Goal: Task Accomplishment & Management: Complete application form

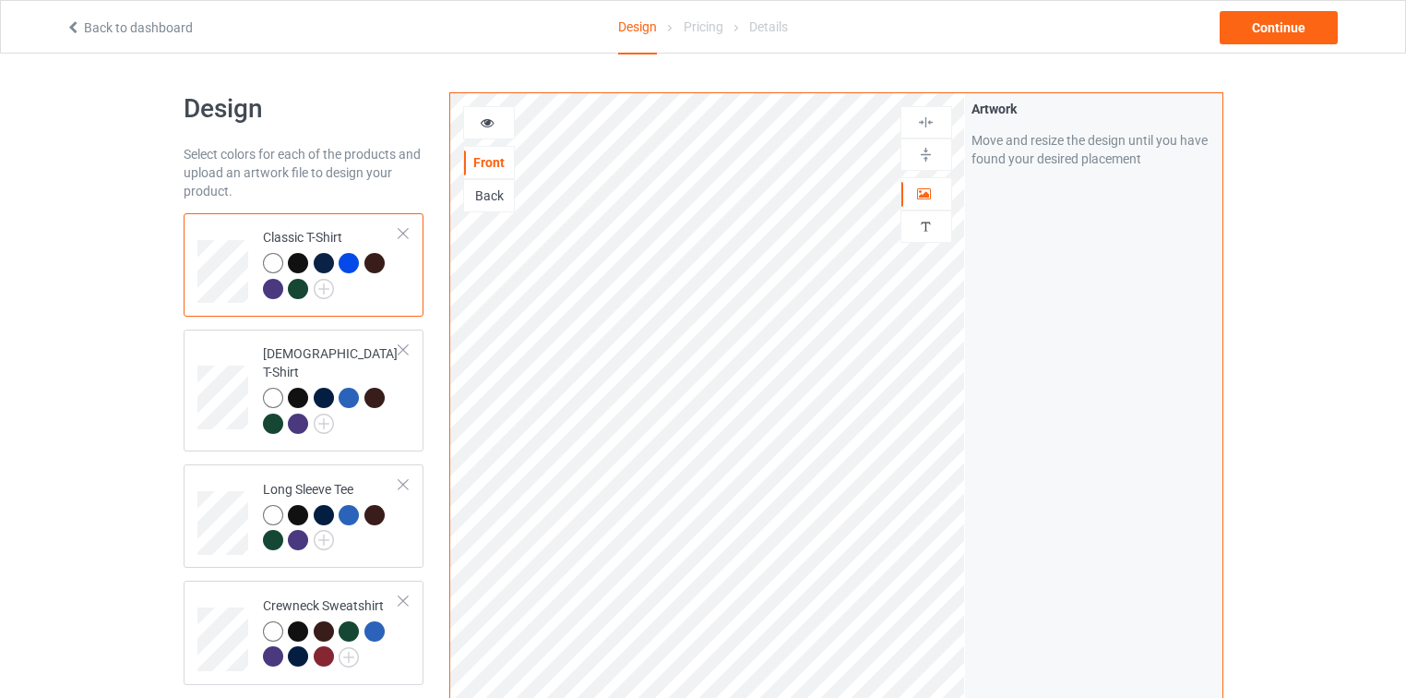
scroll to position [557, 0]
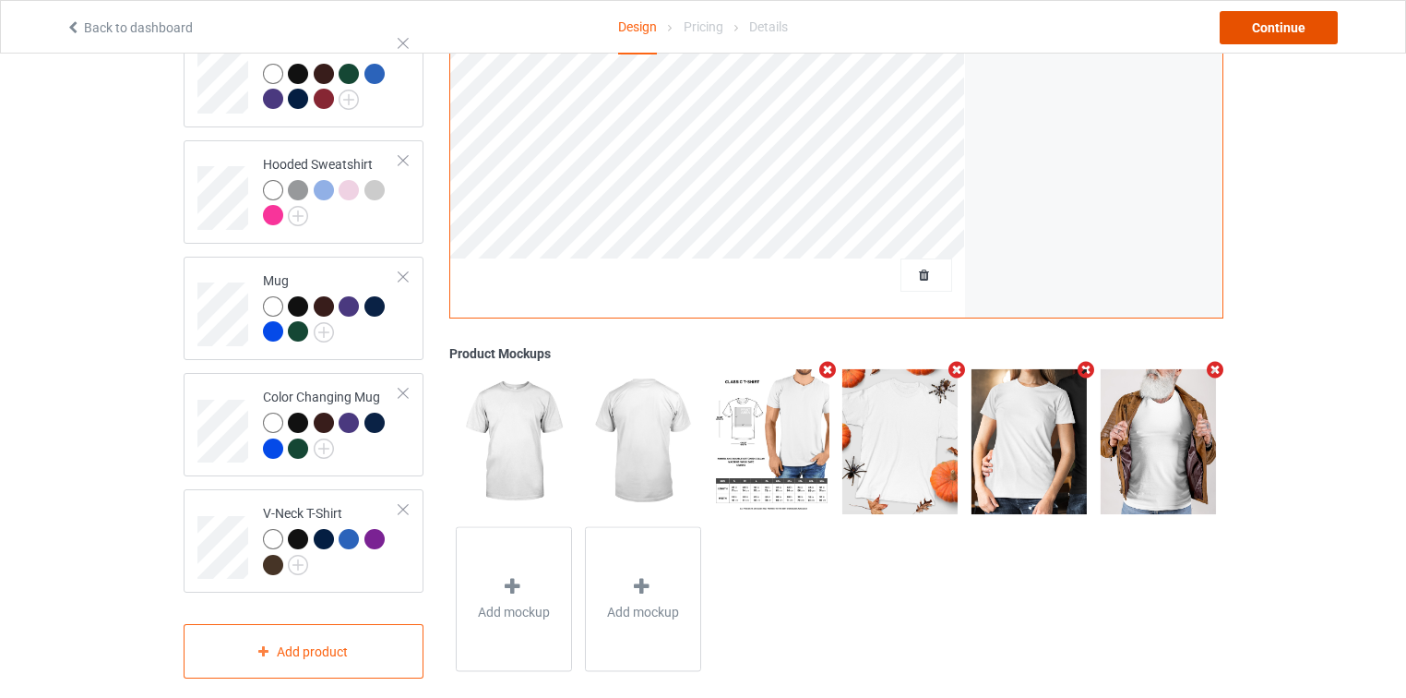
click at [1307, 16] on div "Continue" at bounding box center [1279, 27] width 118 height 33
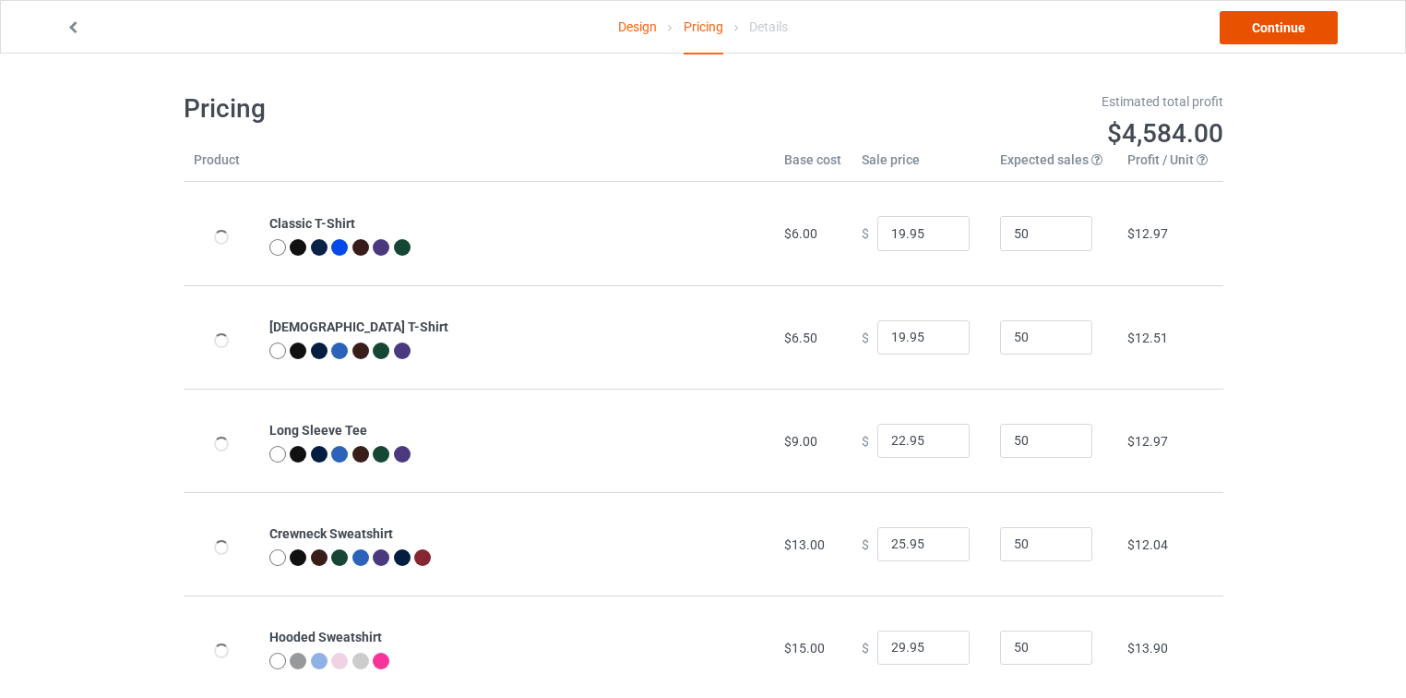
click at [1300, 22] on link "Continue" at bounding box center [1279, 27] width 118 height 33
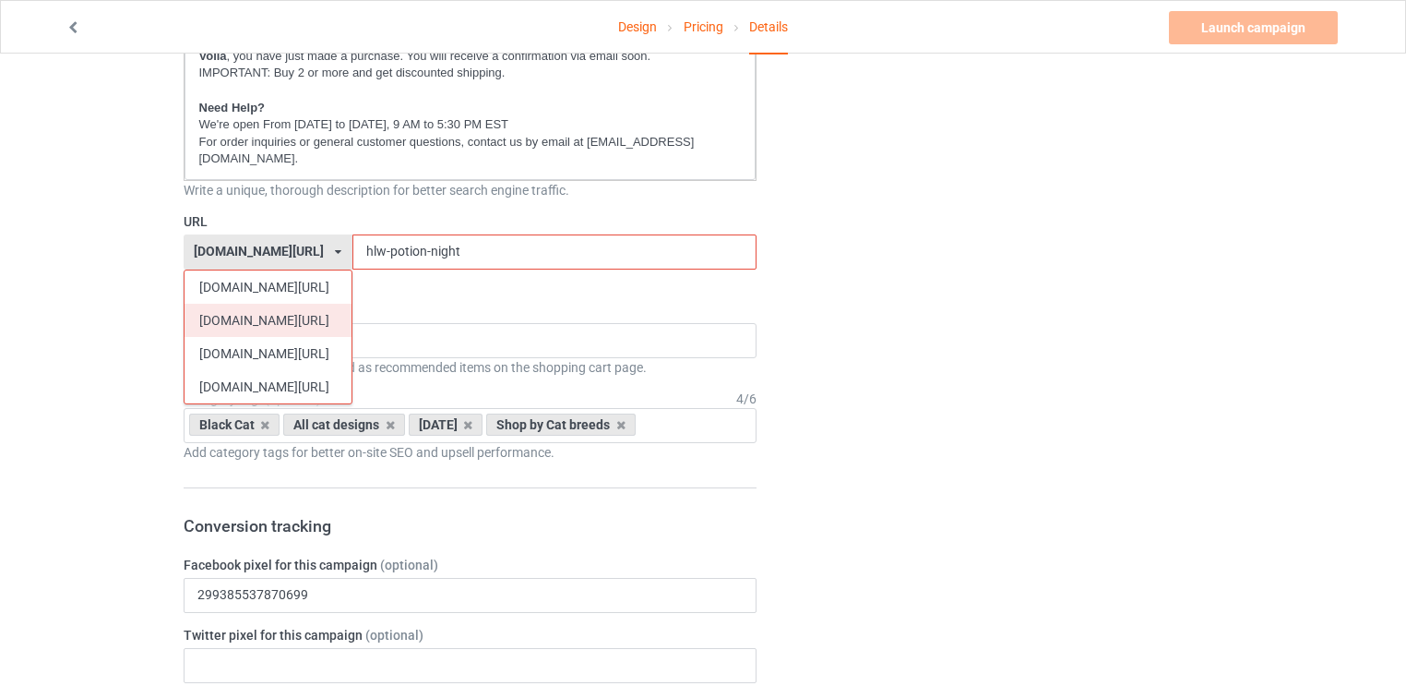
click at [245, 304] on div "[DOMAIN_NAME][URL]" at bounding box center [268, 320] width 167 height 33
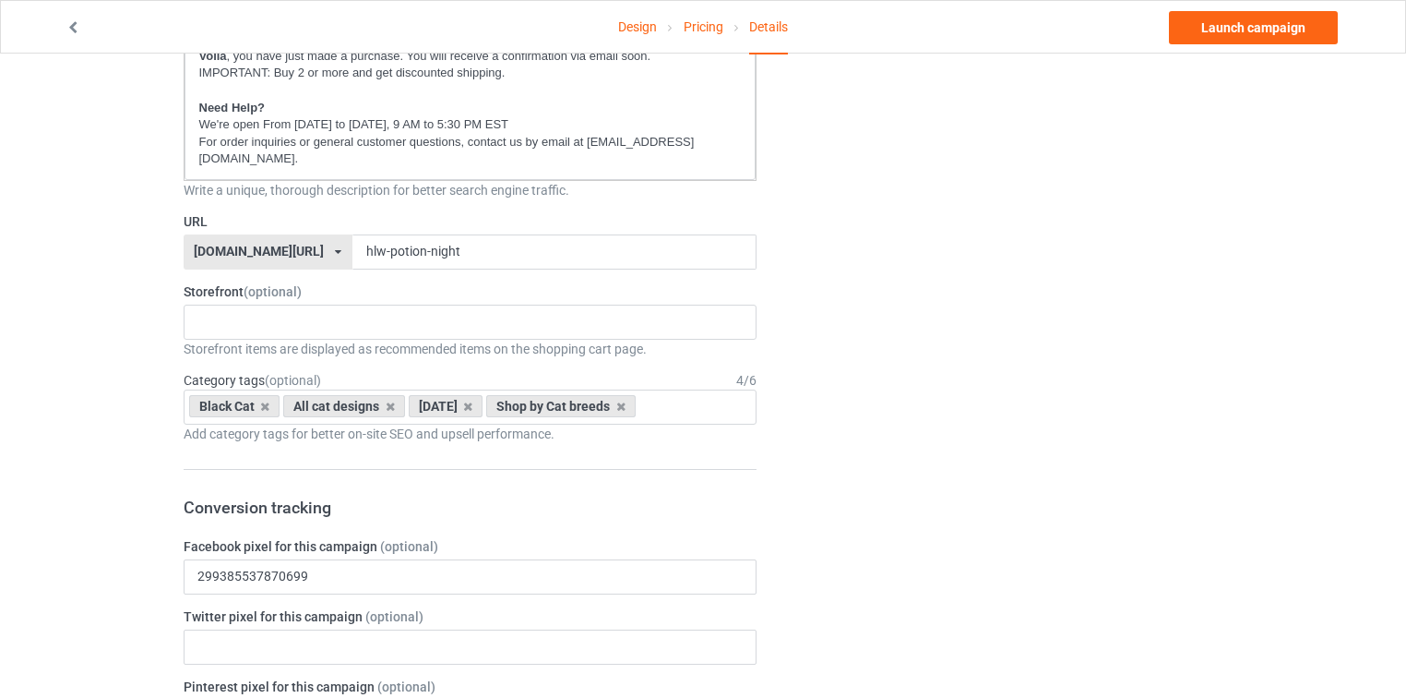
click at [224, 245] on div "[DOMAIN_NAME][URL]" at bounding box center [259, 251] width 130 height 13
click at [683, 137] on p "For order inquiries or general customer questions, contact us by email at [EMAI…" at bounding box center [470, 151] width 543 height 34
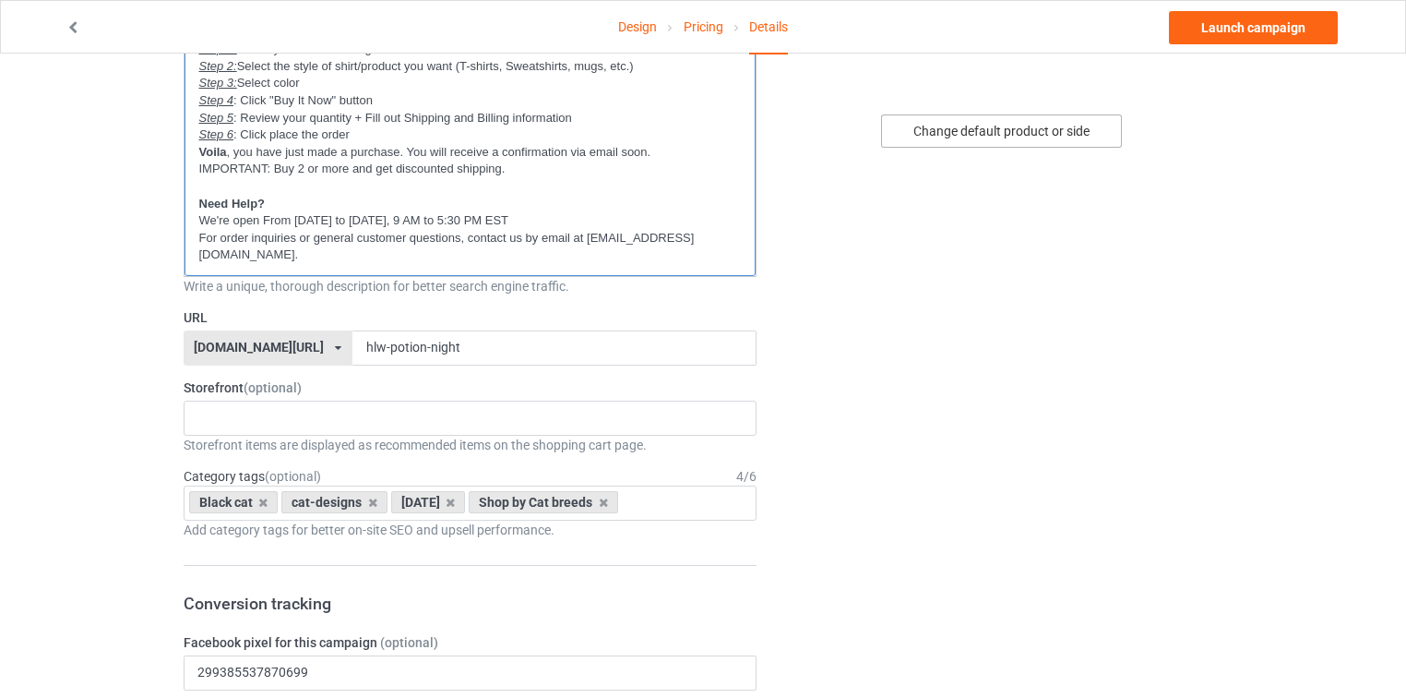
scroll to position [431, 0]
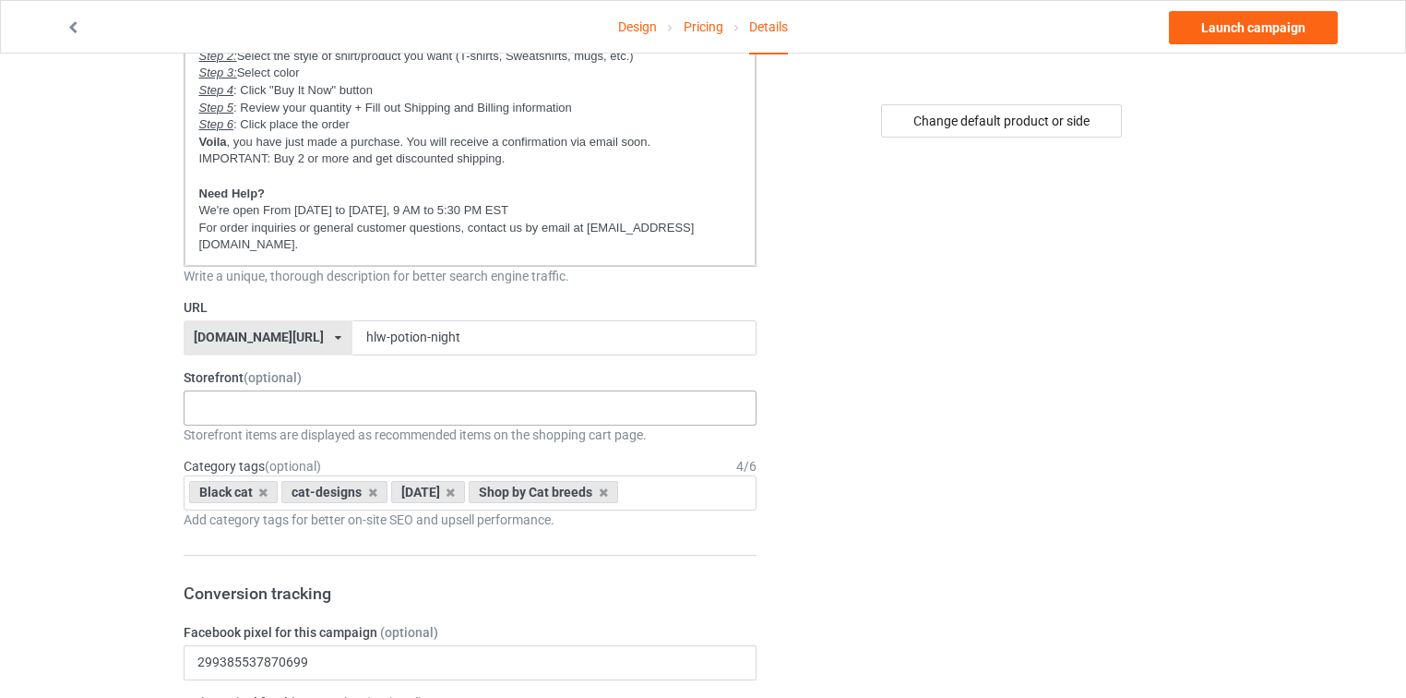
click at [272, 390] on div "New arrivals Cat Mom collection Purrfect cat collection Meowy Christmas 6821f5b…" at bounding box center [471, 407] width 574 height 35
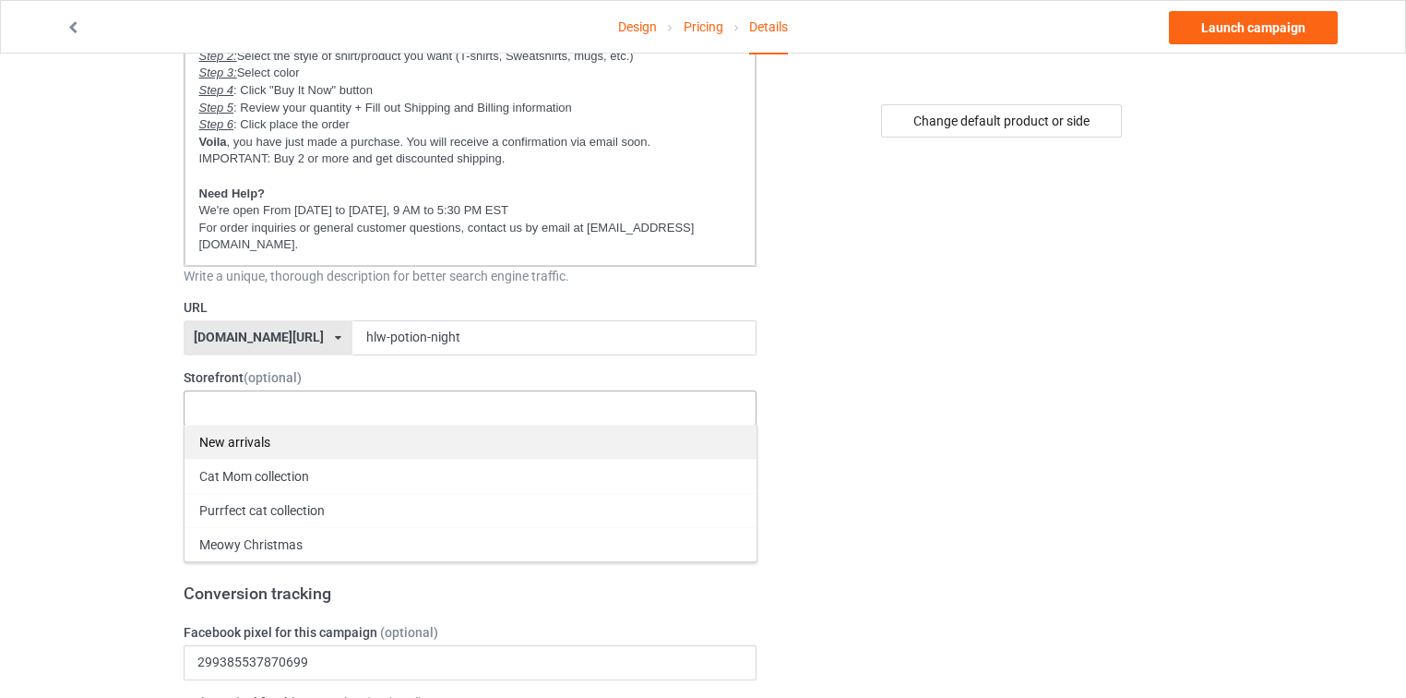
click at [266, 429] on div "New arrivals" at bounding box center [471, 441] width 572 height 34
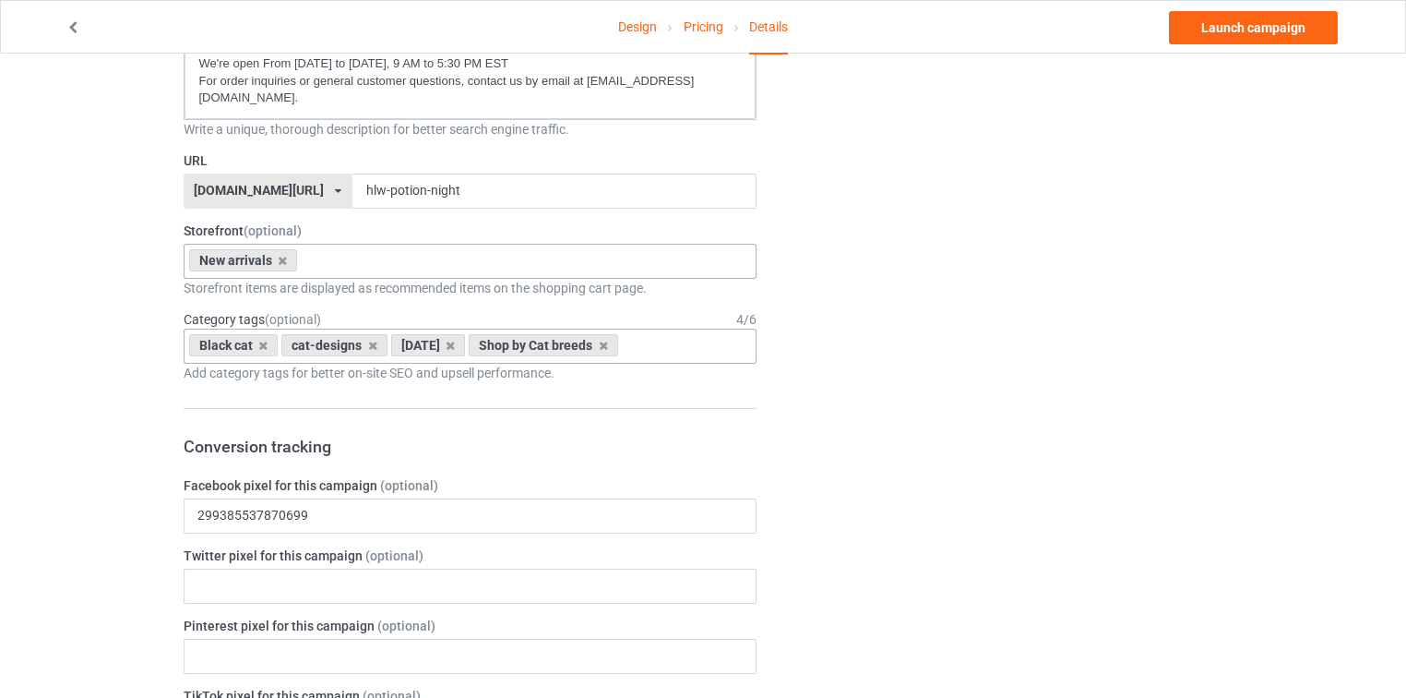
scroll to position [579, 0]
click at [698, 328] on div "Black cat cat-designs halloween Shop by Cat breeds Age > 1-19 > 1 Age > 1-12 Mo…" at bounding box center [471, 345] width 574 height 35
type input "all cat"
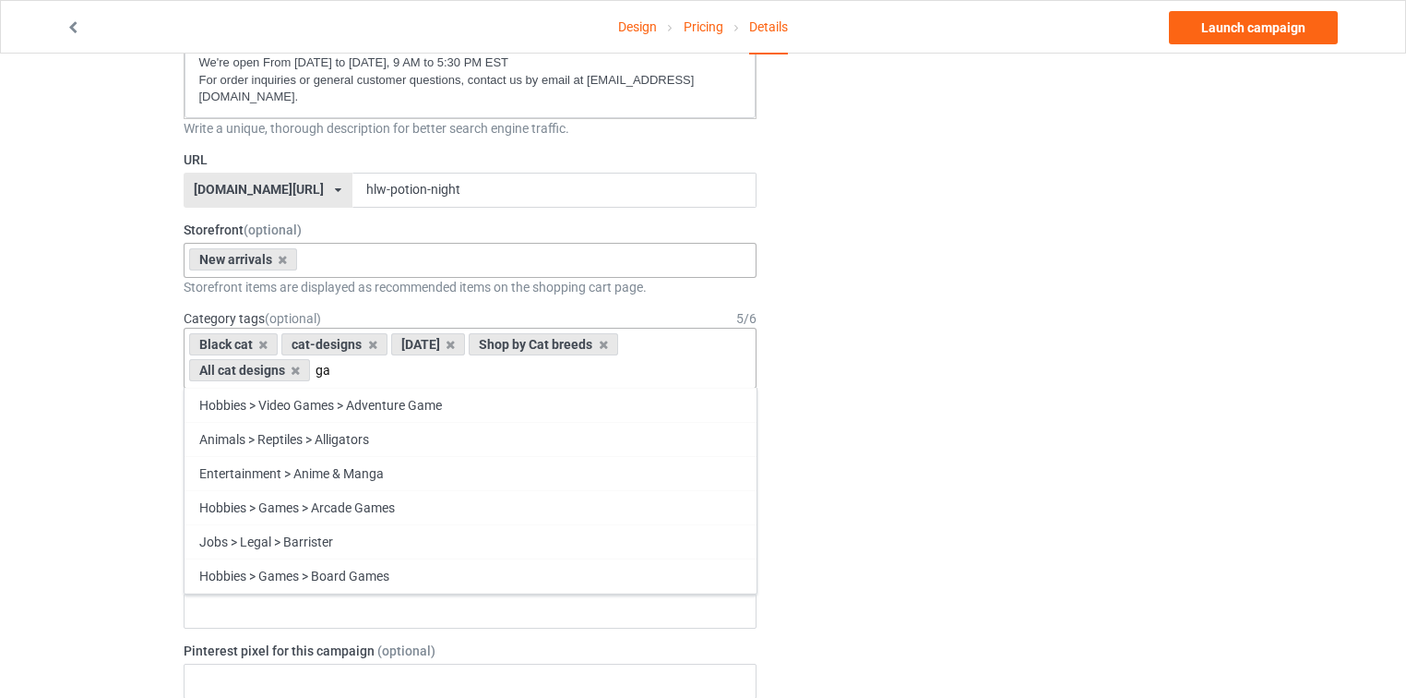
type input "g"
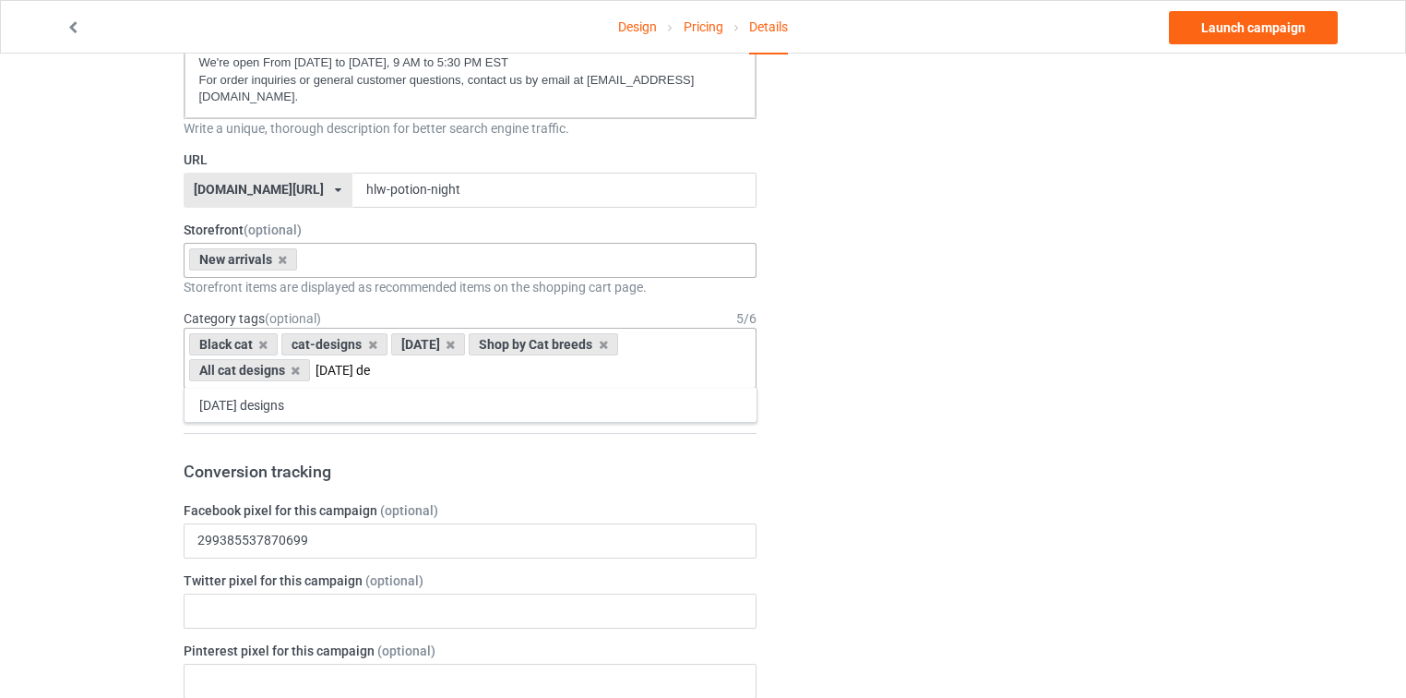
type input "[DATE] de"
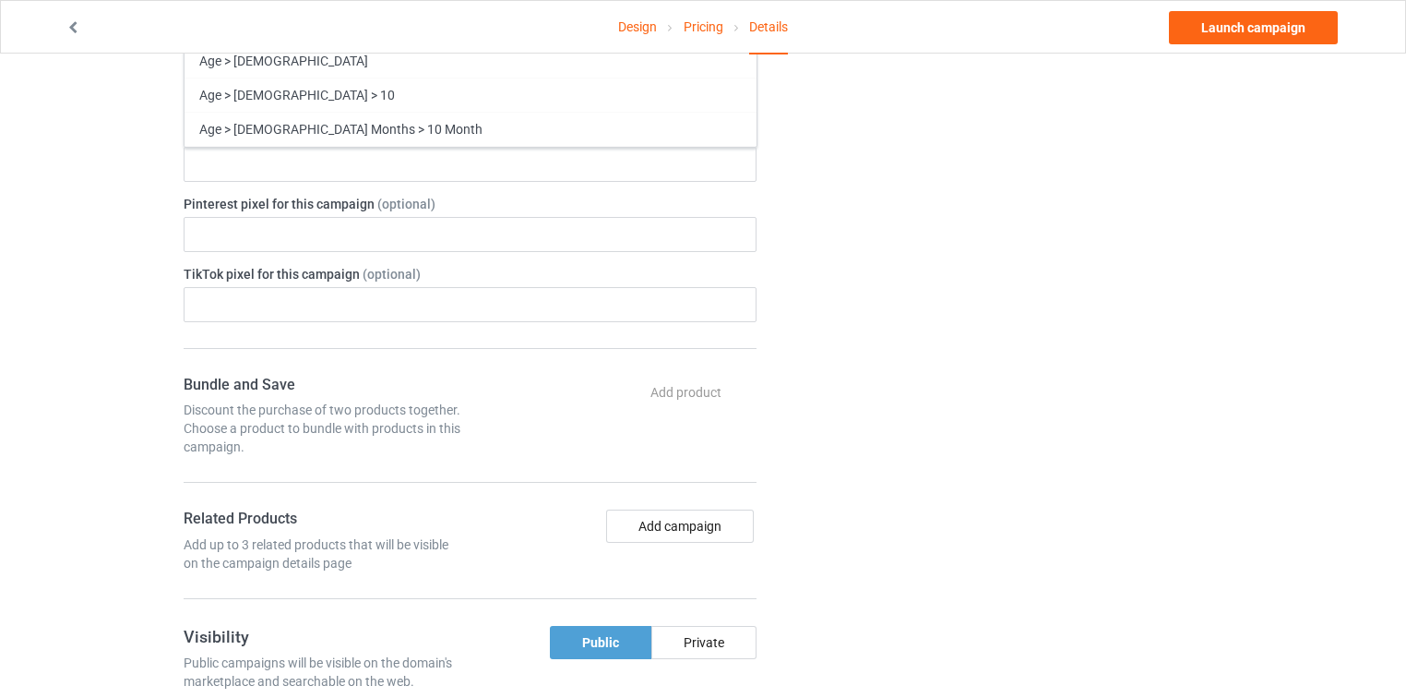
scroll to position [1033, 0]
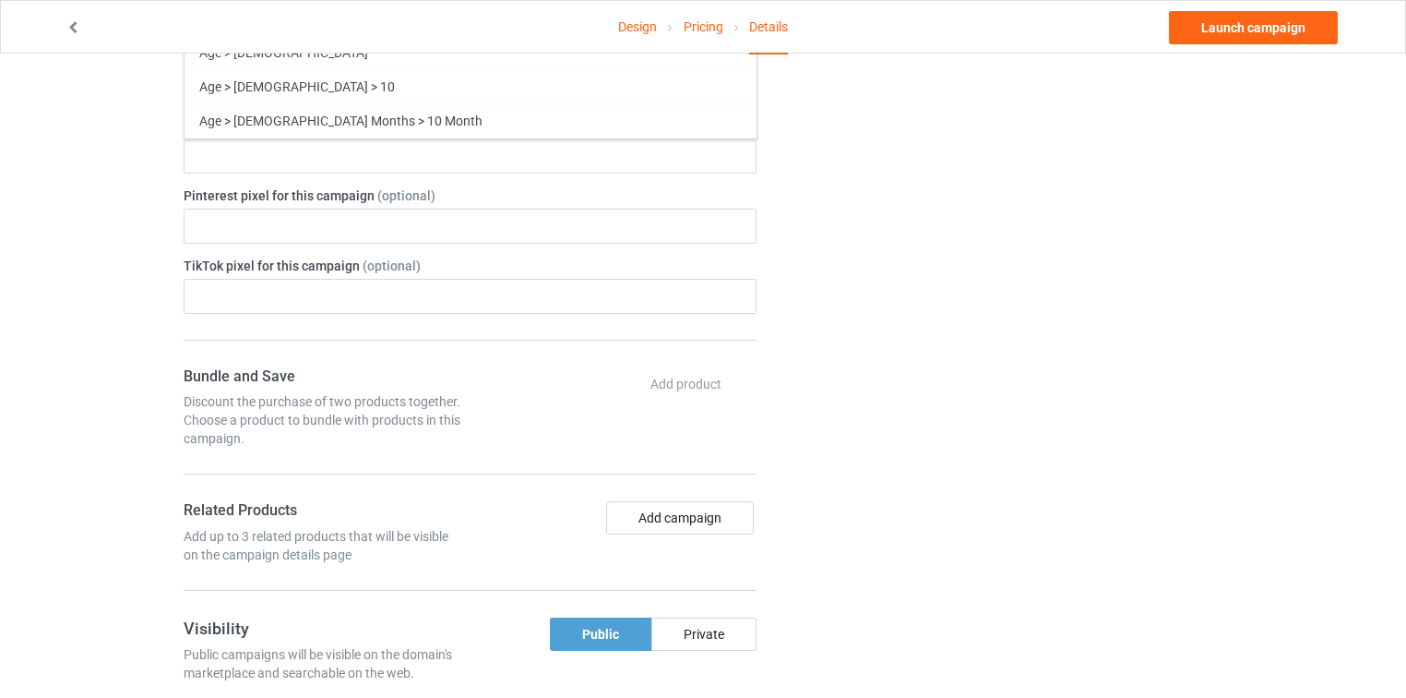
click at [946, 410] on div "Change default product or side" at bounding box center [1003, 153] width 466 height 2214
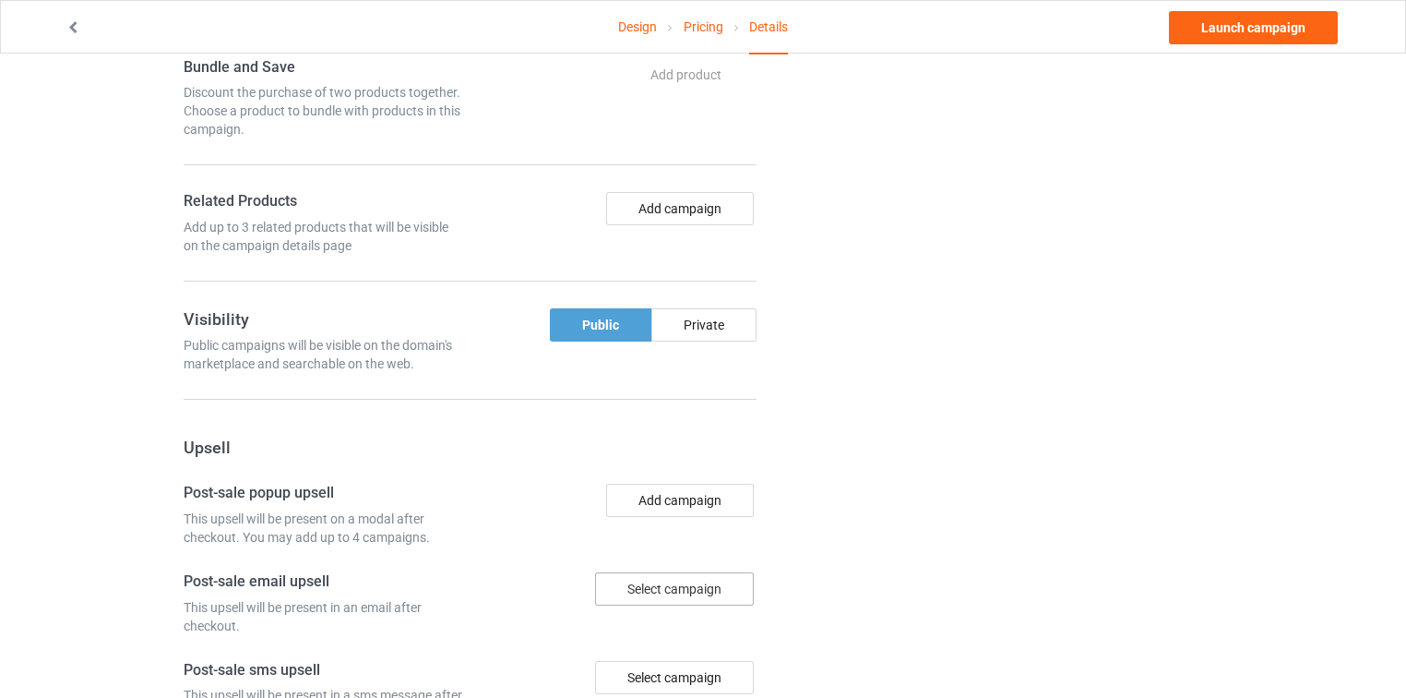
scroll to position [1329, 0]
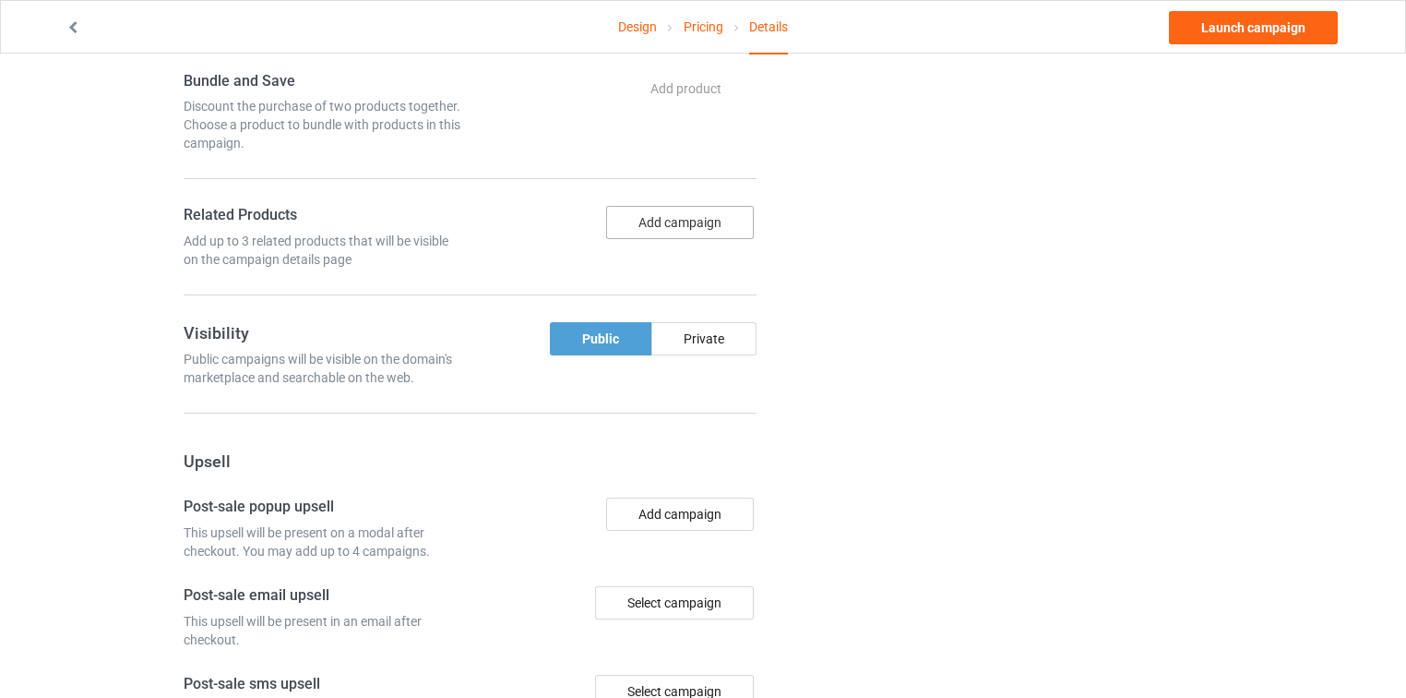
click at [727, 206] on button "Add campaign" at bounding box center [680, 222] width 148 height 33
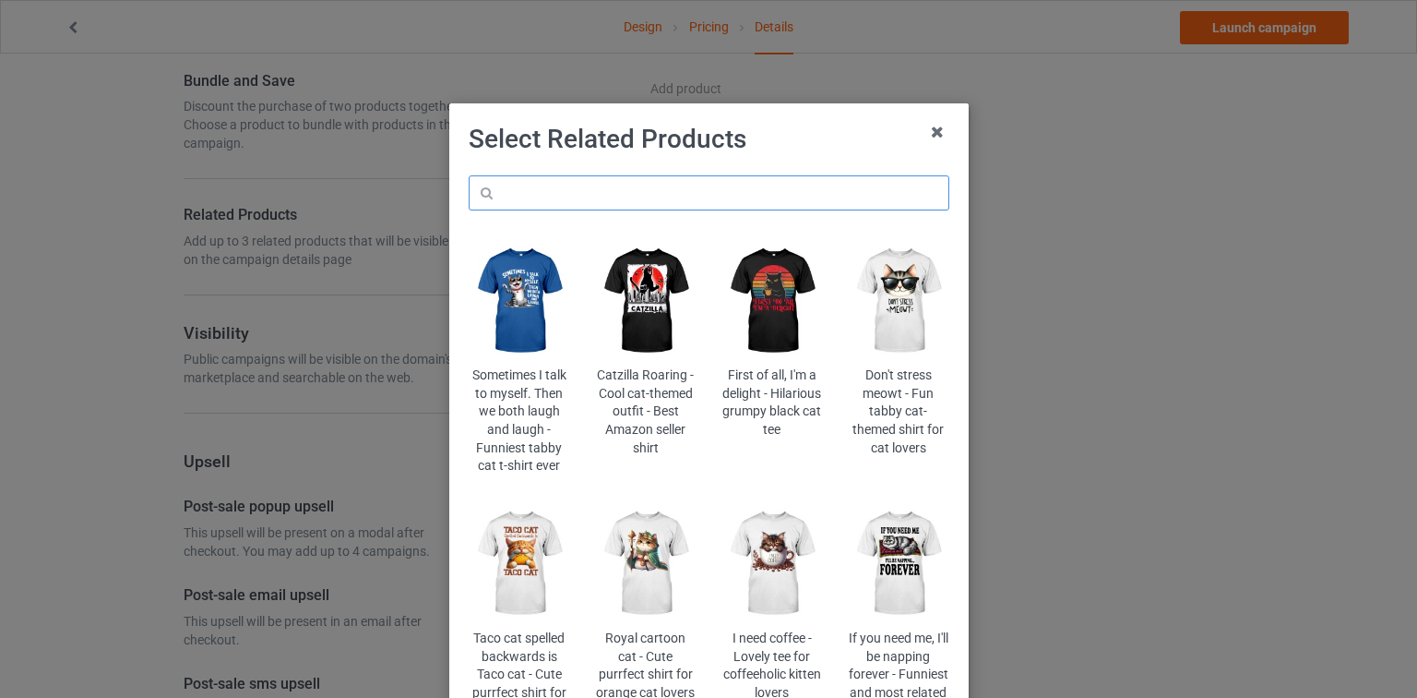
click at [722, 209] on input "text" at bounding box center [709, 192] width 481 height 35
click at [933, 120] on icon at bounding box center [938, 132] width 30 height 30
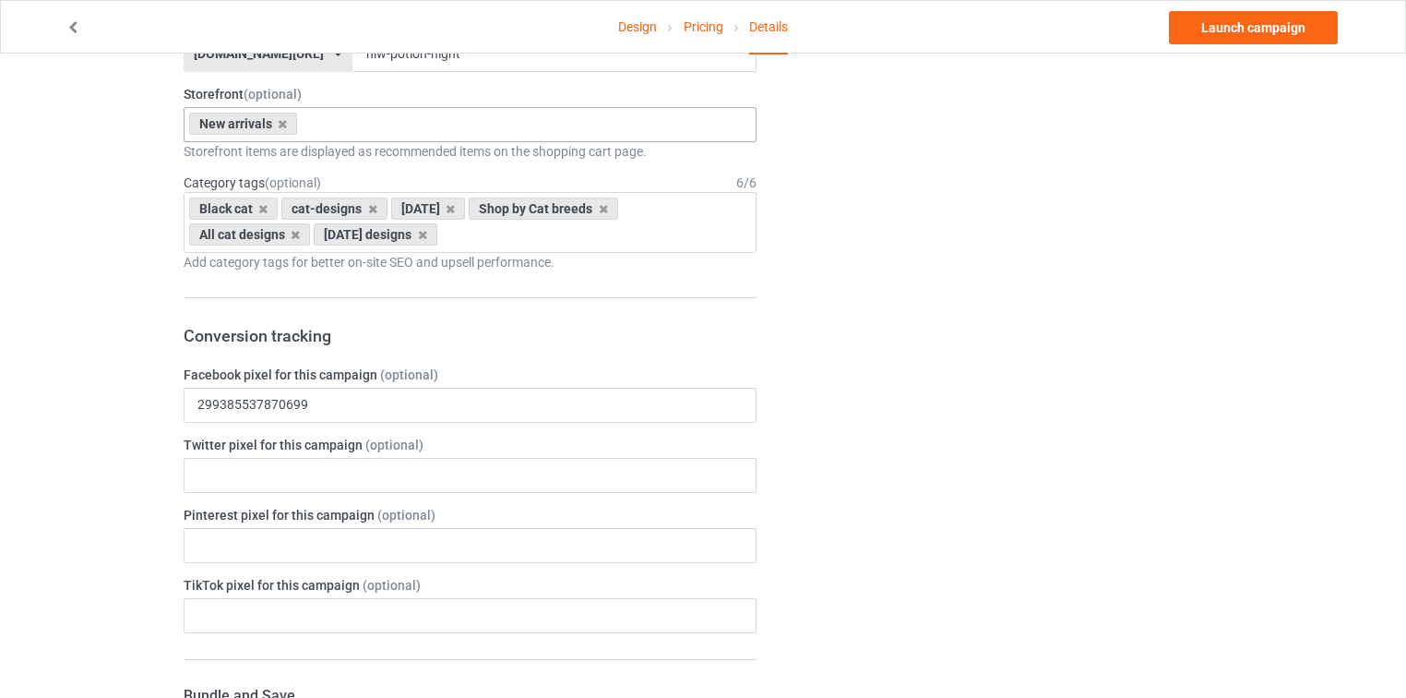
scroll to position [712, 0]
click at [1218, 18] on link "Launch campaign" at bounding box center [1253, 27] width 169 height 33
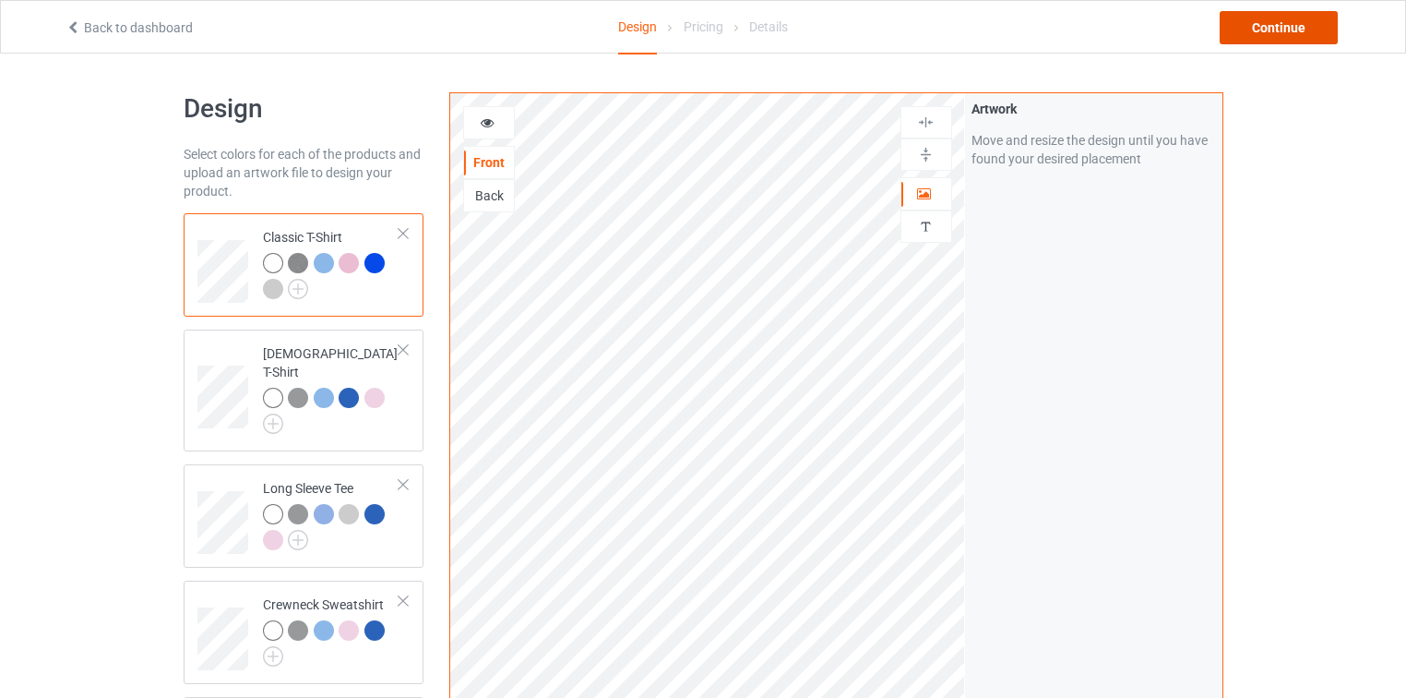
click at [1299, 42] on div "Continue" at bounding box center [1279, 27] width 118 height 33
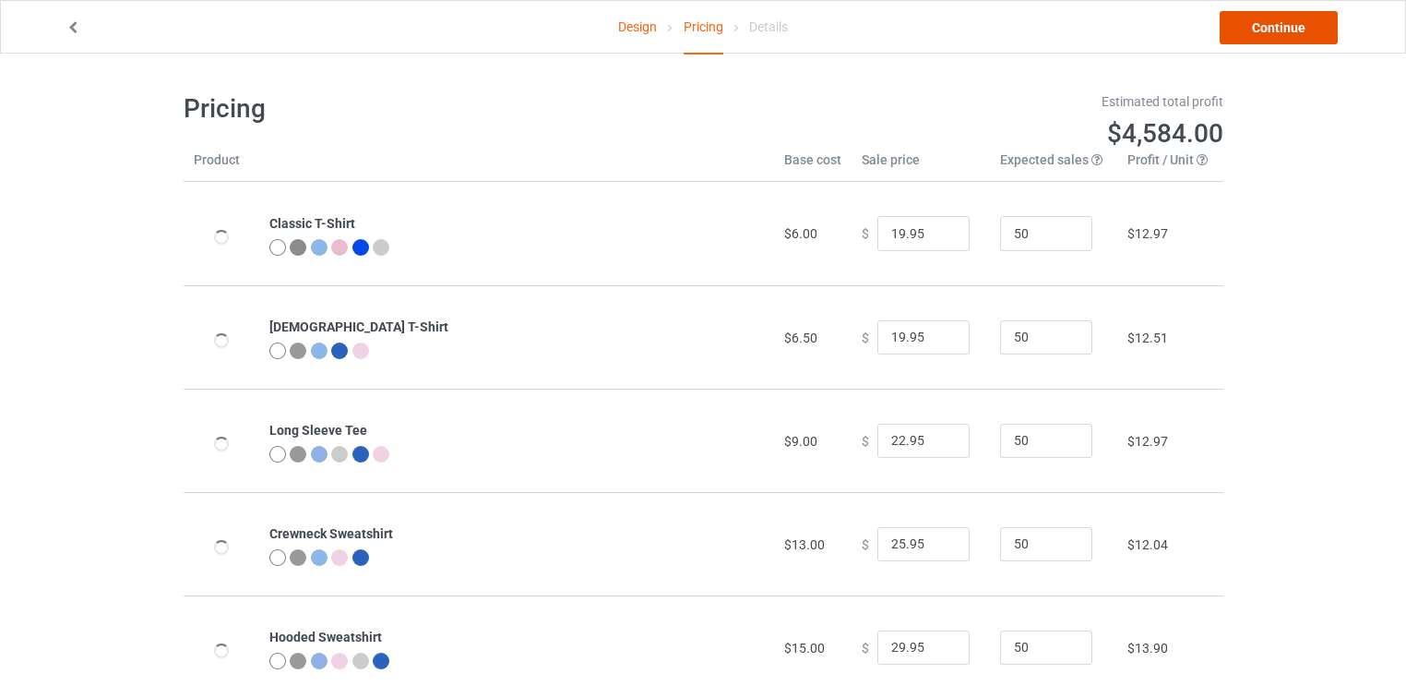
click at [1298, 37] on link "Continue" at bounding box center [1279, 27] width 118 height 33
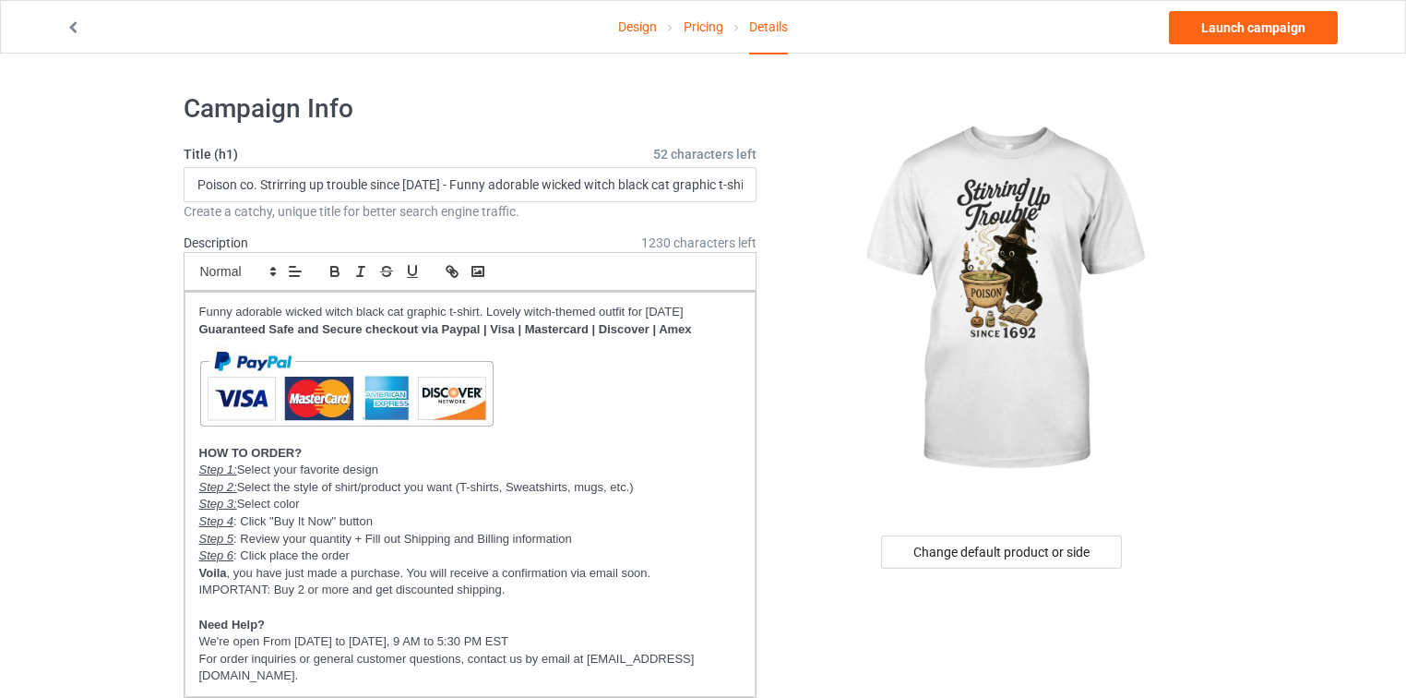
scroll to position [443, 0]
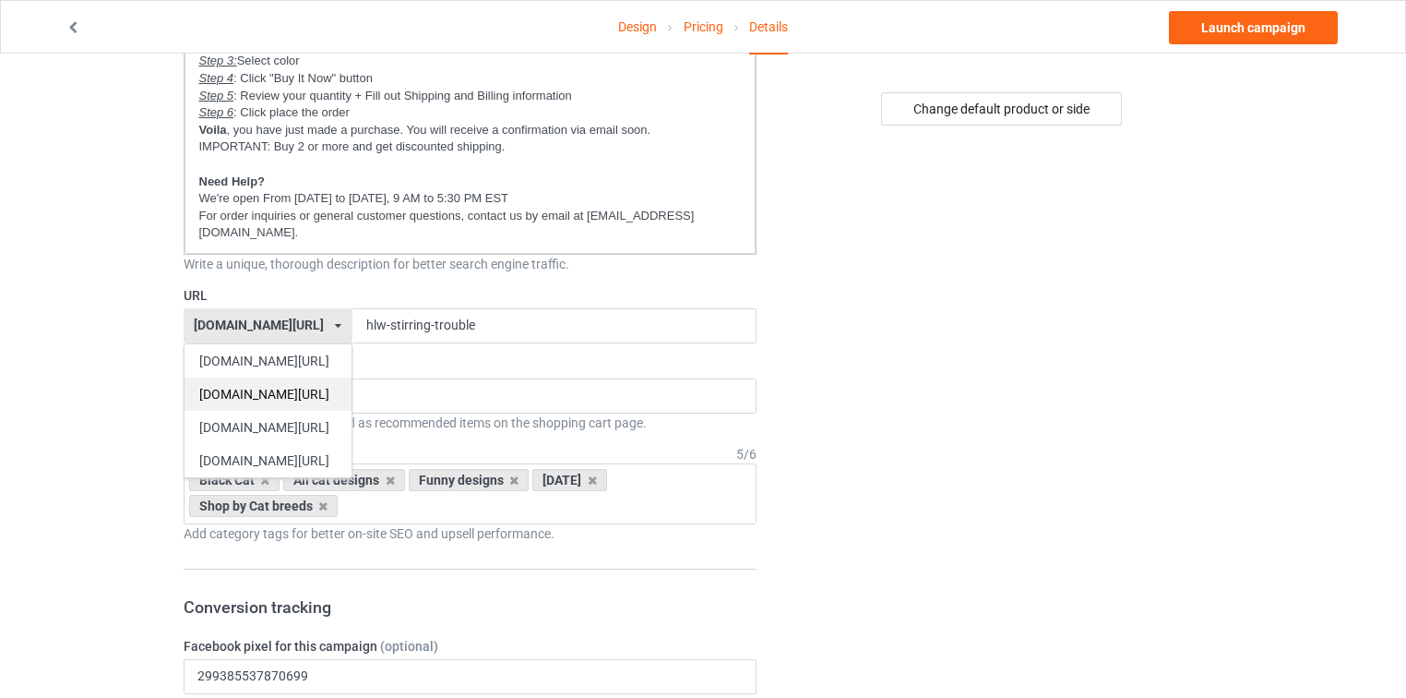
click at [254, 383] on div "[DOMAIN_NAME][URL]" at bounding box center [268, 393] width 167 height 33
click at [231, 318] on div "[DOMAIN_NAME][URL]" at bounding box center [259, 324] width 130 height 13
copy div "catsissy"
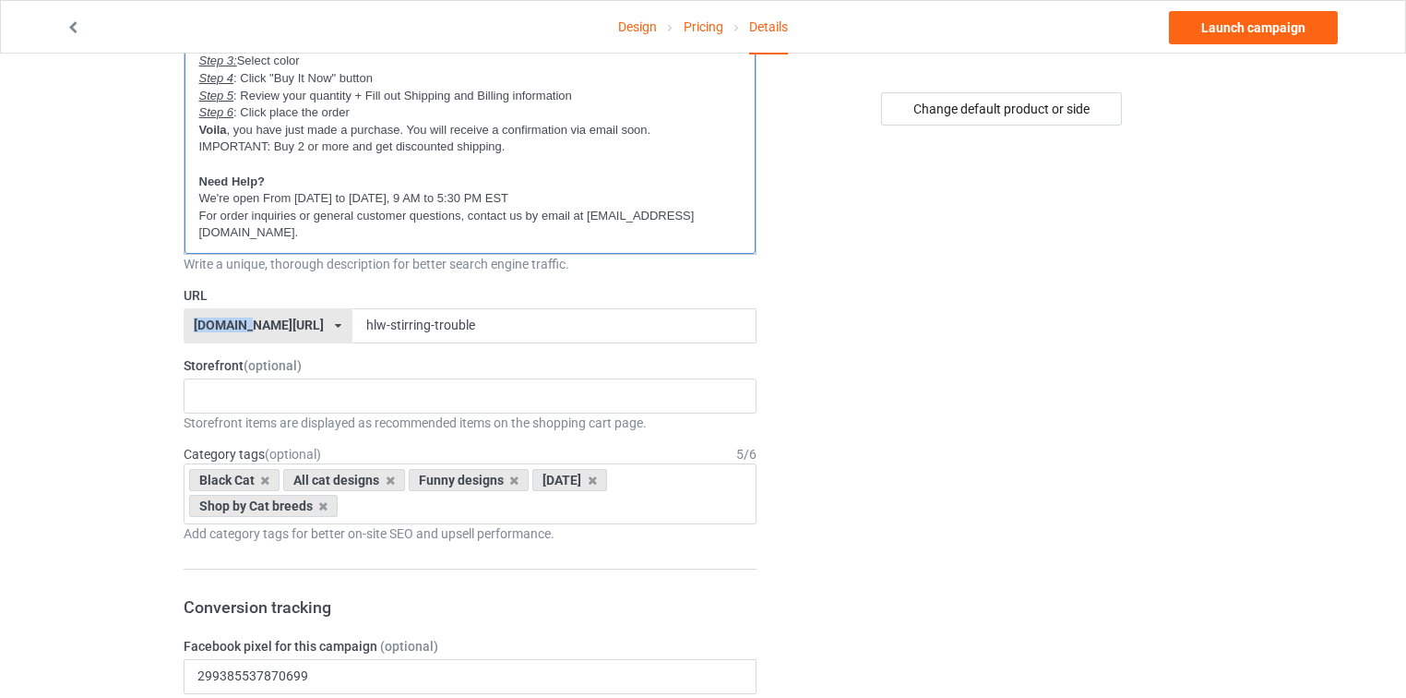
click at [676, 218] on p "For order inquiries or general customer questions, contact us by email at [EMAI…" at bounding box center [470, 225] width 543 height 34
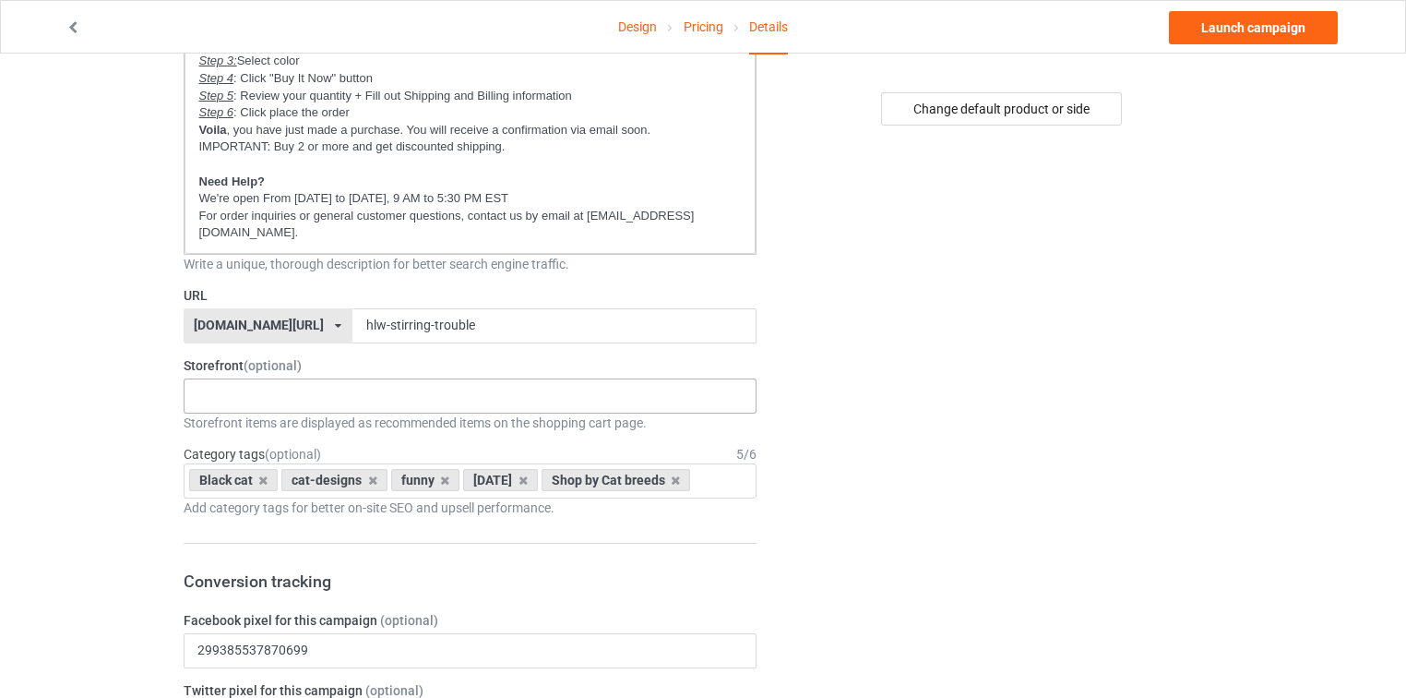
click at [355, 384] on div "New arrivals Cat Mom collection Purrfect cat collection Meowy Christmas 6821f5b…" at bounding box center [471, 395] width 574 height 35
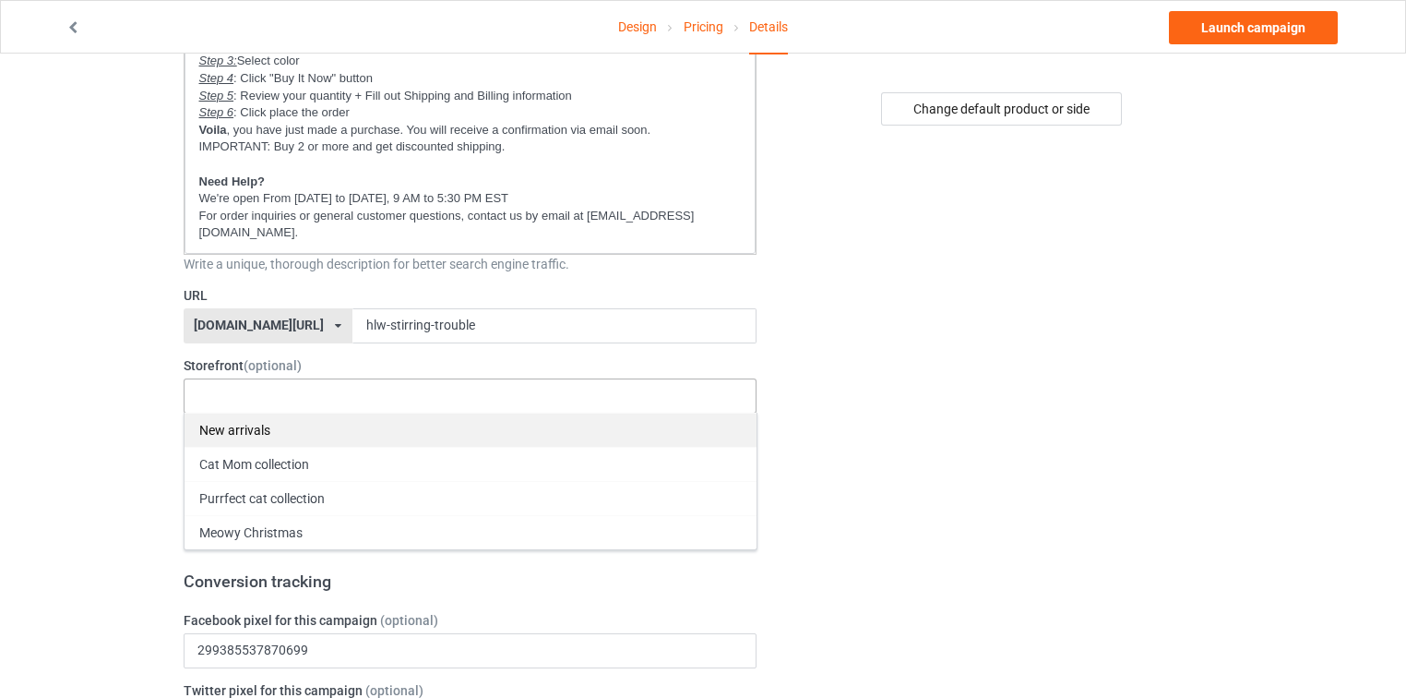
click at [306, 412] on div "New arrivals" at bounding box center [471, 429] width 572 height 34
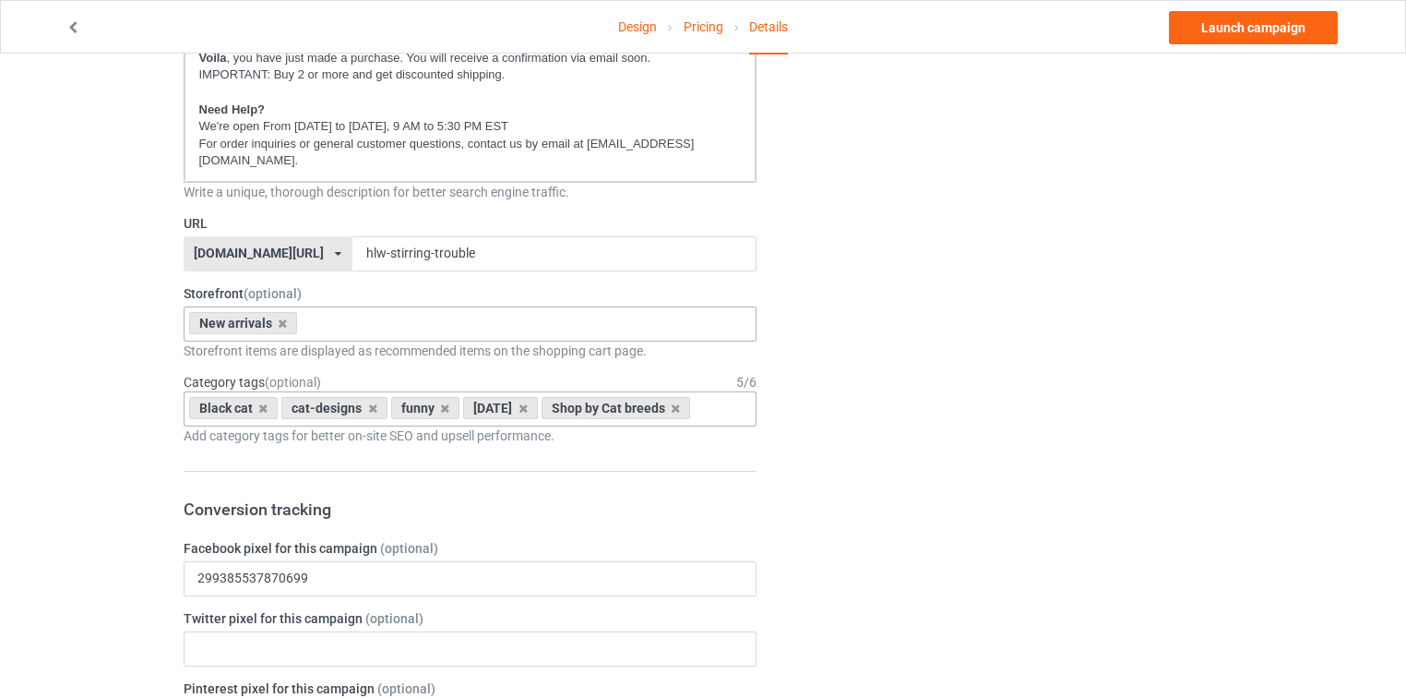
scroll to position [517, 0]
click at [754, 400] on div "Black cat cat-designs funny [DATE] Shop by Cat breeds Age > [DEMOGRAPHIC_DATA] …" at bounding box center [471, 406] width 574 height 35
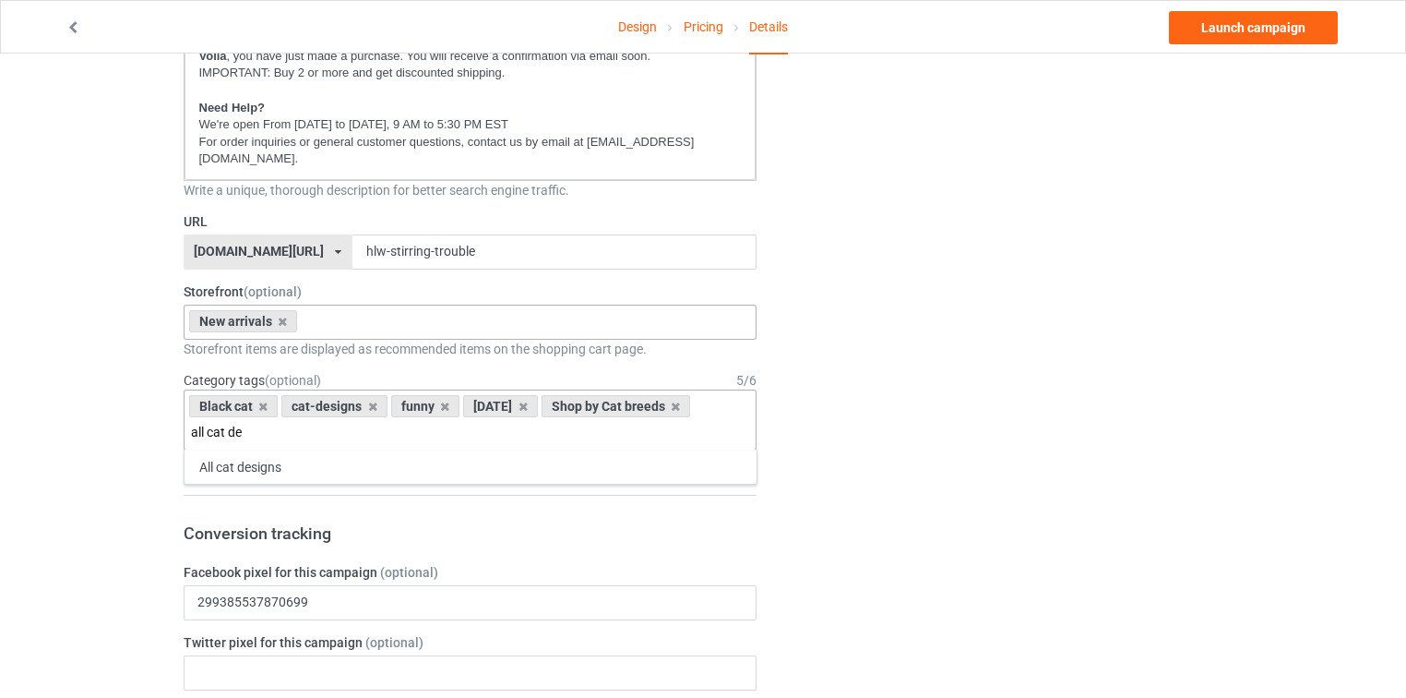
type input "all cat de"
type input "funny"
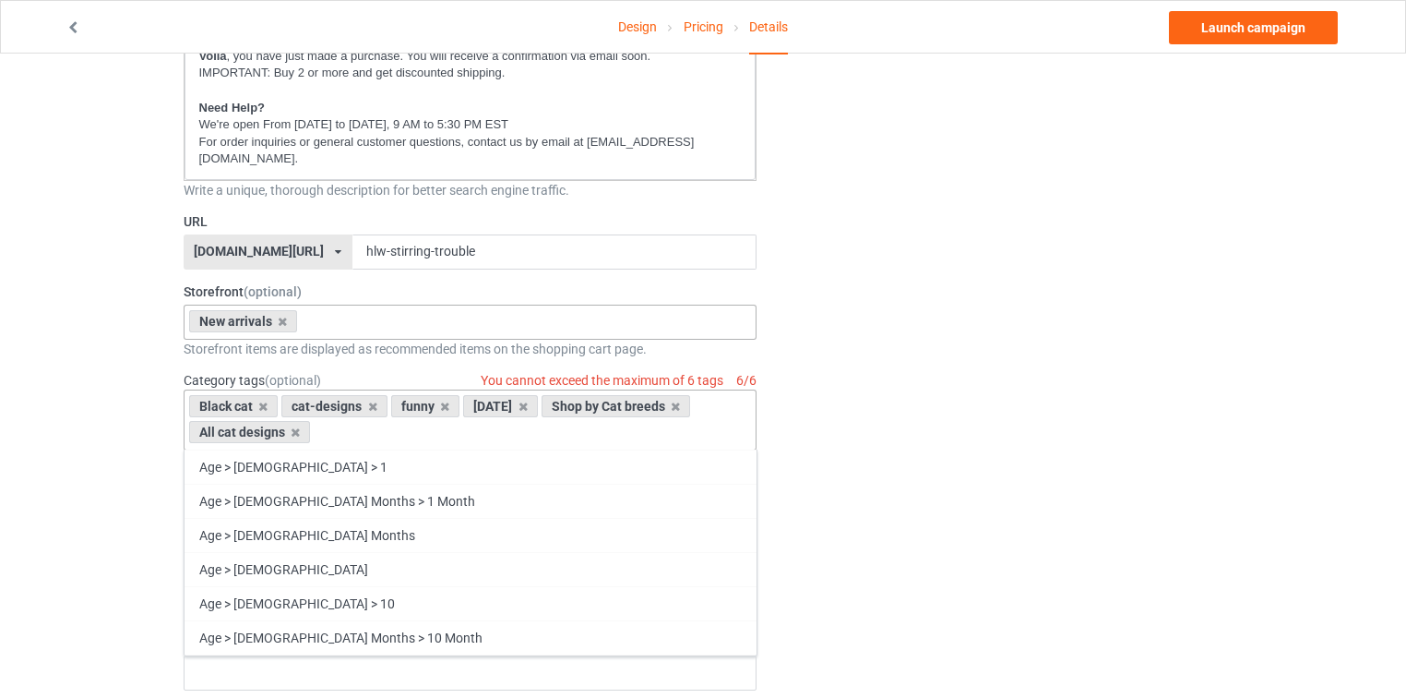
click at [691, 395] on div "Shop by Cat breeds" at bounding box center [616, 406] width 149 height 22
click at [528, 400] on icon at bounding box center [523, 406] width 9 height 12
click at [440, 400] on icon at bounding box center [444, 406] width 9 height 12
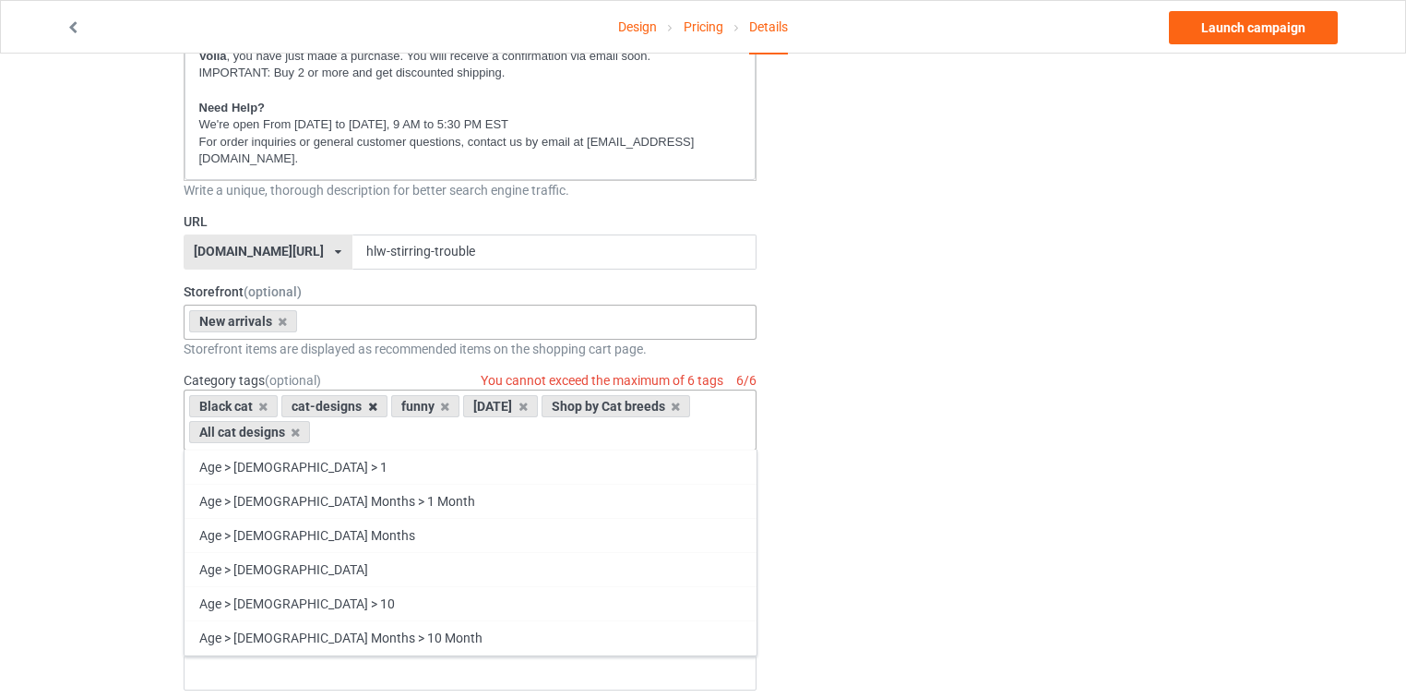
click at [368, 400] on icon at bounding box center [372, 406] width 9 height 12
click at [854, 363] on div "Change default product or side" at bounding box center [1003, 670] width 466 height 2214
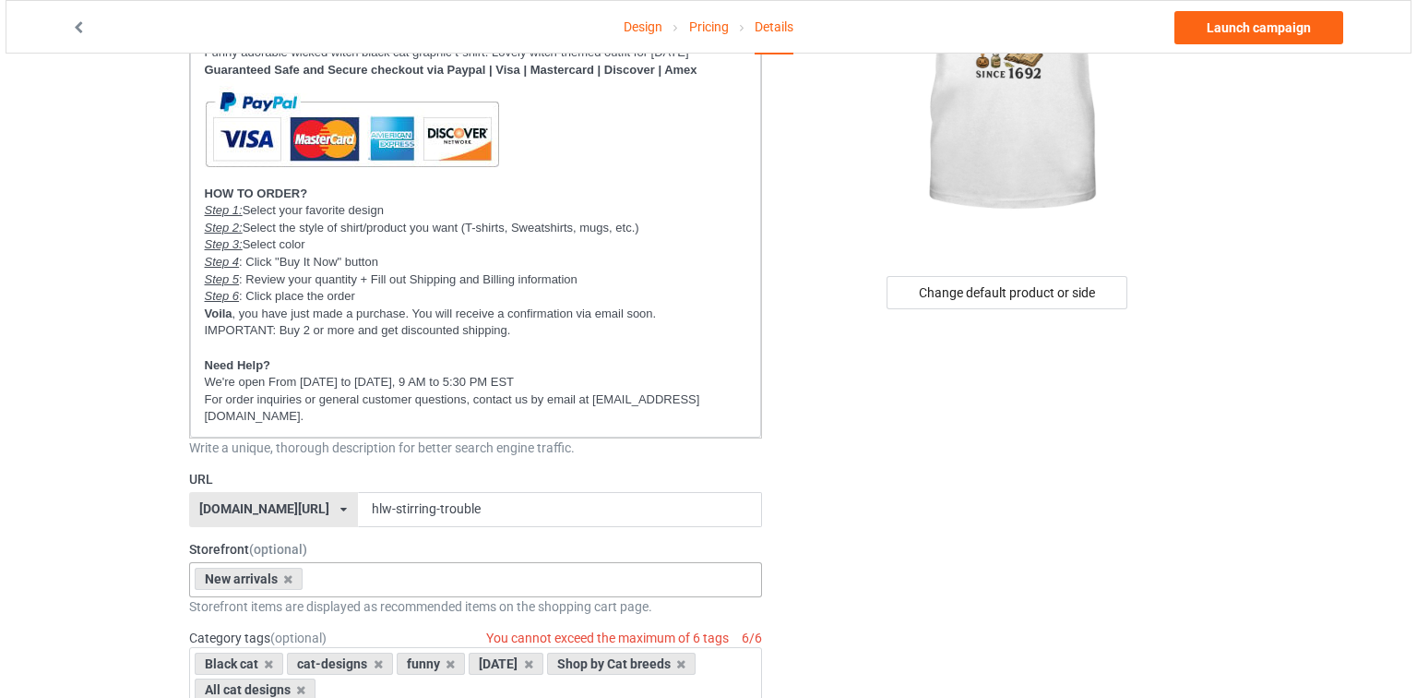
scroll to position [0, 0]
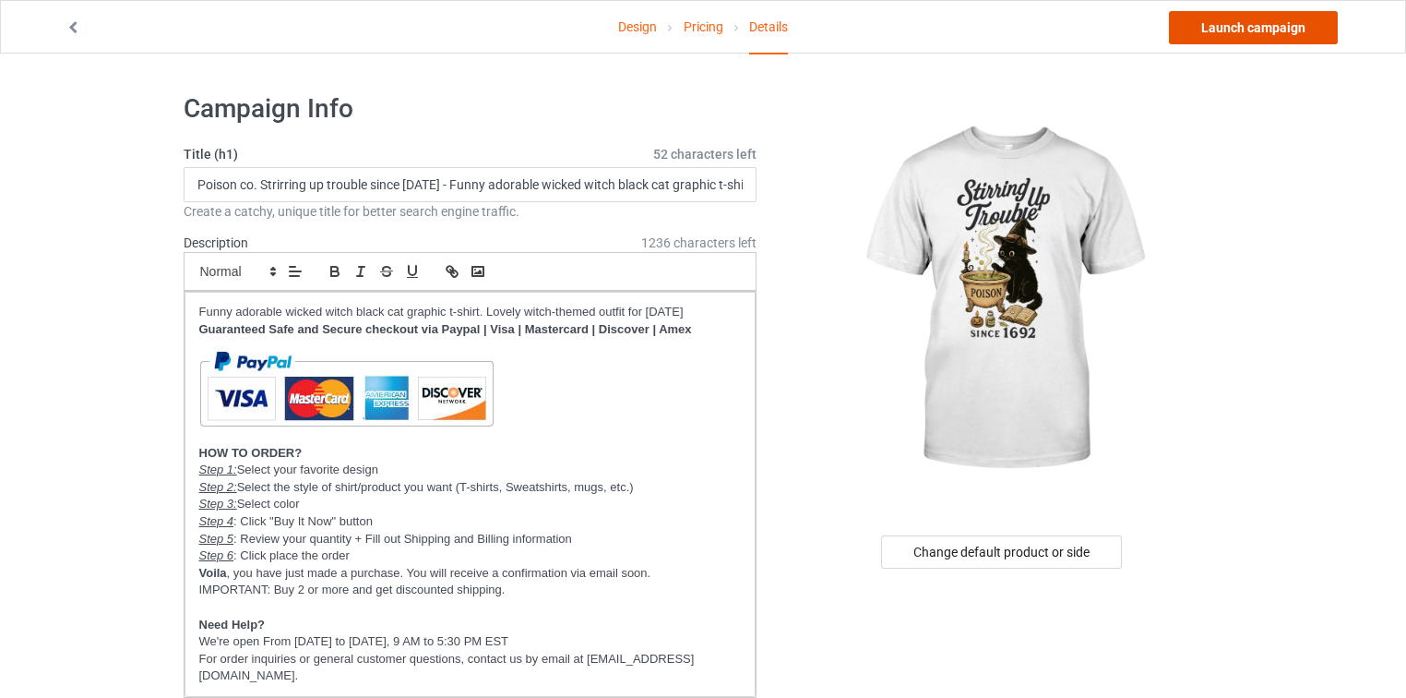
click at [1223, 22] on link "Launch campaign" at bounding box center [1253, 27] width 169 height 33
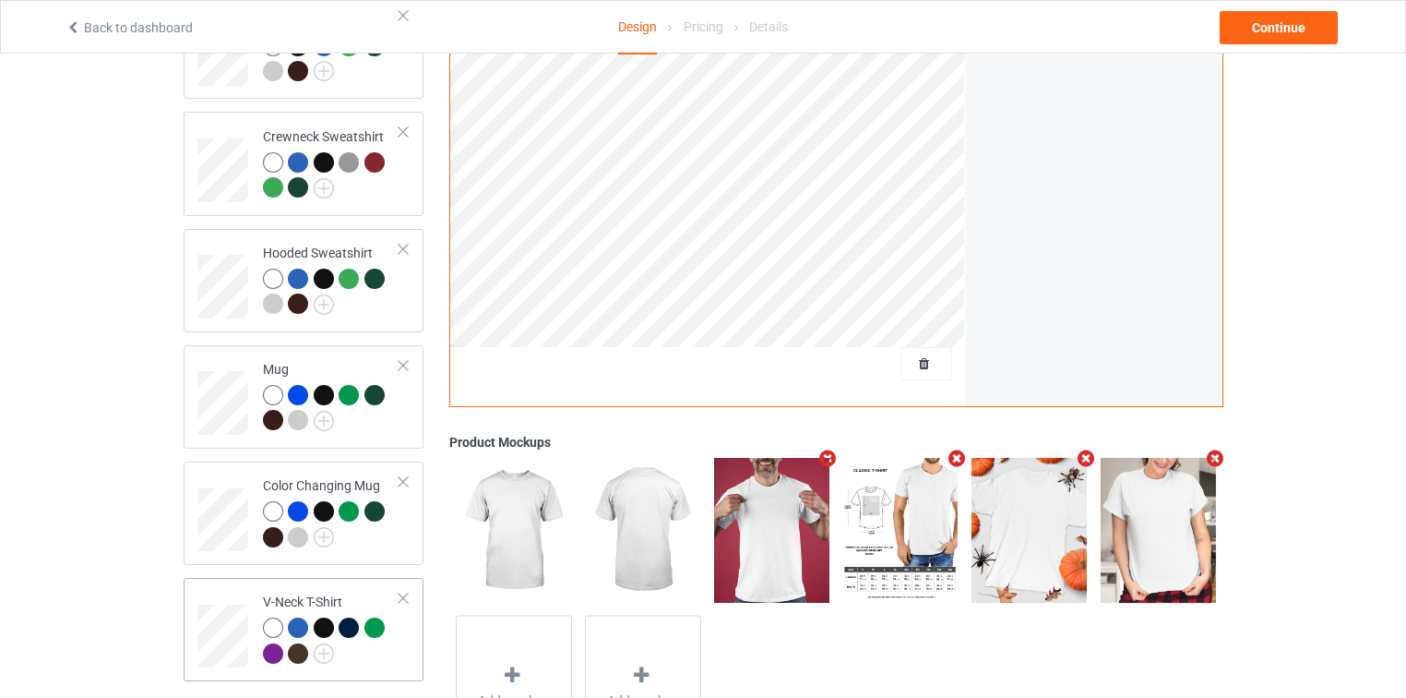
scroll to position [517, 0]
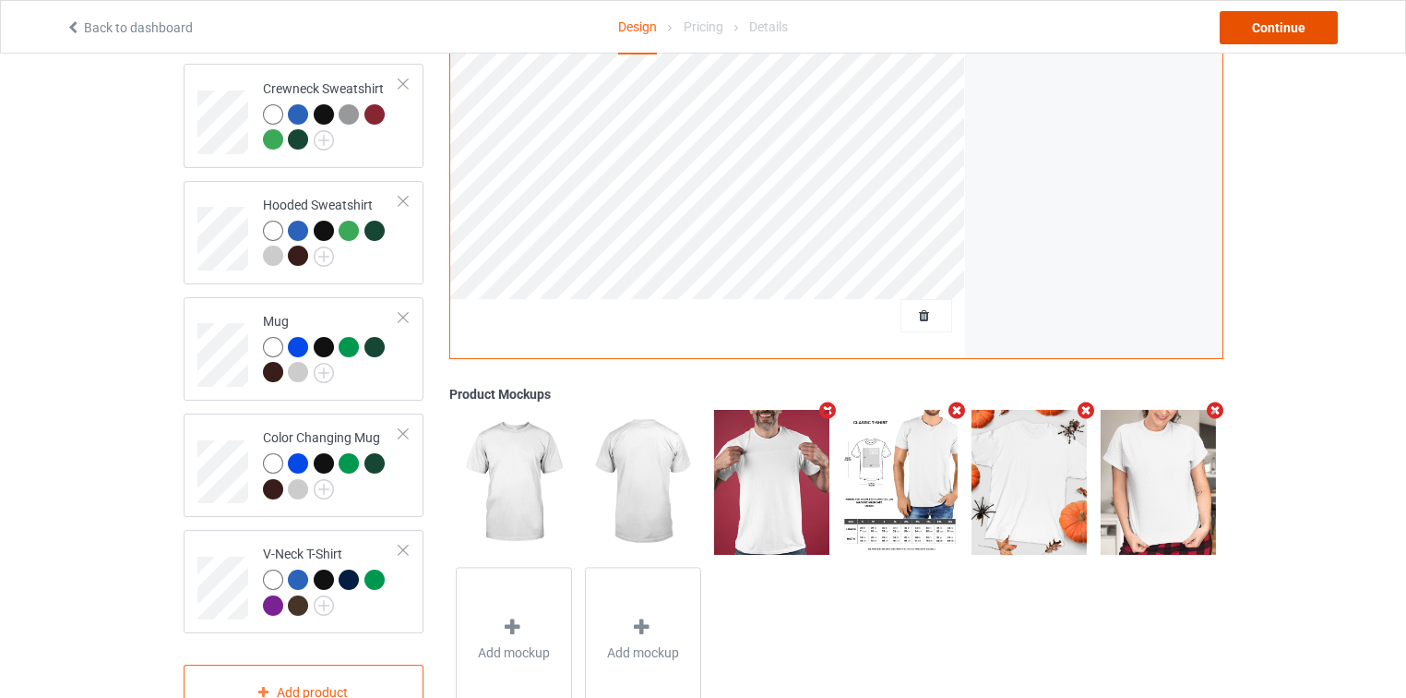
click at [1280, 38] on div "Continue" at bounding box center [1279, 27] width 118 height 33
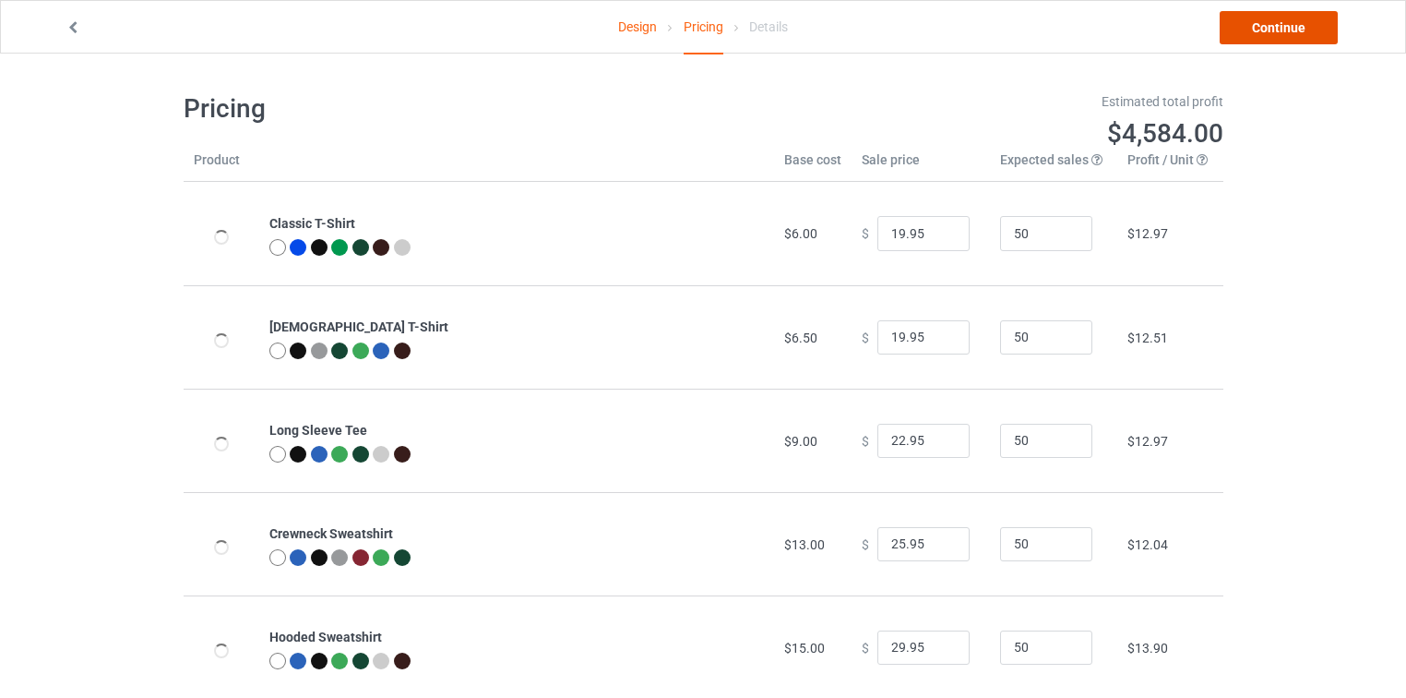
click at [1280, 38] on link "Continue" at bounding box center [1279, 27] width 118 height 33
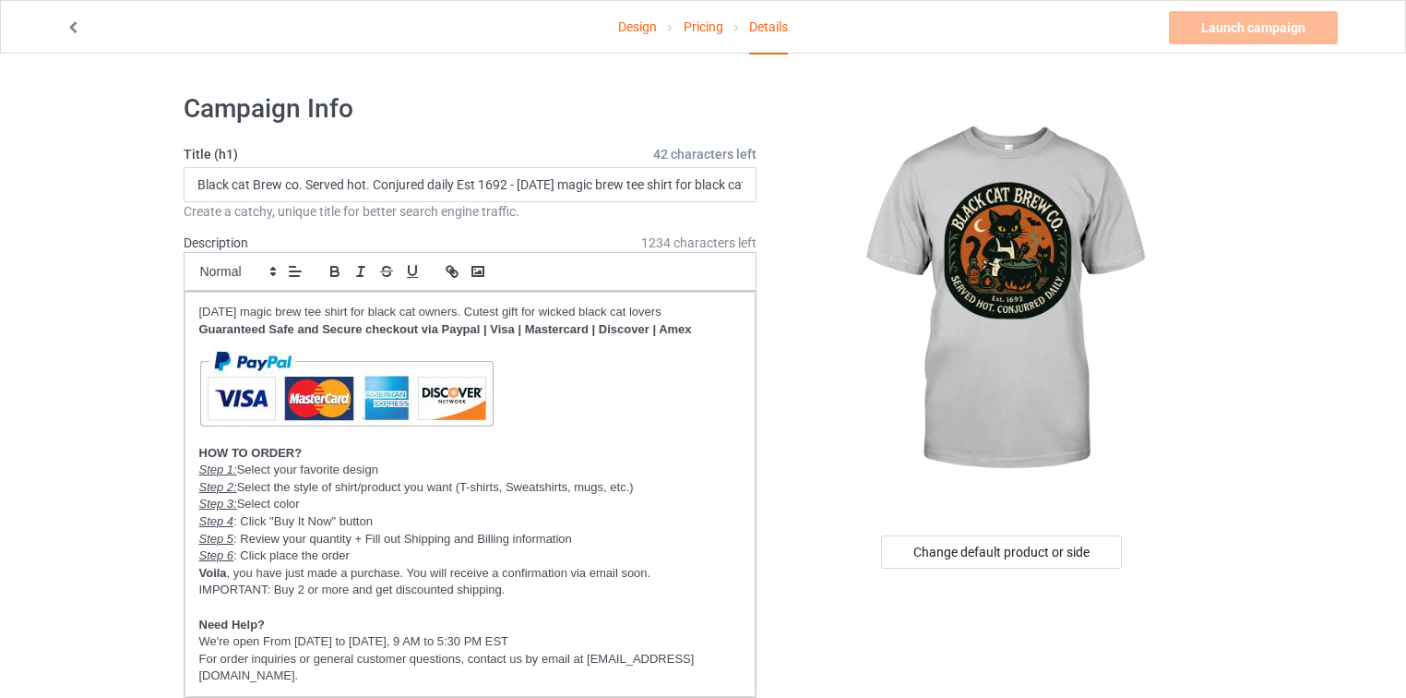
scroll to position [369, 0]
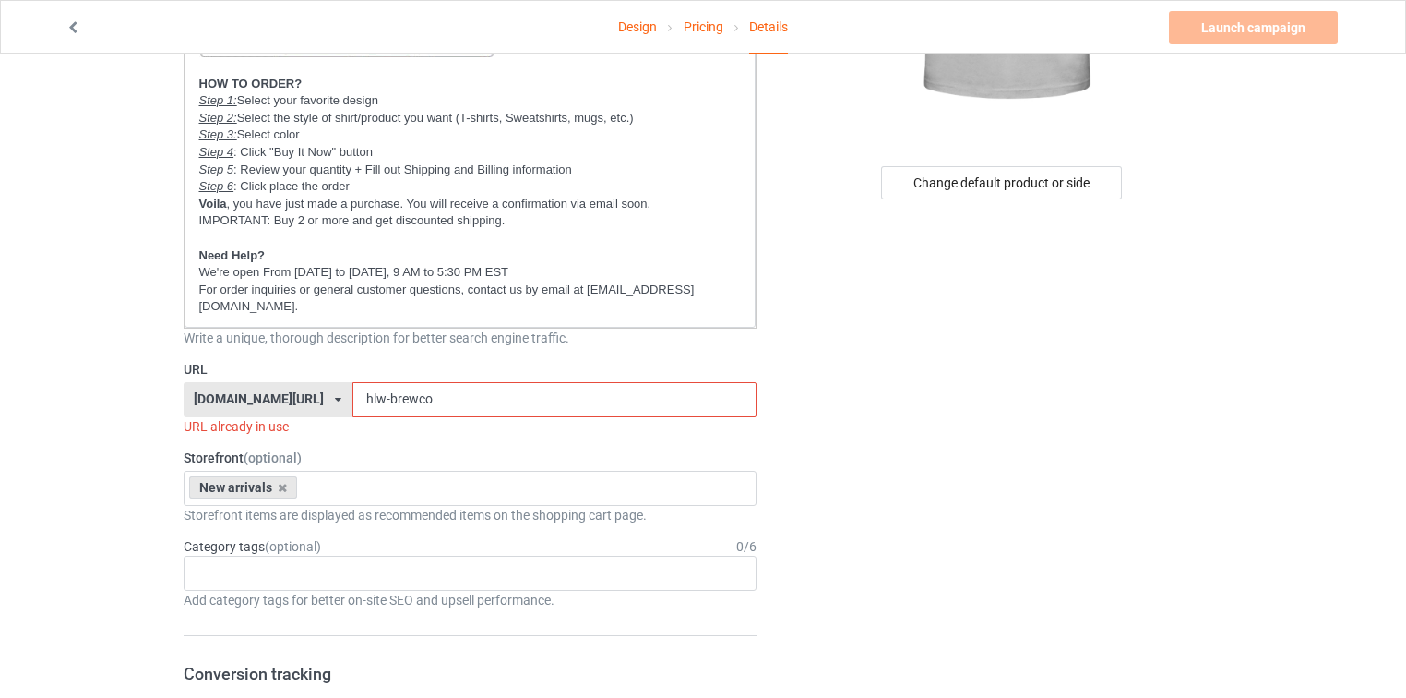
click at [237, 391] on div "[DOMAIN_NAME][URL] [DOMAIN_NAME][URL] [DOMAIN_NAME][URL] [DOMAIN_NAME][URL] [DO…" at bounding box center [268, 399] width 169 height 35
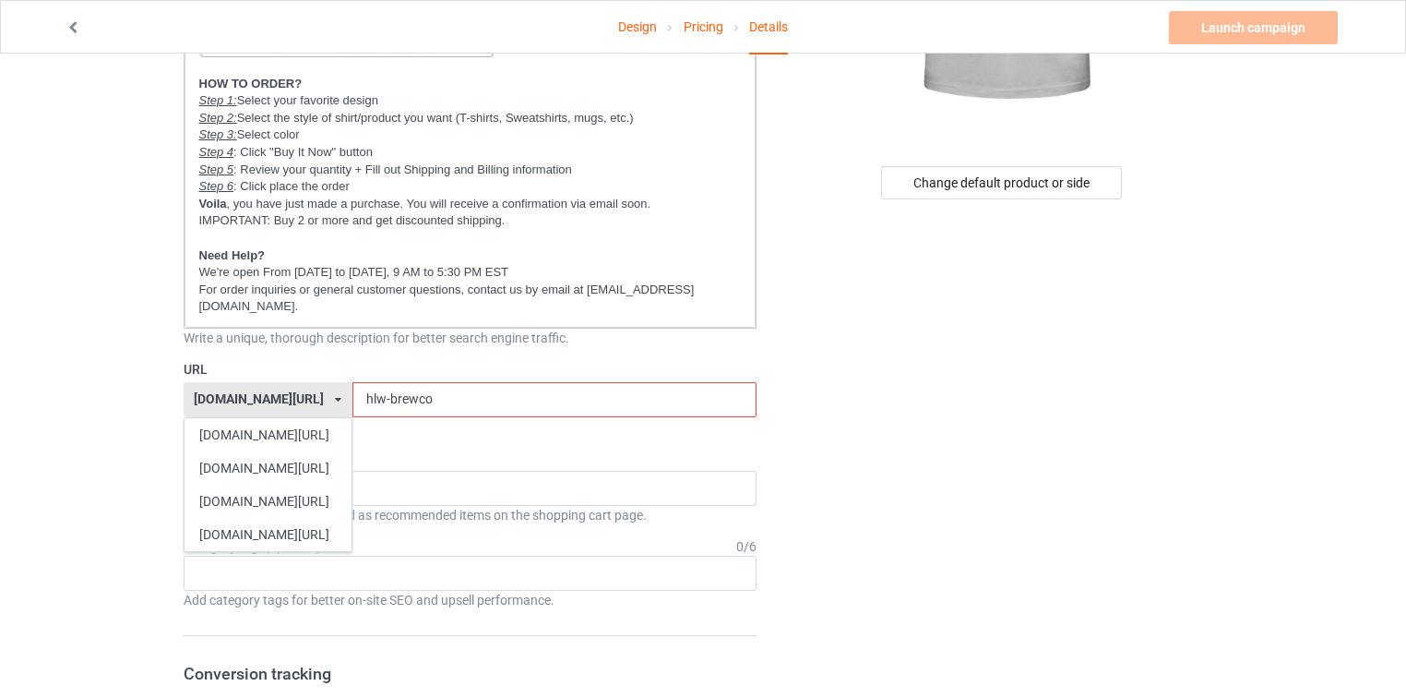
click at [233, 451] on div "[DOMAIN_NAME][URL]" at bounding box center [268, 467] width 167 height 33
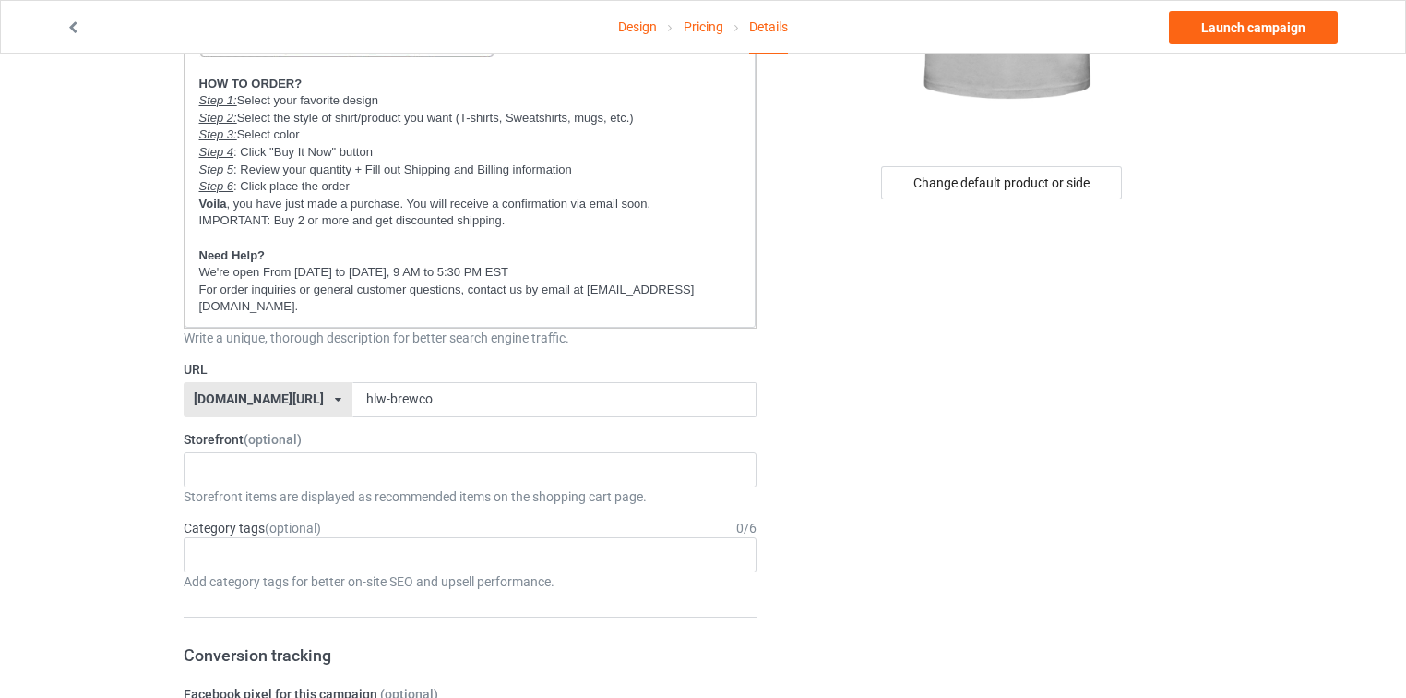
click at [214, 392] on div "[DOMAIN_NAME][URL]" at bounding box center [259, 398] width 130 height 13
click at [681, 286] on p "For order inquiries or general customer questions, contact us by email at [EMAI…" at bounding box center [470, 298] width 543 height 34
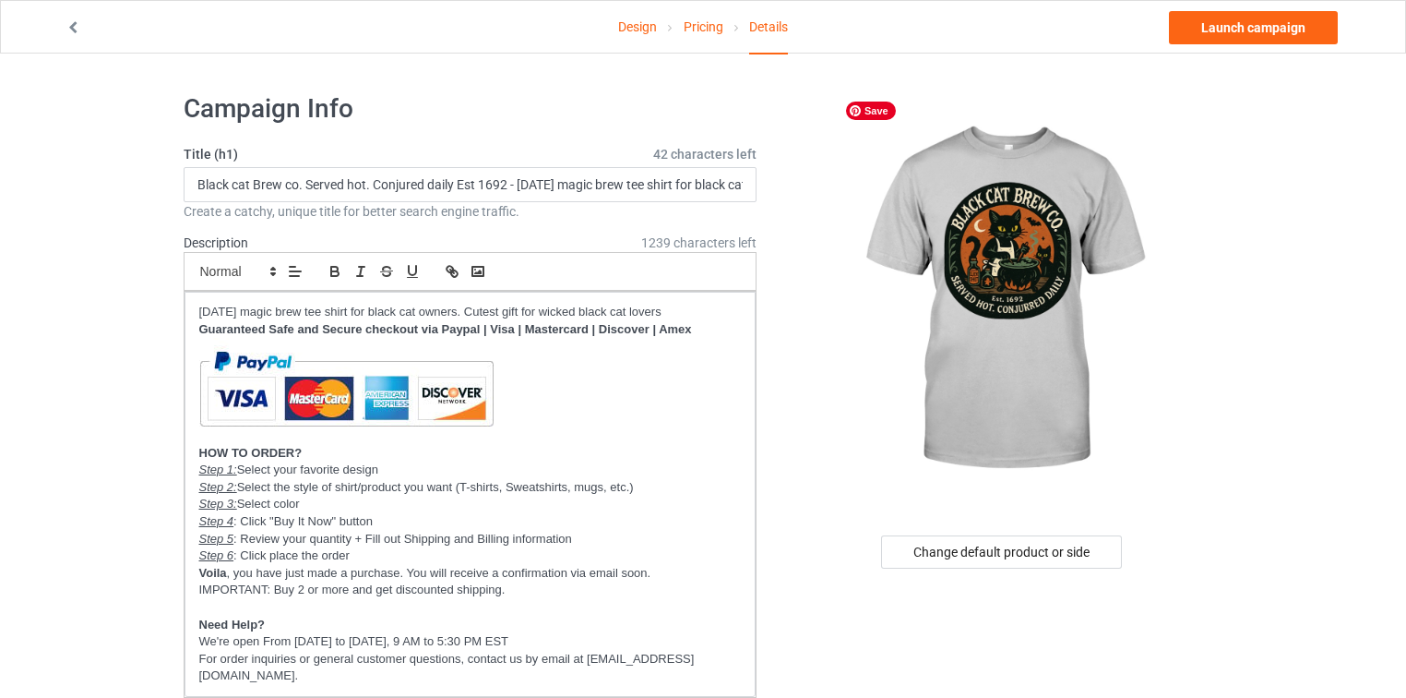
click at [855, 314] on img at bounding box center [1003, 299] width 332 height 415
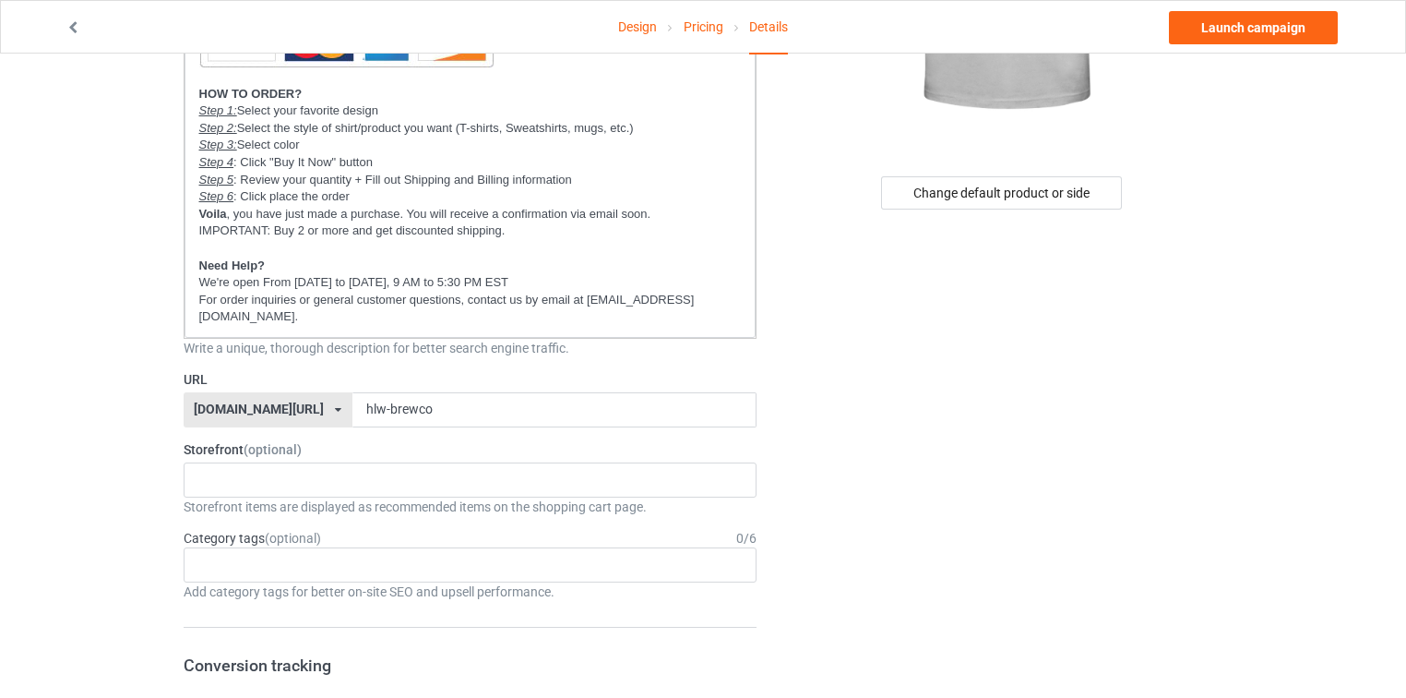
scroll to position [369, 0]
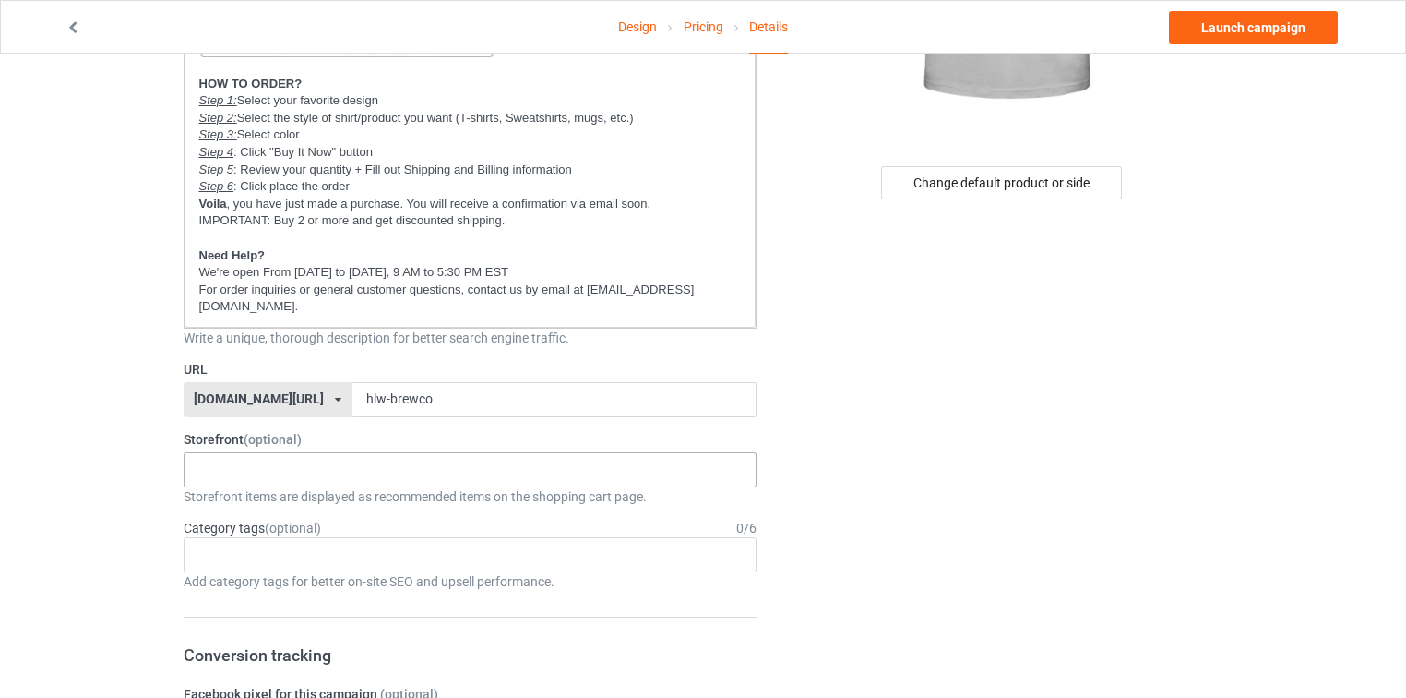
click at [325, 461] on div "New arrivals Cat Mom collection Purrfect cat collection Meowy Christmas 6821f5b…" at bounding box center [471, 469] width 574 height 35
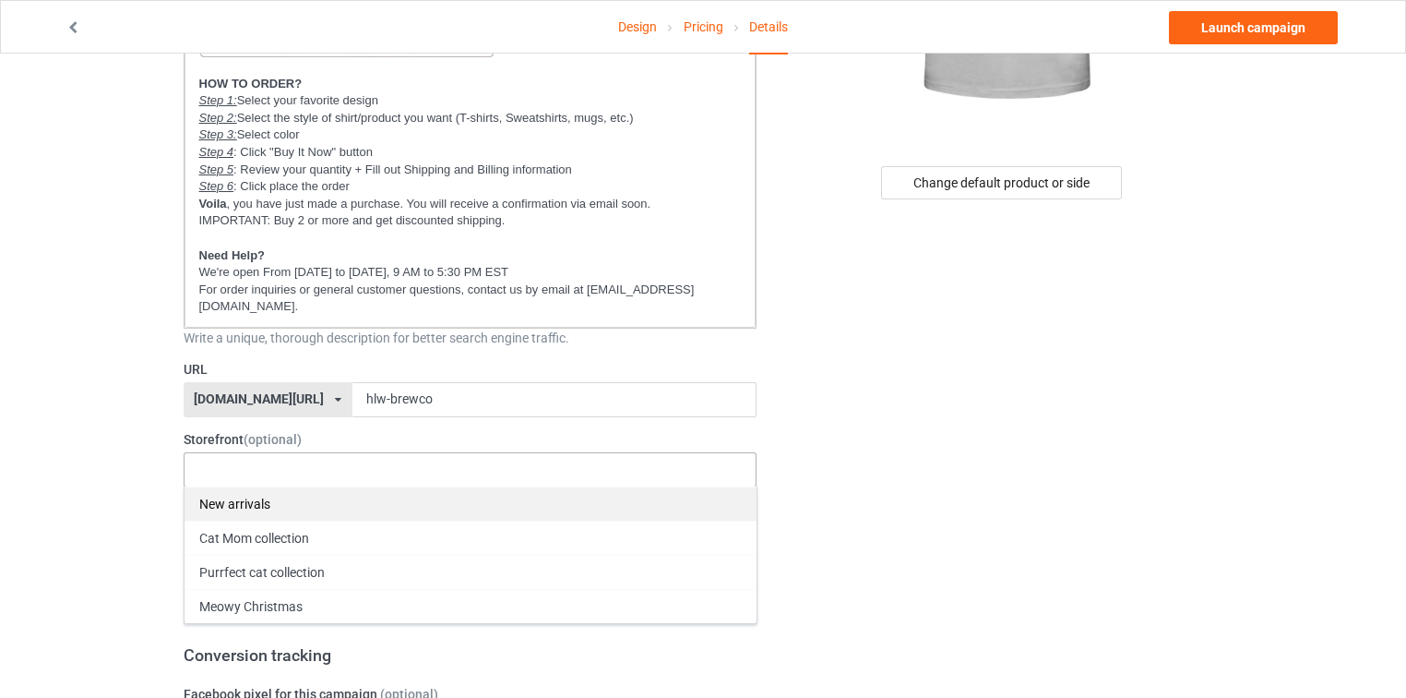
click at [308, 486] on div "New arrivals" at bounding box center [471, 503] width 572 height 34
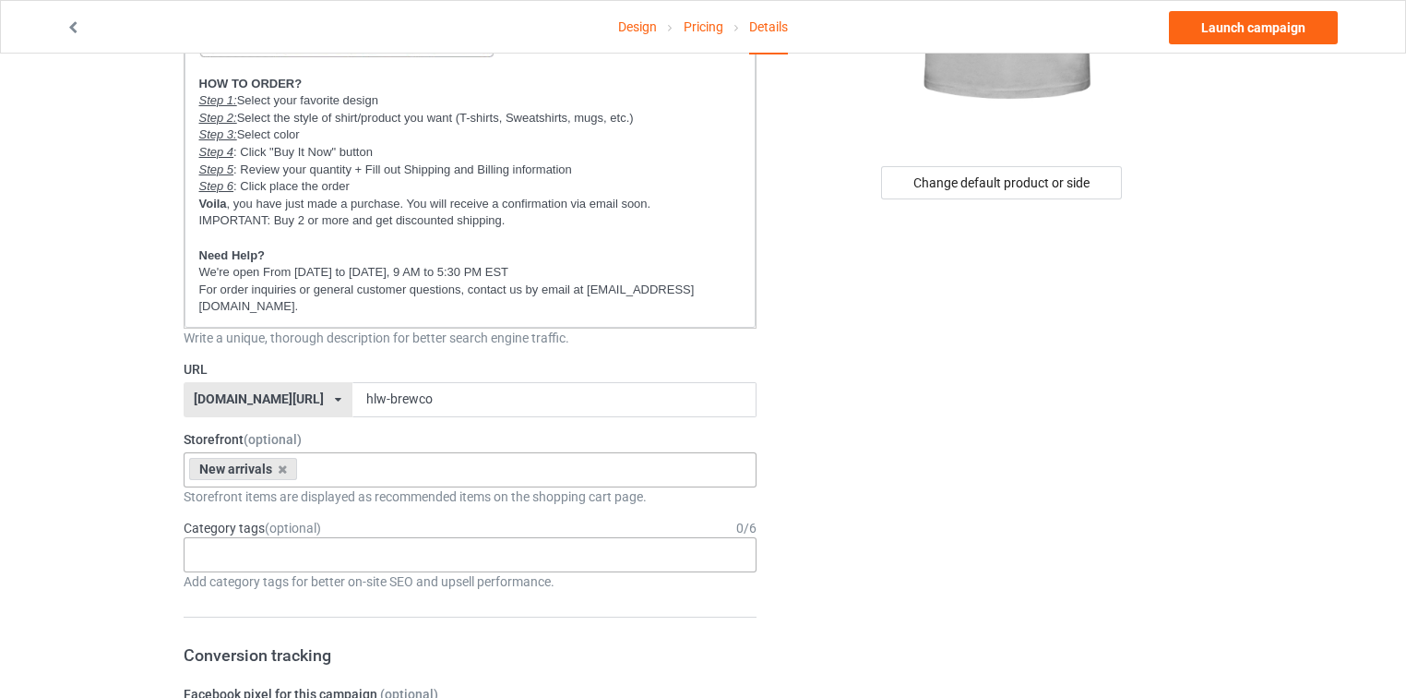
click at [475, 537] on div "Age > 1-19 > 1 Age > 1-12 Months > 1 Month Age > 1-12 Months Age > 1-19 Age > 1…" at bounding box center [471, 554] width 574 height 35
type input "all cat de"
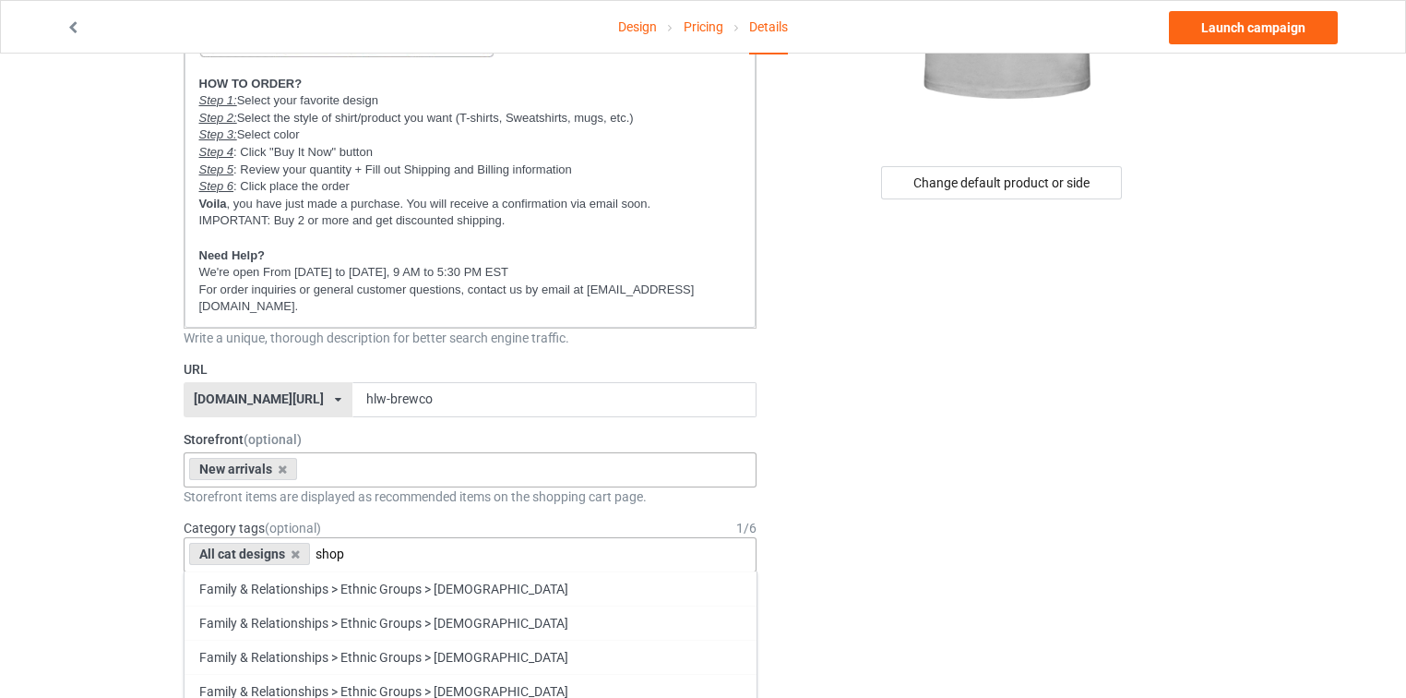
scroll to position [0, 0]
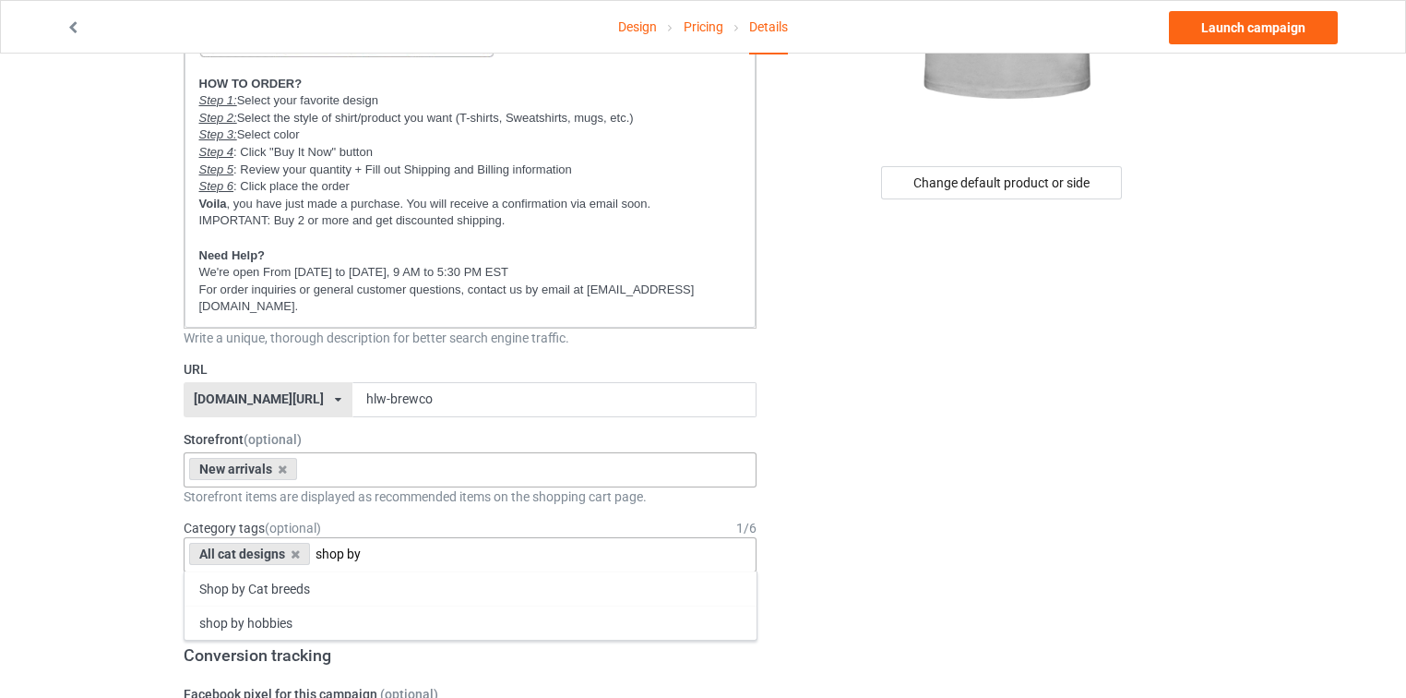
type input "shop by"
type input "black cat"
type input "halloween de"
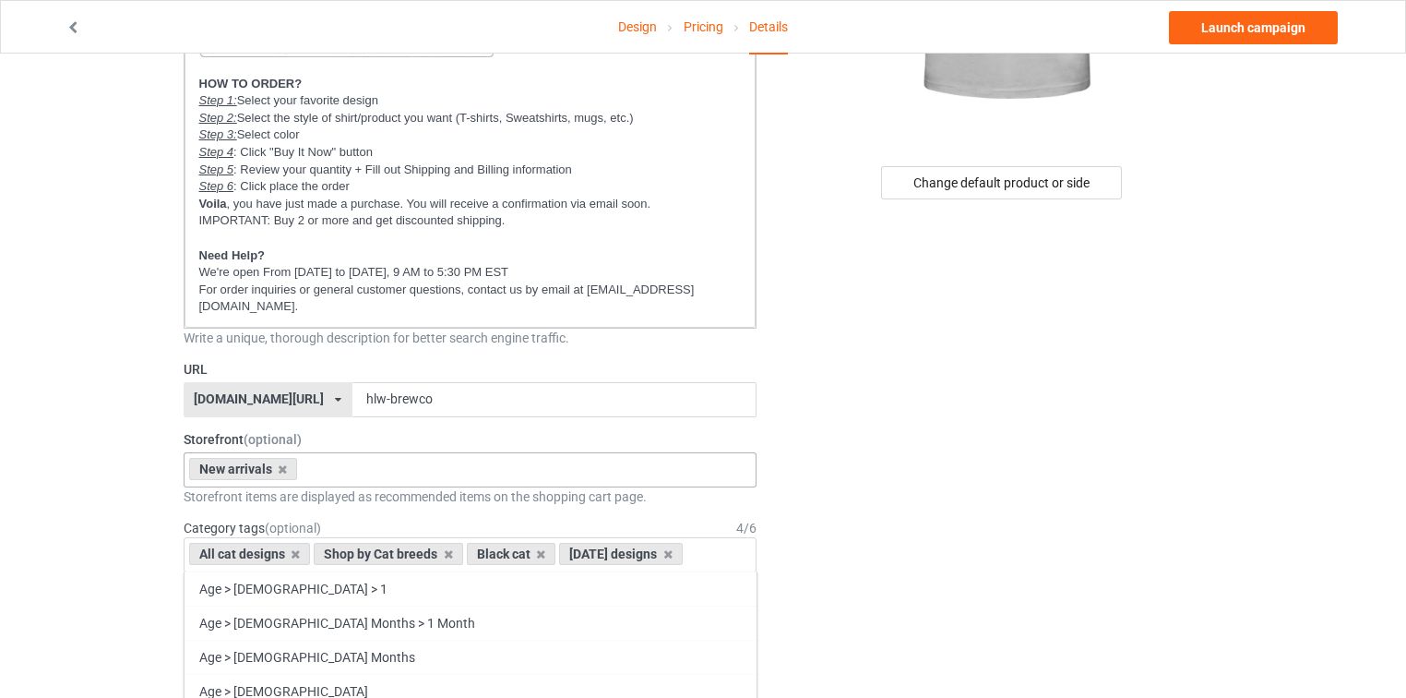
click at [860, 166] on div "Change default product or side" at bounding box center [1002, 182] width 440 height 33
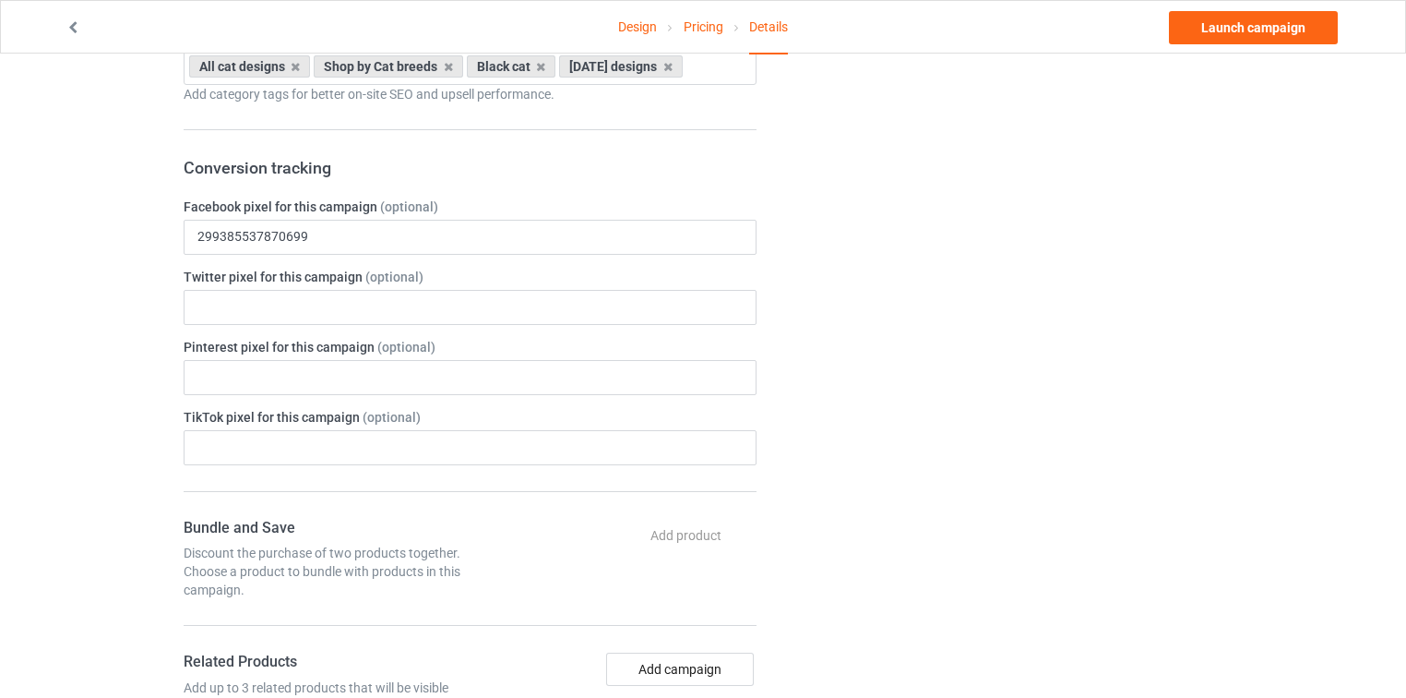
scroll to position [1033, 0]
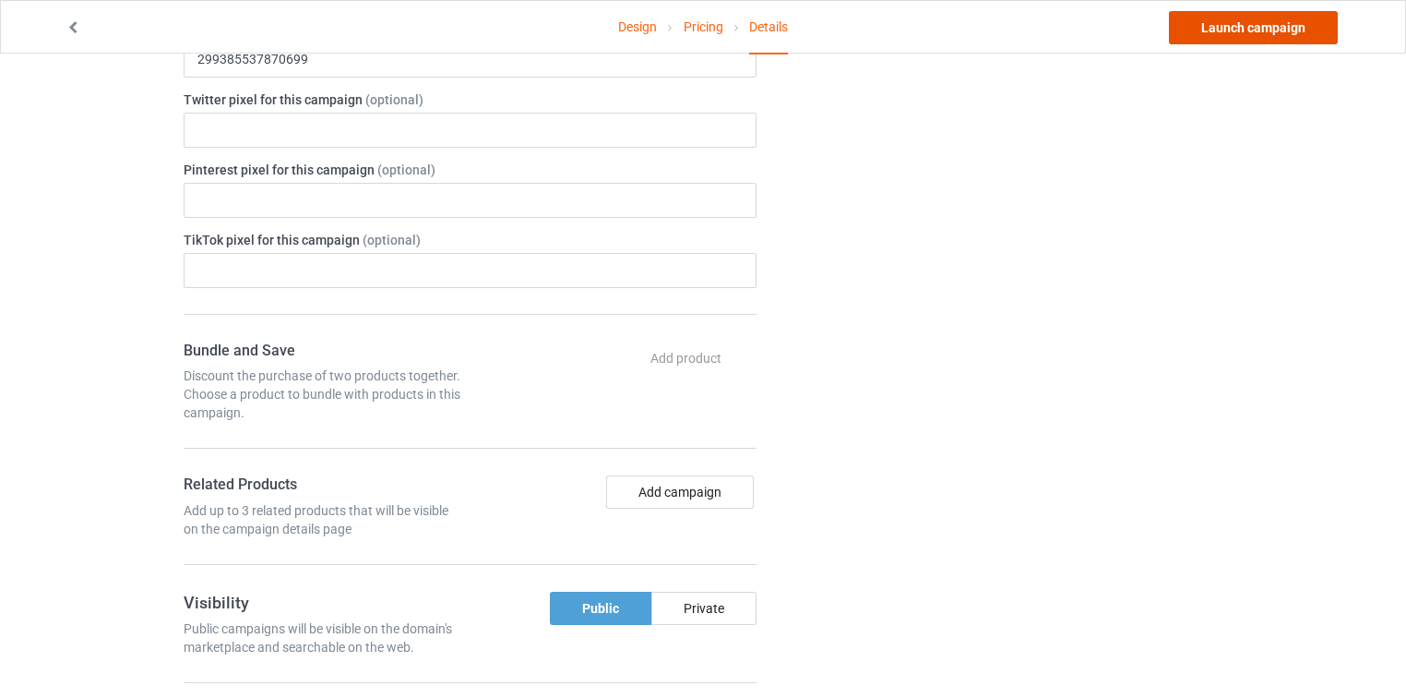
click at [1310, 30] on link "Launch campaign" at bounding box center [1253, 27] width 169 height 33
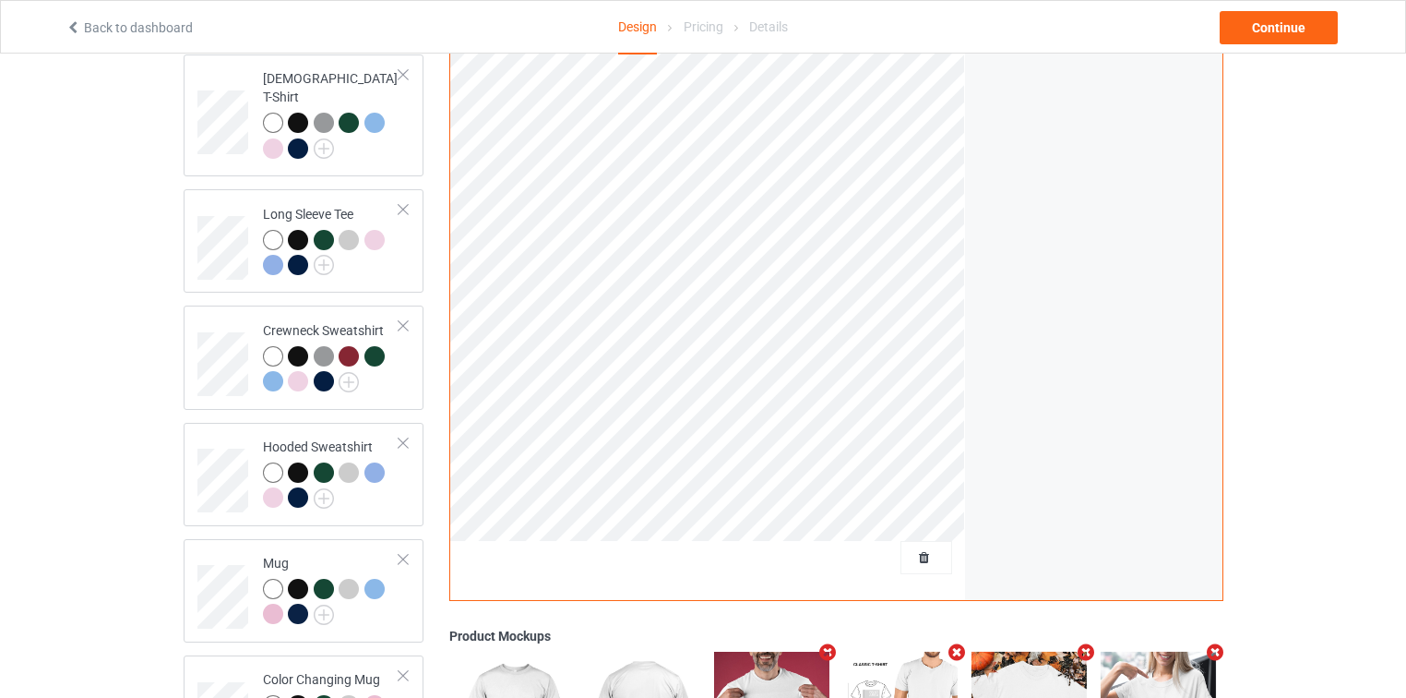
scroll to position [369, 0]
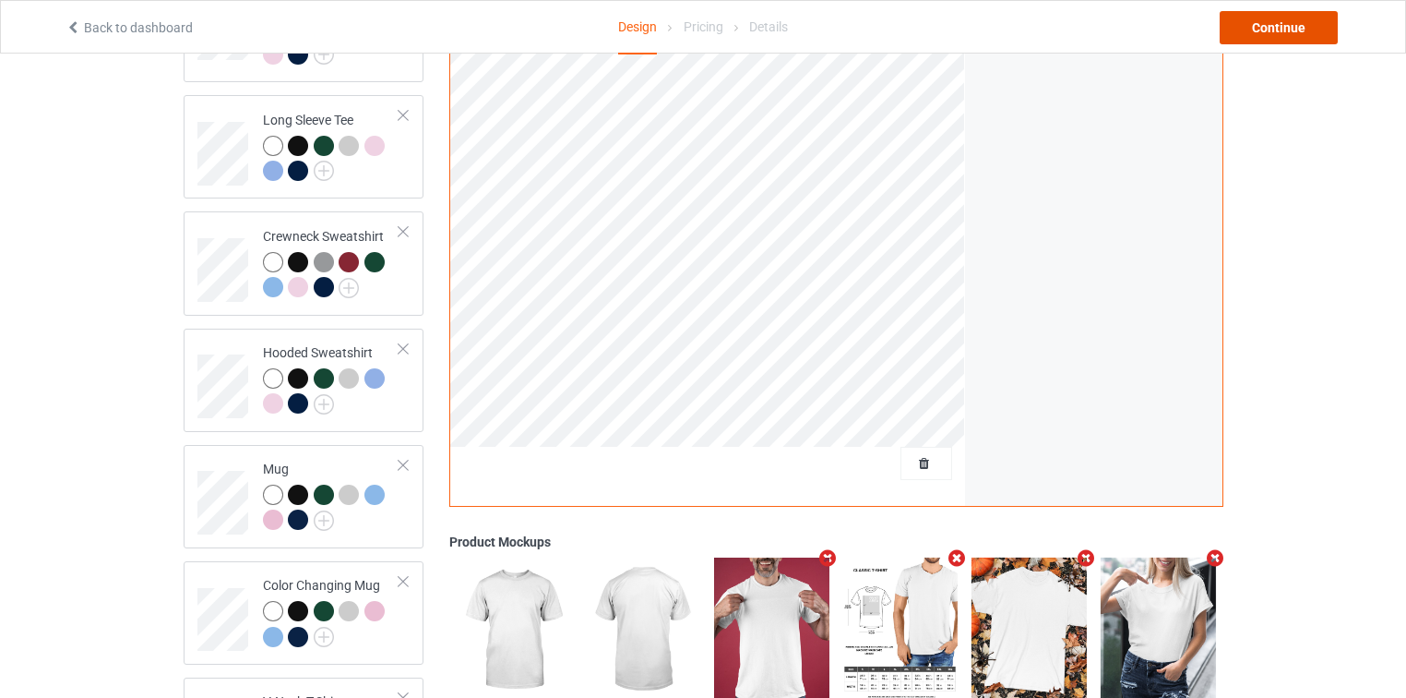
click at [1263, 33] on div "Continue" at bounding box center [1279, 27] width 118 height 33
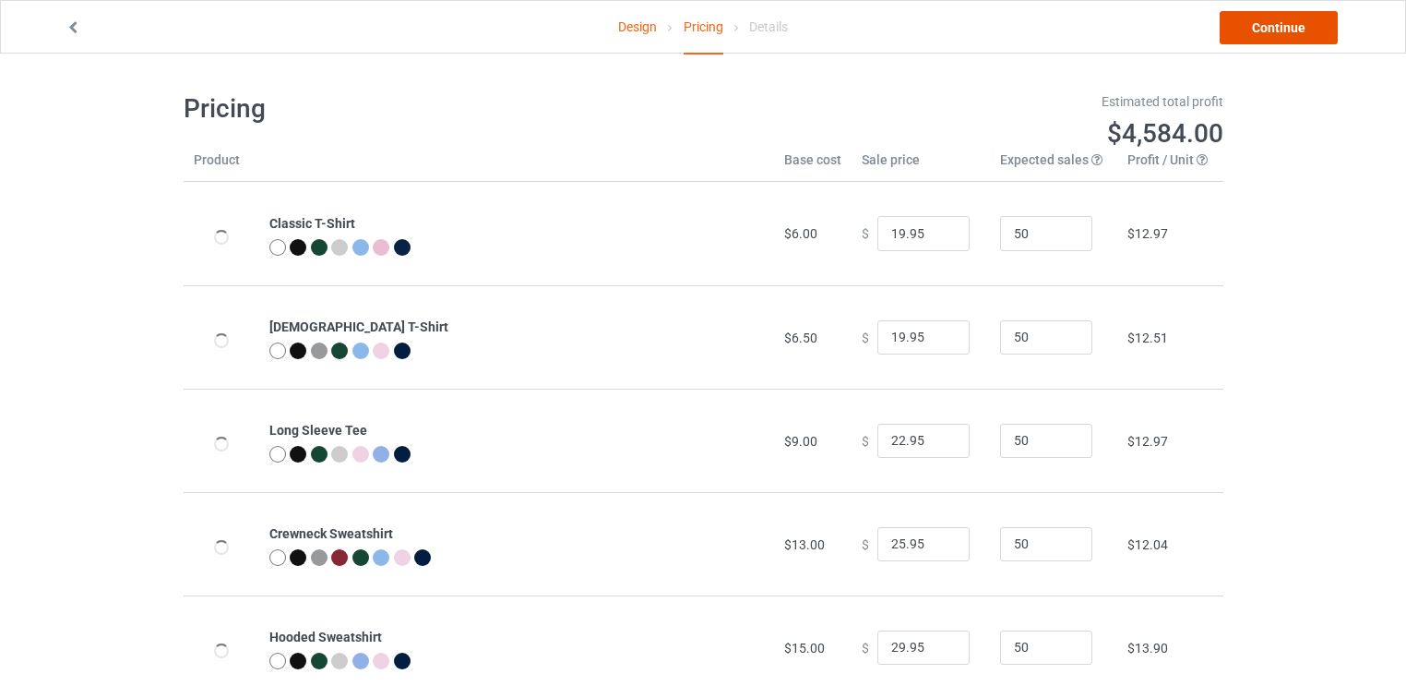
click at [1263, 33] on link "Continue" at bounding box center [1279, 27] width 118 height 33
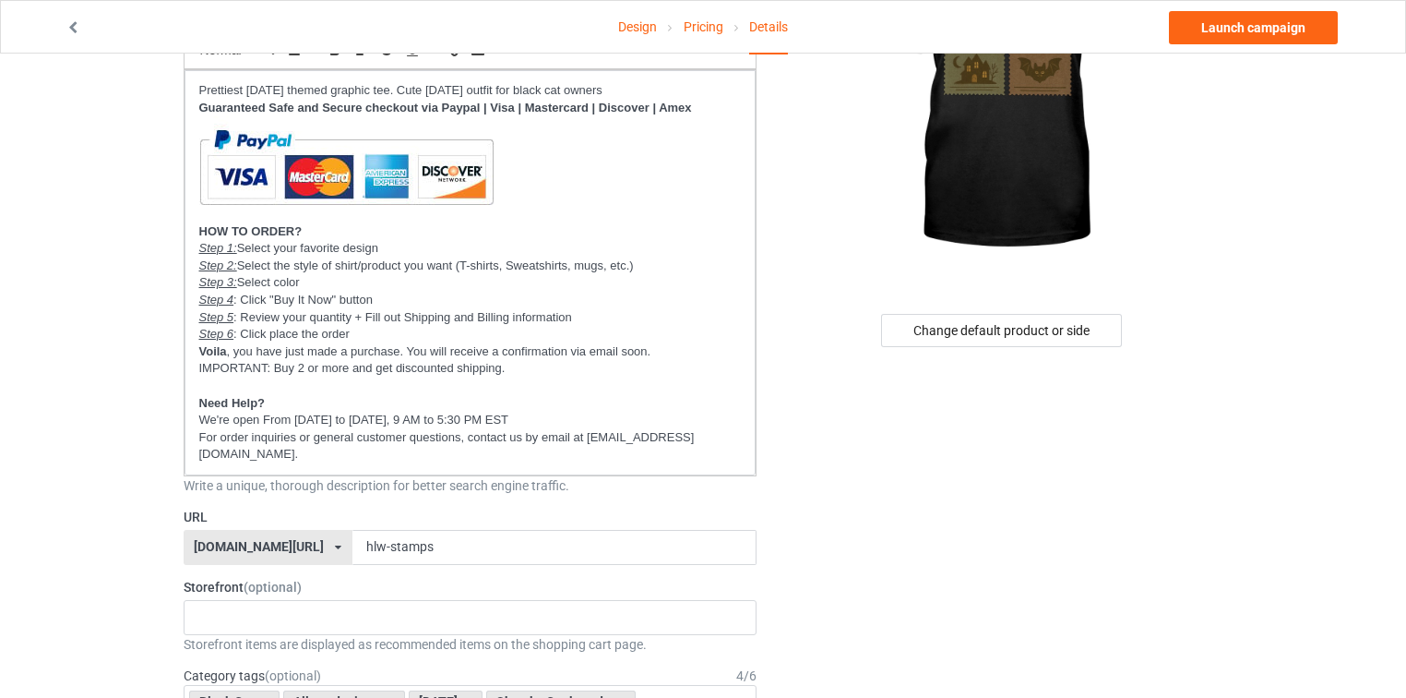
click at [225, 540] on div "[DOMAIN_NAME][URL]" at bounding box center [259, 546] width 130 height 13
click at [693, 439] on p "For order inquiries or general customer questions, contact us by email at [EMAI…" at bounding box center [470, 446] width 543 height 34
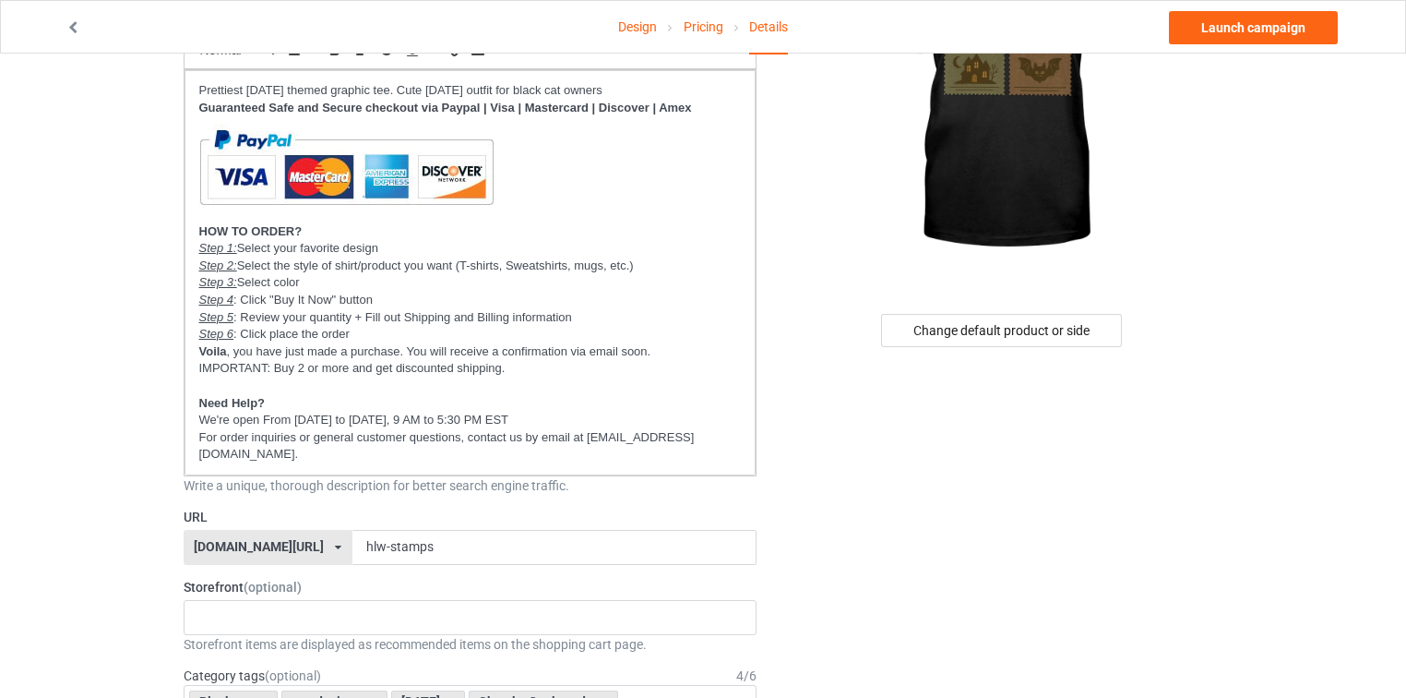
scroll to position [443, 0]
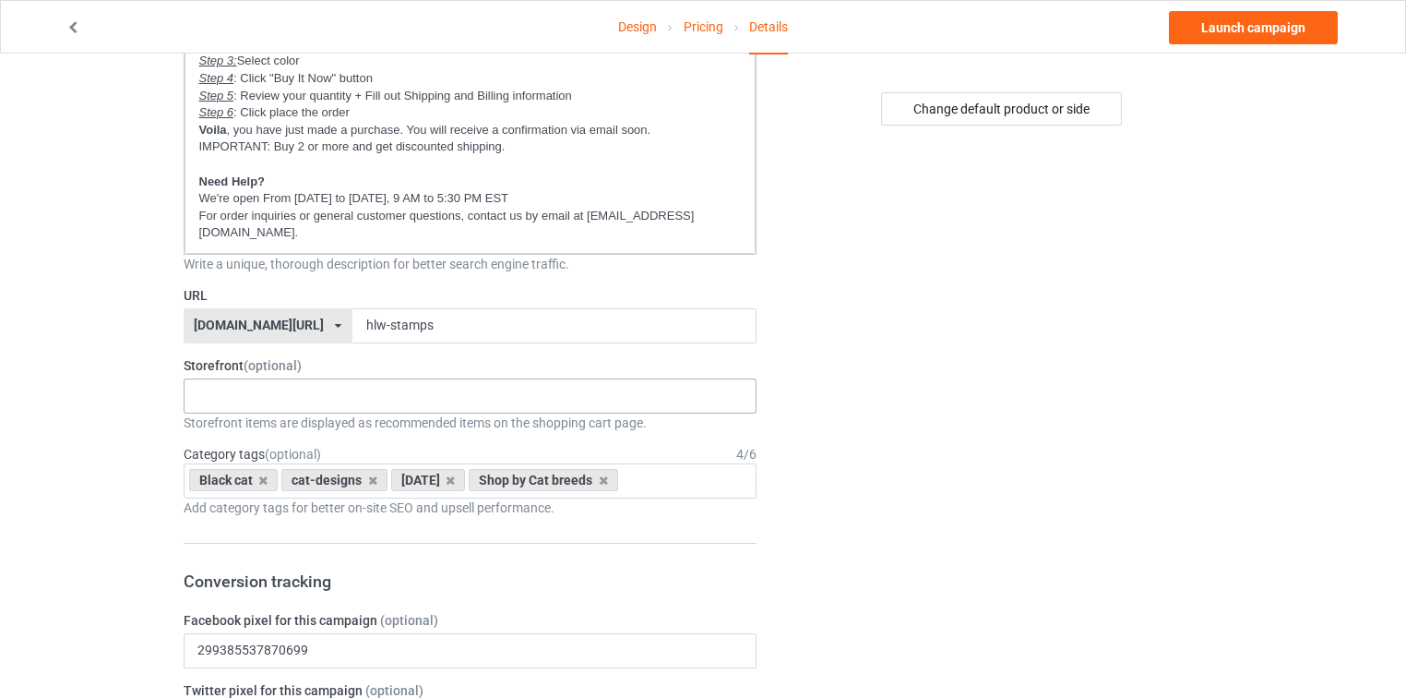
click at [343, 378] on div "New arrivals Cat Mom collection Purrfect cat collection Meowy Christmas 6821f5b…" at bounding box center [471, 395] width 574 height 35
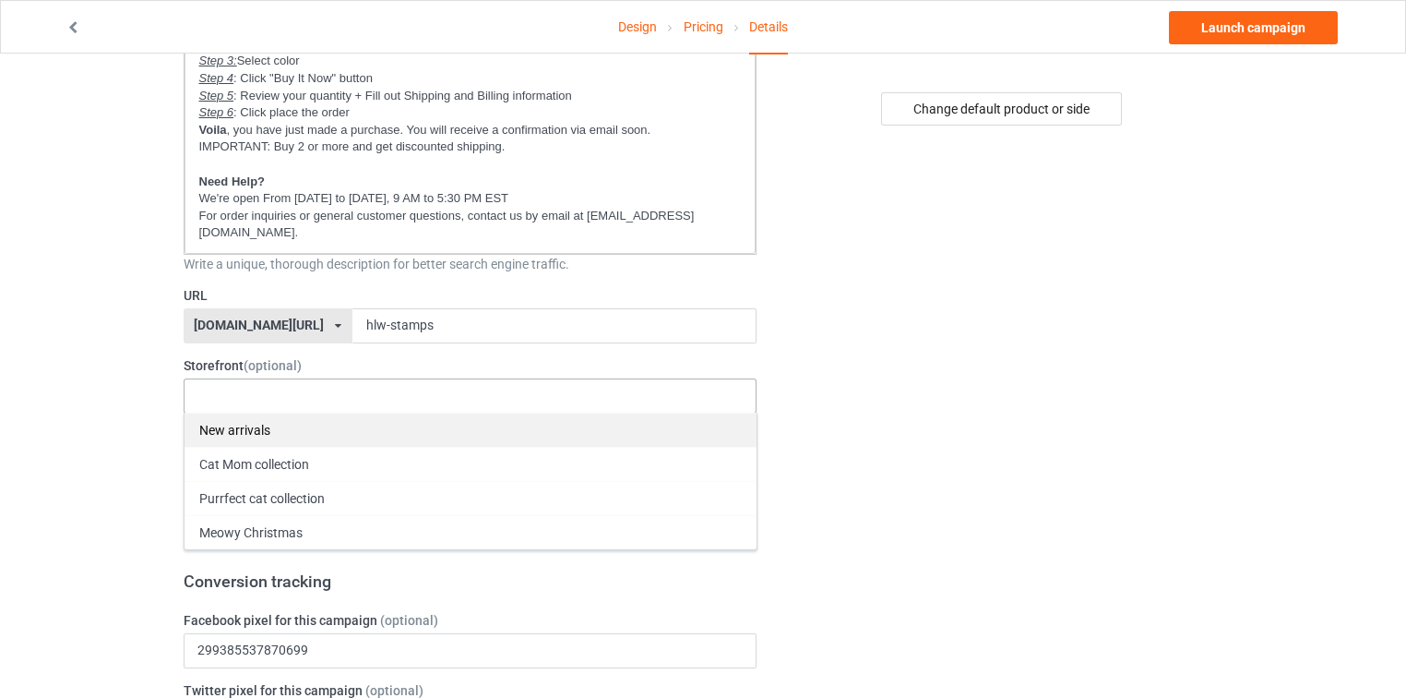
click at [314, 412] on div "New arrivals" at bounding box center [471, 429] width 572 height 34
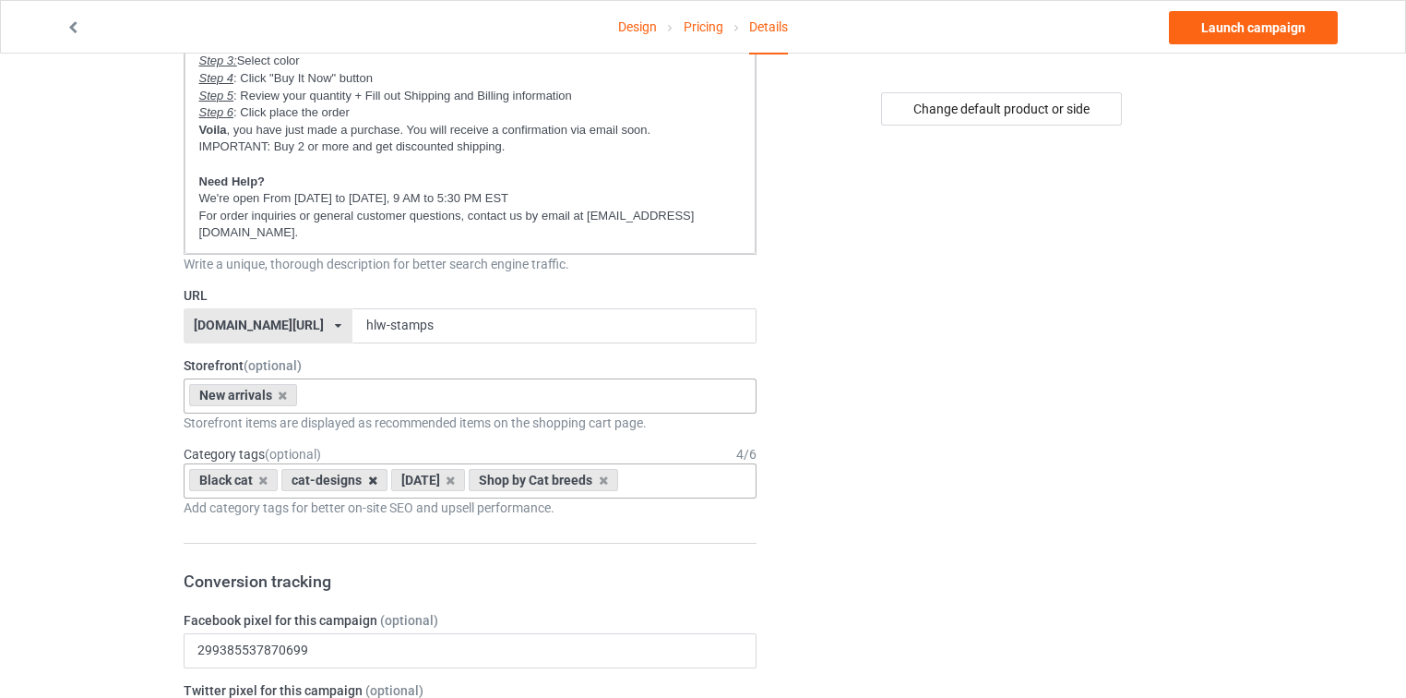
click at [369, 474] on icon at bounding box center [372, 480] width 9 height 12
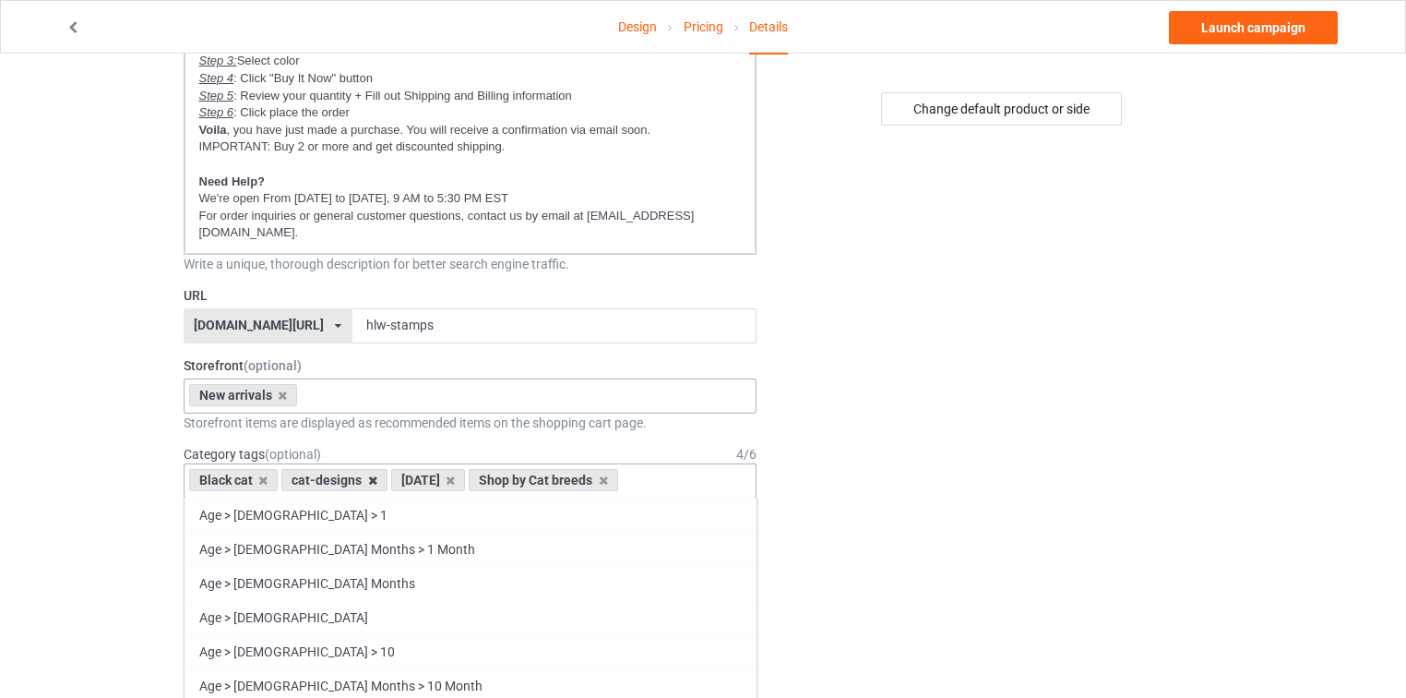
click at [369, 474] on icon at bounding box center [372, 480] width 9 height 12
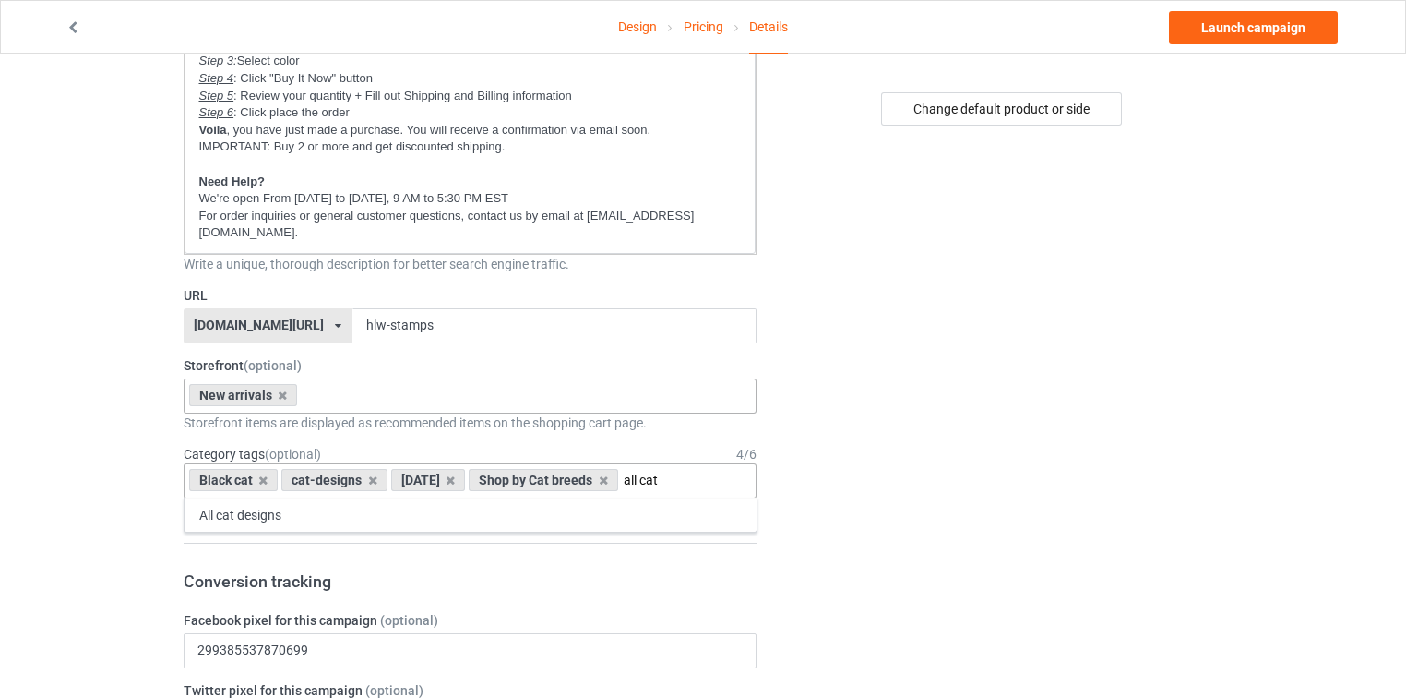
type input "all cat"
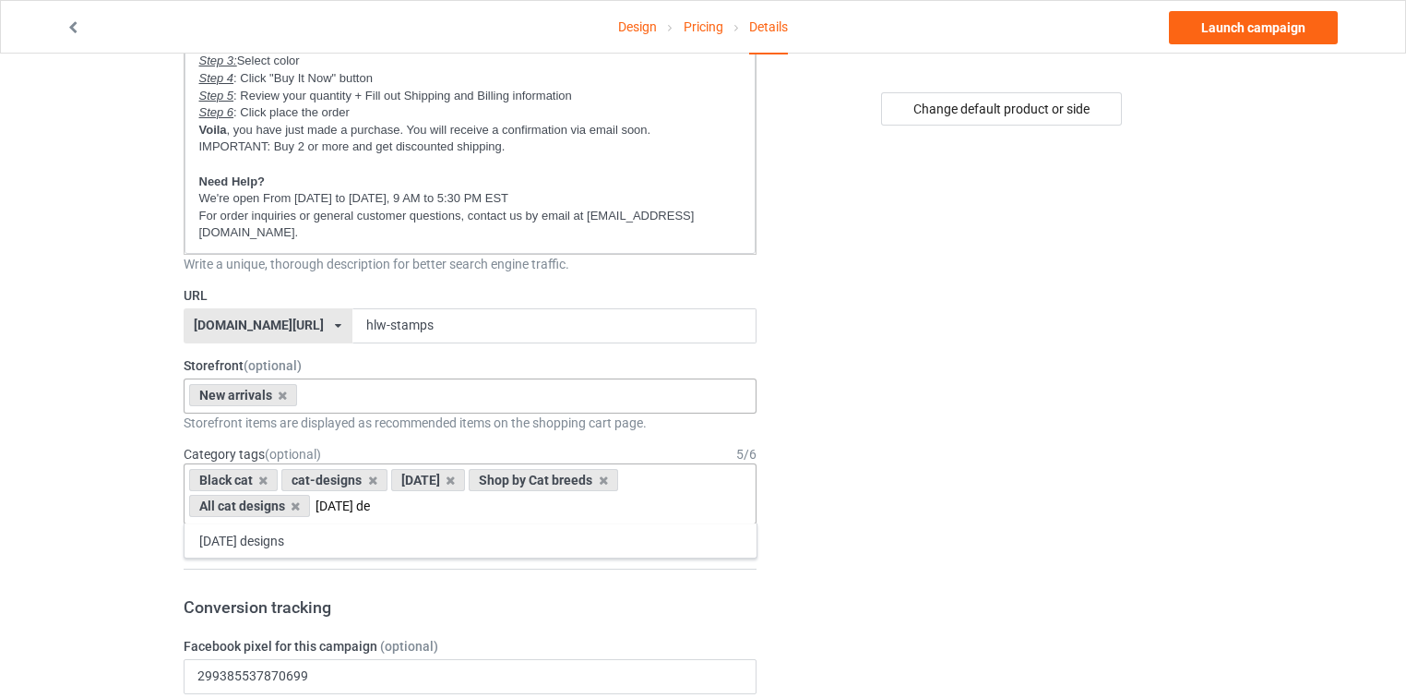
type input "[DATE] de"
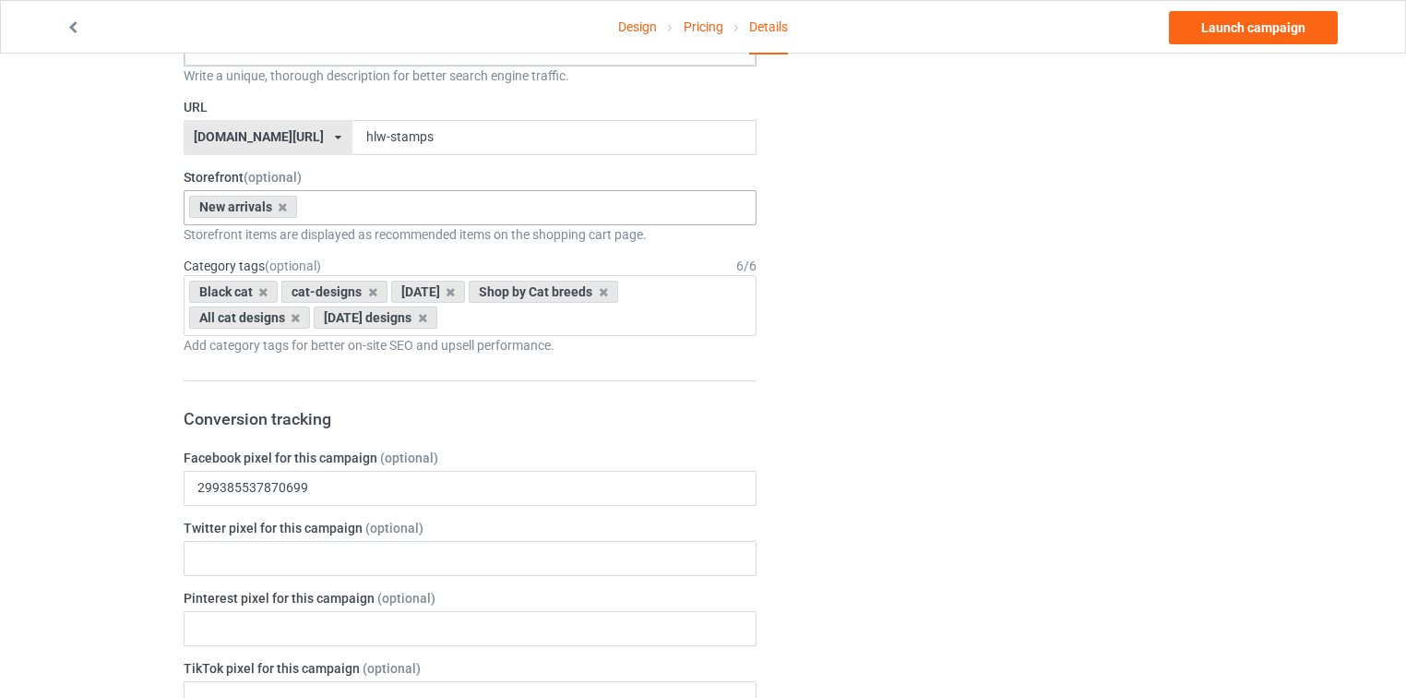
scroll to position [1181, 0]
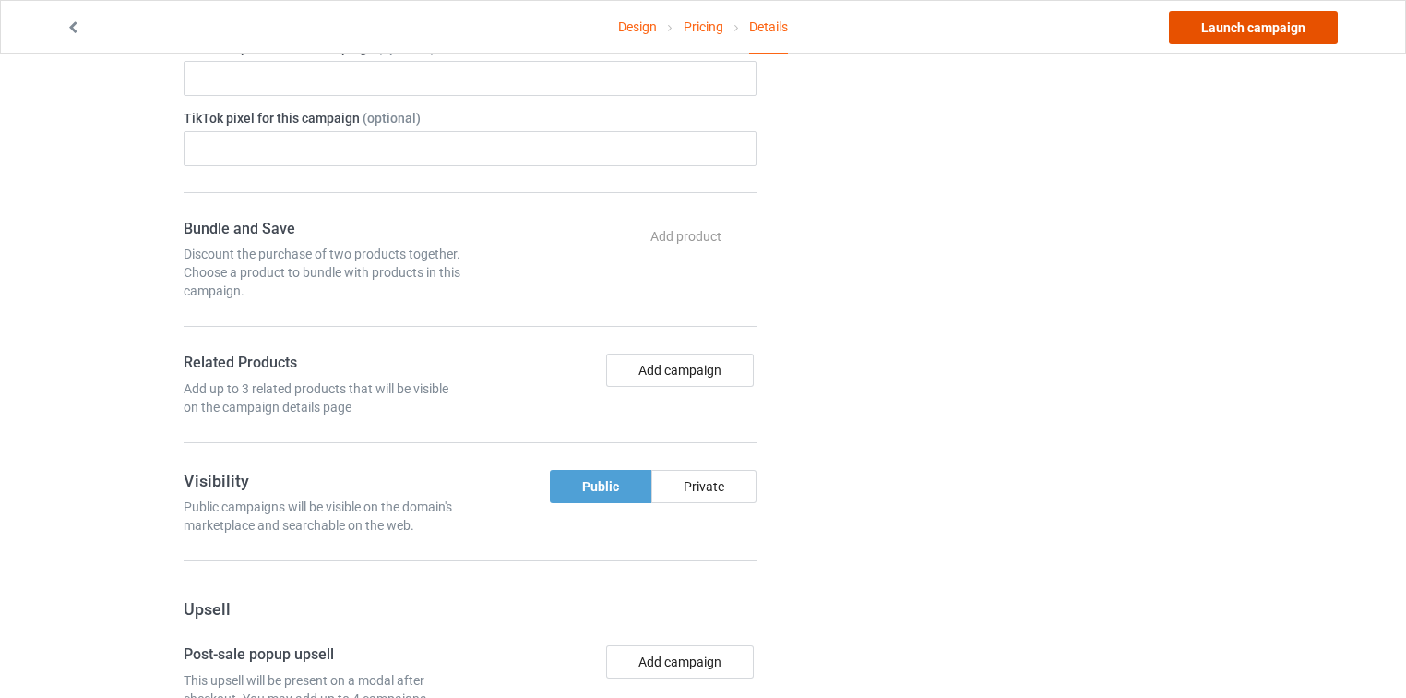
click at [1265, 26] on link "Launch campaign" at bounding box center [1253, 27] width 169 height 33
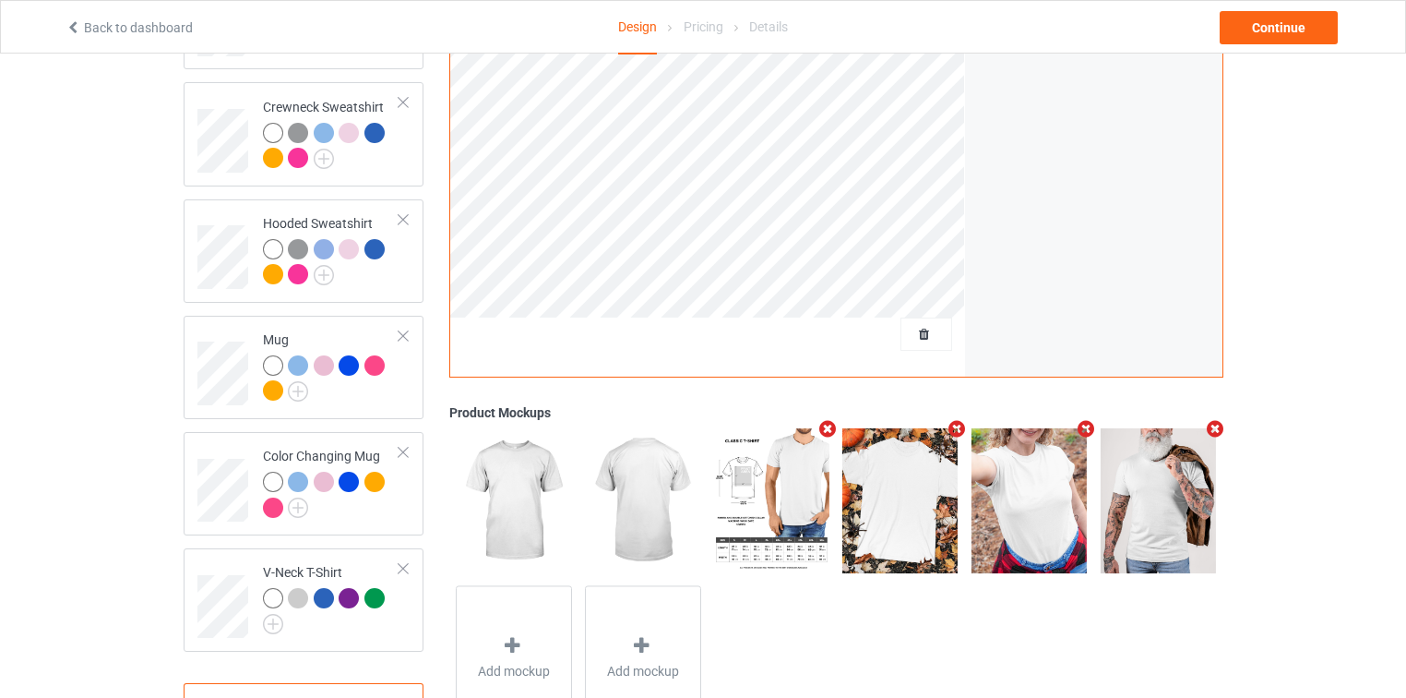
scroll to position [557, 0]
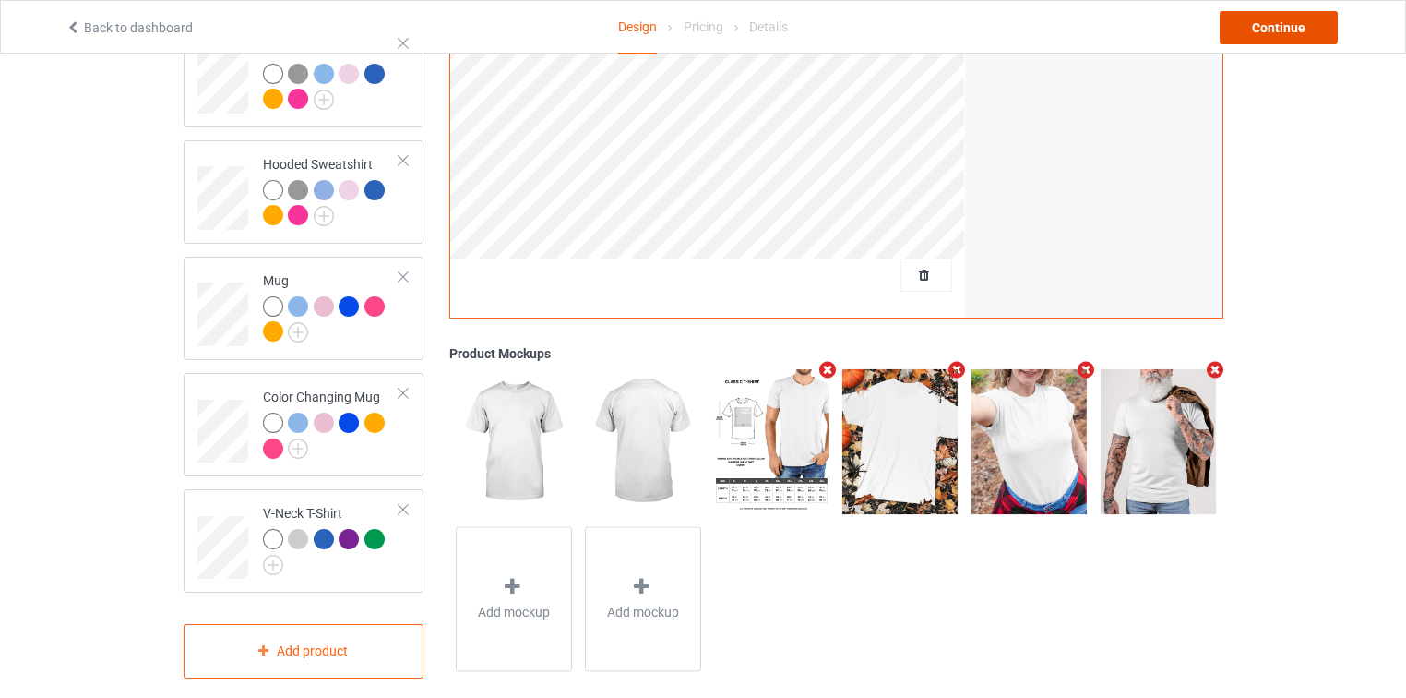
click at [1313, 22] on div "Continue" at bounding box center [1279, 27] width 118 height 33
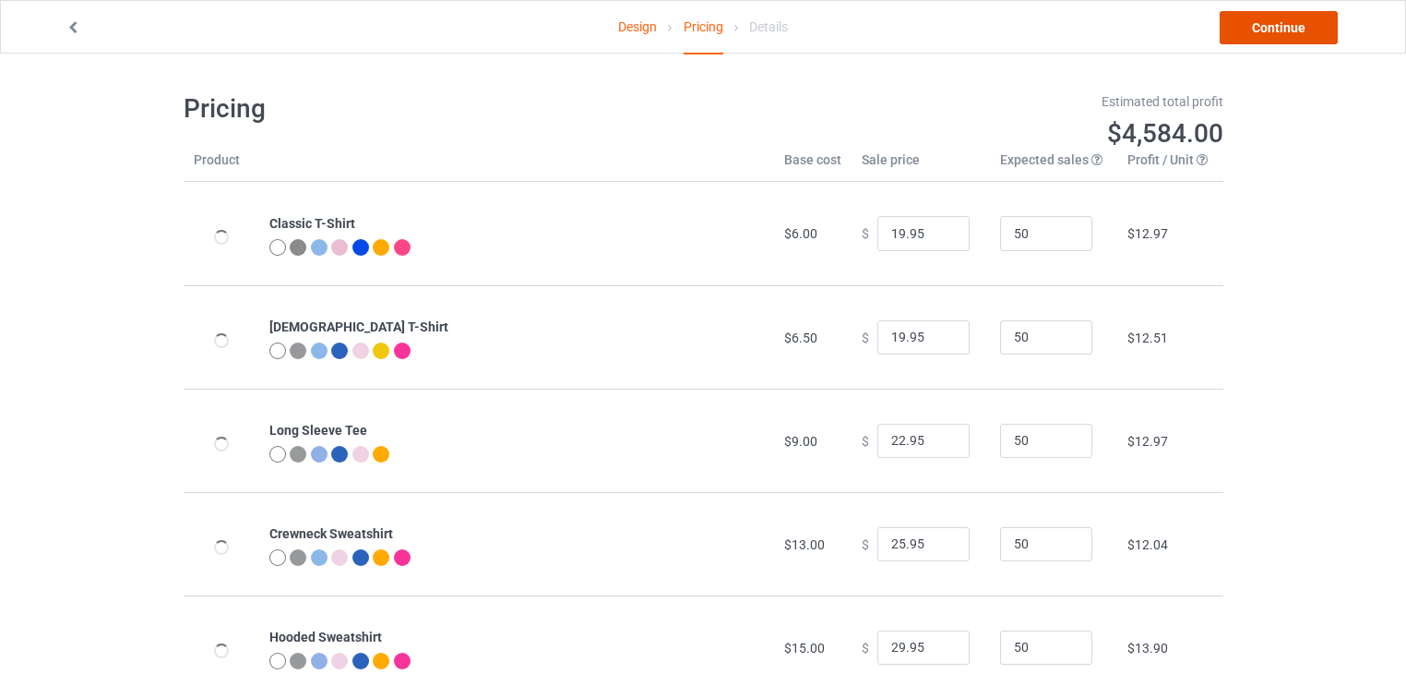
drag, startPoint x: 1313, startPoint y: 22, endPoint x: 1307, endPoint y: 32, distance: 12.0
click at [1307, 32] on link "Continue" at bounding box center [1279, 27] width 118 height 33
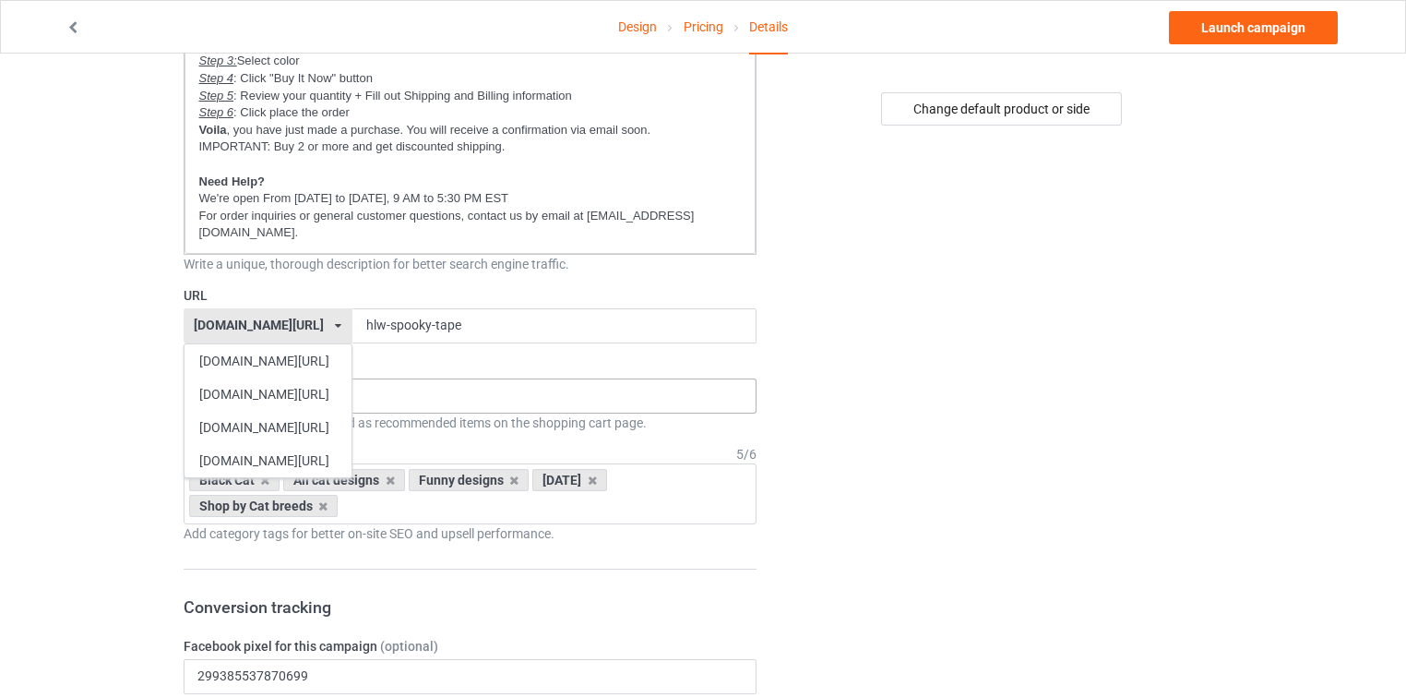
click at [265, 384] on div "[DOMAIN_NAME][URL]" at bounding box center [268, 393] width 167 height 33
click at [214, 324] on div "[DOMAIN_NAME][URL]" at bounding box center [259, 324] width 130 height 13
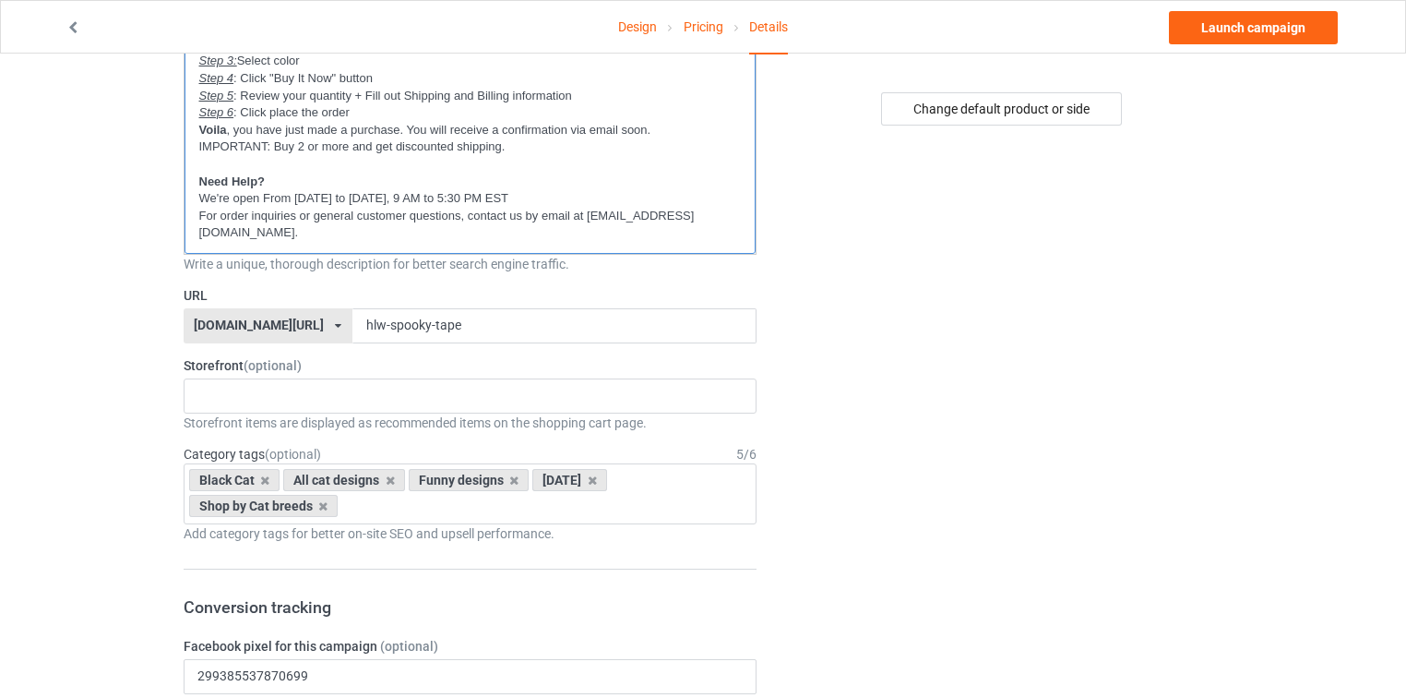
click at [672, 230] on p "For order inquiries or general customer questions, contact us by email at [EMAI…" at bounding box center [470, 225] width 543 height 34
click at [672, 229] on p "For order inquiries or general customer questions, contact us by email at [EMAI…" at bounding box center [470, 225] width 543 height 34
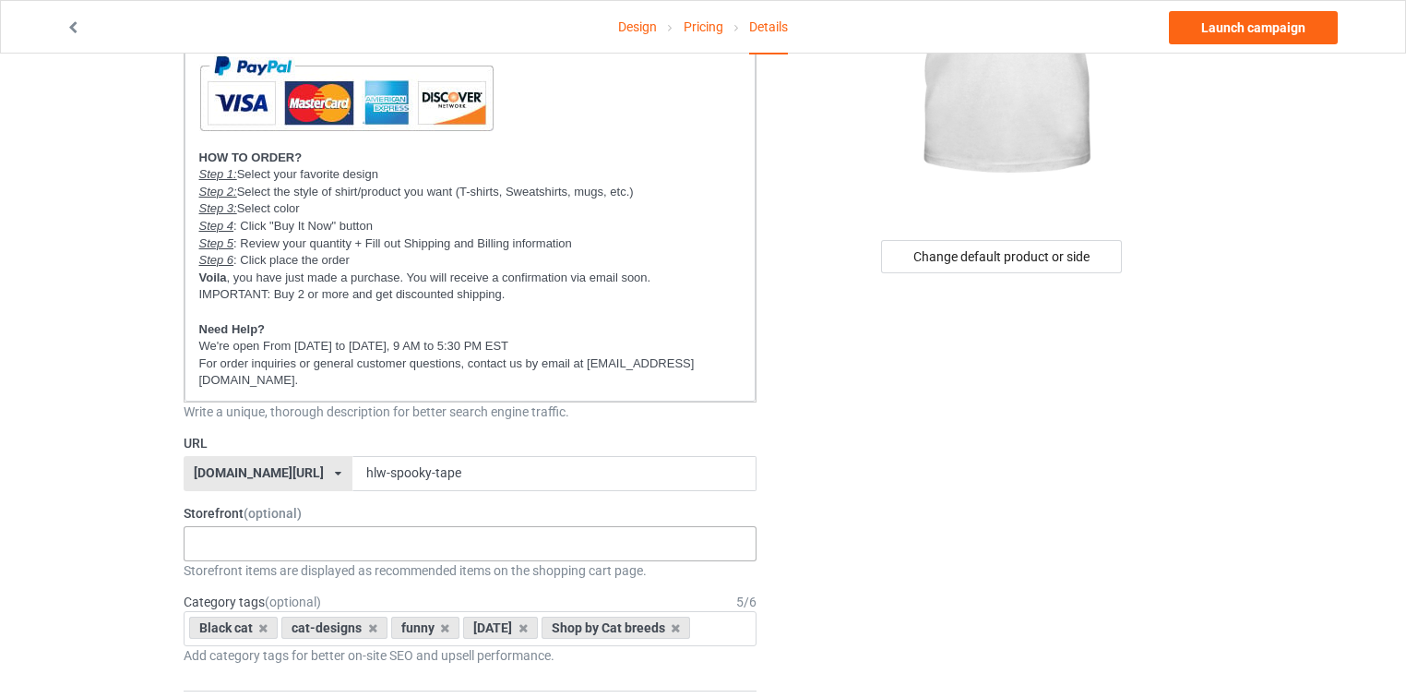
click at [284, 540] on div "New arrivals Cat Mom collection Purrfect cat collection Meowy Christmas 6821f5b…" at bounding box center [471, 543] width 574 height 35
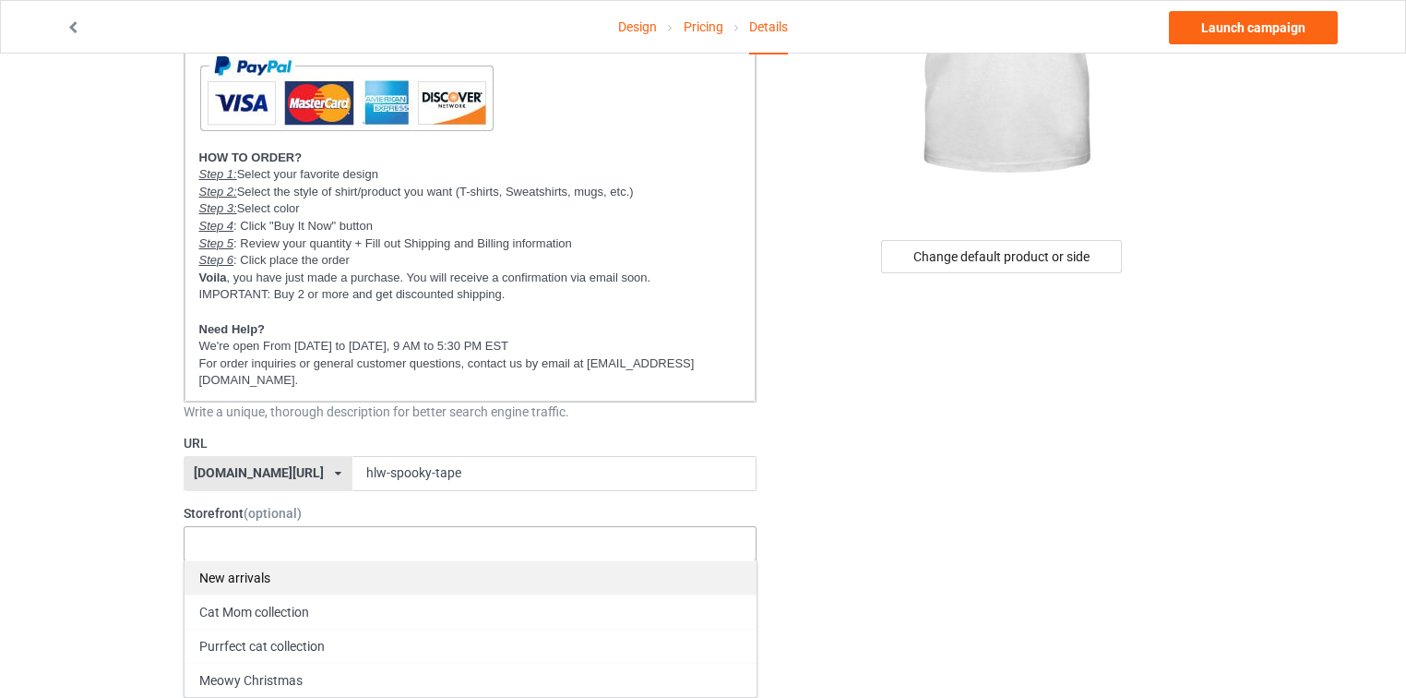
click at [269, 573] on div "New arrivals" at bounding box center [471, 577] width 572 height 34
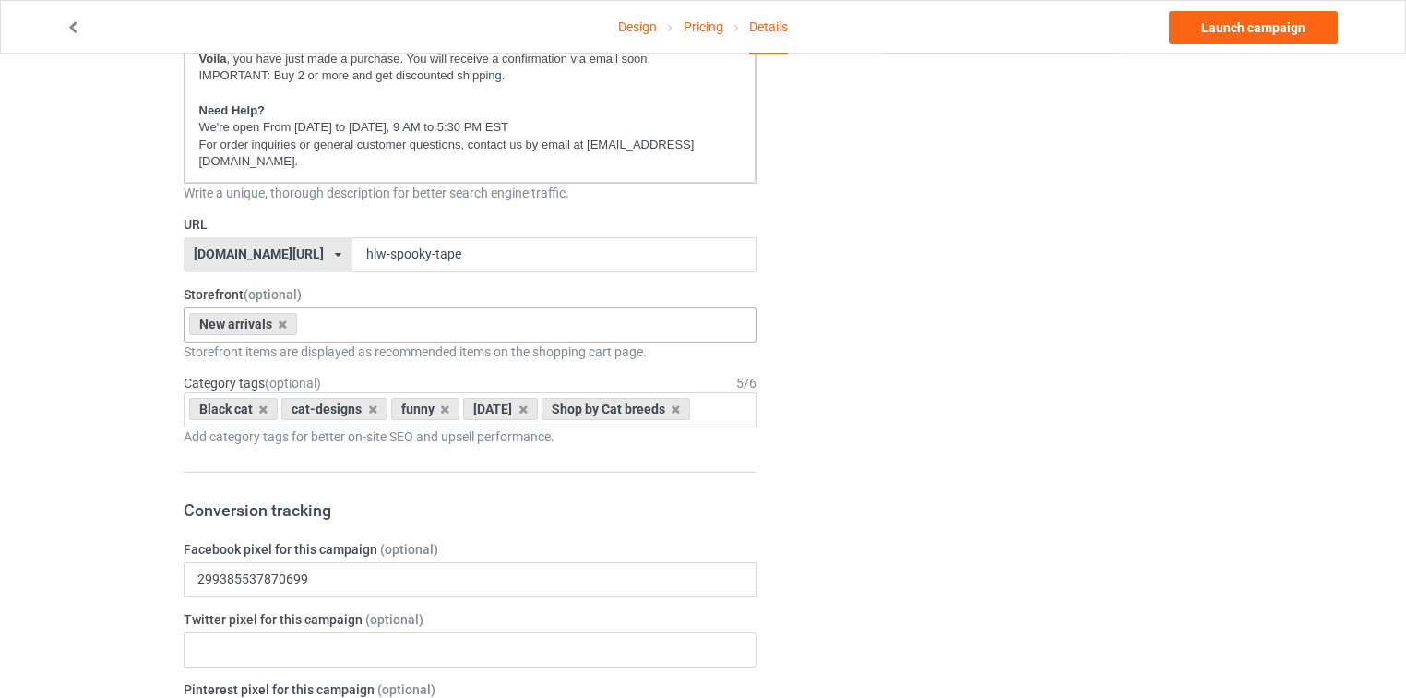
scroll to position [517, 0]
click at [709, 423] on div "Black cat cat-designs funny [DATE] Shop by Cat breeds Age > [DEMOGRAPHIC_DATA] …" at bounding box center [471, 406] width 574 height 35
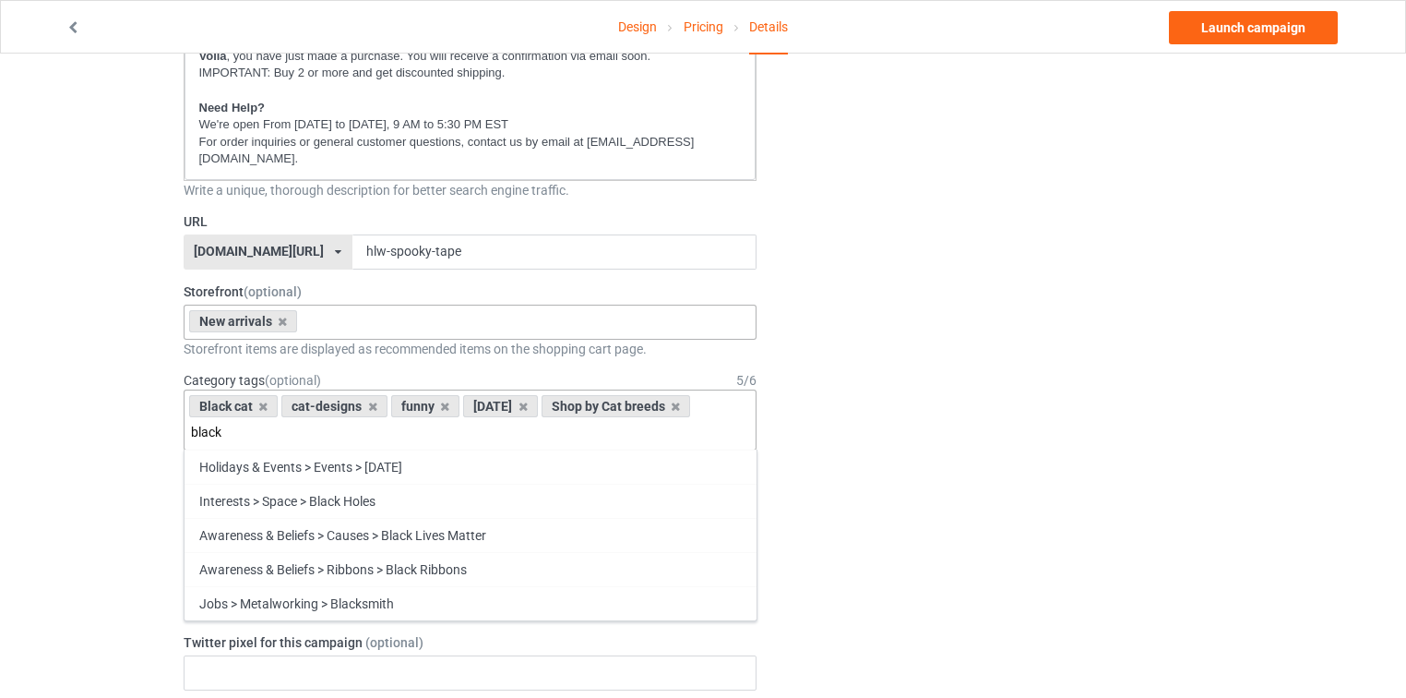
type input "black"
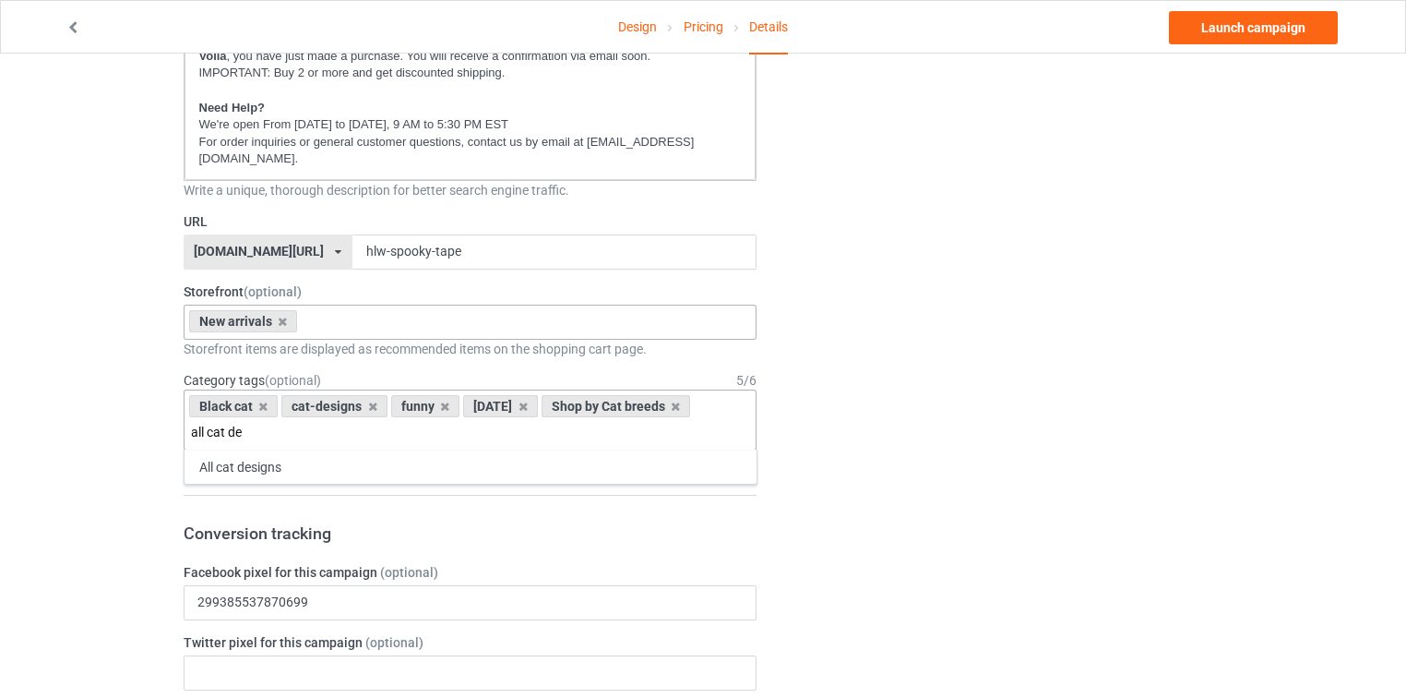
type input "all cat de"
type input "funny de"
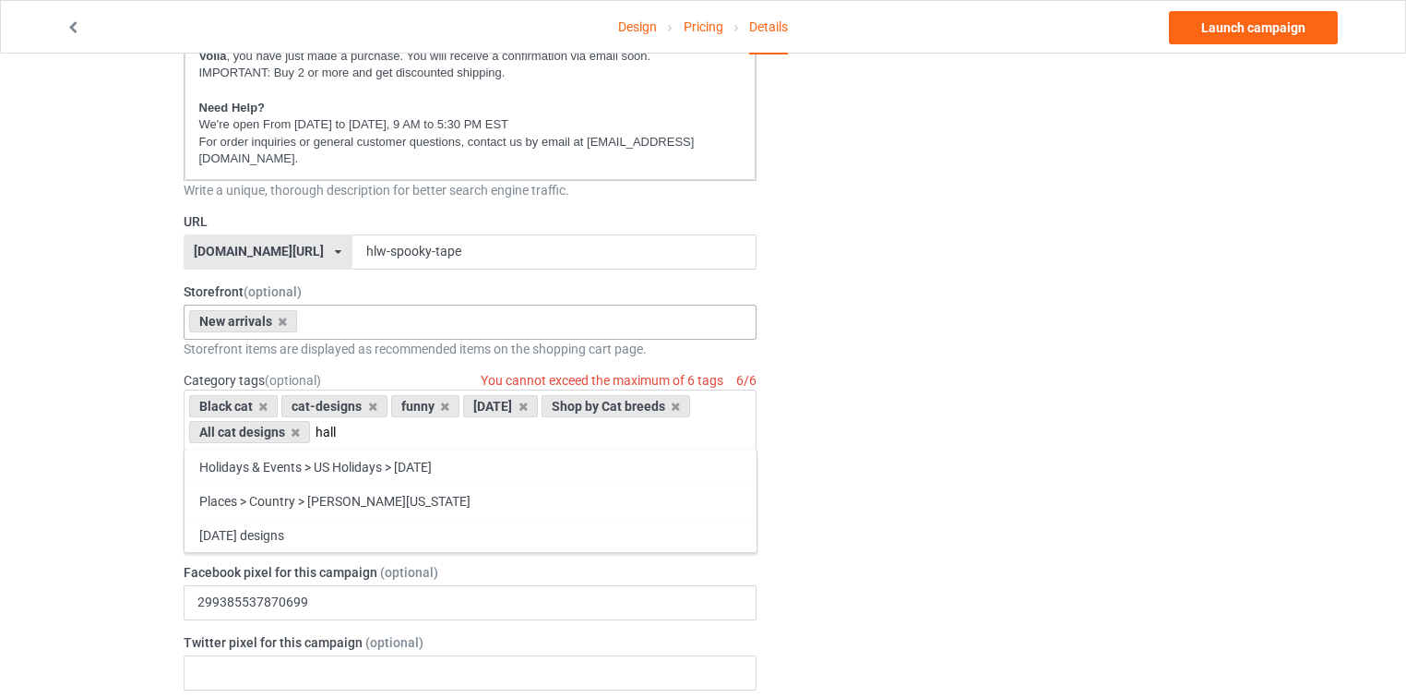
type input "hall"
click at [850, 365] on div "Change default product or side" at bounding box center [1003, 670] width 466 height 2214
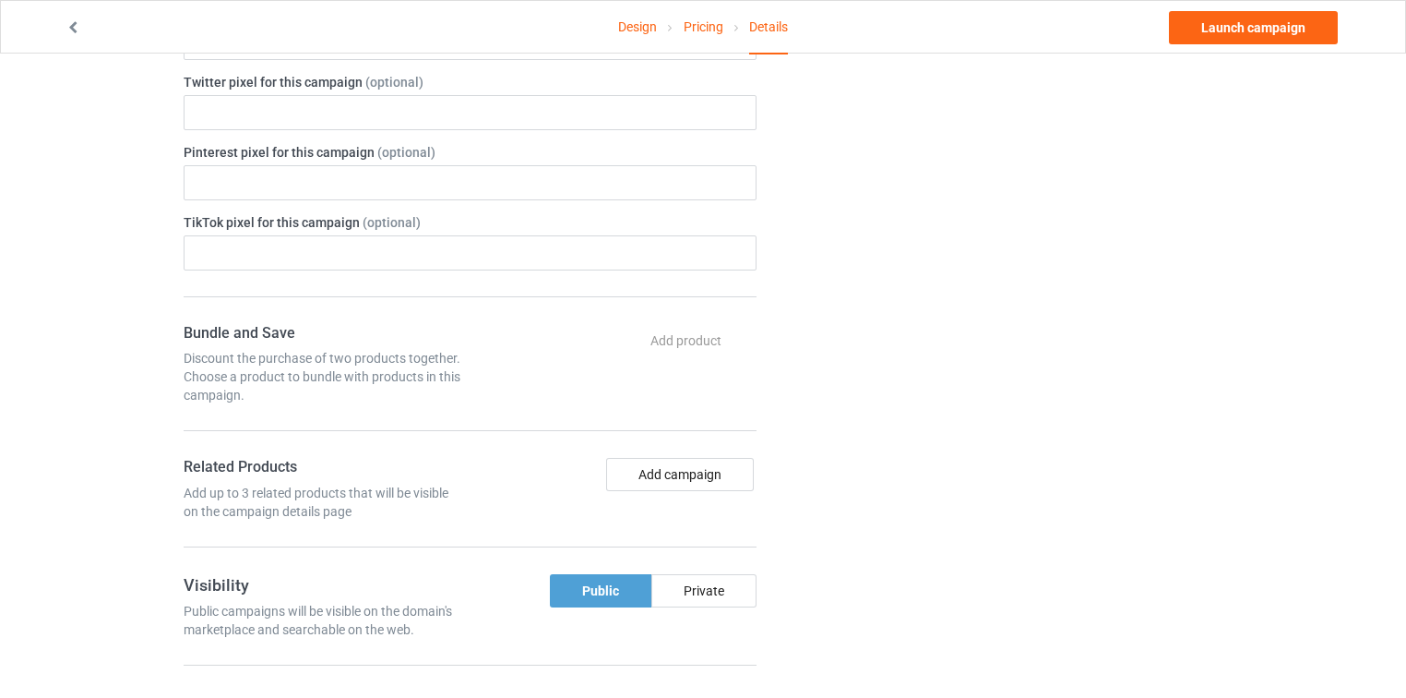
scroll to position [1107, 0]
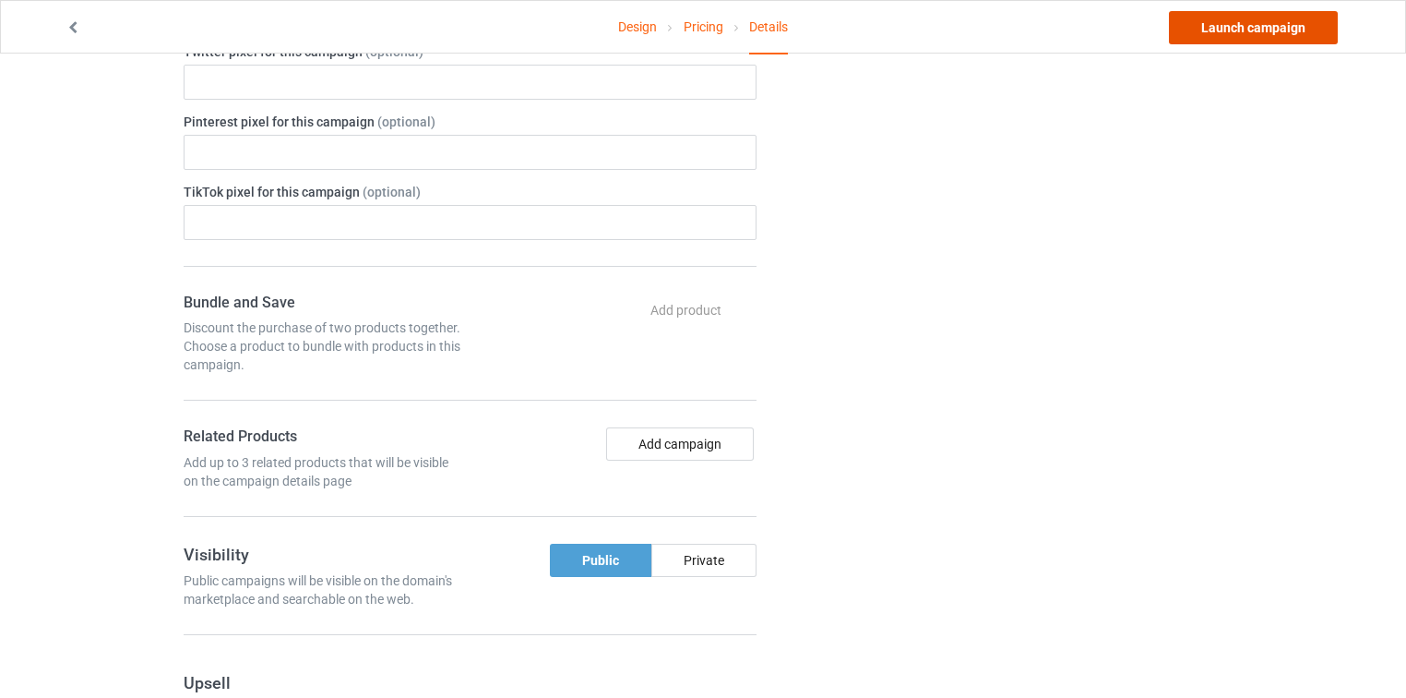
click at [1215, 26] on link "Launch campaign" at bounding box center [1253, 27] width 169 height 33
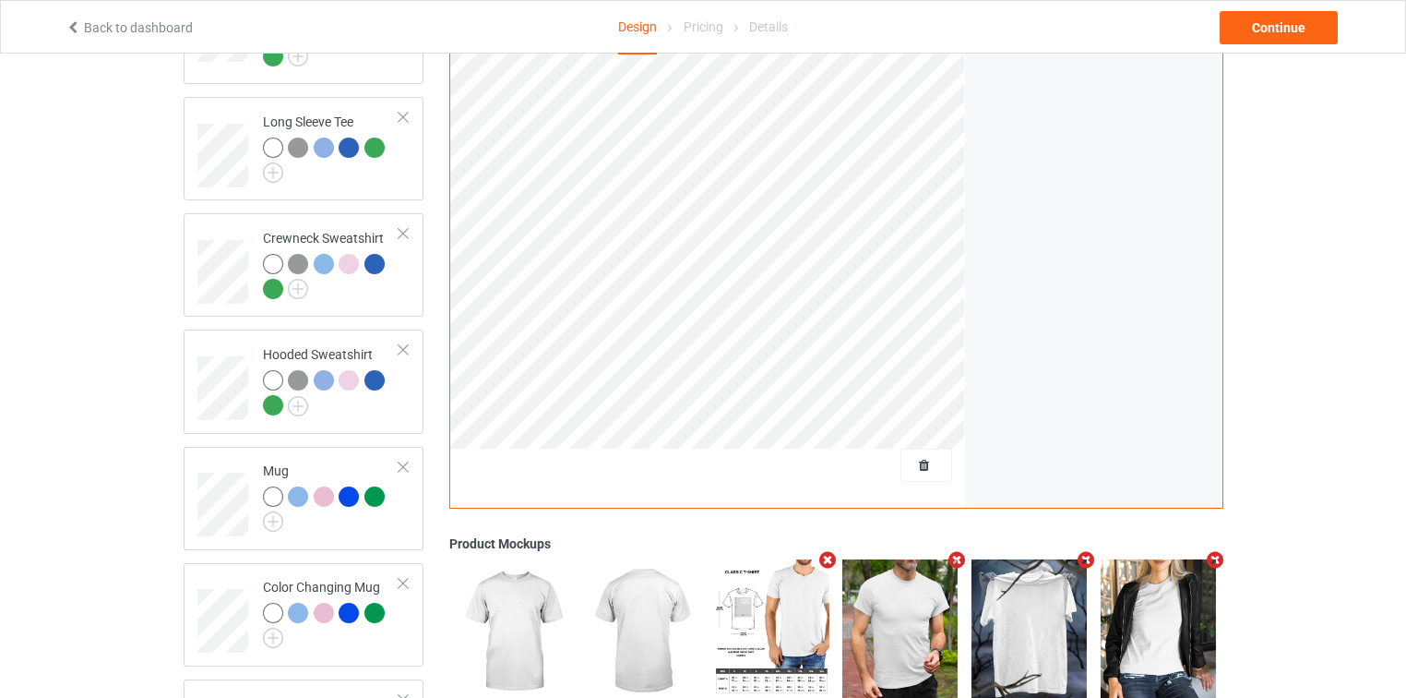
scroll to position [369, 0]
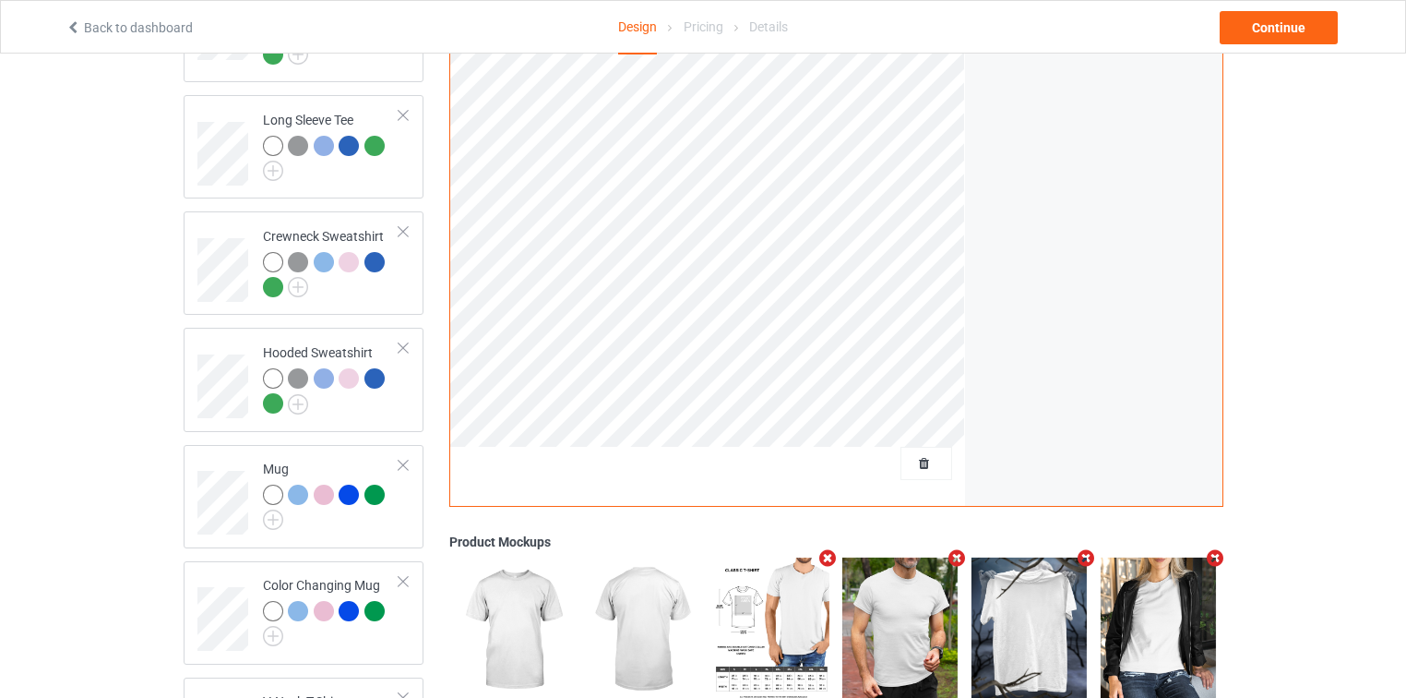
click at [1295, 46] on div "Back to dashboard Design Pricing Details Continue" at bounding box center [703, 27] width 1301 height 52
click at [1295, 33] on div "Continue" at bounding box center [1279, 27] width 118 height 33
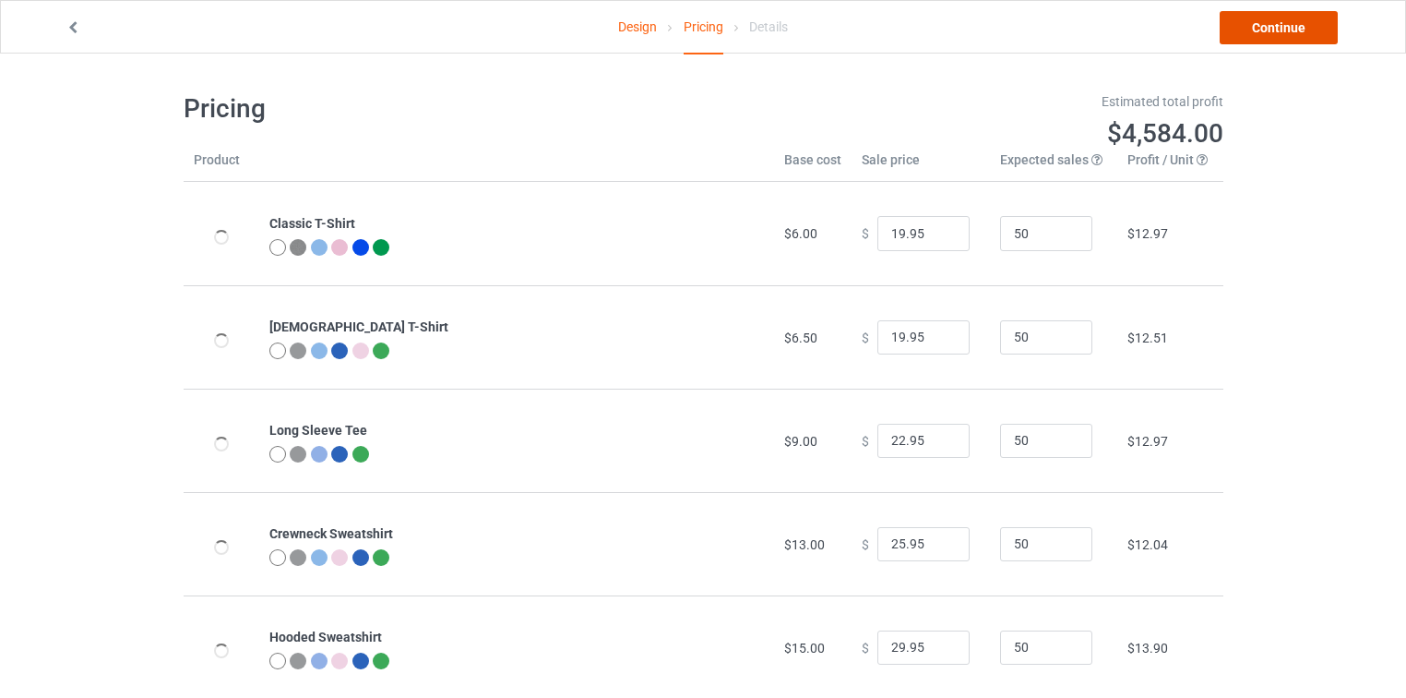
click at [1295, 33] on link "Continue" at bounding box center [1279, 27] width 118 height 33
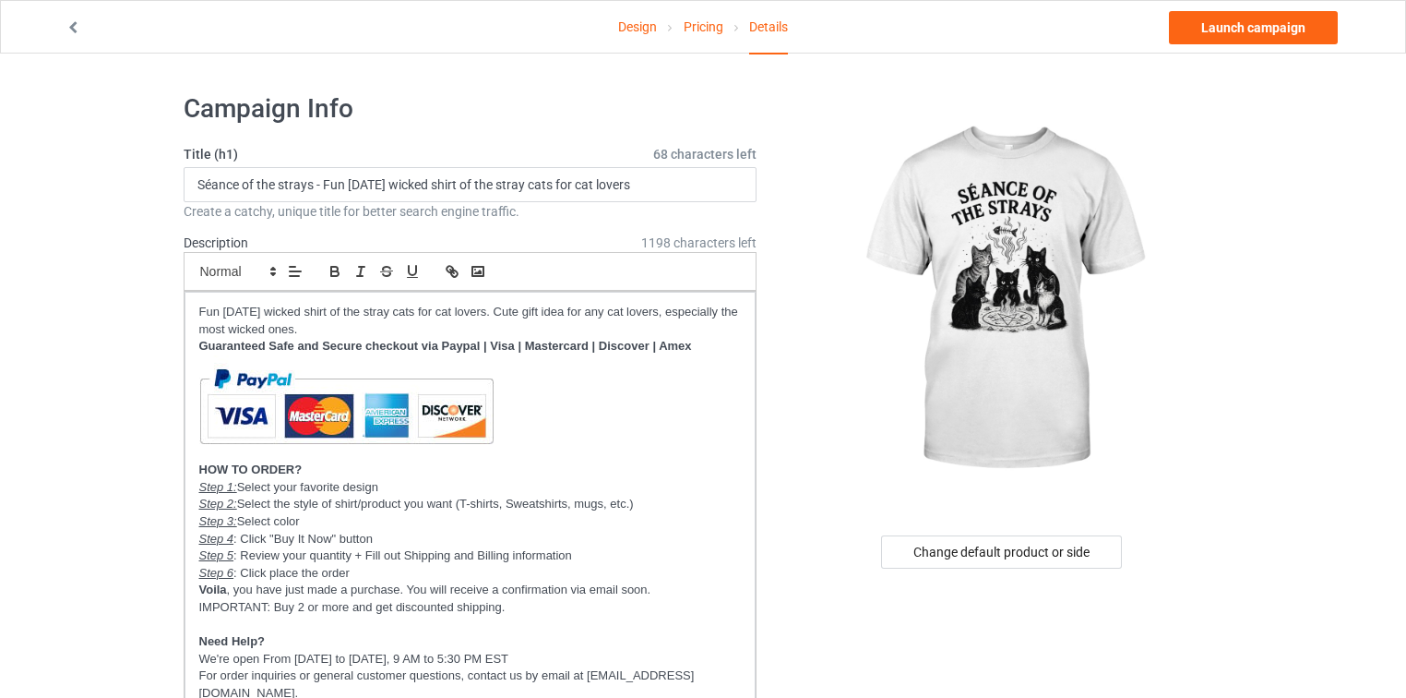
scroll to position [295, 0]
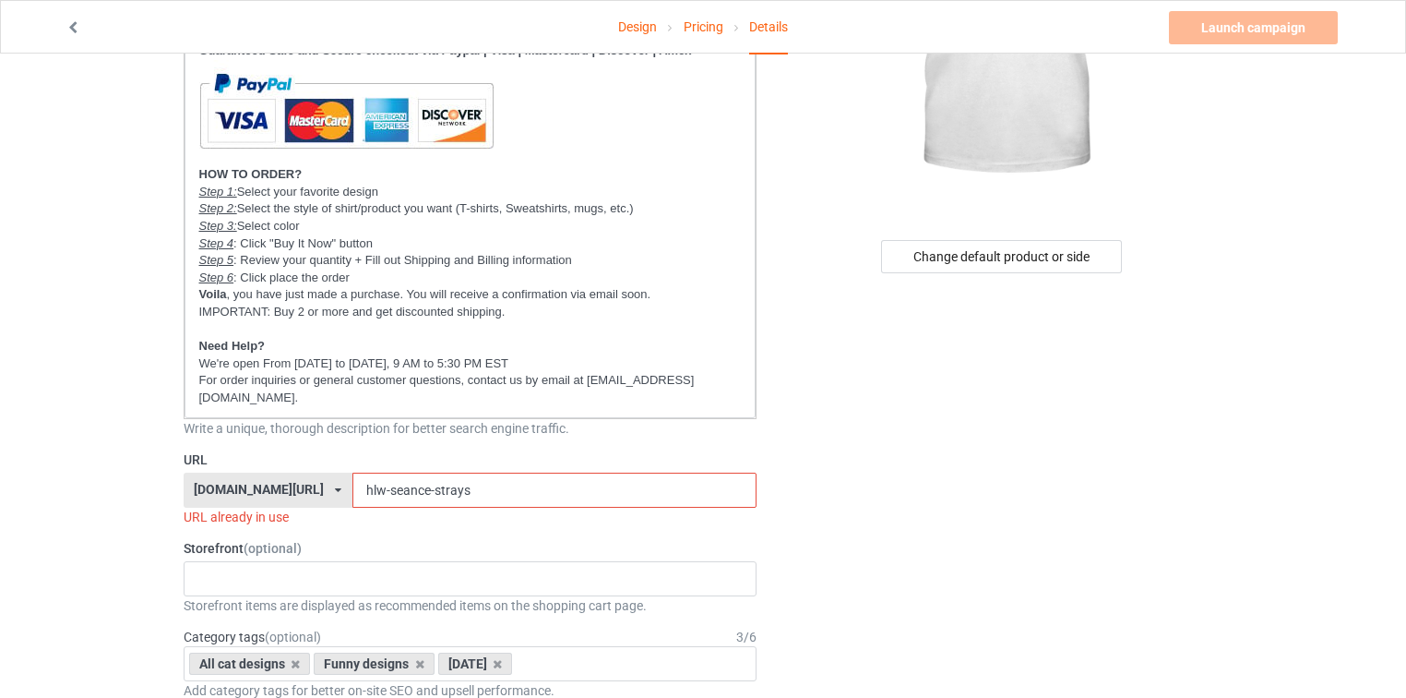
click at [286, 483] on div "[DOMAIN_NAME][URL]" at bounding box center [259, 489] width 130 height 13
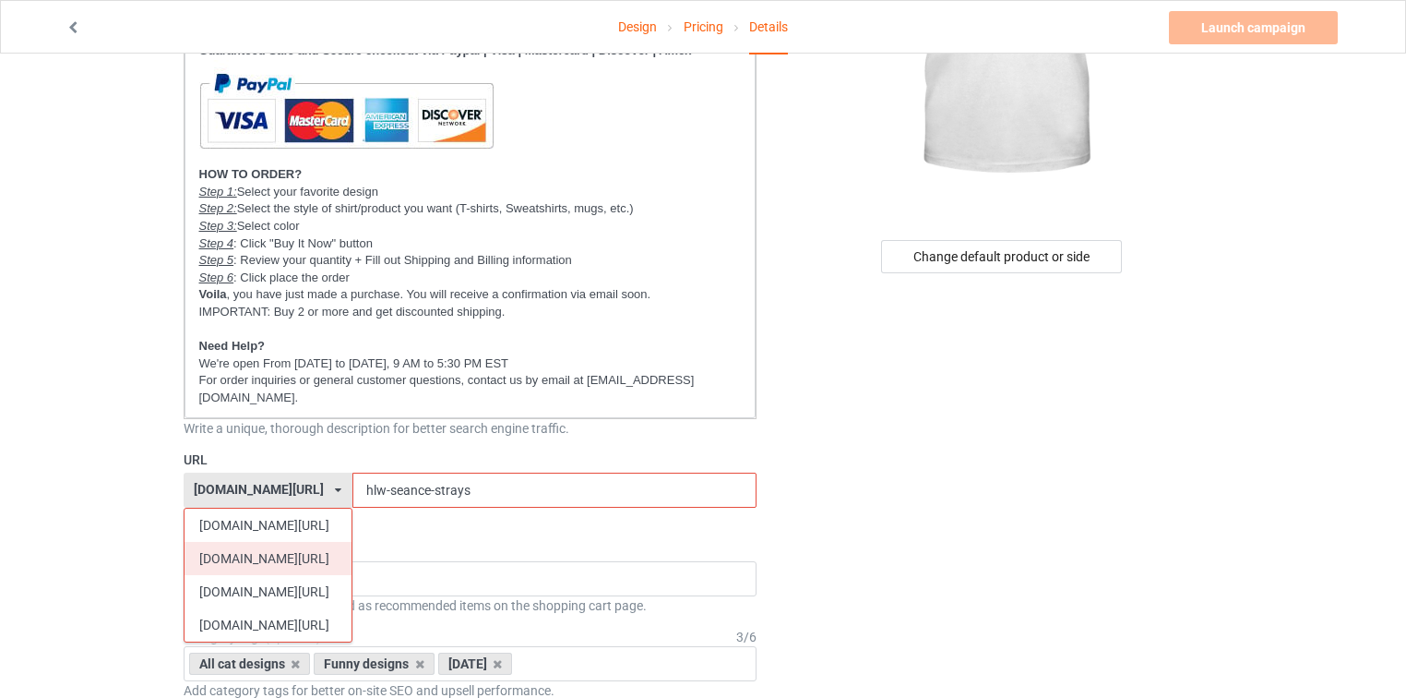
click at [250, 542] on div "[DOMAIN_NAME][URL]" at bounding box center [268, 558] width 167 height 33
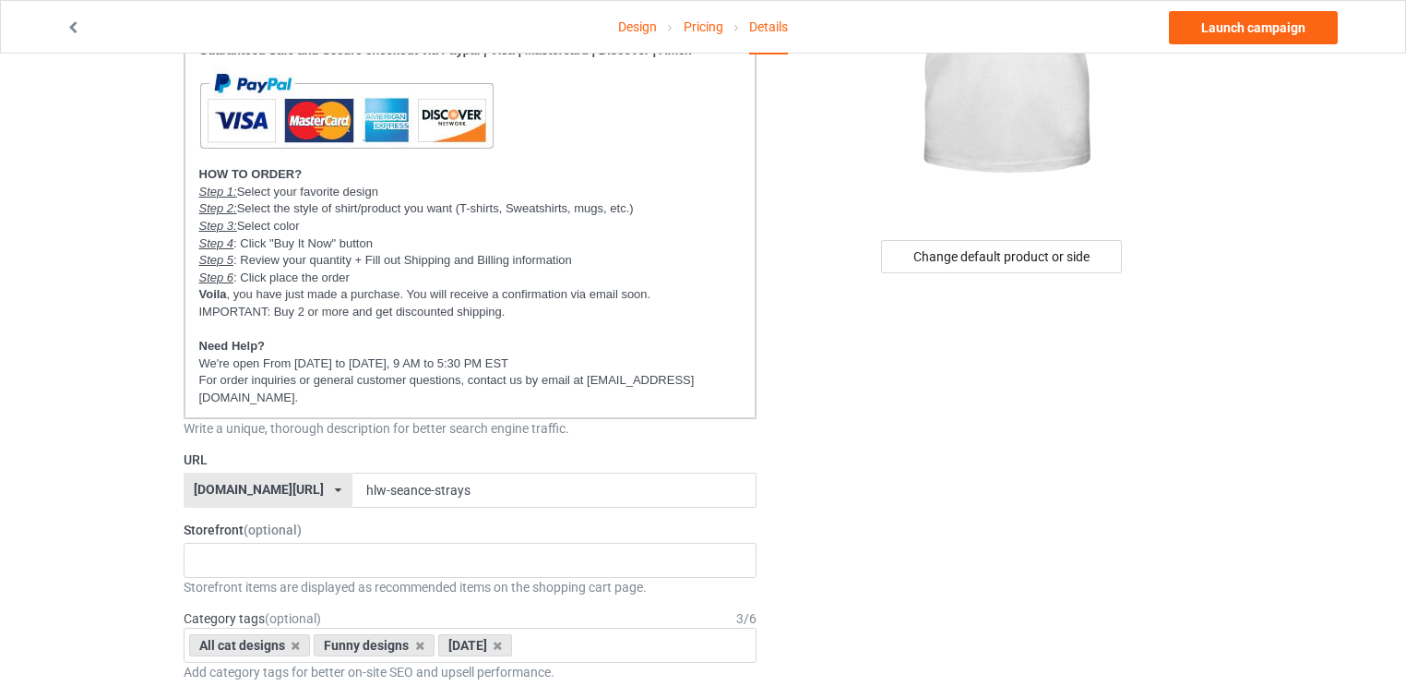
click at [216, 483] on div "[DOMAIN_NAME][URL]" at bounding box center [259, 489] width 130 height 13
click at [688, 375] on p "For order inquiries or general customer questions, contact us by email at [EMAI…" at bounding box center [470, 389] width 543 height 34
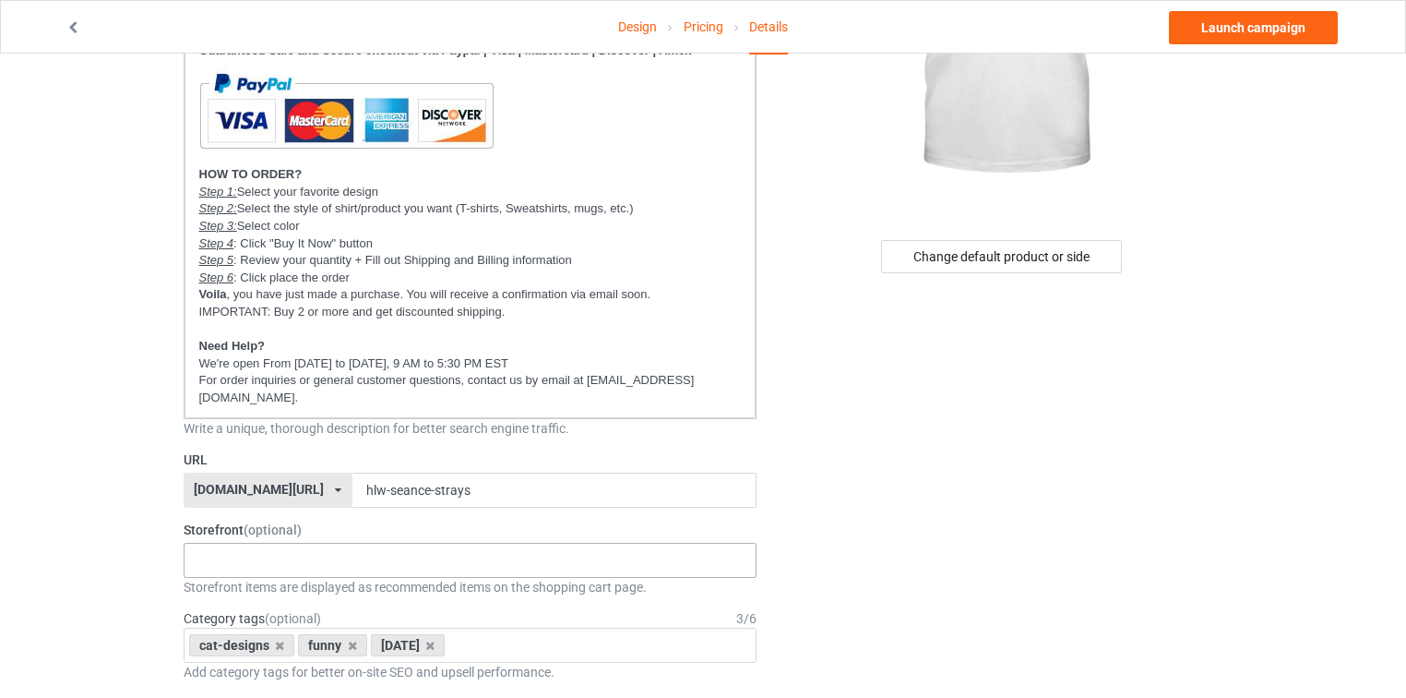
click at [275, 543] on div "New arrivals Cat Mom collection Purrfect cat collection Meowy Christmas 6821f5b…" at bounding box center [471, 560] width 574 height 35
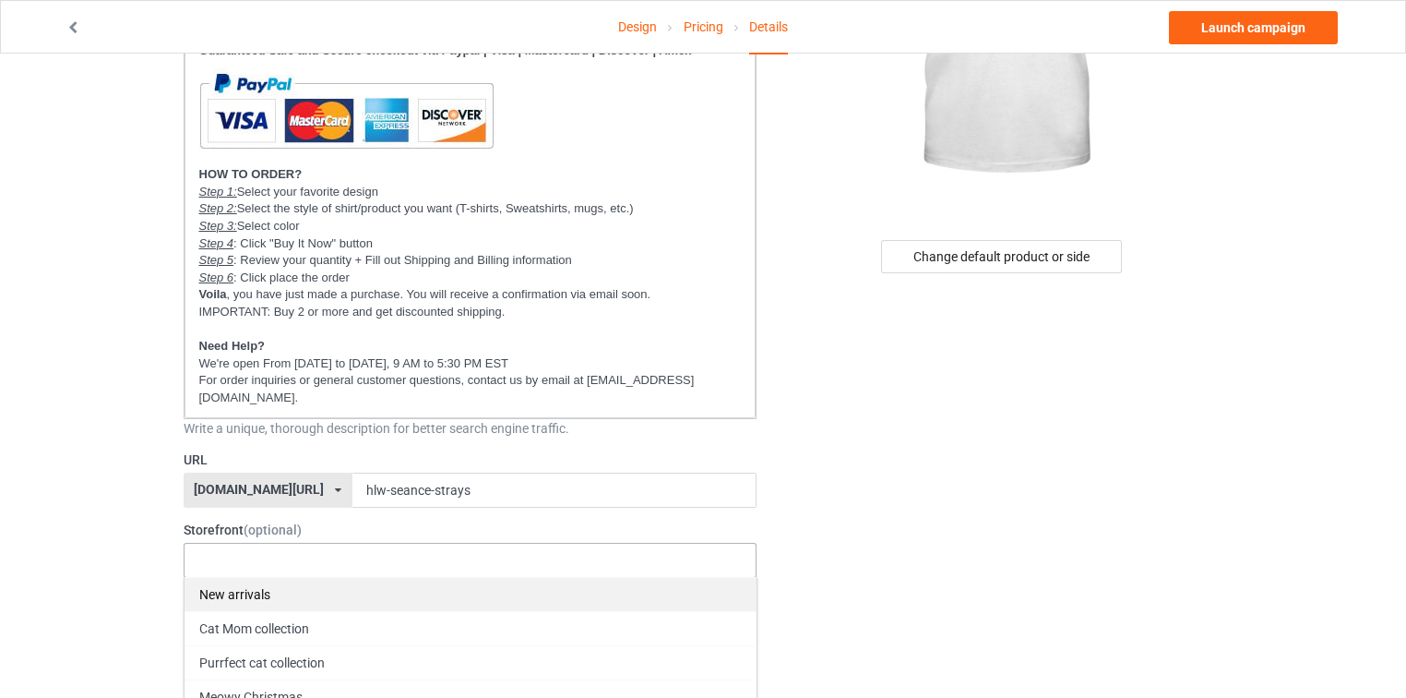
click at [258, 577] on div "New arrivals" at bounding box center [471, 594] width 572 height 34
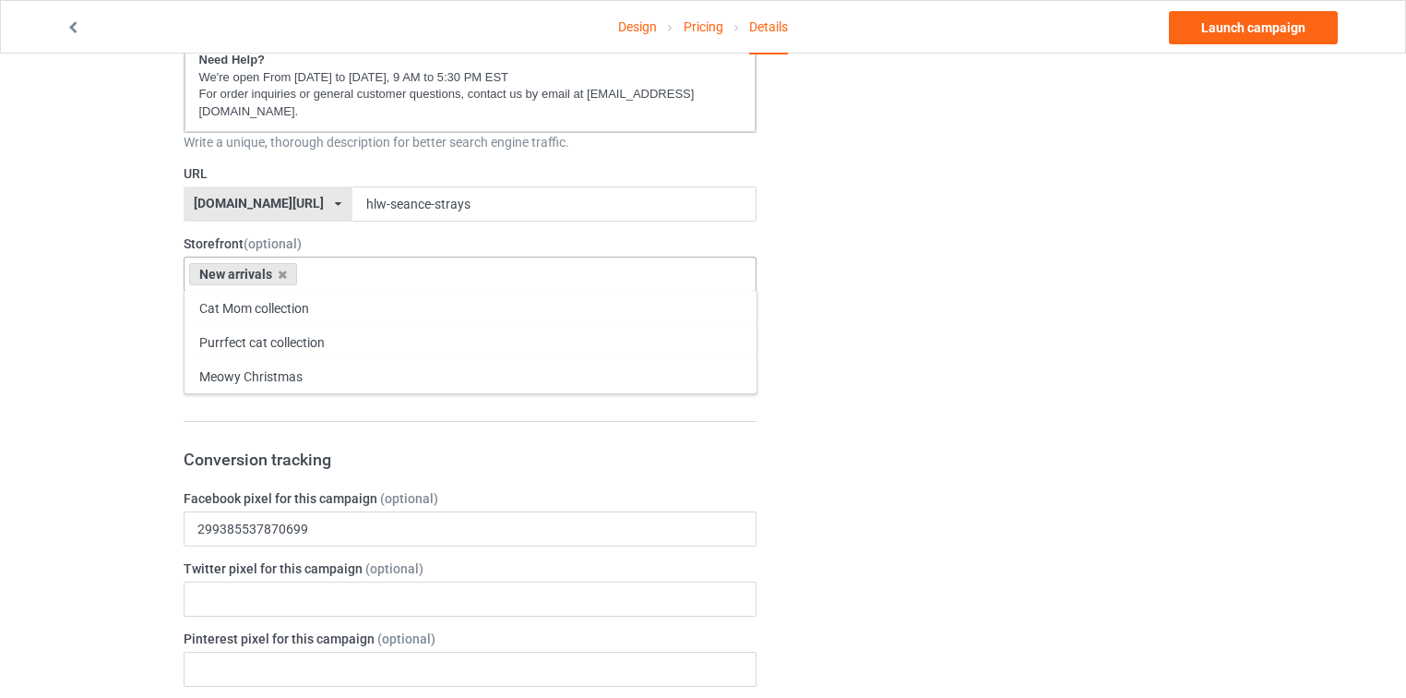
scroll to position [591, 0]
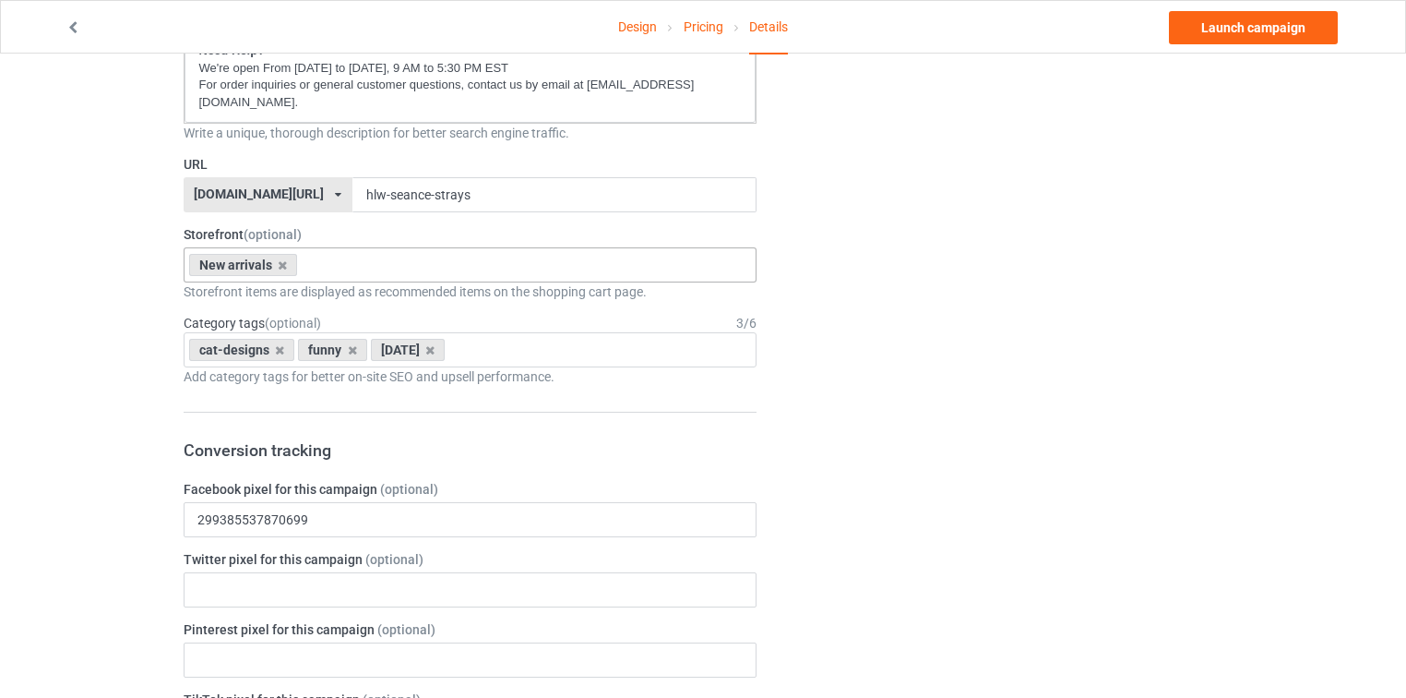
click at [893, 477] on div "Change default product or side" at bounding box center [1003, 591] width 466 height 2205
click at [507, 332] on div "cat-designs funny halloween Age > 1-19 > 1 Age > 1-12 Months > 1 Month Age > 1-…" at bounding box center [471, 349] width 574 height 35
type input "all cat"
type input "funny"
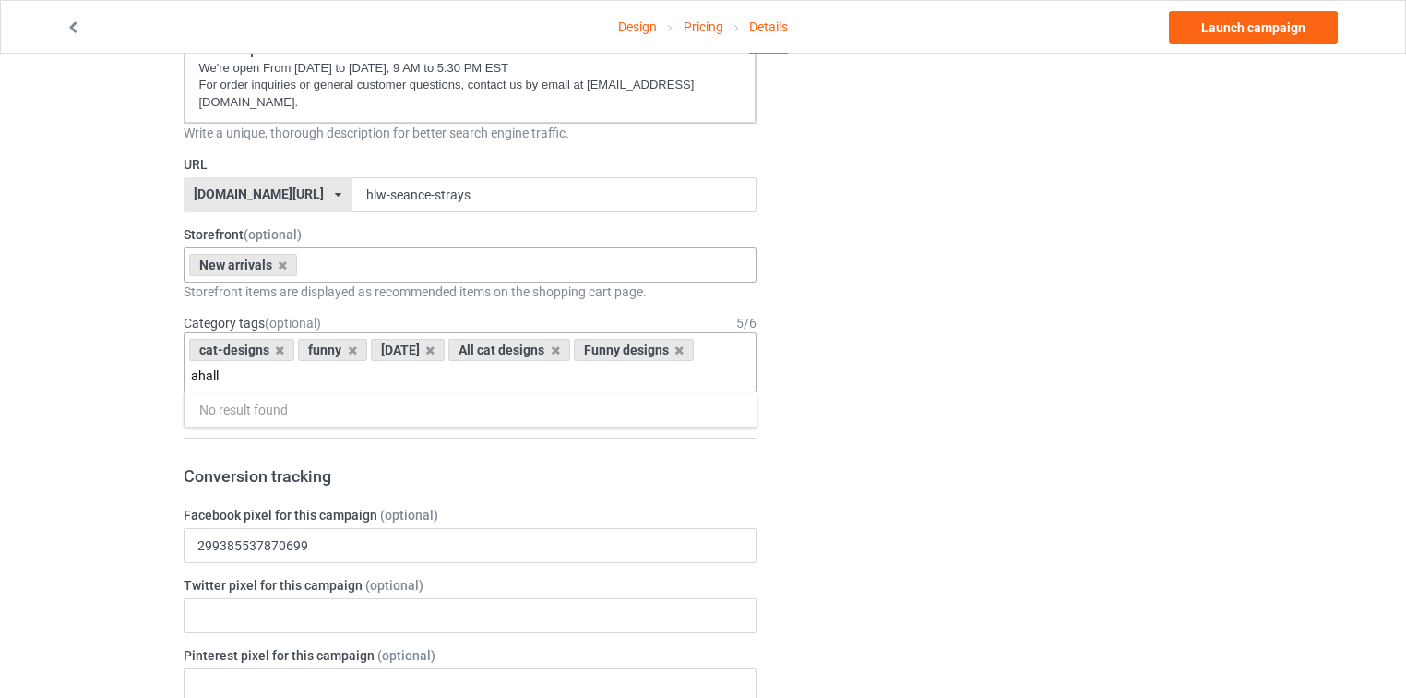
type input "ahallo"
type input "halloween de"
click at [862, 321] on div "Change default product or side" at bounding box center [1003, 604] width 466 height 2231
click at [624, 363] on div "cat-designs funny halloween All cat designs Funny designs Halloween designs Age…" at bounding box center [471, 362] width 574 height 61
type input "black cat"
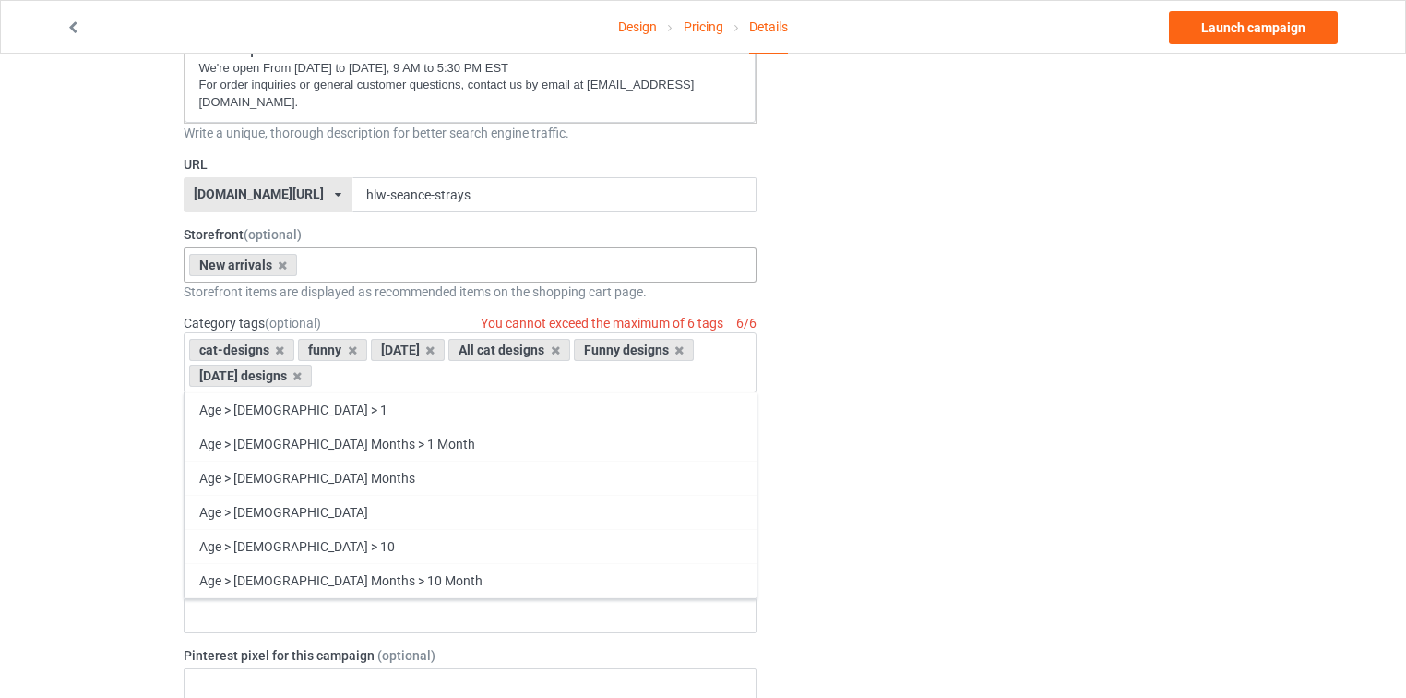
click at [864, 233] on div "Change default product or side" at bounding box center [1003, 604] width 466 height 2231
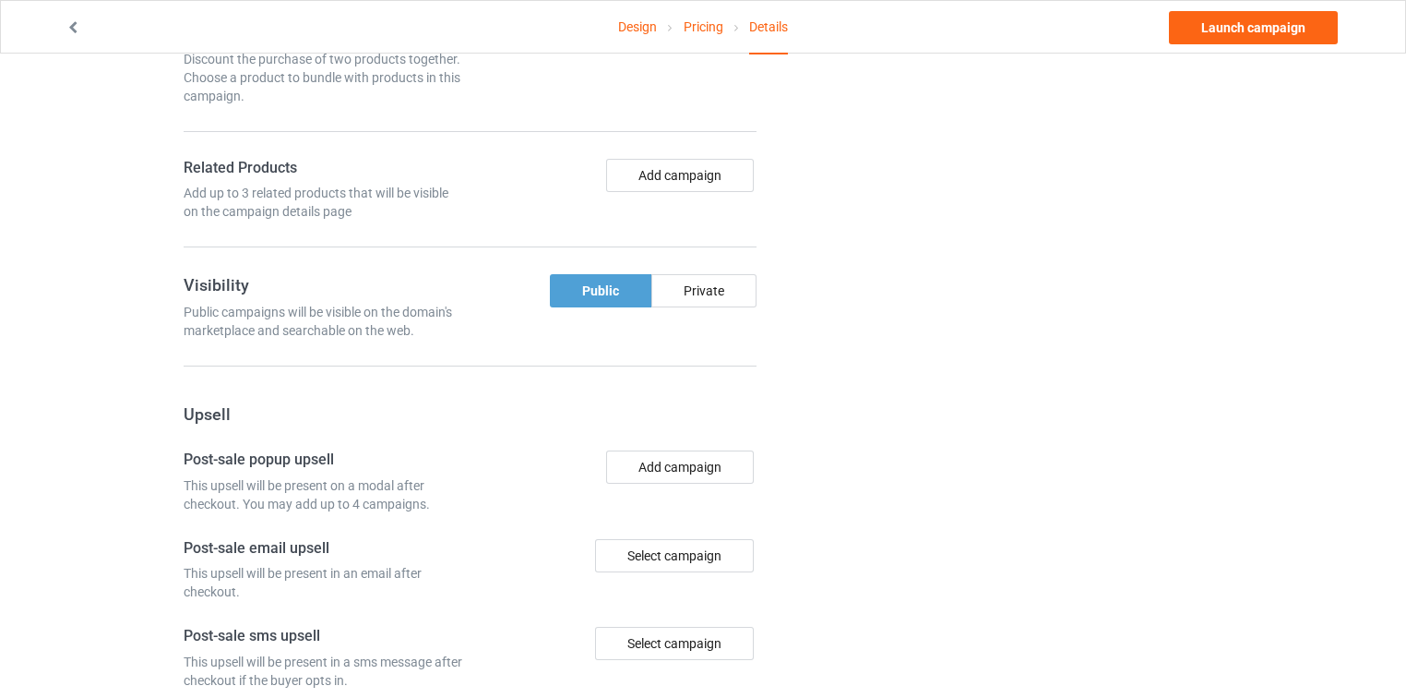
scroll to position [1476, 0]
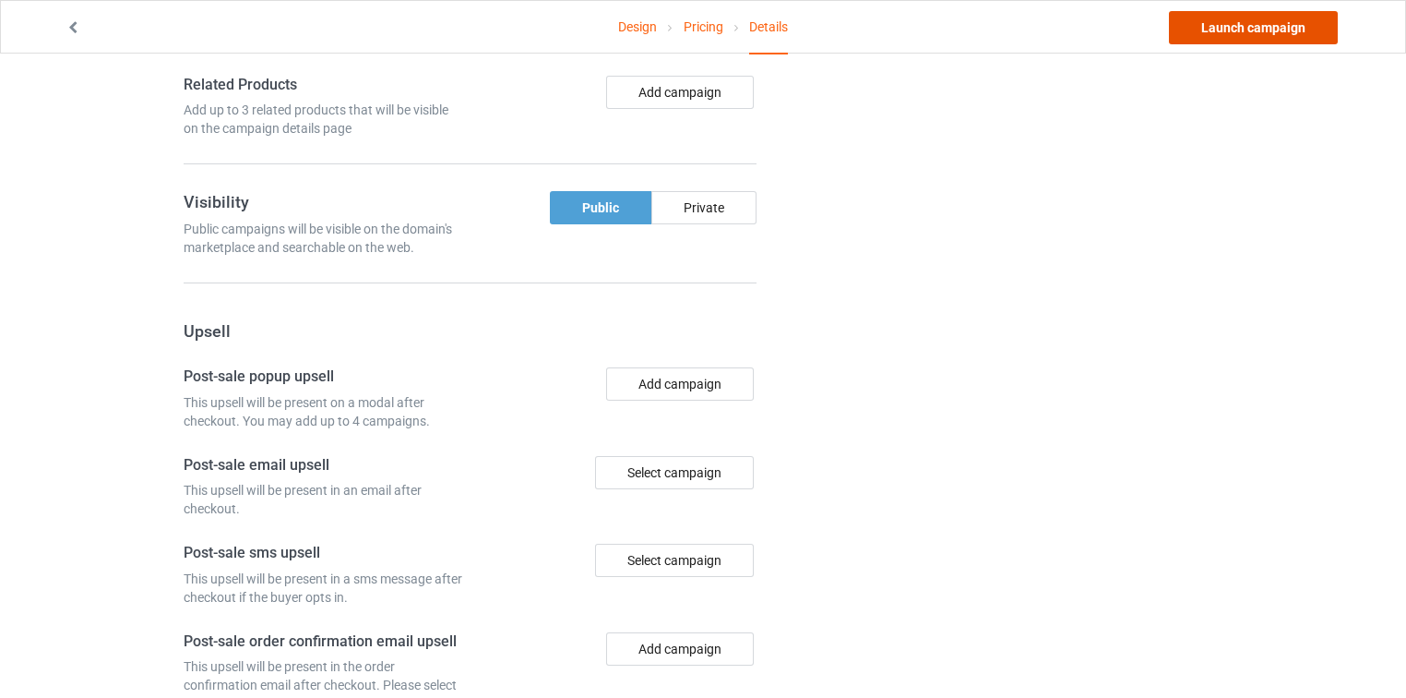
click at [1275, 22] on link "Launch campaign" at bounding box center [1253, 27] width 169 height 33
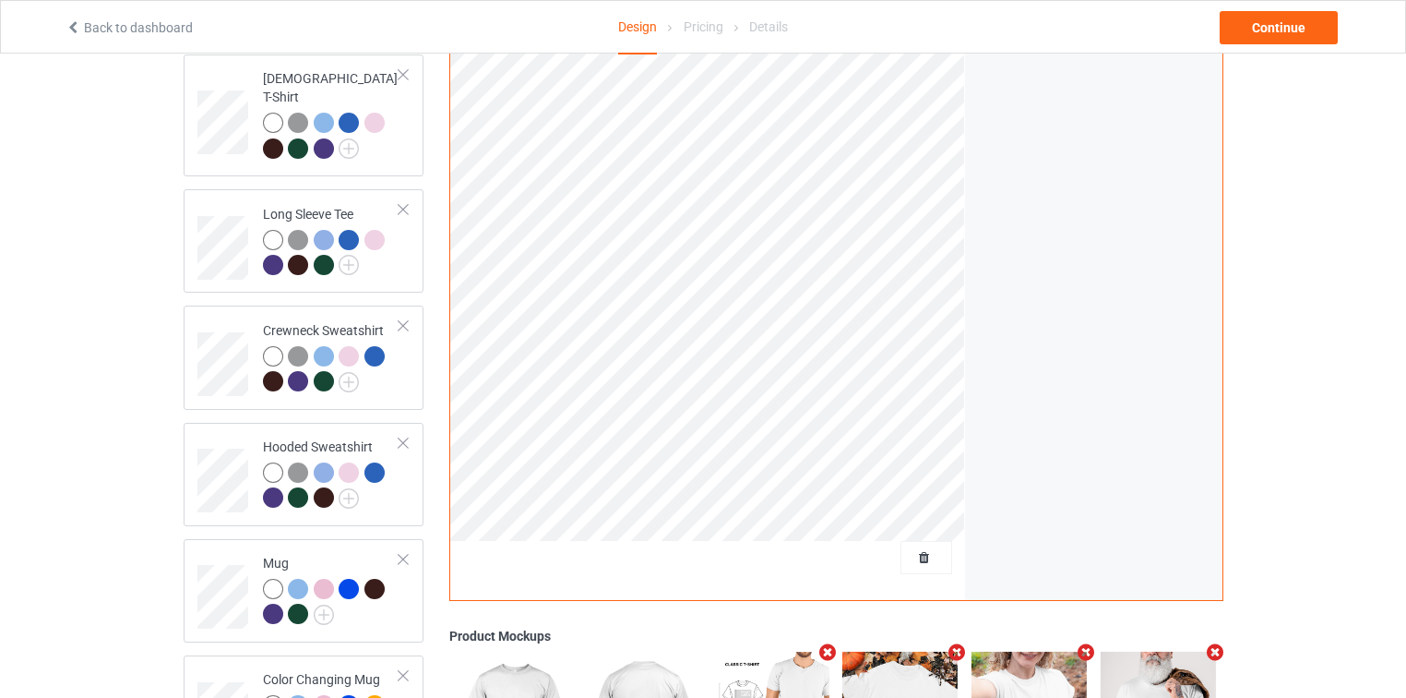
scroll to position [262, 0]
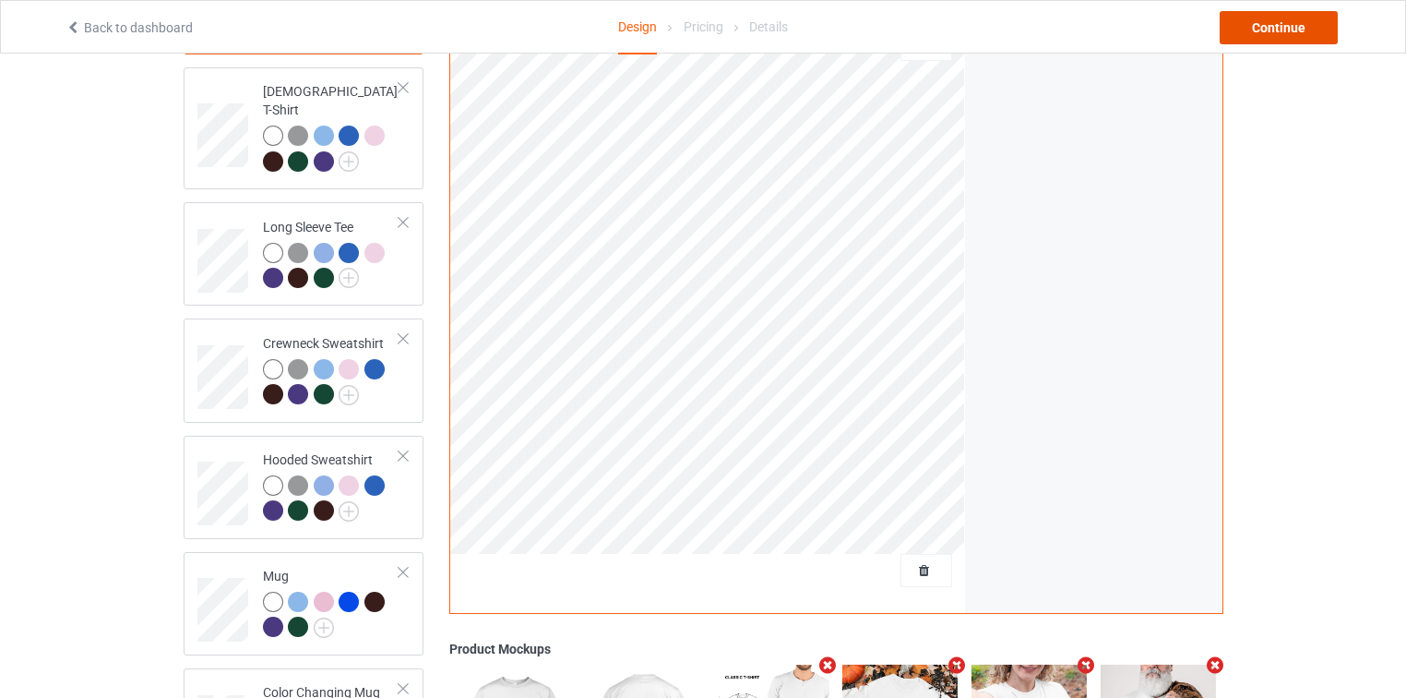
click at [1277, 22] on div "Continue" at bounding box center [1279, 27] width 118 height 33
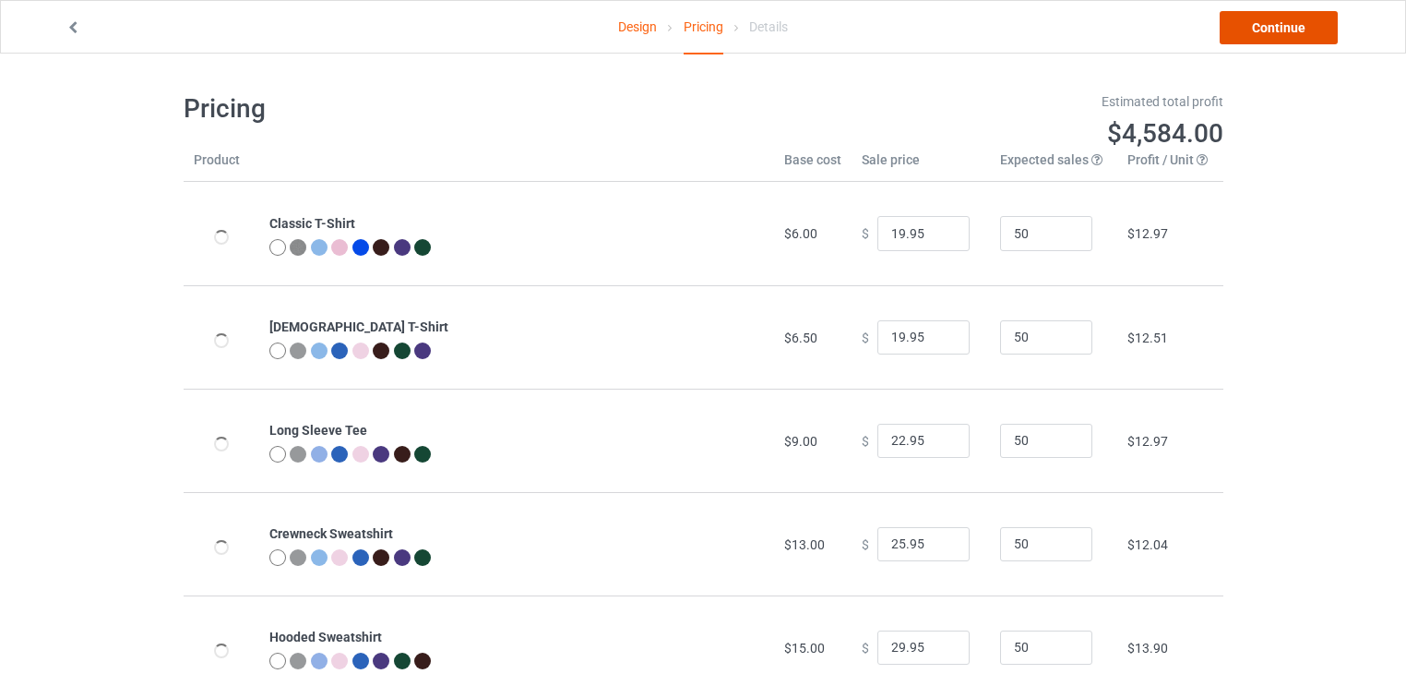
click at [1277, 22] on link "Continue" at bounding box center [1279, 27] width 118 height 33
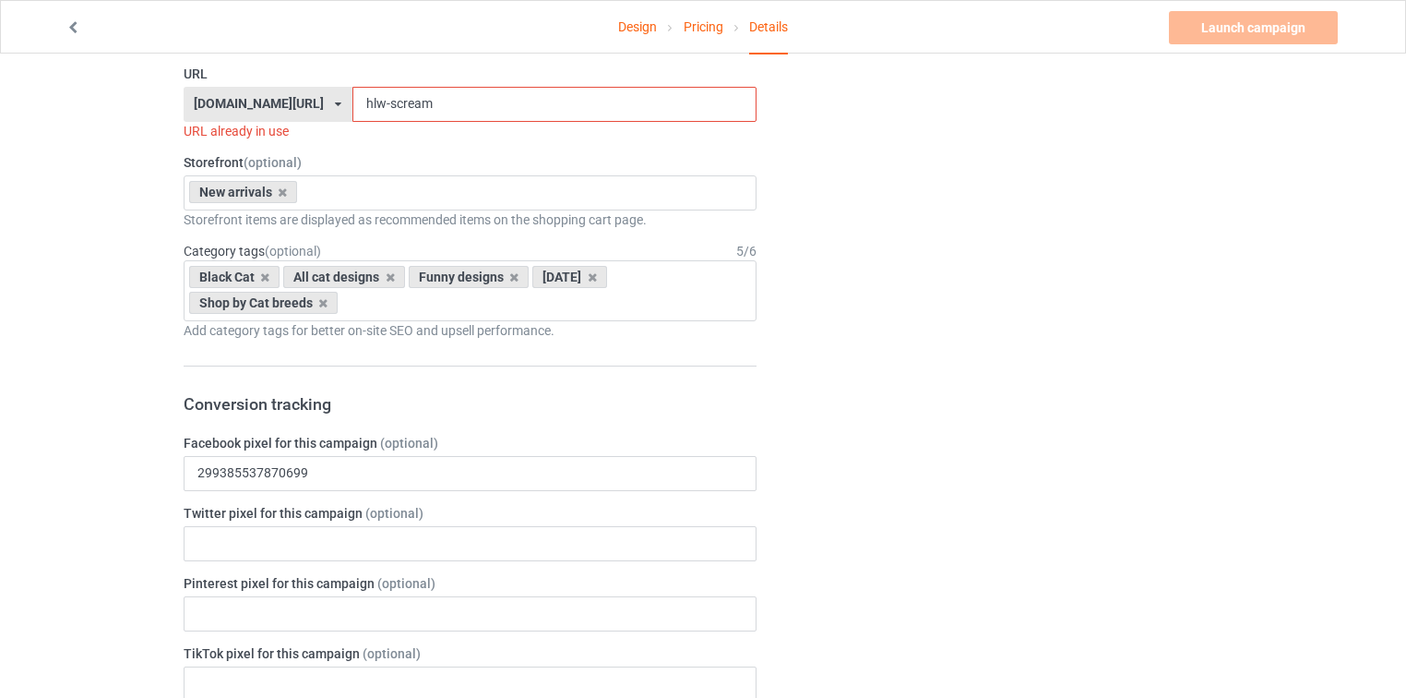
click at [0, 0] on div "[DOMAIN_NAME][URL]" at bounding box center [0, 0] width 0 height 0
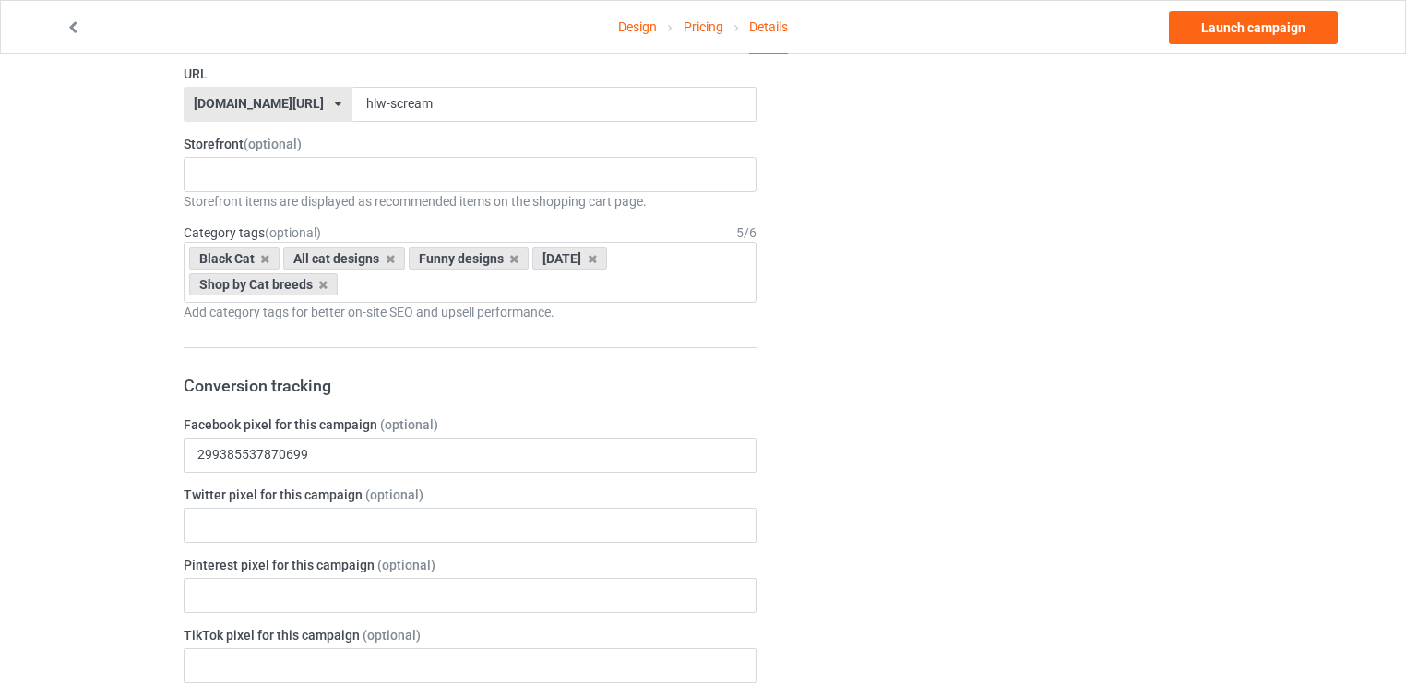
click at [223, 110] on div "[DOMAIN_NAME][URL]" at bounding box center [259, 103] width 130 height 13
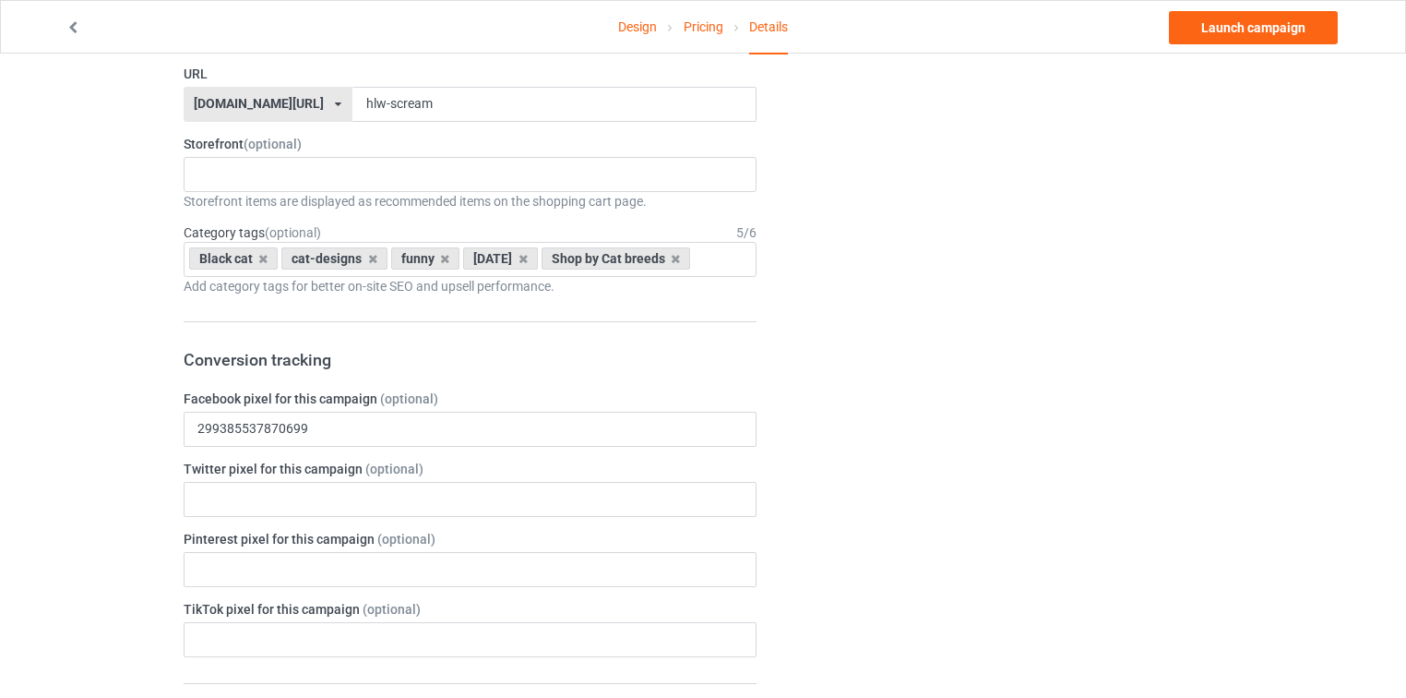
scroll to position [517, 0]
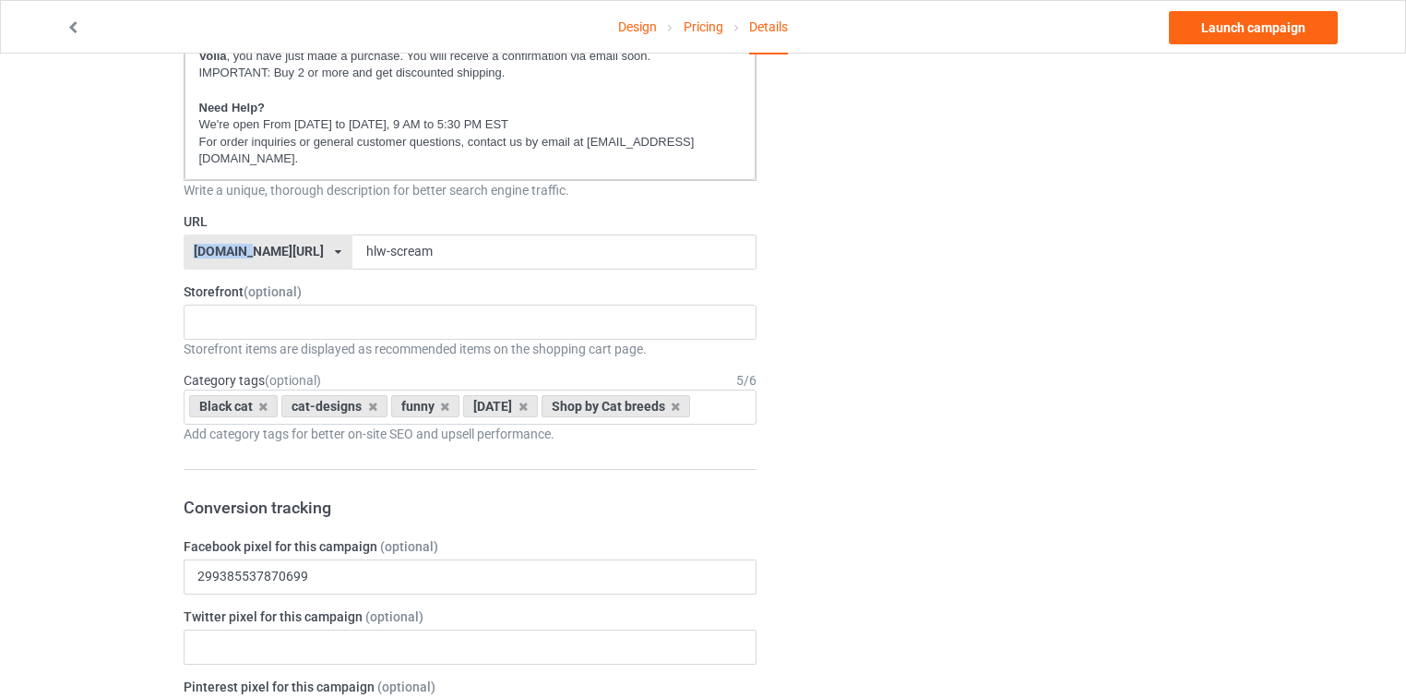
copy div "catsissy"
click at [675, 153] on p "For order inquiries or general customer questions, contact us by email at [EMAI…" at bounding box center [470, 151] width 543 height 34
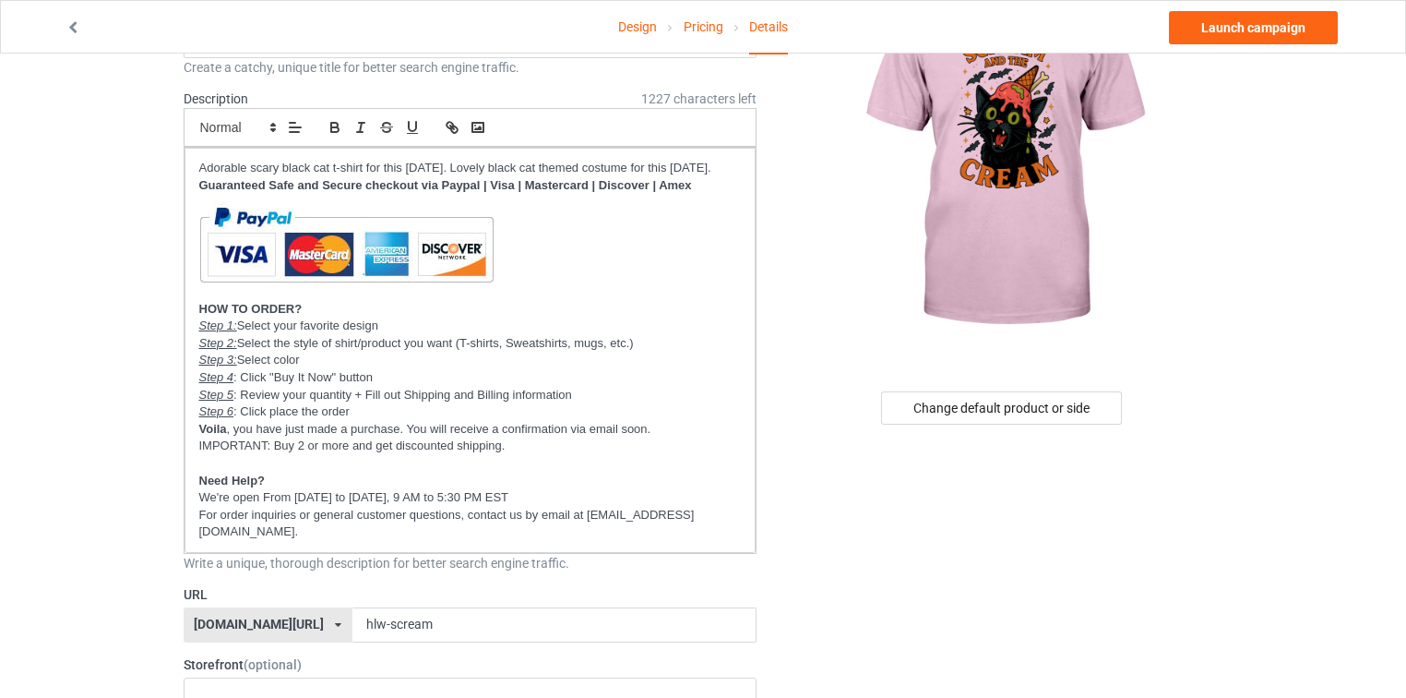
click at [866, 229] on img at bounding box center [1003, 155] width 332 height 415
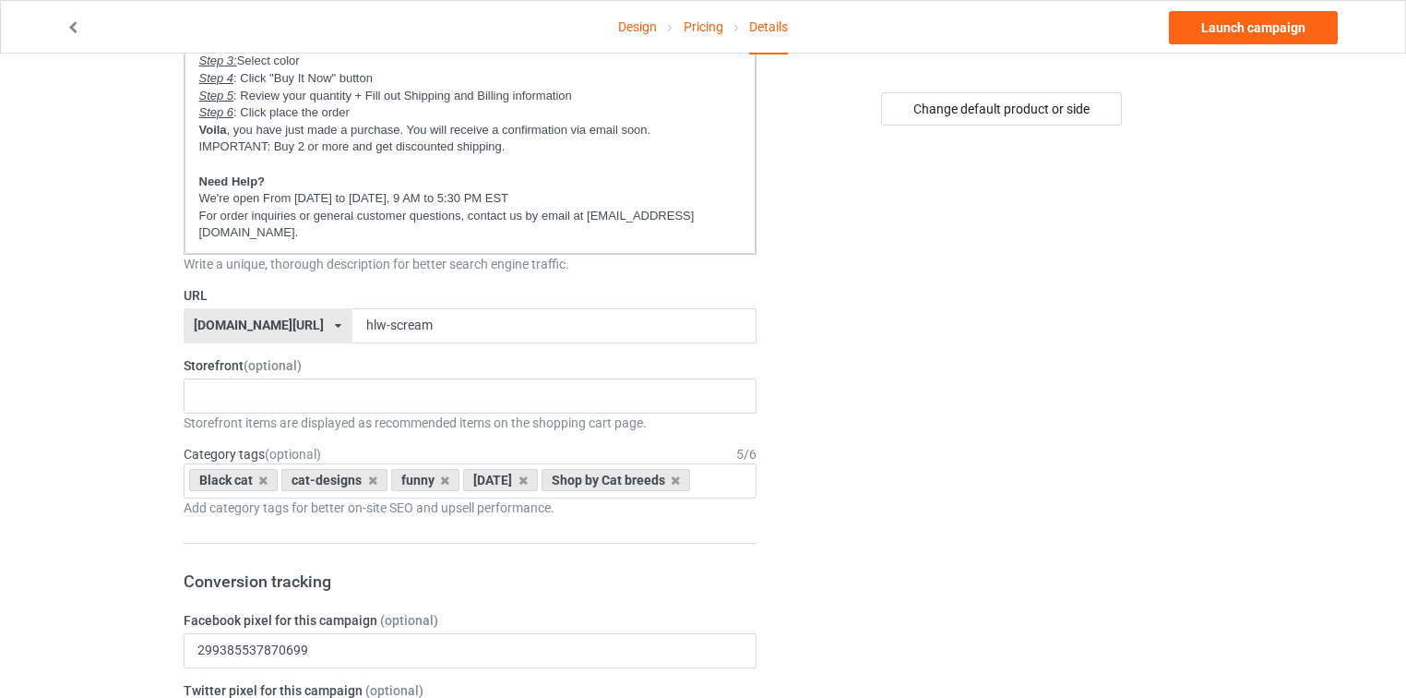
scroll to position [513, 0]
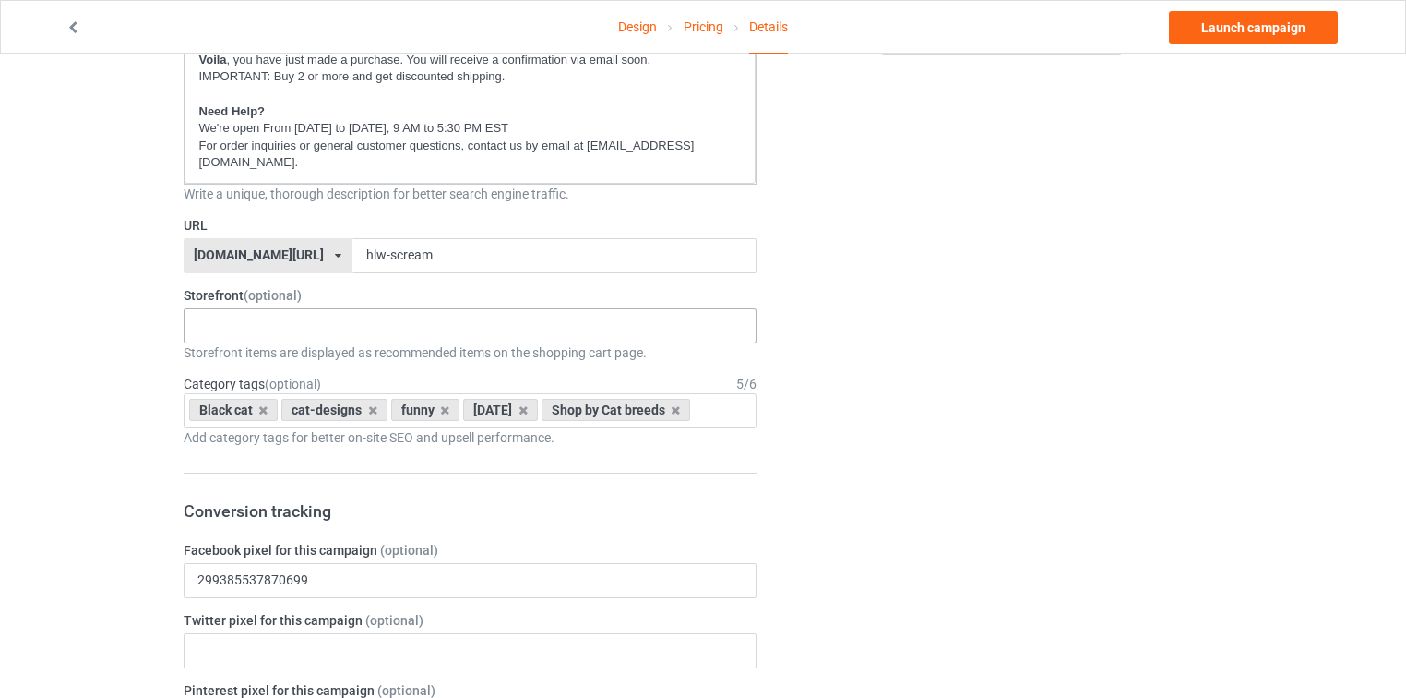
click at [304, 325] on div "New arrivals Cat Mom collection Purrfect cat collection Meowy Christmas 6821f5b…" at bounding box center [471, 325] width 574 height 35
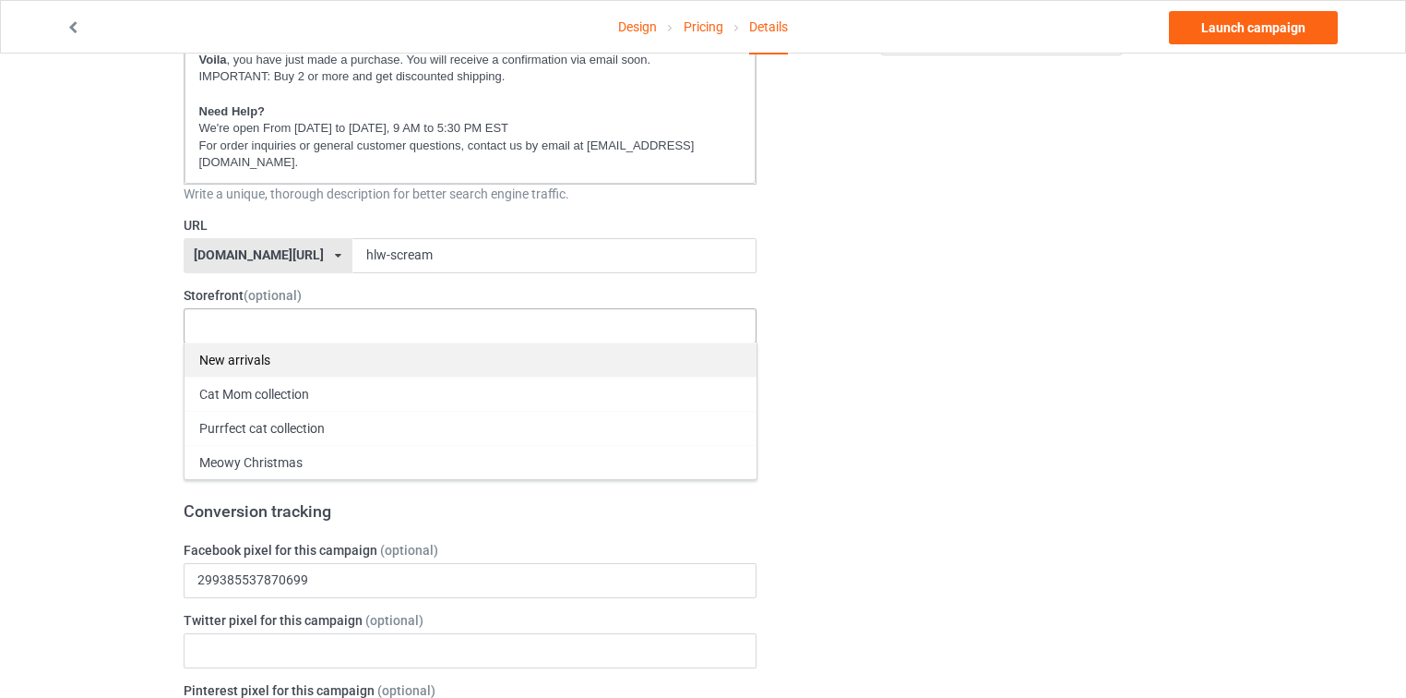
click at [273, 361] on div "New arrivals" at bounding box center [471, 359] width 572 height 34
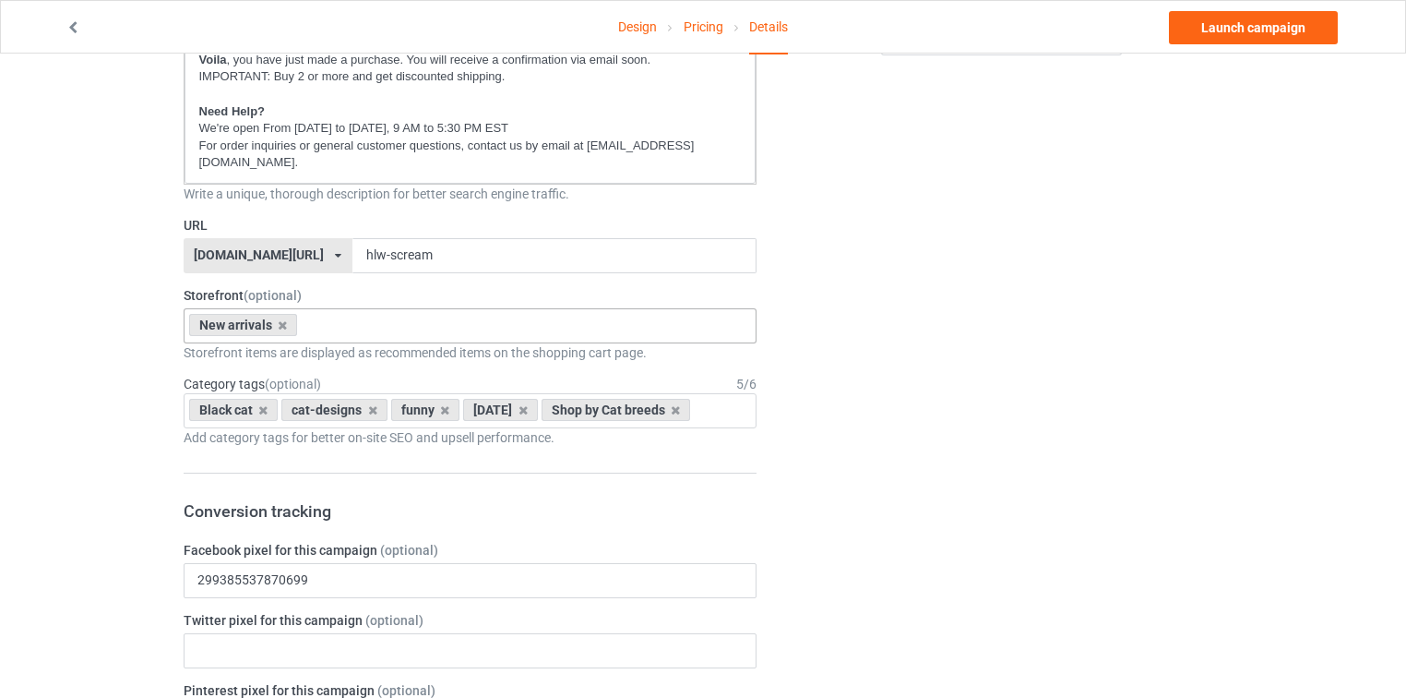
click at [101, 379] on div "Design Pricing Details Launch campaign Campaign Info Title (h1) 76 characters l…" at bounding box center [703, 661] width 1406 height 2240
click at [701, 428] on div "Black cat cat-designs funny halloween Shop by Cat breeds Age > 1-19 > 1 Age > 1…" at bounding box center [471, 410] width 574 height 35
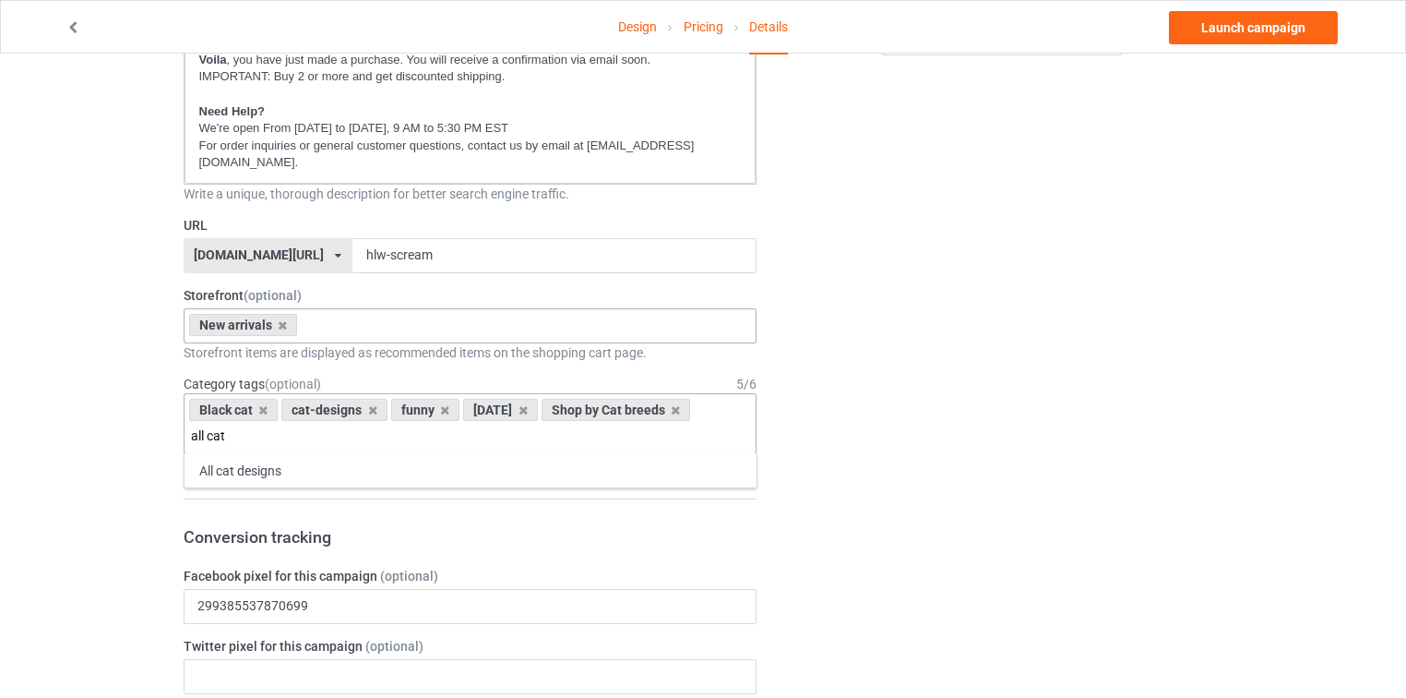
type input "all cat"
type input "funny"
type input "hallow"
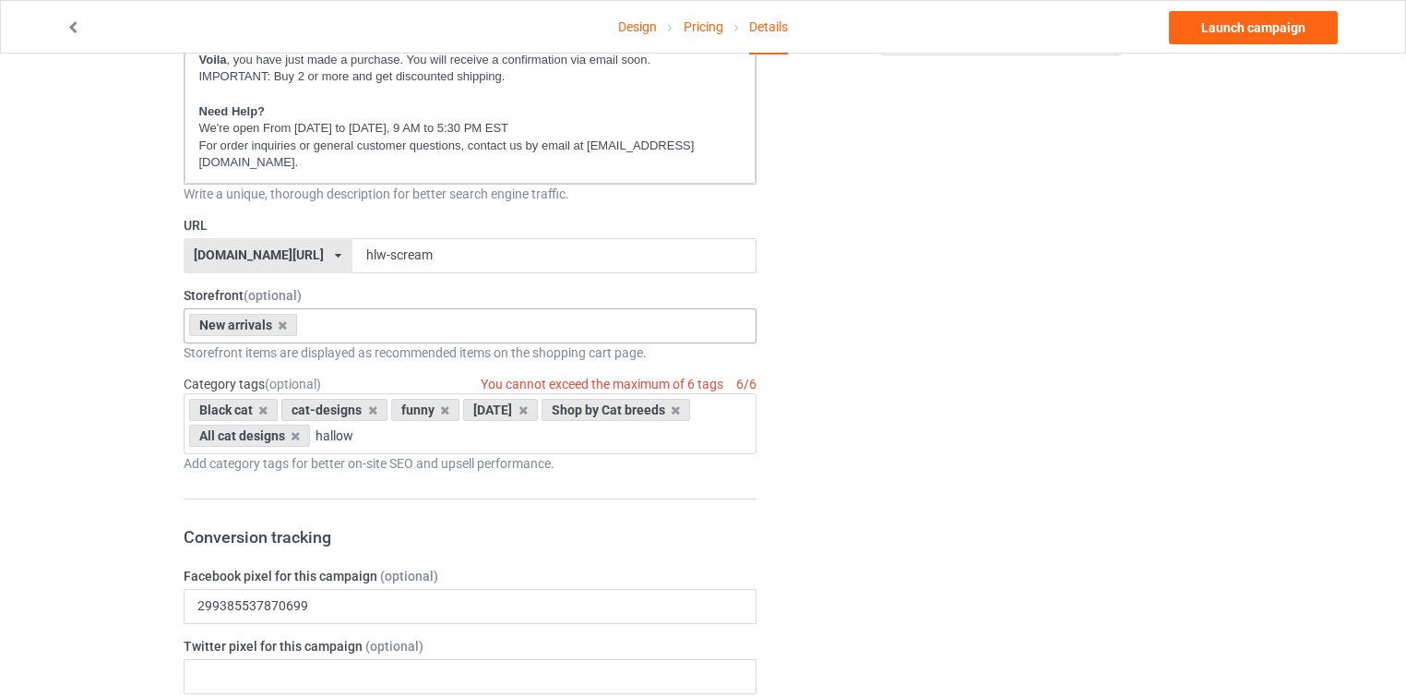
click at [1050, 323] on div "Change default product or side" at bounding box center [1003, 673] width 466 height 2214
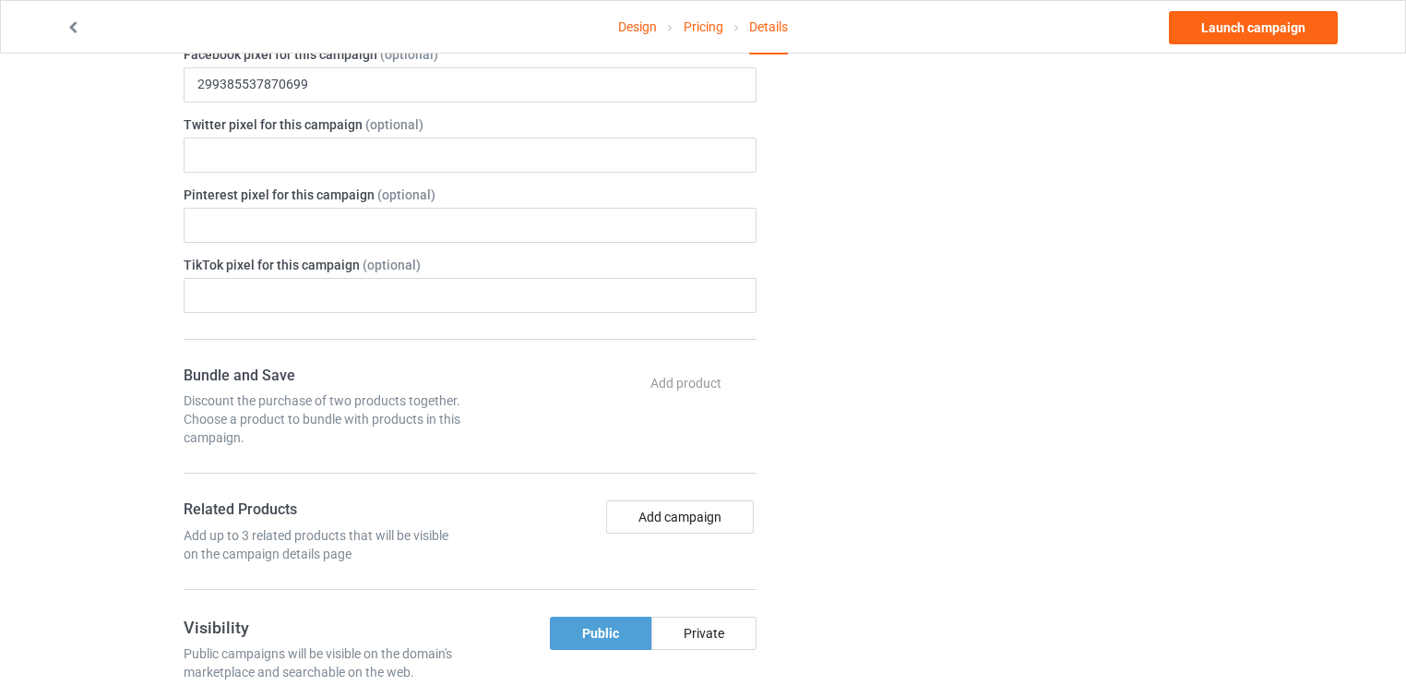
scroll to position [1104, 0]
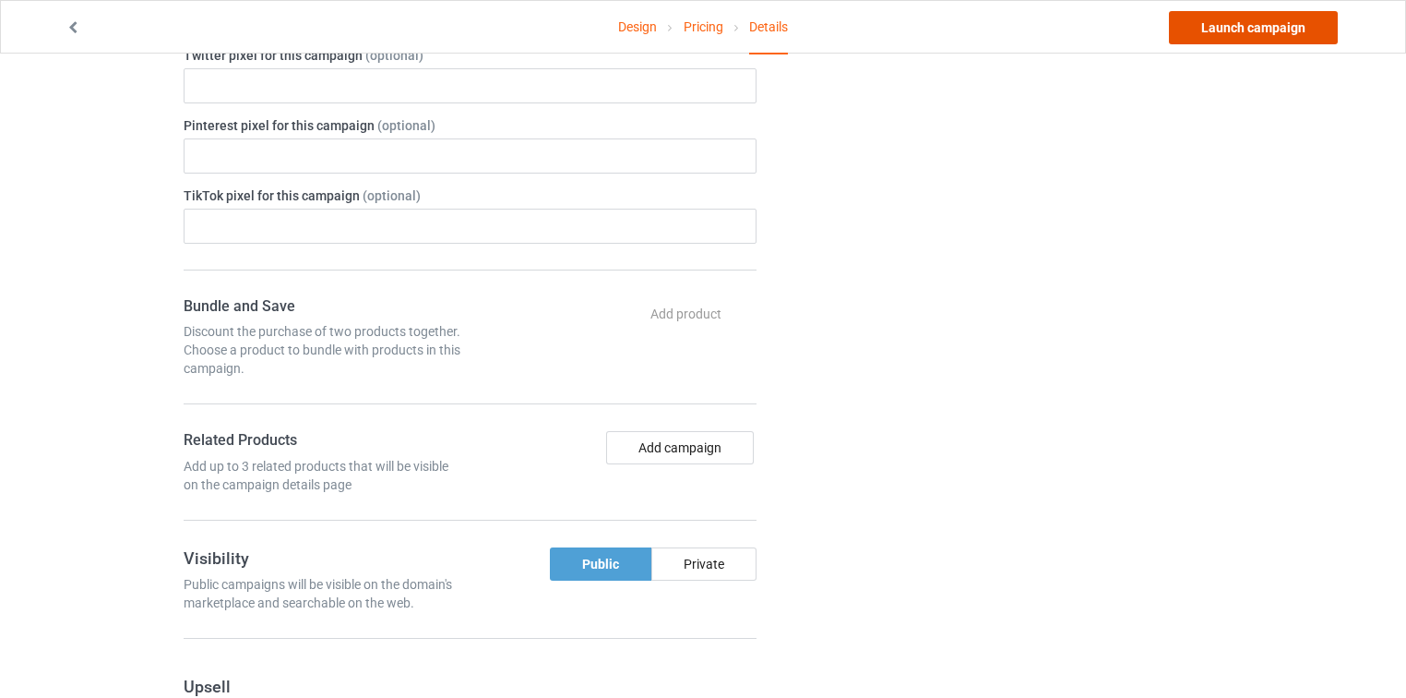
click at [1307, 26] on link "Launch campaign" at bounding box center [1253, 27] width 169 height 33
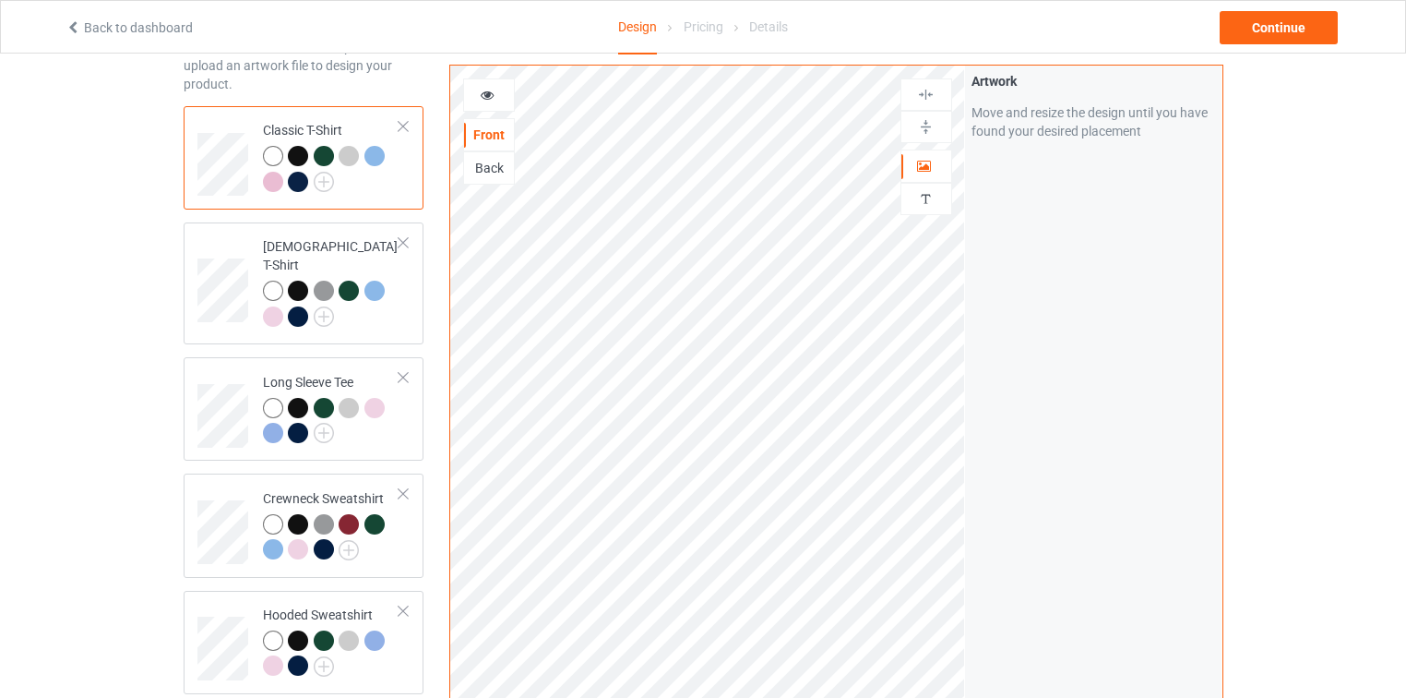
scroll to position [557, 0]
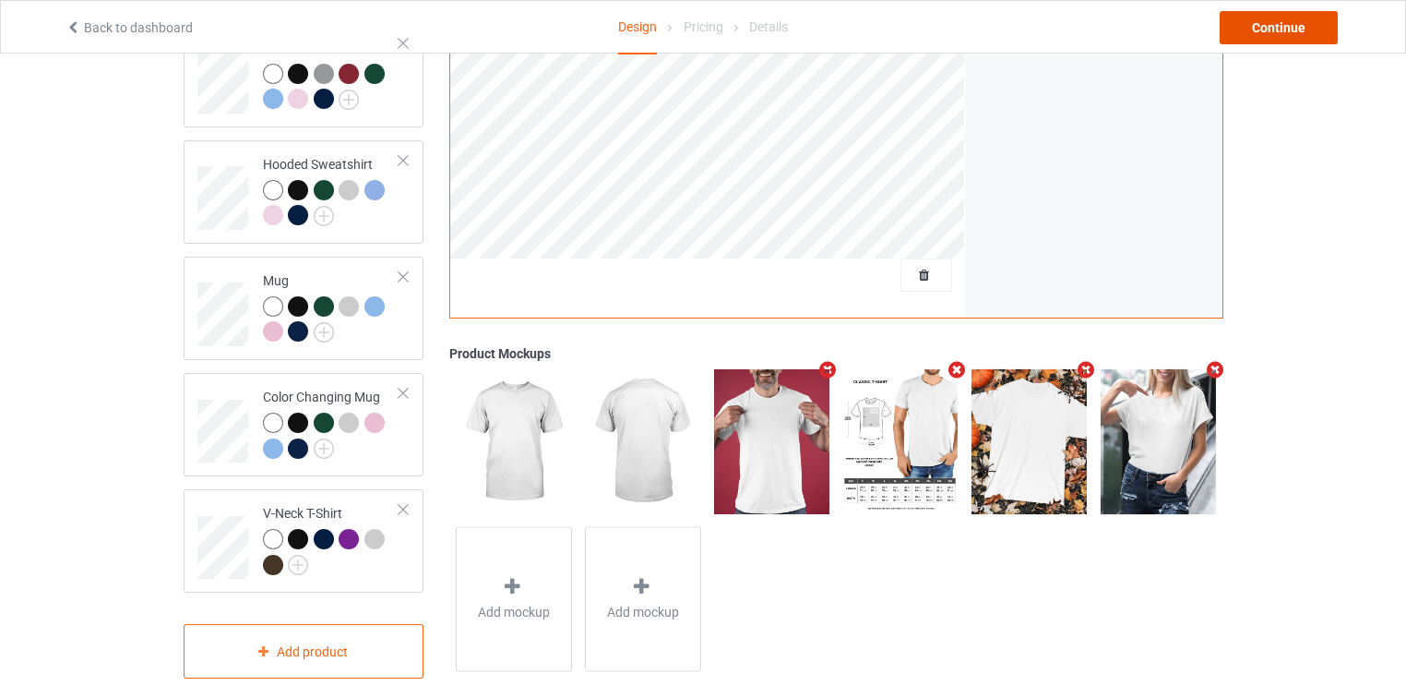
click at [1259, 30] on div "Continue" at bounding box center [1279, 27] width 118 height 33
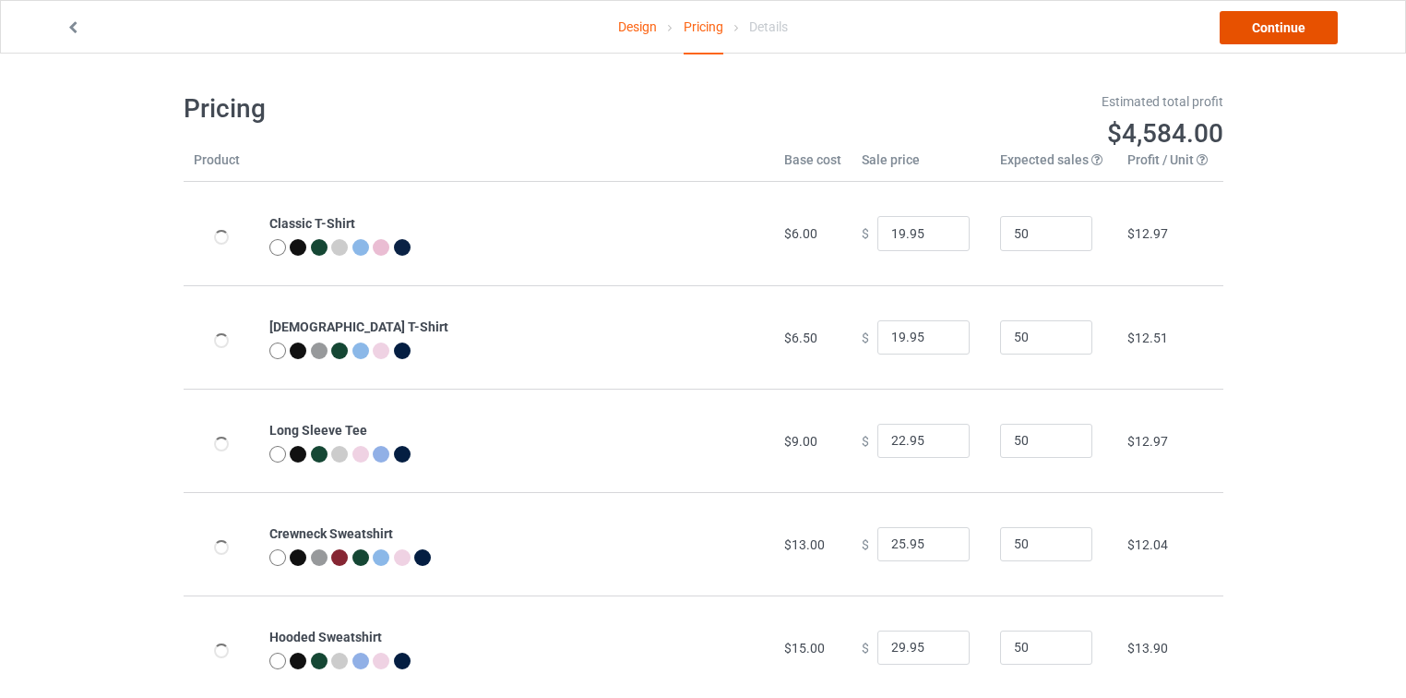
click at [1259, 30] on link "Continue" at bounding box center [1279, 27] width 118 height 33
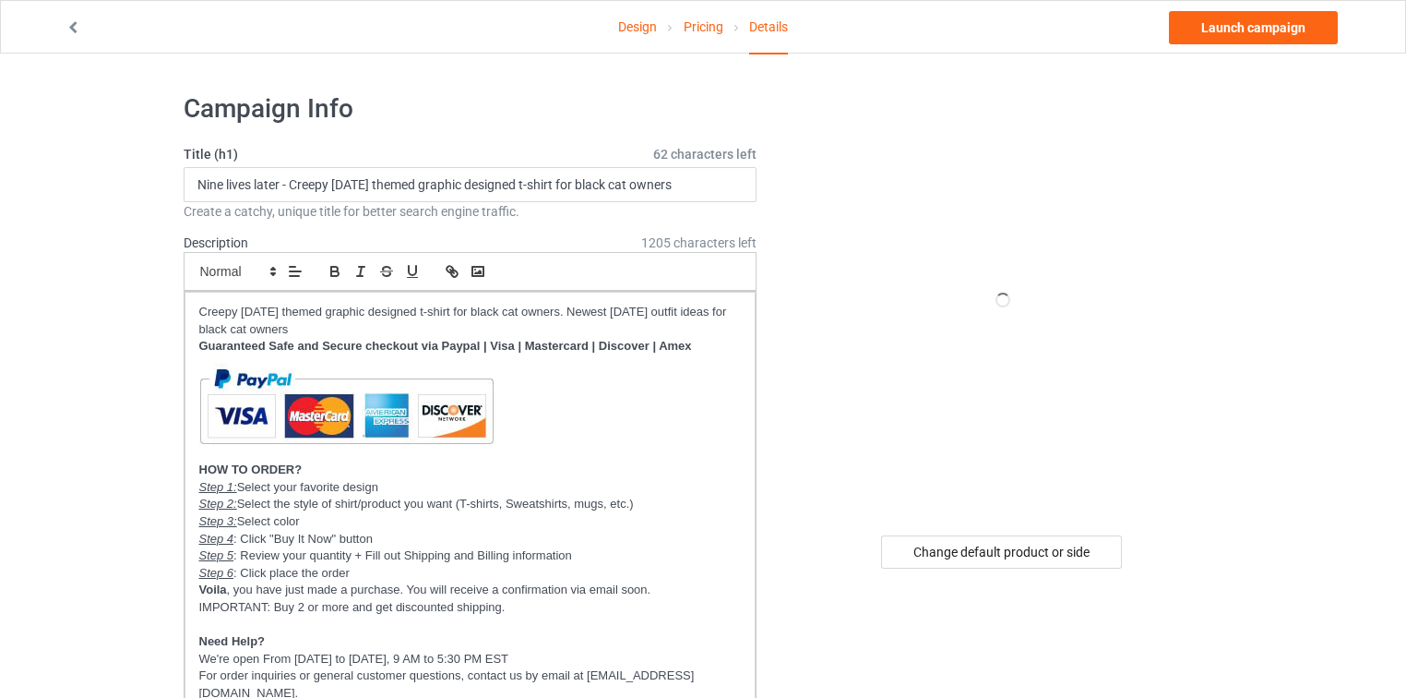
scroll to position [148, 0]
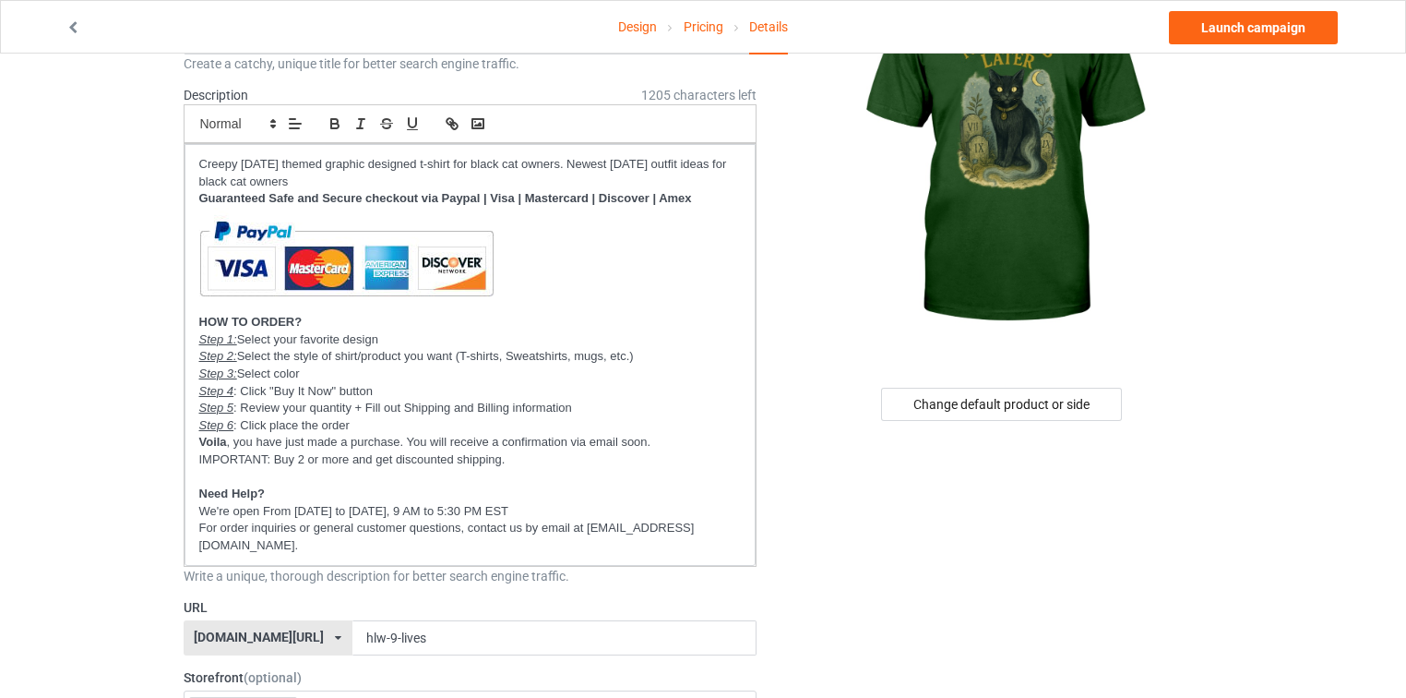
click at [259, 630] on div "[DOMAIN_NAME][URL]" at bounding box center [259, 636] width 130 height 13
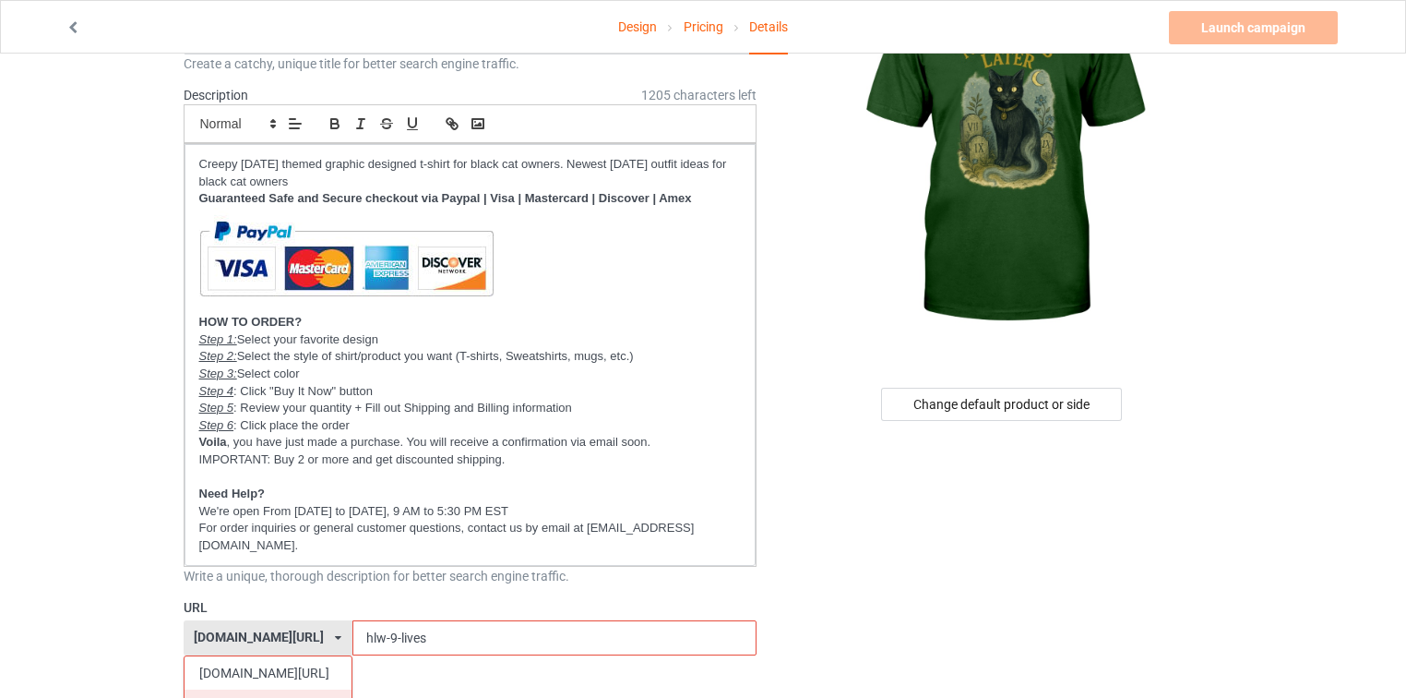
click at [236, 689] on div "[DOMAIN_NAME][URL]" at bounding box center [268, 705] width 167 height 33
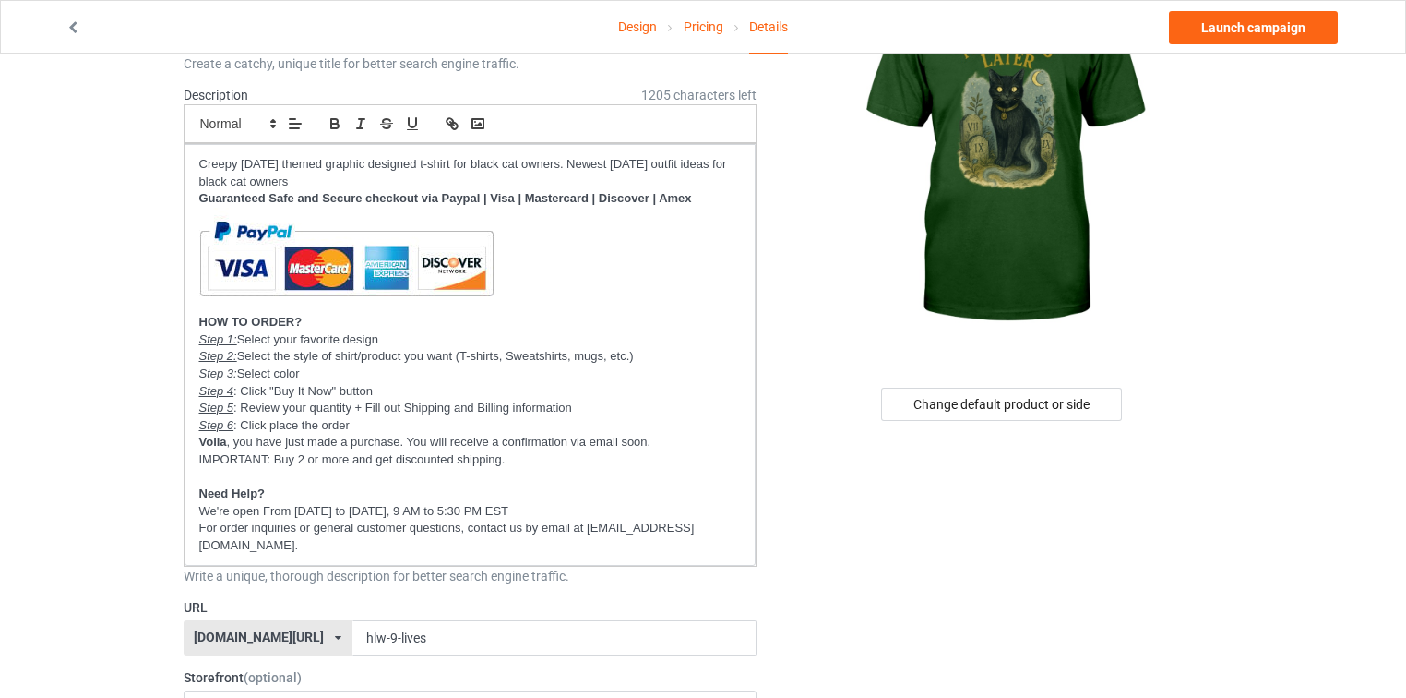
scroll to position [443, 0]
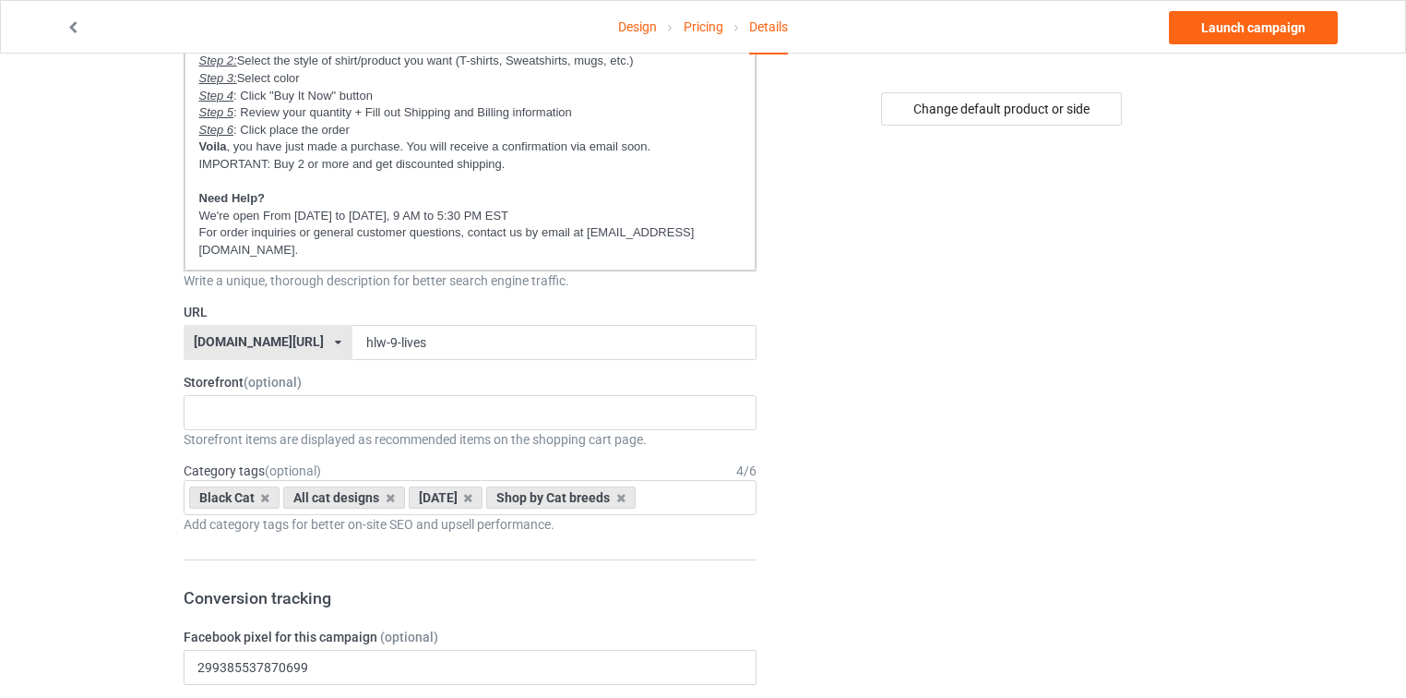
click at [210, 335] on div "[DOMAIN_NAME][URL]" at bounding box center [259, 341] width 130 height 13
copy div "catsissy"
click at [677, 231] on p "For order inquiries or general customer questions, contact us by email at [EMAI…" at bounding box center [470, 241] width 543 height 34
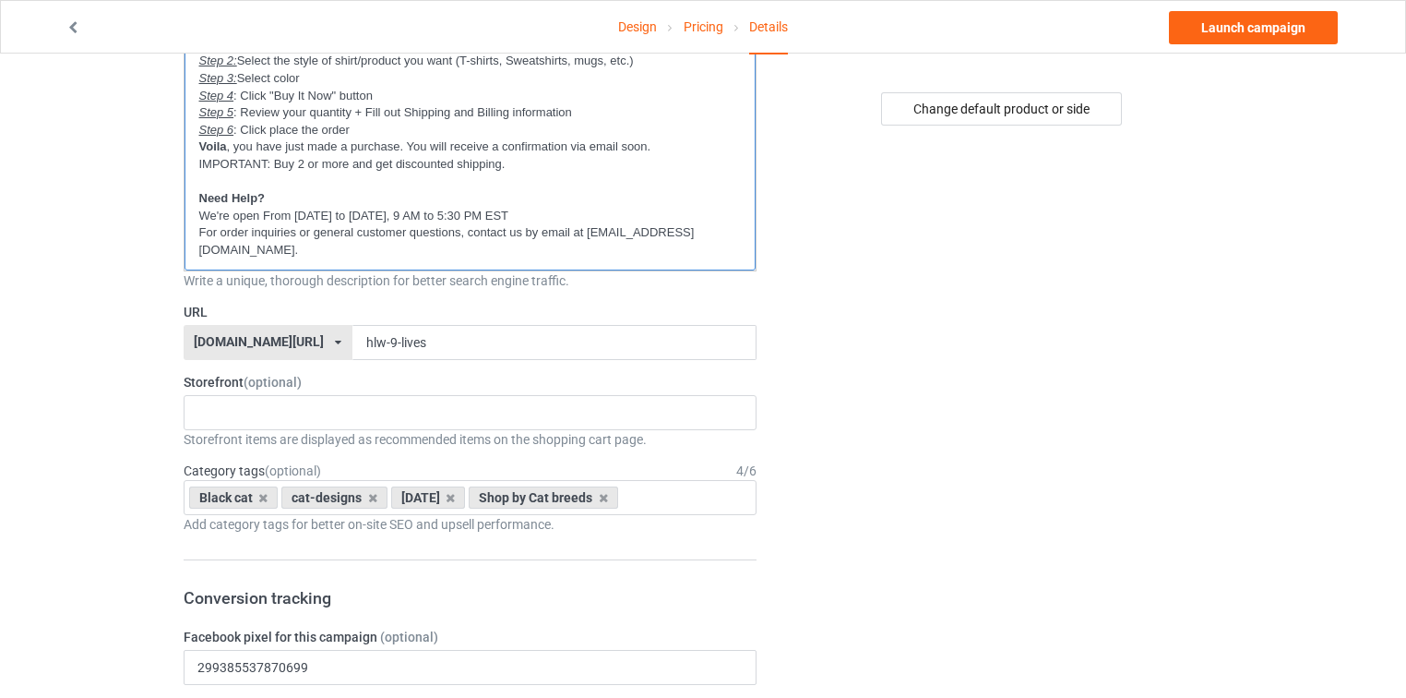
scroll to position [0, 0]
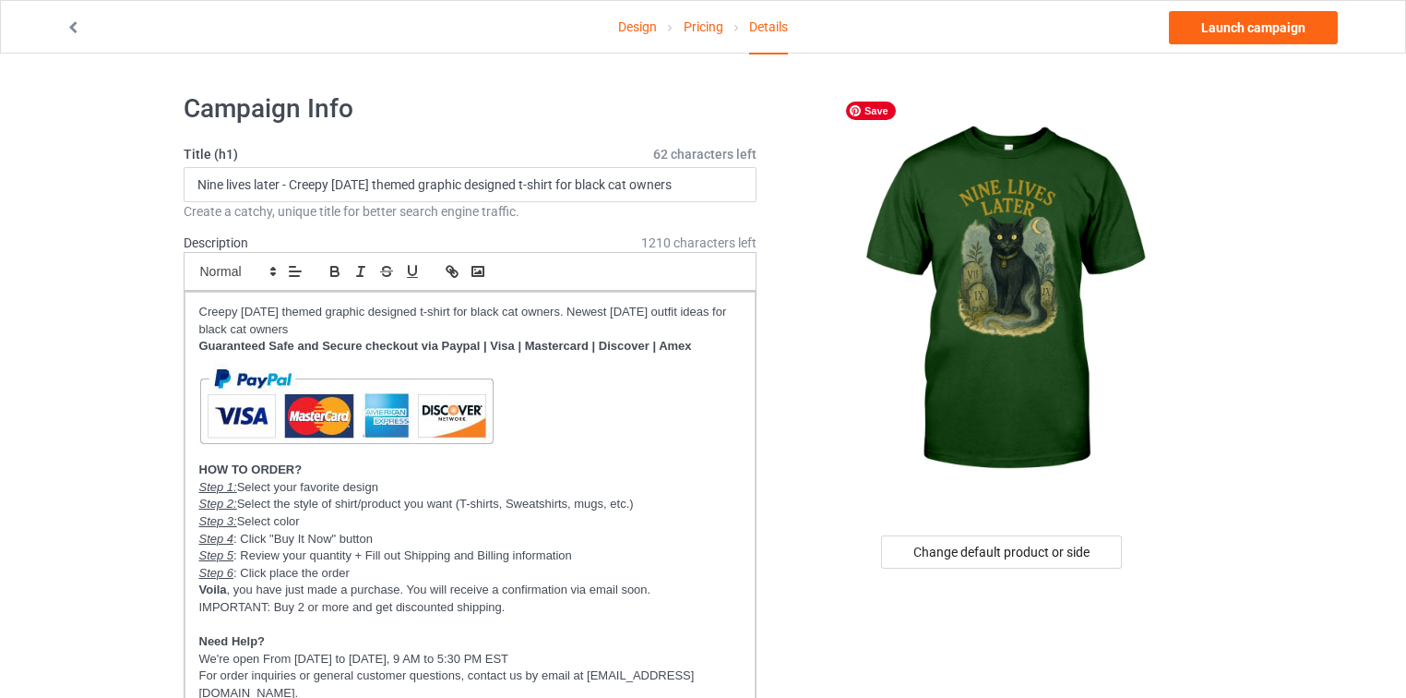
click at [854, 228] on img at bounding box center [1003, 299] width 332 height 415
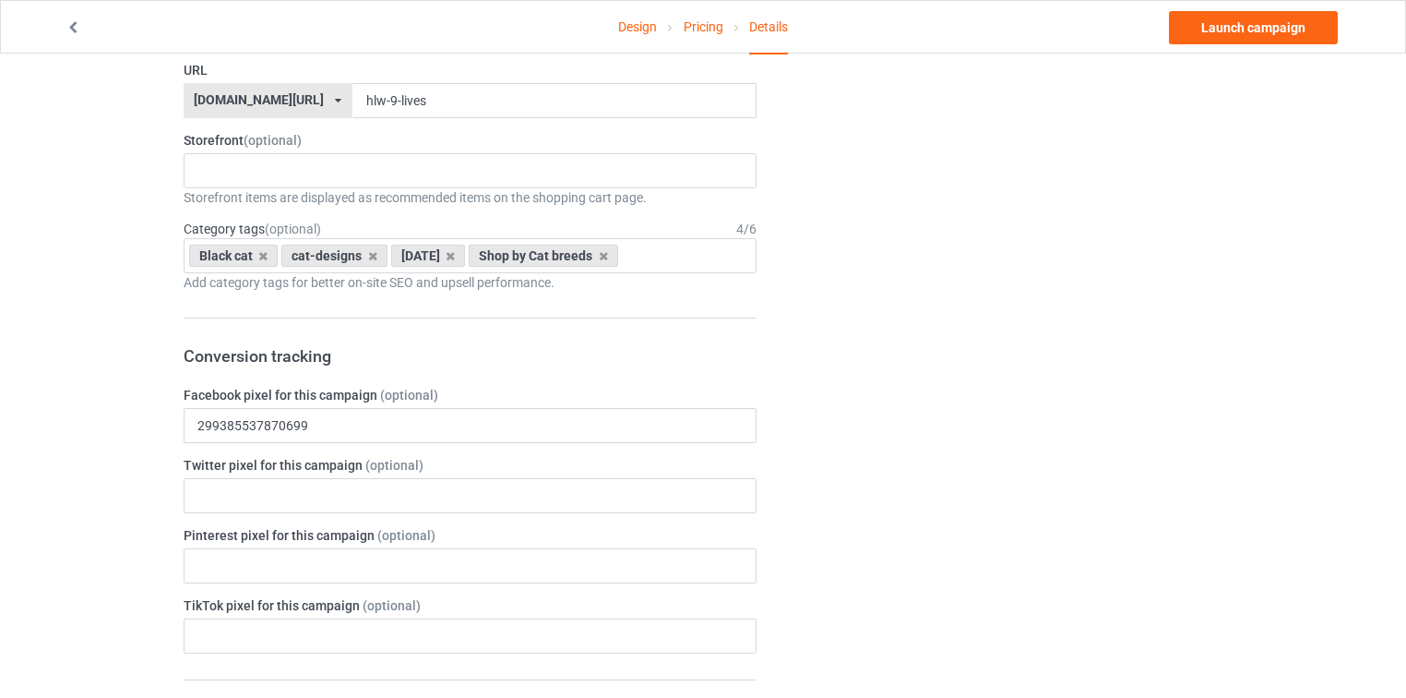
scroll to position [664, 0]
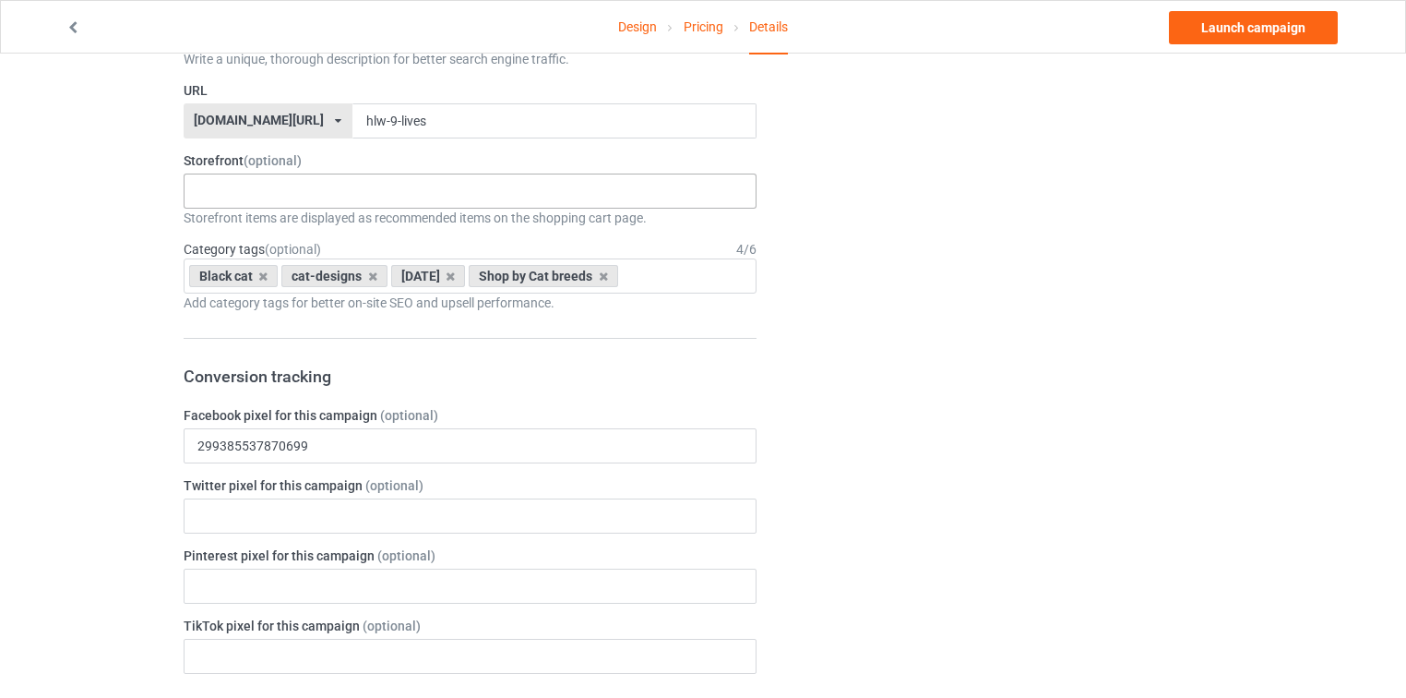
click at [349, 173] on div "New arrivals Cat Mom collection Purrfect cat collection Meowy Christmas 6821f5b…" at bounding box center [471, 190] width 574 height 35
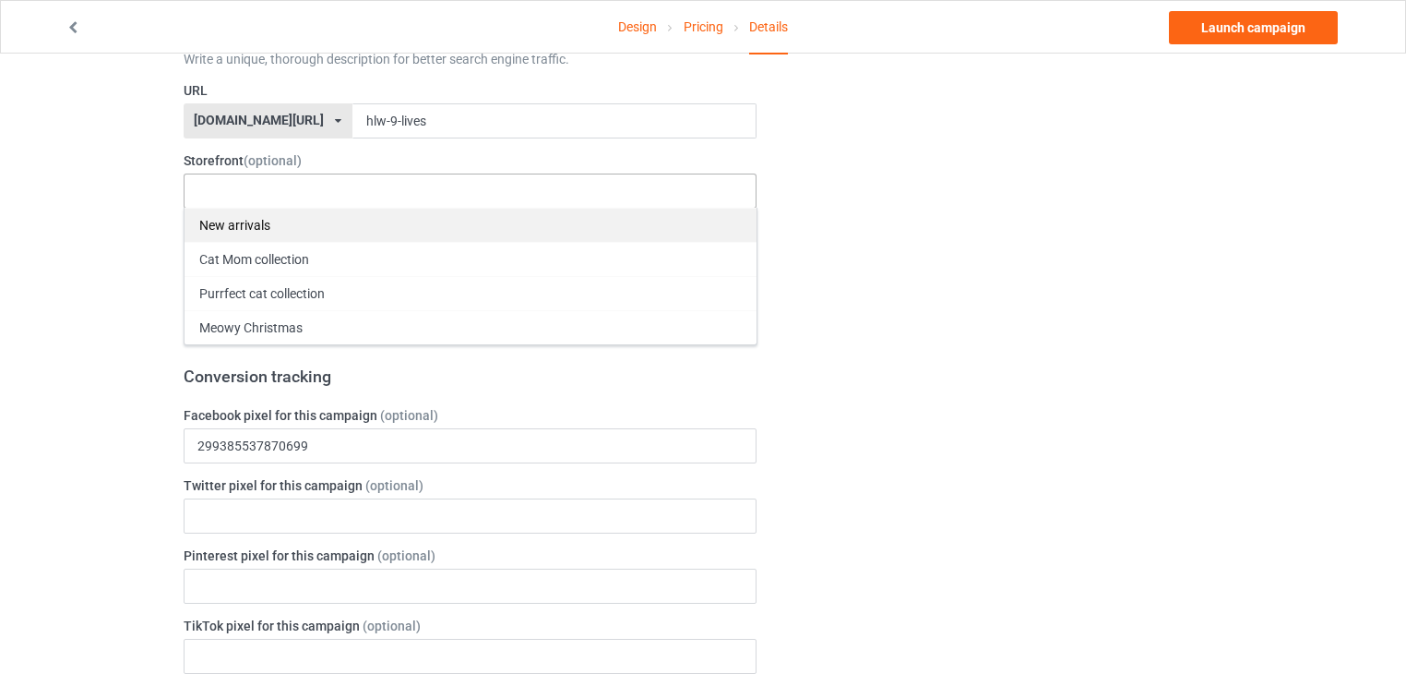
click at [306, 208] on div "New arrivals" at bounding box center [471, 225] width 572 height 34
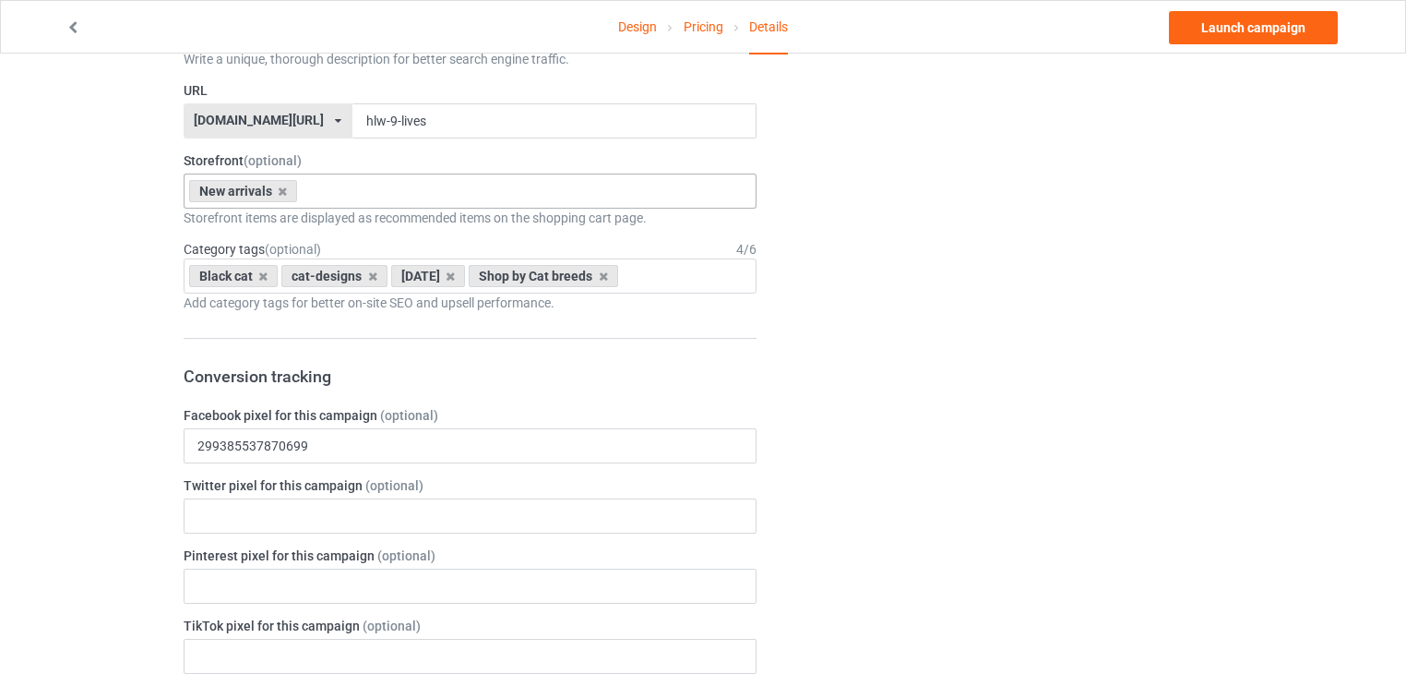
click at [870, 178] on div "Change default product or side" at bounding box center [1003, 517] width 466 height 2205
click at [703, 258] on div "Black cat cat-designs halloween Shop by Cat breeds Age > 1-19 > 1 Age > 1-12 Mo…" at bounding box center [471, 275] width 574 height 35
type input "all cat de"
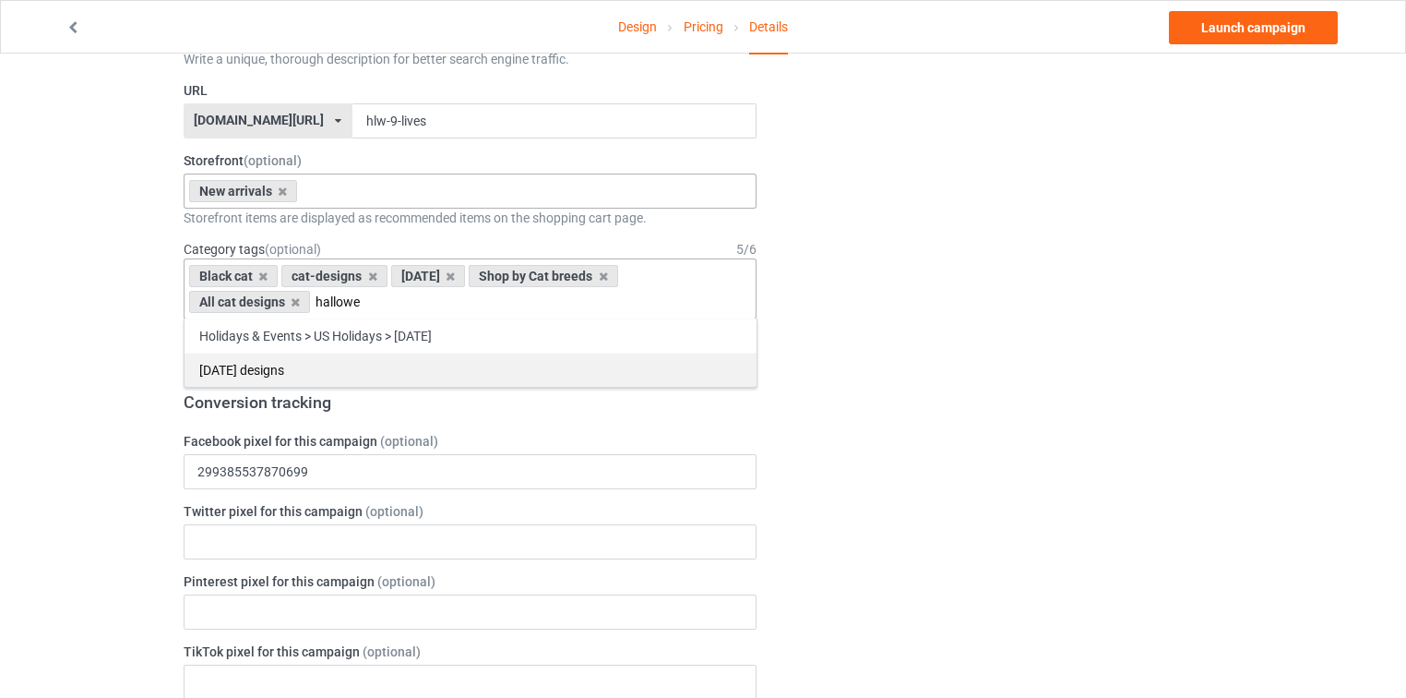
type input "hallowe"
click at [499, 352] on div "[DATE] designs" at bounding box center [471, 369] width 572 height 34
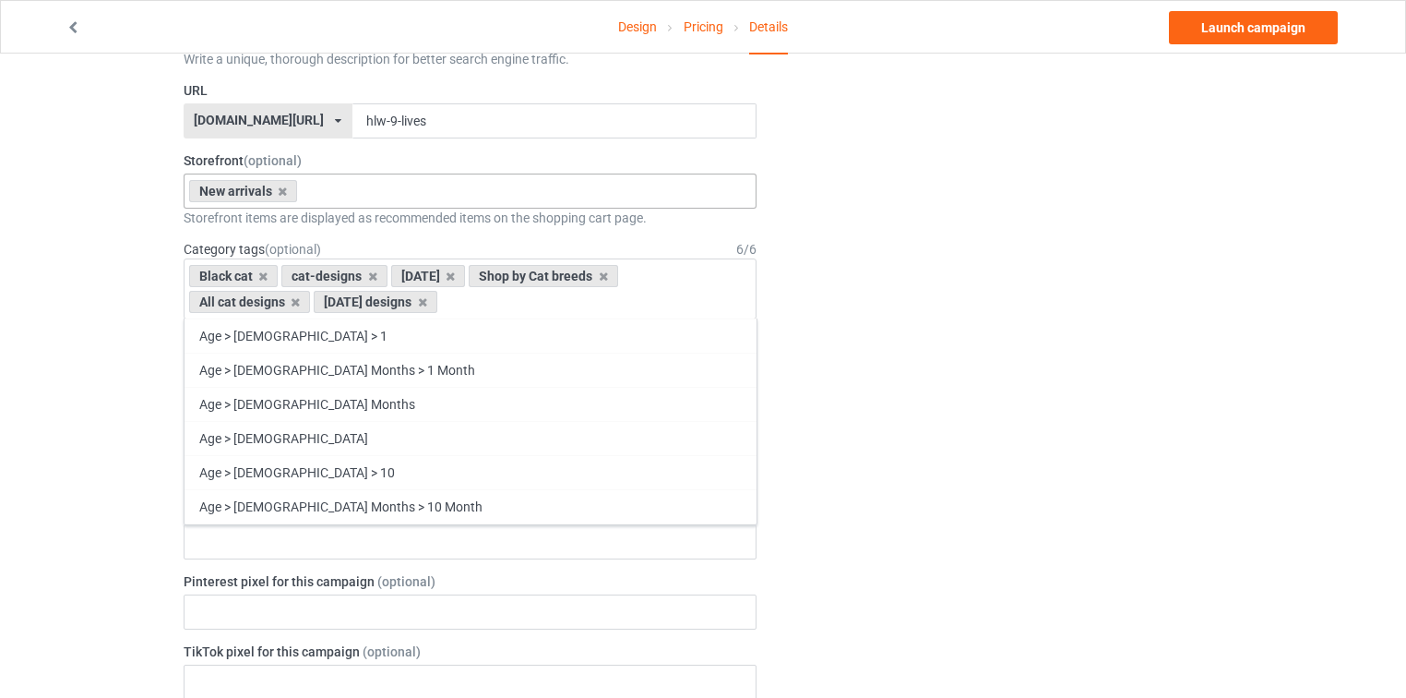
click at [1008, 283] on div "Change default product or side" at bounding box center [1003, 530] width 466 height 2231
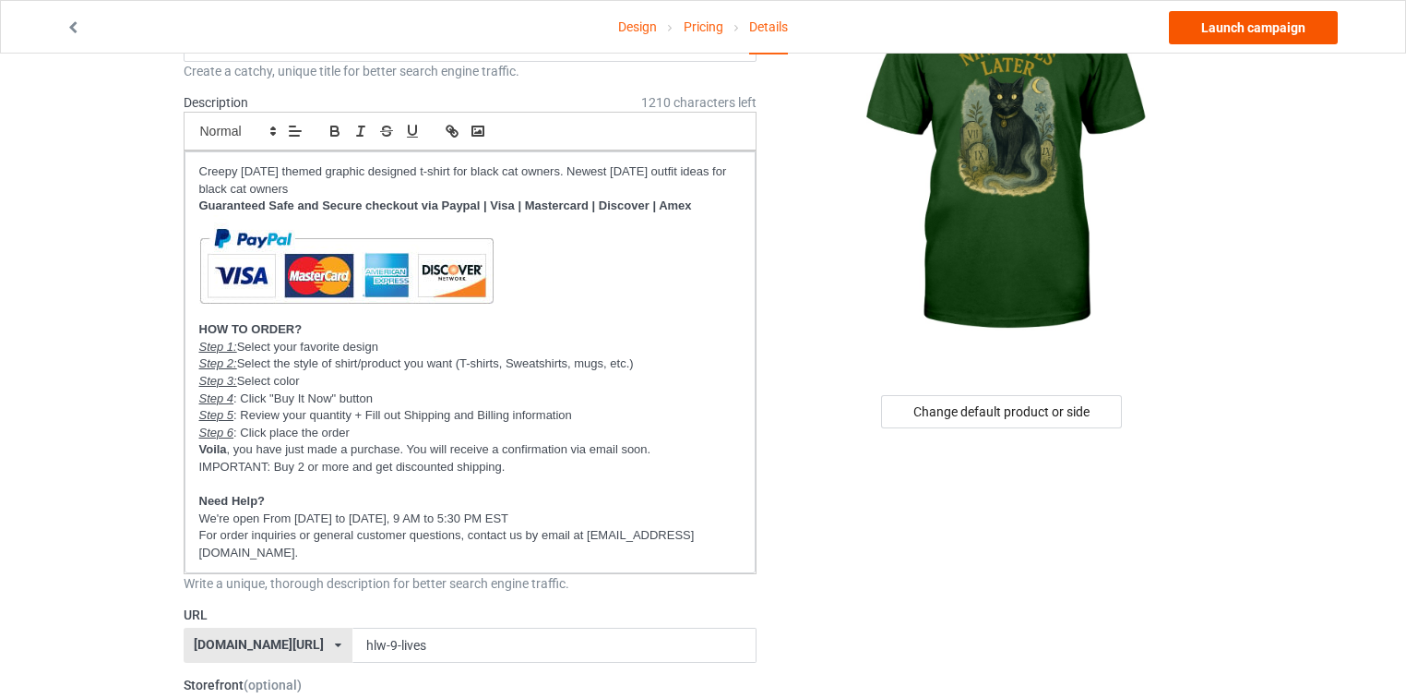
scroll to position [148, 0]
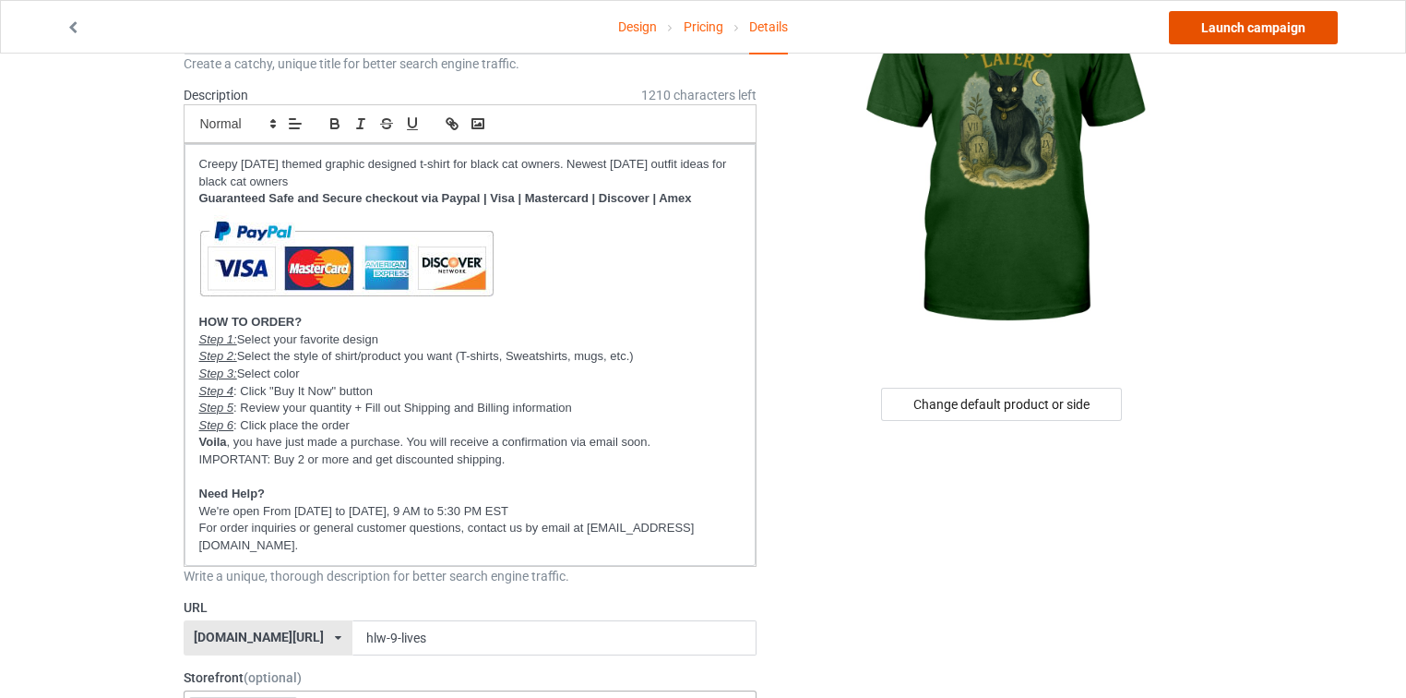
click at [1286, 18] on link "Launch campaign" at bounding box center [1253, 27] width 169 height 33
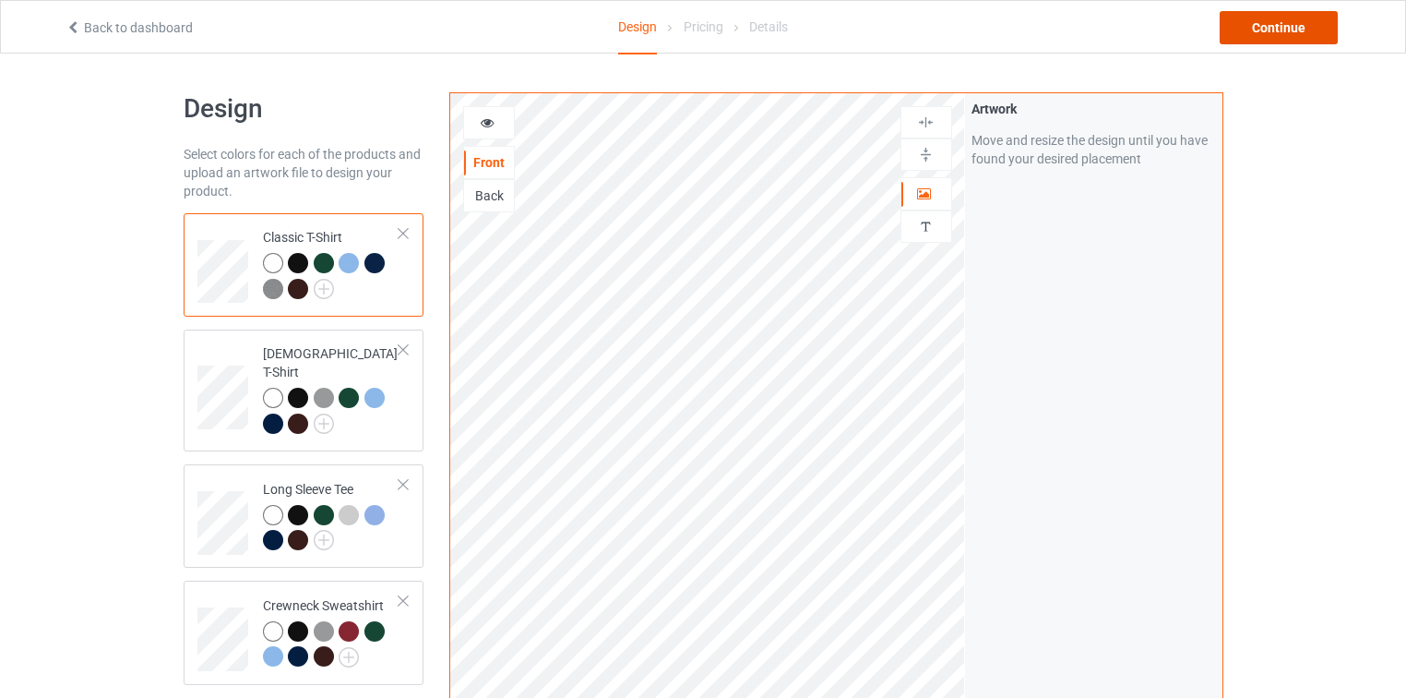
click at [1307, 27] on div "Continue" at bounding box center [1279, 27] width 118 height 33
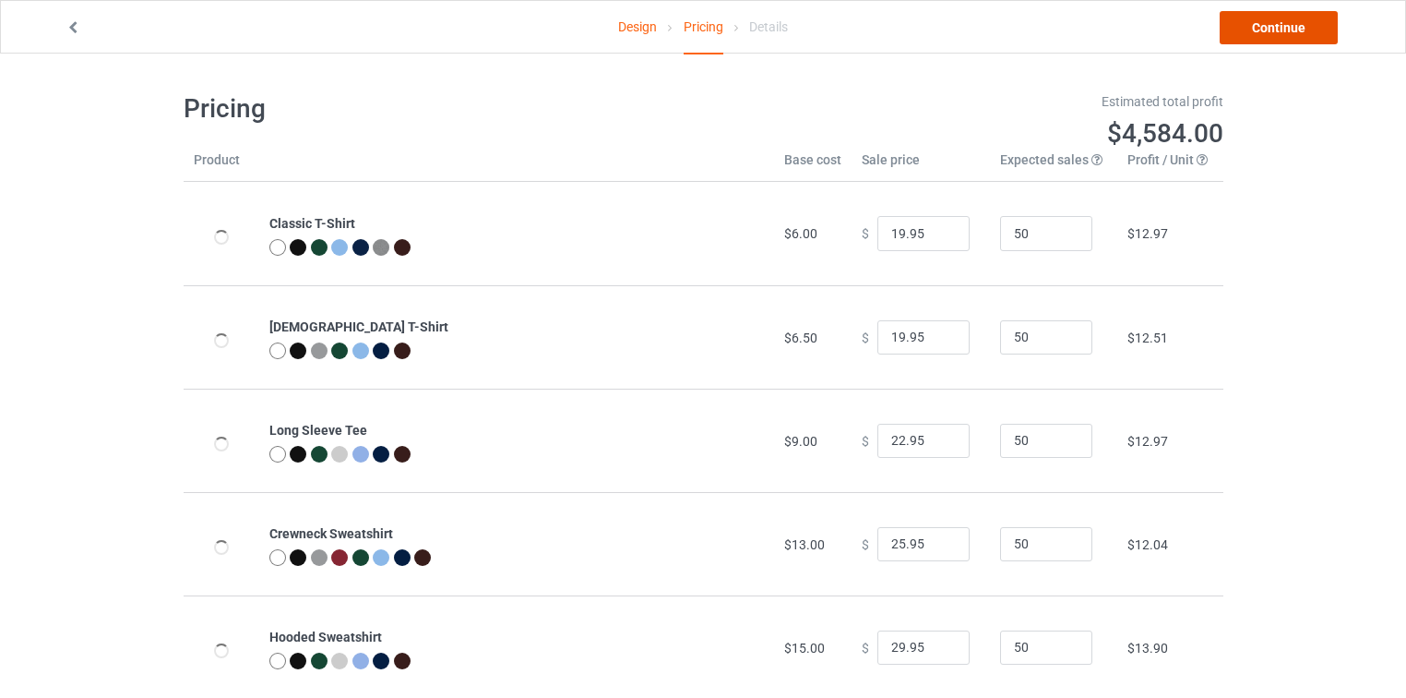
click at [1307, 27] on link "Continue" at bounding box center [1279, 27] width 118 height 33
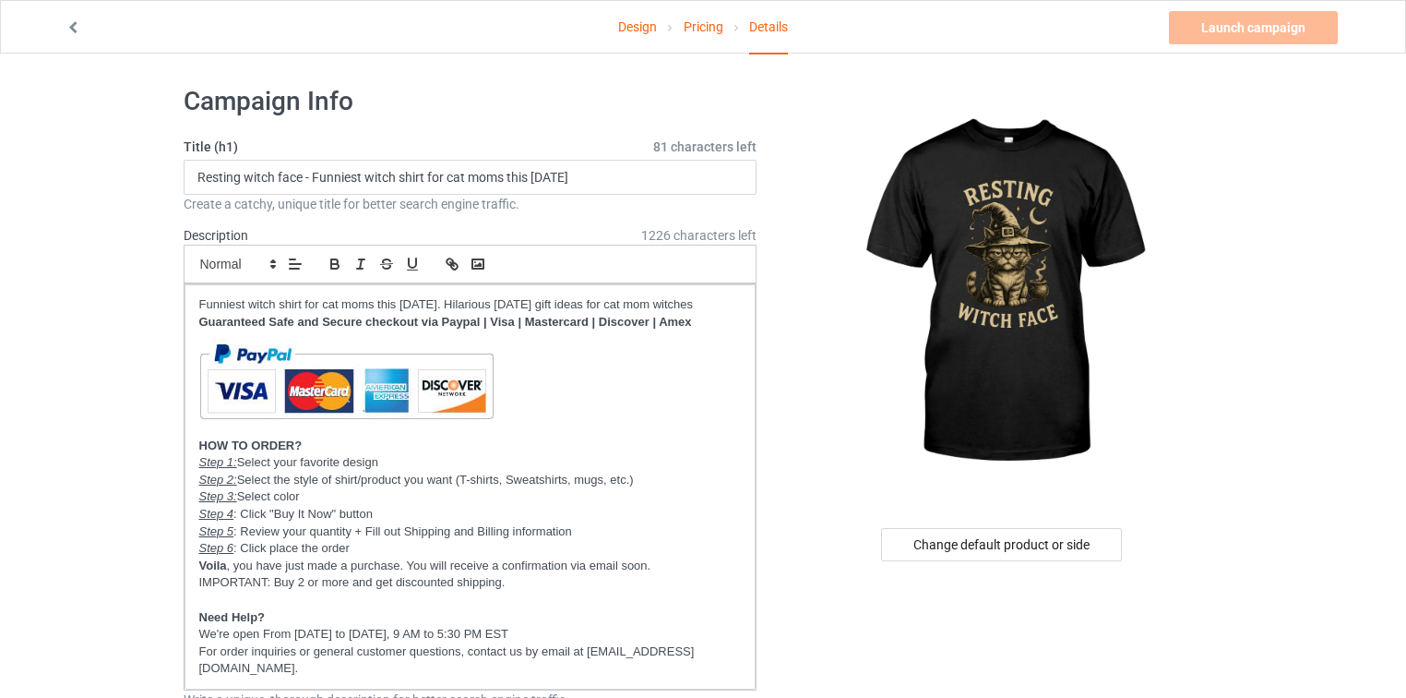
scroll to position [295, 0]
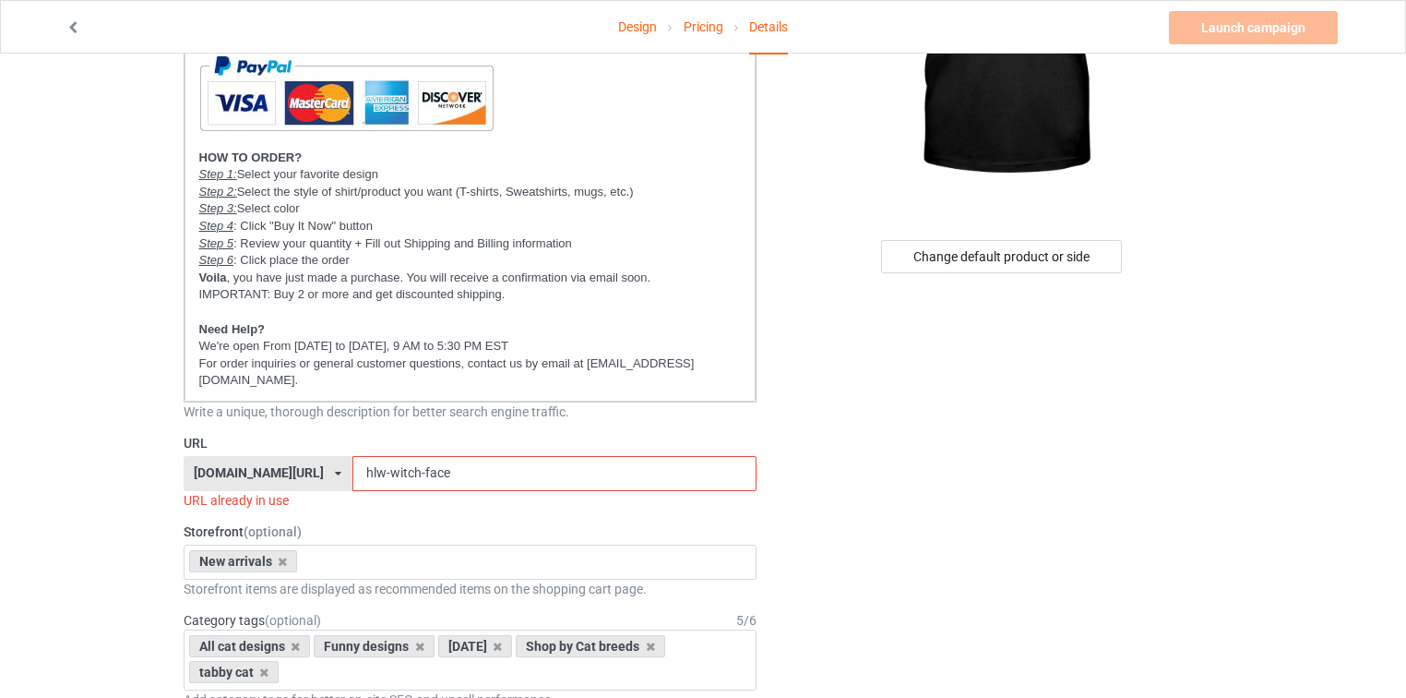
click at [260, 466] on div "[DOMAIN_NAME][URL]" at bounding box center [259, 472] width 130 height 13
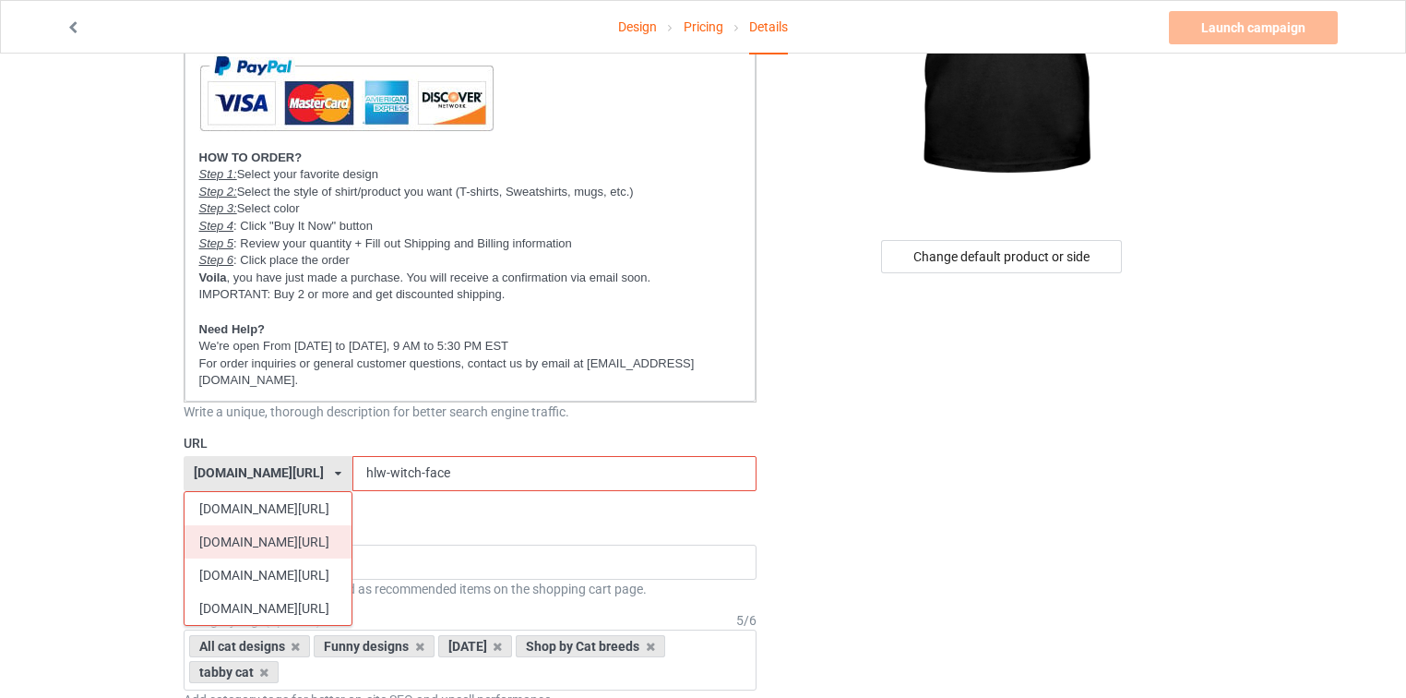
click at [232, 525] on div "[DOMAIN_NAME][URL]" at bounding box center [268, 541] width 167 height 33
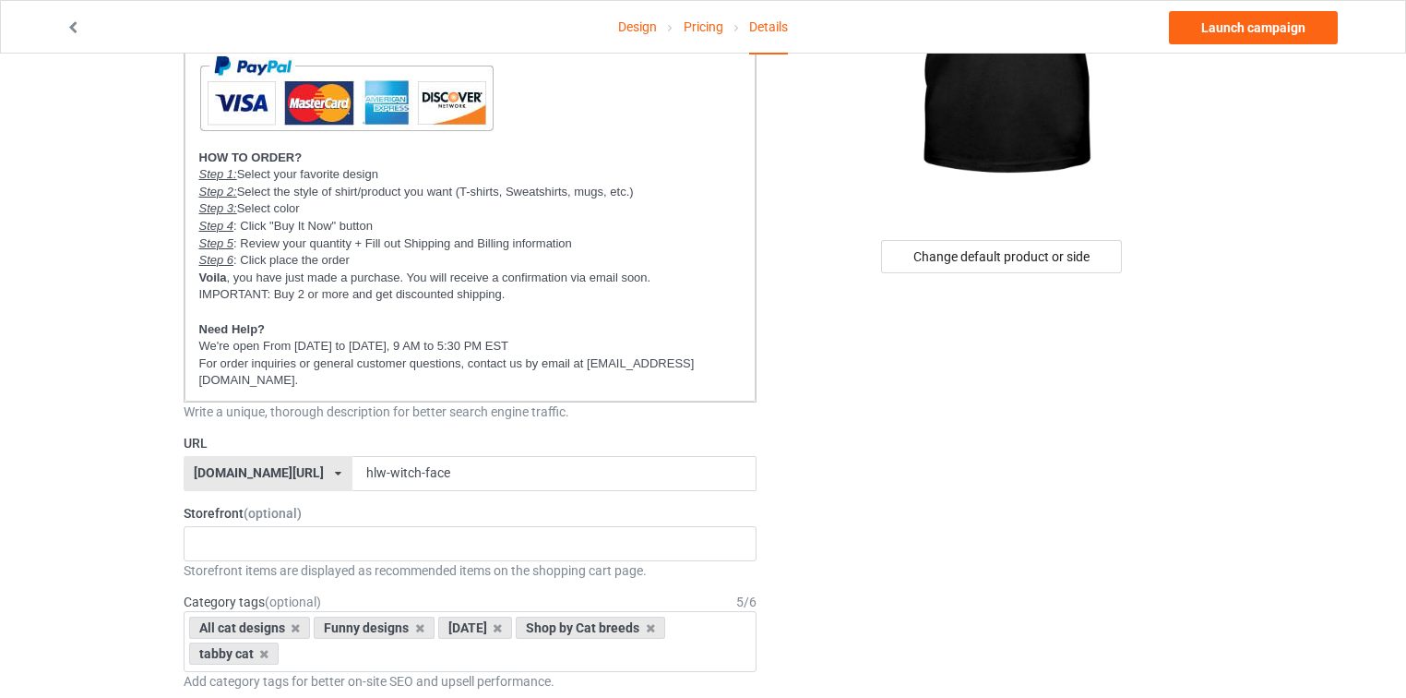
click at [224, 466] on div "[DOMAIN_NAME][URL]" at bounding box center [259, 472] width 130 height 13
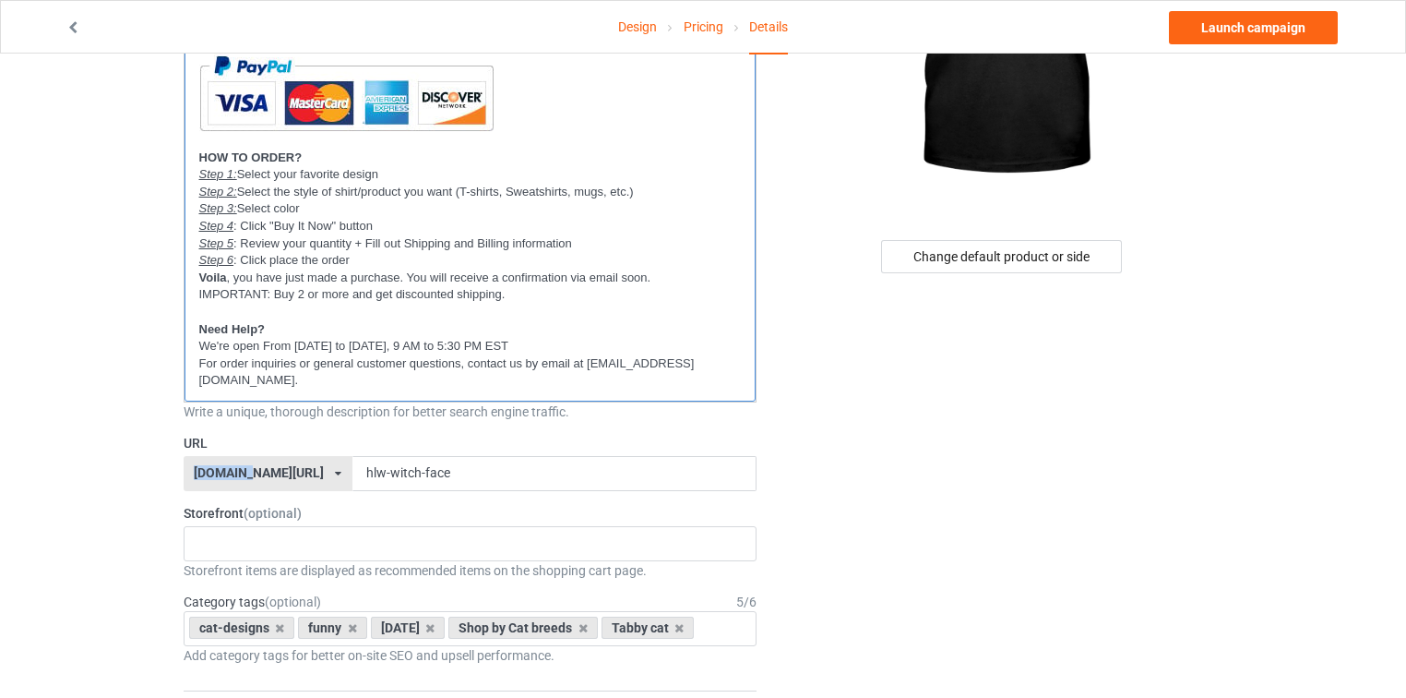
click at [676, 361] on p "For order inquiries or general customer questions, contact us by email at [EMAI…" at bounding box center [470, 372] width 543 height 34
click at [297, 531] on div "New arrivals Cat Mom collection Purrfect cat collection Meowy Christmas 6821f5b…" at bounding box center [471, 543] width 574 height 35
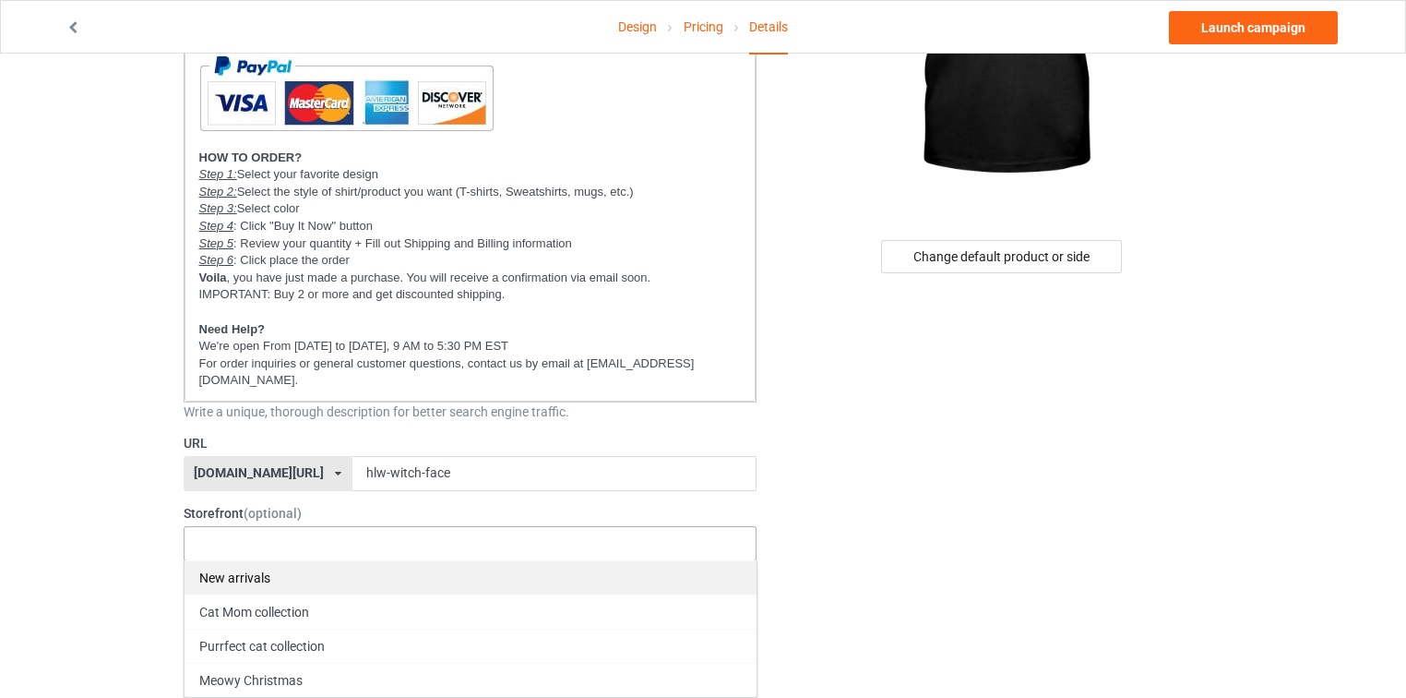
click at [280, 567] on div "New arrivals" at bounding box center [471, 577] width 572 height 34
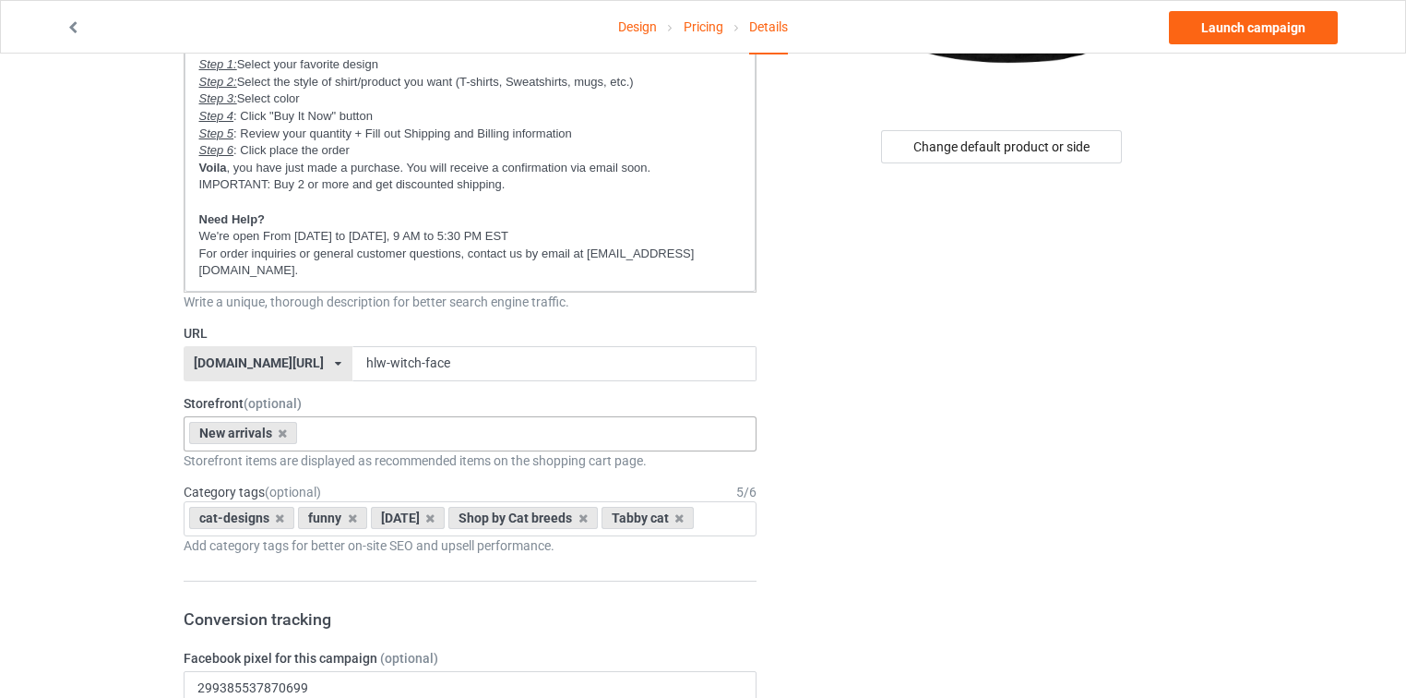
scroll to position [443, 0]
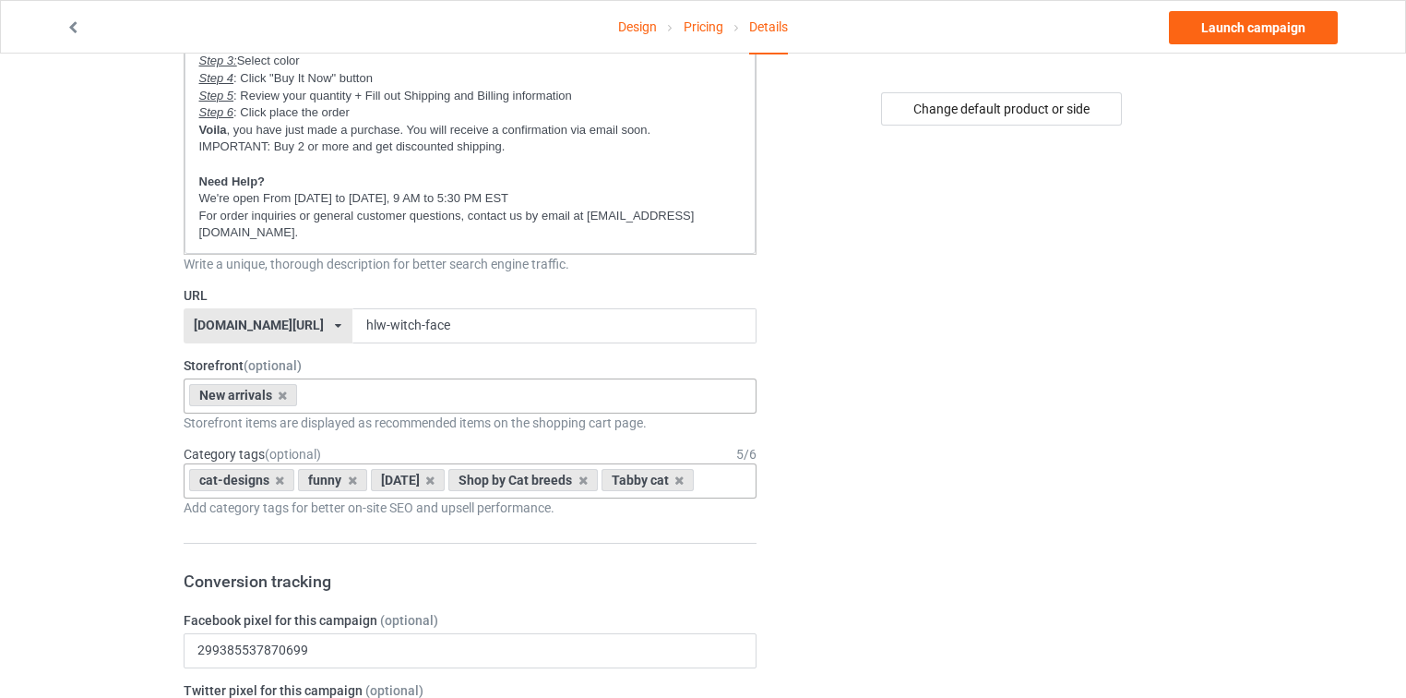
click at [650, 485] on div "cat-designs funny halloween Shop by Cat breeds Tabby cat Age > 1-19 > 1 Age > 1…" at bounding box center [471, 480] width 574 height 35
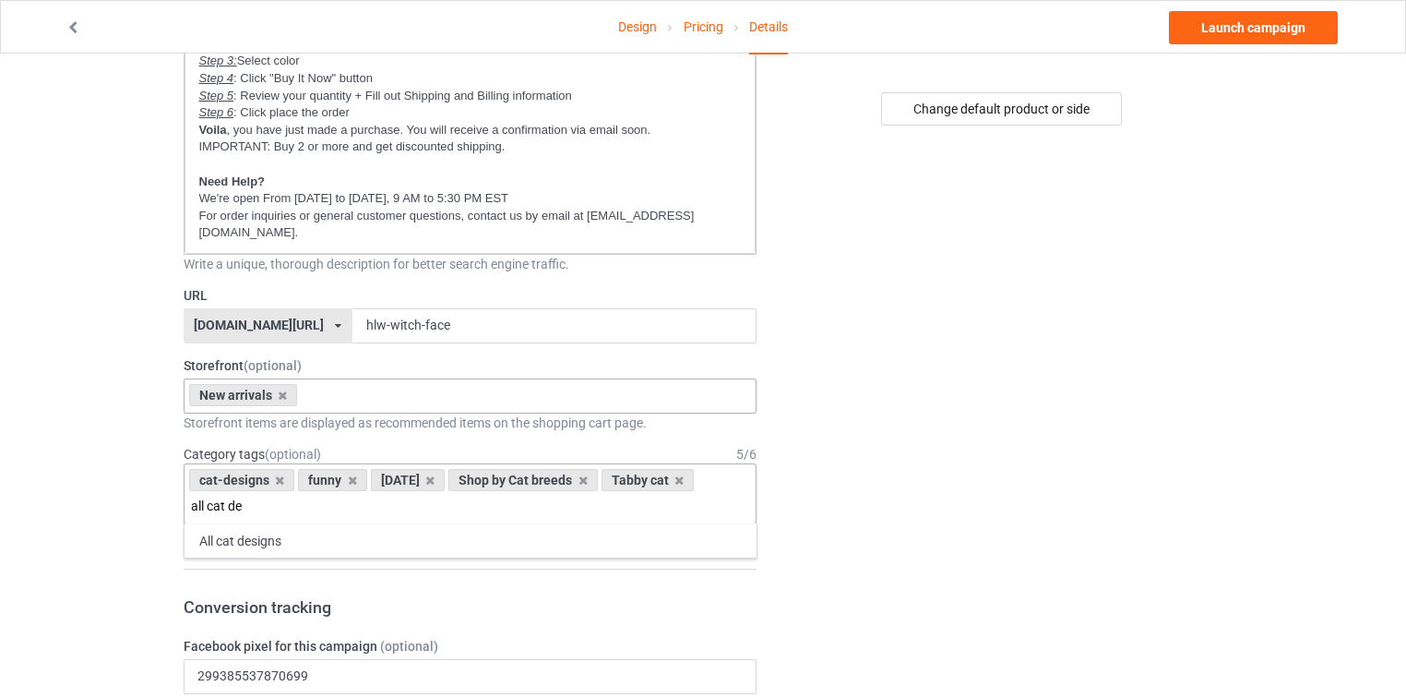
type input "all cat de"
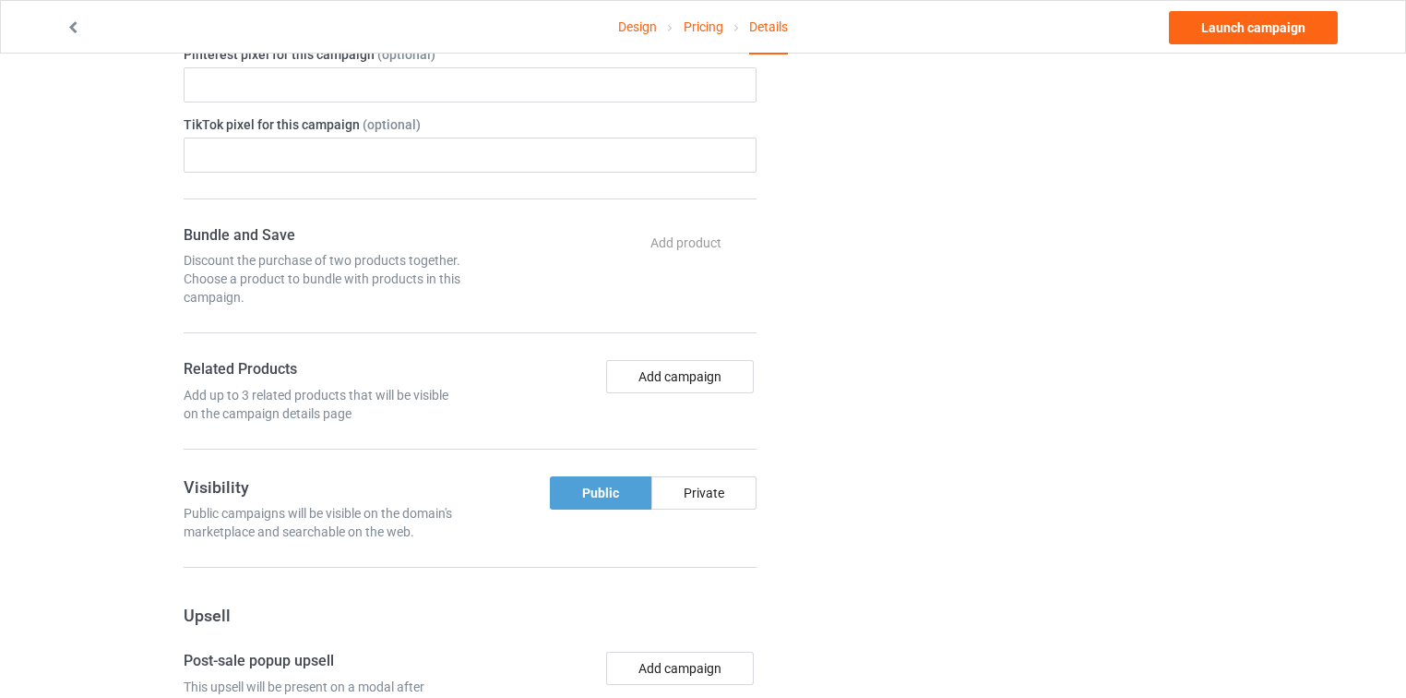
scroll to position [1255, 0]
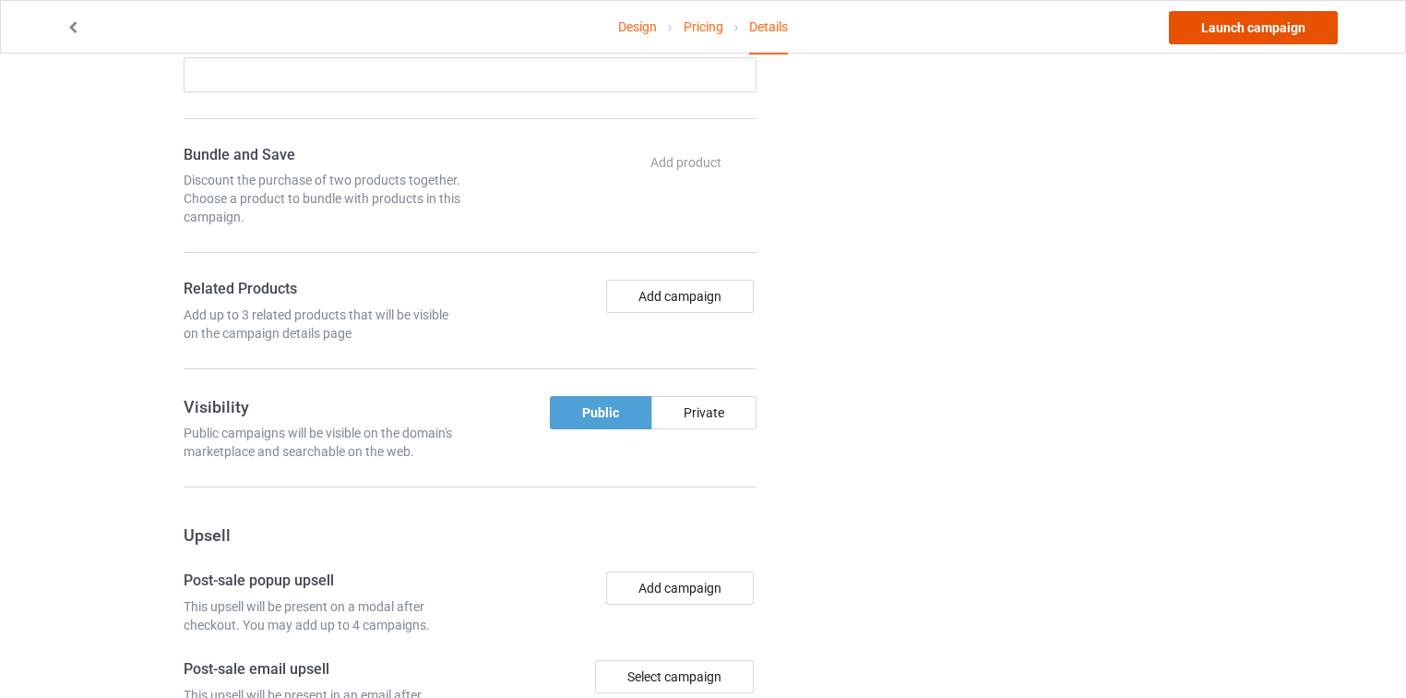
click at [1227, 36] on link "Launch campaign" at bounding box center [1253, 27] width 169 height 33
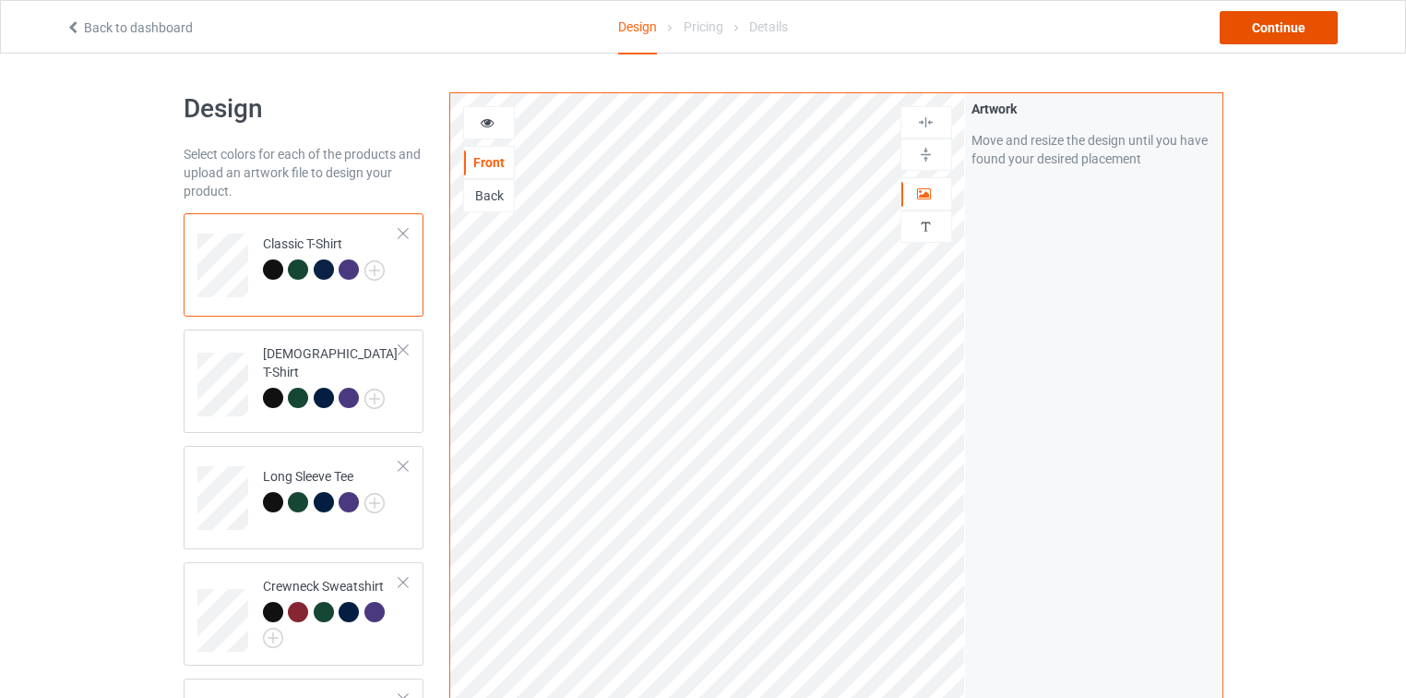
click at [1305, 31] on div "Continue" at bounding box center [1279, 27] width 118 height 33
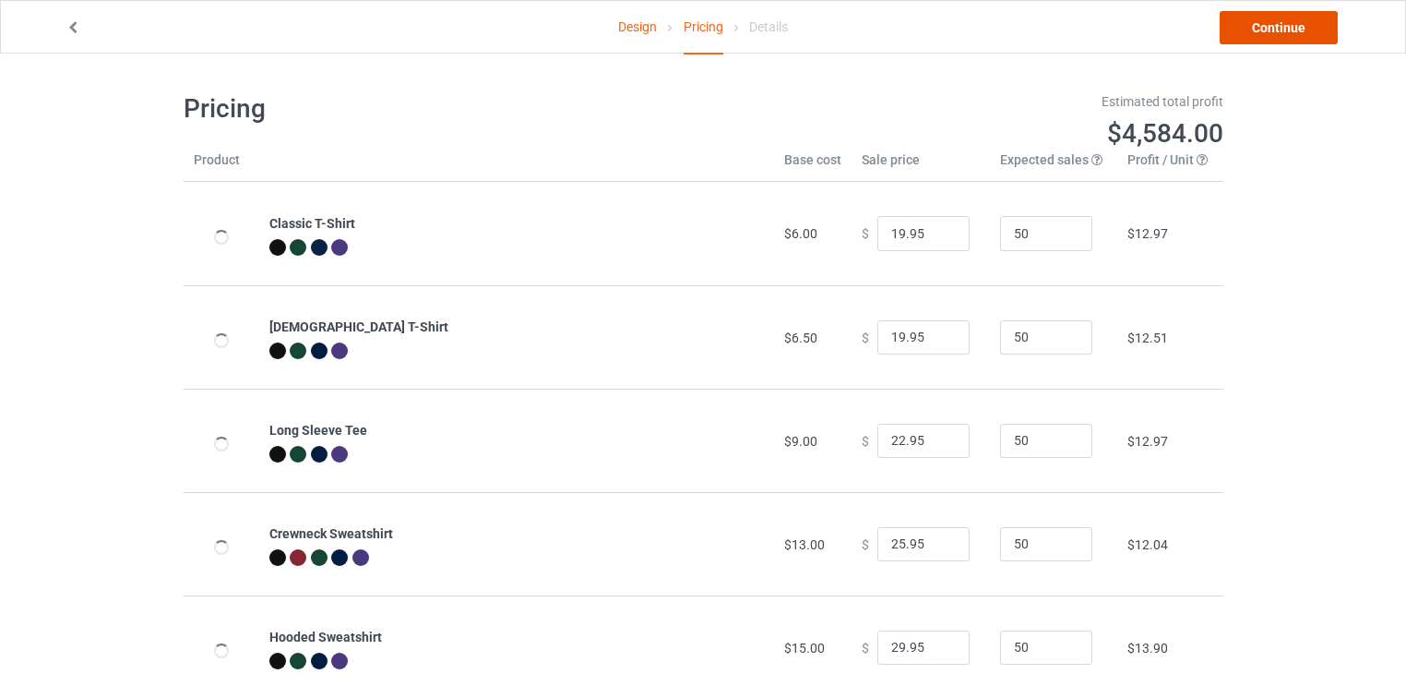
click at [1284, 31] on link "Continue" at bounding box center [1279, 27] width 118 height 33
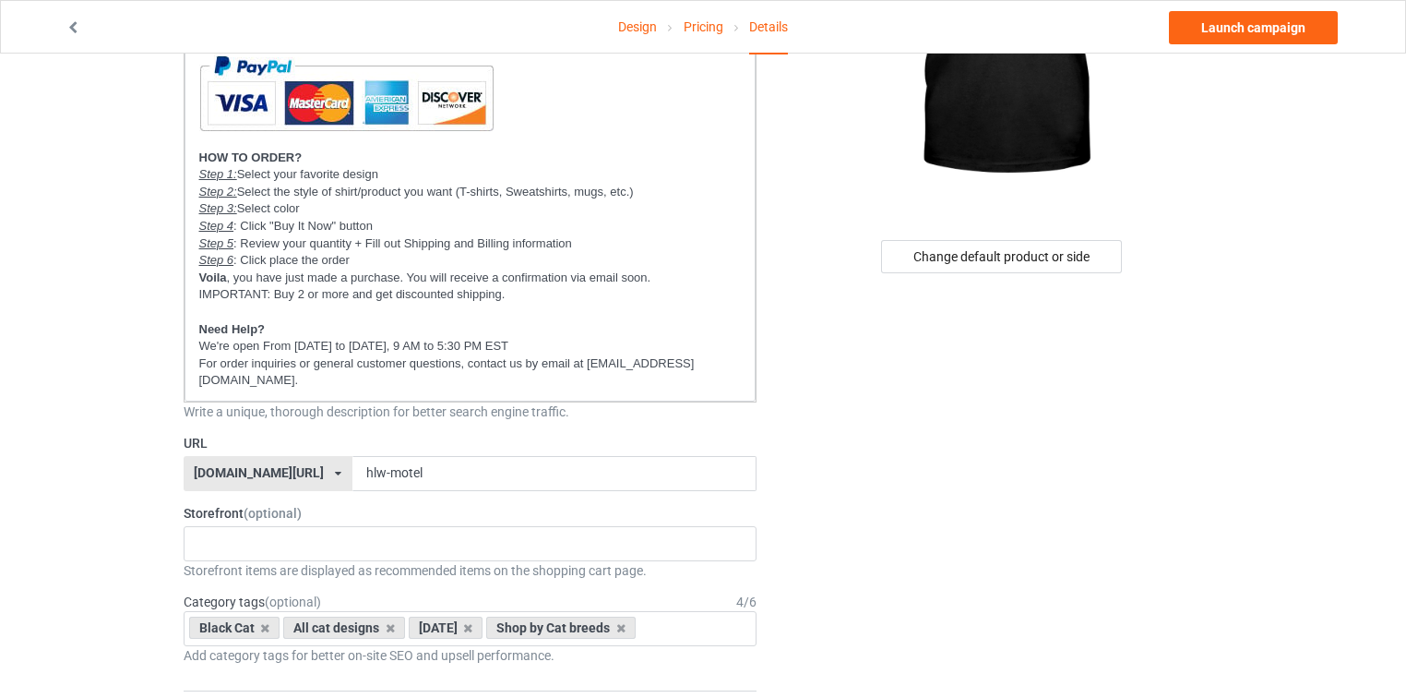
click at [209, 466] on div "[DOMAIN_NAME][URL]" at bounding box center [259, 472] width 130 height 13
copy div "catsissy"
click at [678, 364] on p "For order inquiries or general customer questions, contact us by email at [EMAI…" at bounding box center [470, 372] width 543 height 34
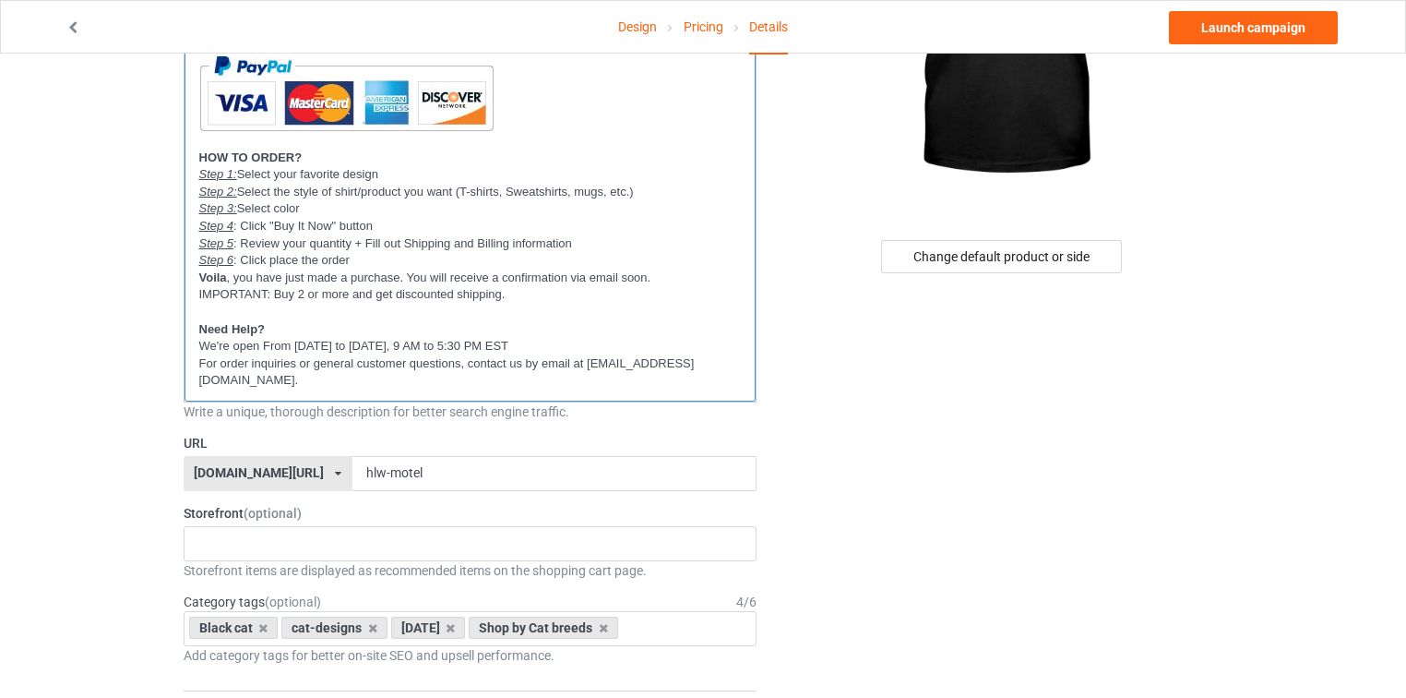
scroll to position [0, 0]
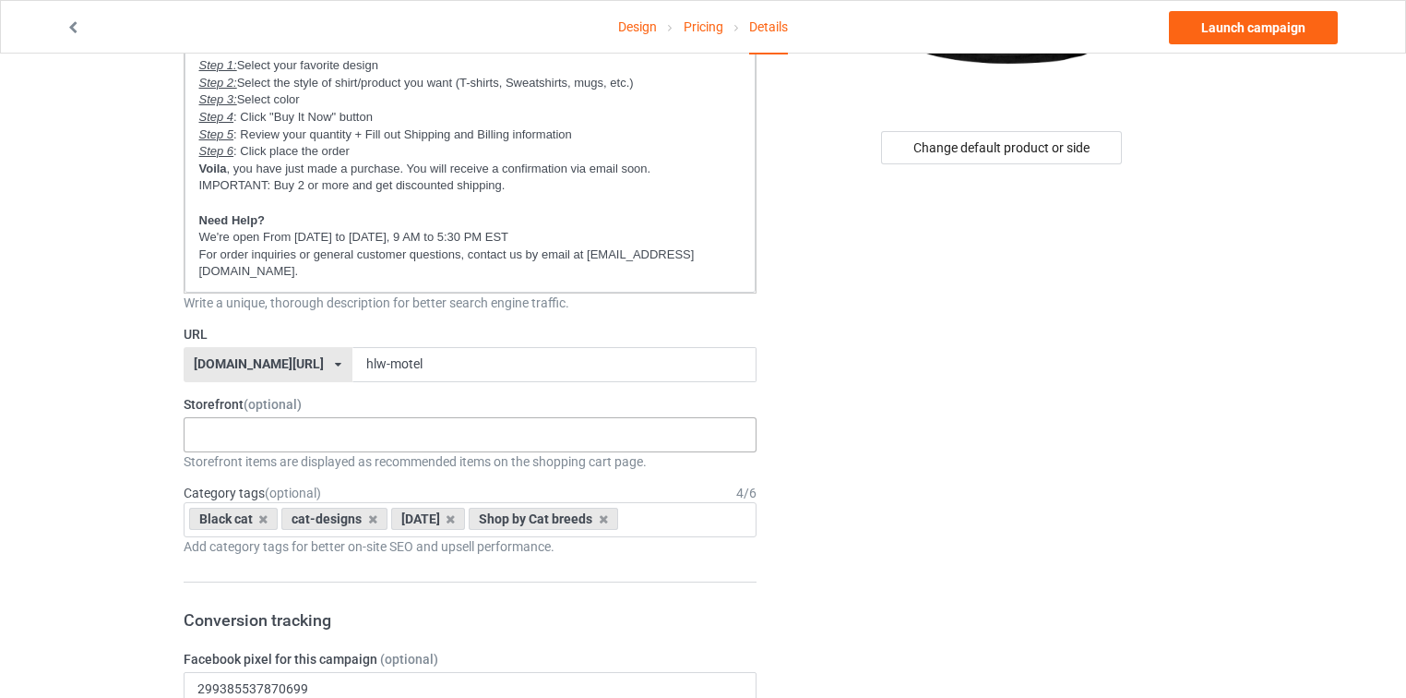
scroll to position [443, 0]
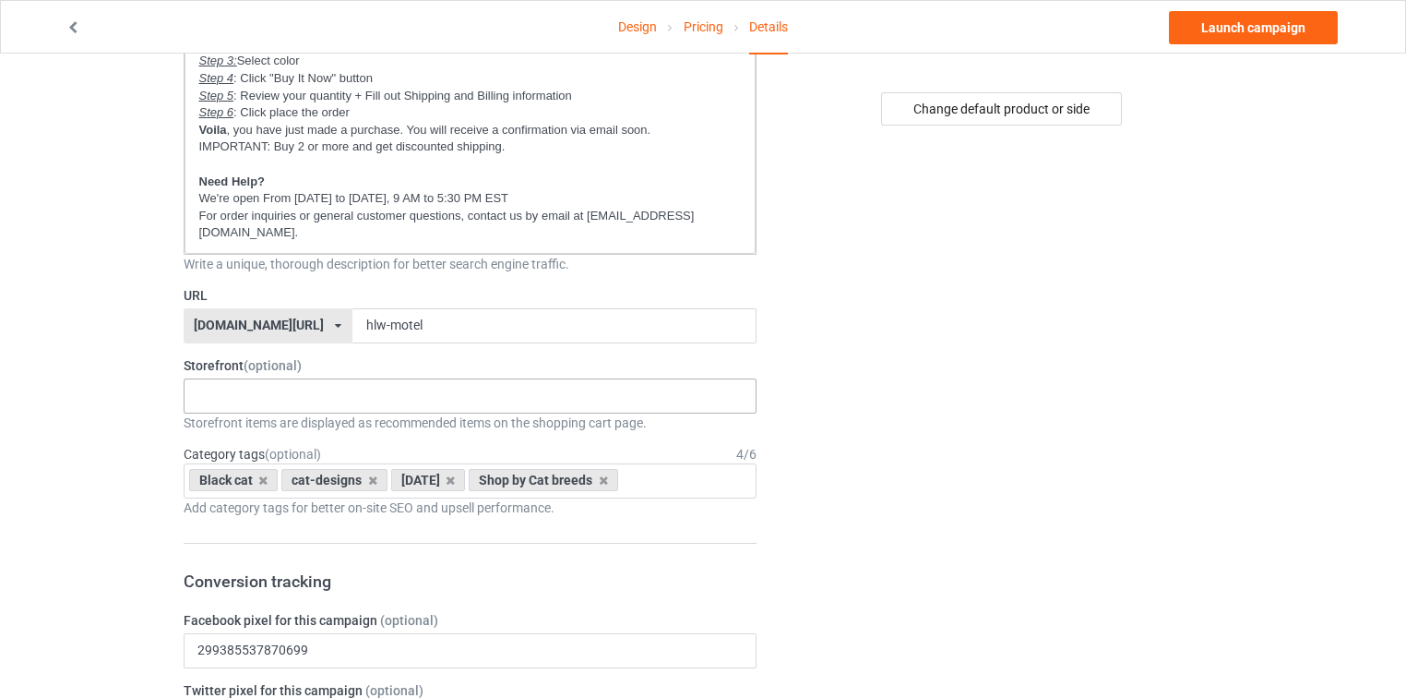
drag, startPoint x: 381, startPoint y: 384, endPoint x: 374, endPoint y: 391, distance: 10.4
click at [381, 384] on div "New arrivals Cat Mom collection Purrfect cat collection Meowy Christmas 6821f5b…" at bounding box center [471, 395] width 574 height 35
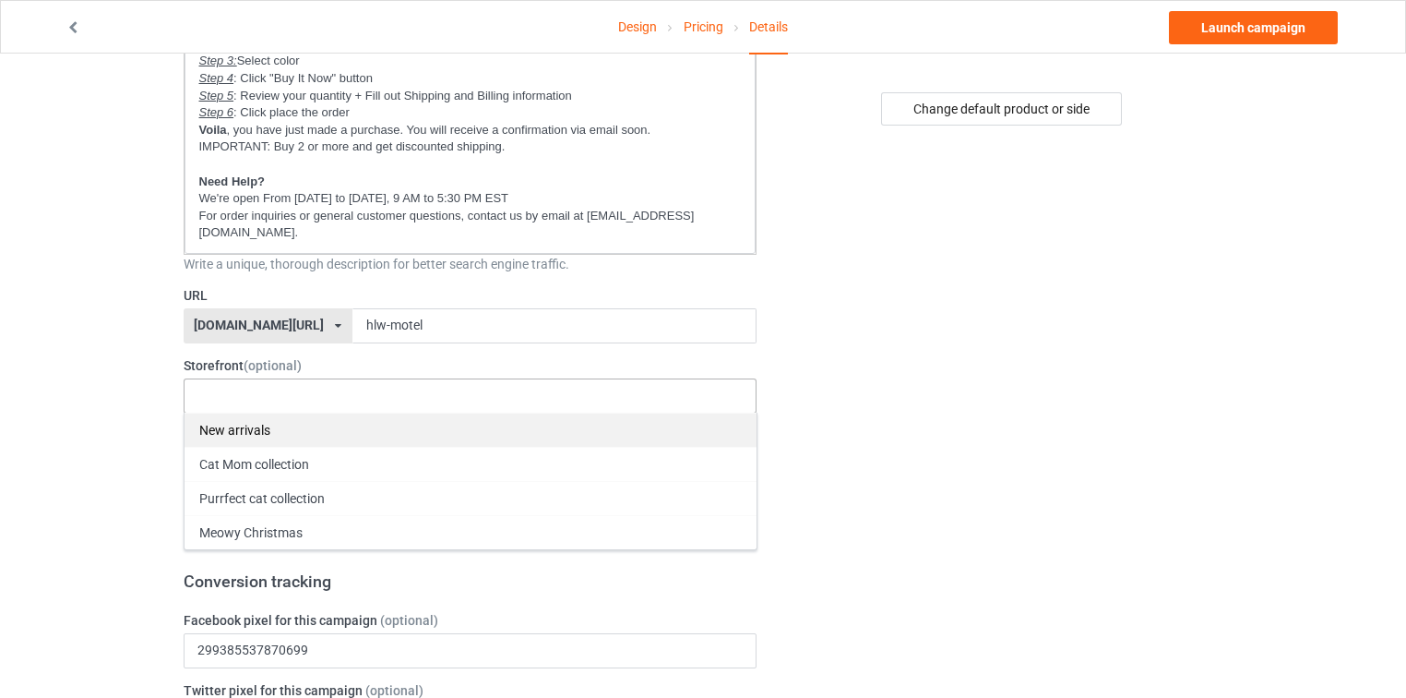
click at [348, 412] on div "New arrivals" at bounding box center [471, 429] width 572 height 34
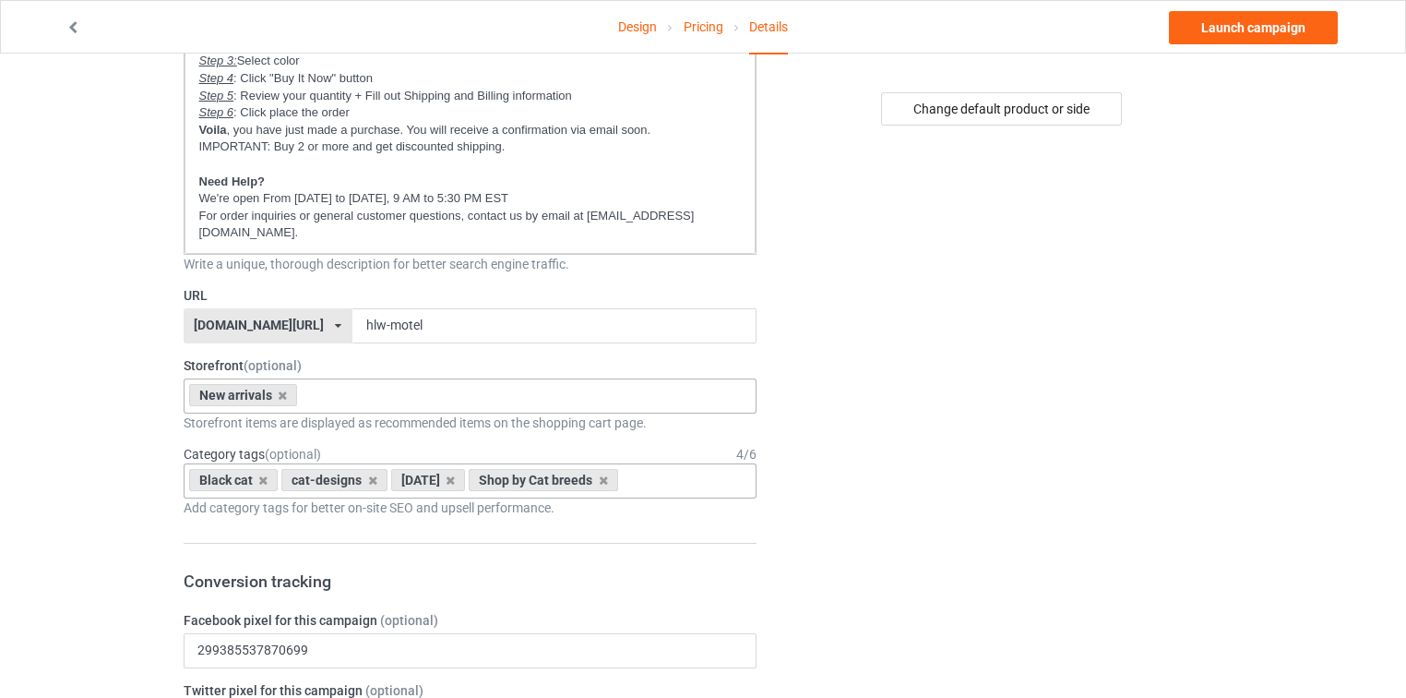
click at [652, 472] on input "text" at bounding box center [638, 480] width 29 height 16
type input "all cat de"
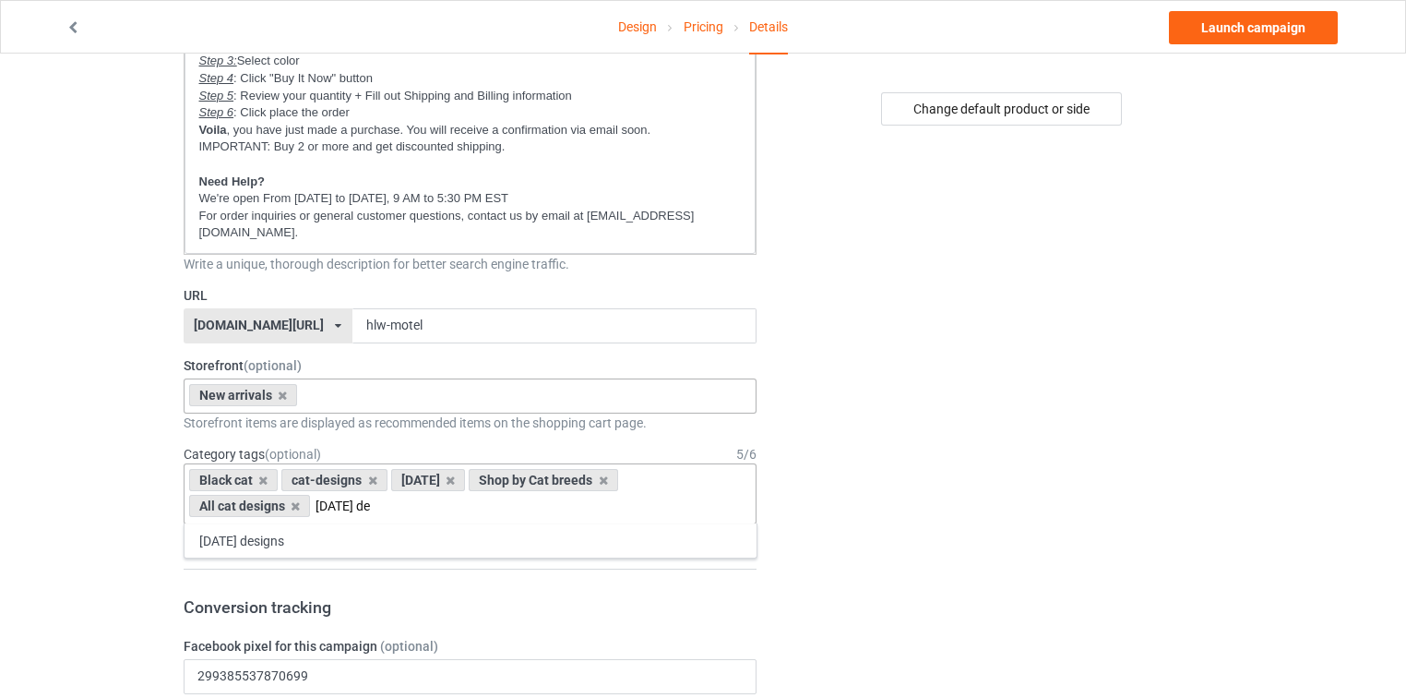
type input "halloween de"
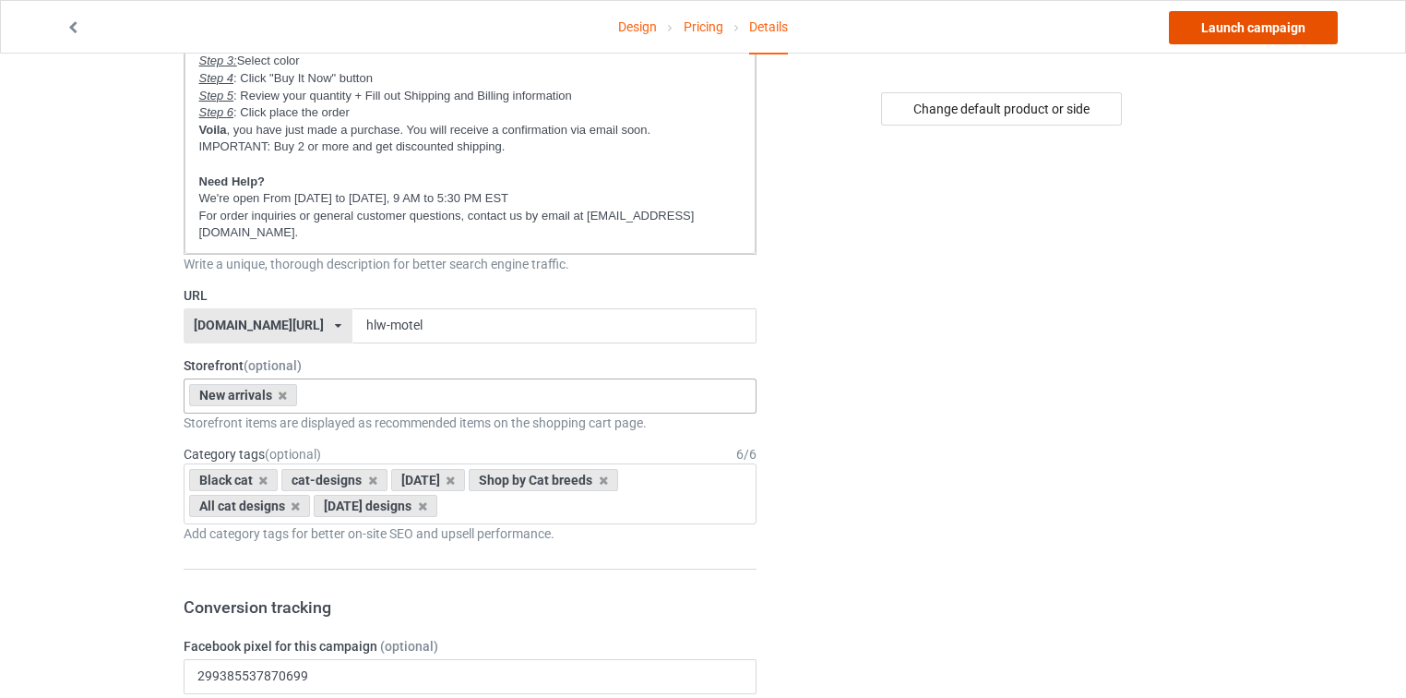
click at [1233, 21] on link "Launch campaign" at bounding box center [1253, 27] width 169 height 33
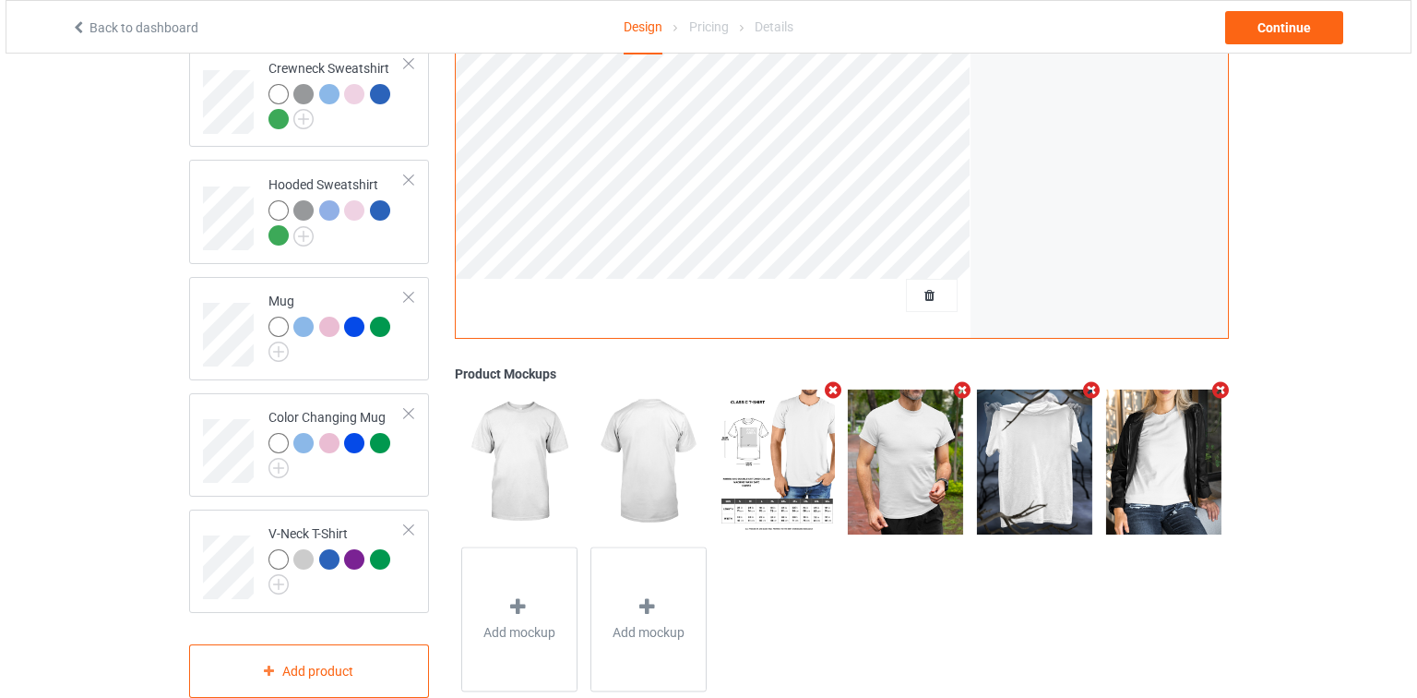
scroll to position [557, 0]
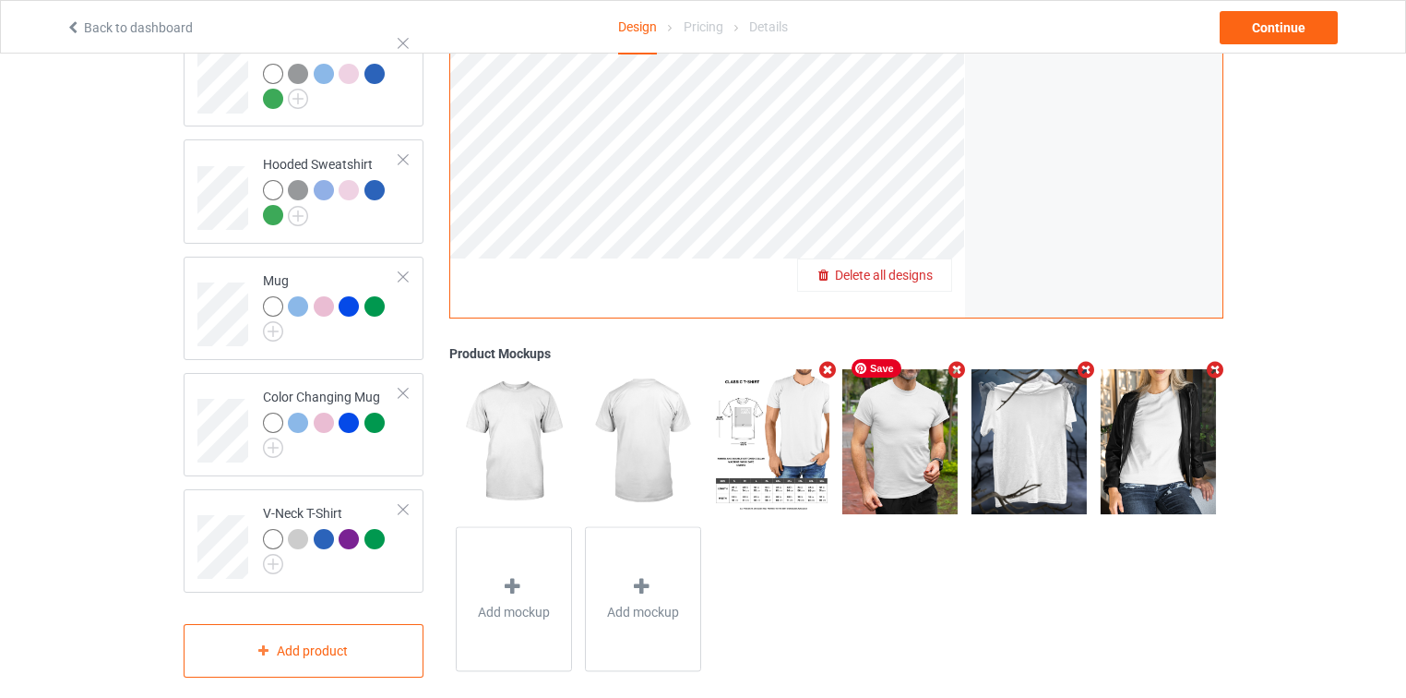
click at [916, 268] on span "Delete all designs" at bounding box center [884, 275] width 98 height 15
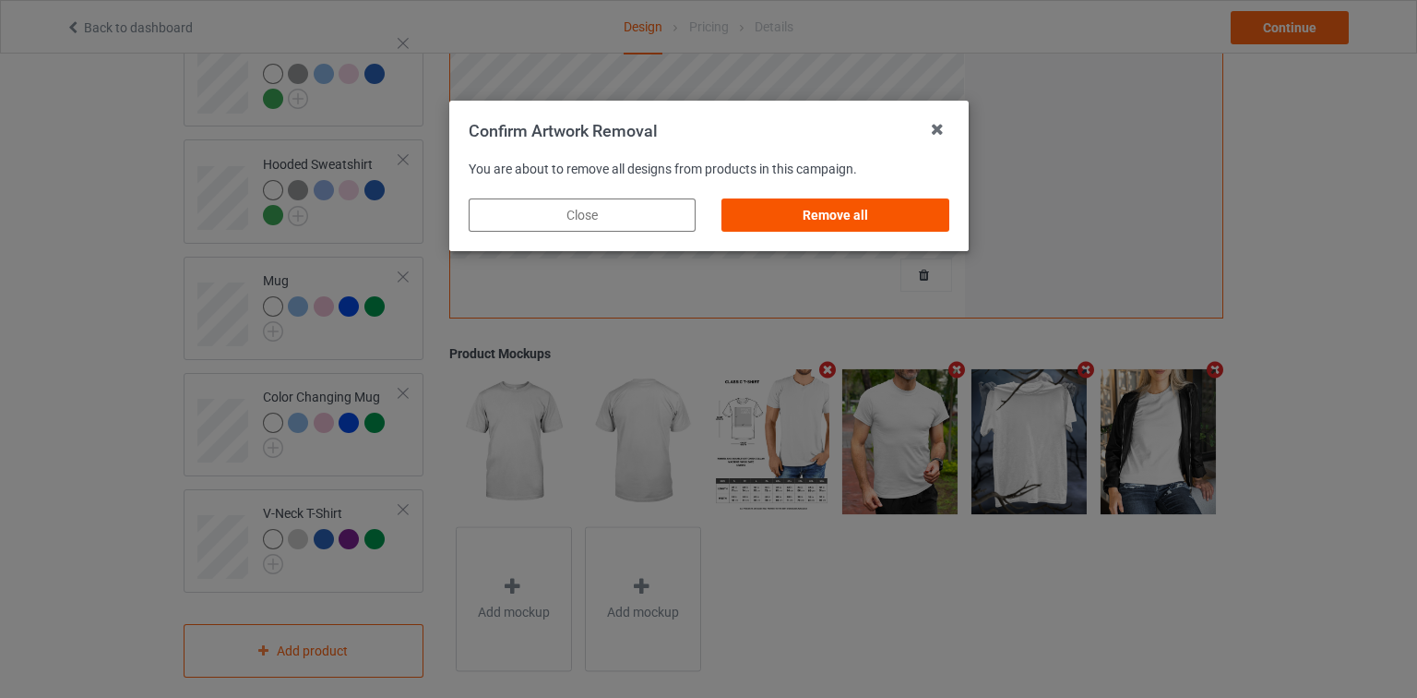
click at [877, 213] on div "Remove all" at bounding box center [835, 214] width 227 height 33
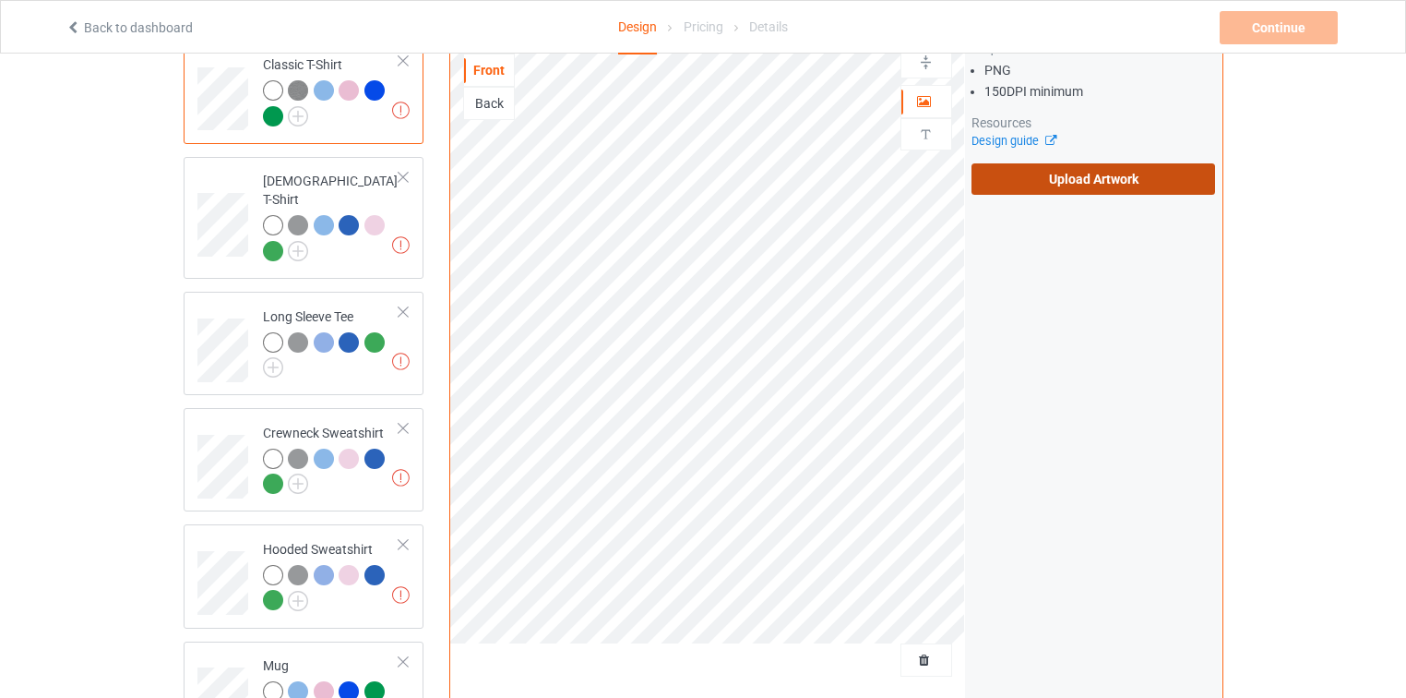
scroll to position [41, 0]
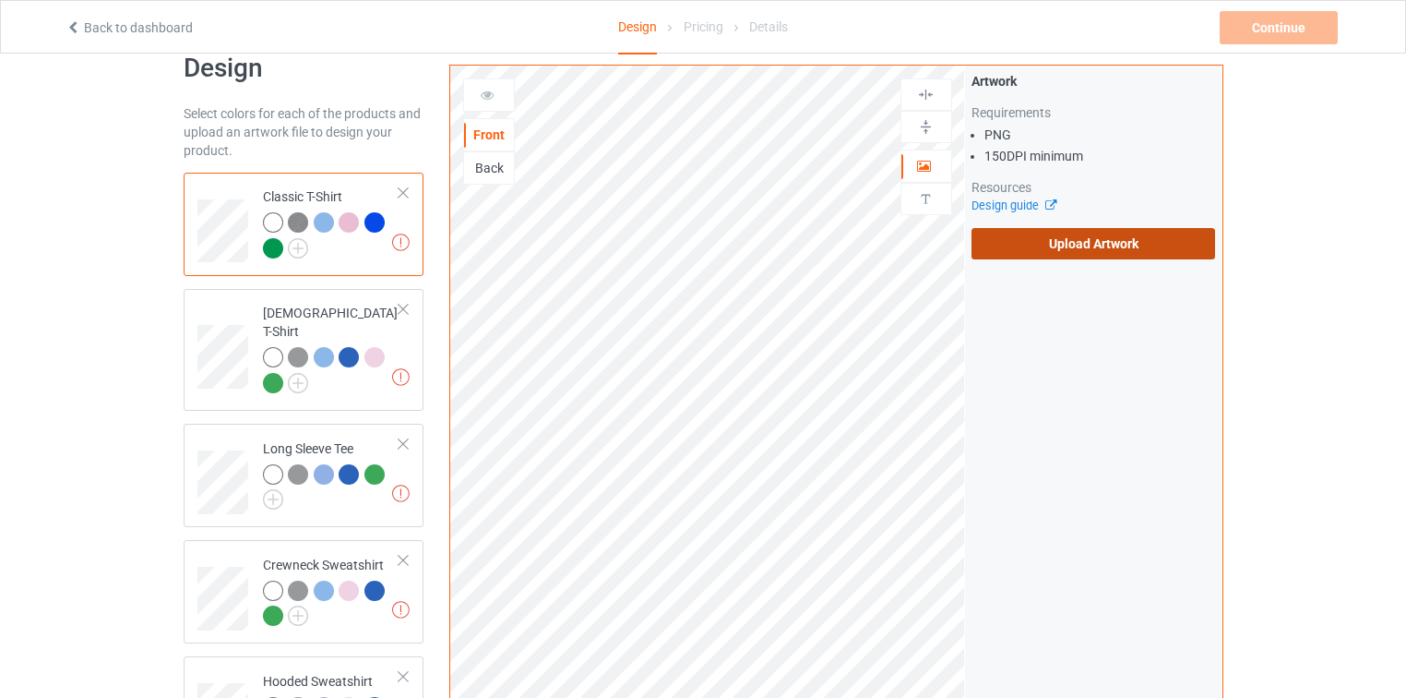
click at [1115, 252] on label "Upload Artwork" at bounding box center [1094, 243] width 245 height 31
click at [0, 0] on input "Upload Artwork" at bounding box center [0, 0] width 0 height 0
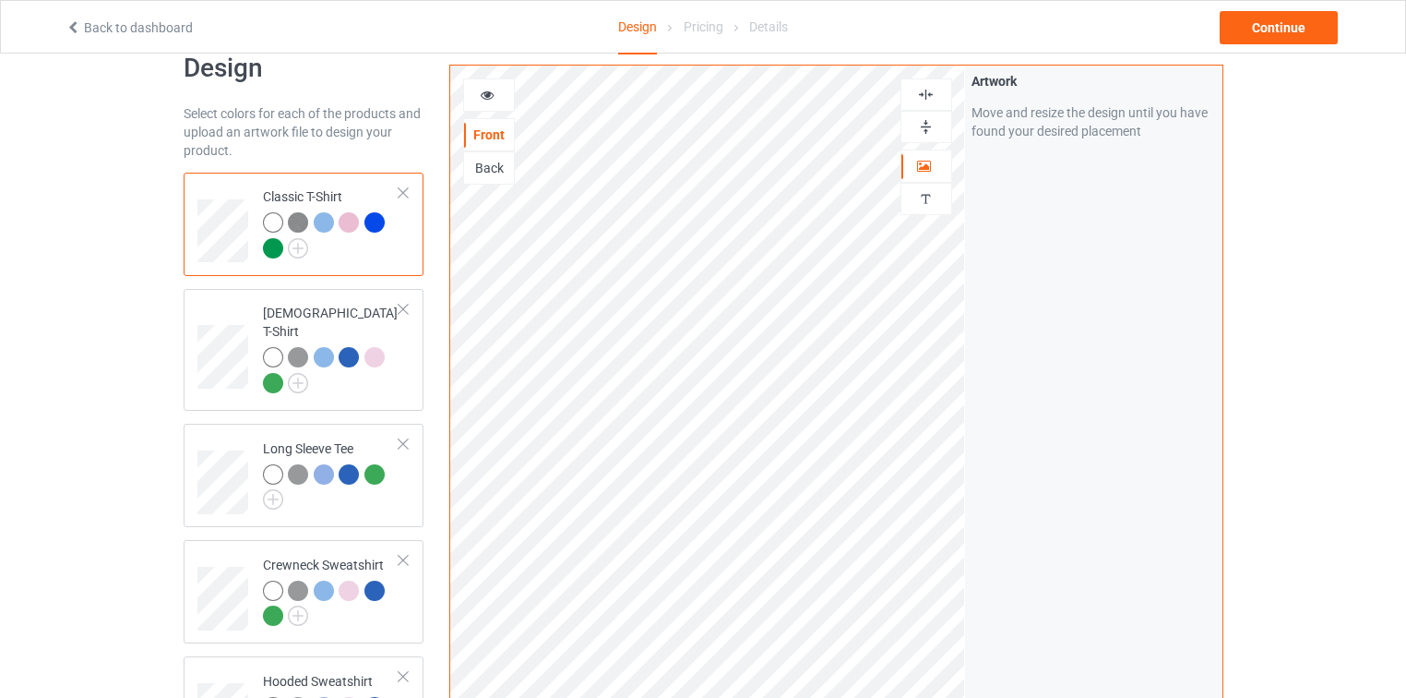
click at [487, 92] on icon at bounding box center [488, 92] width 16 height 13
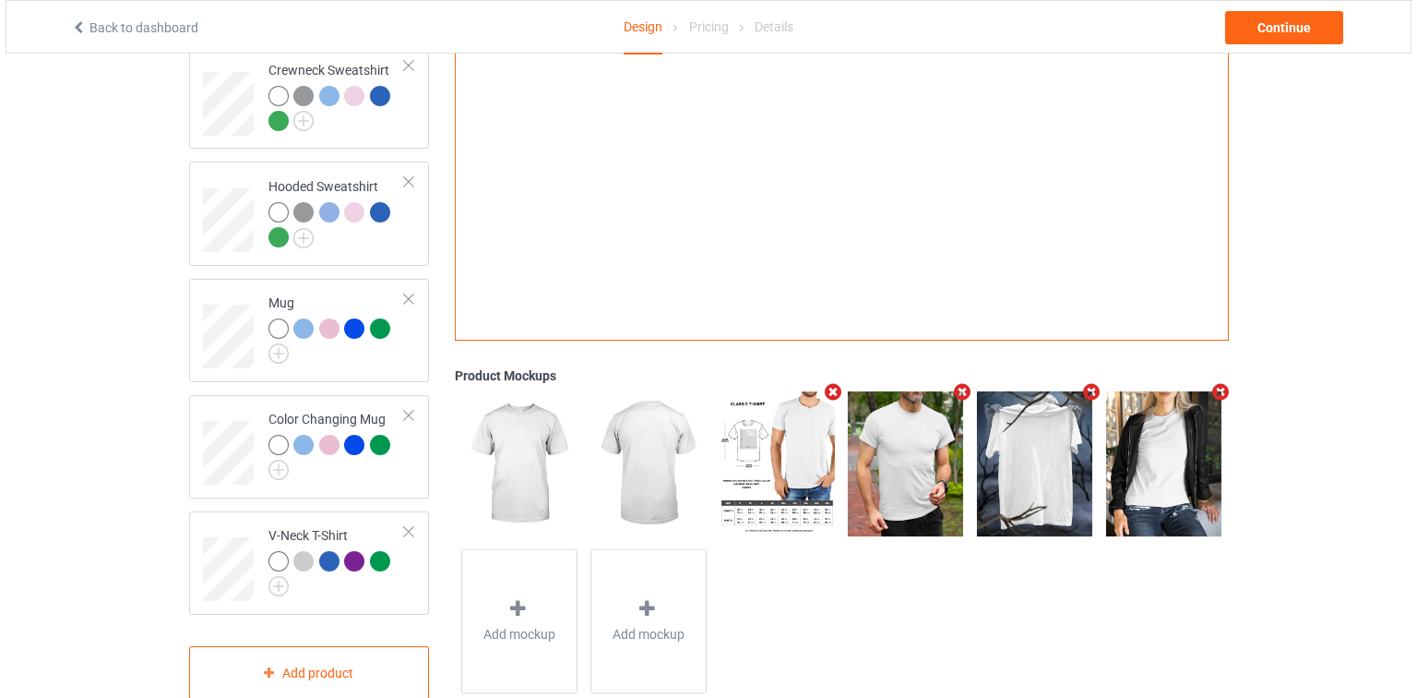
scroll to position [557, 0]
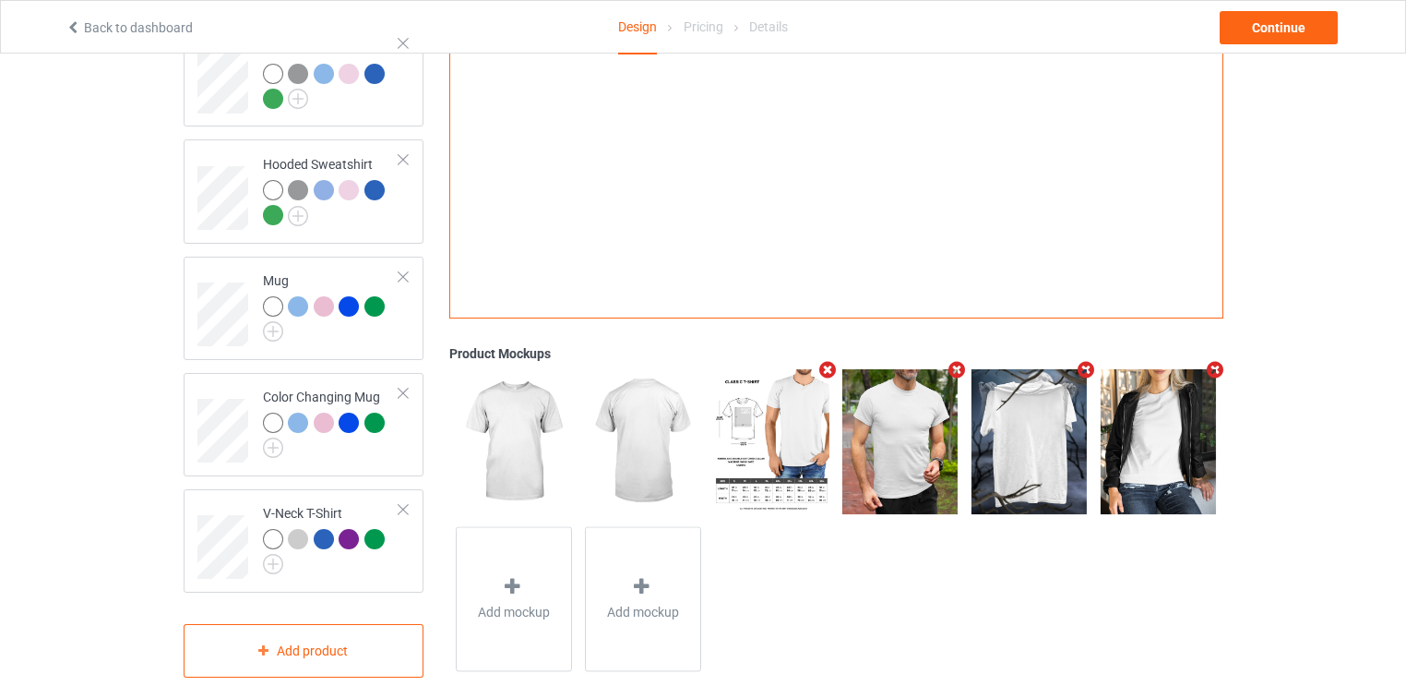
click at [1219, 360] on icon "Remove mockup" at bounding box center [1214, 369] width 23 height 19
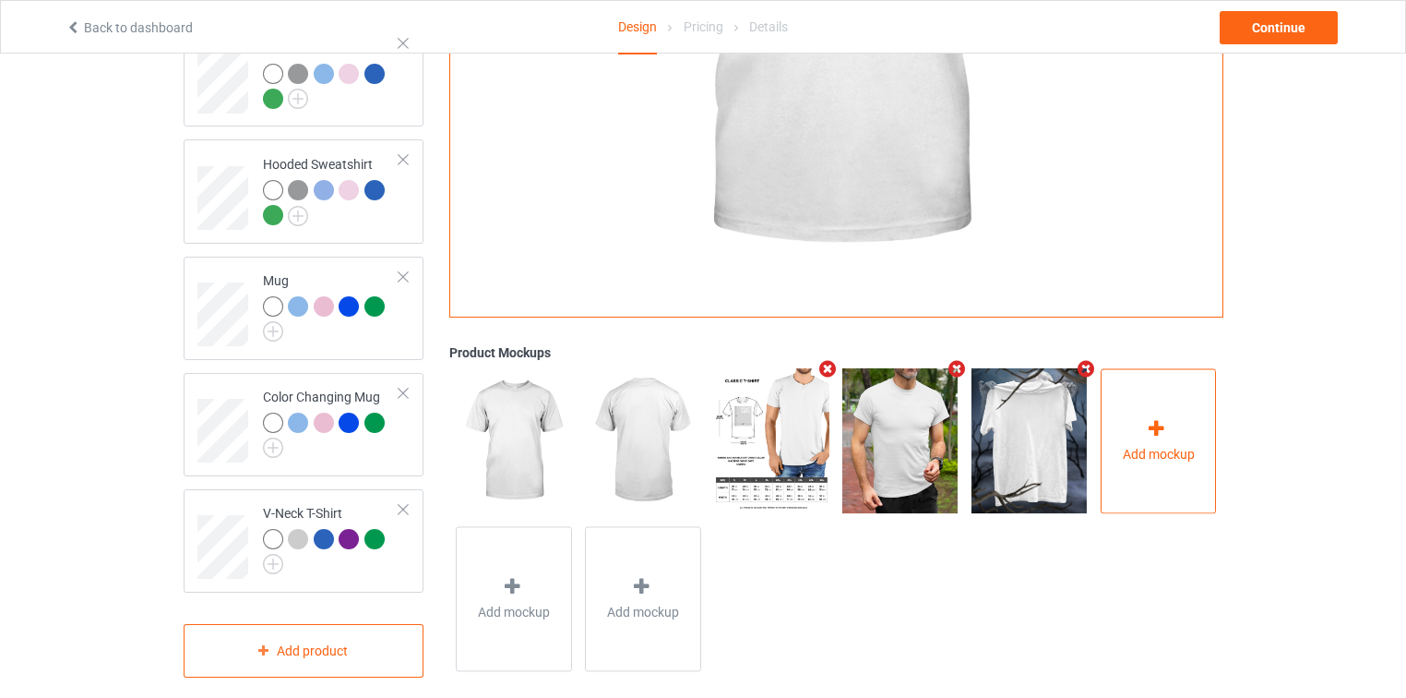
click at [1192, 380] on div "Add mockup" at bounding box center [1159, 440] width 116 height 145
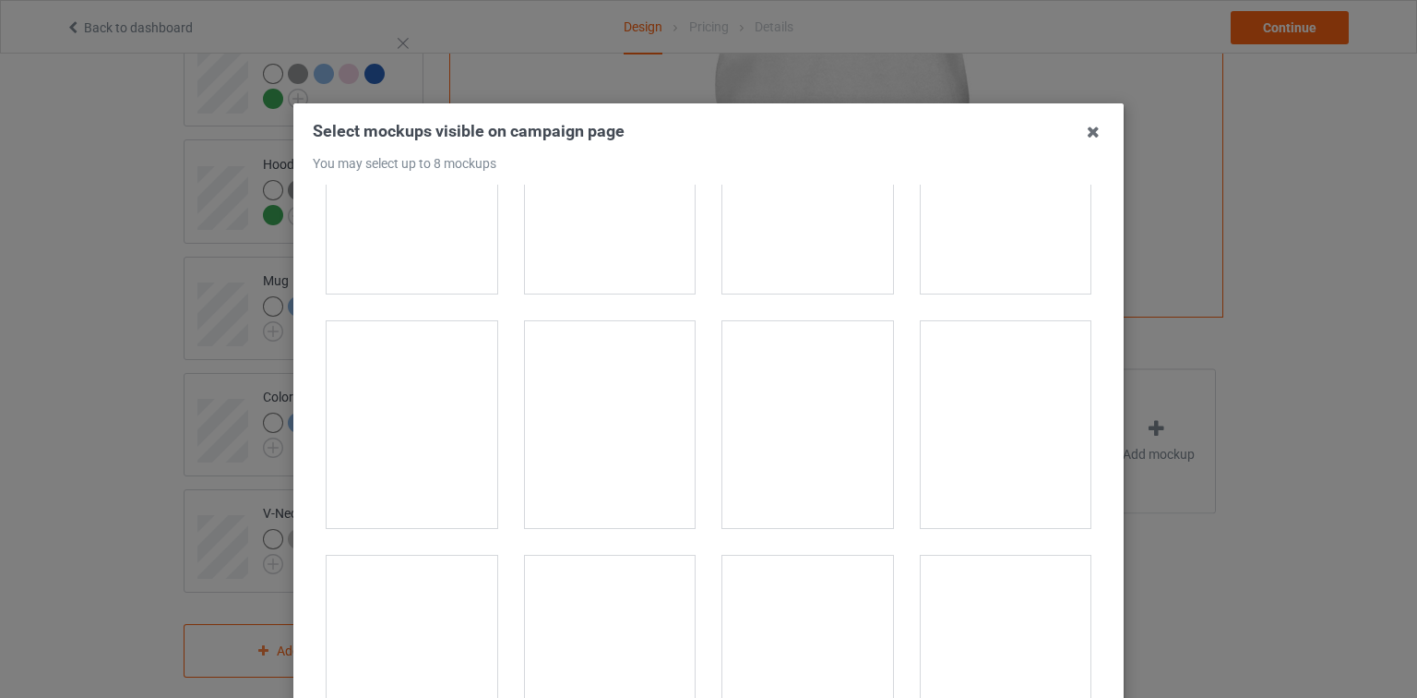
scroll to position [9965, 0]
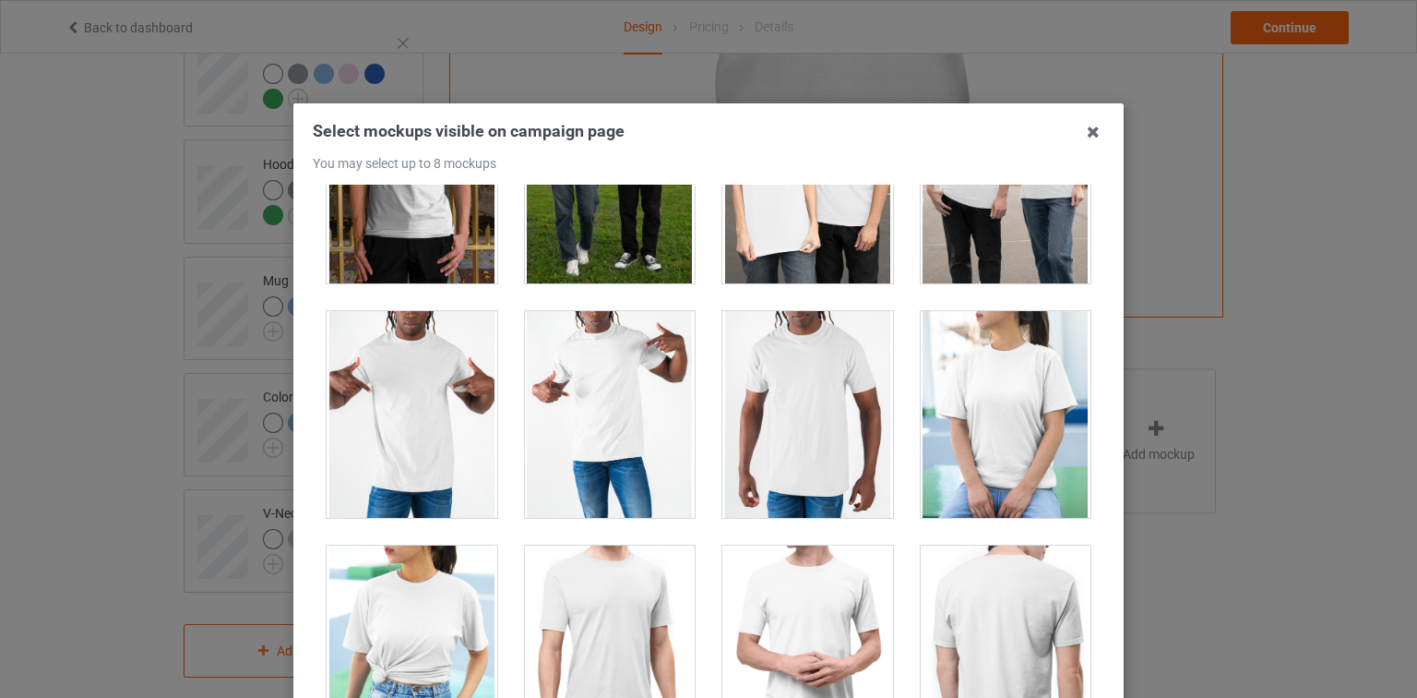
click at [983, 365] on div at bounding box center [1006, 414] width 171 height 207
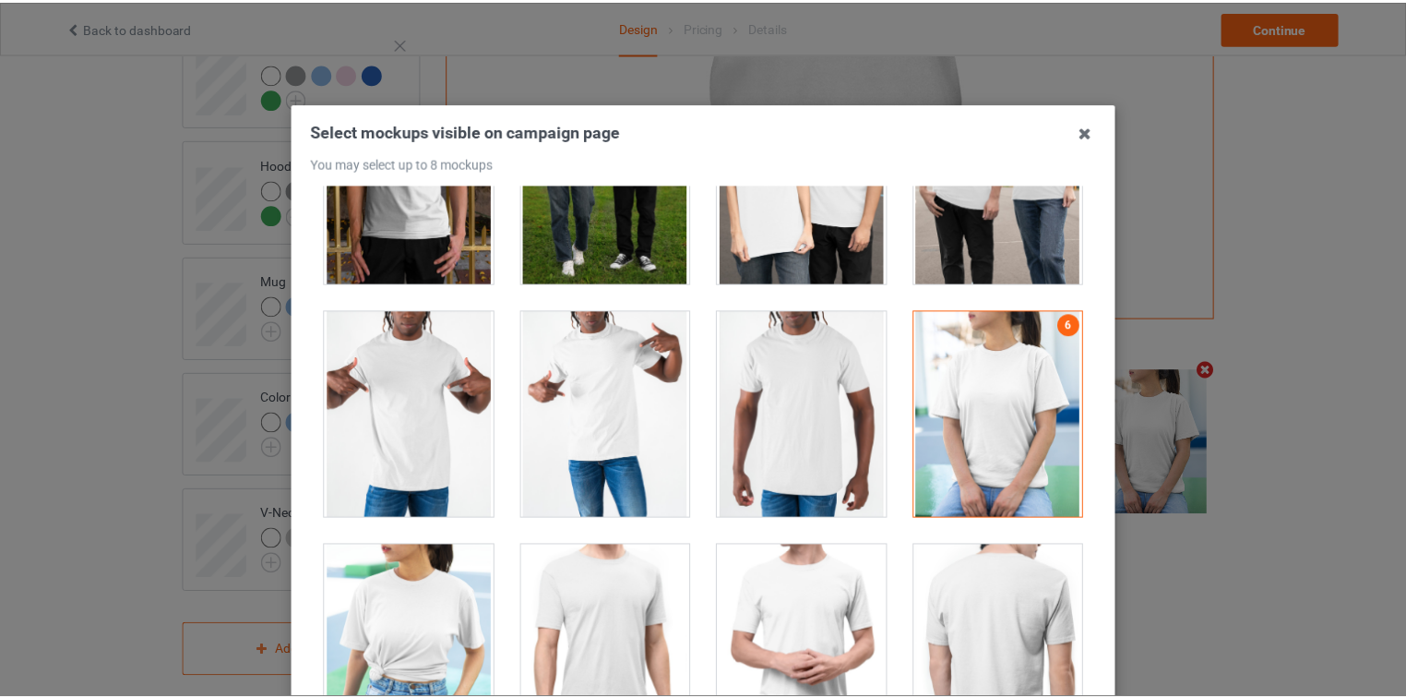
scroll to position [233, 0]
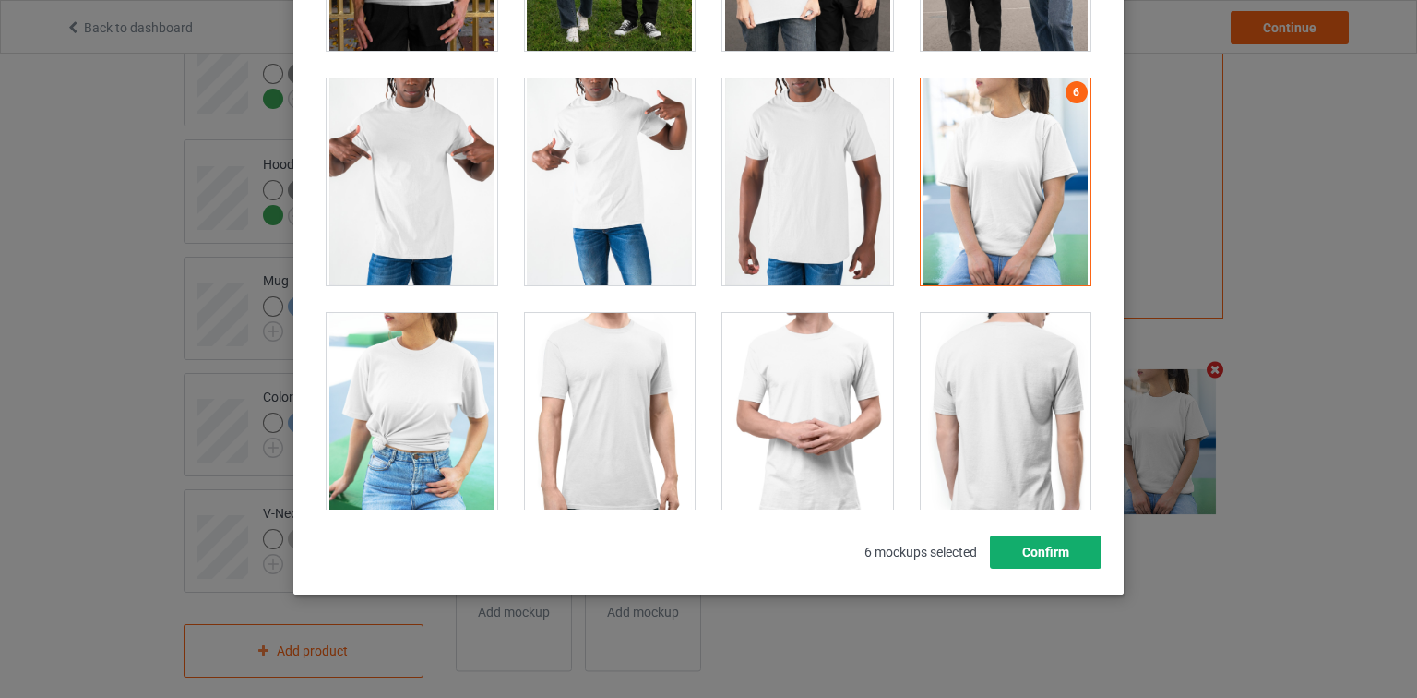
click at [1034, 561] on button "Confirm" at bounding box center [1046, 551] width 112 height 33
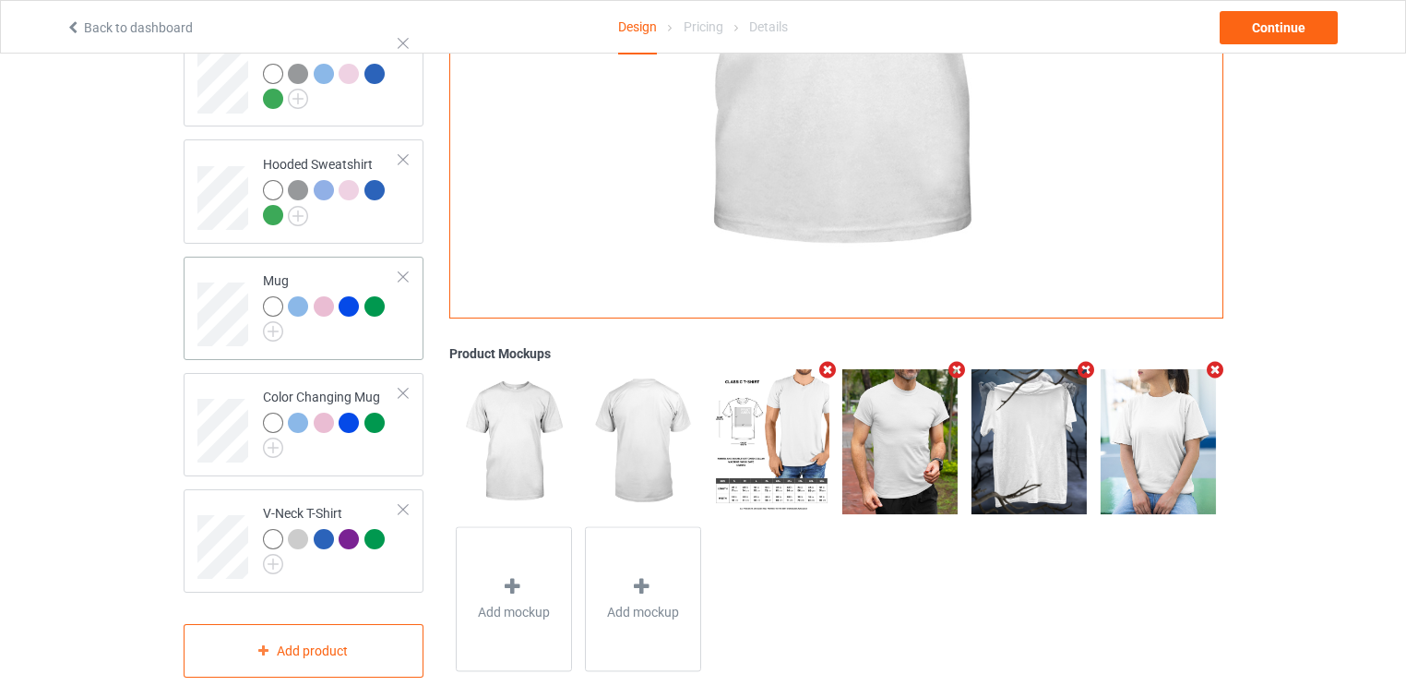
drag, startPoint x: 305, startPoint y: 247, endPoint x: 322, endPoint y: 257, distance: 19.5
click at [305, 264] on td "Mug" at bounding box center [332, 308] width 158 height 89
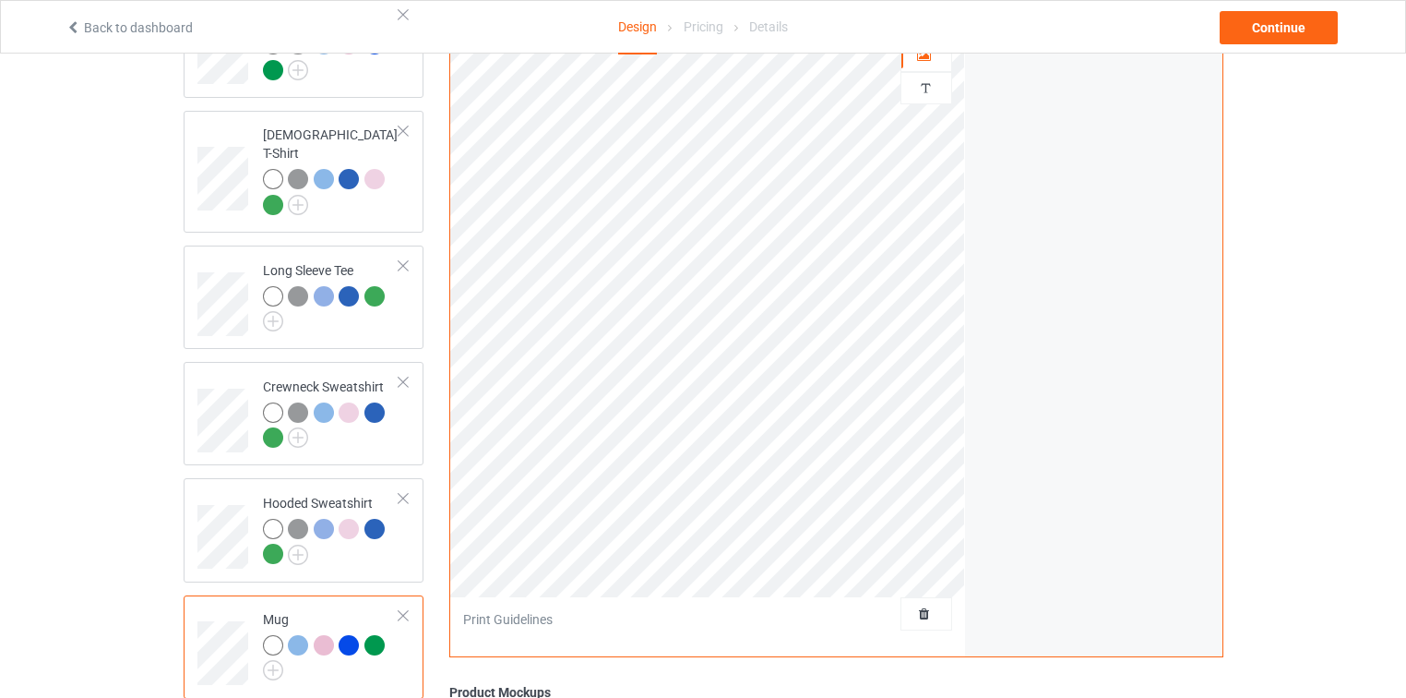
scroll to position [41, 0]
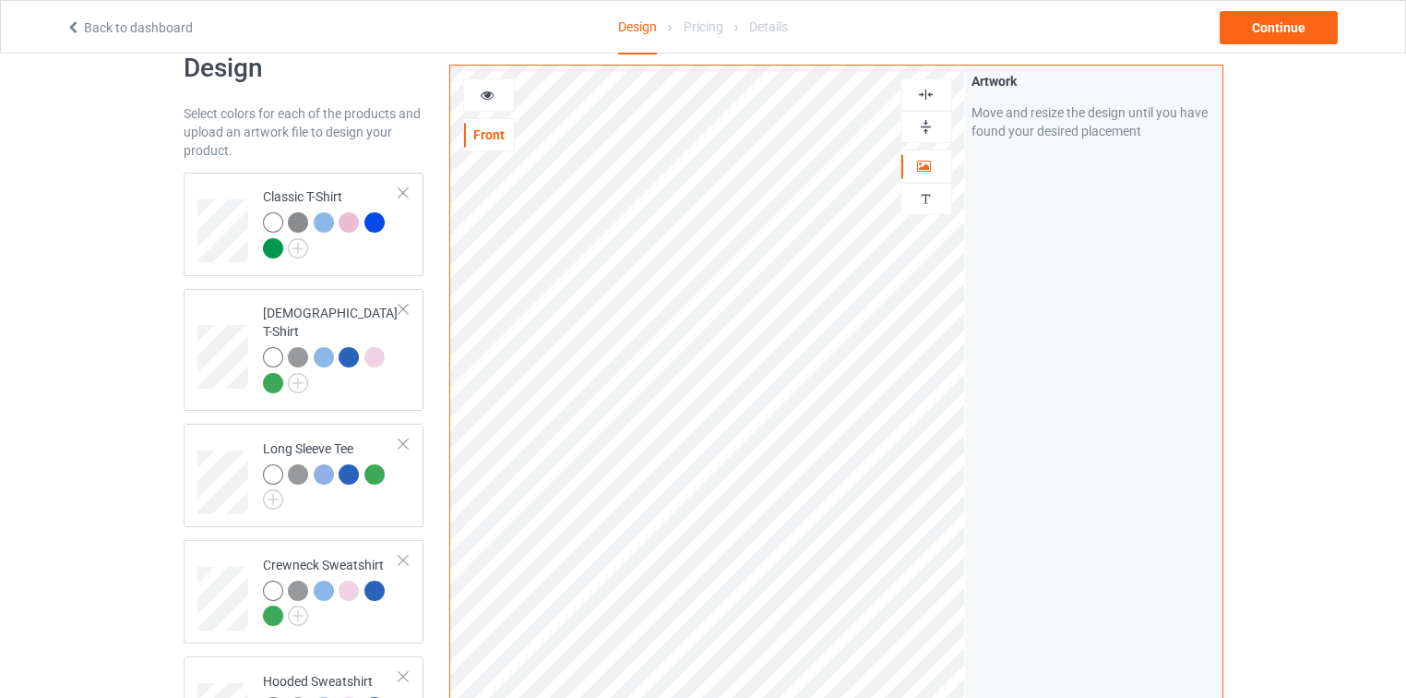
click at [931, 116] on div at bounding box center [927, 127] width 52 height 32
click at [931, 126] on img at bounding box center [926, 127] width 18 height 18
click at [480, 96] on icon at bounding box center [488, 92] width 16 height 13
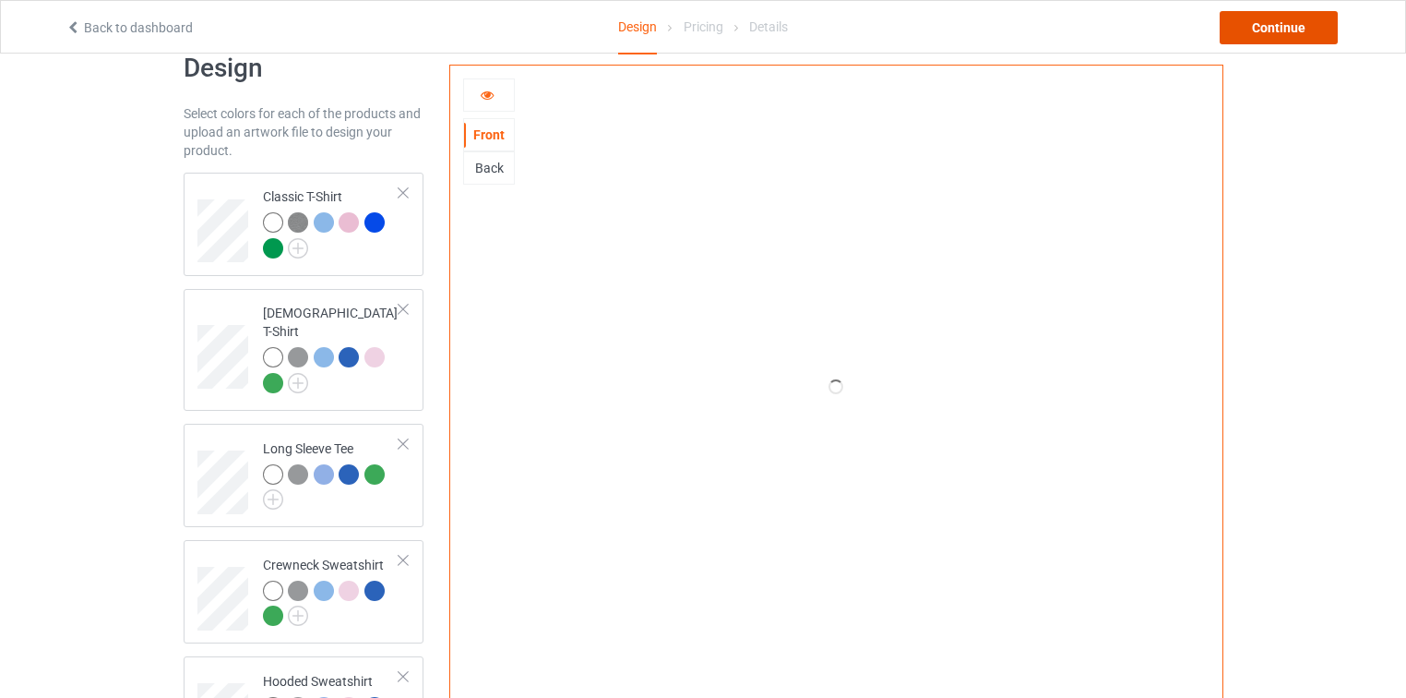
click at [1225, 33] on div "Continue" at bounding box center [1279, 27] width 118 height 33
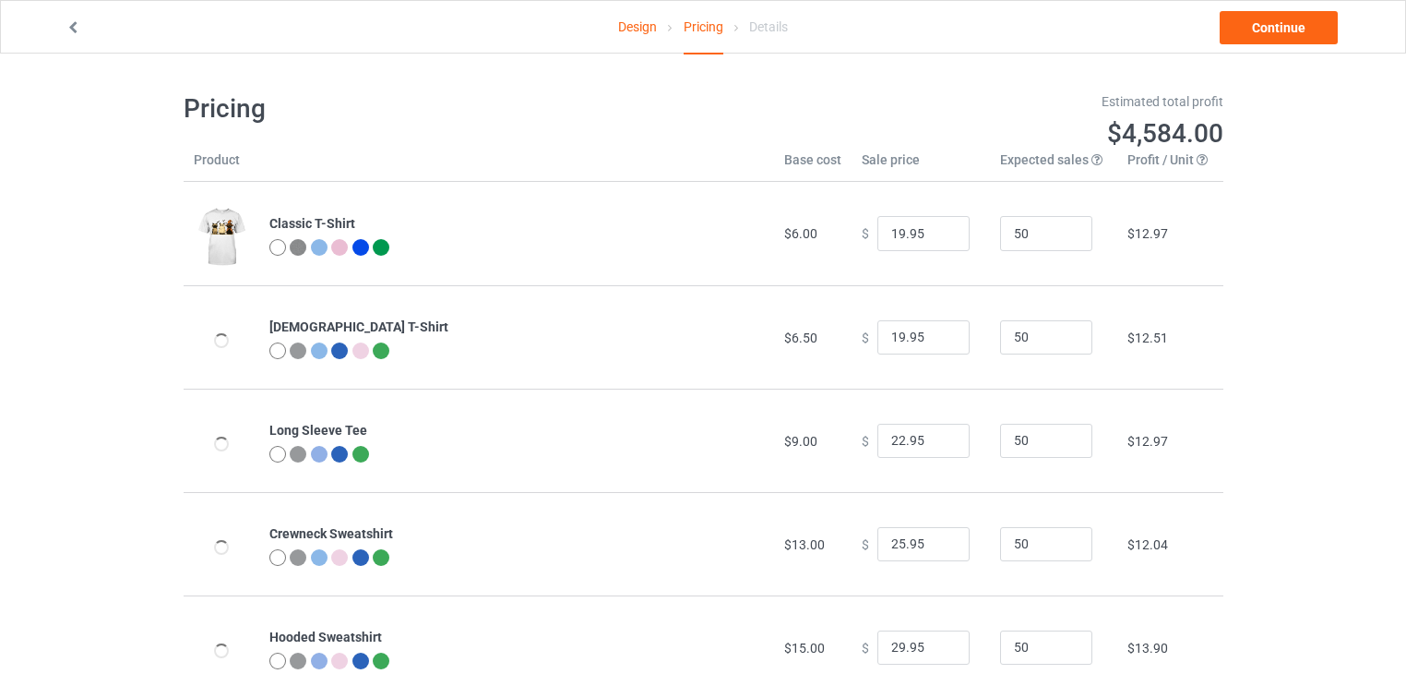
click at [631, 27] on link "Design" at bounding box center [637, 27] width 39 height 52
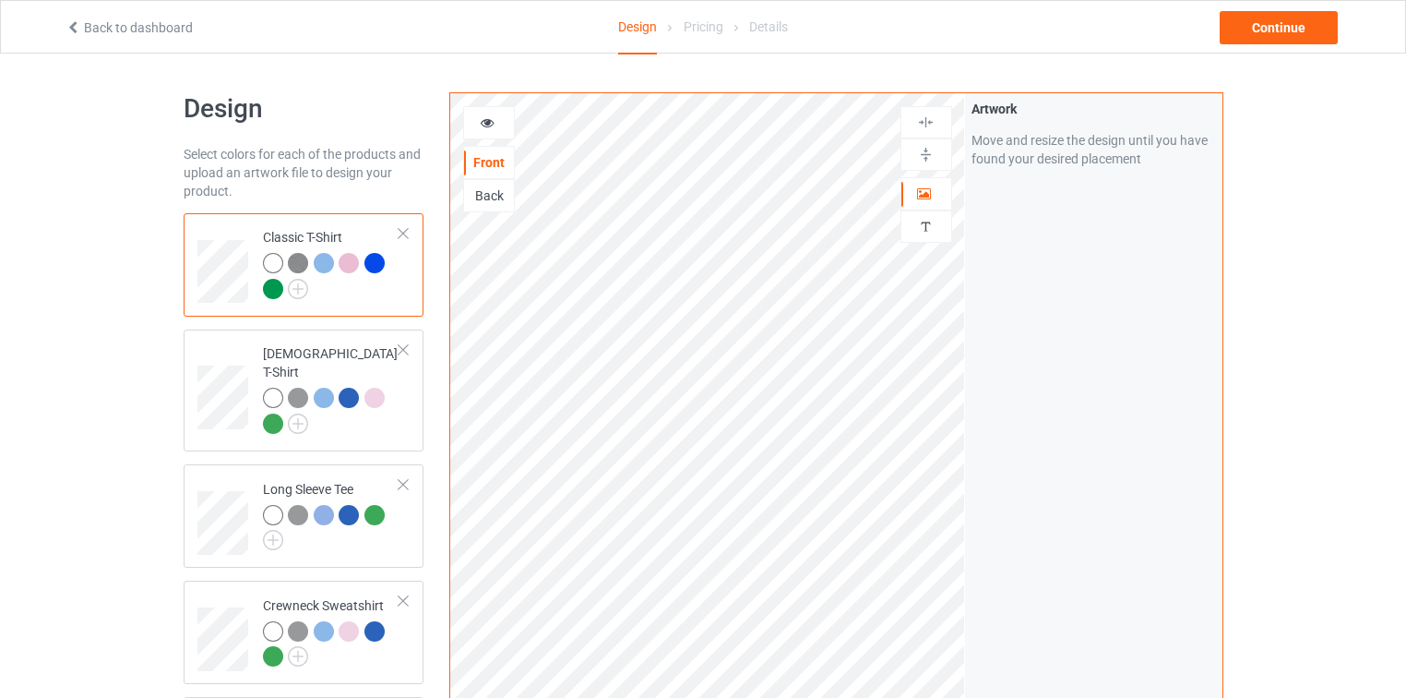
click at [486, 118] on icon at bounding box center [488, 119] width 16 height 13
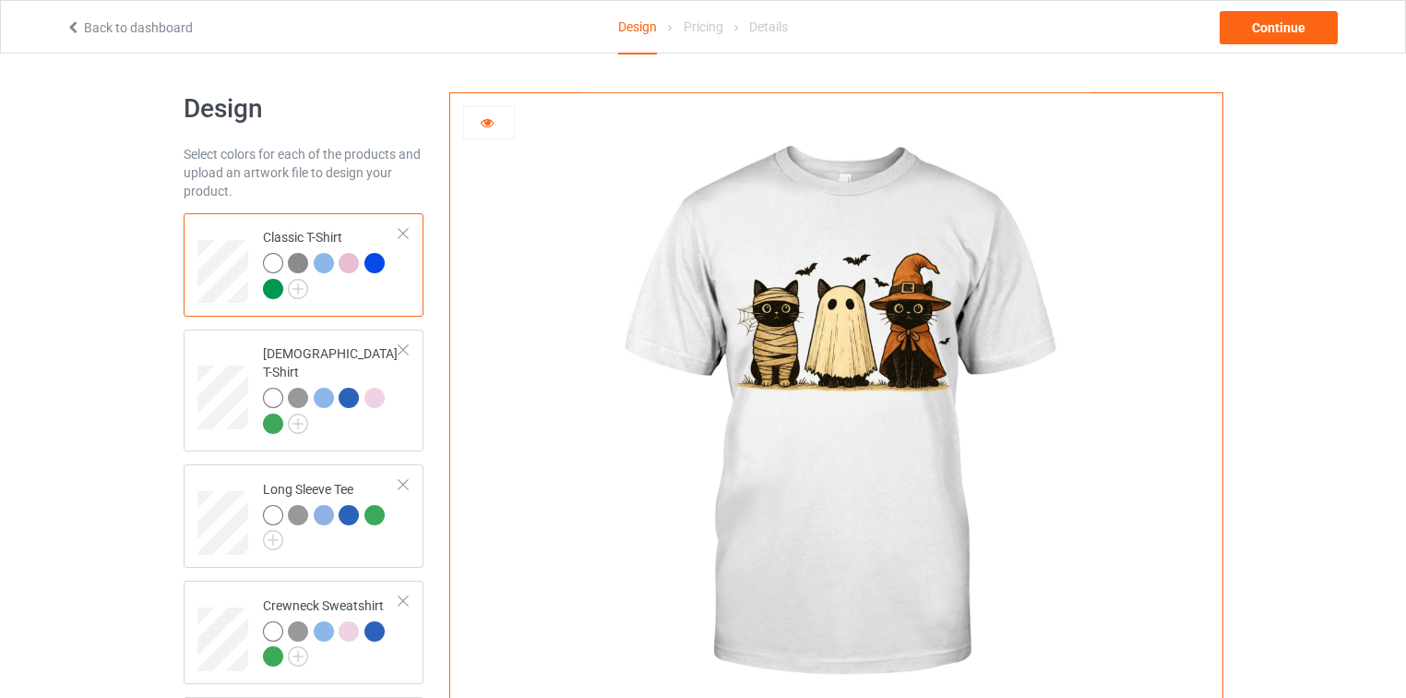
click at [293, 261] on img at bounding box center [298, 263] width 20 height 20
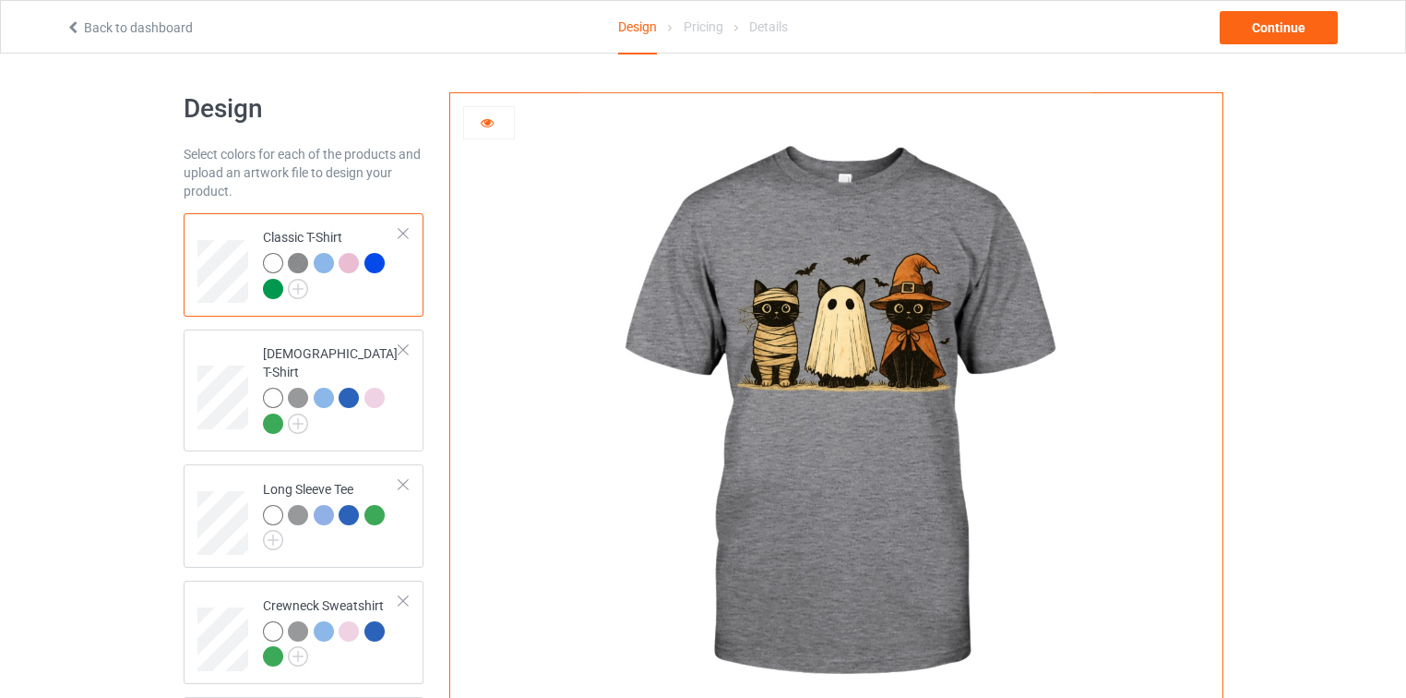
click at [320, 267] on div at bounding box center [324, 263] width 20 height 20
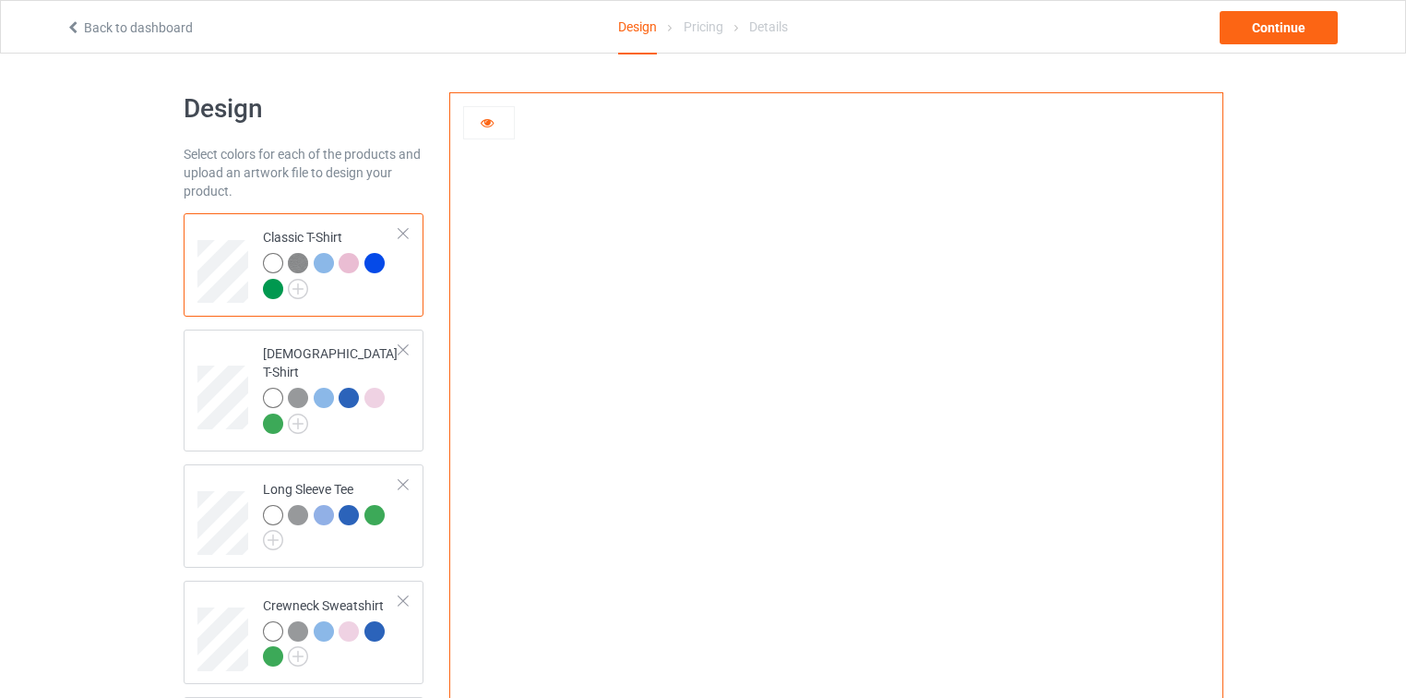
click at [343, 266] on div at bounding box center [349, 263] width 20 height 20
click at [372, 264] on div at bounding box center [374, 263] width 20 height 20
click at [265, 292] on div at bounding box center [273, 289] width 20 height 20
click at [295, 292] on img at bounding box center [298, 289] width 20 height 20
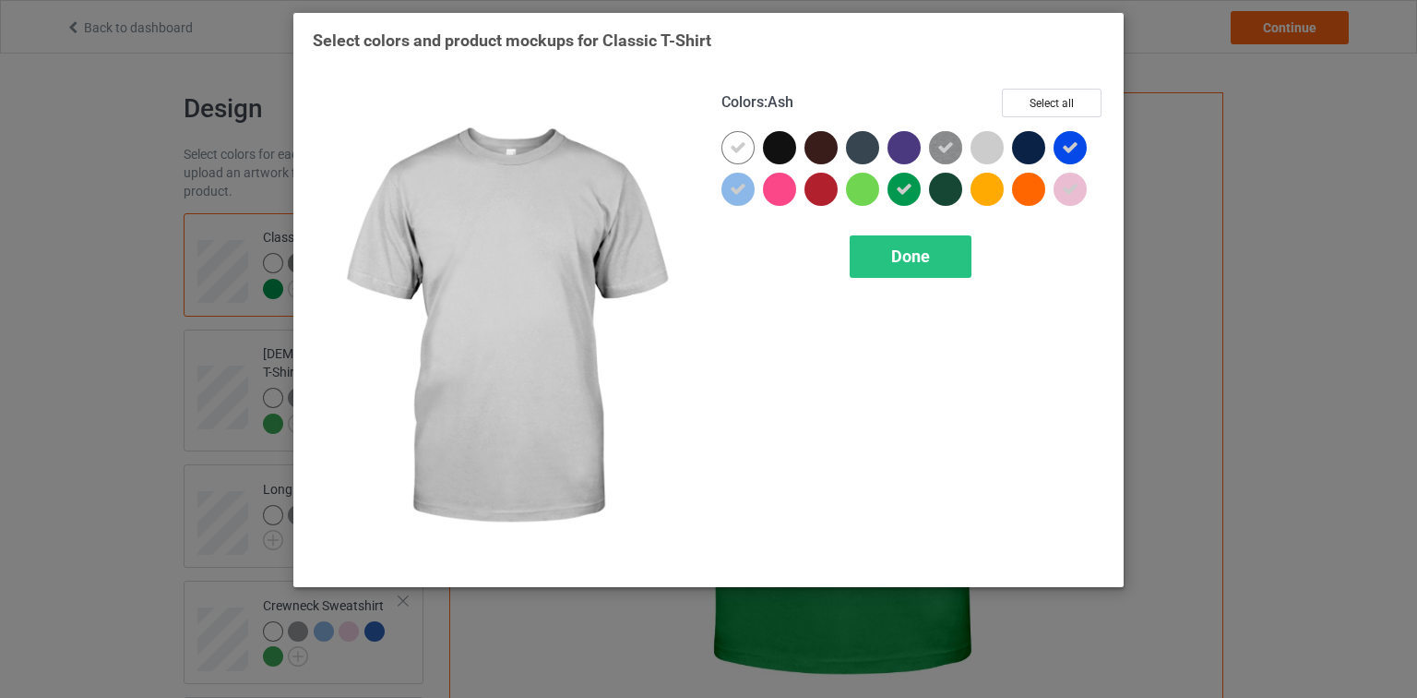
click at [993, 152] on div at bounding box center [987, 147] width 33 height 33
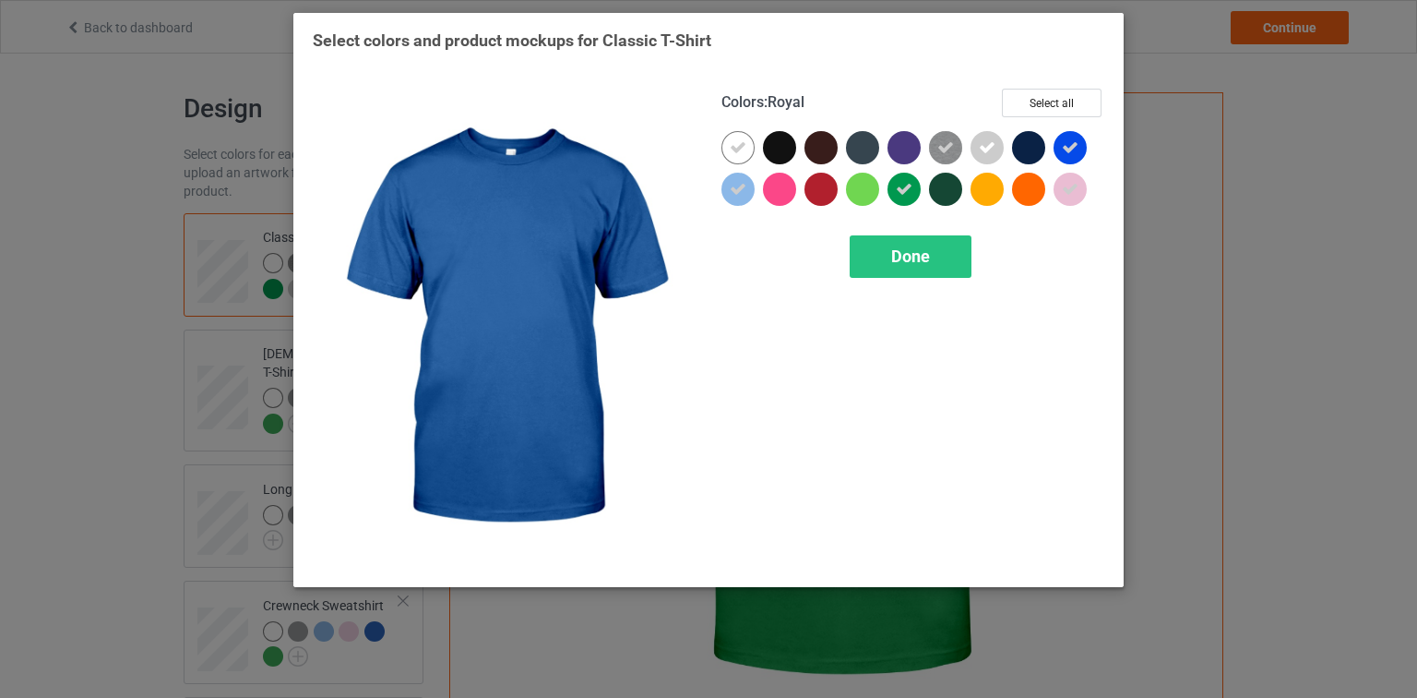
click at [1070, 154] on icon at bounding box center [1070, 147] width 17 height 17
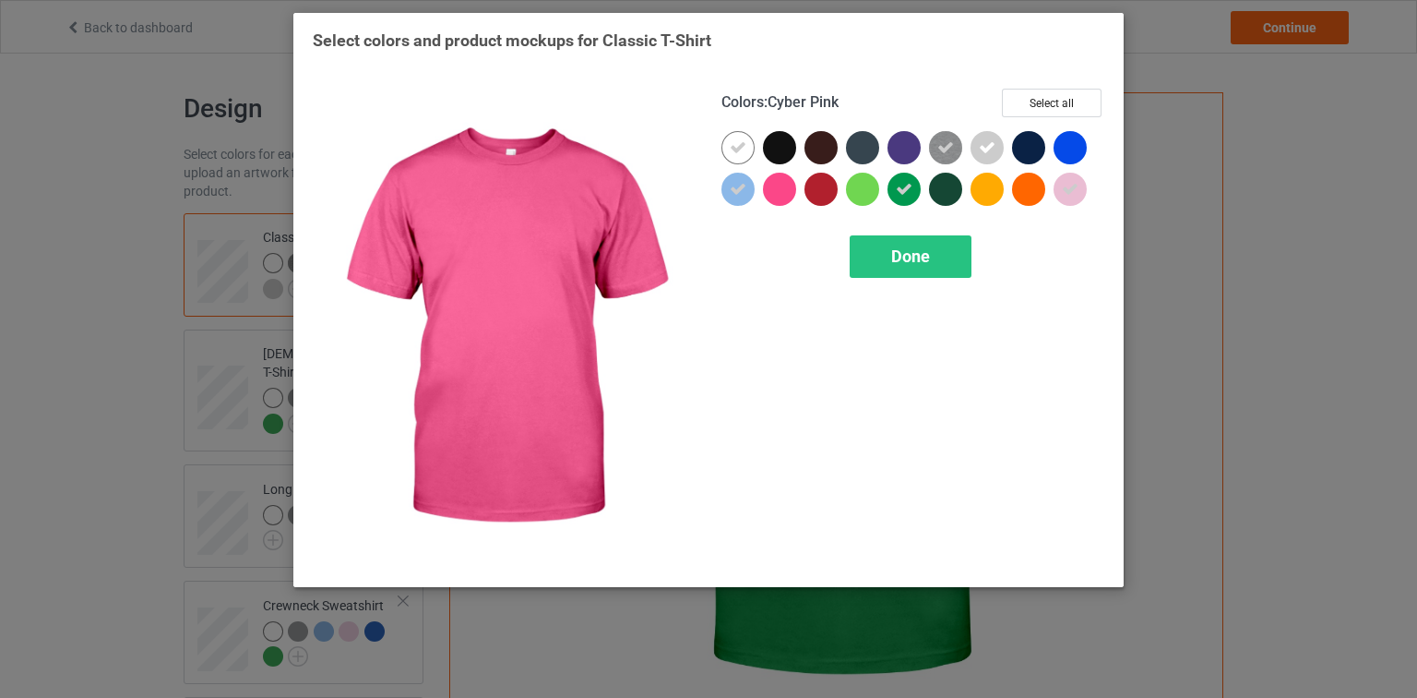
click at [789, 192] on div at bounding box center [779, 189] width 33 height 33
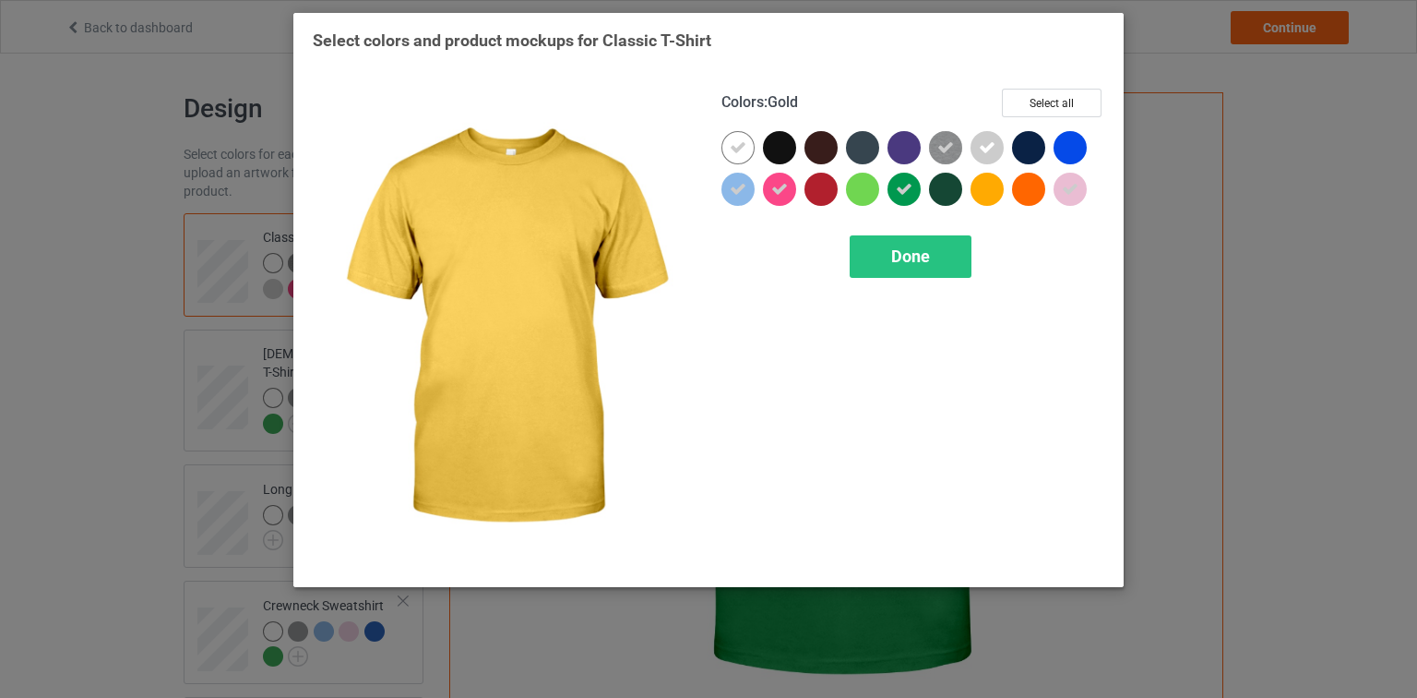
click at [988, 196] on div at bounding box center [987, 189] width 33 height 33
click at [935, 252] on div "Done" at bounding box center [911, 256] width 122 height 42
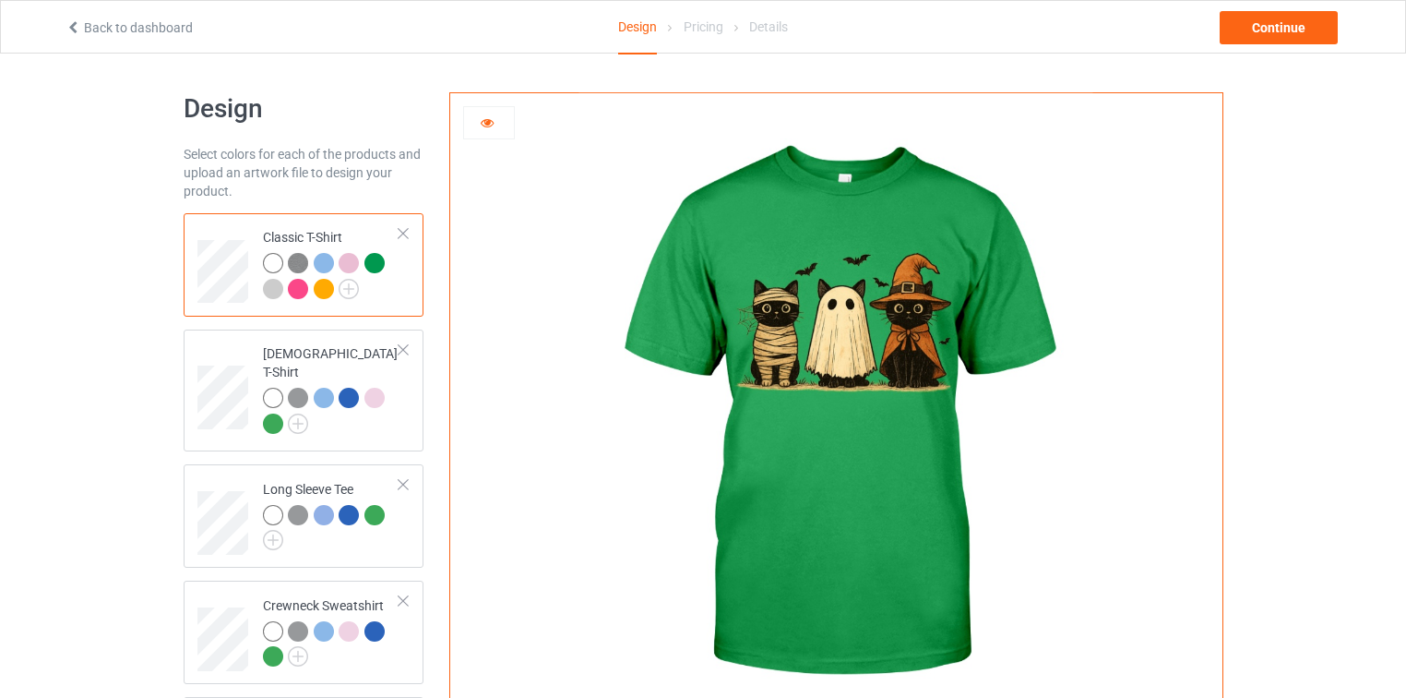
click at [302, 289] on div at bounding box center [298, 289] width 20 height 20
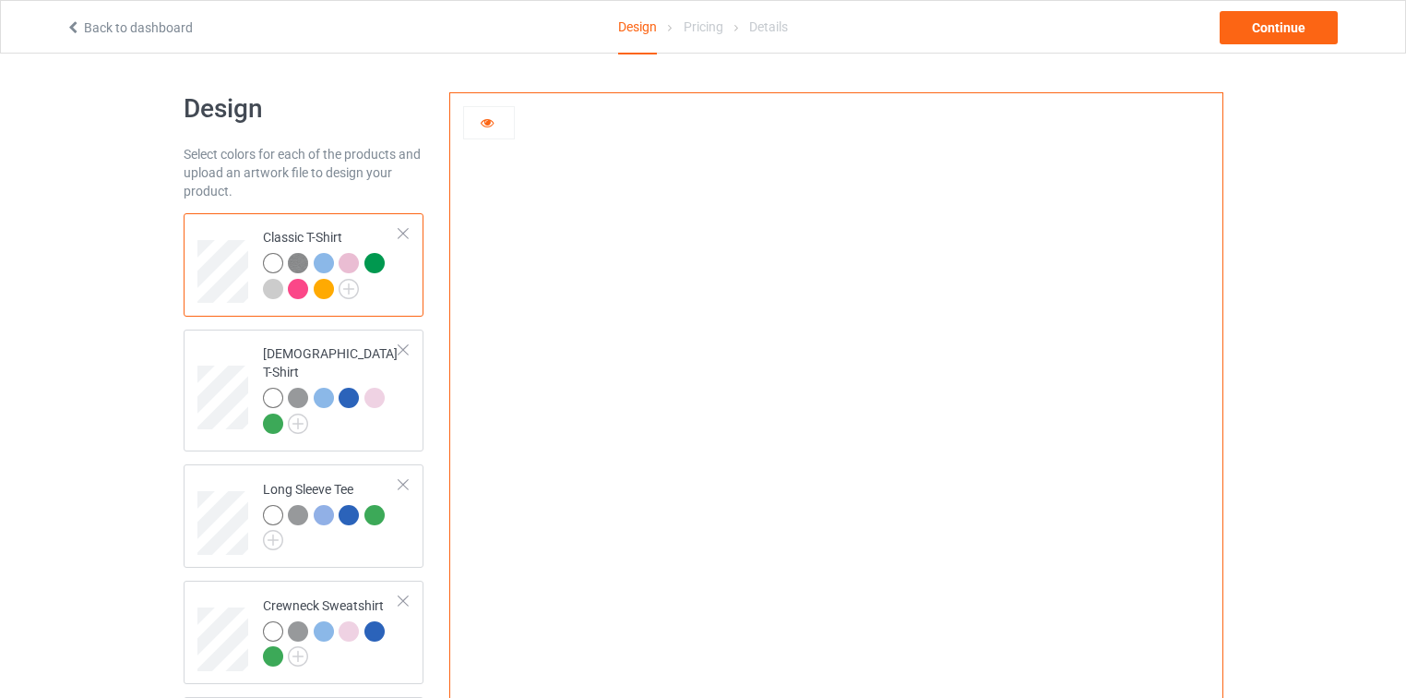
click at [274, 288] on div at bounding box center [273, 289] width 20 height 20
click at [319, 287] on div at bounding box center [324, 289] width 20 height 20
click at [298, 265] on img at bounding box center [298, 263] width 20 height 20
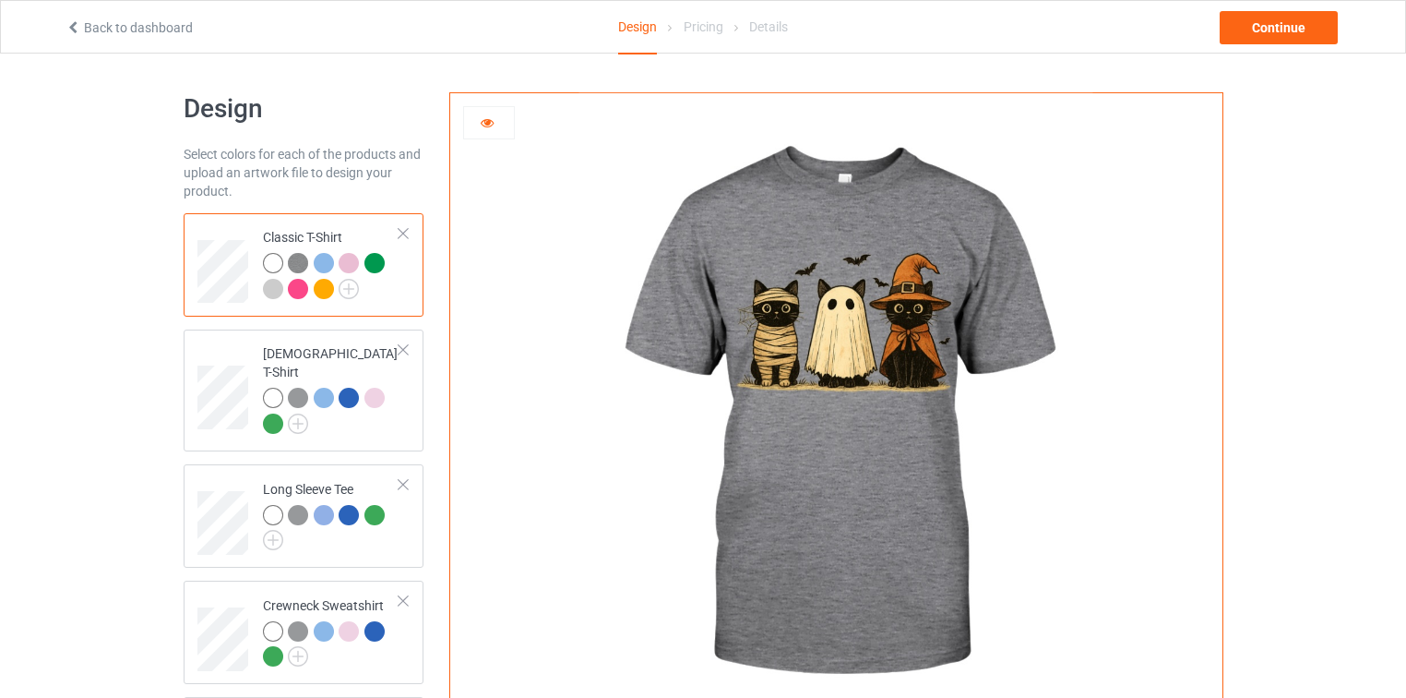
click at [270, 284] on div at bounding box center [273, 289] width 20 height 20
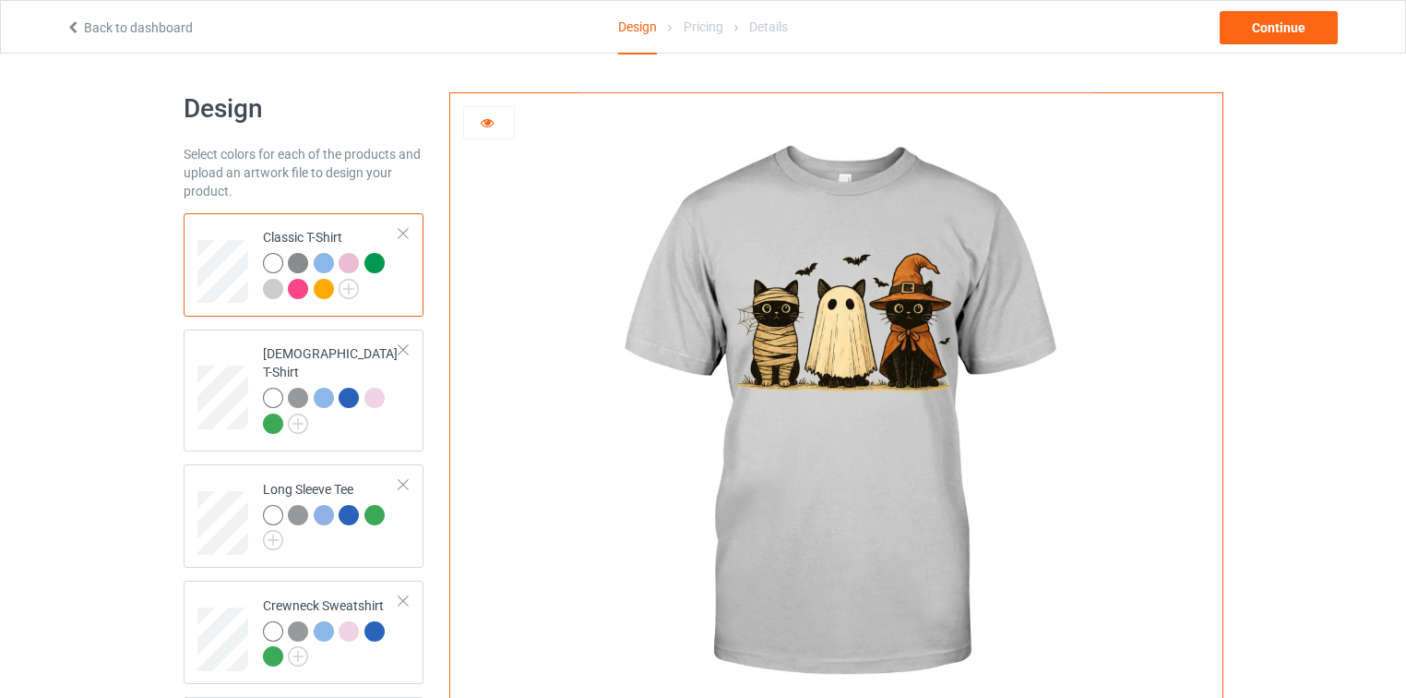
click at [299, 262] on img at bounding box center [298, 263] width 20 height 20
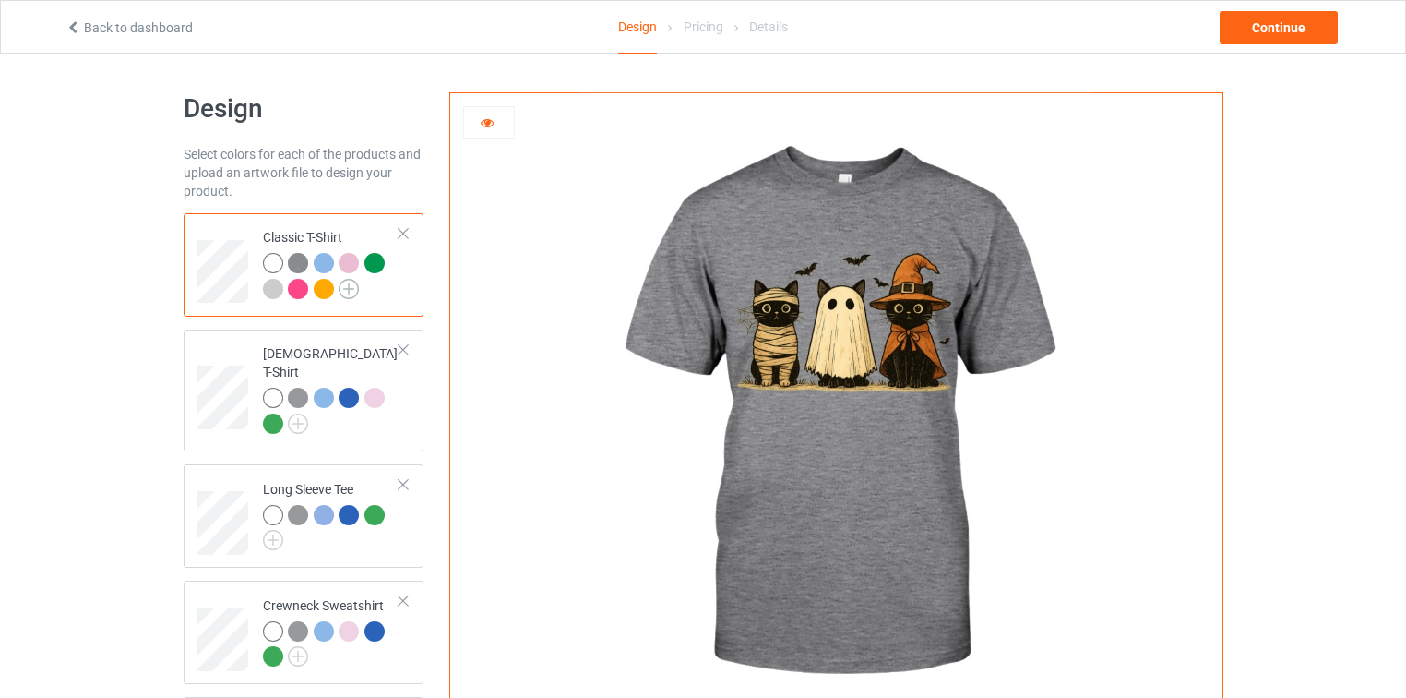
click at [355, 285] on img at bounding box center [349, 289] width 20 height 20
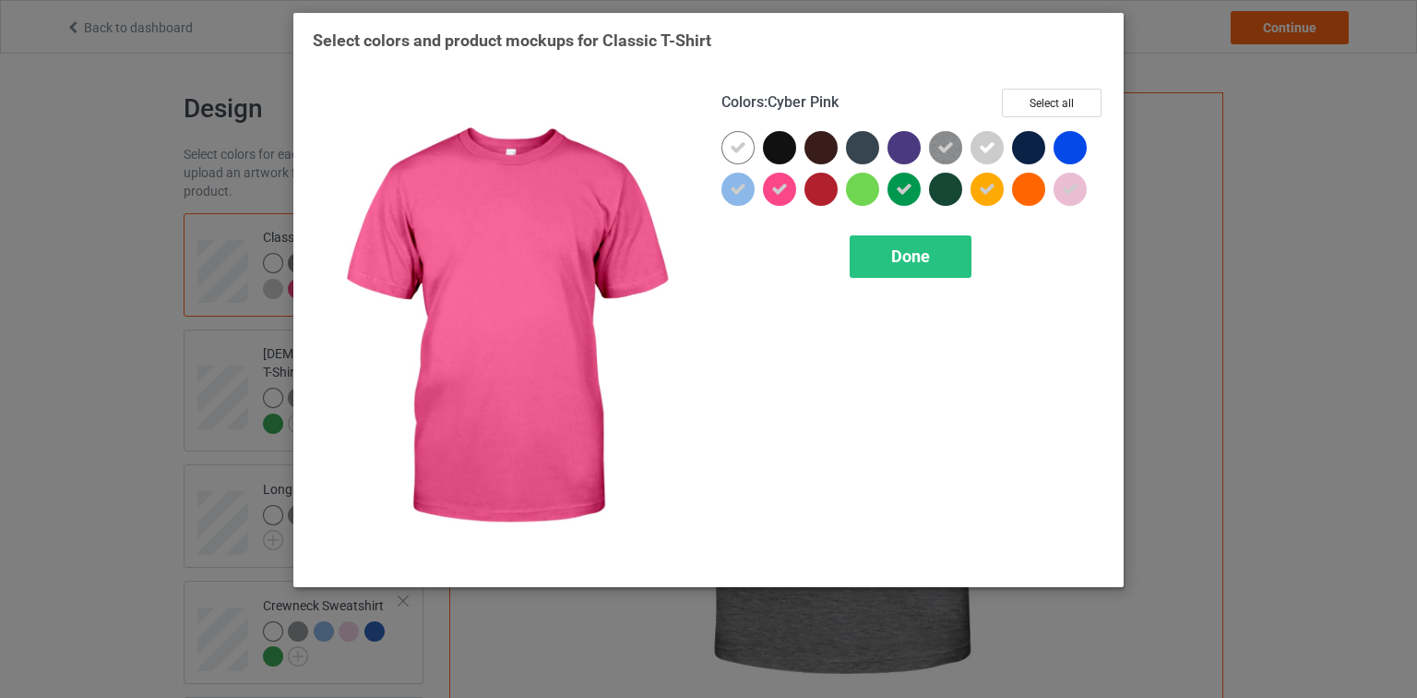
click at [772, 189] on icon at bounding box center [779, 189] width 17 height 17
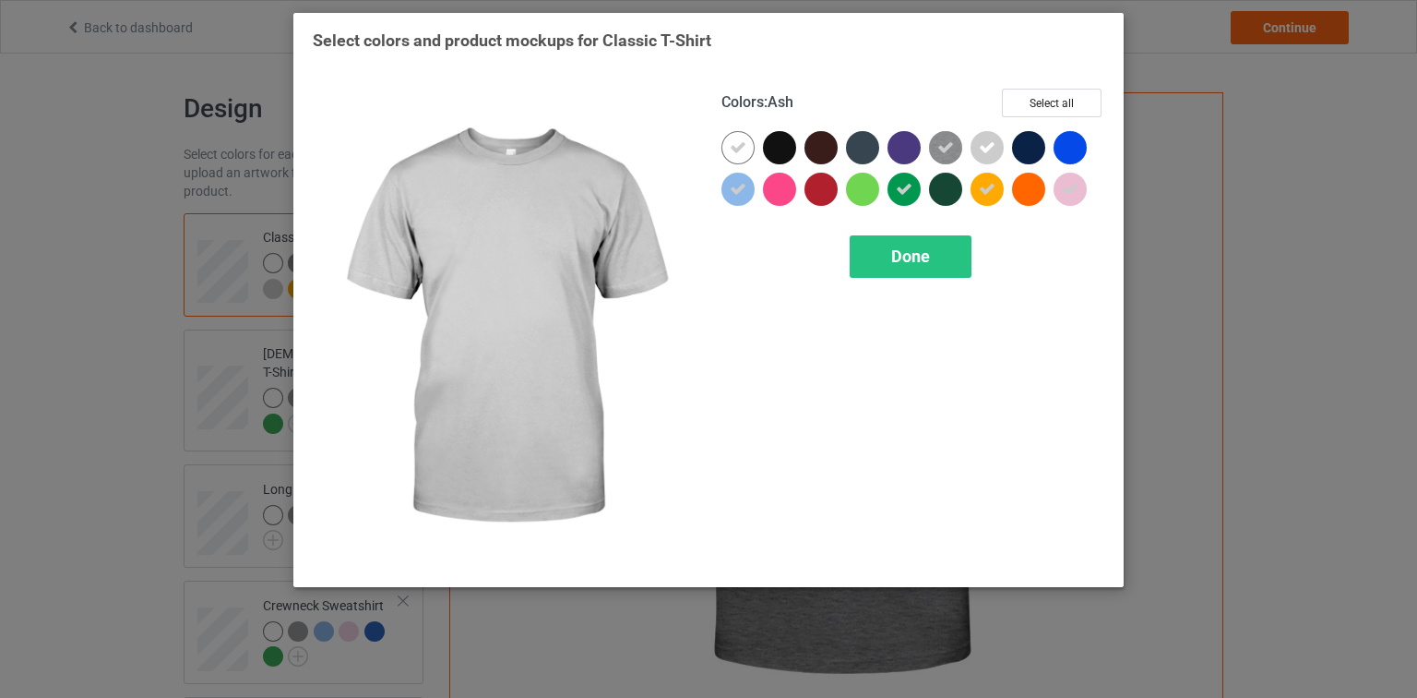
click at [981, 147] on icon at bounding box center [987, 147] width 17 height 17
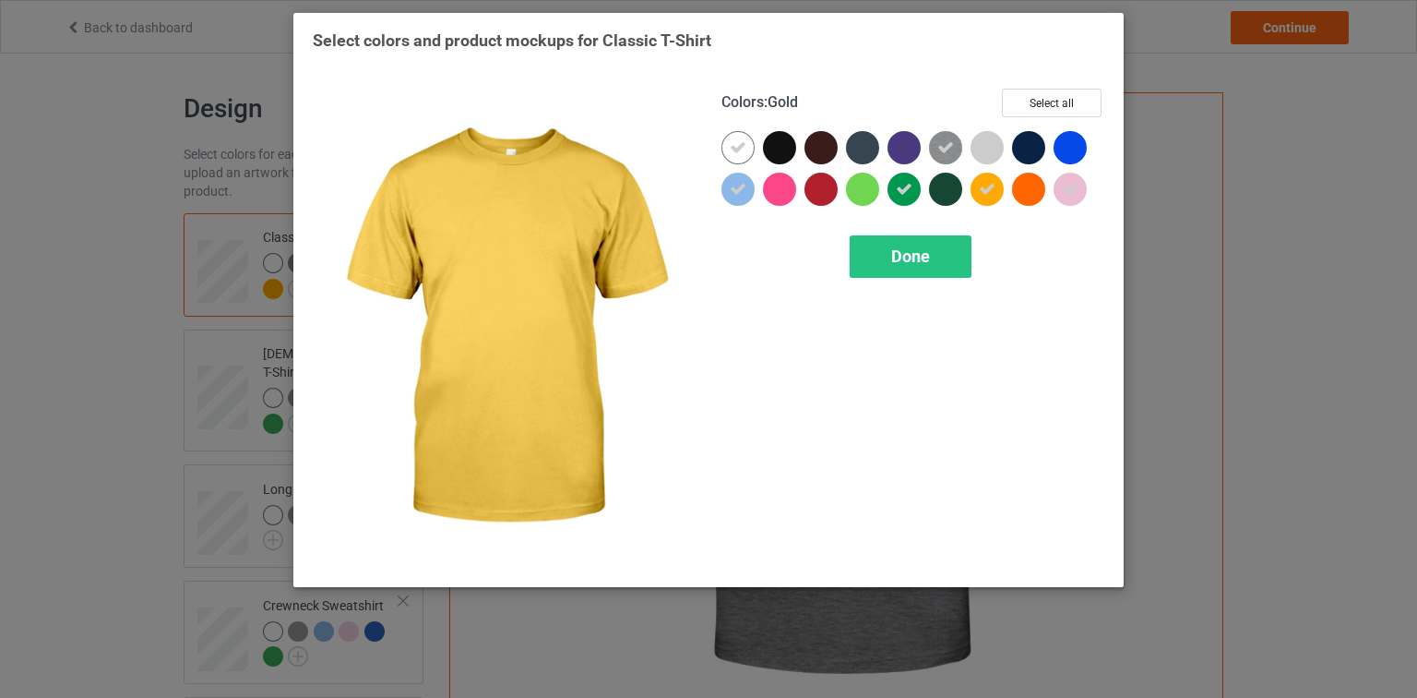
click at [991, 188] on icon at bounding box center [987, 189] width 17 height 17
click at [950, 255] on div "Done" at bounding box center [911, 256] width 122 height 42
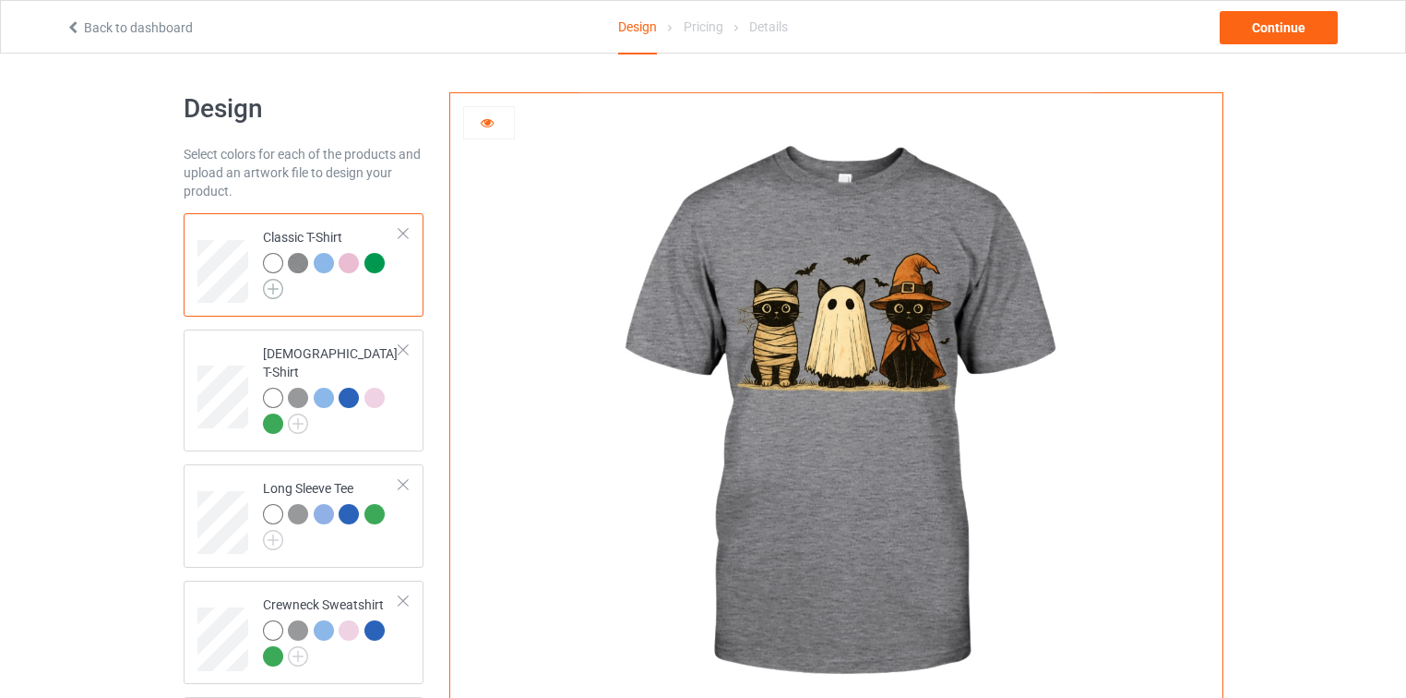
click at [269, 288] on img at bounding box center [273, 289] width 20 height 20
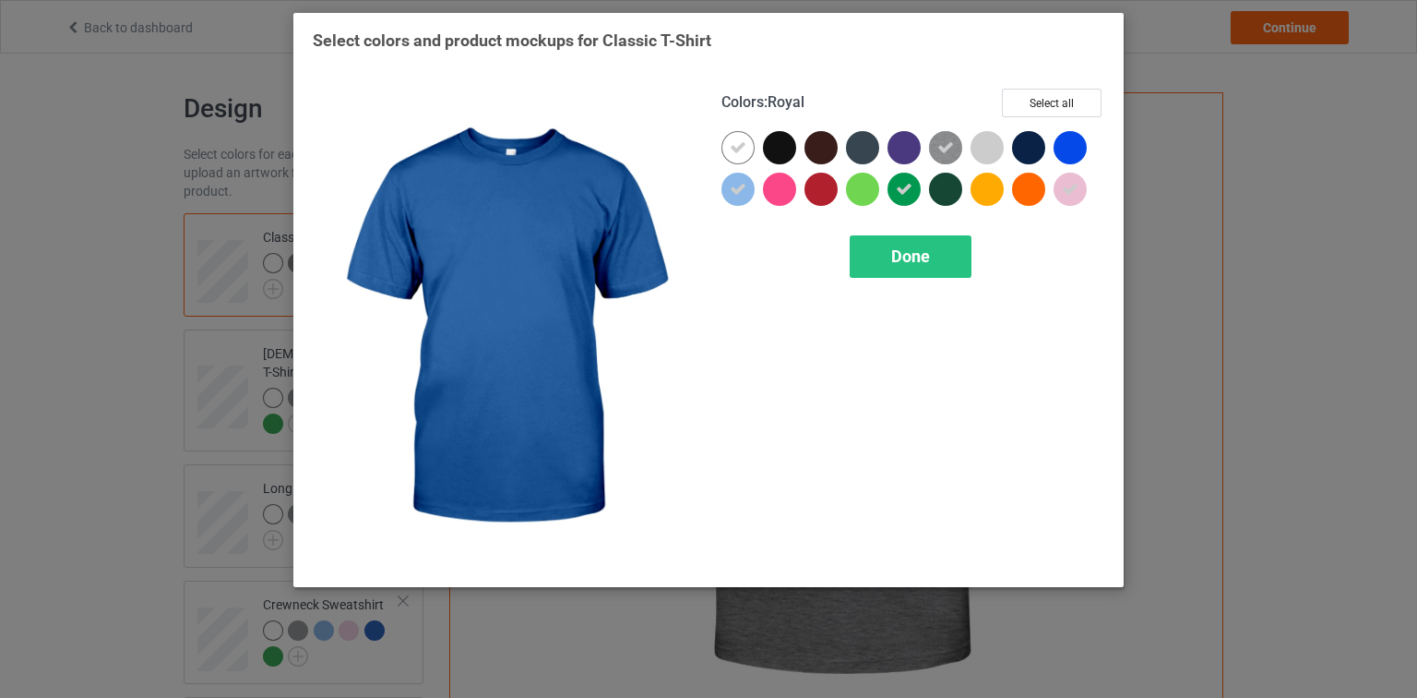
click at [1078, 147] on div at bounding box center [1070, 147] width 33 height 33
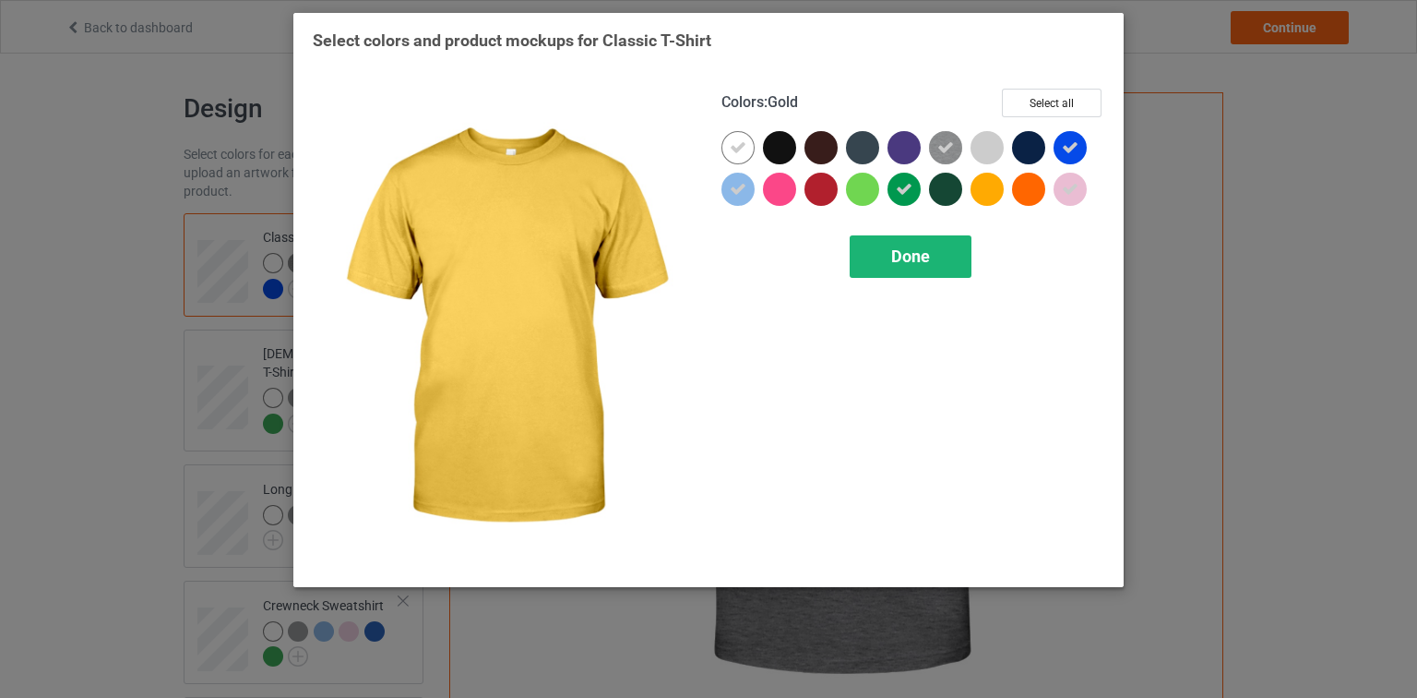
click at [913, 236] on div "Done" at bounding box center [911, 256] width 122 height 42
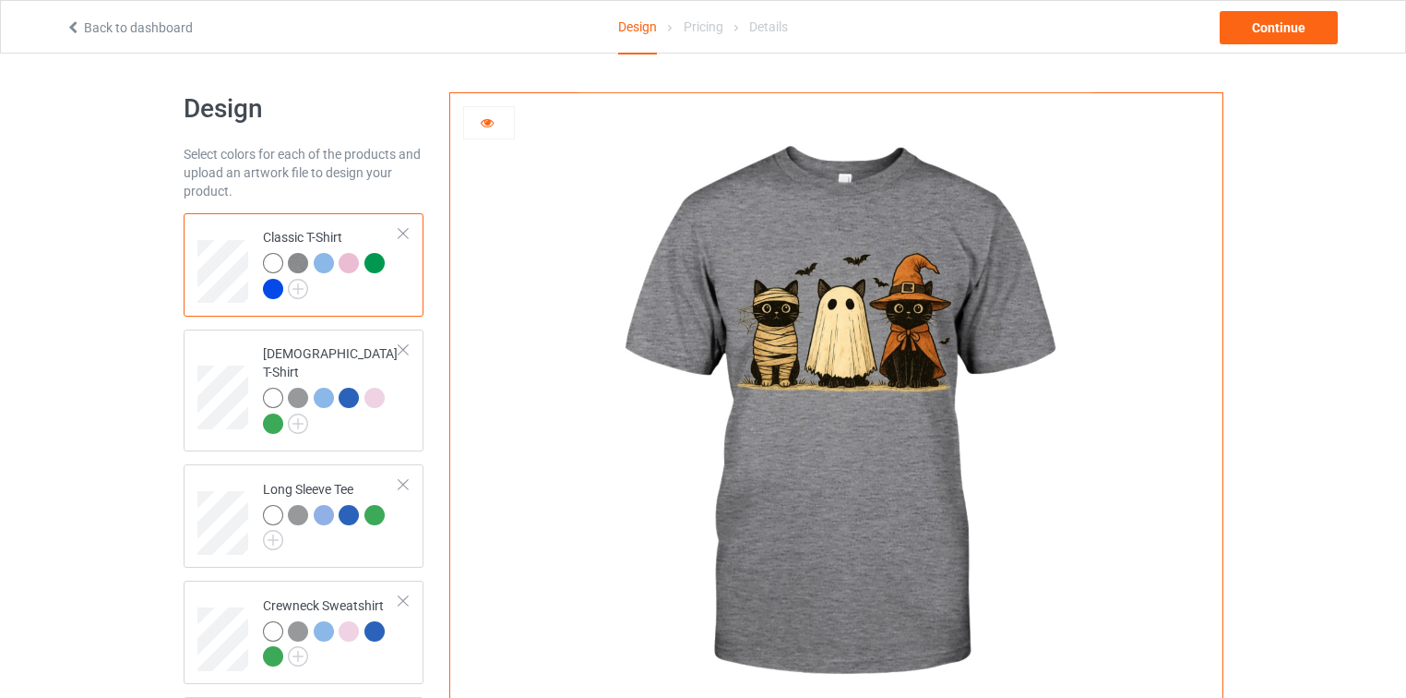
click at [269, 288] on div at bounding box center [273, 289] width 20 height 20
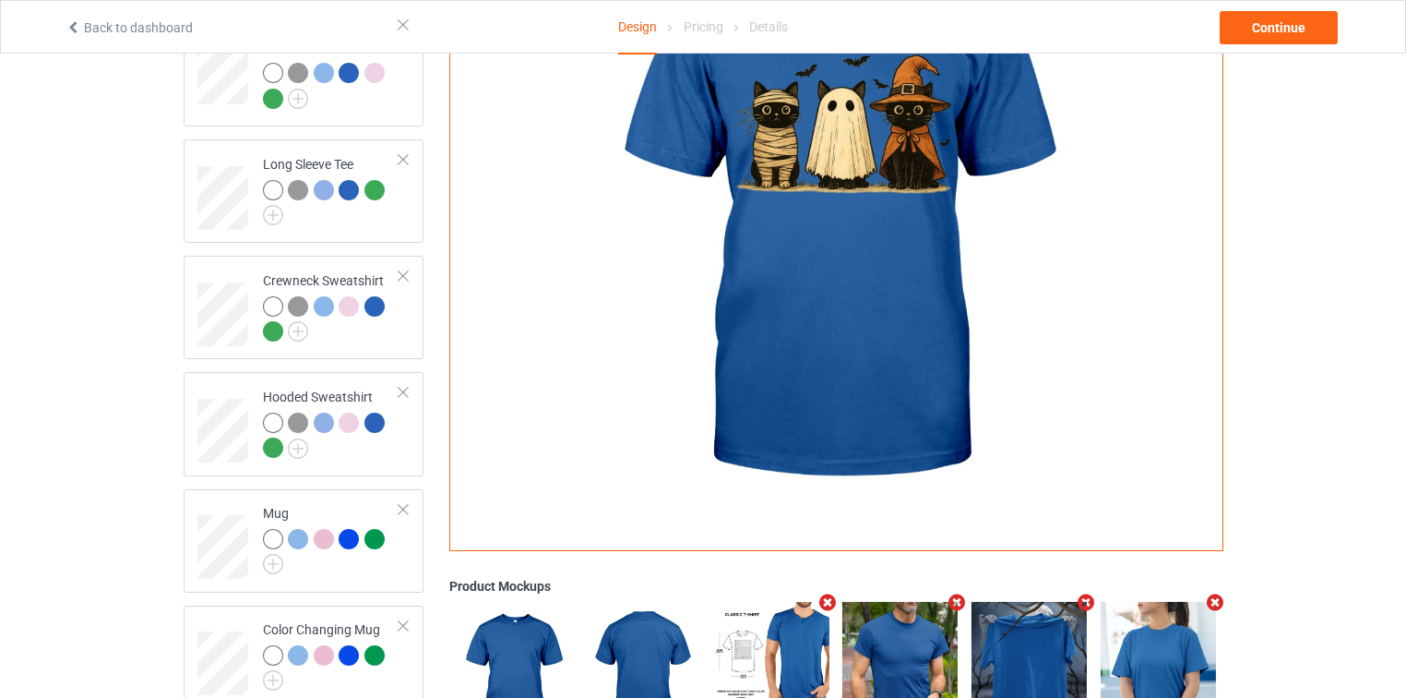
scroll to position [557, 0]
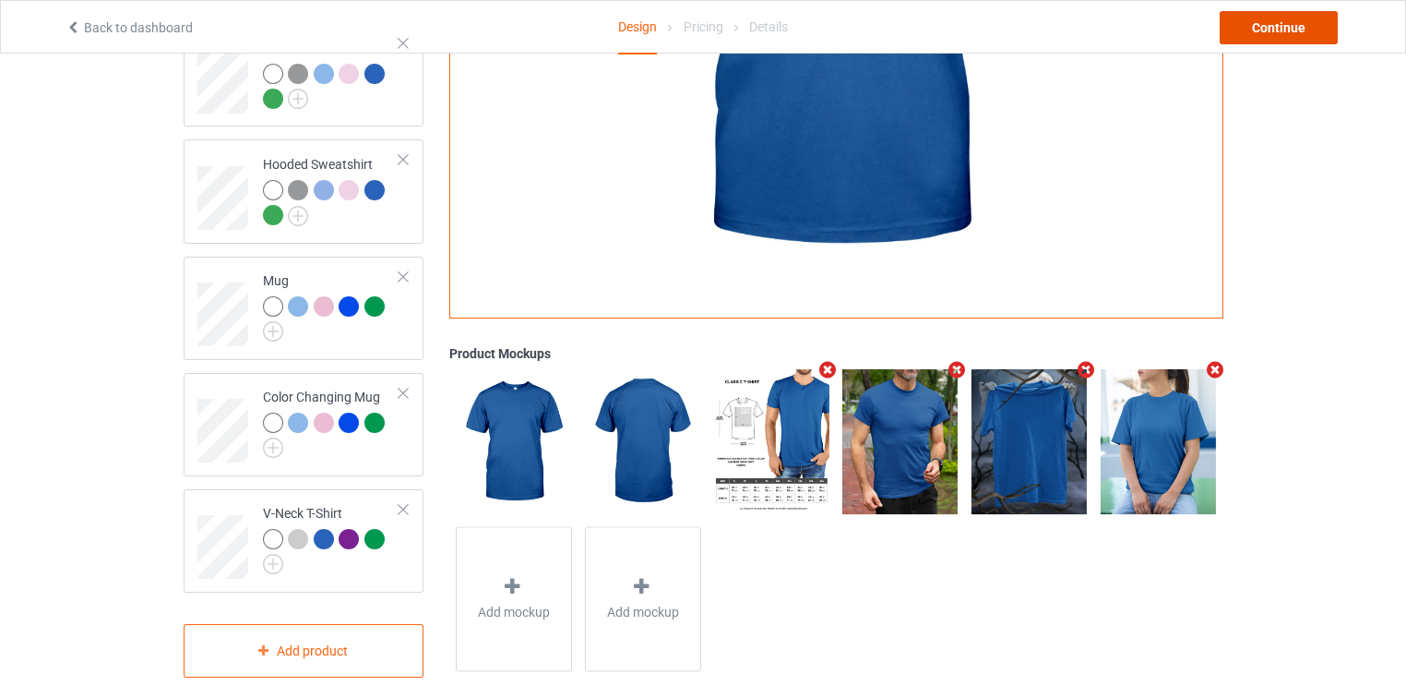
click at [1292, 27] on div "Continue" at bounding box center [1279, 27] width 118 height 33
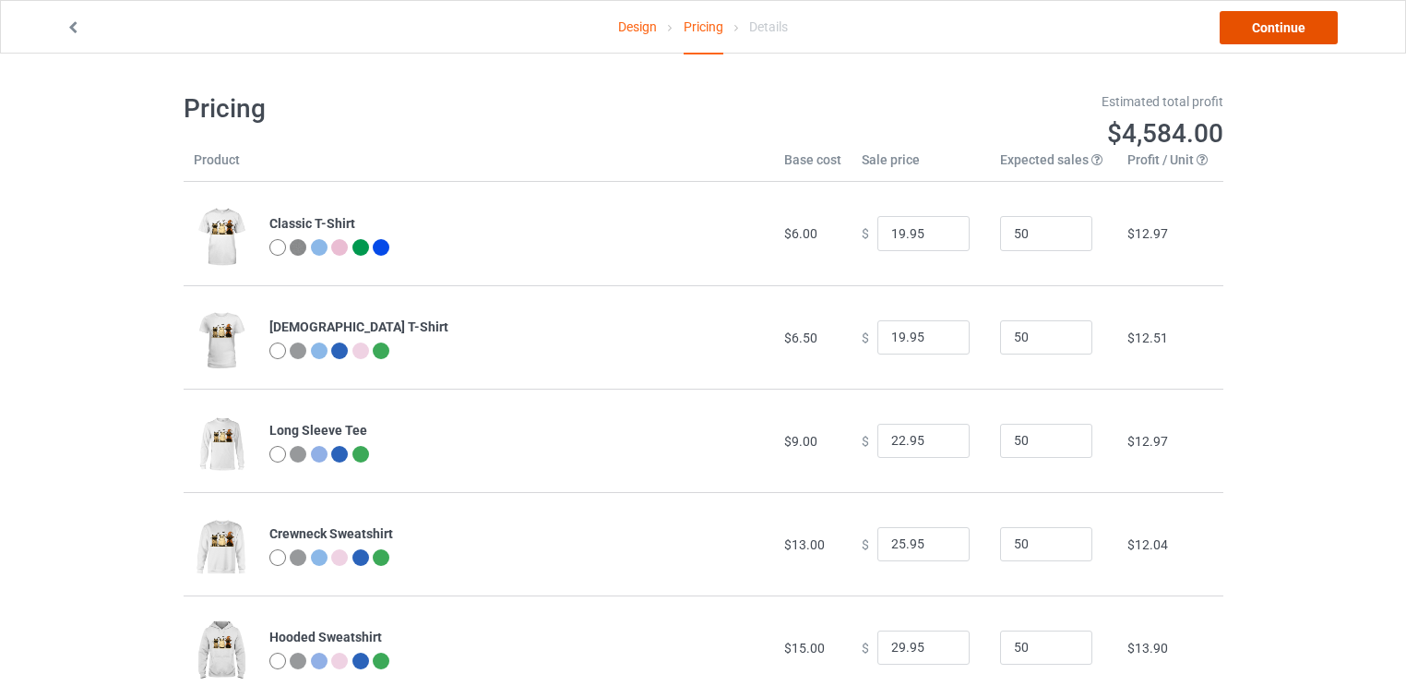
click at [1292, 27] on link "Continue" at bounding box center [1279, 27] width 118 height 33
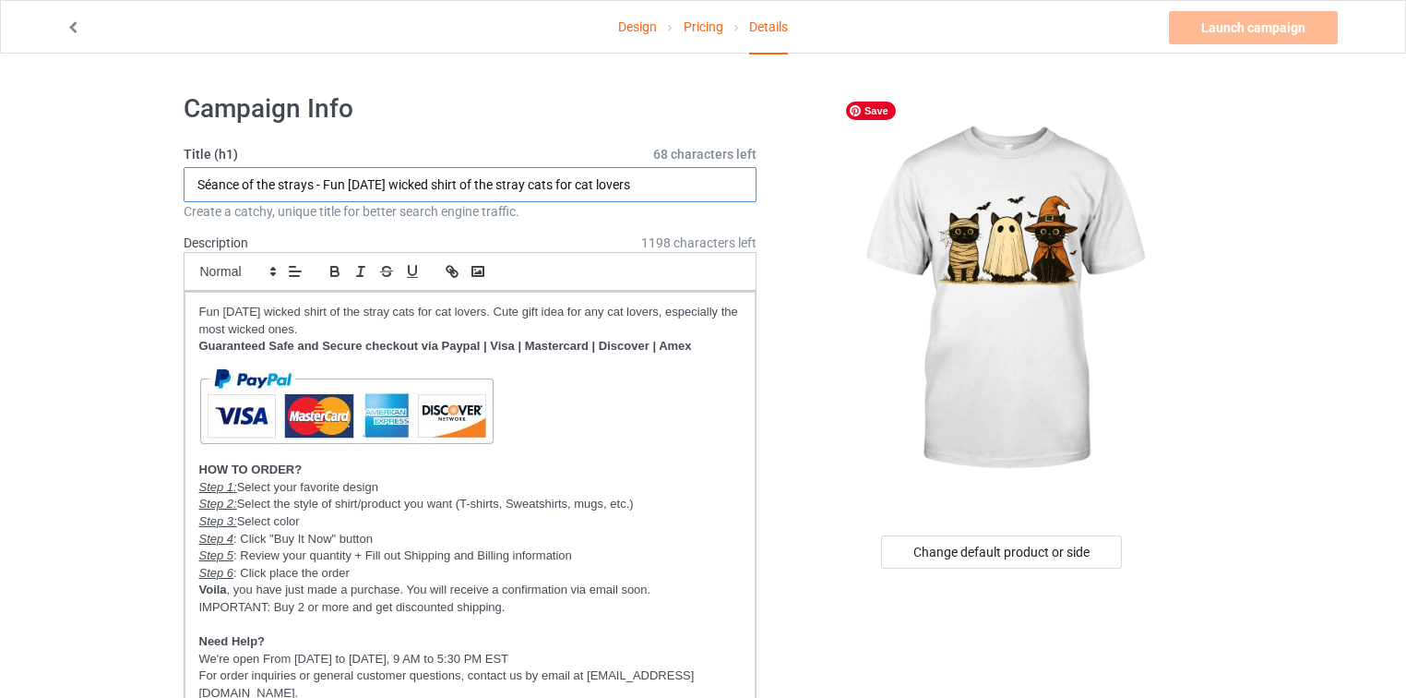
drag, startPoint x: 311, startPoint y: 181, endPoint x: 137, endPoint y: 178, distance: 173.5
click at [376, 179] on input "The cute Hallloween trio cats - Fun Halloween wicked shirt of the stray cats fo…" at bounding box center [471, 184] width 574 height 35
click at [502, 180] on input "The cute Hallloween trio cats - Cutest Halloween wicked shirt of the stray cats…" at bounding box center [471, 184] width 574 height 35
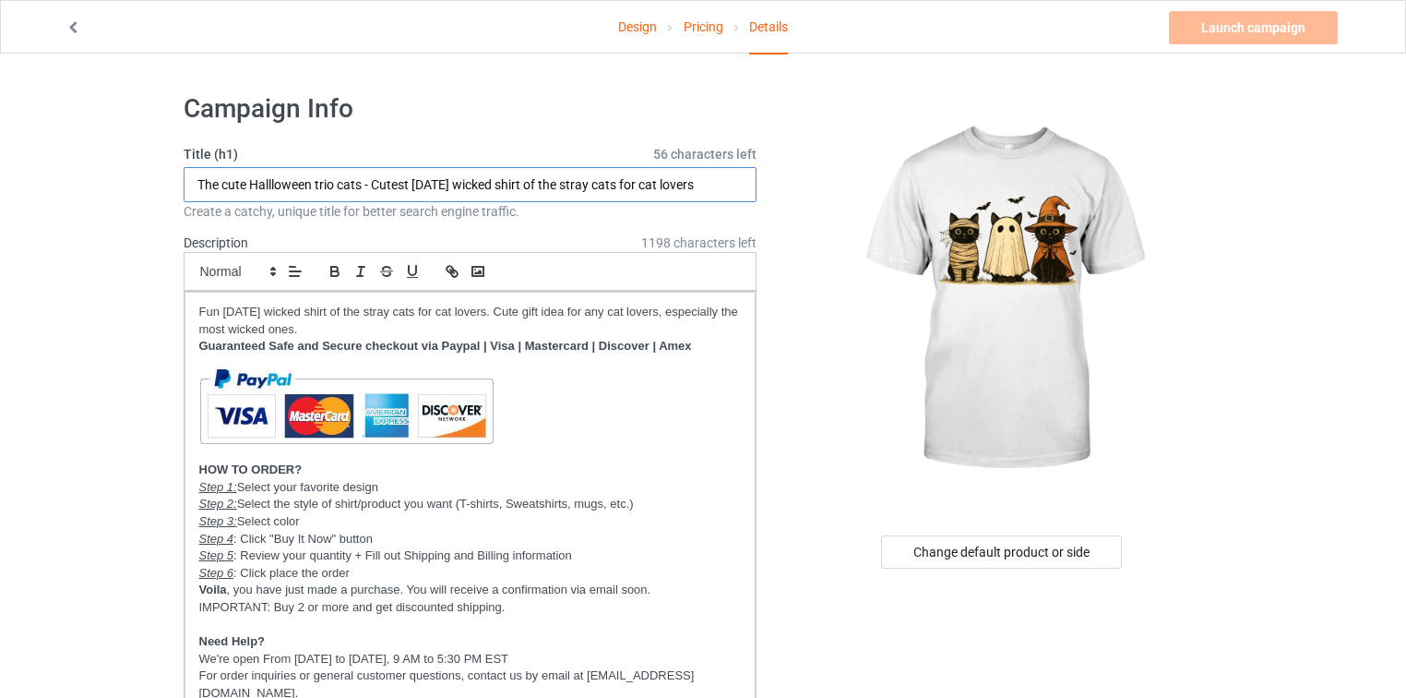
drag, startPoint x: 549, startPoint y: 185, endPoint x: 476, endPoint y: 185, distance: 72.9
click at [476, 185] on input "The cute Hallloween trio cats - Cutest Halloween wicked shirt of the stray cats…" at bounding box center [471, 184] width 574 height 35
drag, startPoint x: 507, startPoint y: 183, endPoint x: 715, endPoint y: 165, distance: 208.3
click at [715, 165] on div "Title (h1) 62 characters left The cute Hallloween trio cats - Cutest Halloween …" at bounding box center [471, 183] width 574 height 76
drag, startPoint x: 374, startPoint y: 181, endPoint x: 705, endPoint y: 190, distance: 331.4
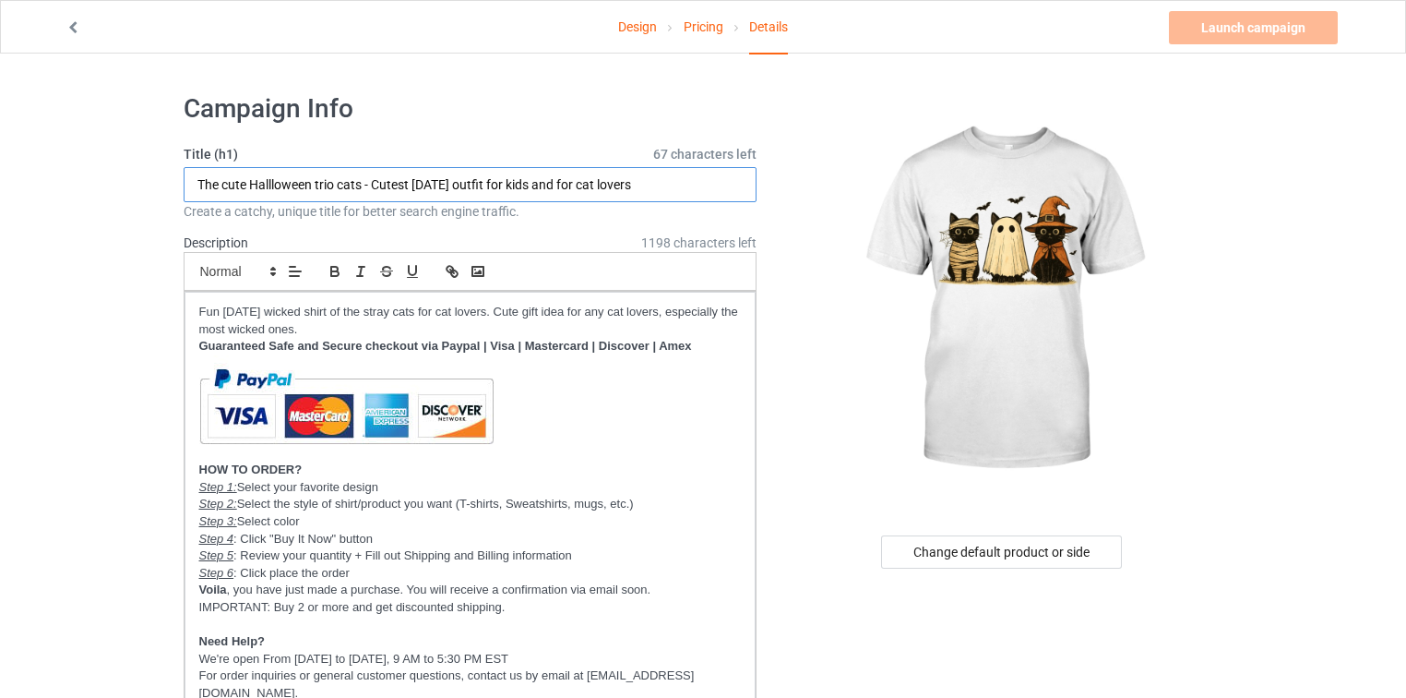
click at [705, 190] on input "The cute Hallloween trio cats - Cutest [DATE] outfit for kids and for cat lovers" at bounding box center [471, 184] width 574 height 35
type input "The cute Hallloween trio cats - Cutest [DATE] outfit for kids and for cat lovers"
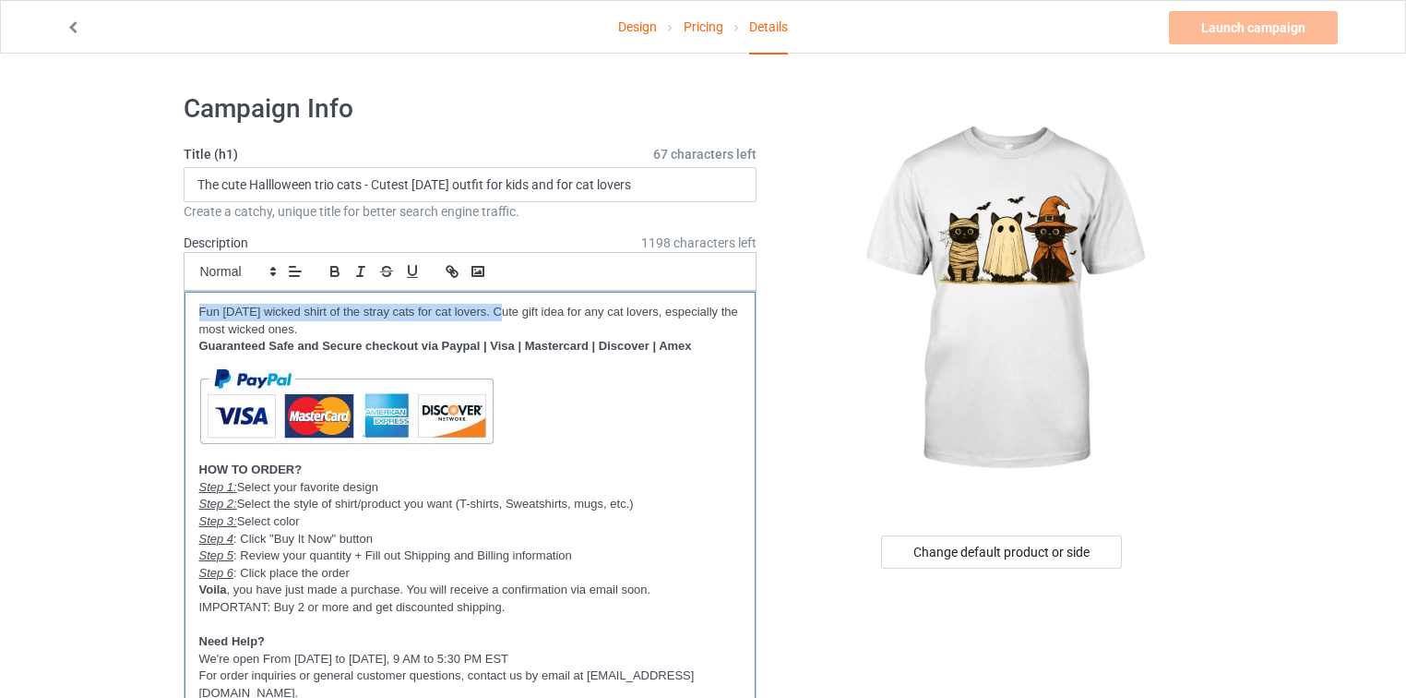
drag, startPoint x: 503, startPoint y: 310, endPoint x: -68, endPoint y: 294, distance: 571.4
click at [0, 294] on html "Design Pricing Details Launch campaign Invalid campaign URL Campaign Info Title…" at bounding box center [703, 349] width 1406 height 698
click at [483, 310] on p "Cutest Halloween outfit for kids and for cat lovers. Cute gift idea for any cat…" at bounding box center [470, 321] width 543 height 34
drag, startPoint x: 660, startPoint y: 313, endPoint x: 661, endPoint y: 327, distance: 13.9
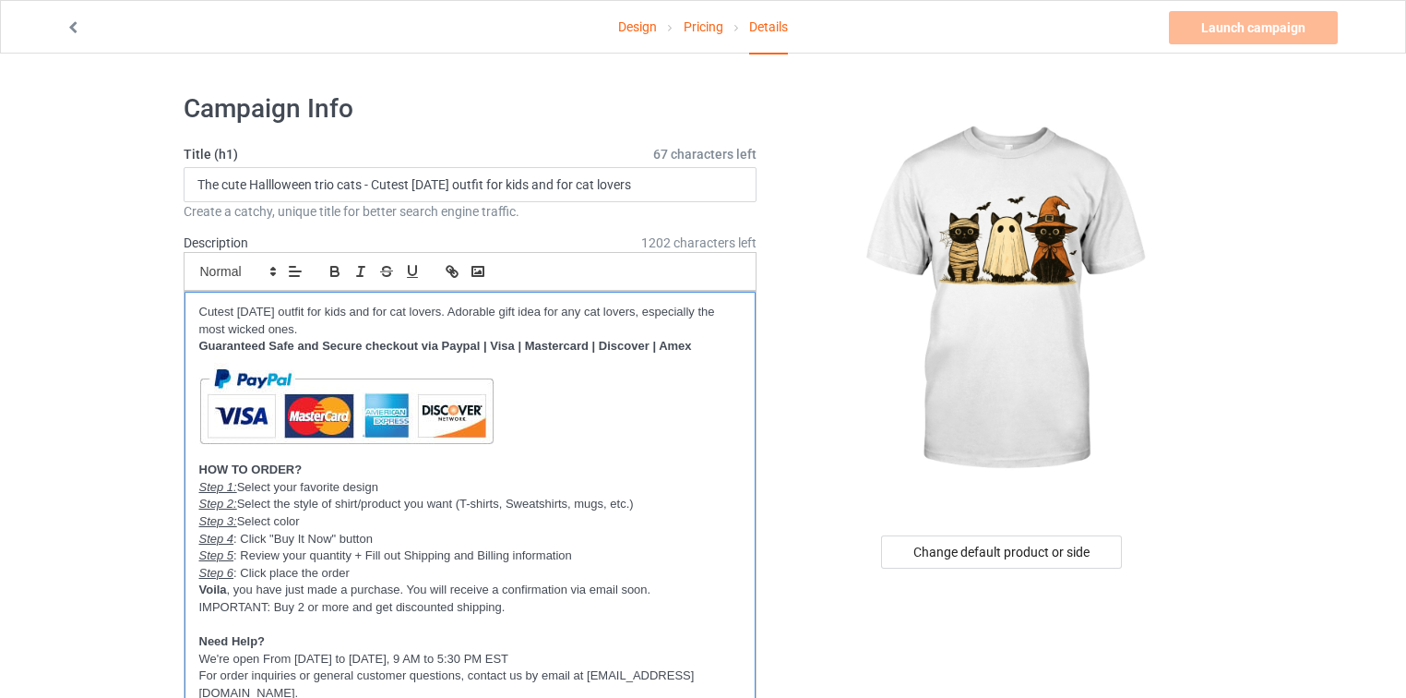
click at [661, 327] on p "Cutest Halloween outfit for kids and for cat lovers. Adorable gift idea for any…" at bounding box center [470, 321] width 543 height 34
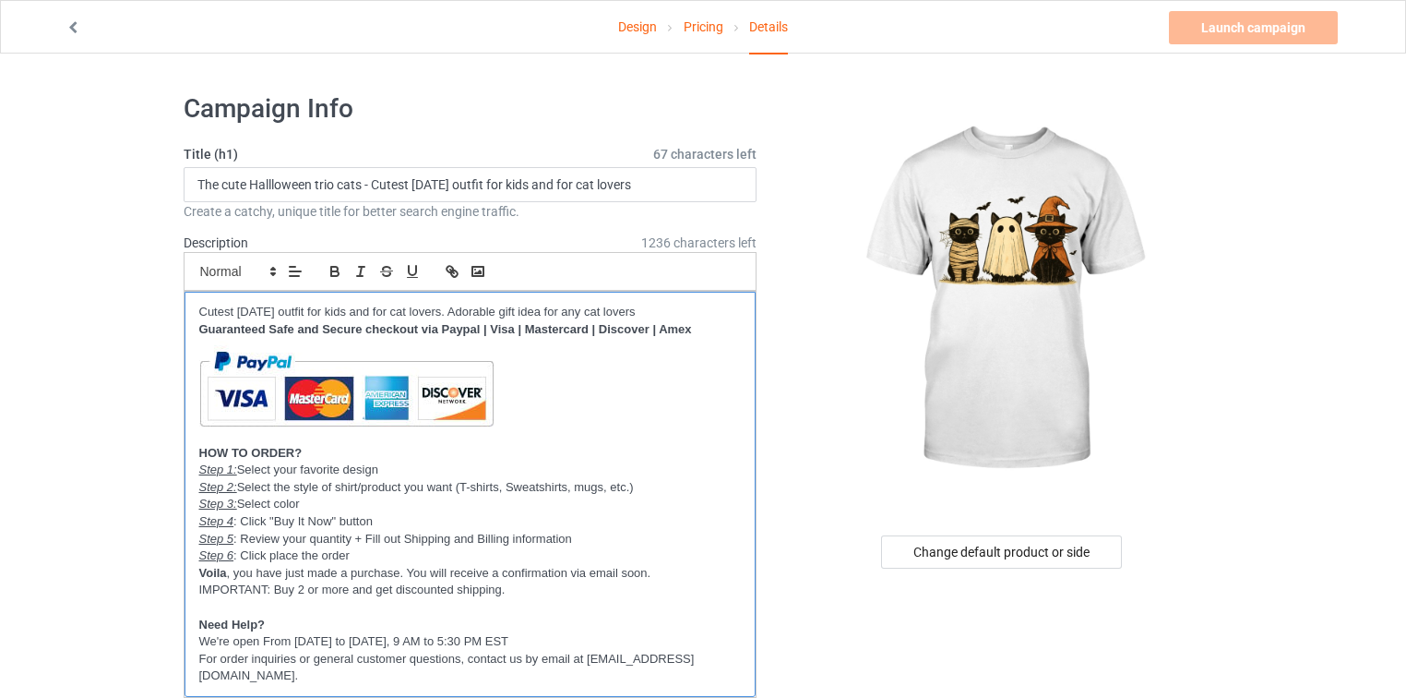
click at [584, 308] on p "Cutest Halloween outfit for kids and for cat lovers. Adorable gift idea for any…" at bounding box center [470, 313] width 543 height 18
click at [706, 310] on p "Cutest Halloween outfit for kids and for cat lovers. Adorable gift idea for cat…" at bounding box center [470, 313] width 543 height 18
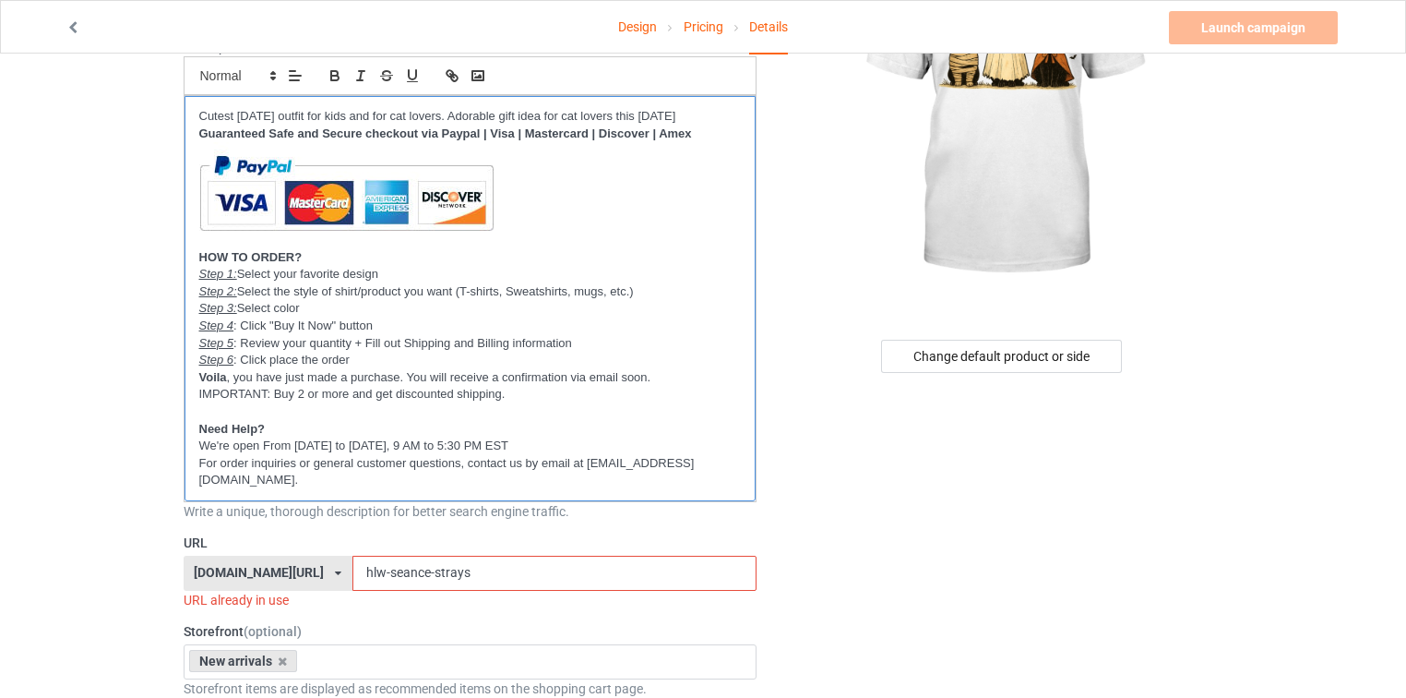
scroll to position [221, 0]
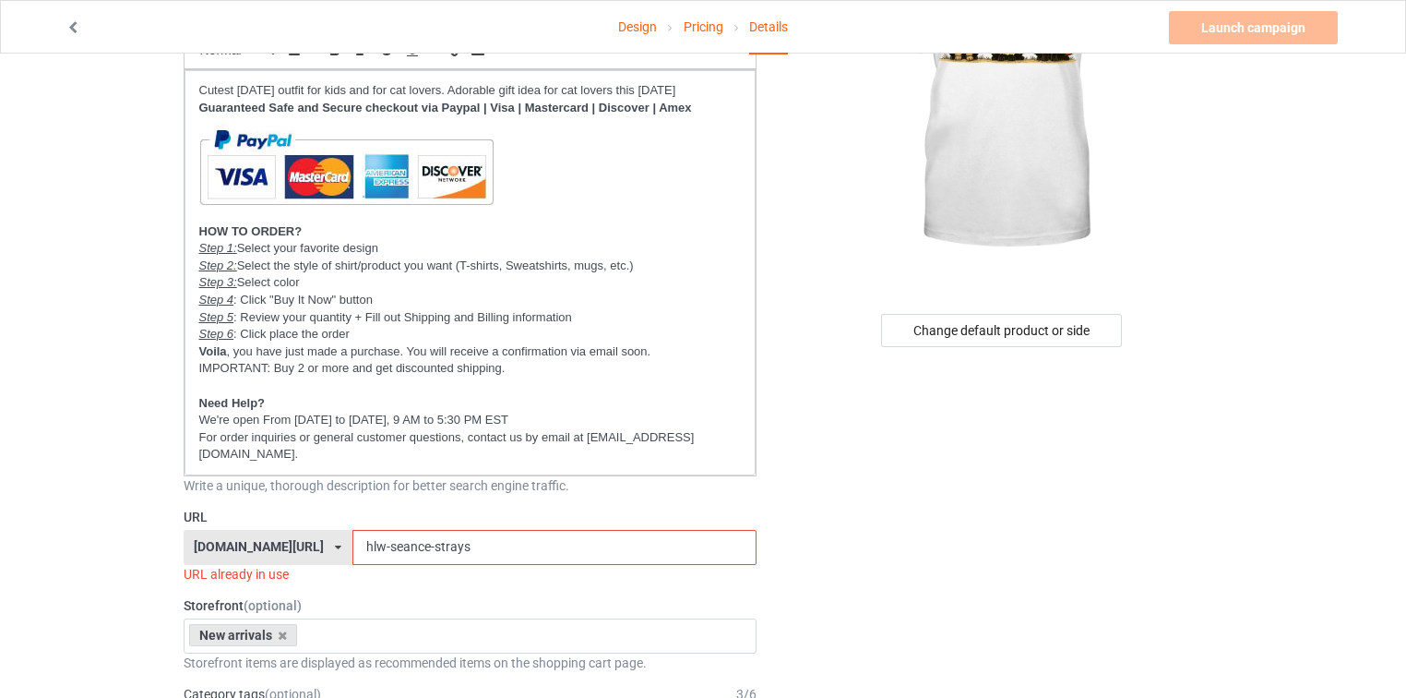
click at [447, 530] on input "hlw-seance-strays" at bounding box center [554, 547] width 404 height 35
drag, startPoint x: 374, startPoint y: 525, endPoint x: 758, endPoint y: 593, distance: 389.9
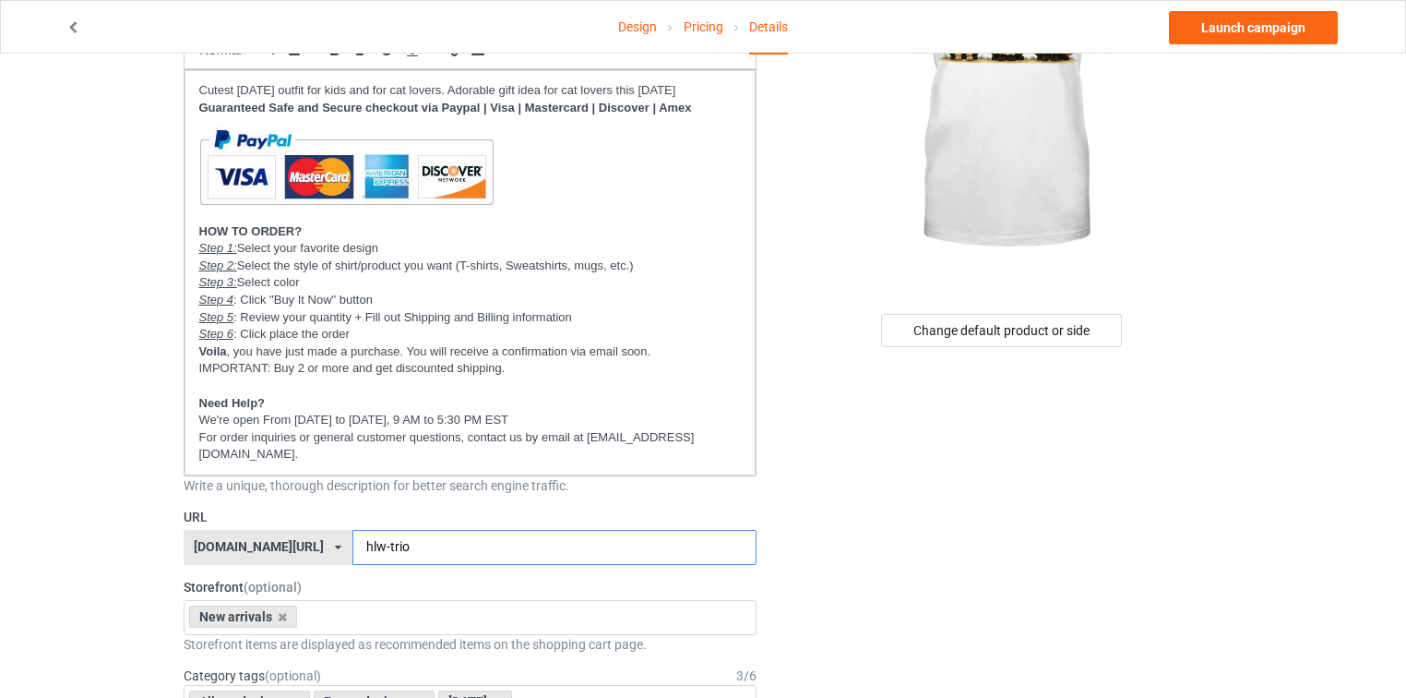
type input "hlw-trio"
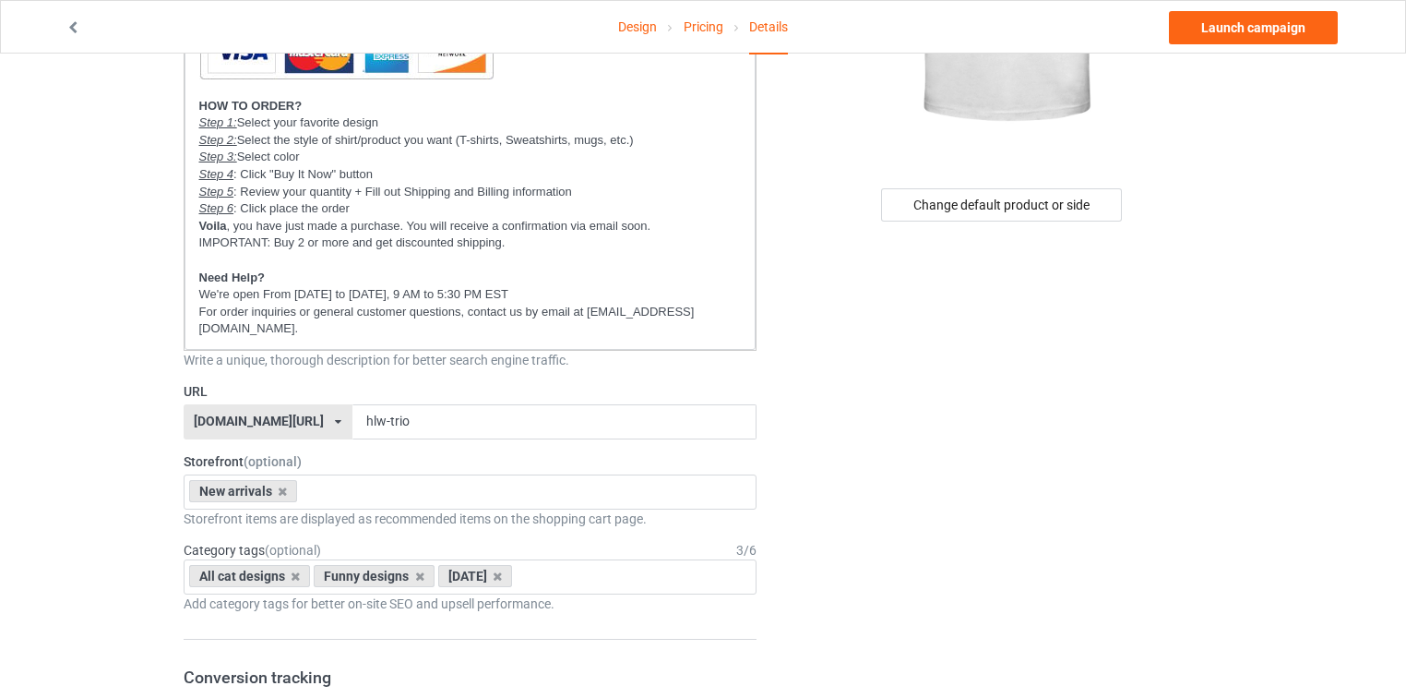
scroll to position [369, 0]
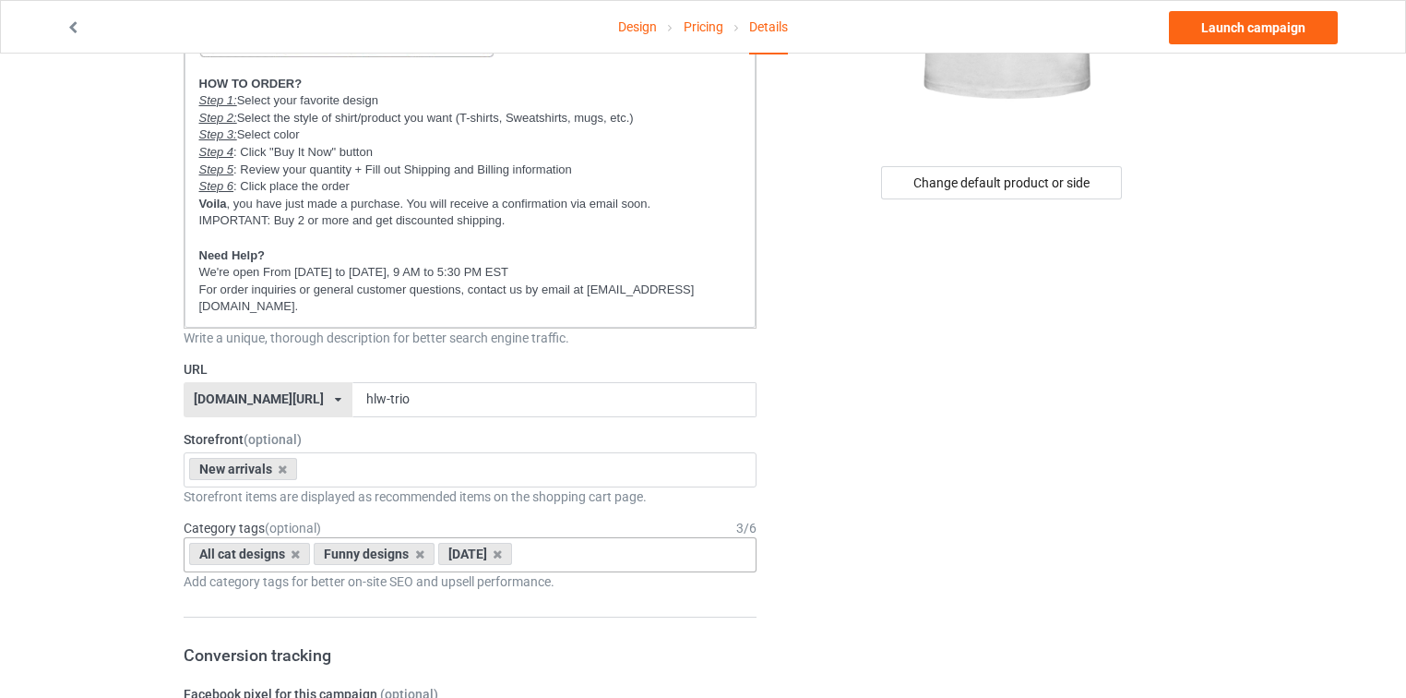
click at [610, 537] on div "All cat designs Funny designs Halloween Age > 1-19 > 1 Age > 1-12 Months > 1 Mo…" at bounding box center [471, 554] width 574 height 35
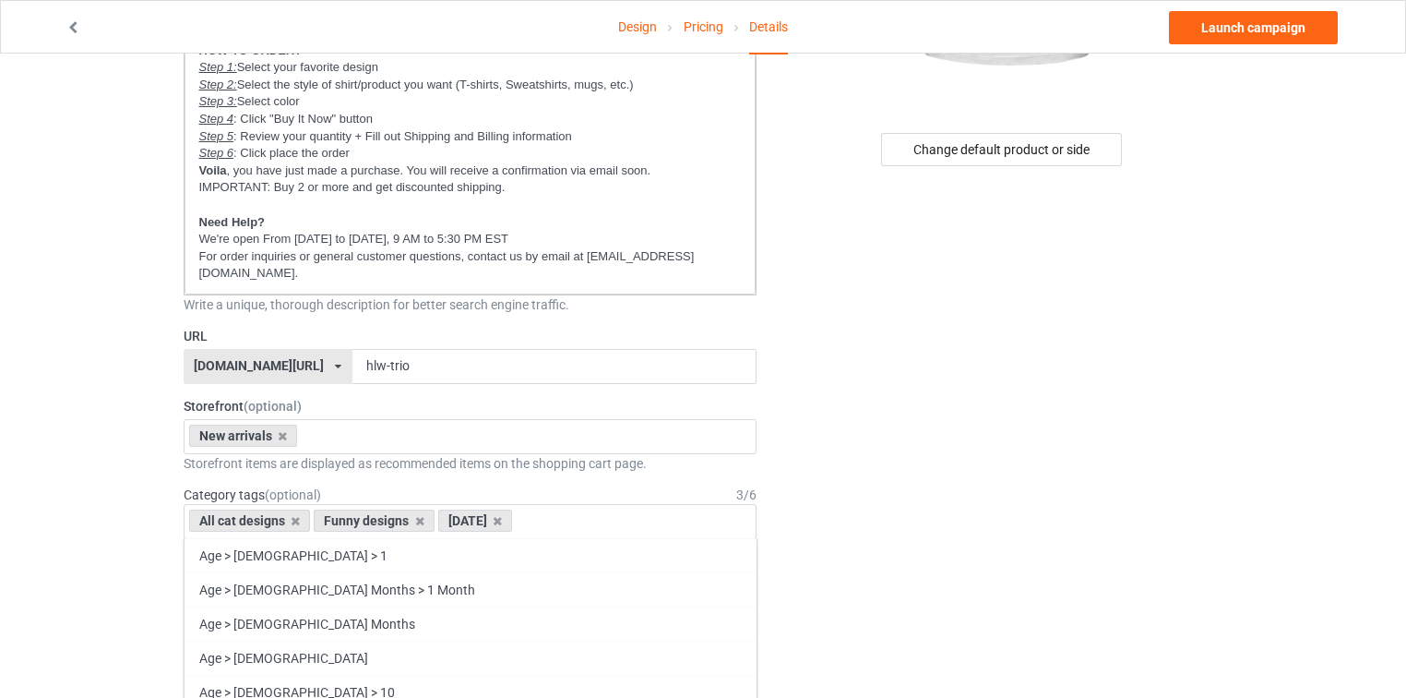
scroll to position [517, 0]
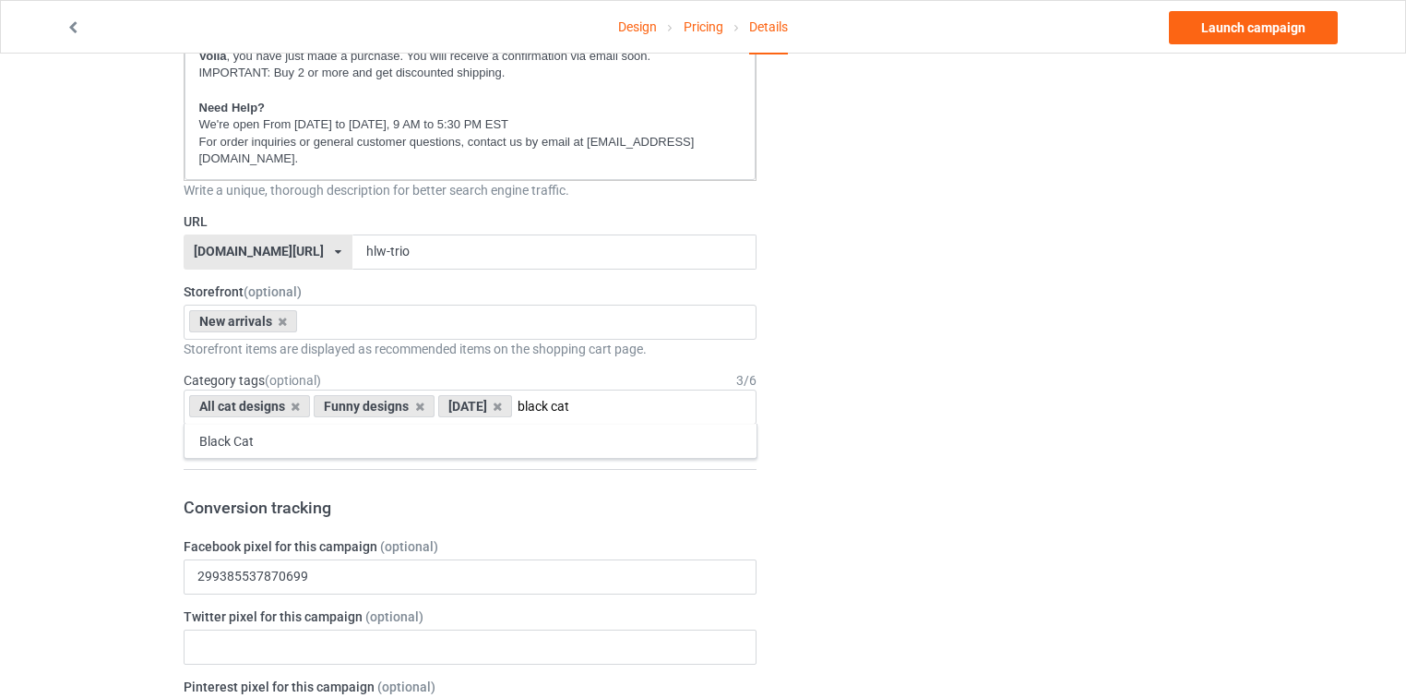
type input "black cat"
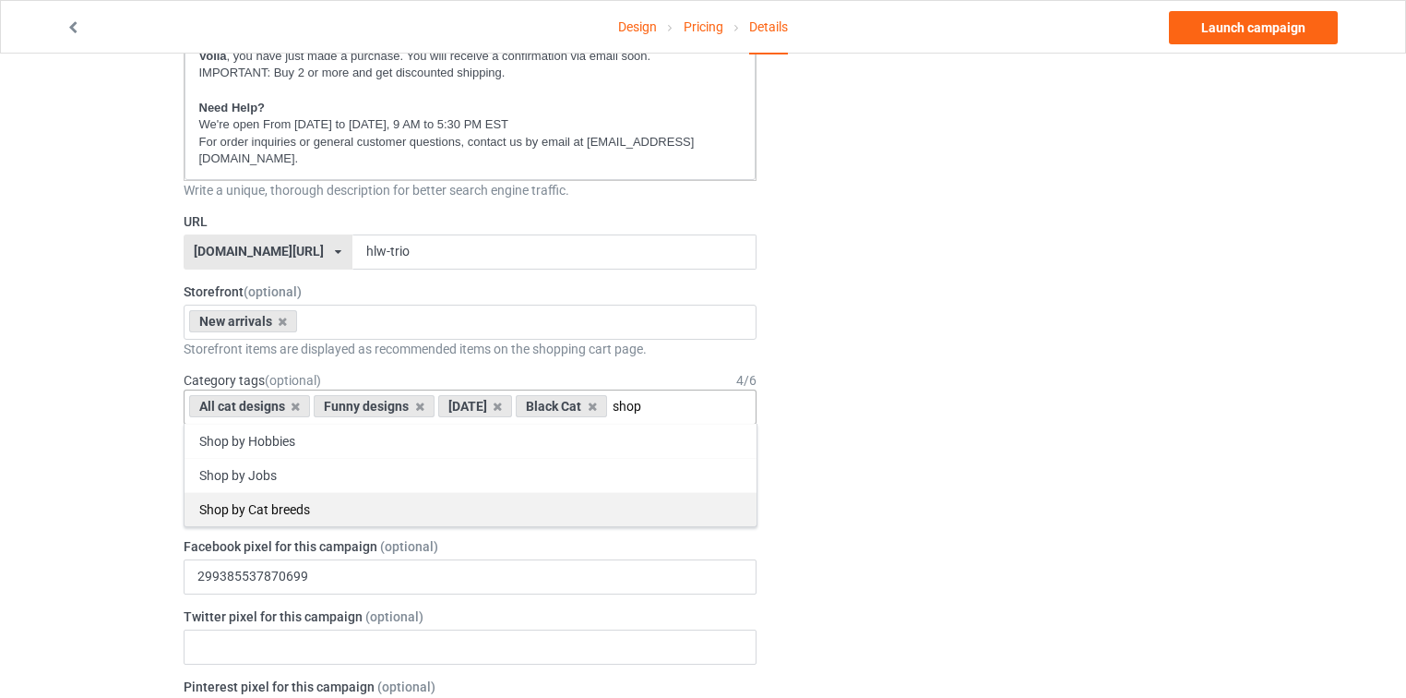
type input "shop"
click at [494, 492] on div "Shop by Cat breeds" at bounding box center [471, 509] width 572 height 34
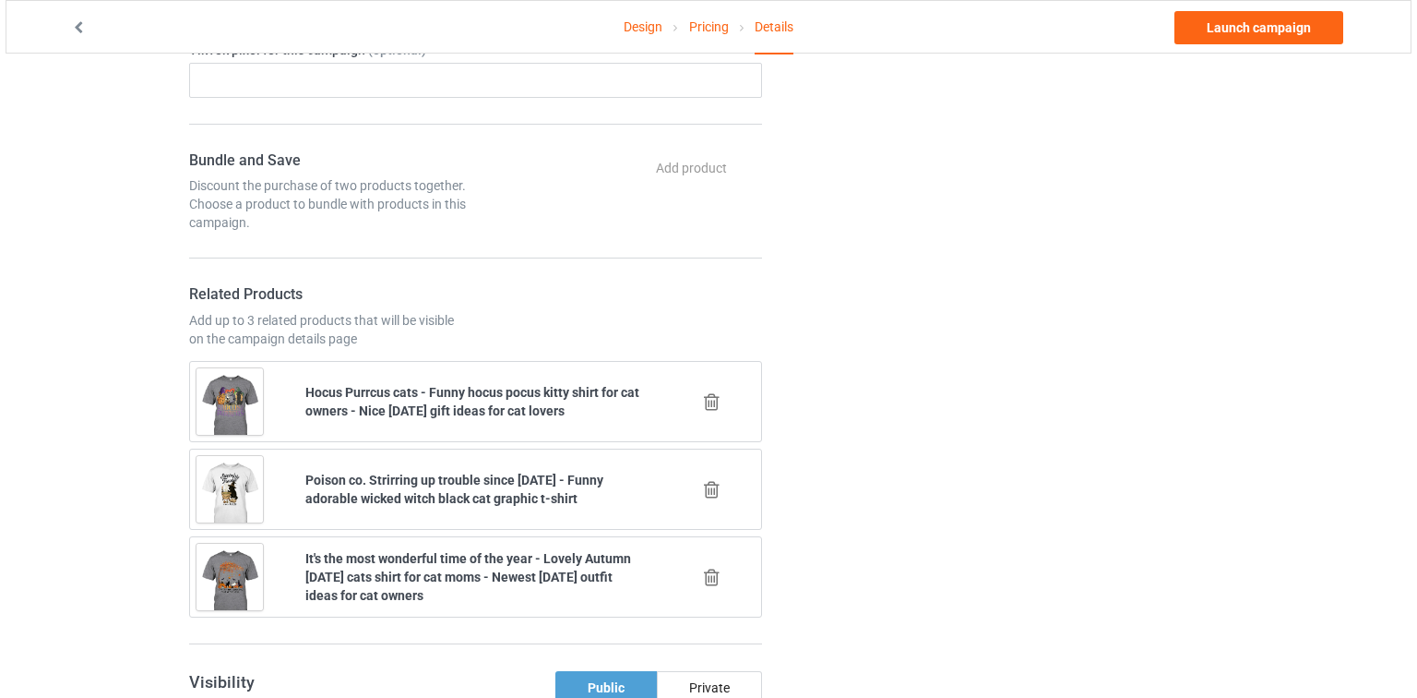
scroll to position [1255, 0]
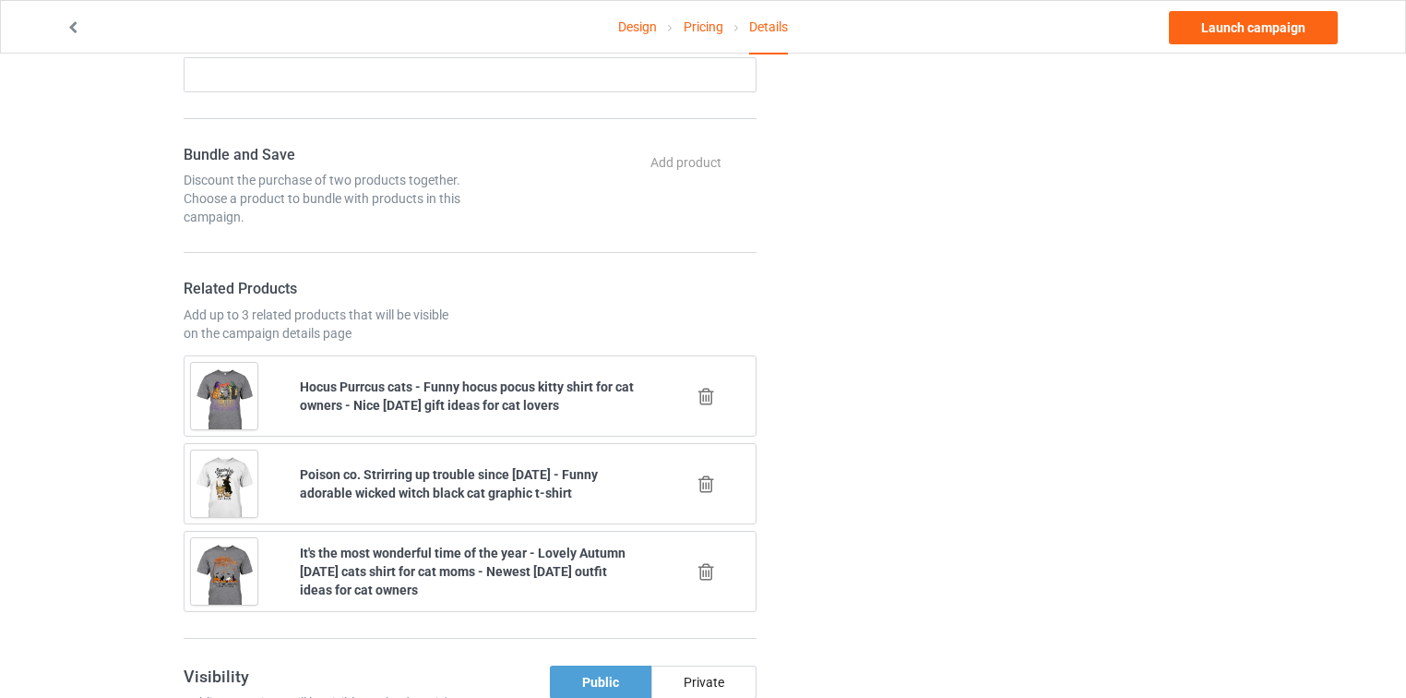
click at [701, 387] on icon at bounding box center [706, 396] width 23 height 19
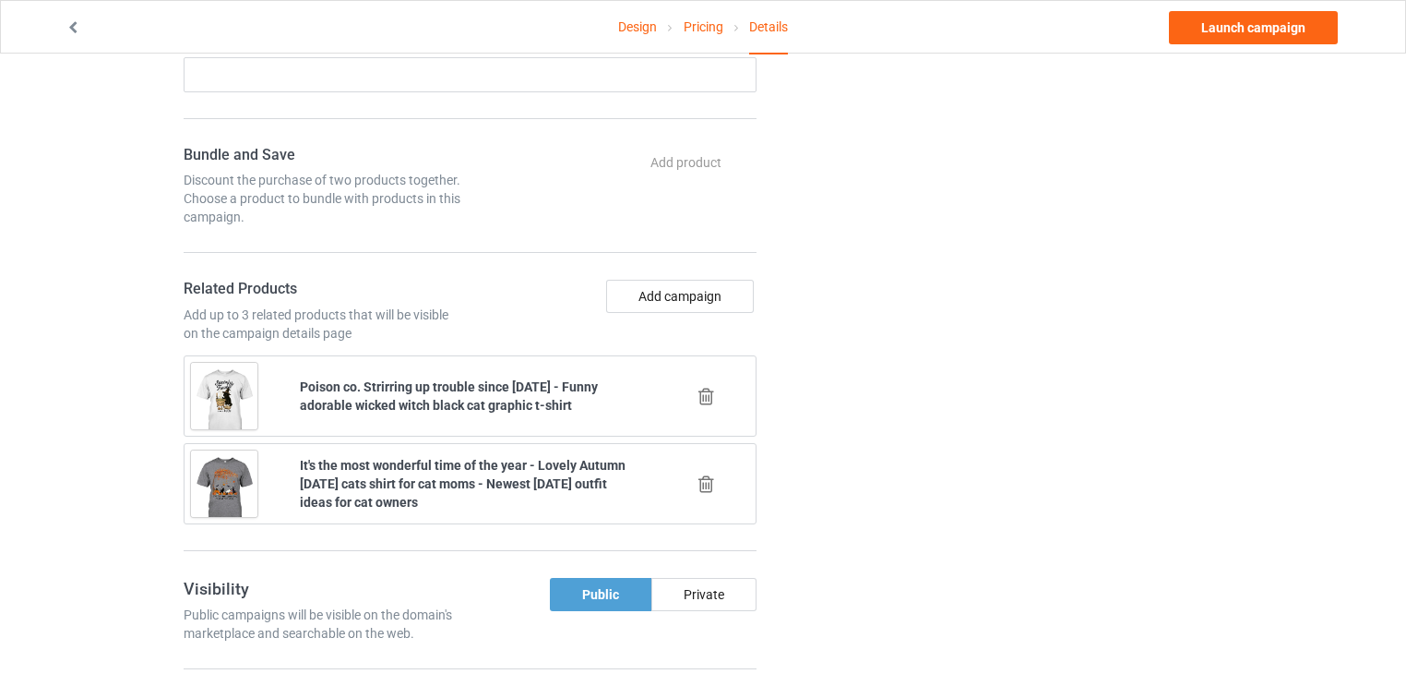
click at [701, 387] on icon at bounding box center [706, 396] width 23 height 19
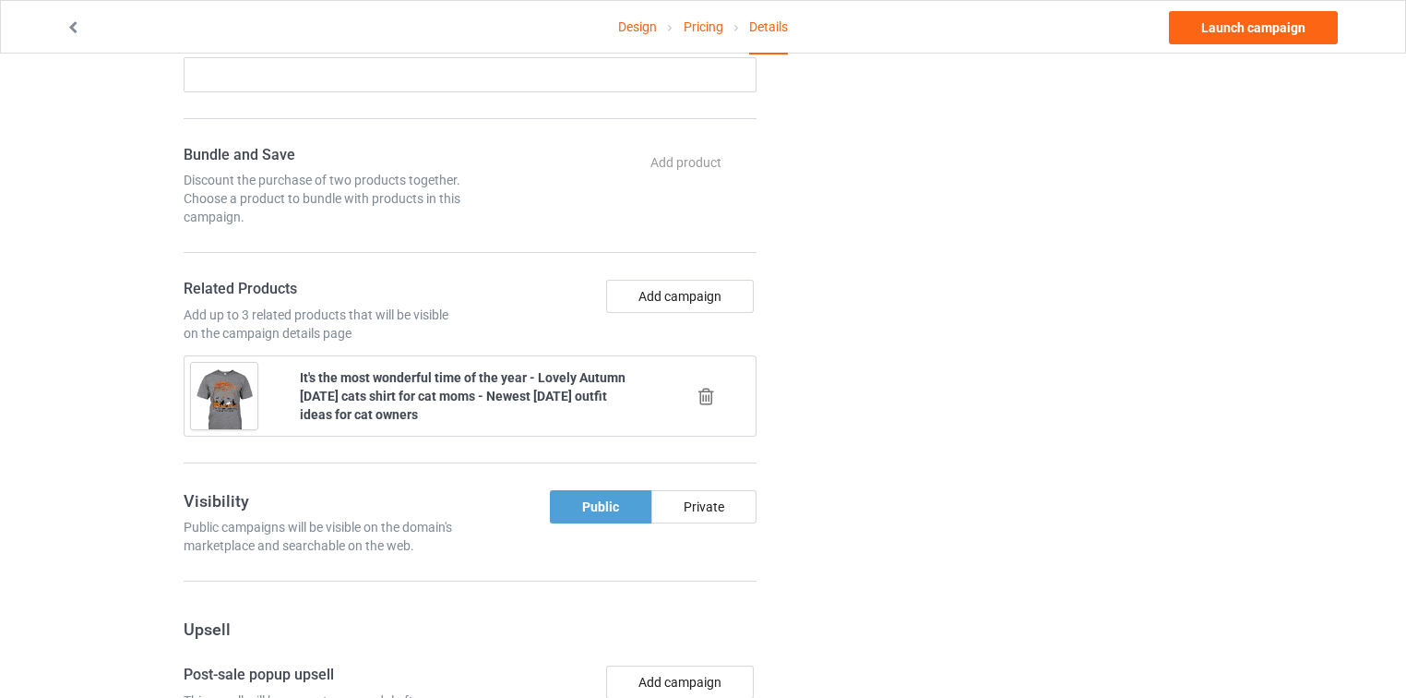
click at [701, 387] on icon at bounding box center [706, 396] width 23 height 19
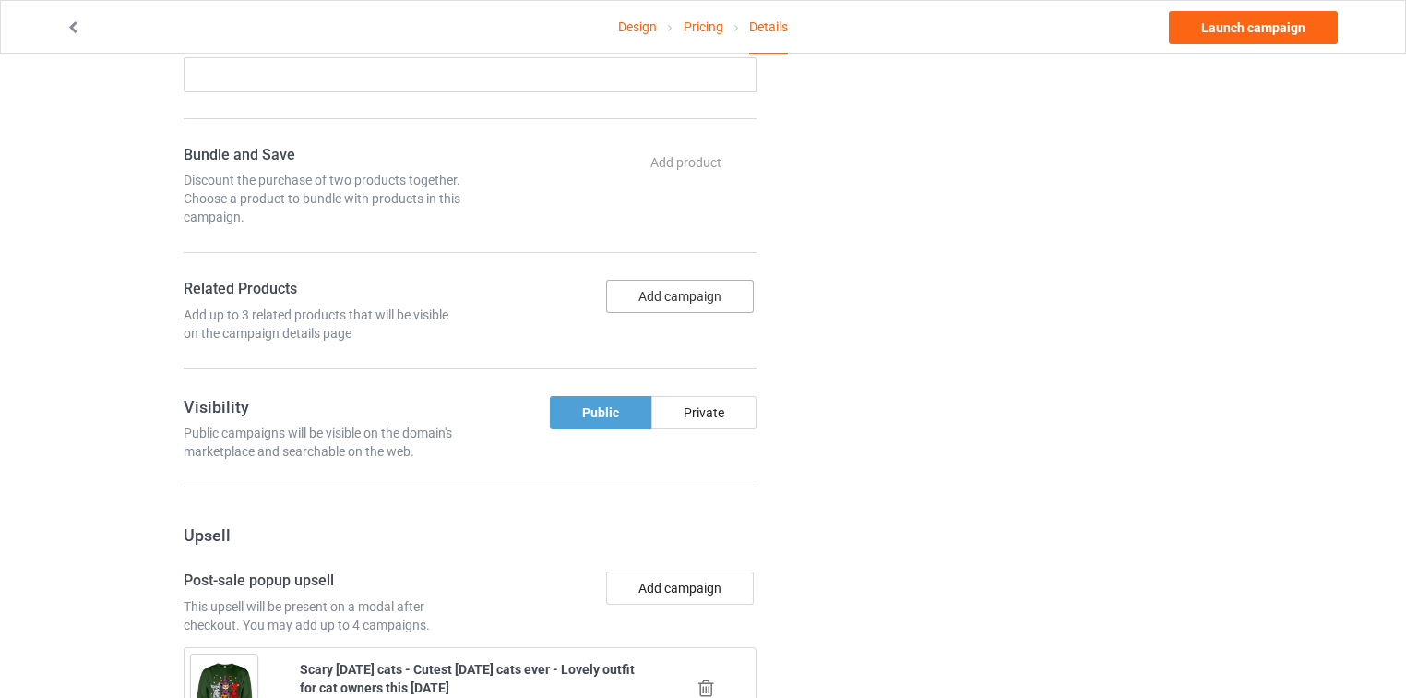
click at [704, 280] on button "Add campaign" at bounding box center [680, 296] width 148 height 33
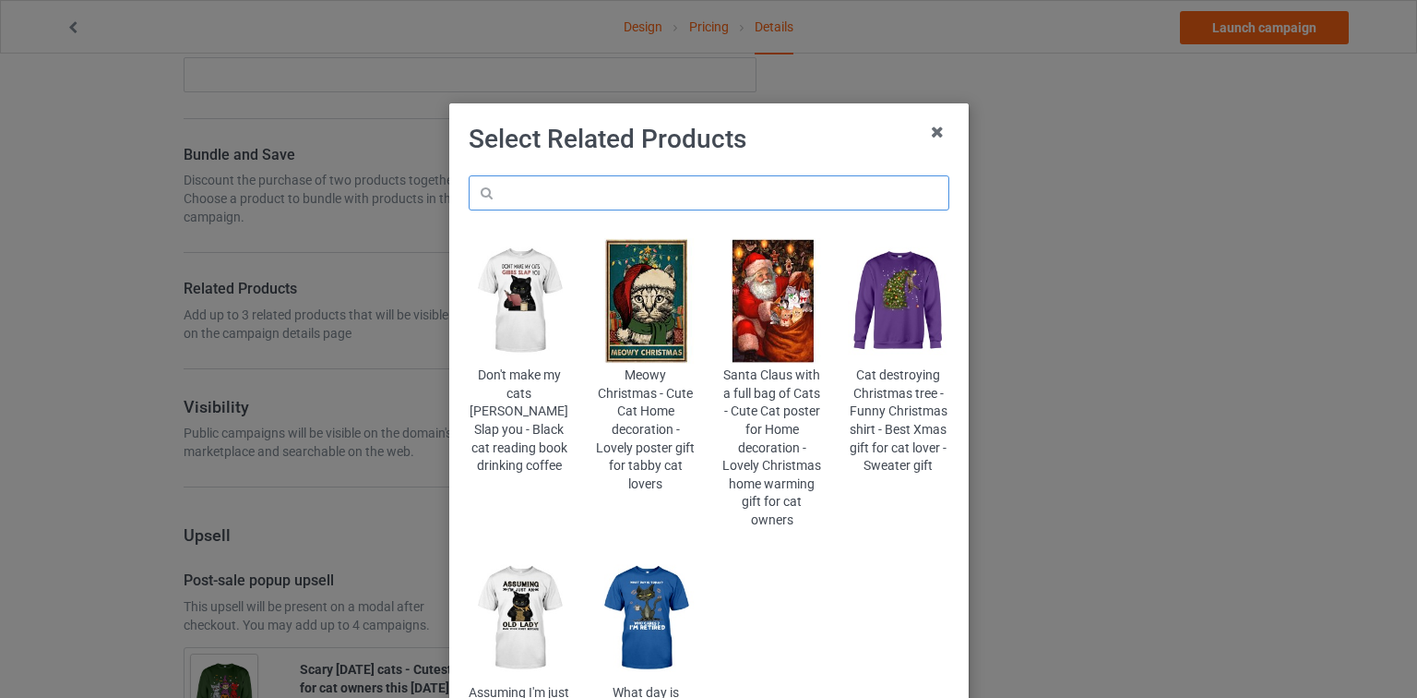
click at [720, 206] on input "text" at bounding box center [709, 192] width 481 height 35
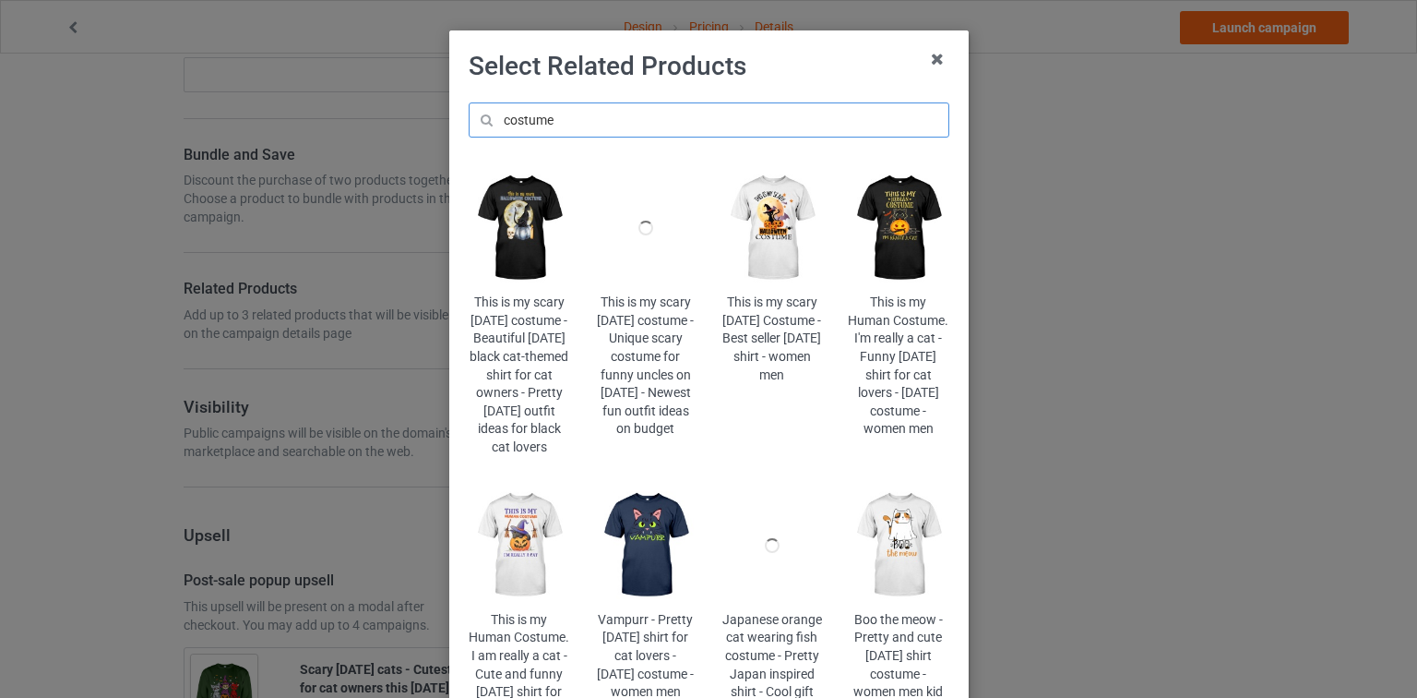
scroll to position [74, 0]
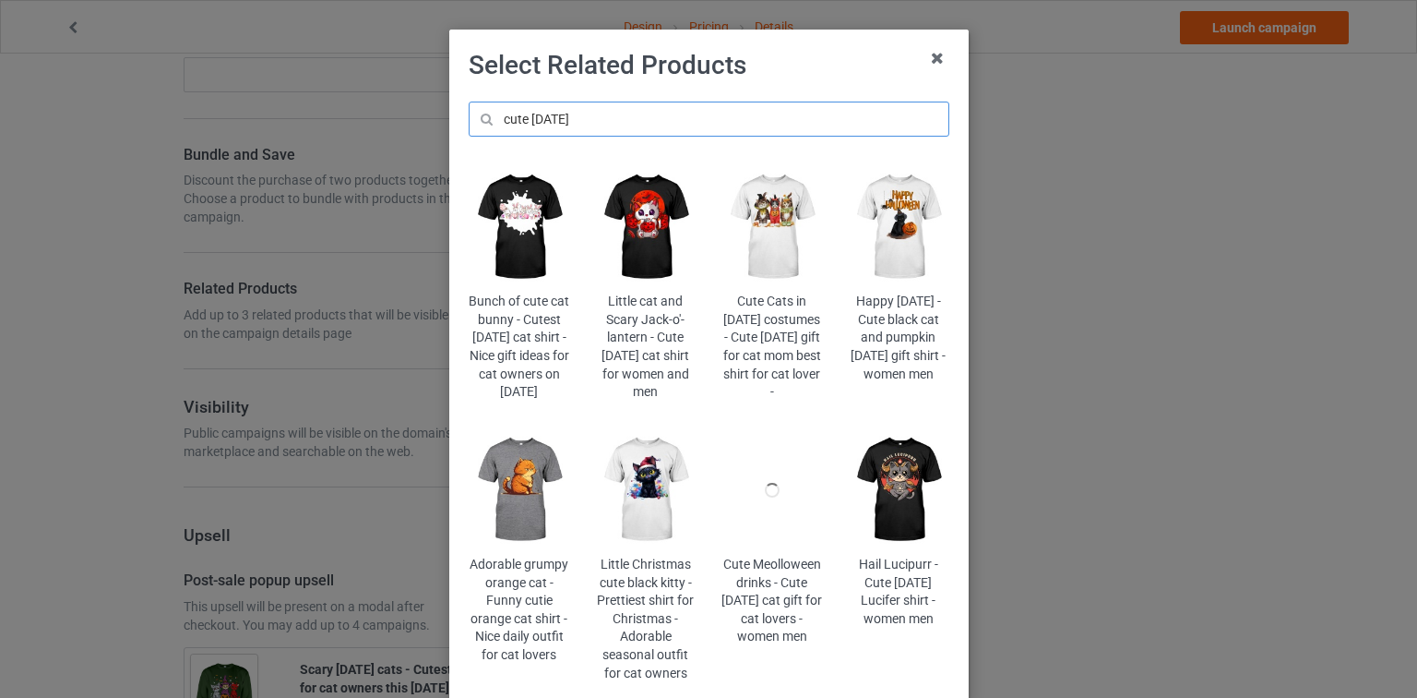
type input "cute [DATE]"
click at [789, 236] on img at bounding box center [772, 226] width 101 height 125
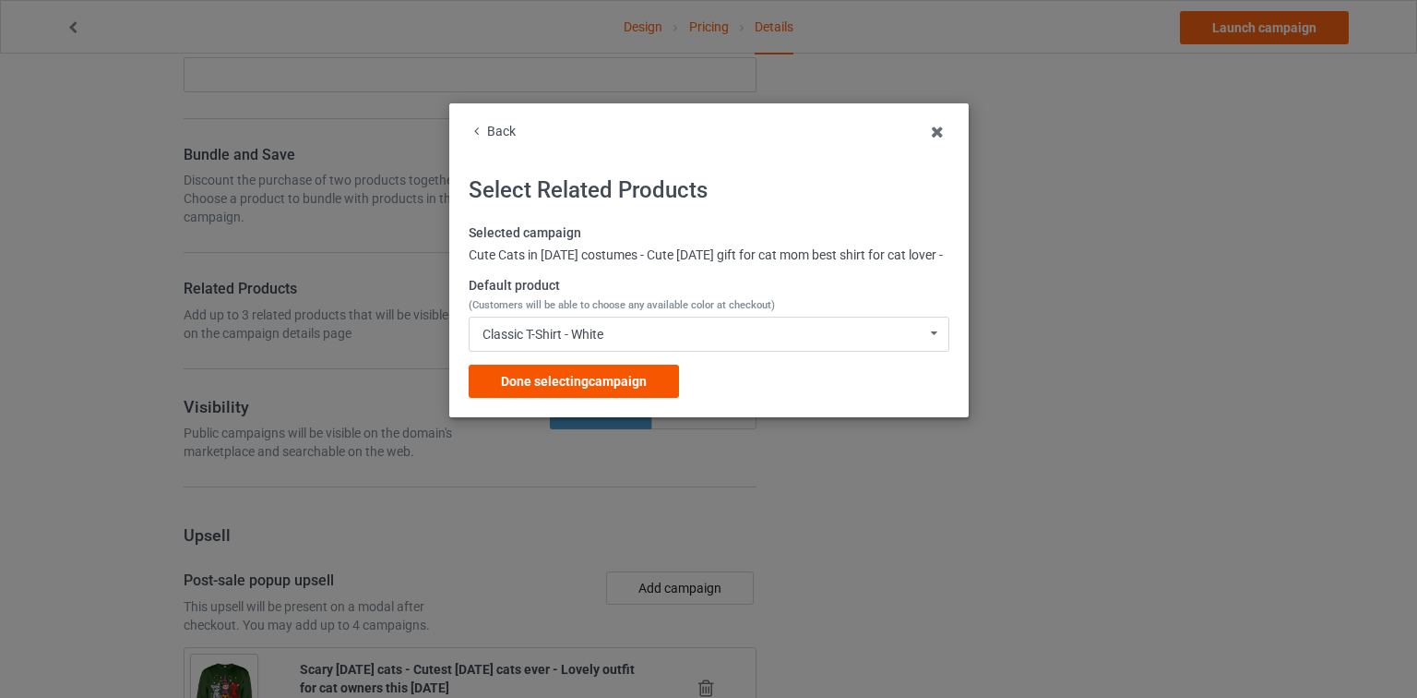
click at [611, 388] on span "Done selecting campaign" at bounding box center [574, 381] width 146 height 15
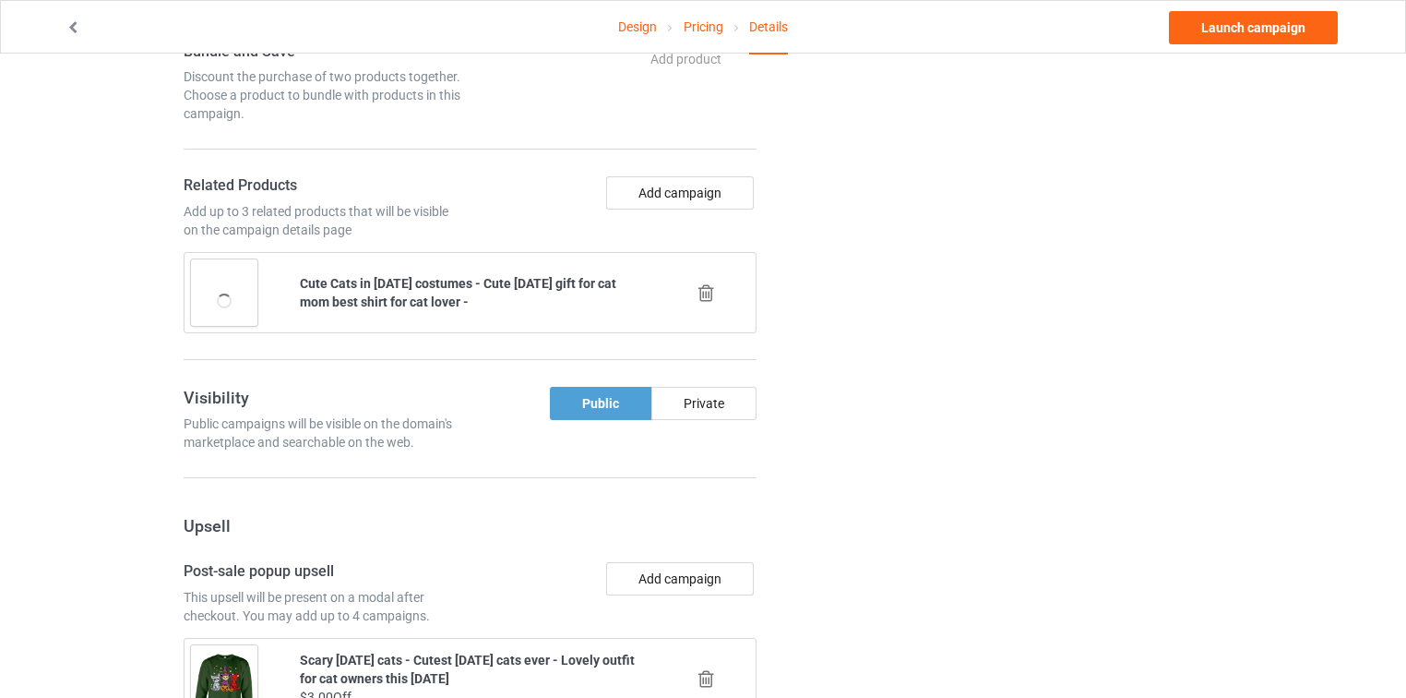
scroll to position [1402, 0]
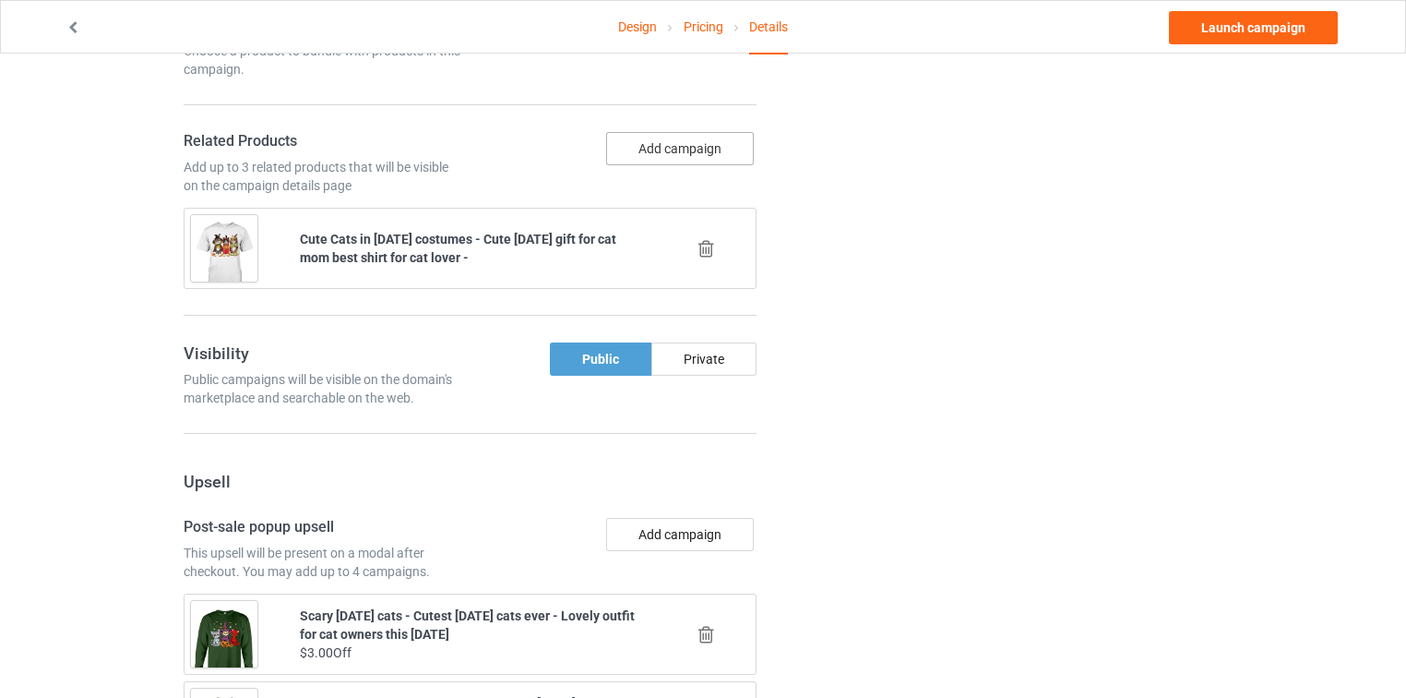
click at [683, 132] on button "Add campaign" at bounding box center [680, 148] width 148 height 33
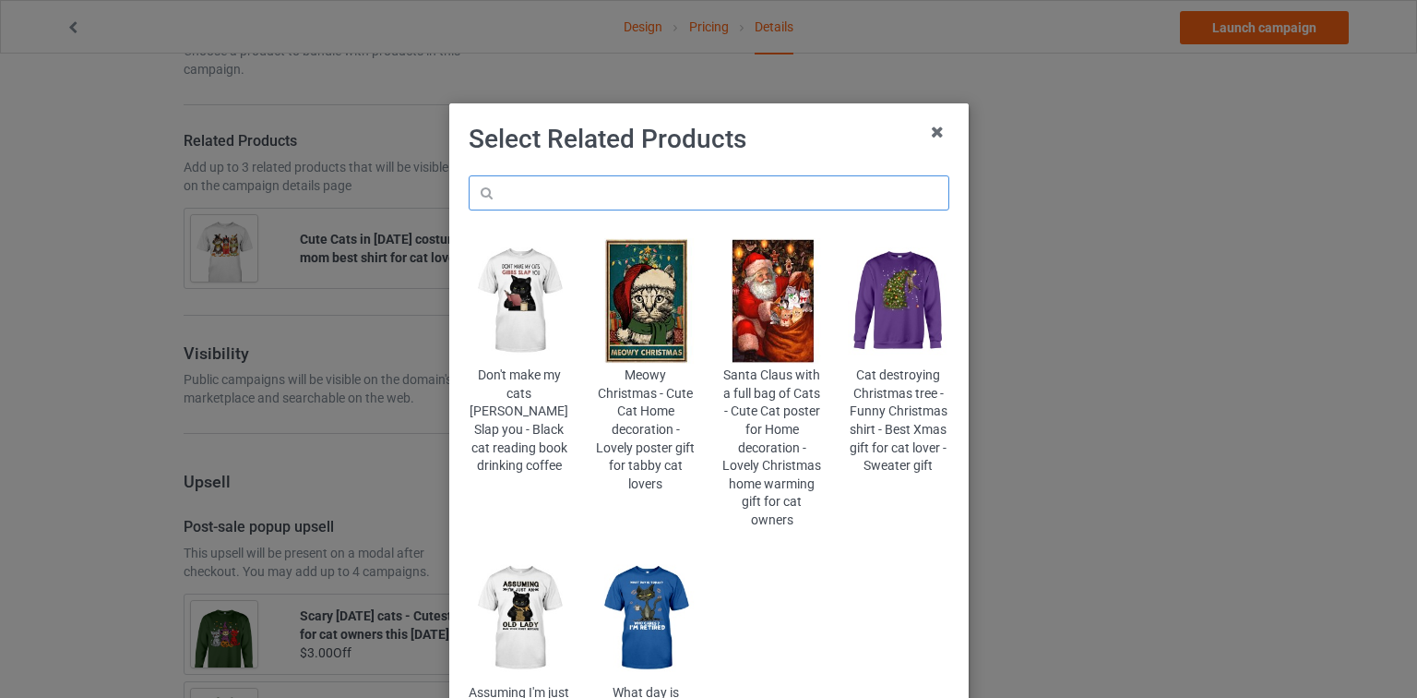
click at [659, 185] on input "text" at bounding box center [709, 192] width 481 height 35
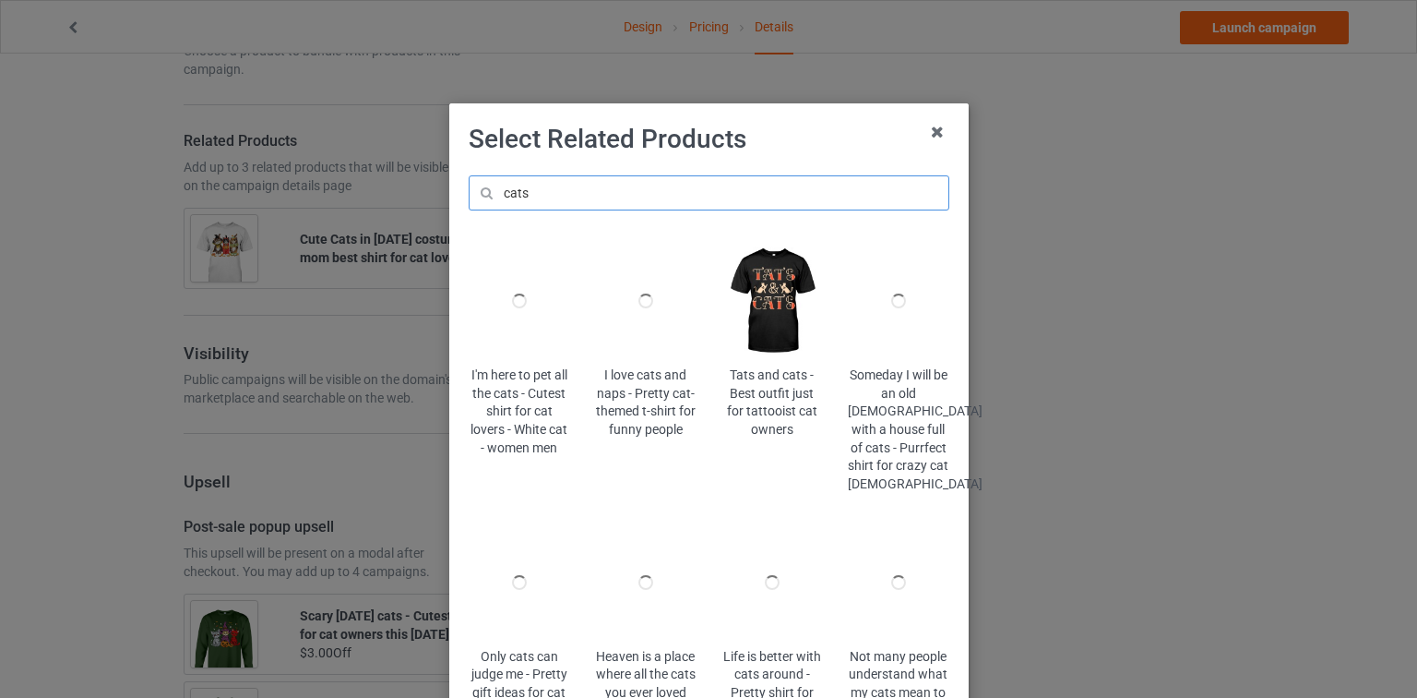
click at [553, 190] on input "cats" at bounding box center [709, 192] width 481 height 35
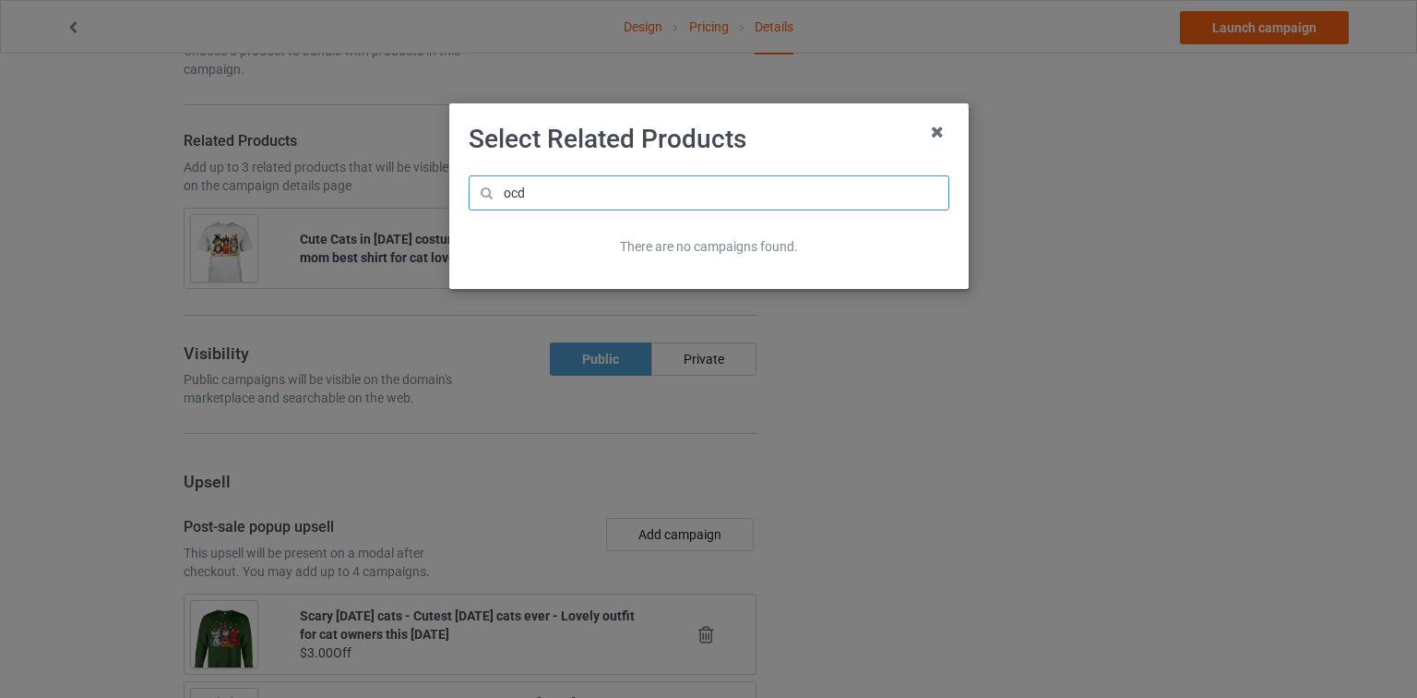
type input "ocd"
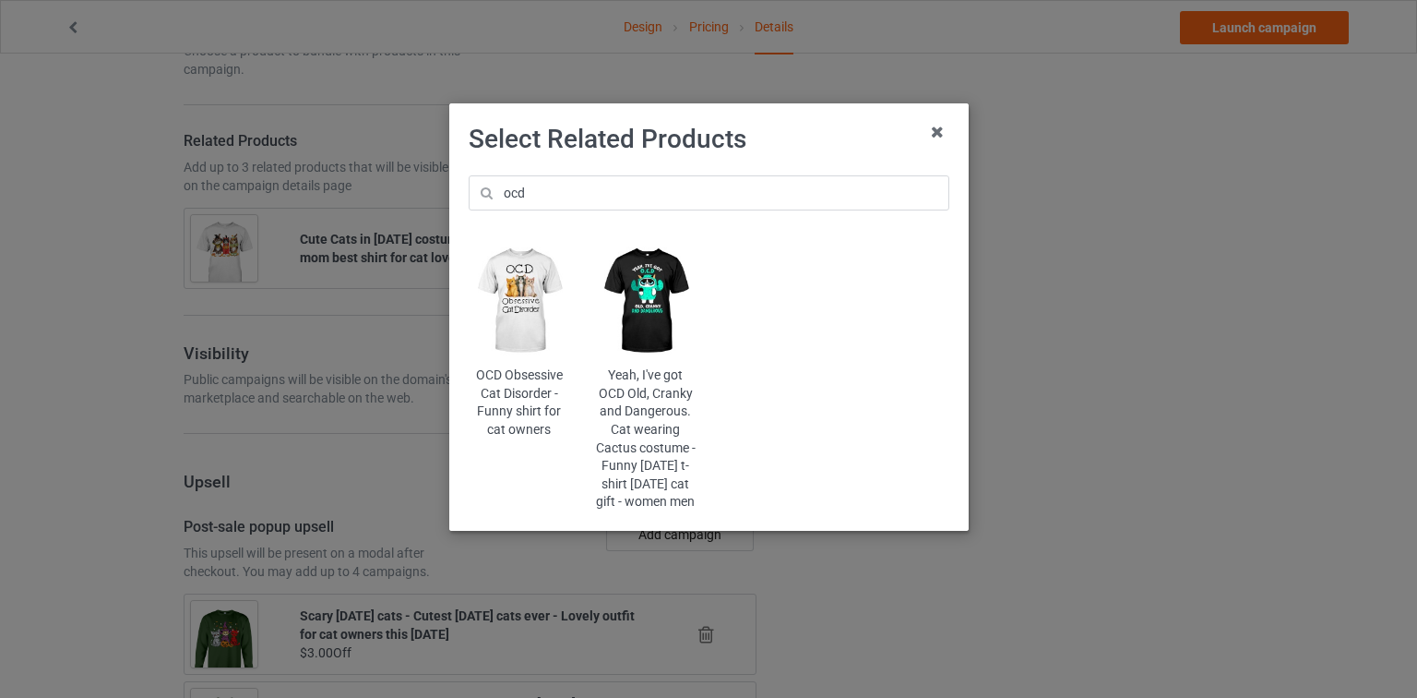
click at [528, 295] on img at bounding box center [519, 300] width 101 height 125
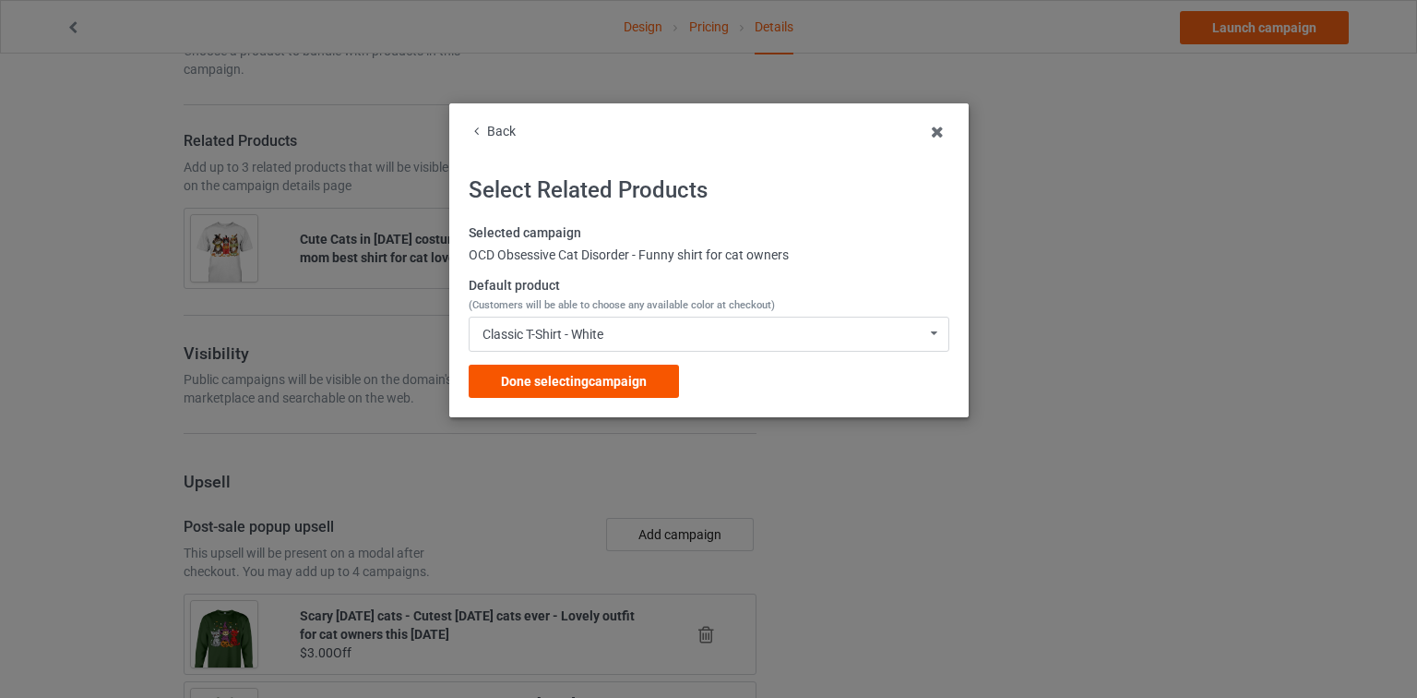
click at [622, 376] on span "Done selecting campaign" at bounding box center [574, 381] width 146 height 15
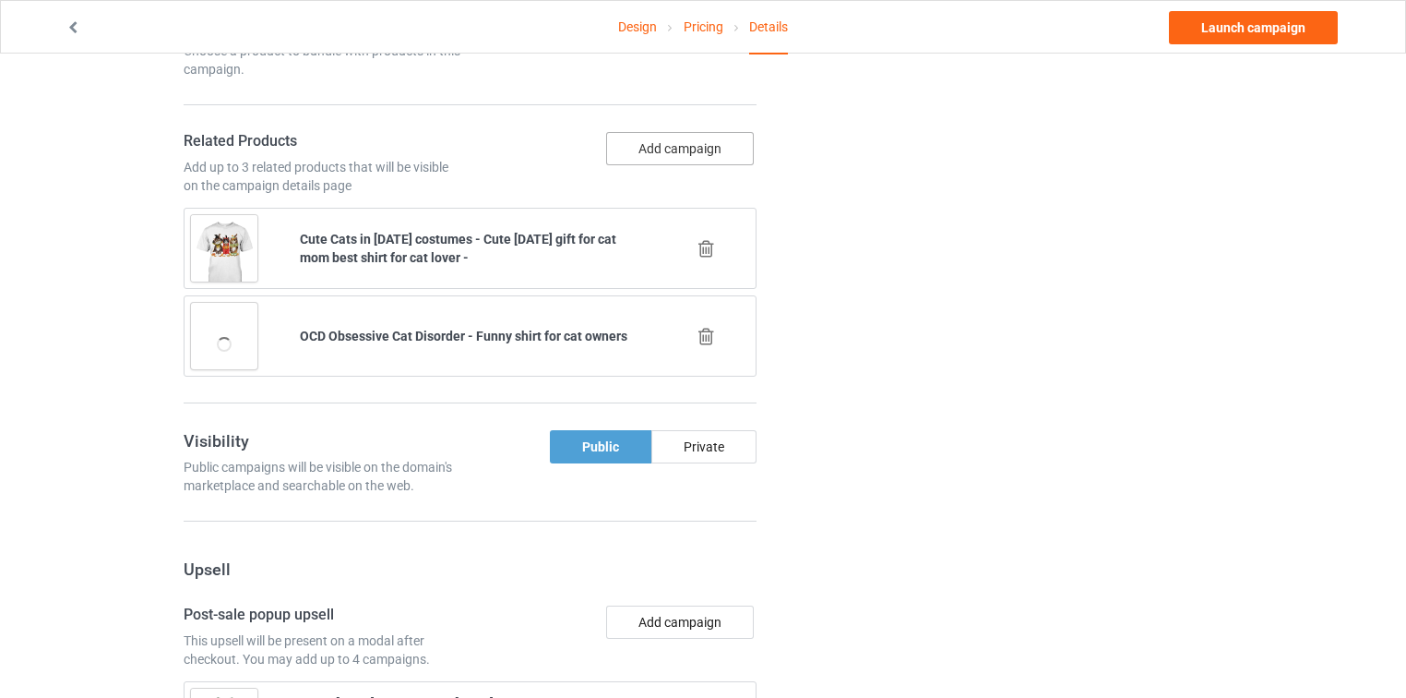
click at [723, 133] on button "Add campaign" at bounding box center [680, 148] width 148 height 33
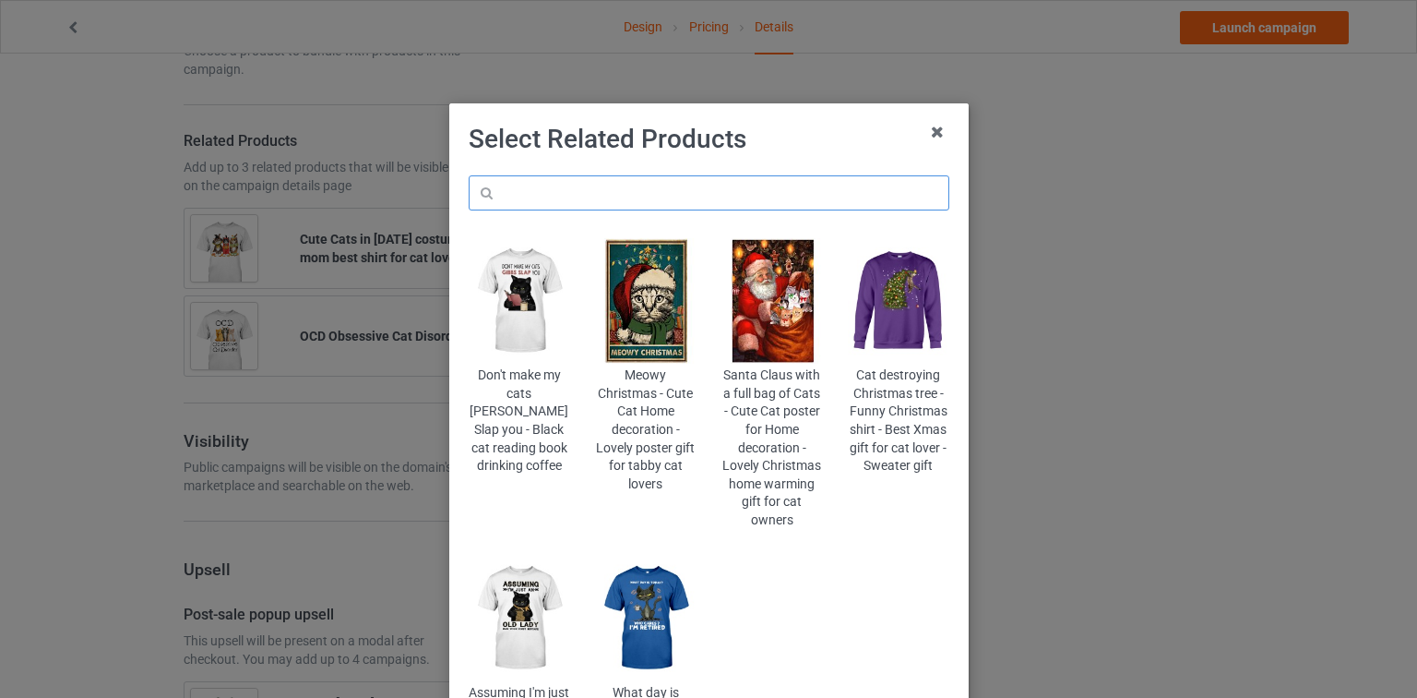
click at [704, 178] on input "text" at bounding box center [709, 192] width 481 height 35
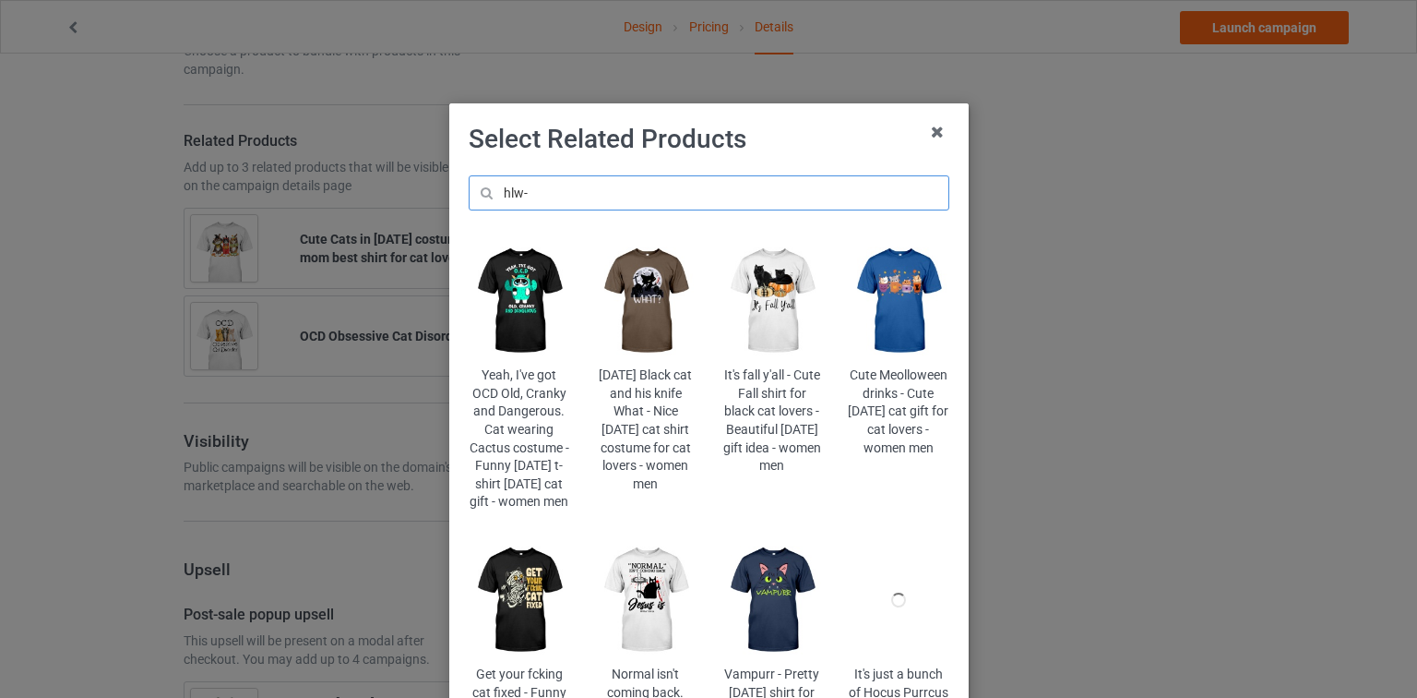
type input "hlw-"
click at [902, 316] on img at bounding box center [898, 300] width 101 height 125
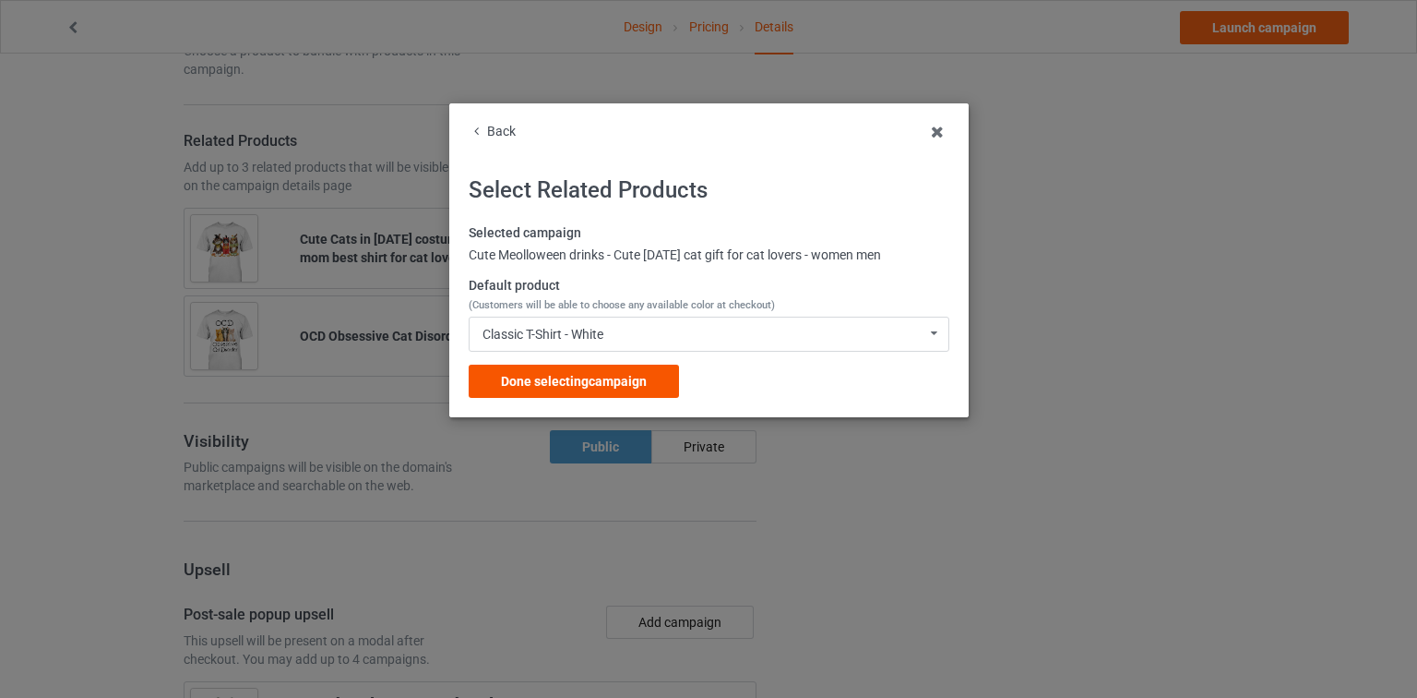
click at [555, 382] on span "Done selecting campaign" at bounding box center [574, 381] width 146 height 15
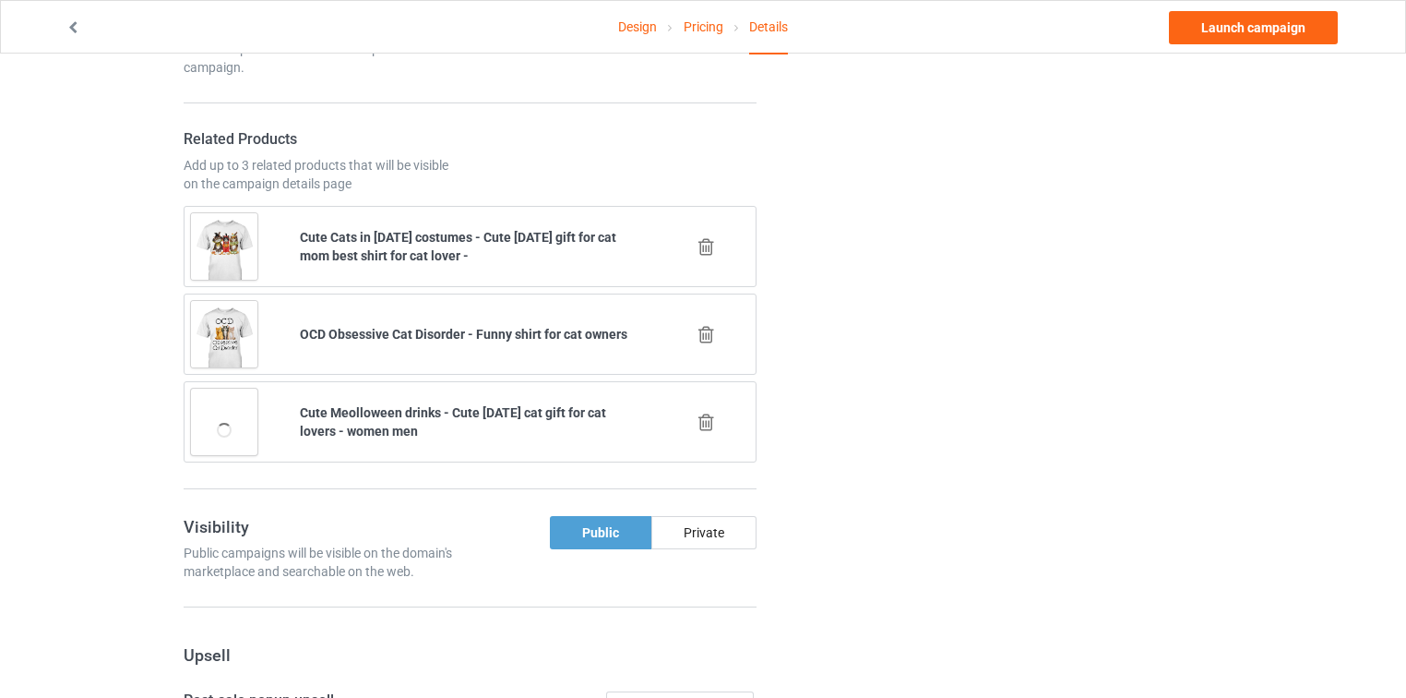
scroll to position [2014, 0]
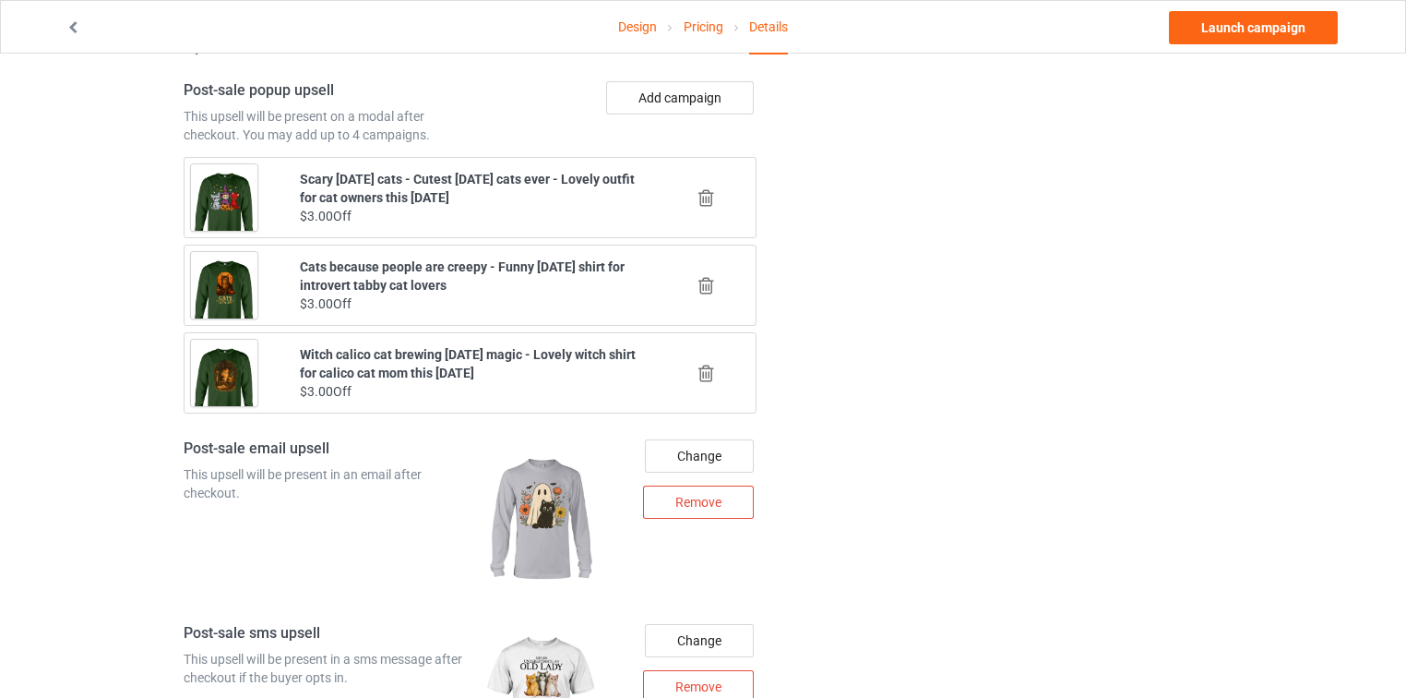
click at [708, 276] on icon at bounding box center [706, 285] width 23 height 19
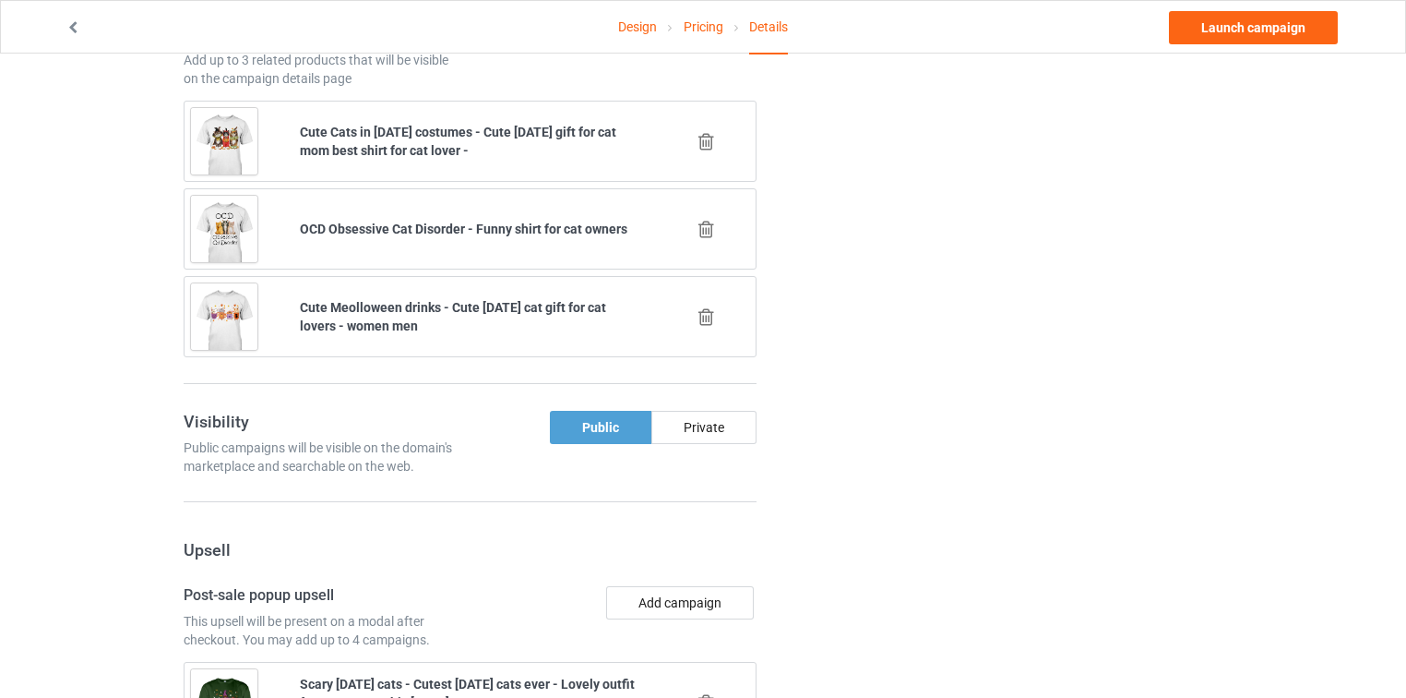
scroll to position [1867, 0]
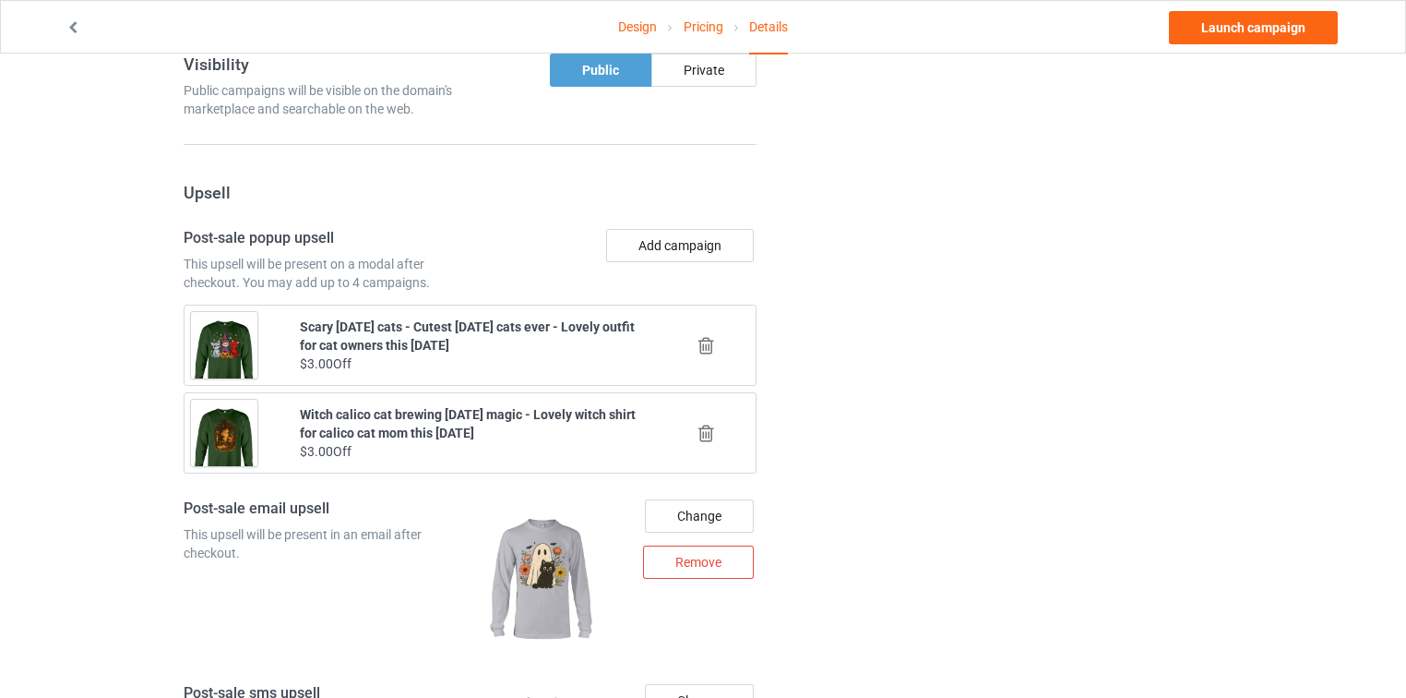
click at [710, 424] on icon at bounding box center [706, 433] width 23 height 19
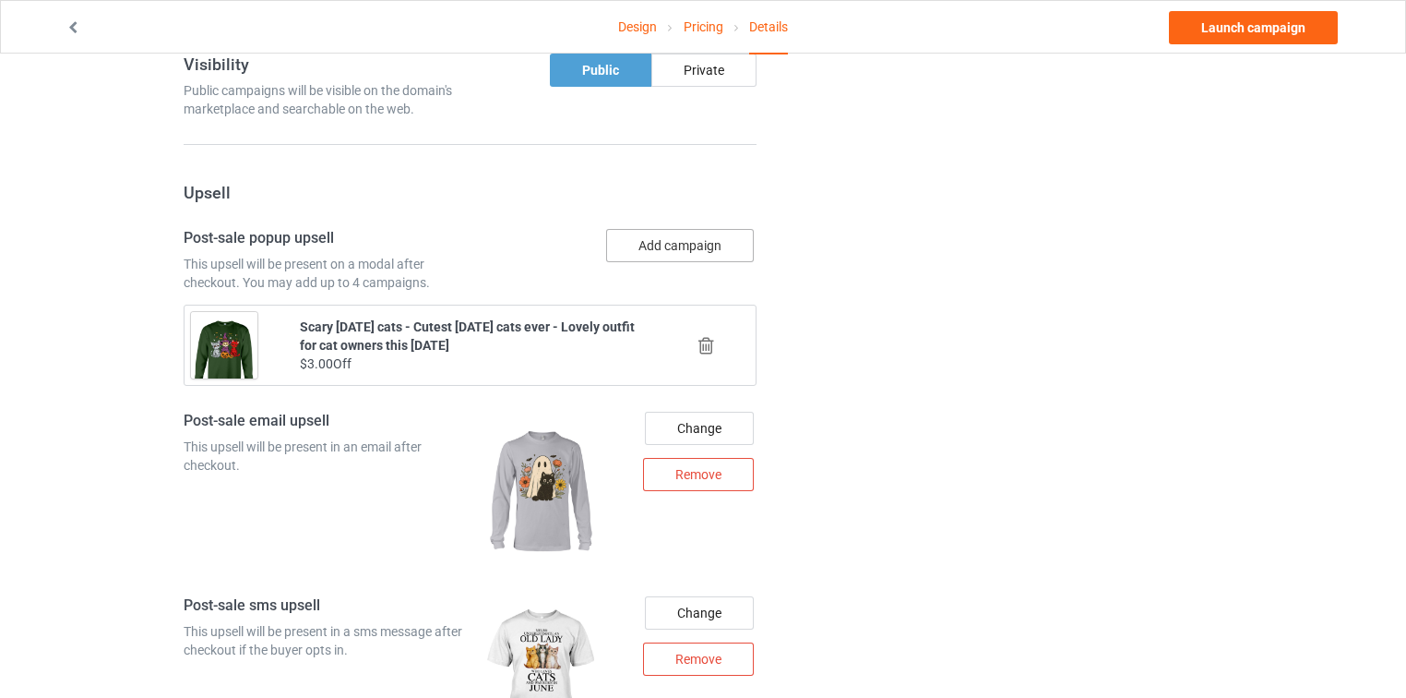
click at [690, 229] on button "Add campaign" at bounding box center [680, 245] width 148 height 33
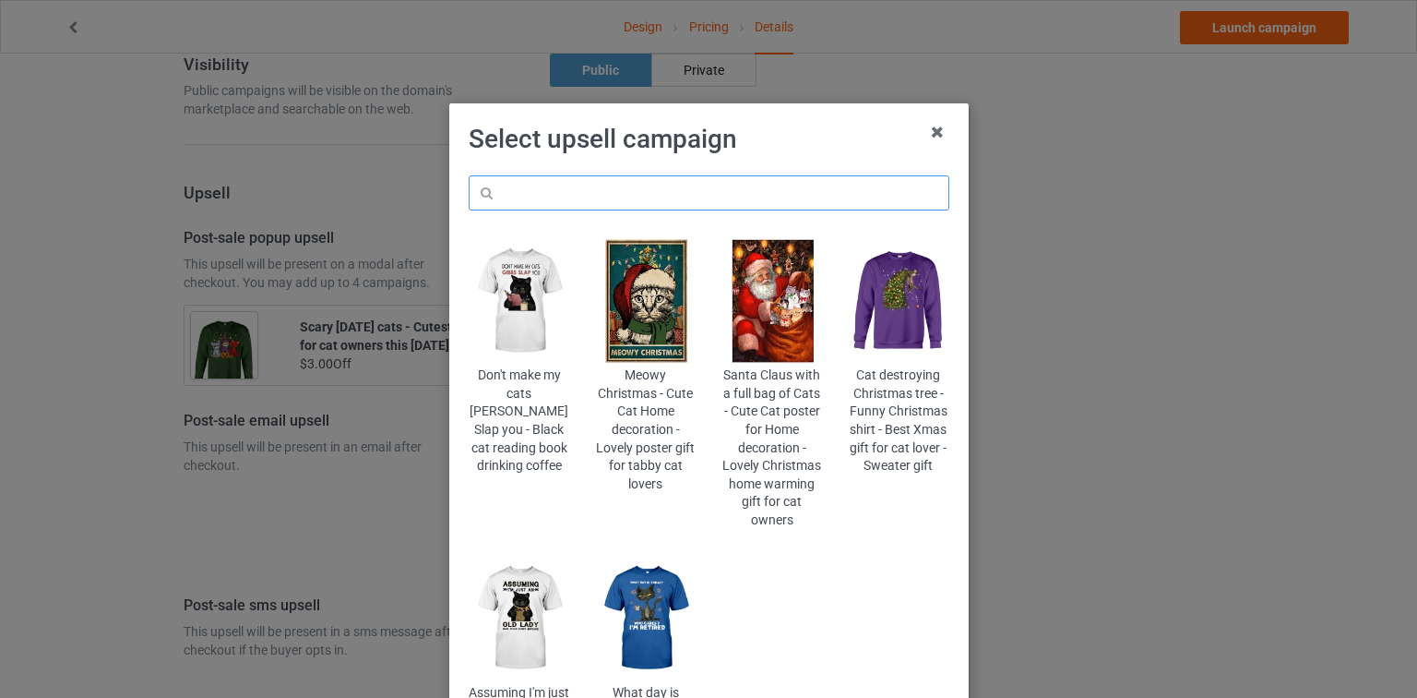
click at [689, 196] on input "text" at bounding box center [709, 192] width 481 height 35
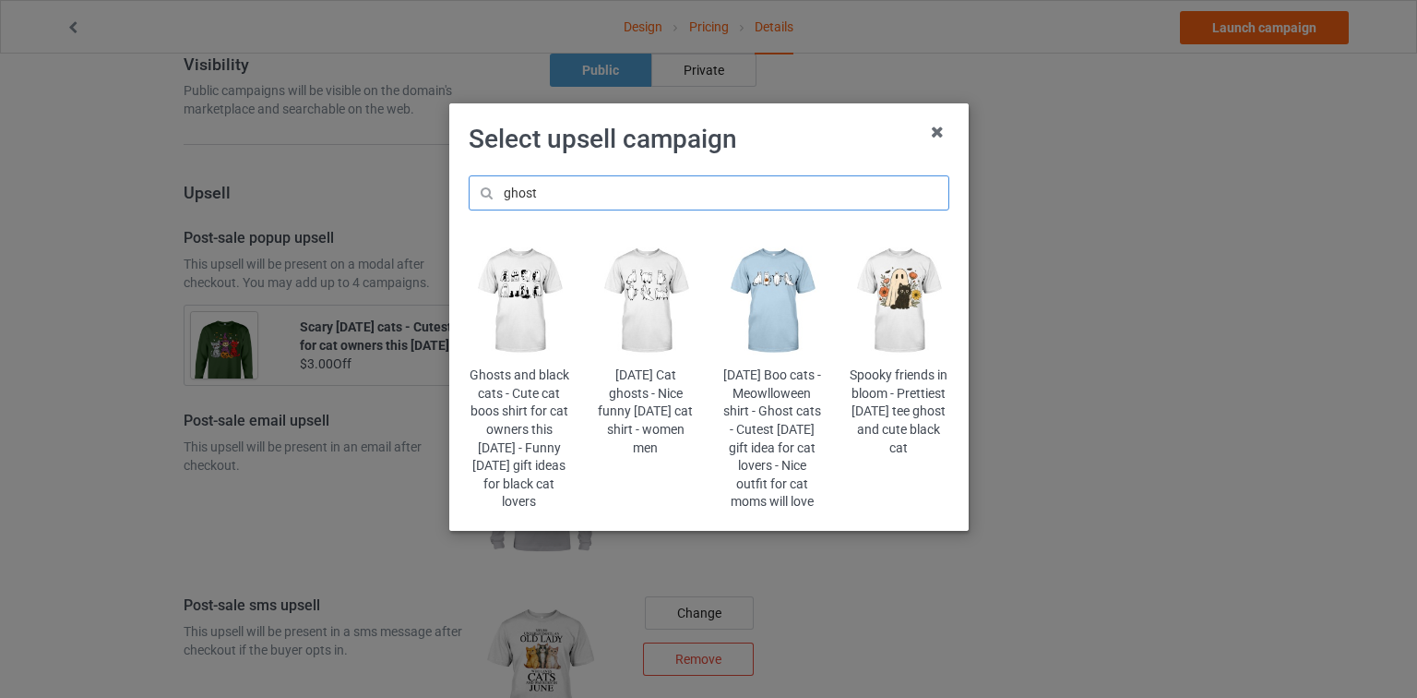
type input "ghost"
click at [935, 294] on img at bounding box center [898, 300] width 101 height 125
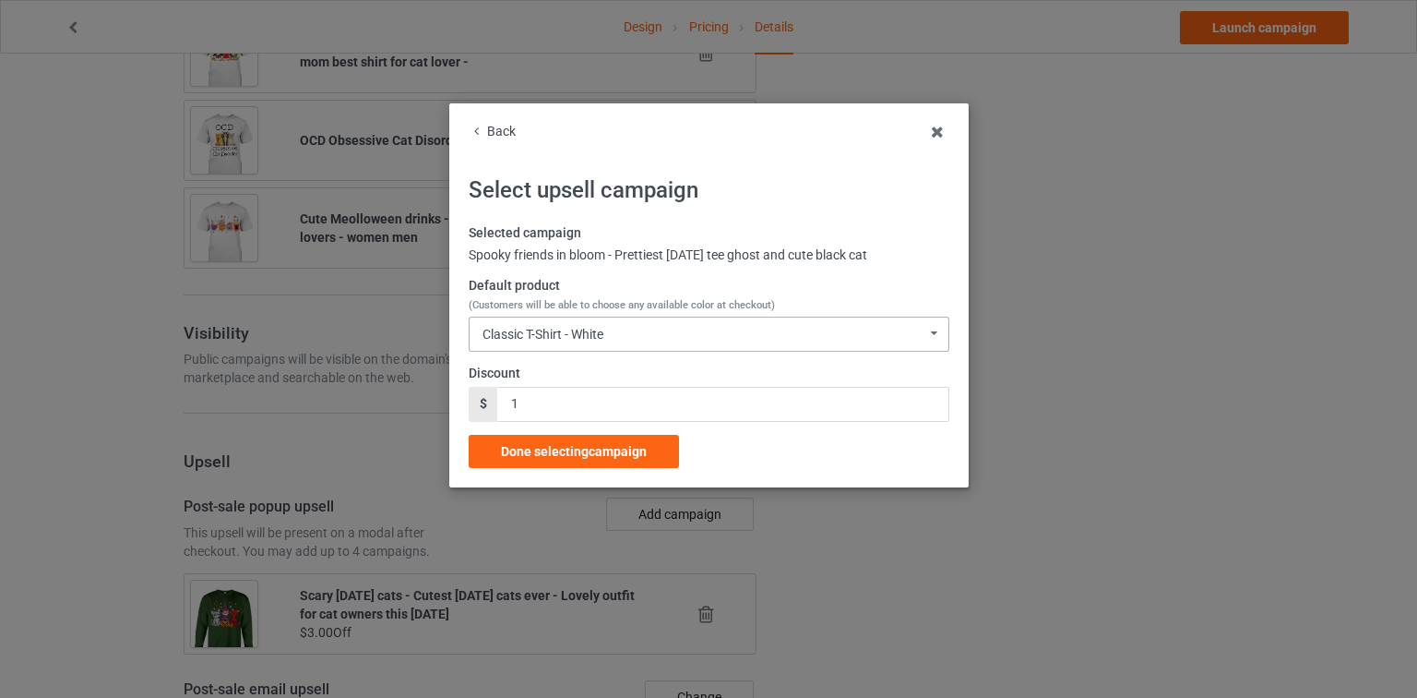
scroll to position [1867, 0]
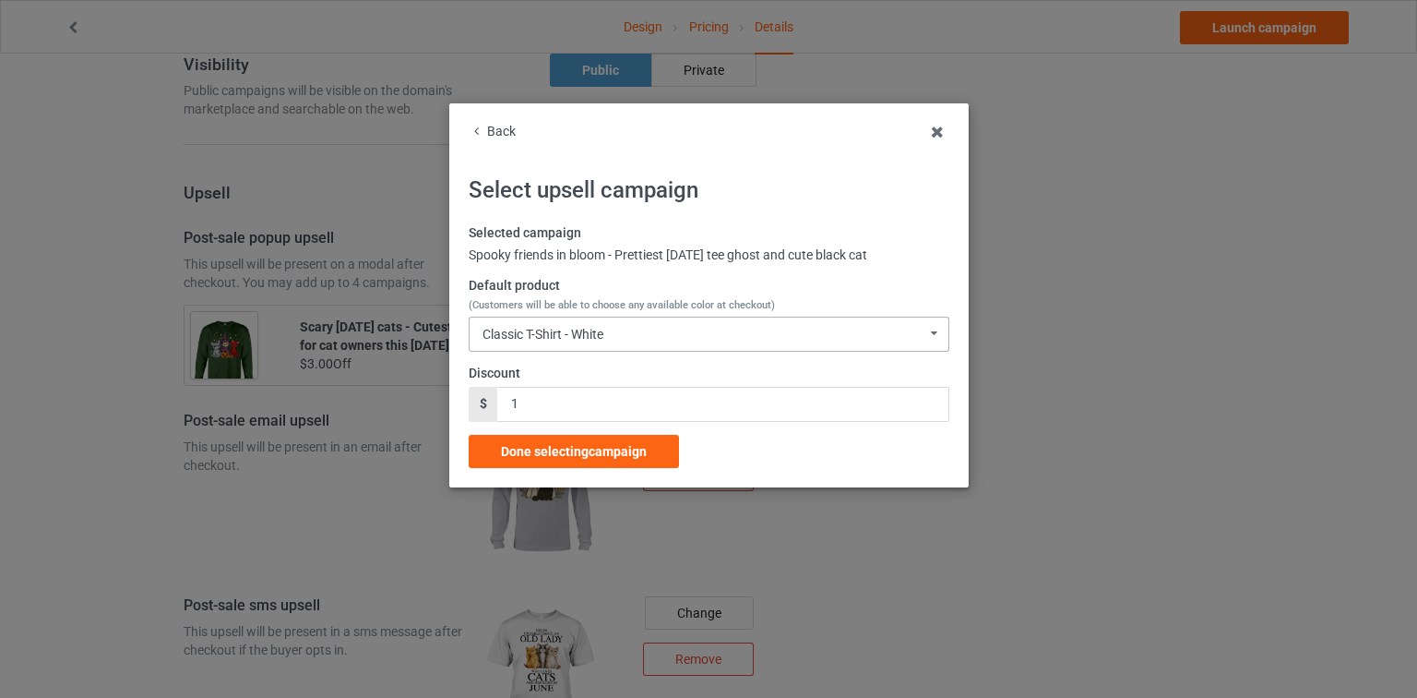
click at [561, 316] on div "Classic T-Shirt - White Classic T-Shirt - White Classic T-Shirt - Athletic Heat…" at bounding box center [709, 333] width 481 height 35
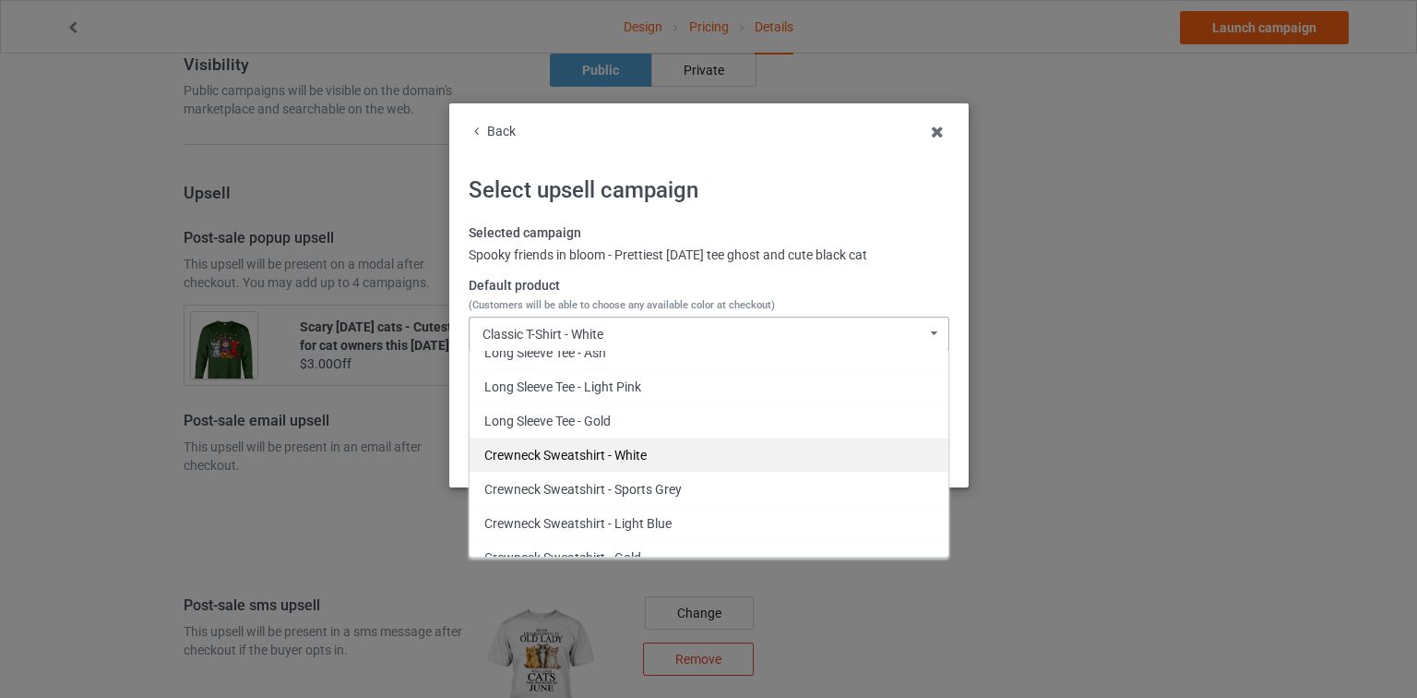
scroll to position [491, 0]
click at [495, 119] on div "Back Select upsell campaign Selected campaign Spooky friends in bloom - Prettie…" at bounding box center [708, 295] width 519 height 384
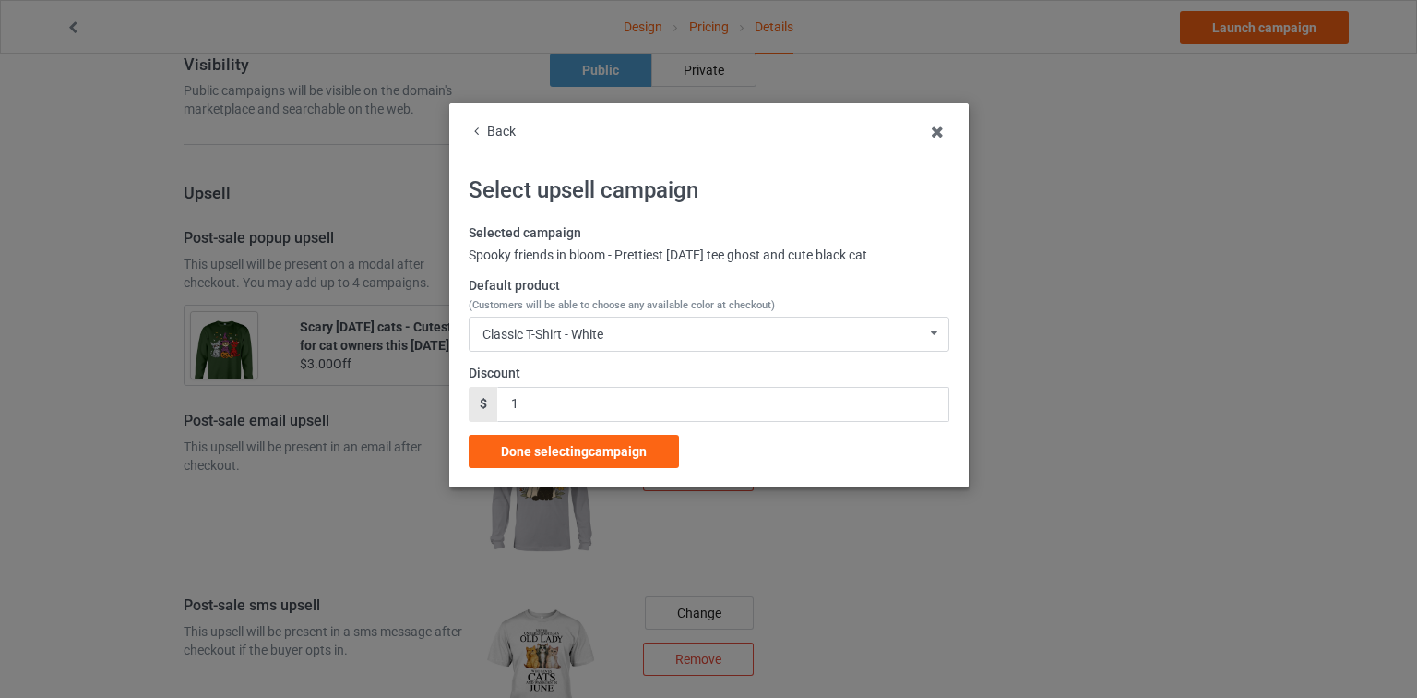
click at [496, 133] on div "Back" at bounding box center [709, 132] width 481 height 18
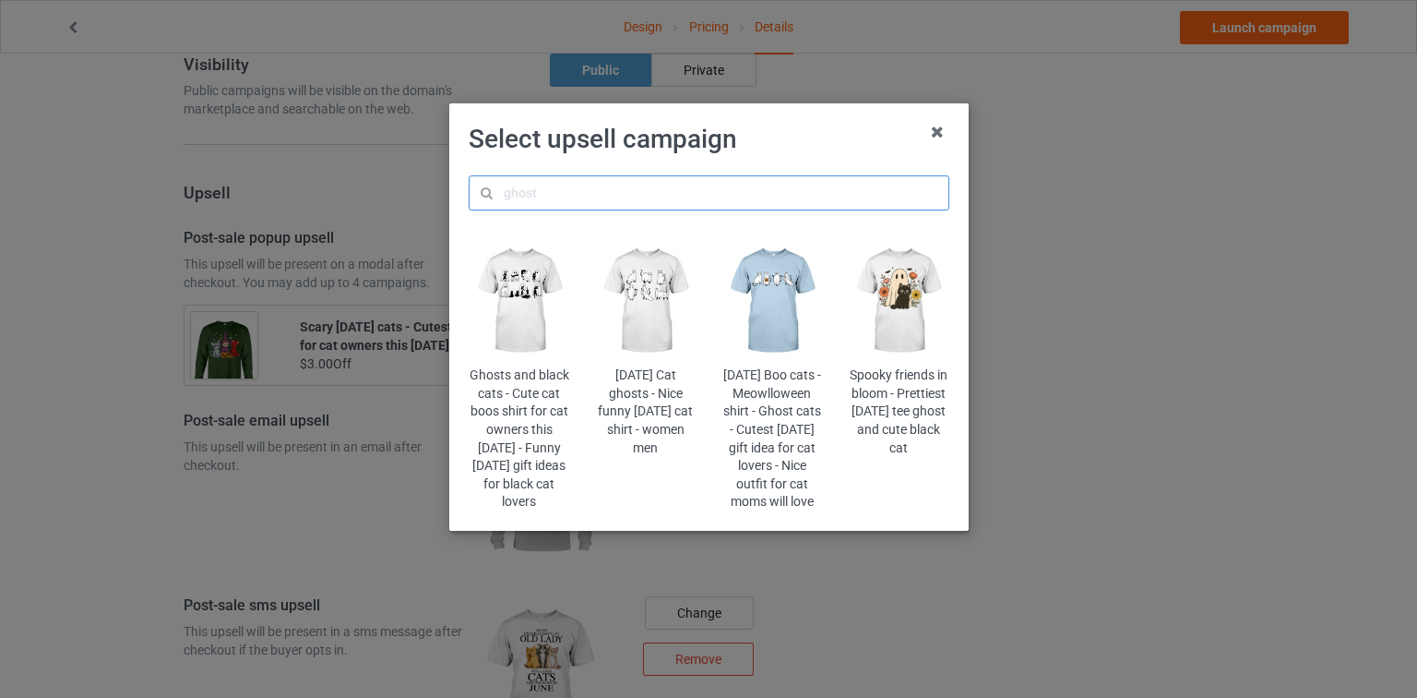
click at [568, 203] on input "text" at bounding box center [709, 192] width 481 height 35
click at [943, 131] on icon at bounding box center [938, 132] width 30 height 30
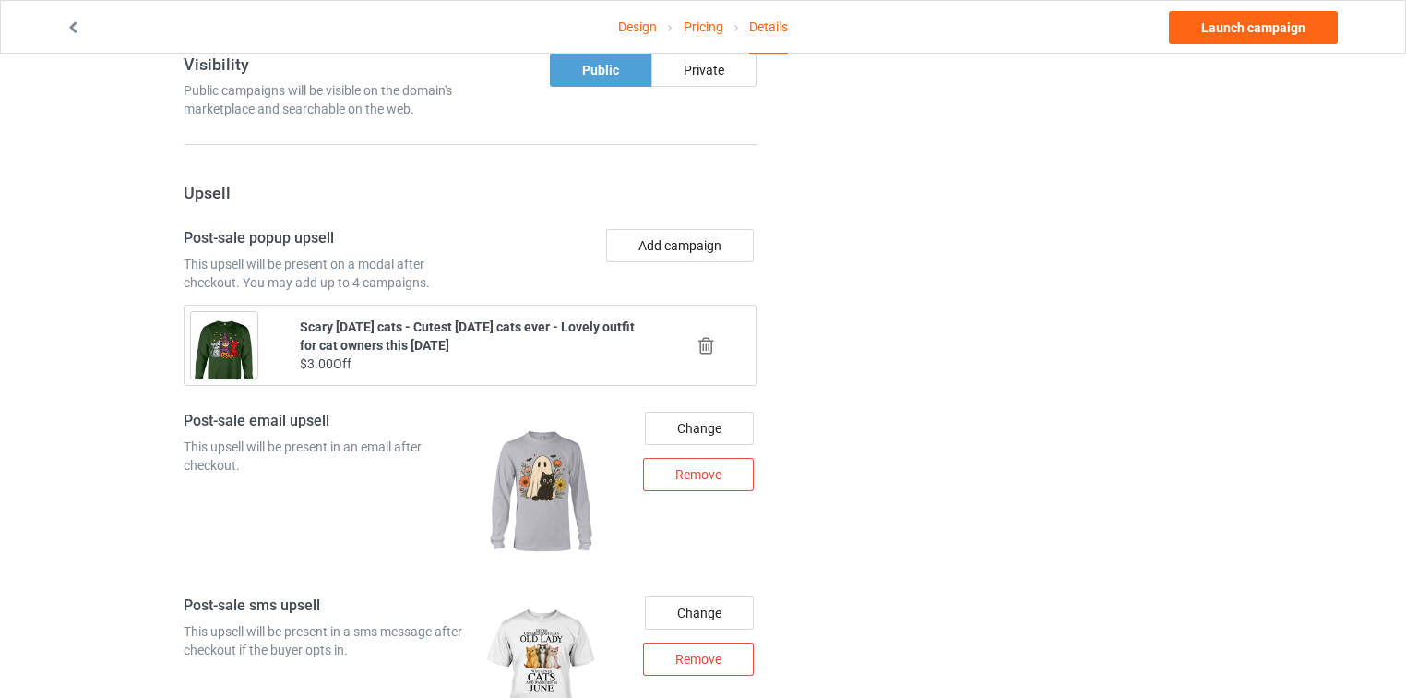
click at [705, 336] on icon at bounding box center [706, 345] width 23 height 19
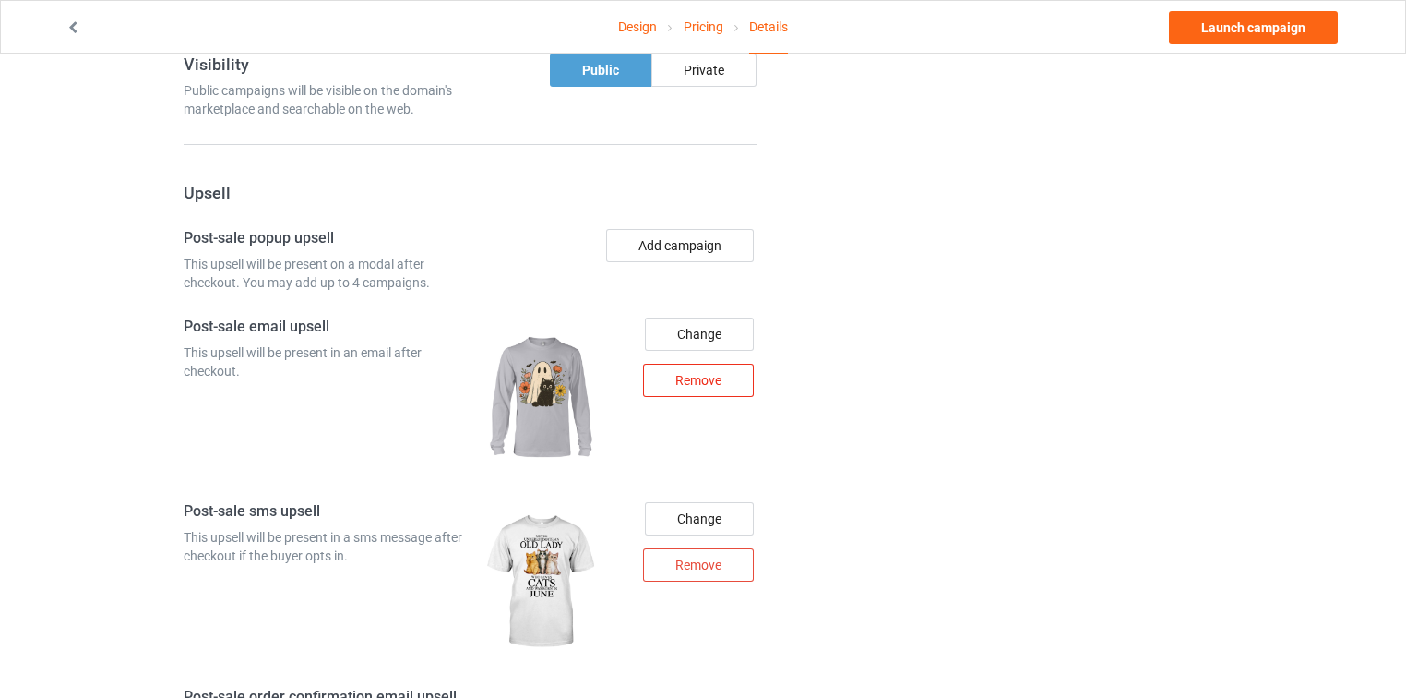
click at [676, 364] on div "Remove" at bounding box center [698, 380] width 111 height 33
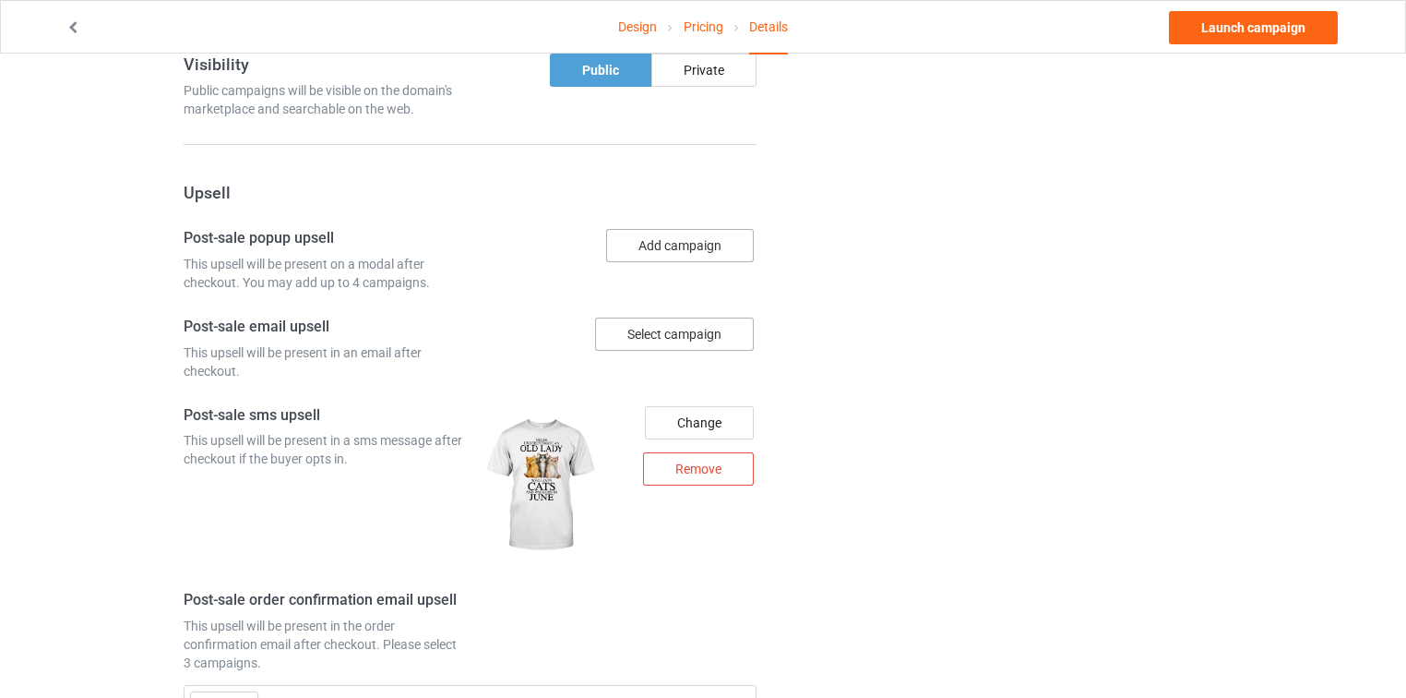
click at [692, 229] on button "Add campaign" at bounding box center [680, 245] width 148 height 33
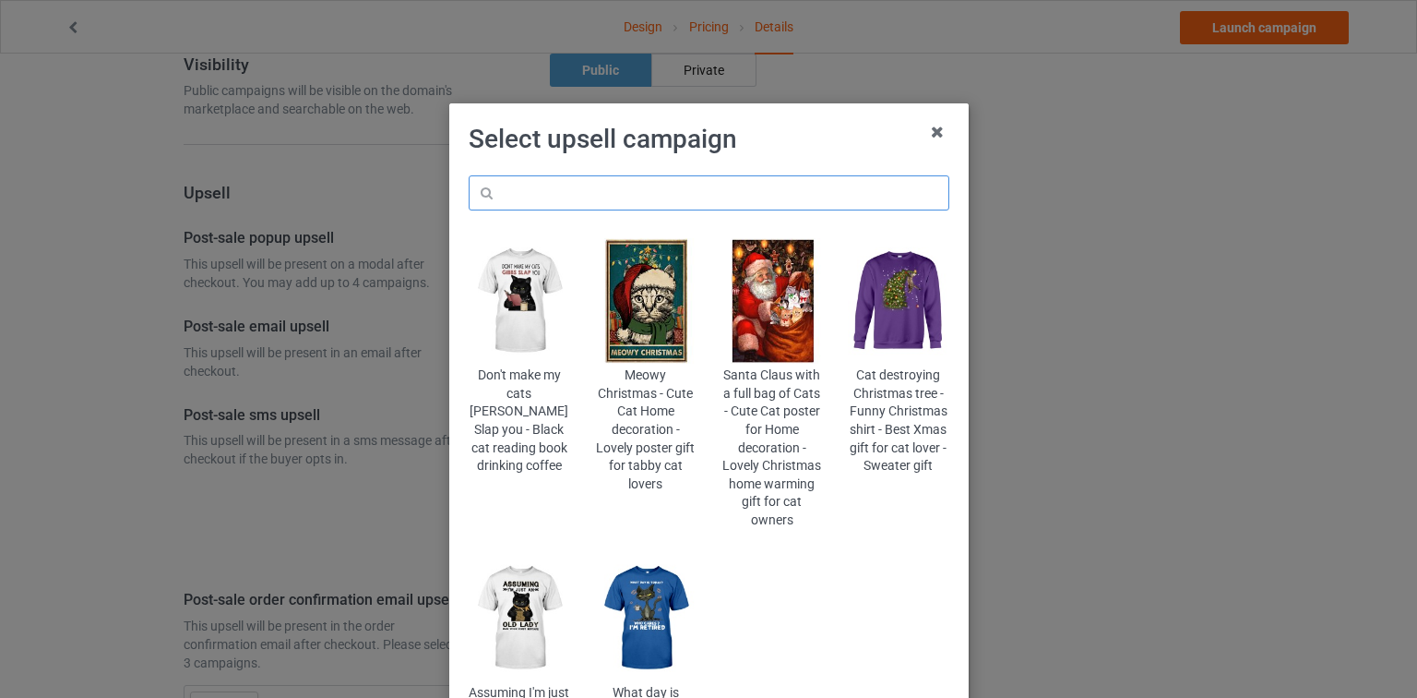
click at [701, 195] on input "text" at bounding box center [709, 192] width 481 height 35
type input "s"
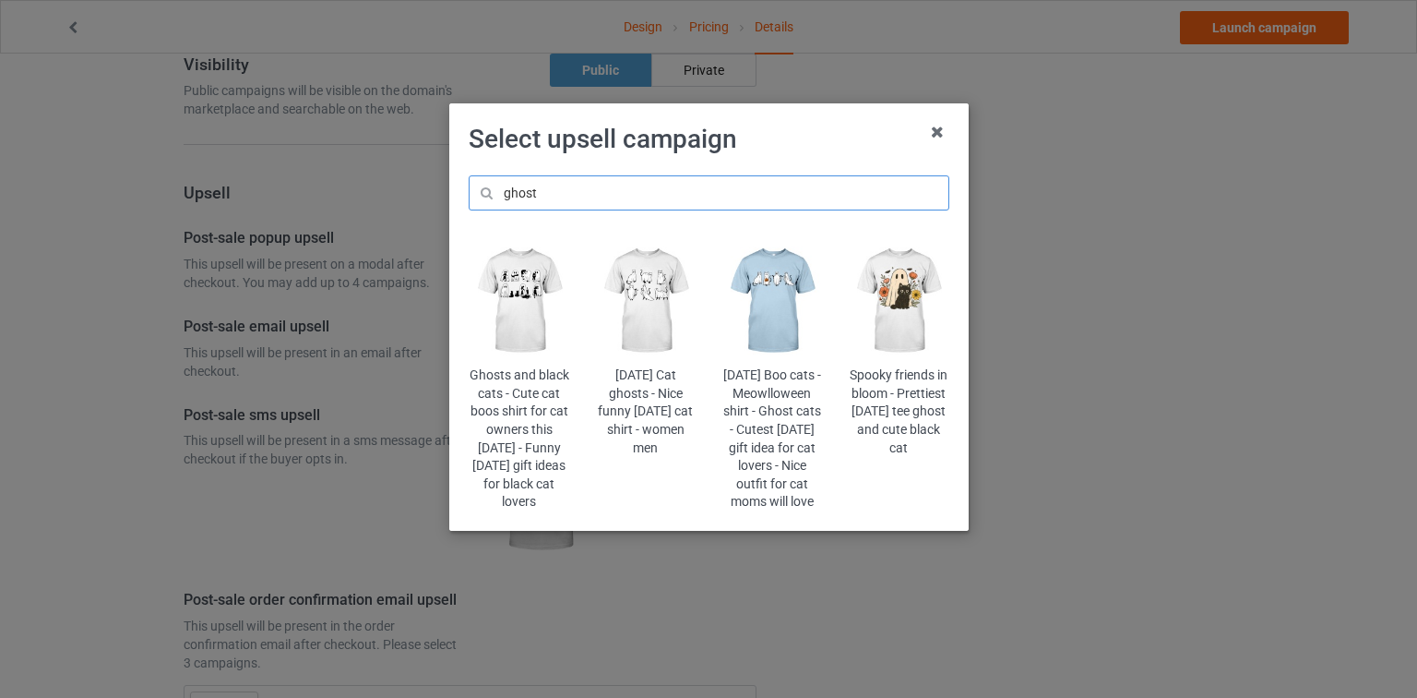
type input "ghost"
click at [889, 300] on img at bounding box center [898, 300] width 101 height 125
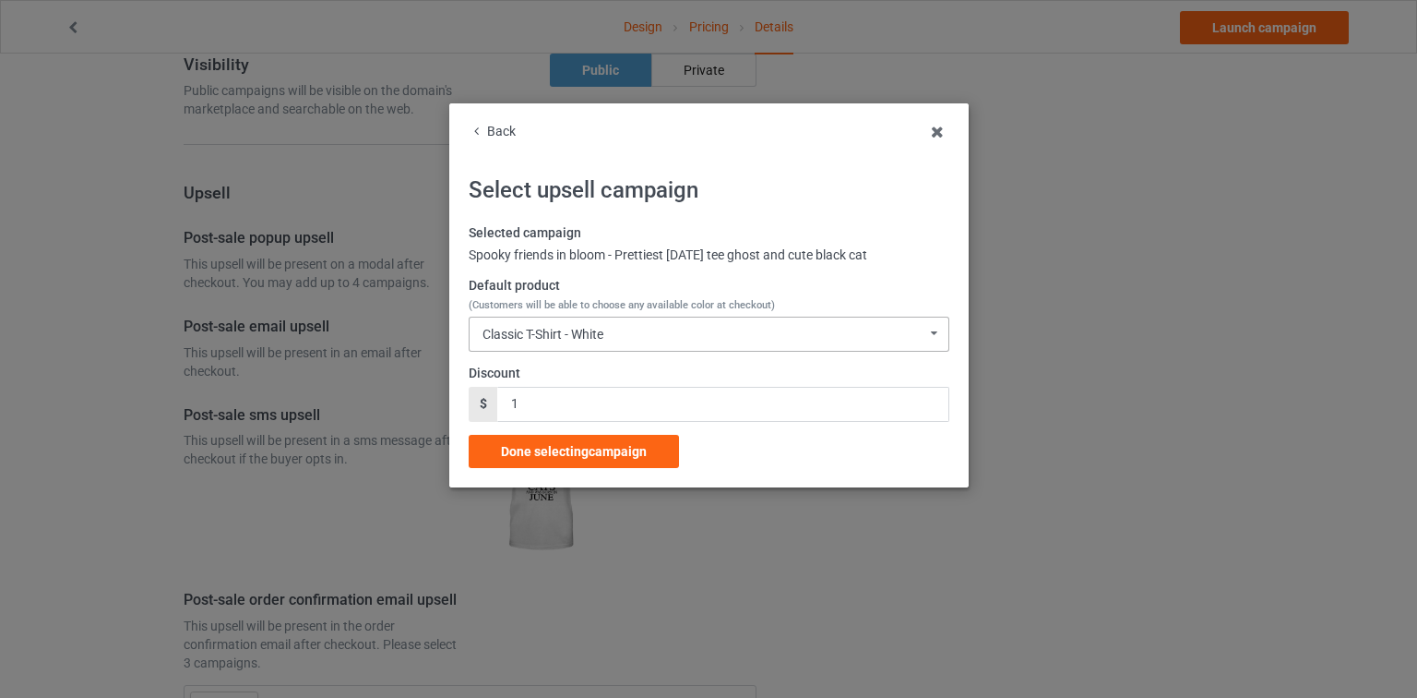
click at [617, 336] on div "Classic T-Shirt - White Classic T-Shirt - White Classic T-Shirt - Athletic Heat…" at bounding box center [709, 333] width 481 height 35
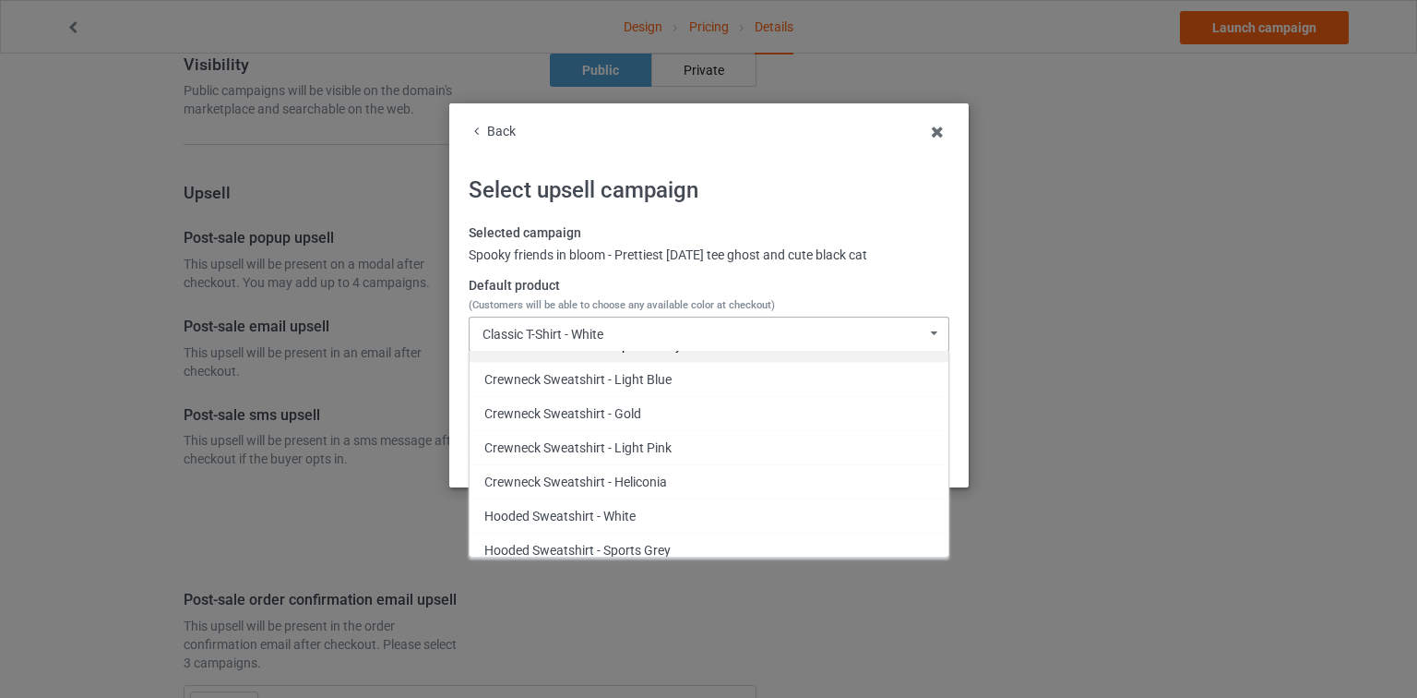
scroll to position [638, 0]
click at [682, 436] on div "Crewneck Sweatshirt - Light Pink" at bounding box center [709, 446] width 479 height 34
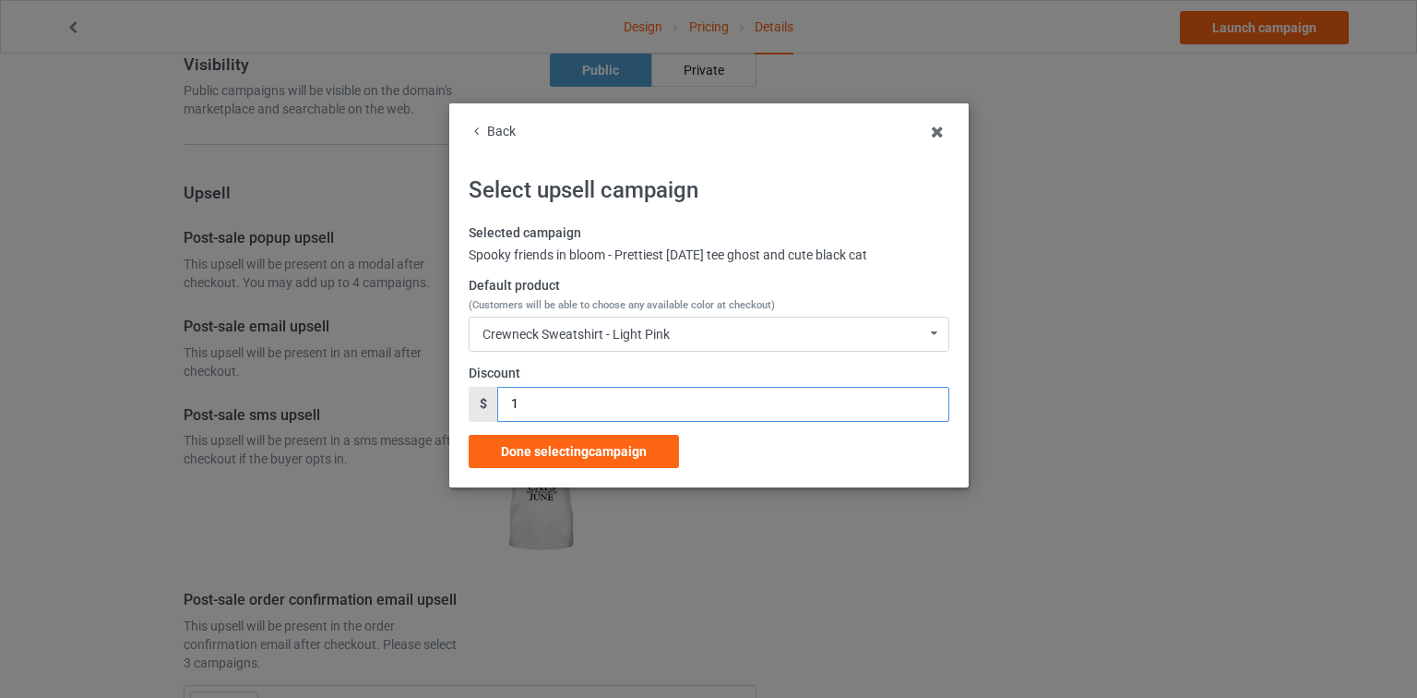
drag, startPoint x: 538, startPoint y: 404, endPoint x: 454, endPoint y: 410, distance: 84.1
click at [454, 410] on div "Back Select upsell campaign Selected campaign Spooky friends in bloom - Prettie…" at bounding box center [708, 295] width 519 height 384
type input "3"
click at [580, 448] on span "Done selecting campaign" at bounding box center [574, 451] width 146 height 15
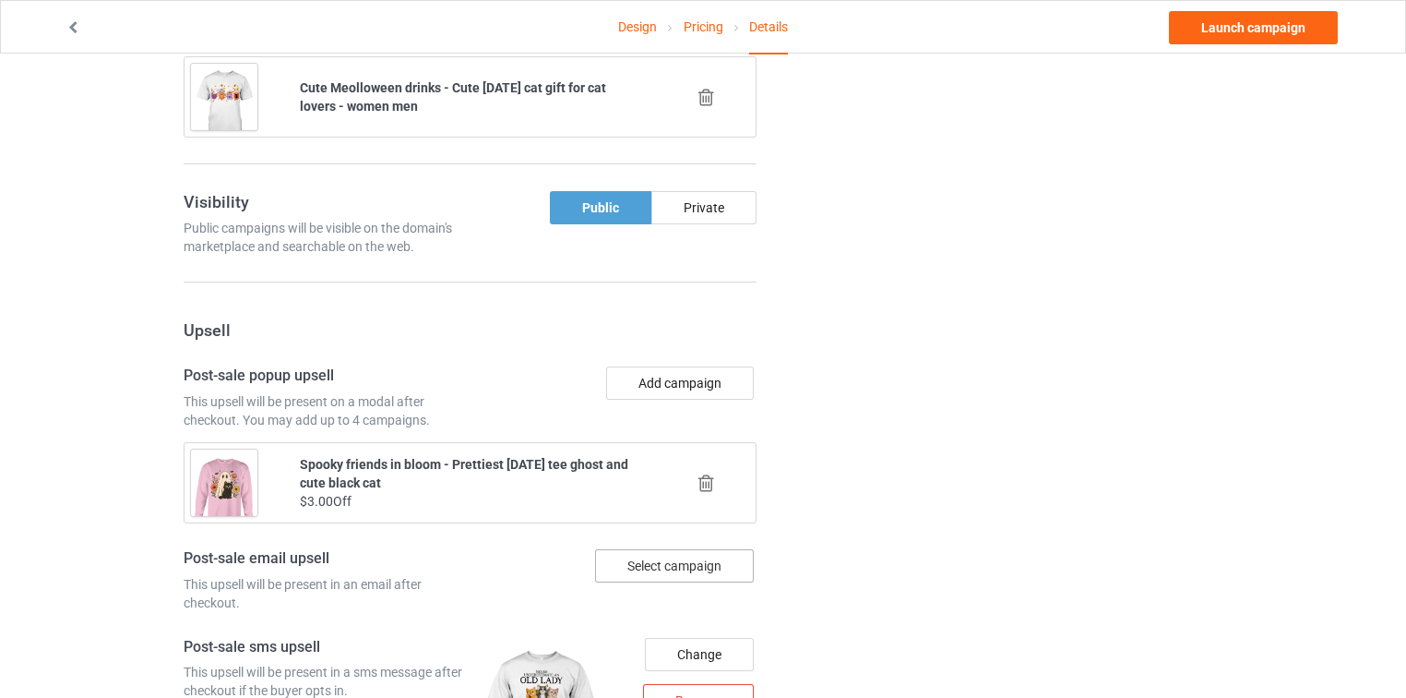
scroll to position [1731, 0]
click at [683, 369] on button "Add campaign" at bounding box center [680, 380] width 148 height 33
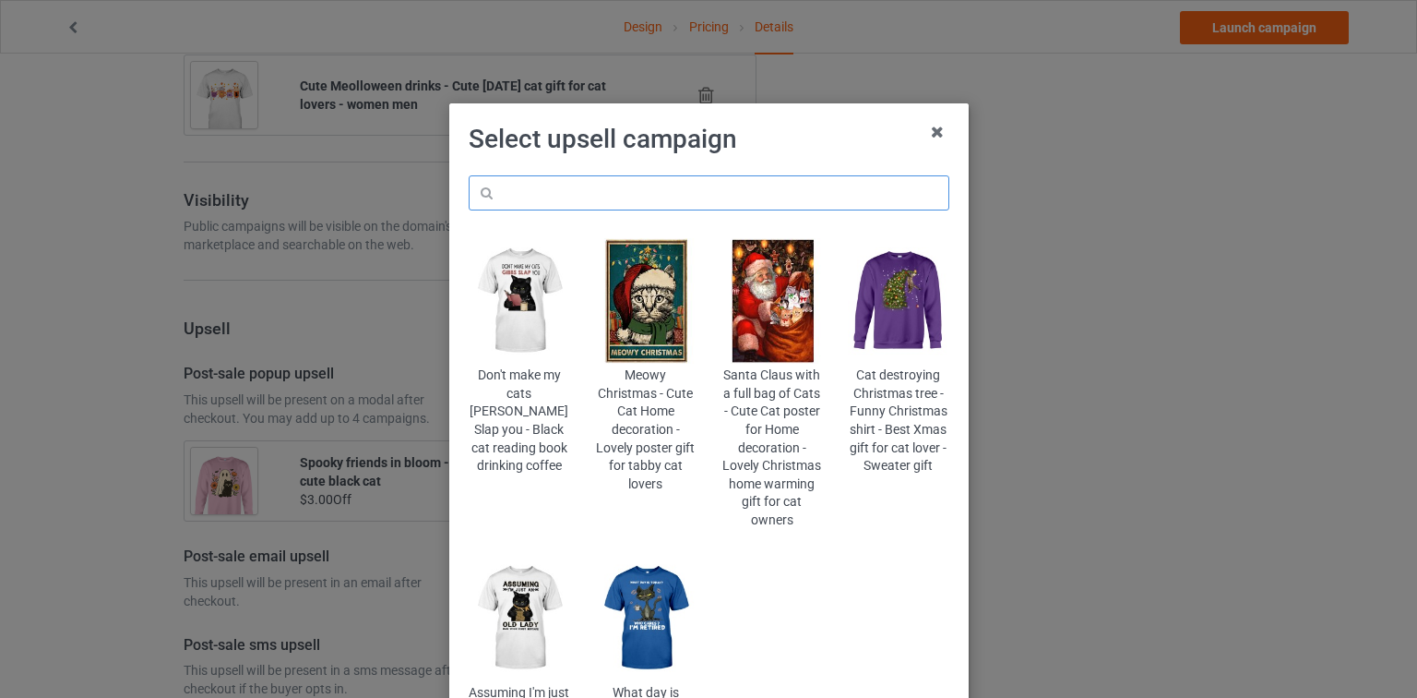
click at [686, 185] on input "text" at bounding box center [709, 192] width 481 height 35
click at [926, 139] on icon at bounding box center [938, 132] width 30 height 30
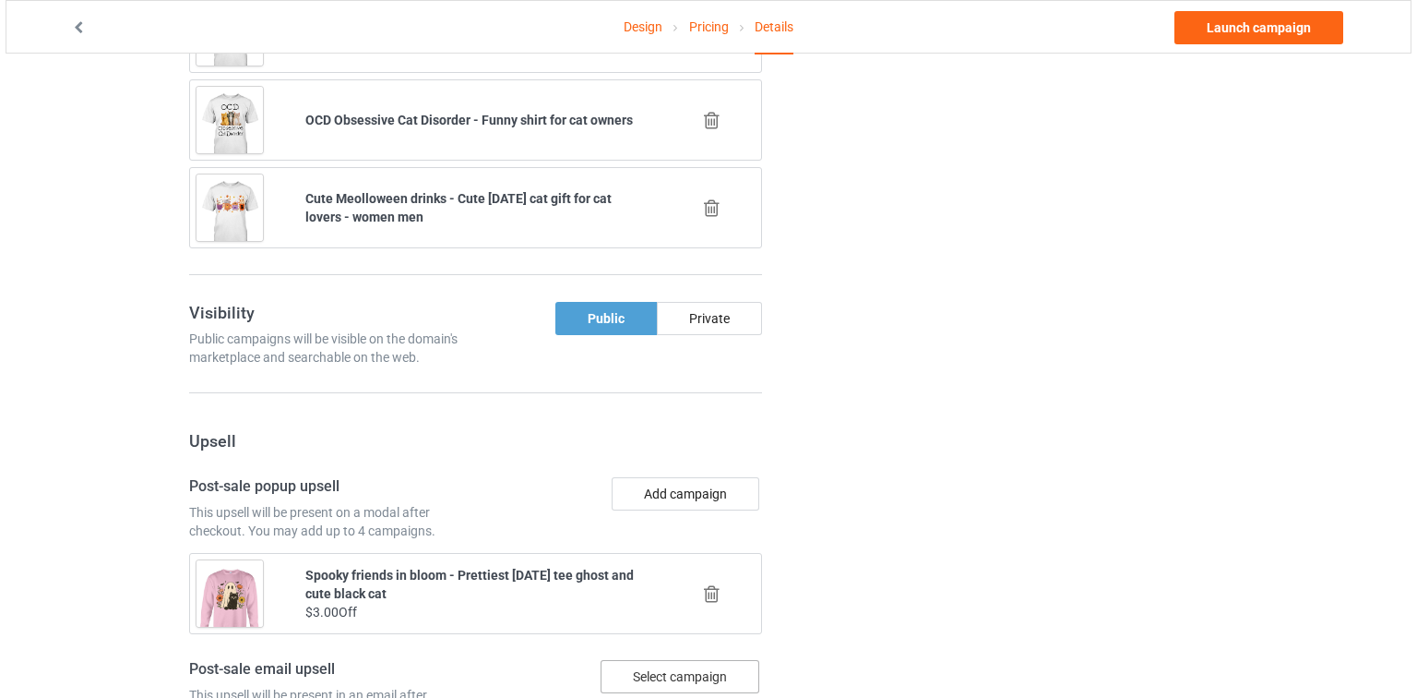
scroll to position [1698, 0]
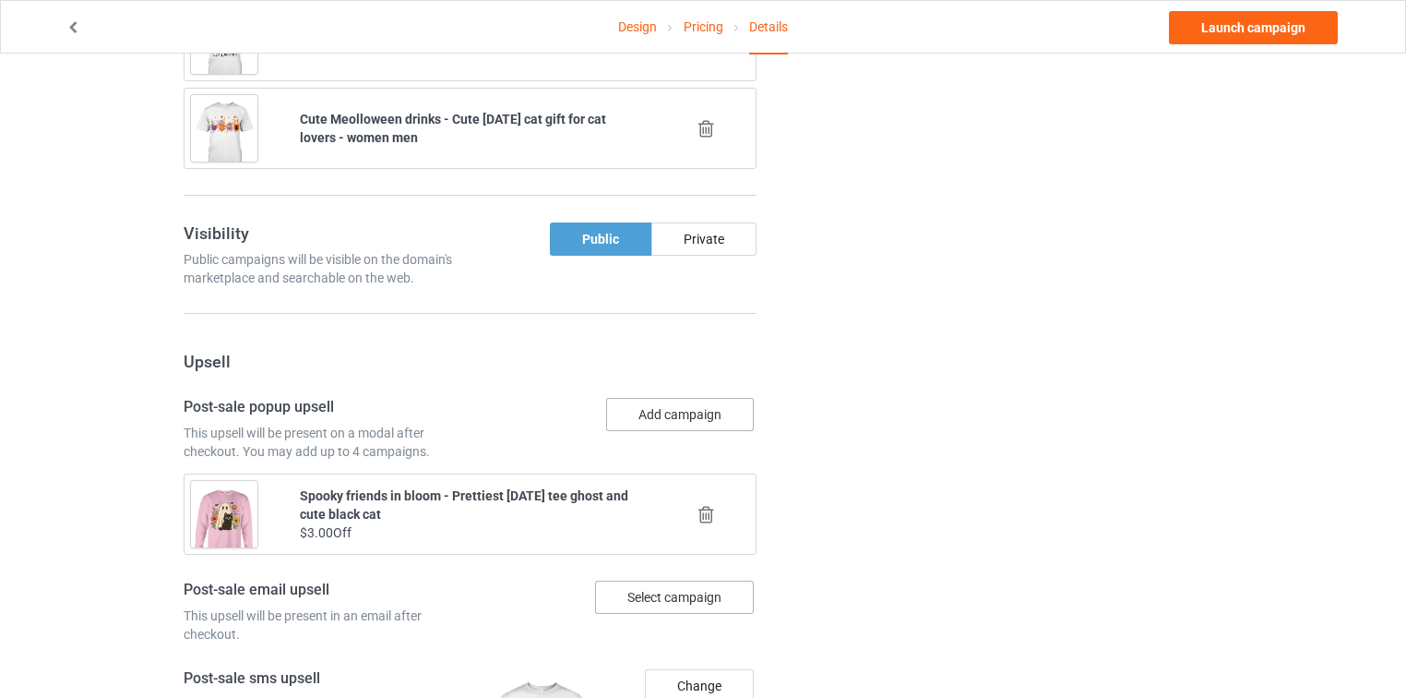
click at [738, 398] on button "Add campaign" at bounding box center [680, 414] width 148 height 33
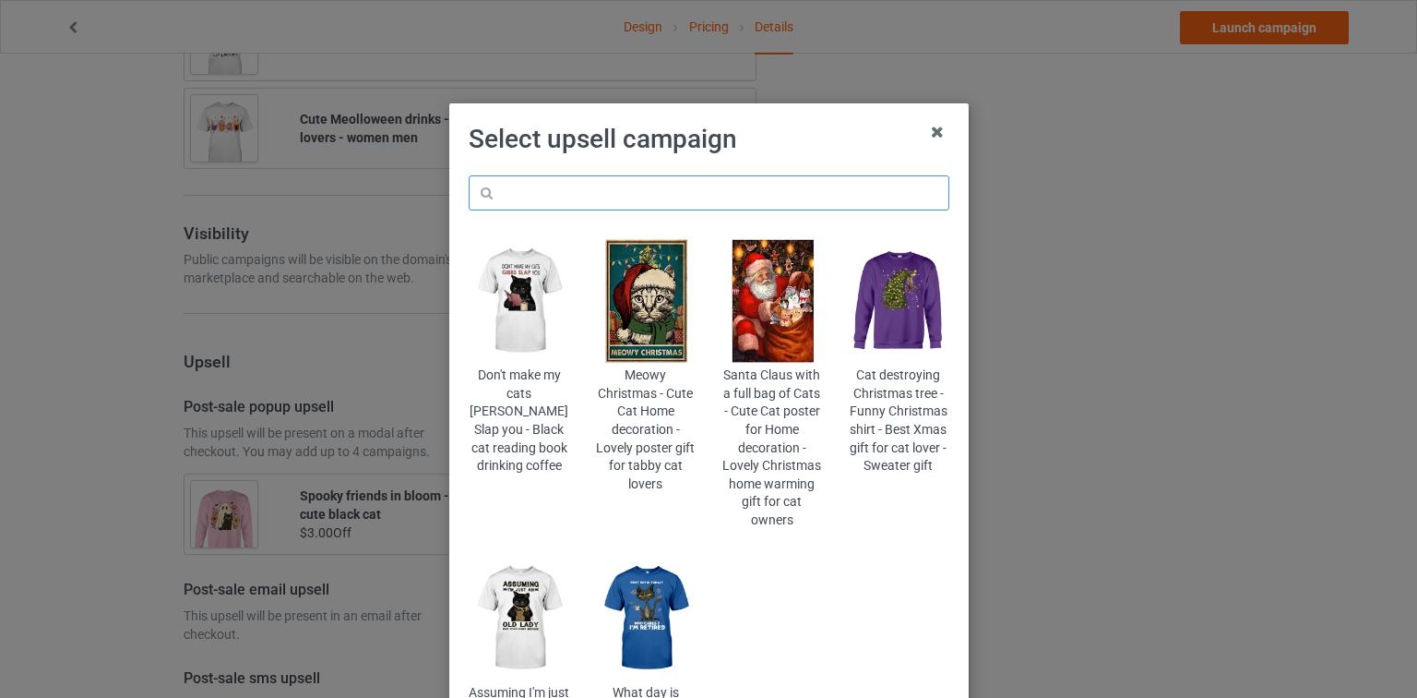
click at [801, 176] on input "text" at bounding box center [709, 192] width 481 height 35
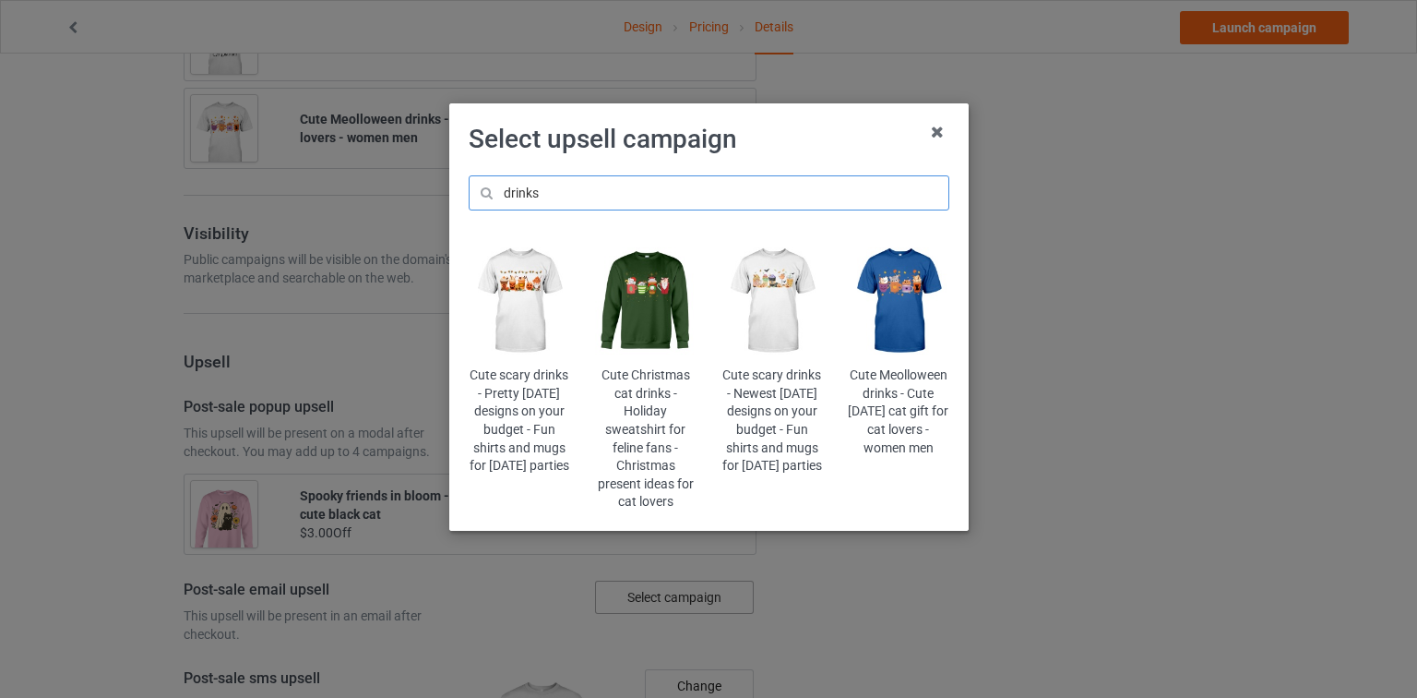
type input "drinks"
click at [746, 316] on img at bounding box center [772, 300] width 101 height 125
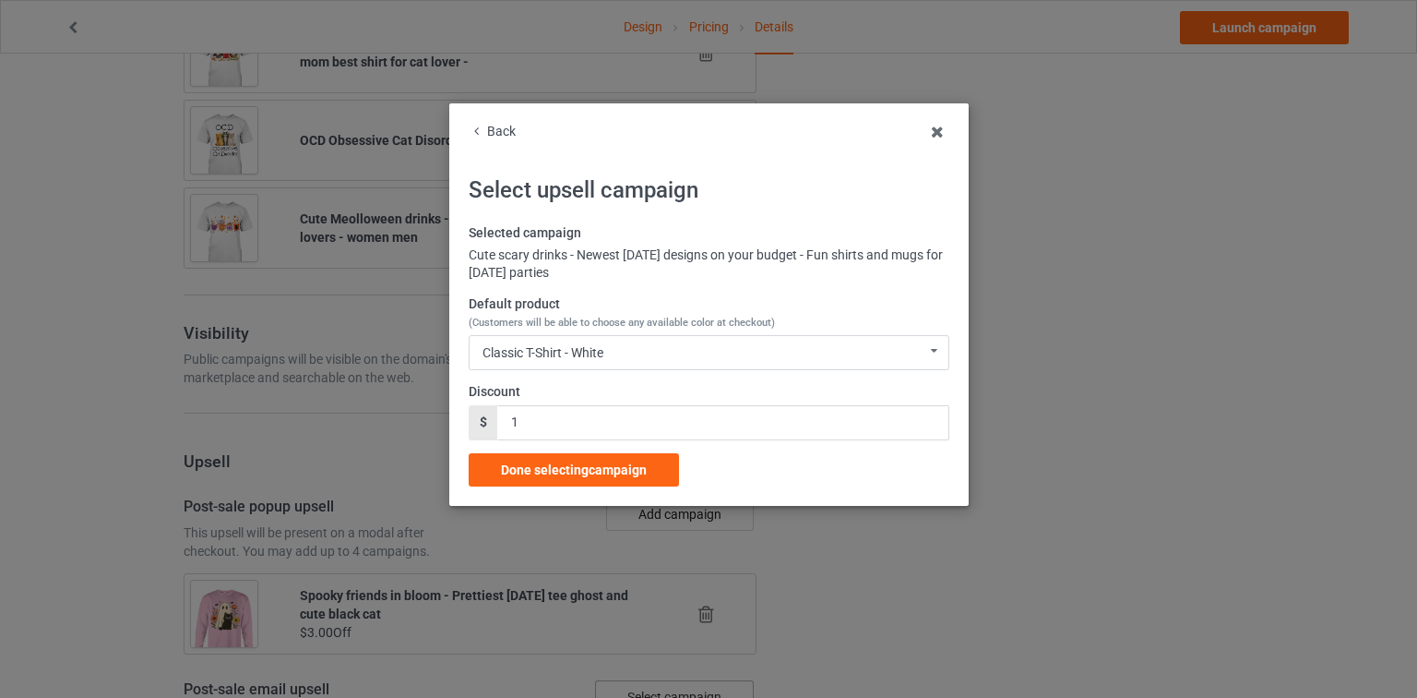
scroll to position [1698, 0]
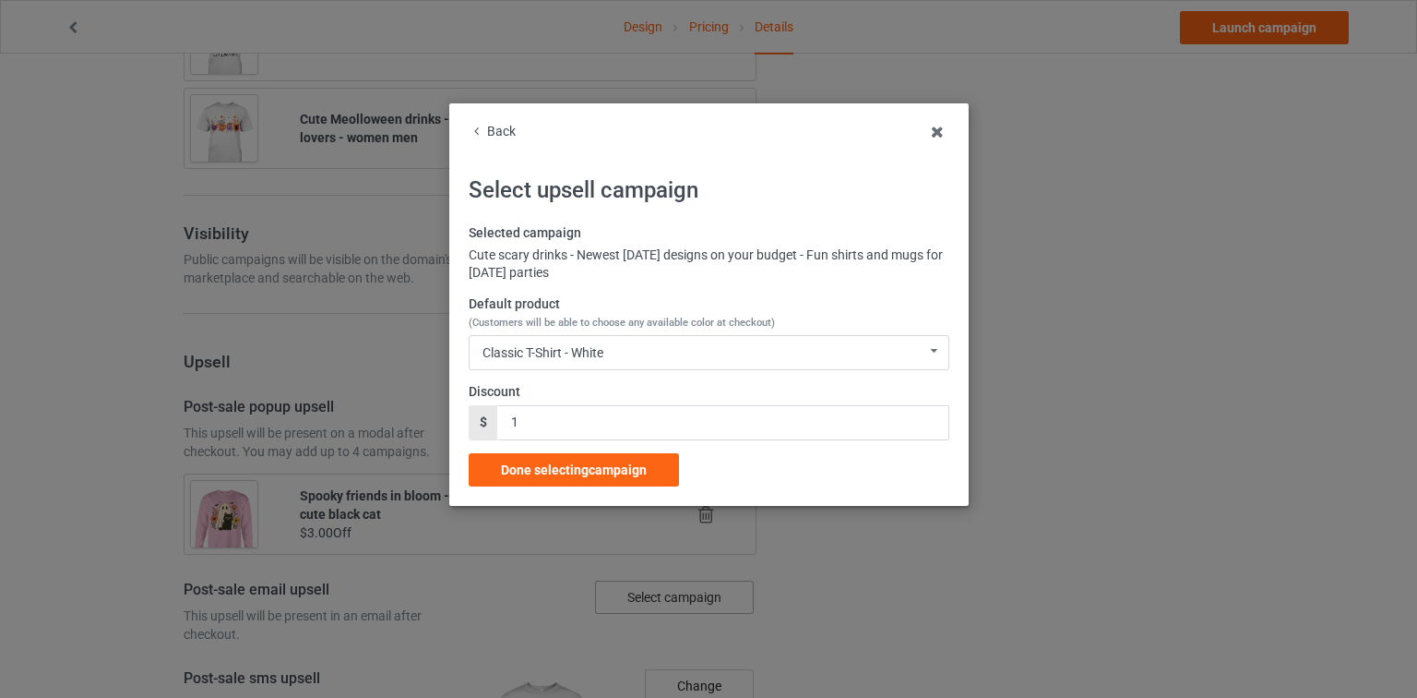
click at [501, 140] on div "Back Select upsell campaign Selected campaign Cute scary drinks - Newest Hallow…" at bounding box center [709, 305] width 481 height 364
click at [506, 136] on div "Back" at bounding box center [709, 132] width 481 height 18
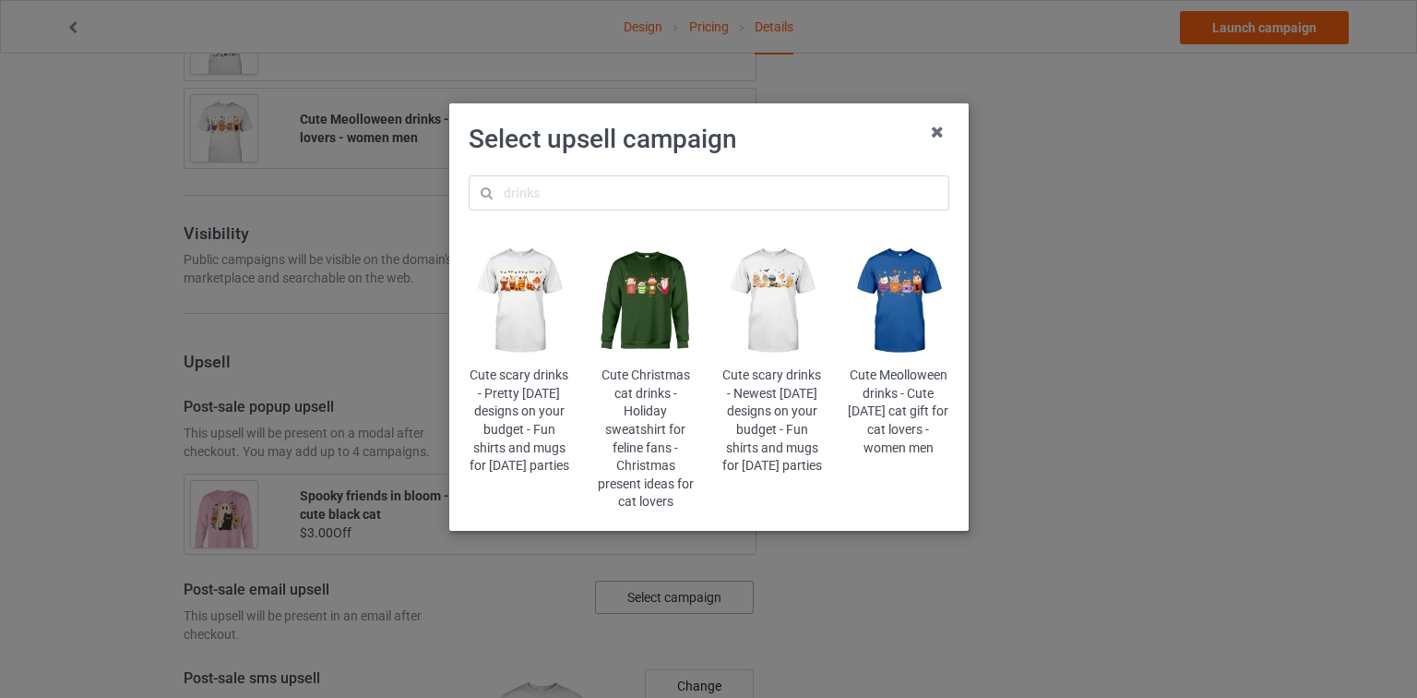
click at [504, 306] on img at bounding box center [519, 300] width 101 height 125
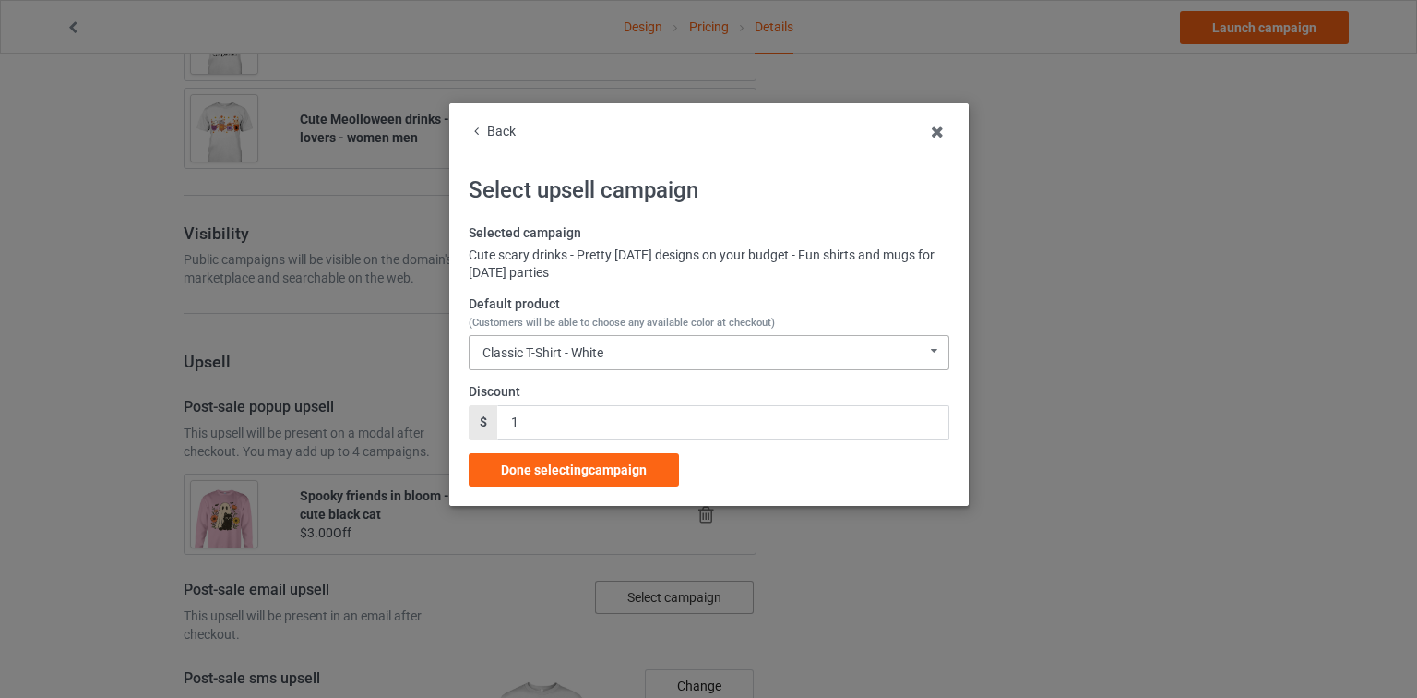
click at [692, 345] on div "Classic T-Shirt - White Classic T-Shirt - White Classic T-Shirt - Athletic Heat…" at bounding box center [709, 352] width 481 height 35
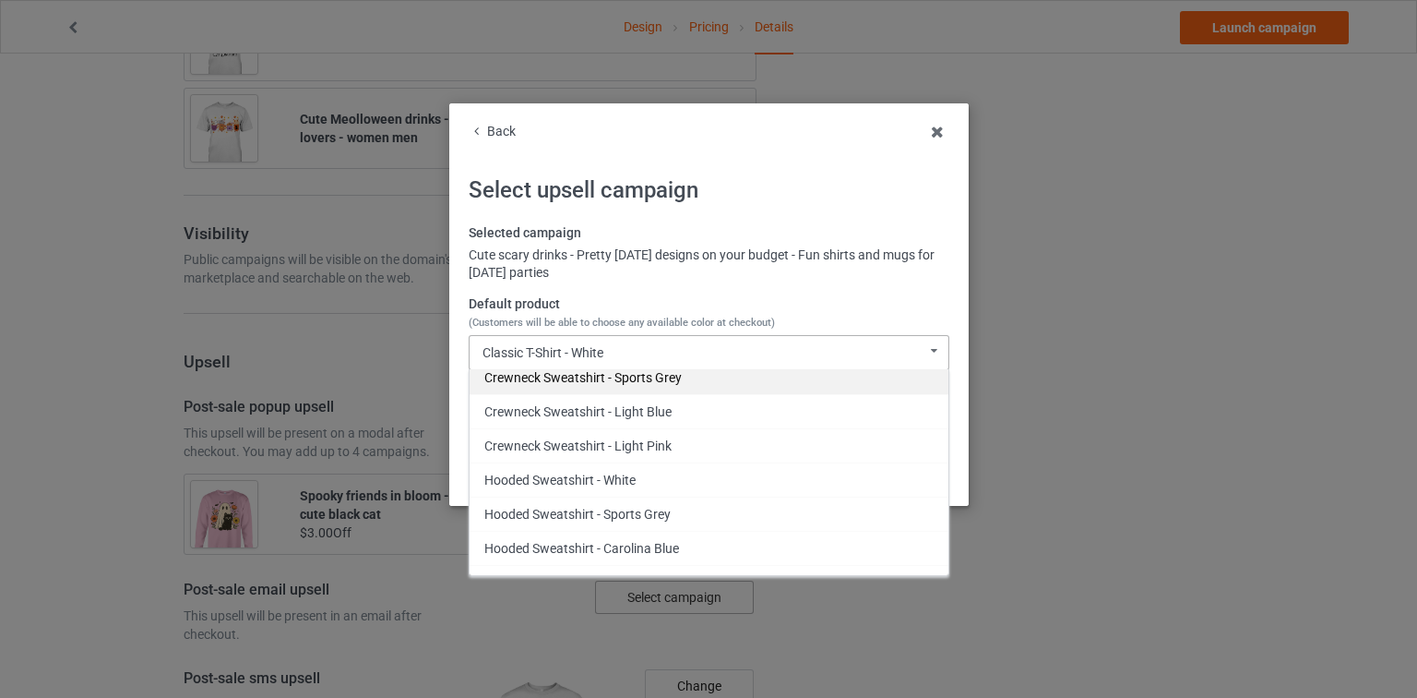
scroll to position [469, 0]
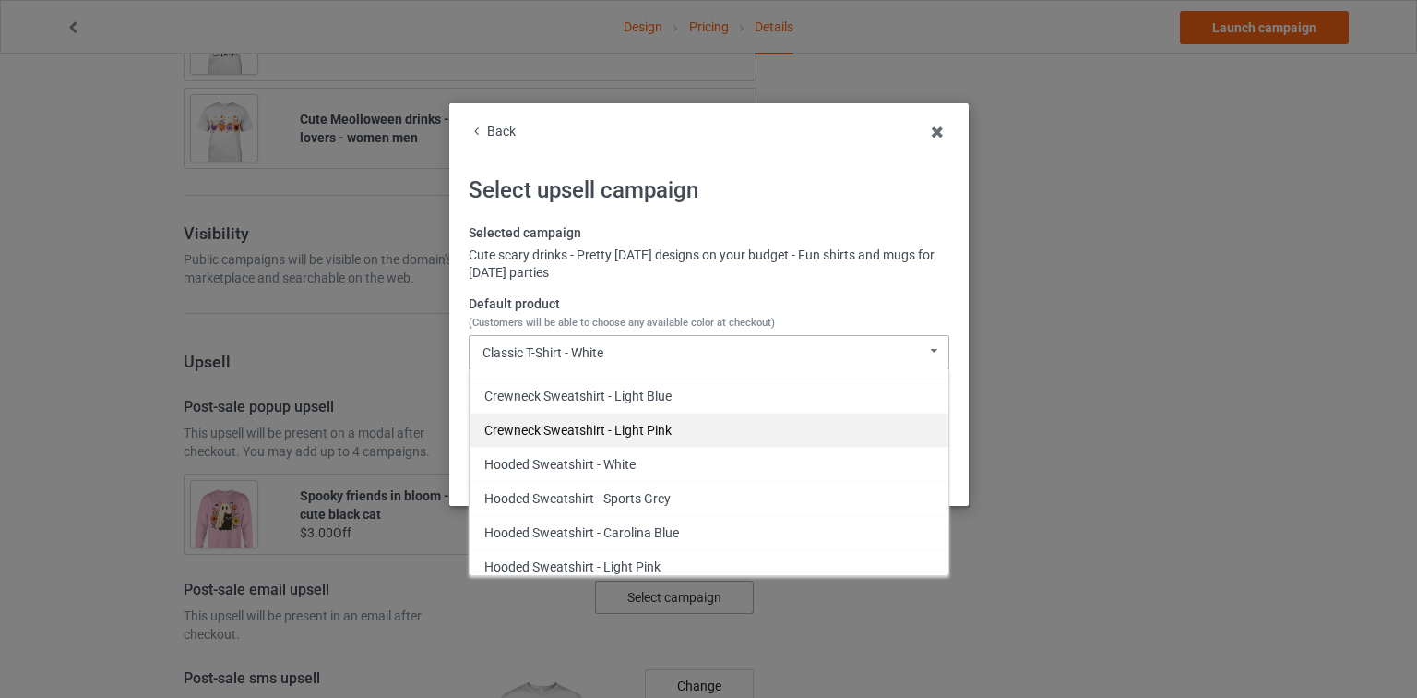
click at [674, 422] on div "Crewneck Sweatshirt - Light Pink" at bounding box center [709, 429] width 479 height 34
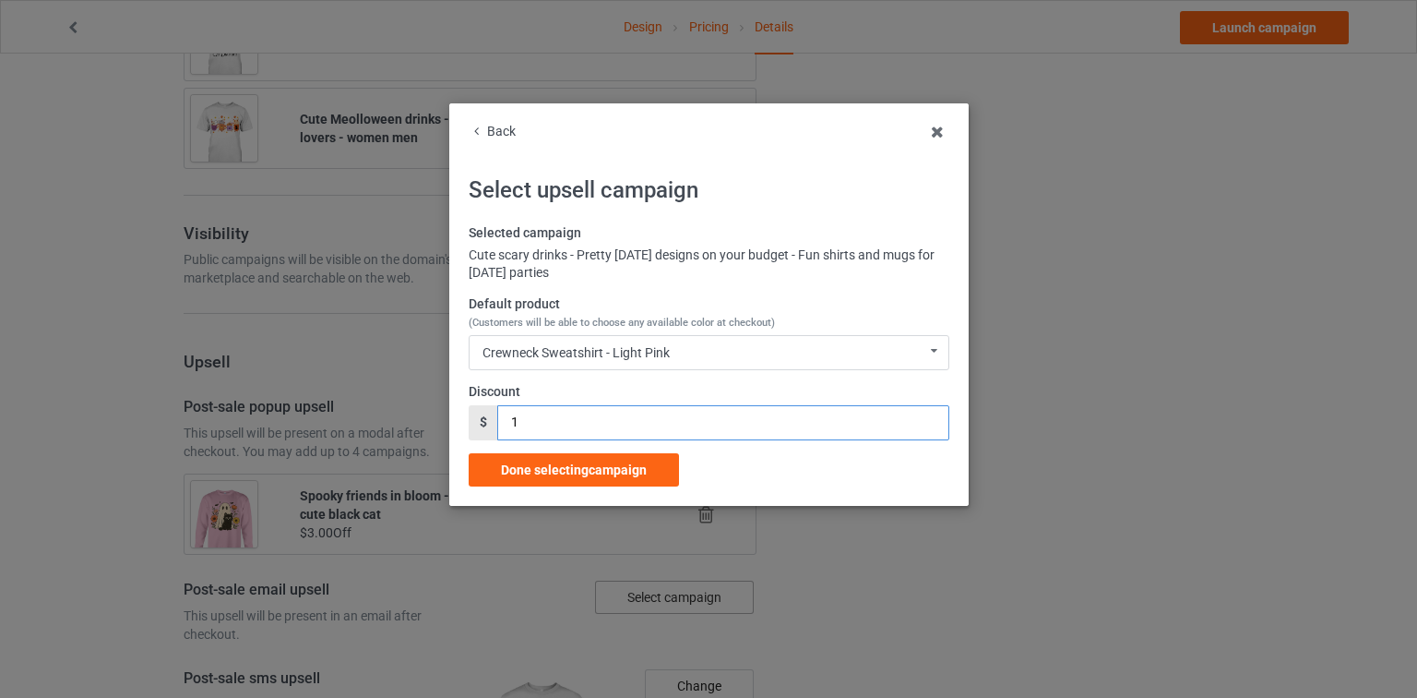
drag, startPoint x: 532, startPoint y: 423, endPoint x: 459, endPoint y: 417, distance: 73.1
click at [459, 417] on div "Back Select upsell campaign Selected campaign Cute scary drinks - Pretty Hallow…" at bounding box center [708, 304] width 519 height 402
type input "3"
click at [567, 472] on span "Done selecting campaign" at bounding box center [574, 469] width 146 height 15
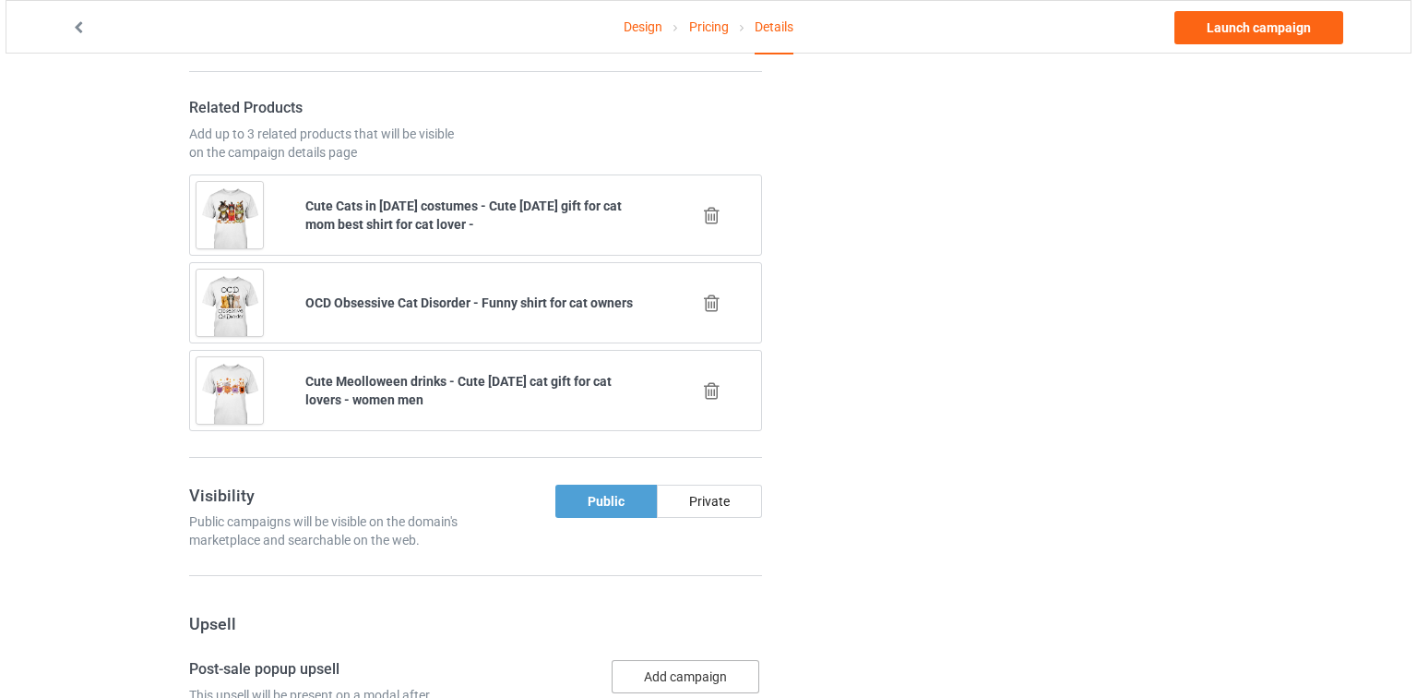
scroll to position [1805, 0]
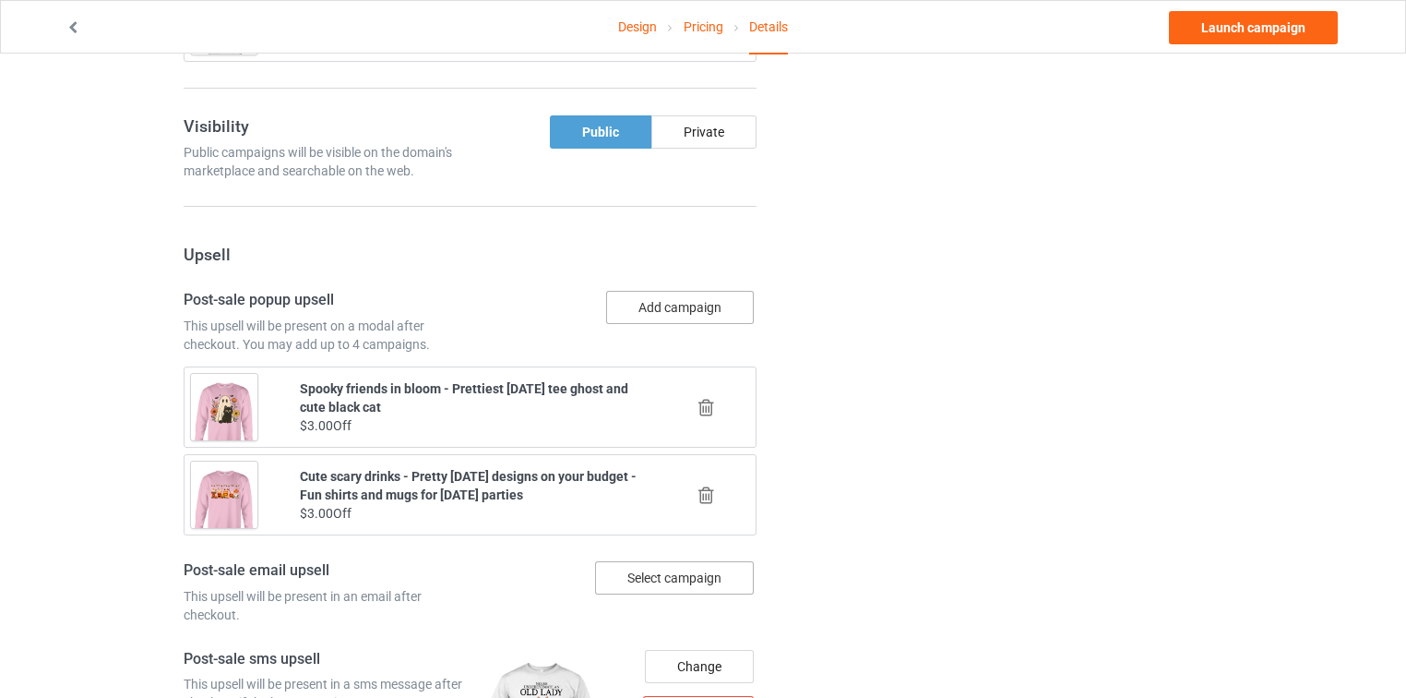
click at [694, 291] on button "Add campaign" at bounding box center [680, 307] width 148 height 33
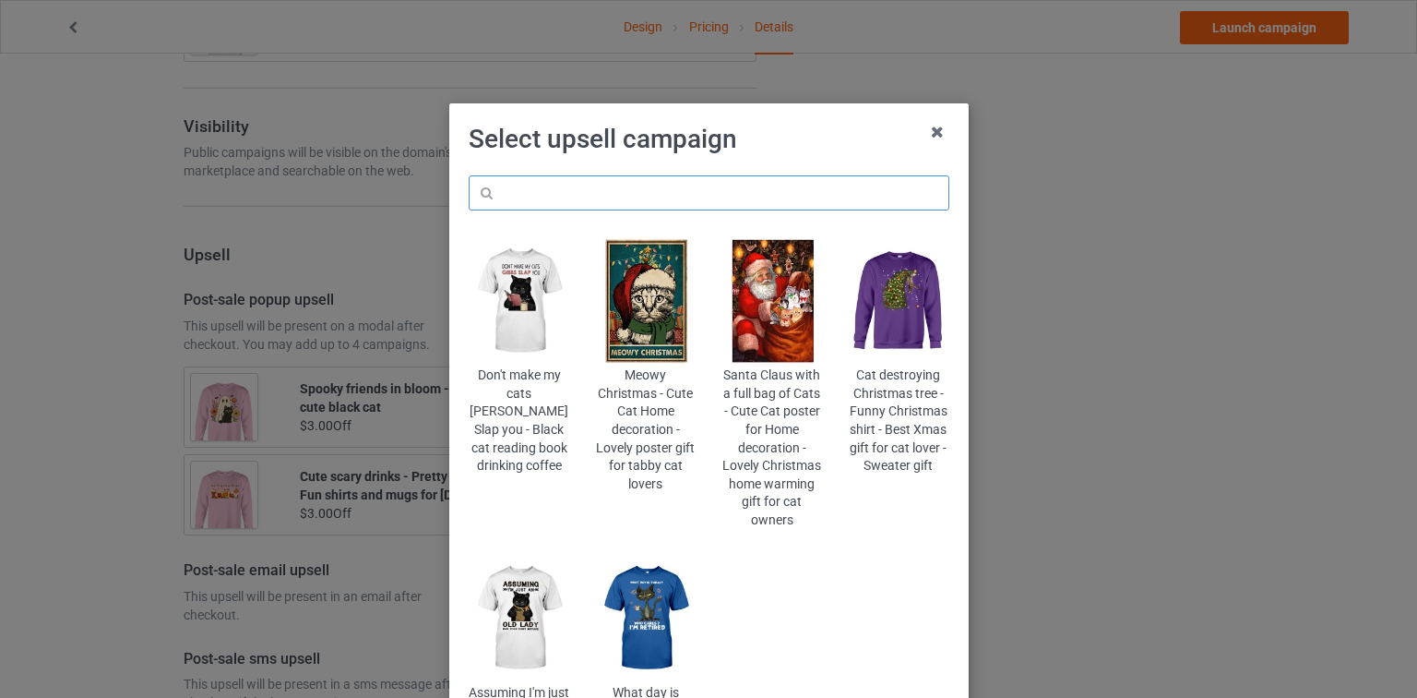
click at [698, 178] on input "text" at bounding box center [709, 192] width 481 height 35
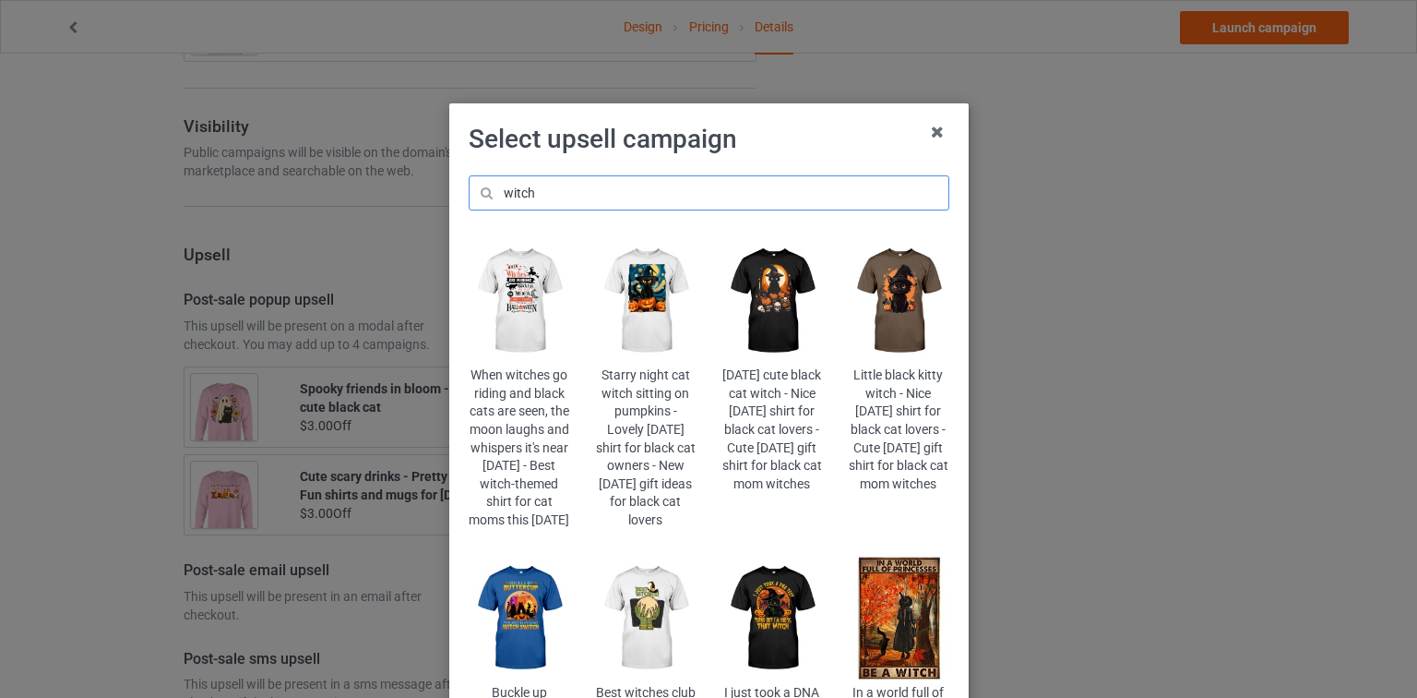
type input "witch"
click at [913, 312] on img at bounding box center [898, 300] width 101 height 125
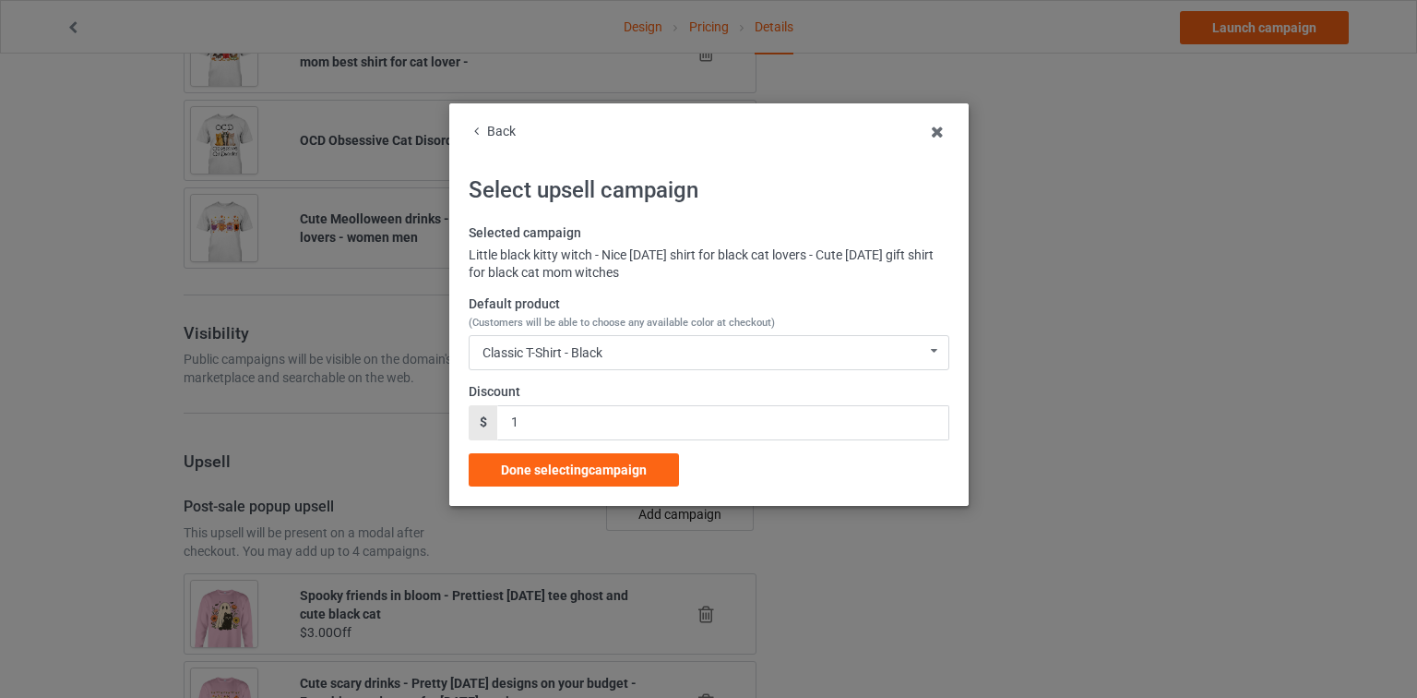
scroll to position [1805, 0]
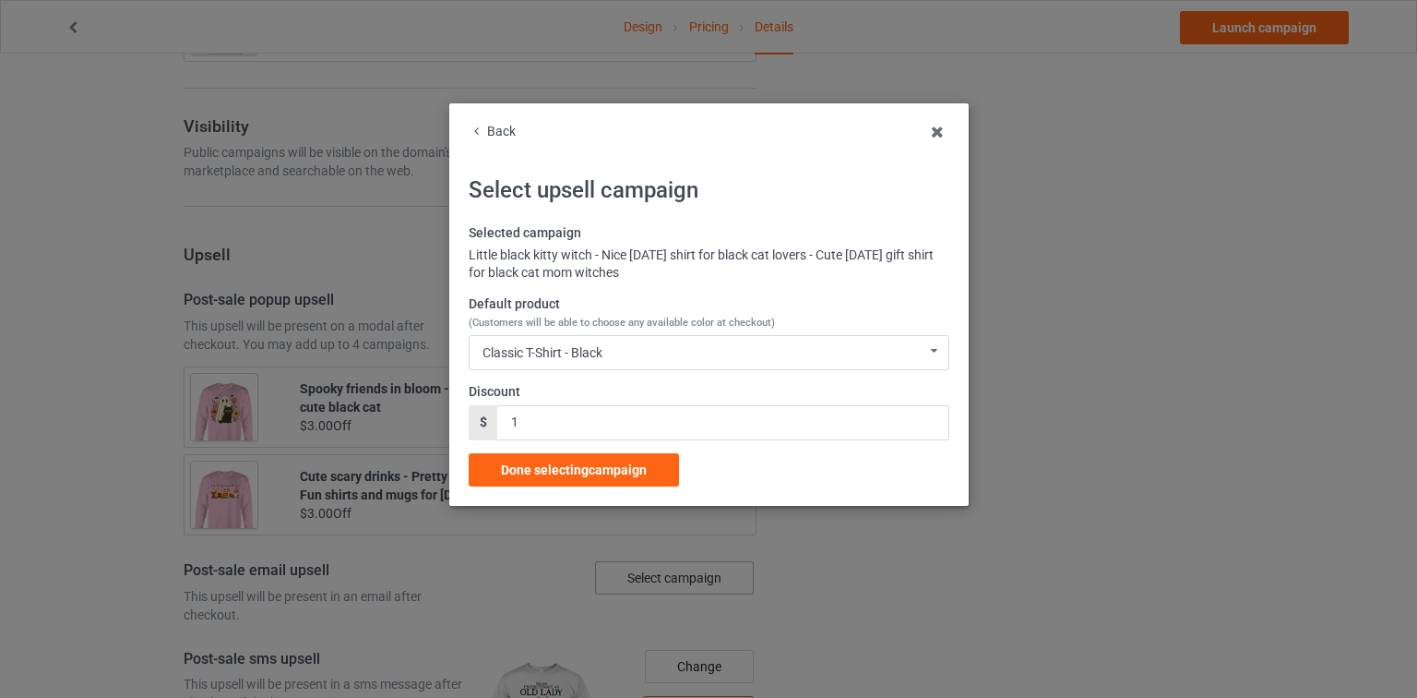
click at [635, 324] on span "(Customers will be able to choose any available color at checkout)" at bounding box center [622, 322] width 306 height 12
click at [631, 351] on div "Classic T-Shirt - Black Classic T-Shirt - Black Classic T-Shirt - Chocolate Cla…" at bounding box center [709, 352] width 481 height 35
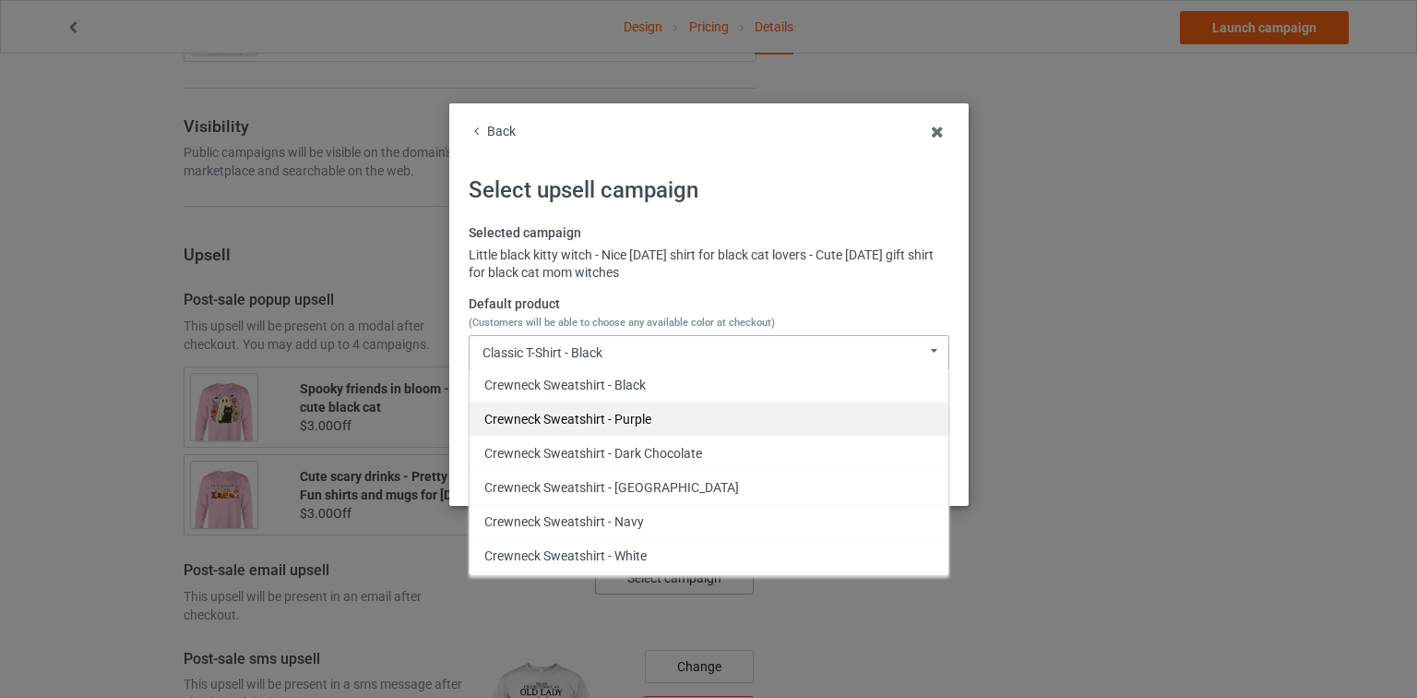
scroll to position [1074, 0]
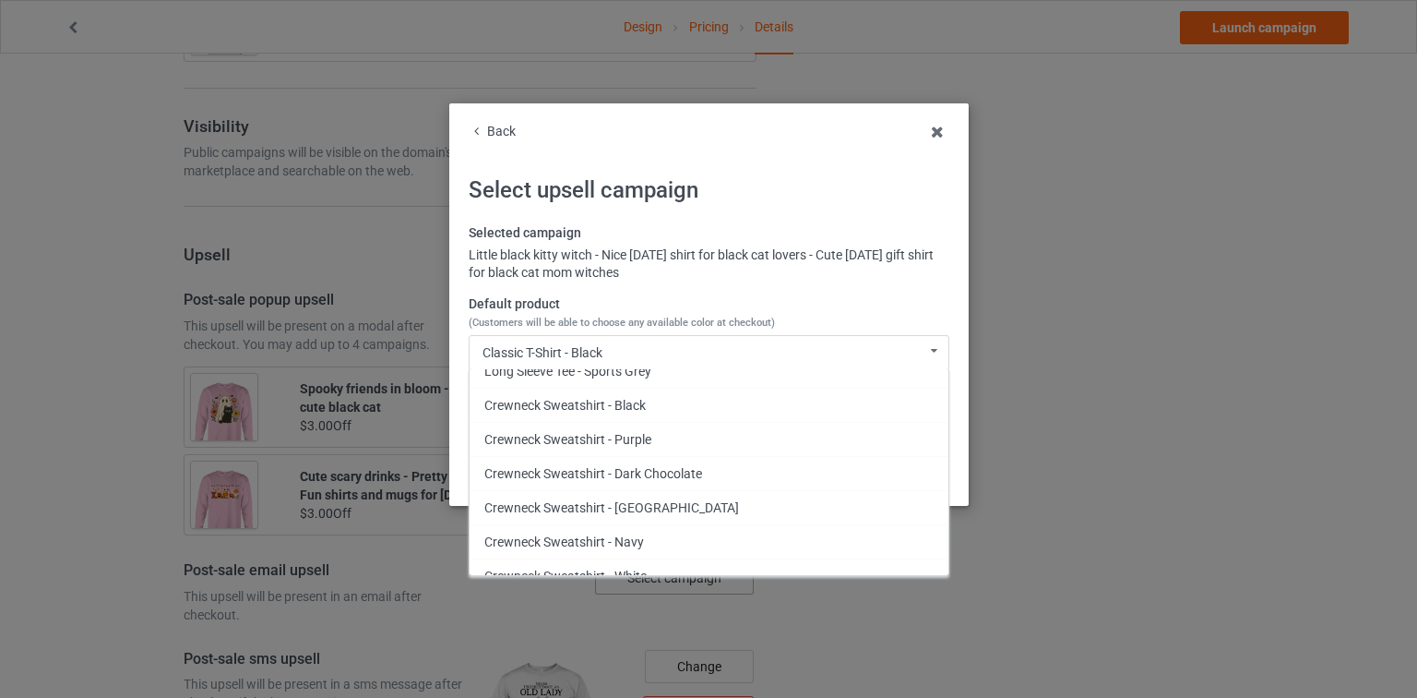
click at [509, 128] on div "Back" at bounding box center [709, 132] width 481 height 18
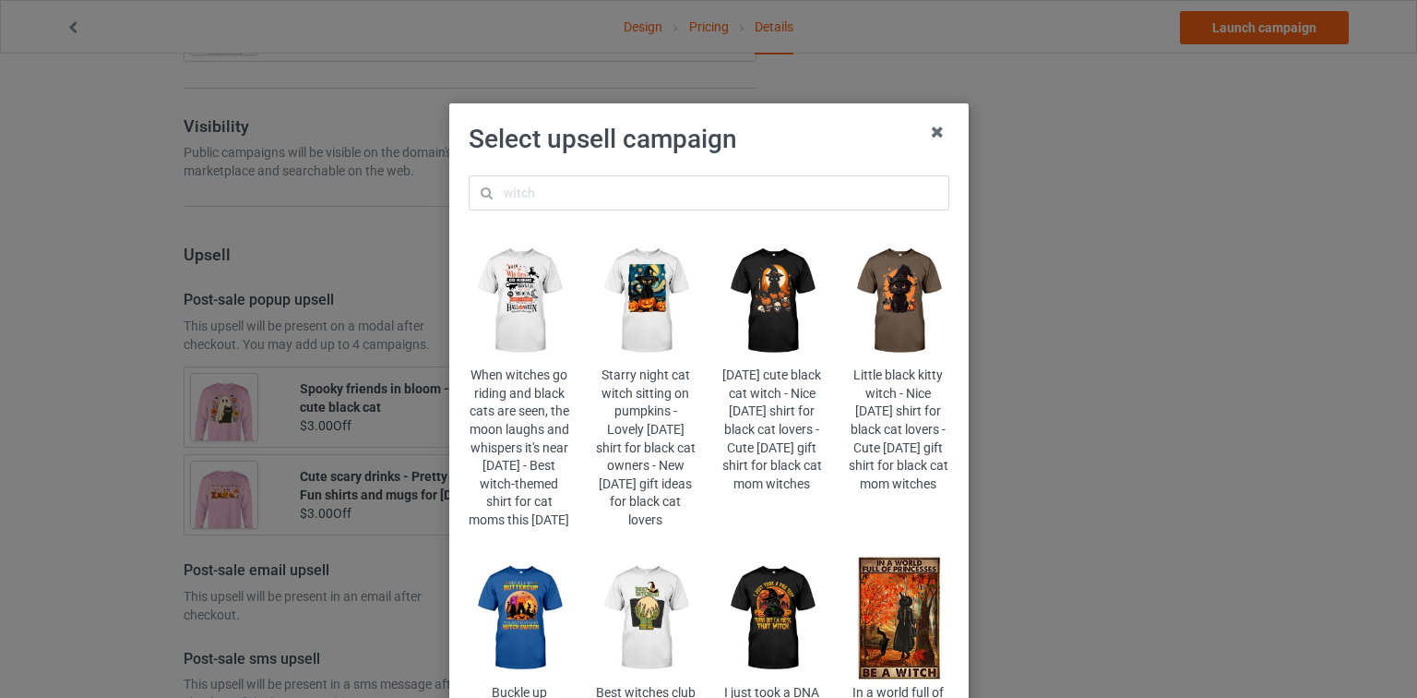
click at [522, 616] on img at bounding box center [519, 617] width 101 height 125
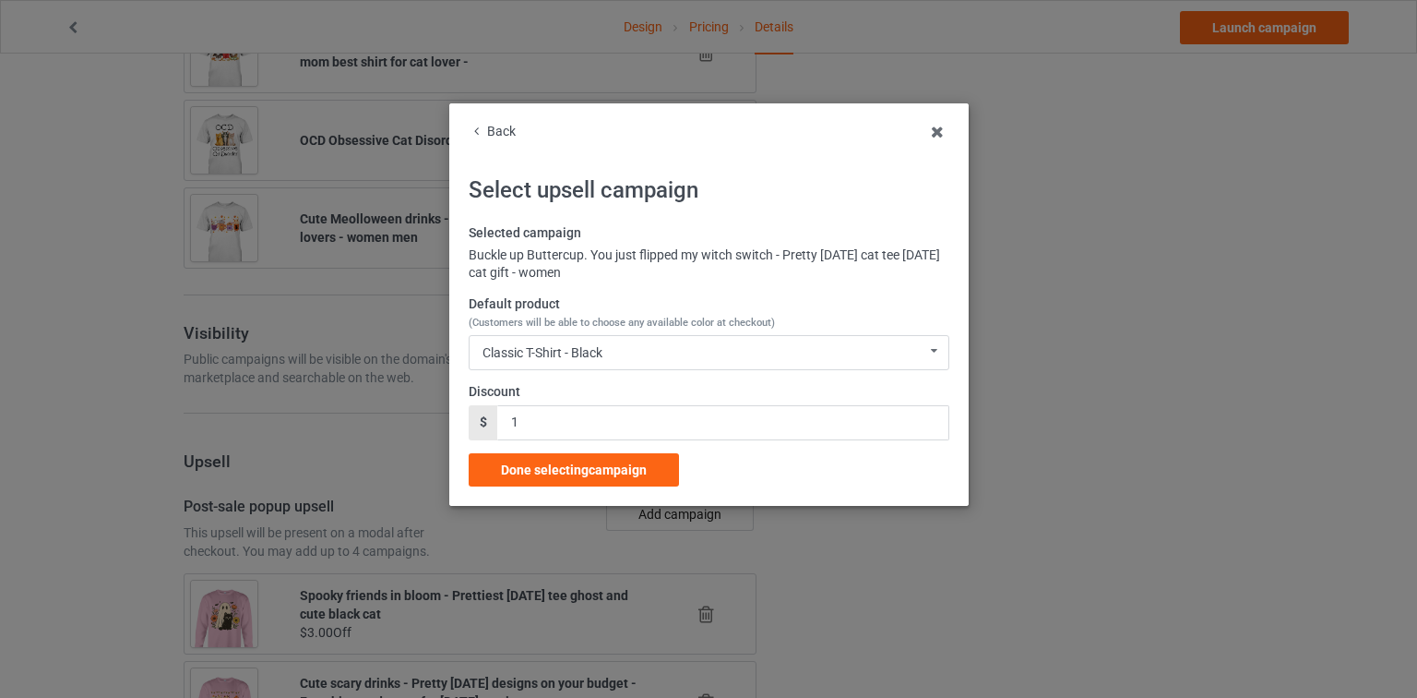
scroll to position [1805, 0]
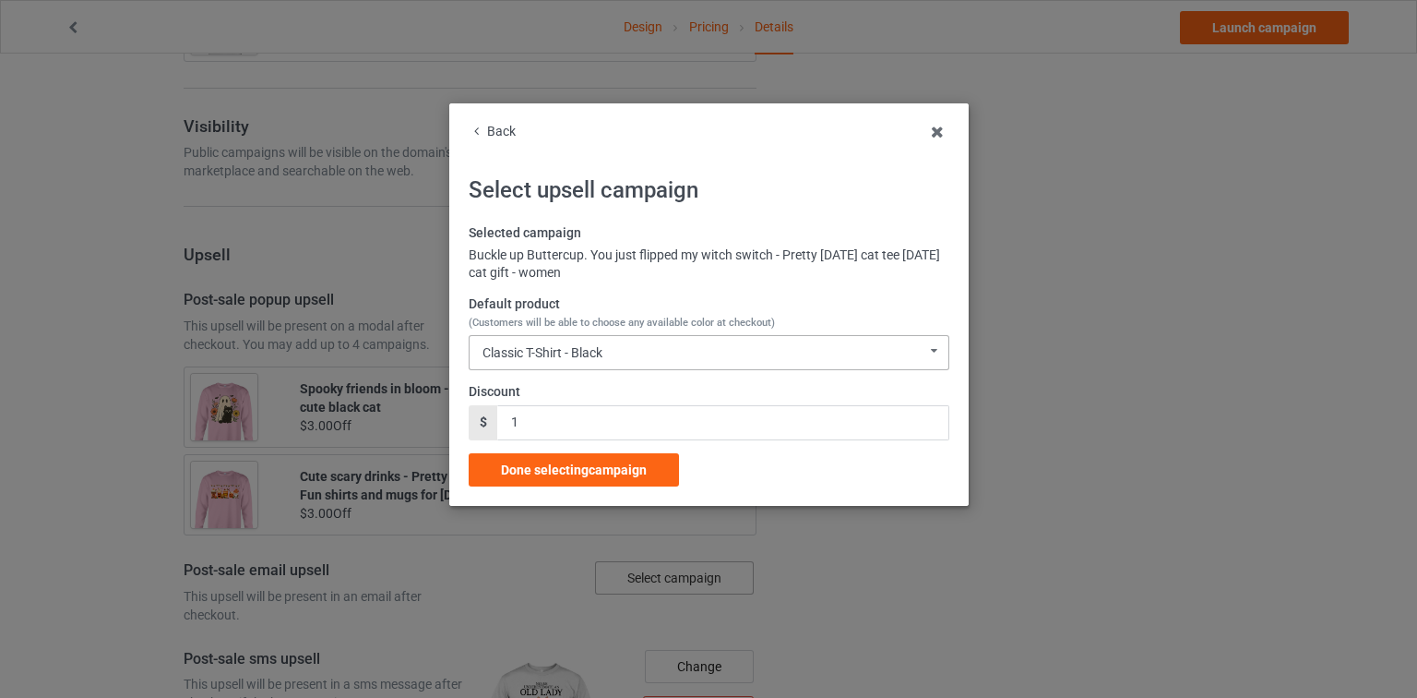
click at [631, 350] on div "Classic T-Shirt - Black Classic T-Shirt - Black Classic T-Shirt - Chocolate Cla…" at bounding box center [709, 352] width 481 height 35
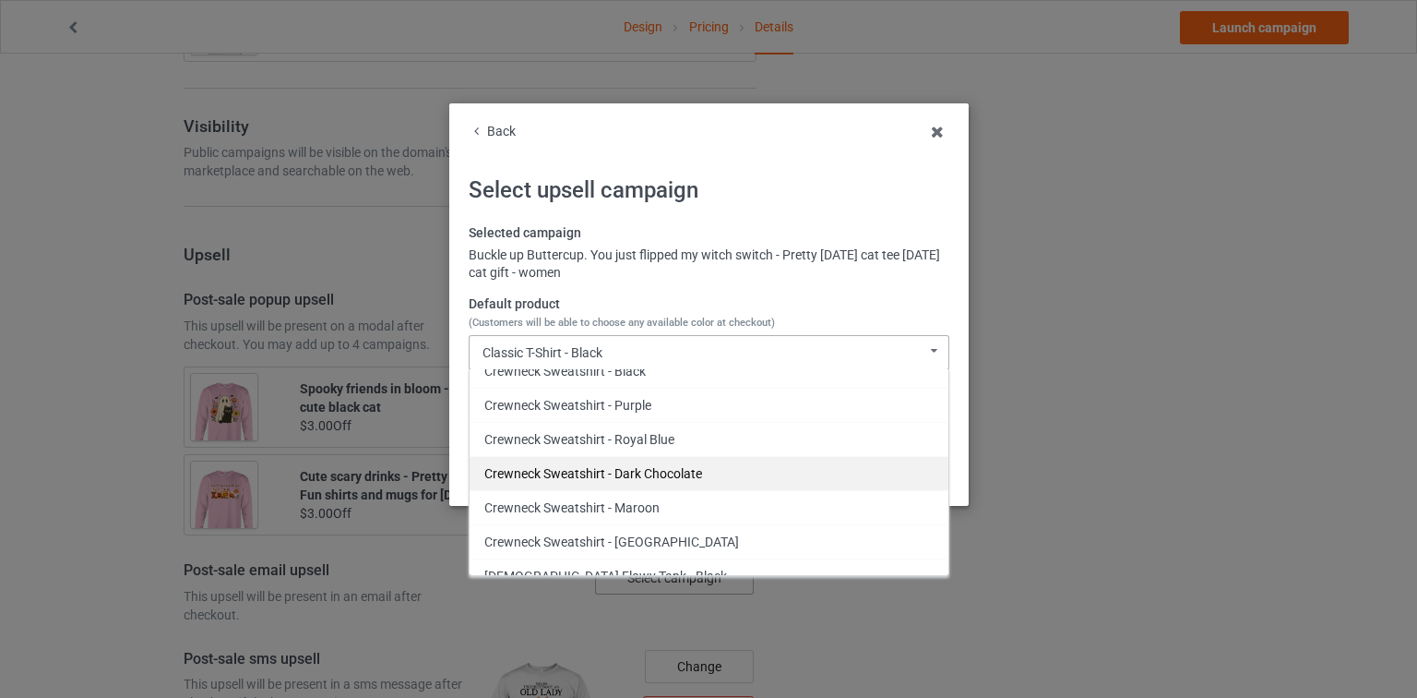
scroll to position [911, 0]
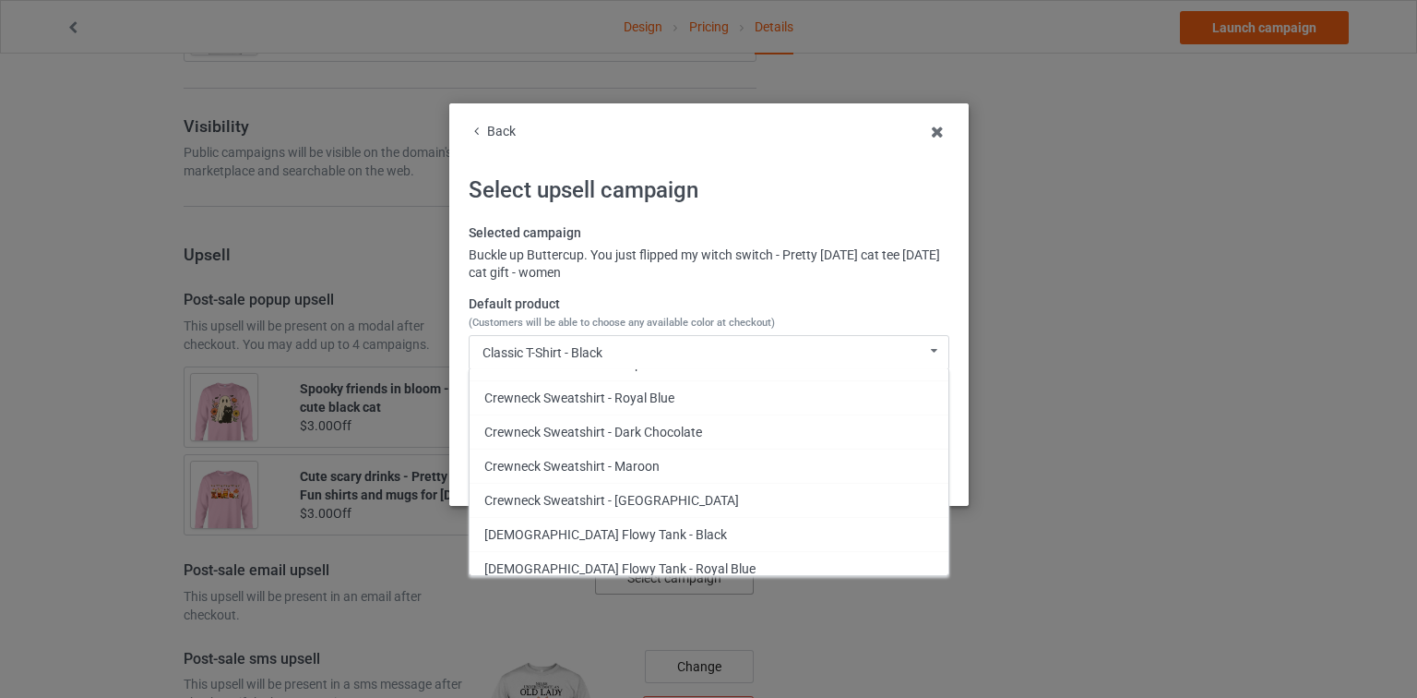
click at [511, 129] on div "Back" at bounding box center [709, 132] width 481 height 18
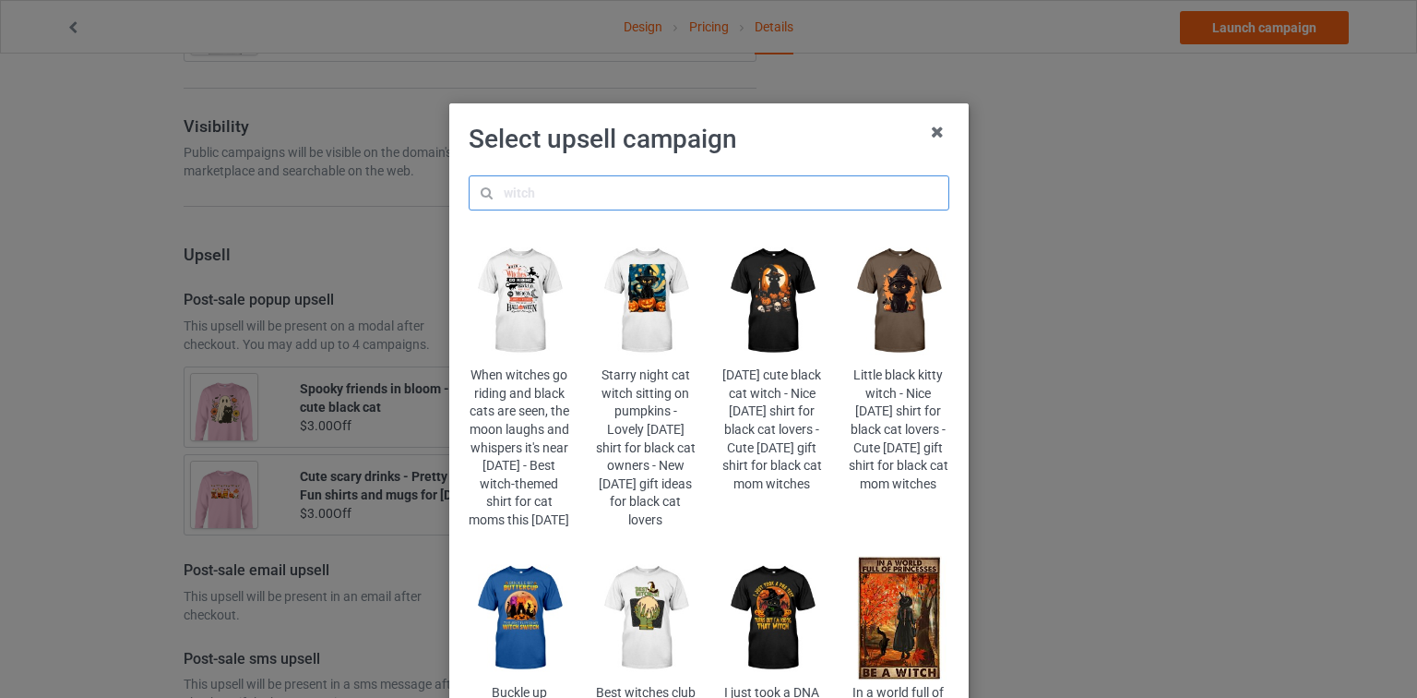
click at [557, 198] on input "text" at bounding box center [709, 192] width 481 height 35
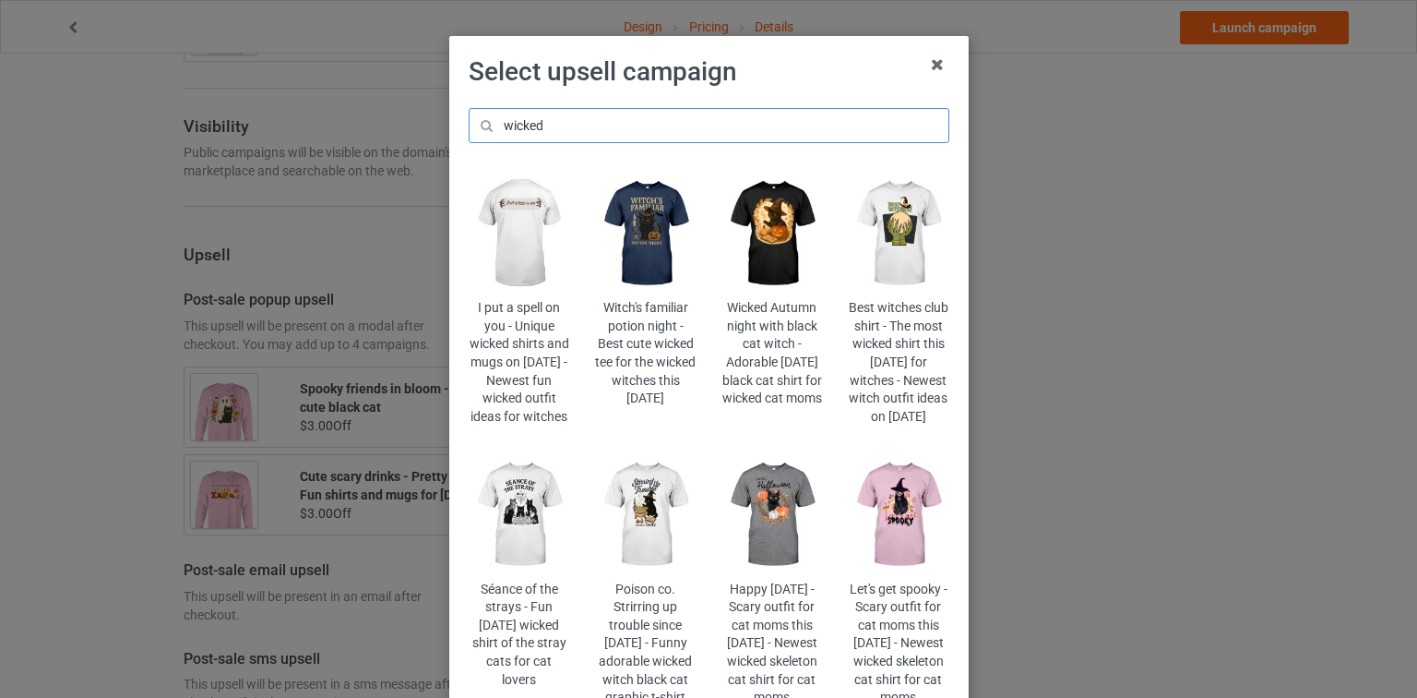
scroll to position [74, 0]
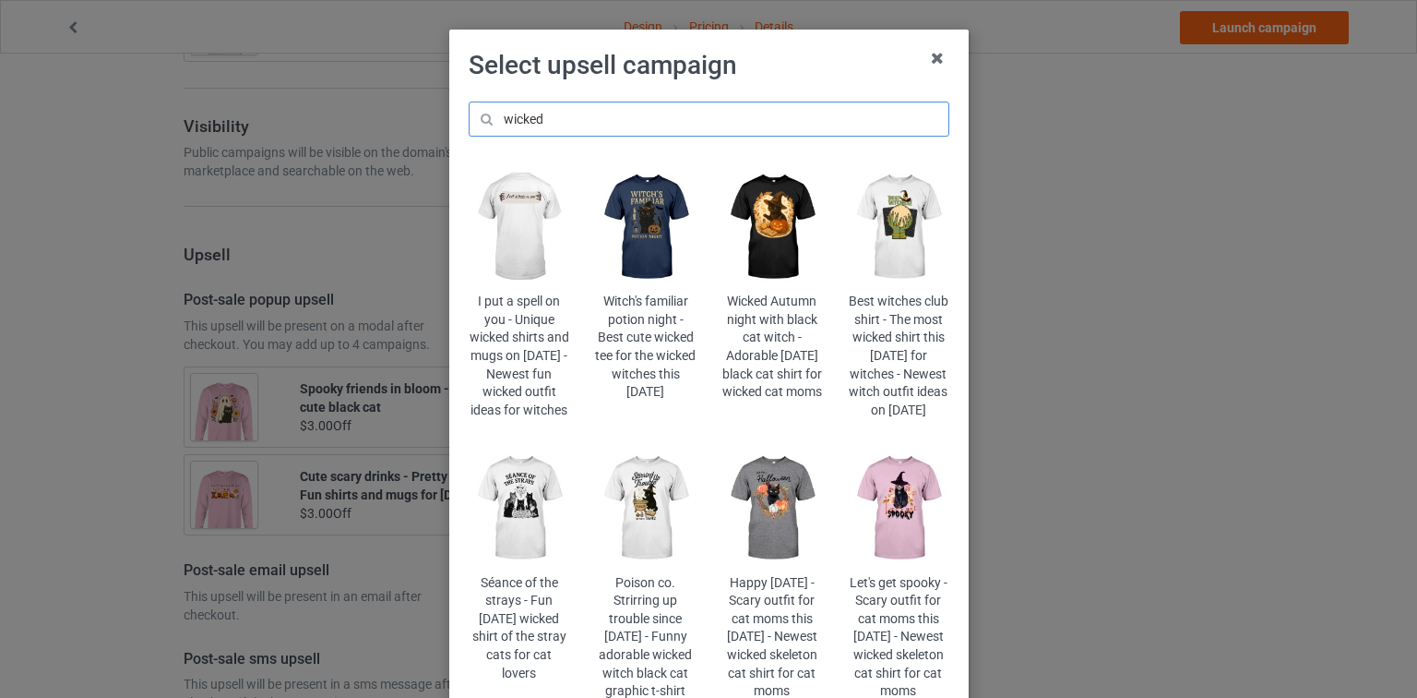
type input "wicked"
click at [783, 523] on img at bounding box center [772, 507] width 101 height 125
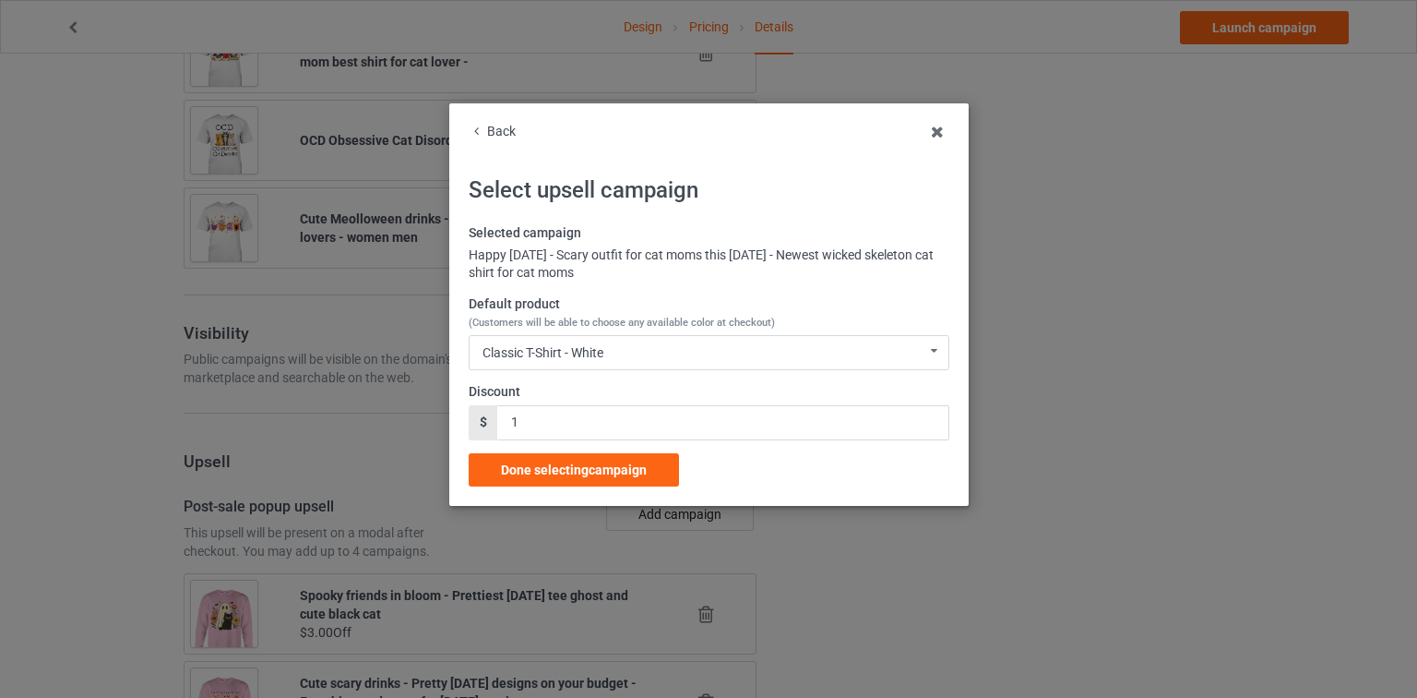
scroll to position [1805, 0]
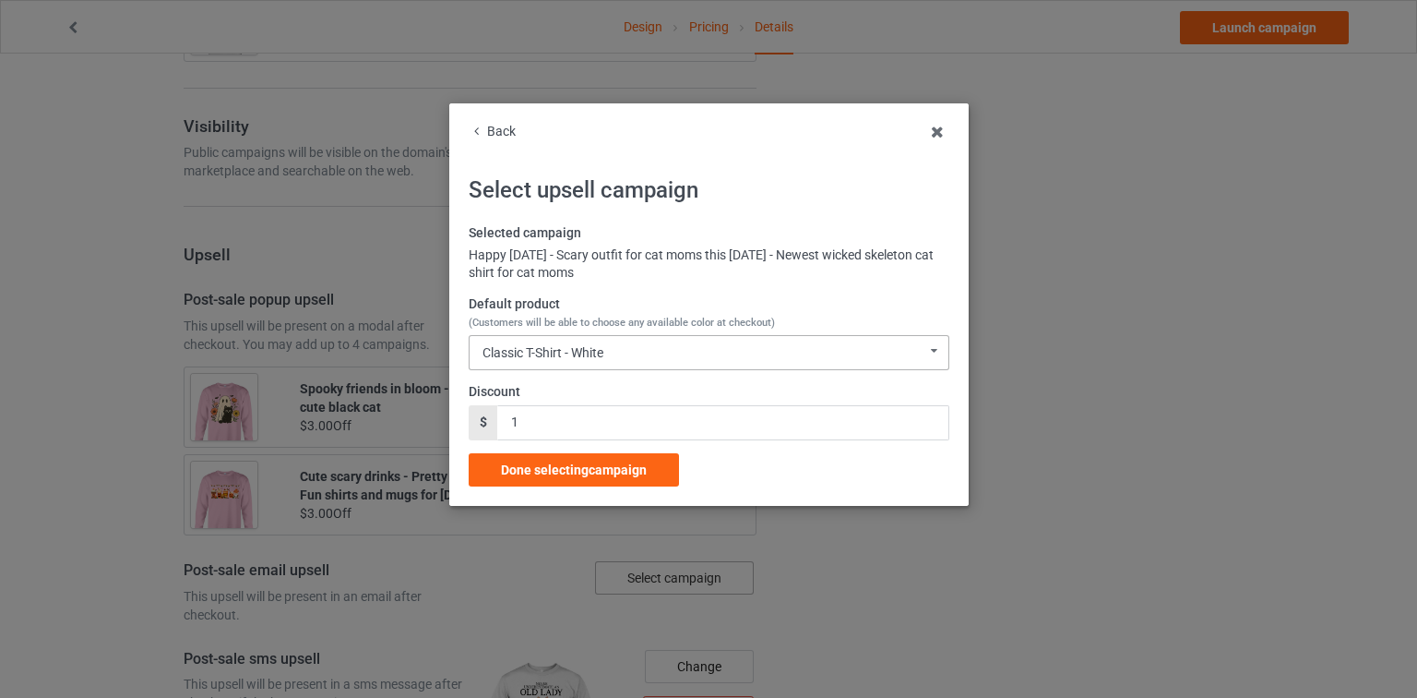
click at [630, 358] on div "Classic T-Shirt - White Classic T-Shirt - White Classic T-Shirt - Athletic Heat…" at bounding box center [709, 352] width 481 height 35
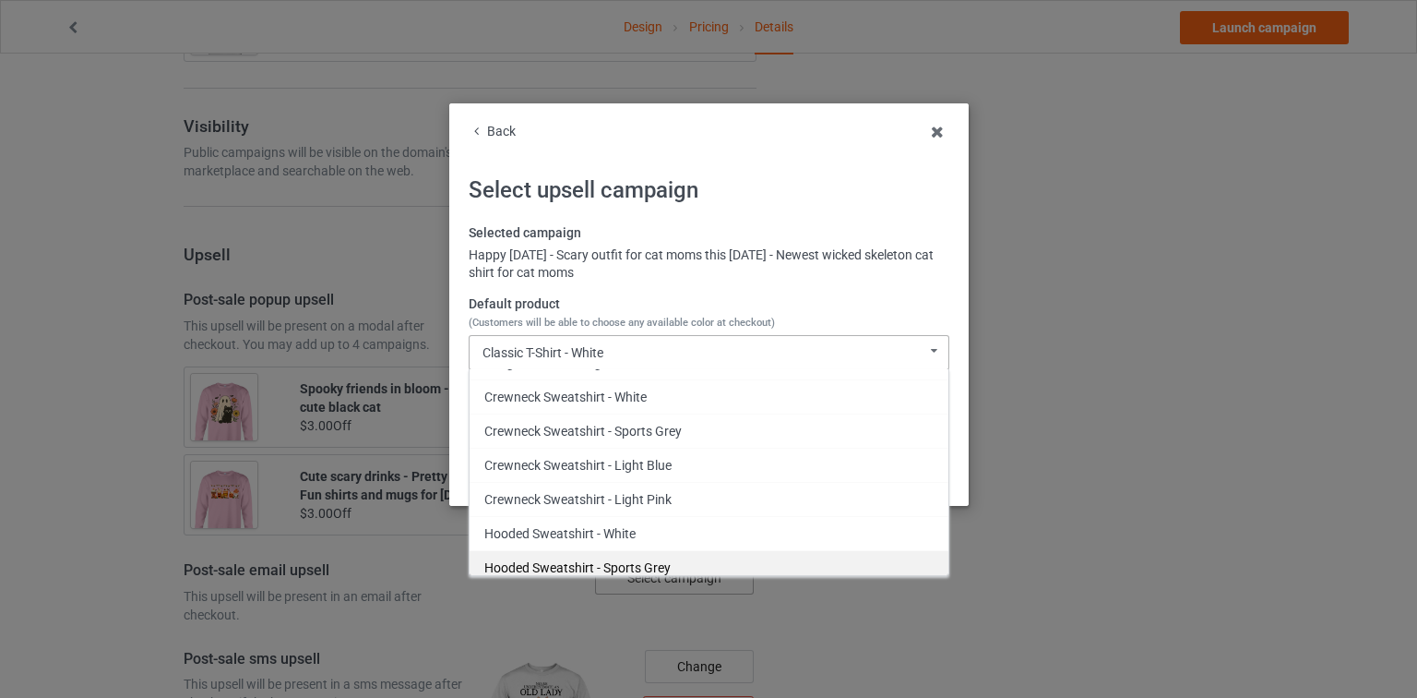
scroll to position [469, 0]
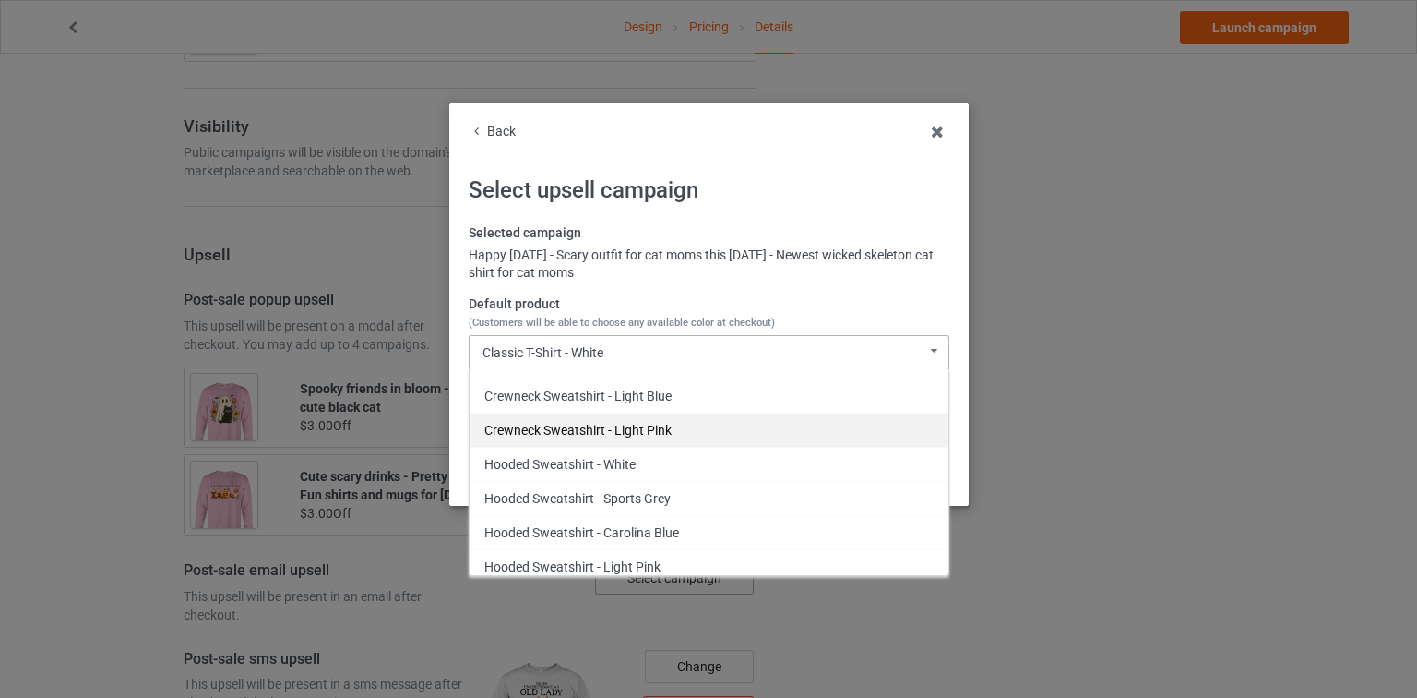
click at [646, 424] on div "Crewneck Sweatshirt - Light Pink" at bounding box center [709, 429] width 479 height 34
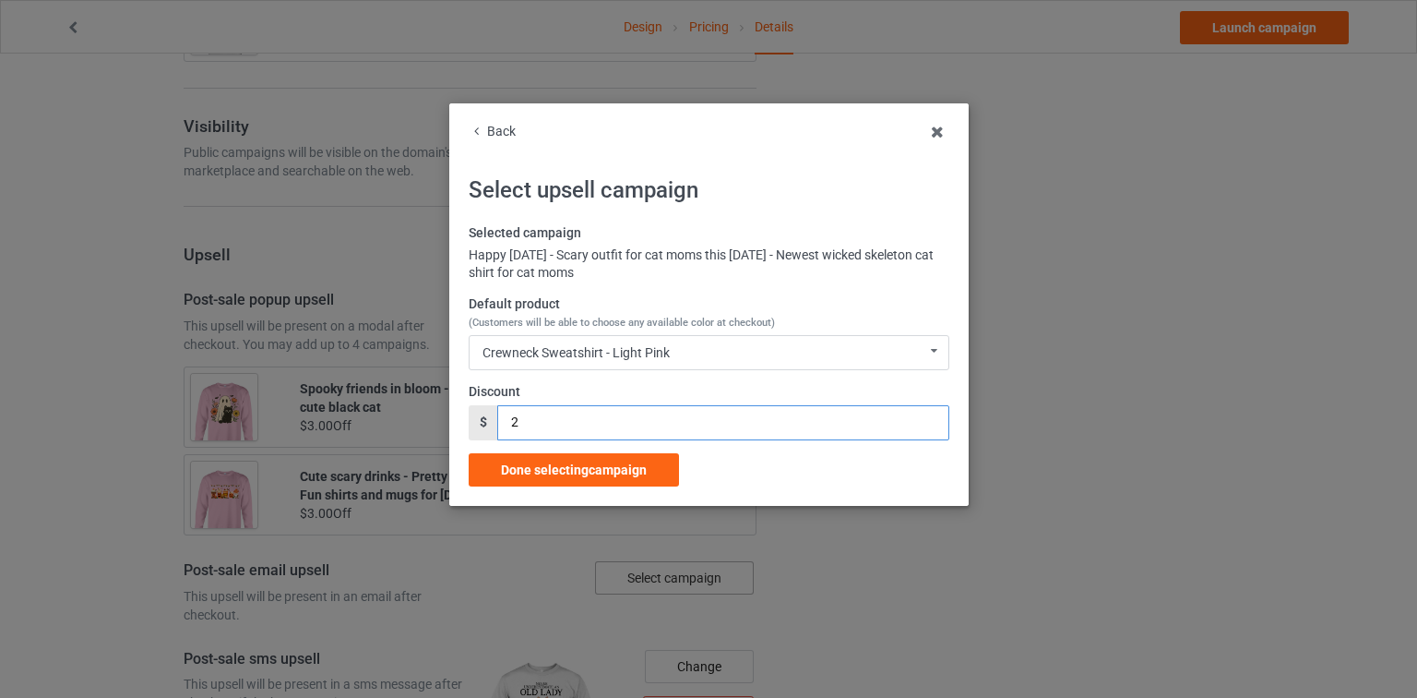
click at [926, 420] on input "2" at bounding box center [722, 422] width 451 height 35
type input "3"
click at [926, 418] on input "3" at bounding box center [722, 422] width 451 height 35
click at [630, 458] on div "Done selecting campaign" at bounding box center [574, 469] width 210 height 33
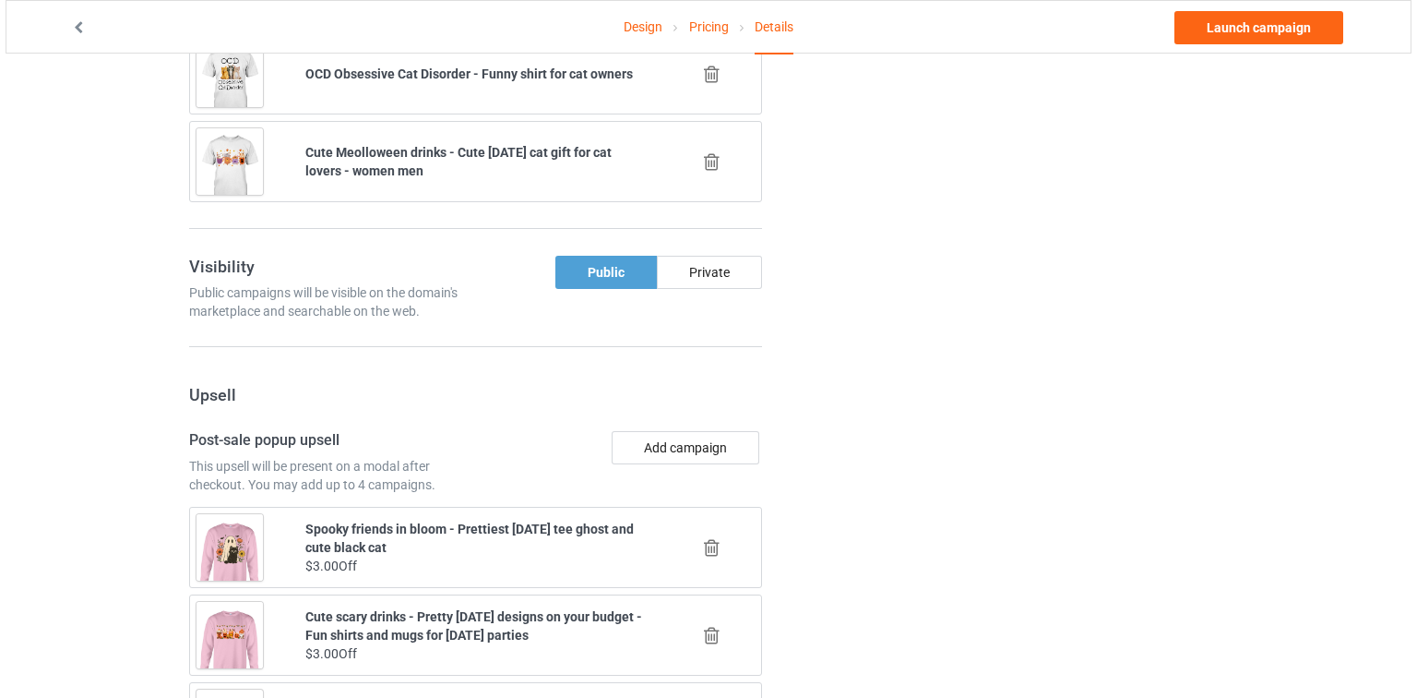
scroll to position [1952, 0]
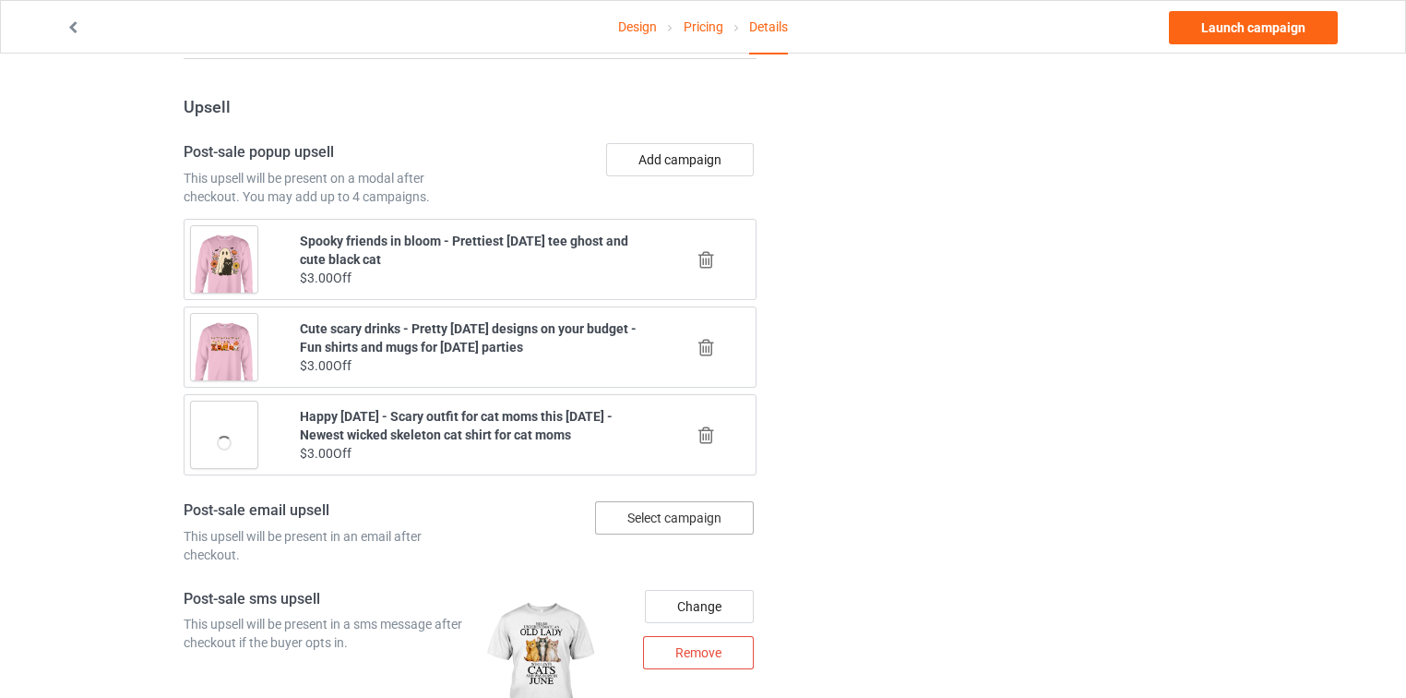
click at [647, 501] on div "Select campaign" at bounding box center [674, 517] width 159 height 33
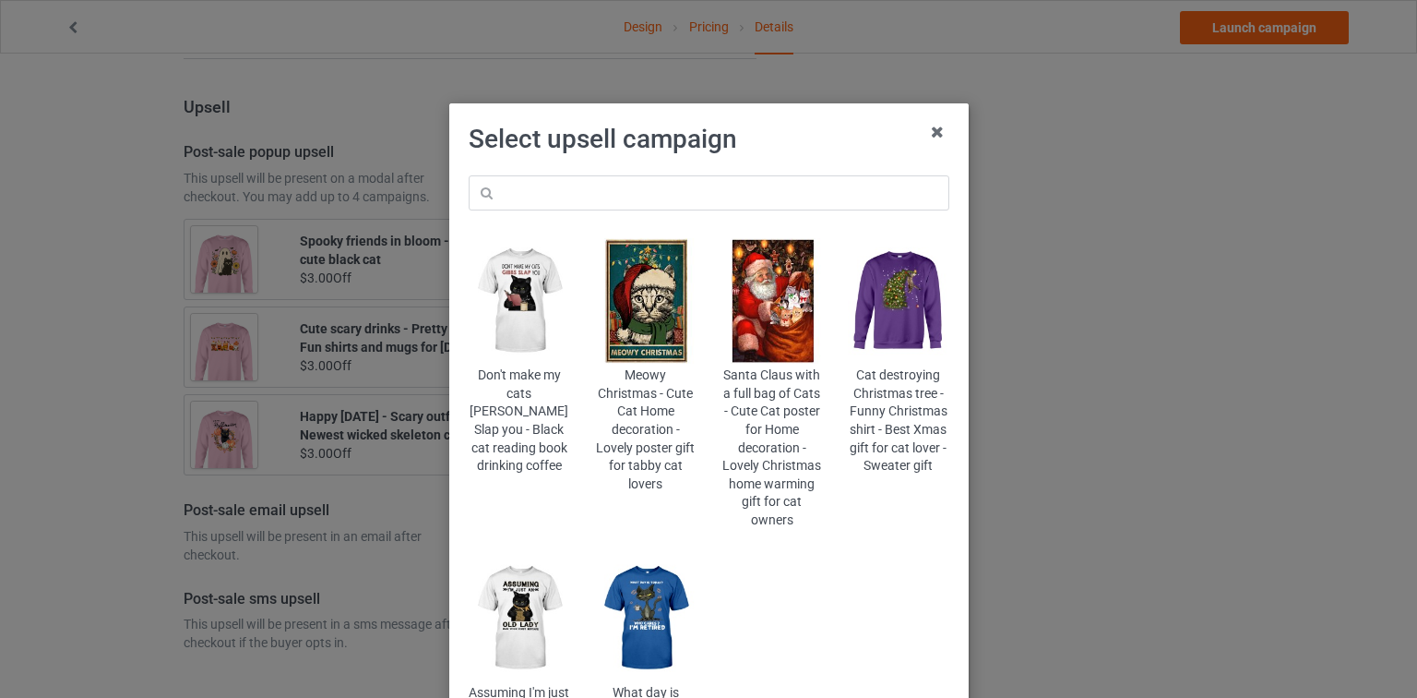
click at [521, 641] on img at bounding box center [519, 617] width 101 height 125
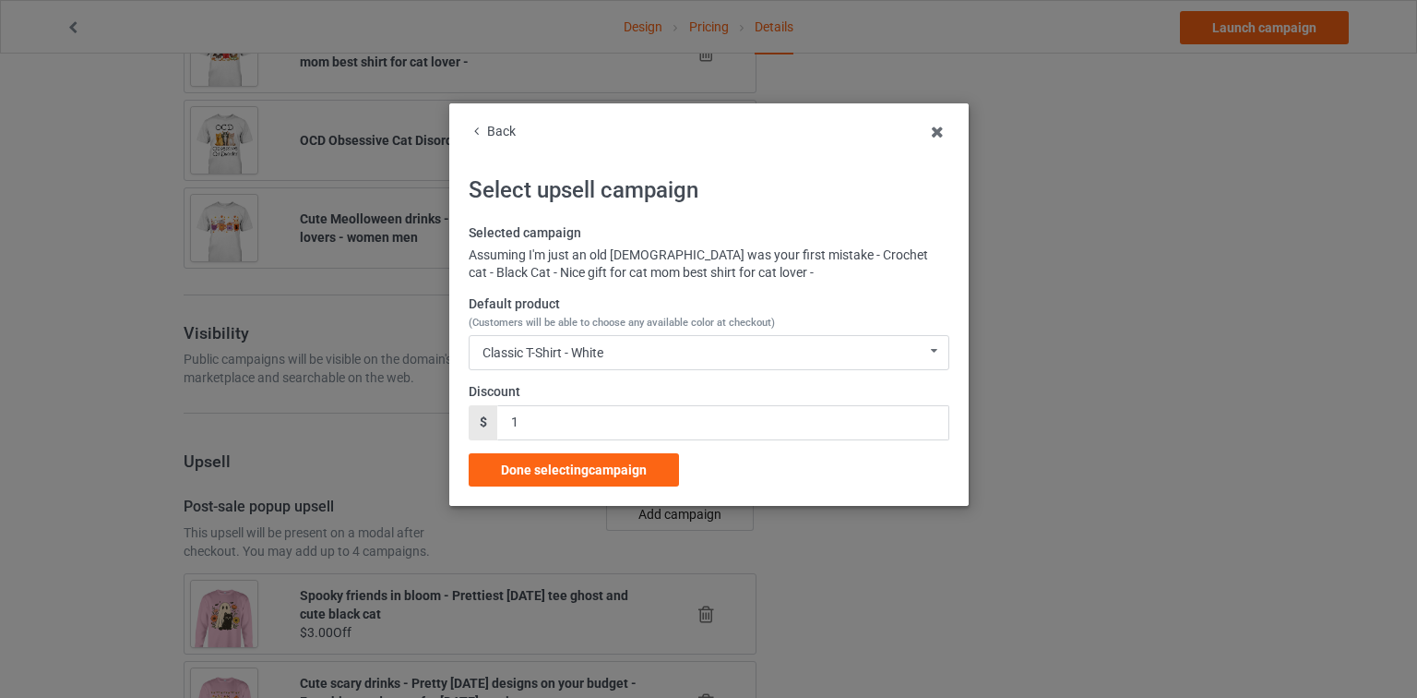
scroll to position [1952, 0]
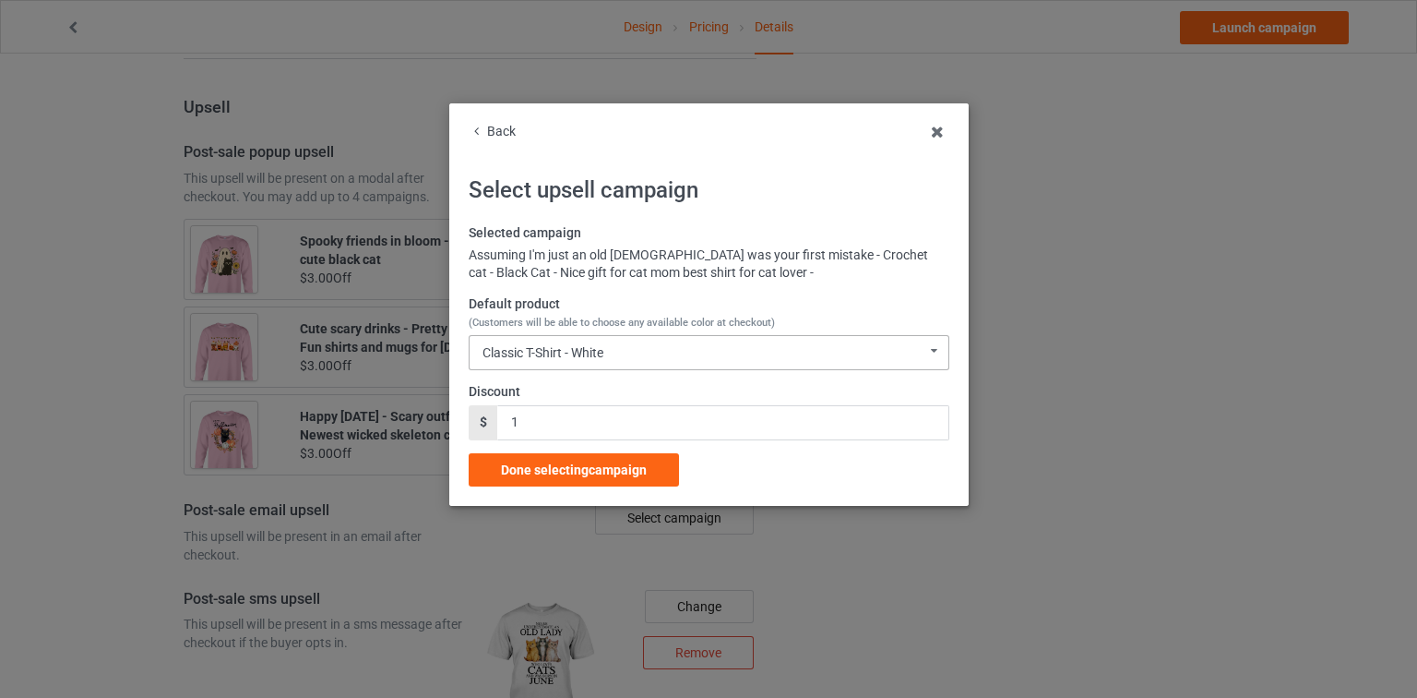
click at [674, 343] on div "Classic T-Shirt - White Classic T-Shirt - White Classic T-Shirt - Classic Pink …" at bounding box center [709, 352] width 481 height 35
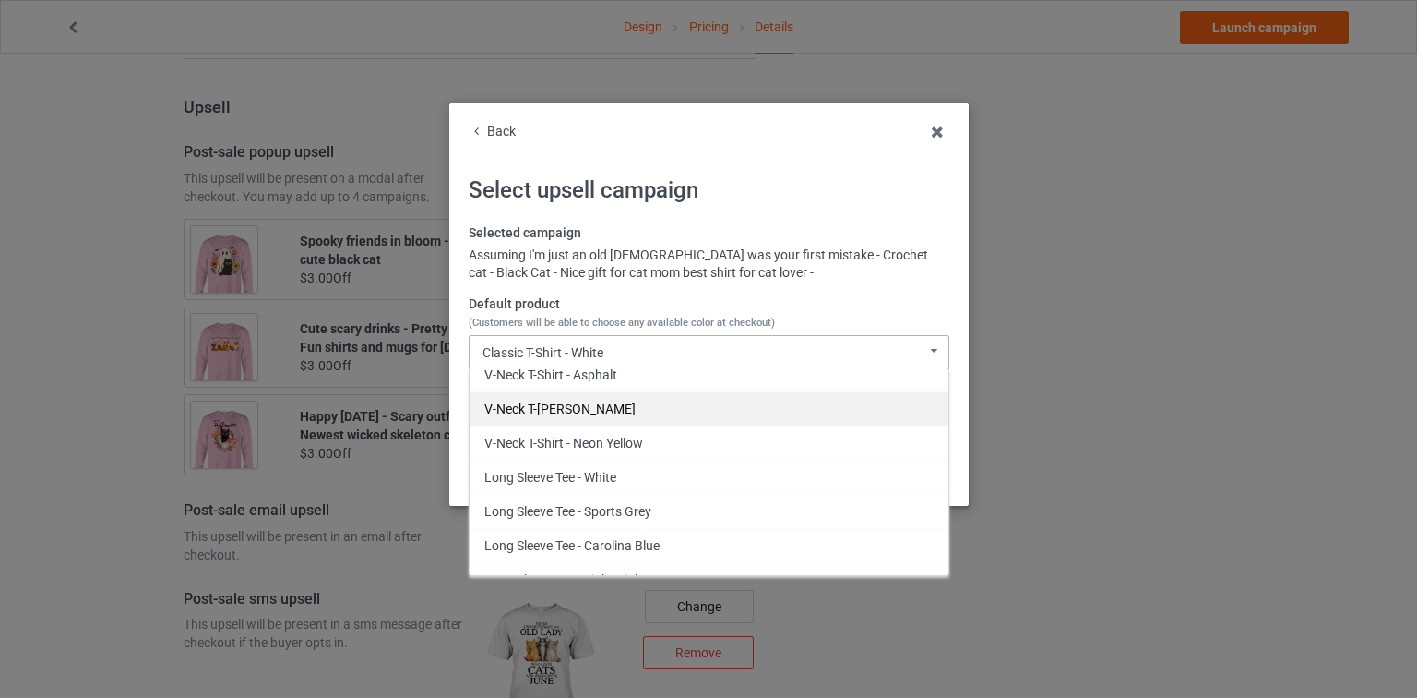
scroll to position [837, 0]
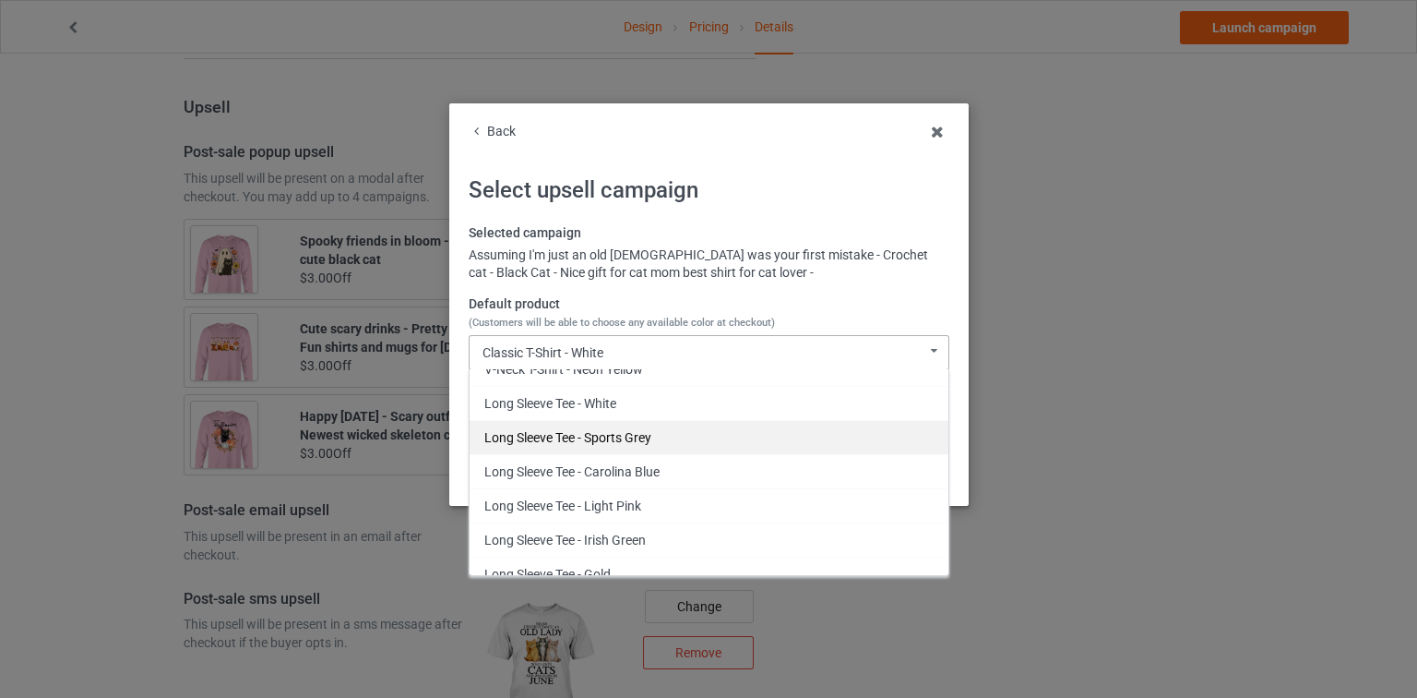
click at [650, 424] on div "Long Sleeve Tee - Sports Grey" at bounding box center [709, 437] width 479 height 34
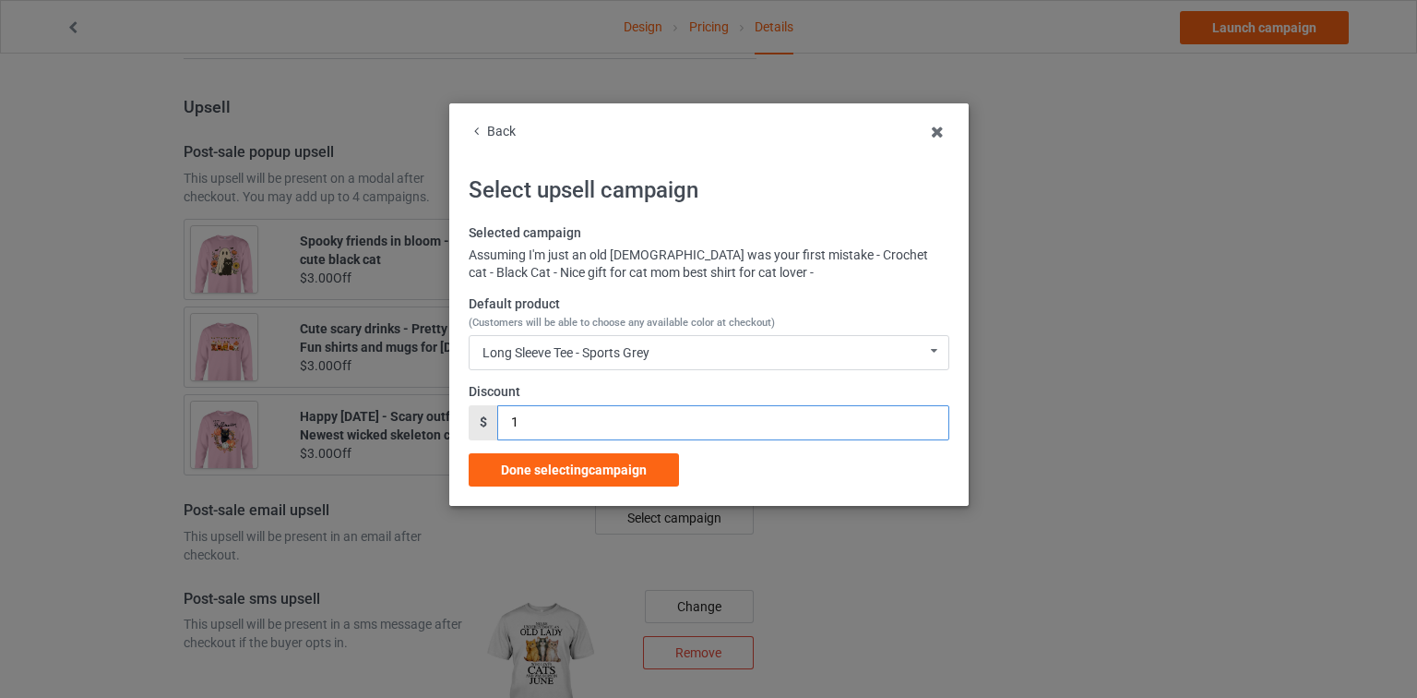
drag, startPoint x: 529, startPoint y: 416, endPoint x: 473, endPoint y: 419, distance: 55.4
click at [473, 419] on div "$ 1" at bounding box center [709, 422] width 481 height 35
type input "2"
click at [578, 468] on span "Done selecting campaign" at bounding box center [574, 469] width 146 height 15
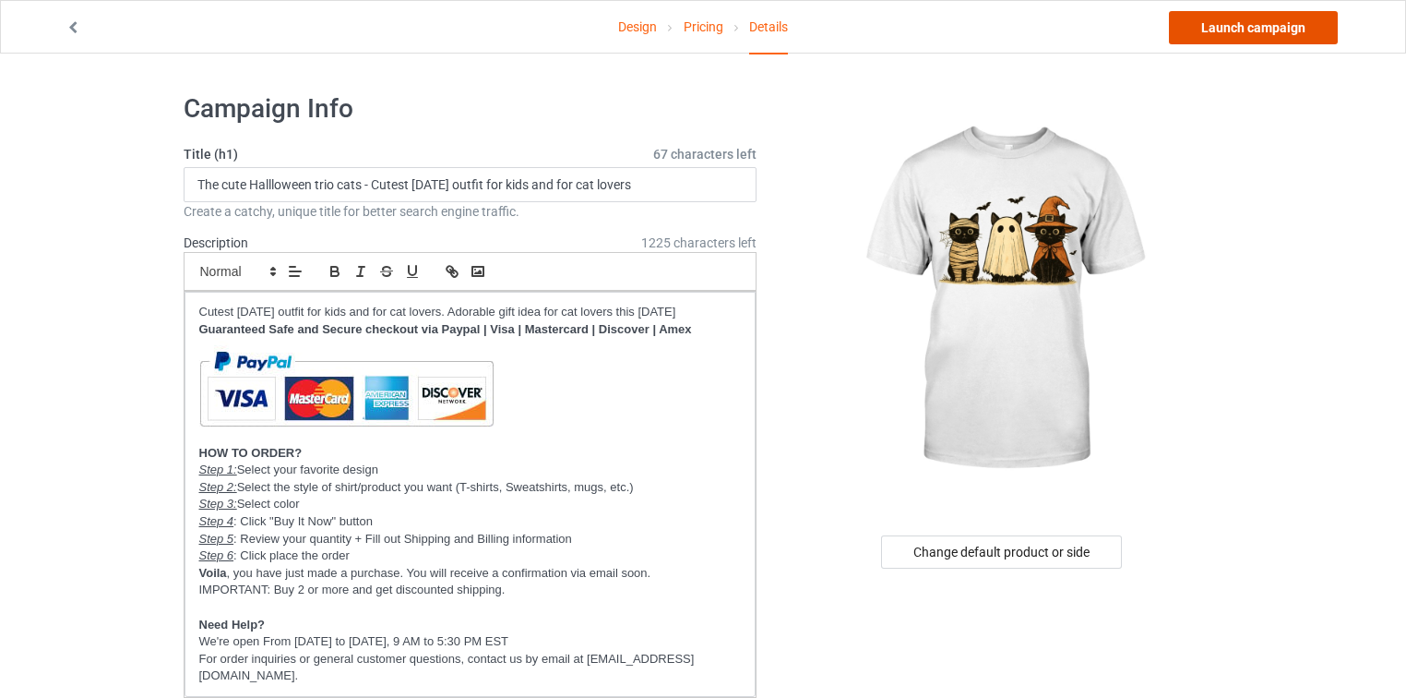
click at [1326, 30] on link "Launch campaign" at bounding box center [1253, 27] width 169 height 33
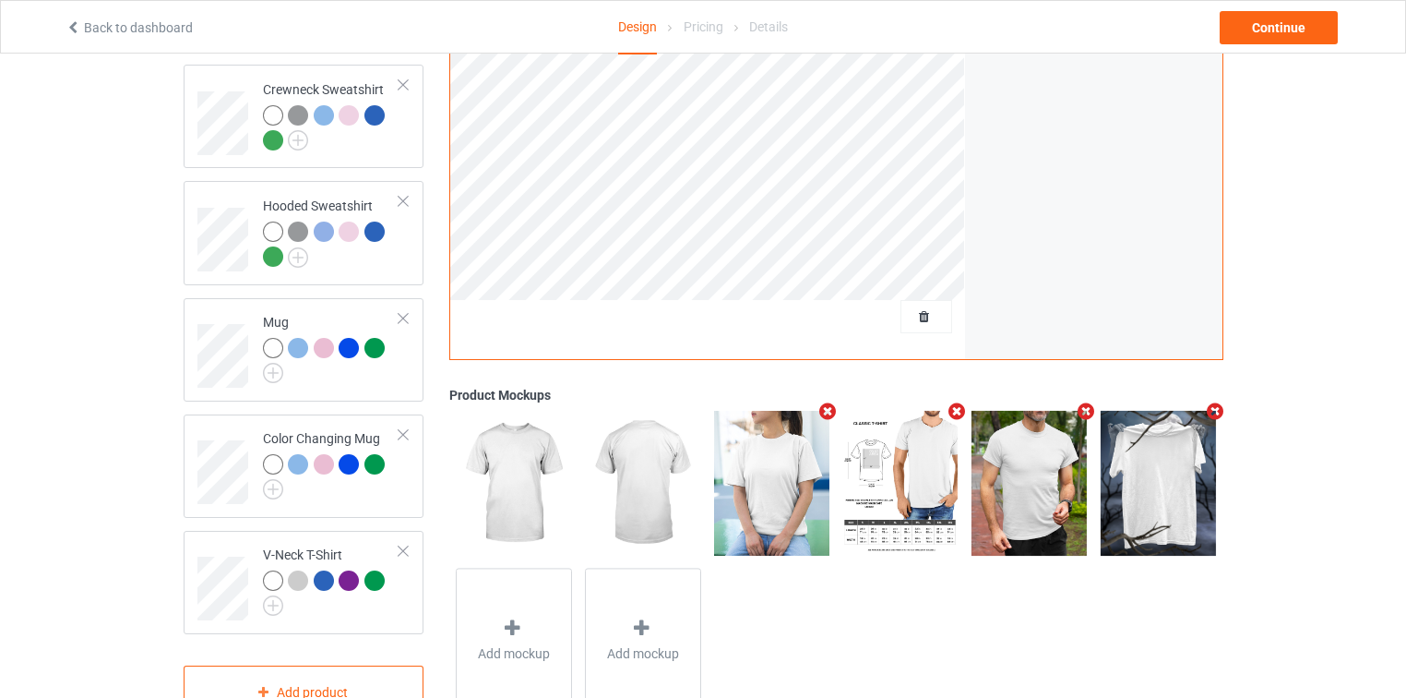
scroll to position [517, 0]
click at [1255, 21] on div "Continue" at bounding box center [1279, 27] width 118 height 33
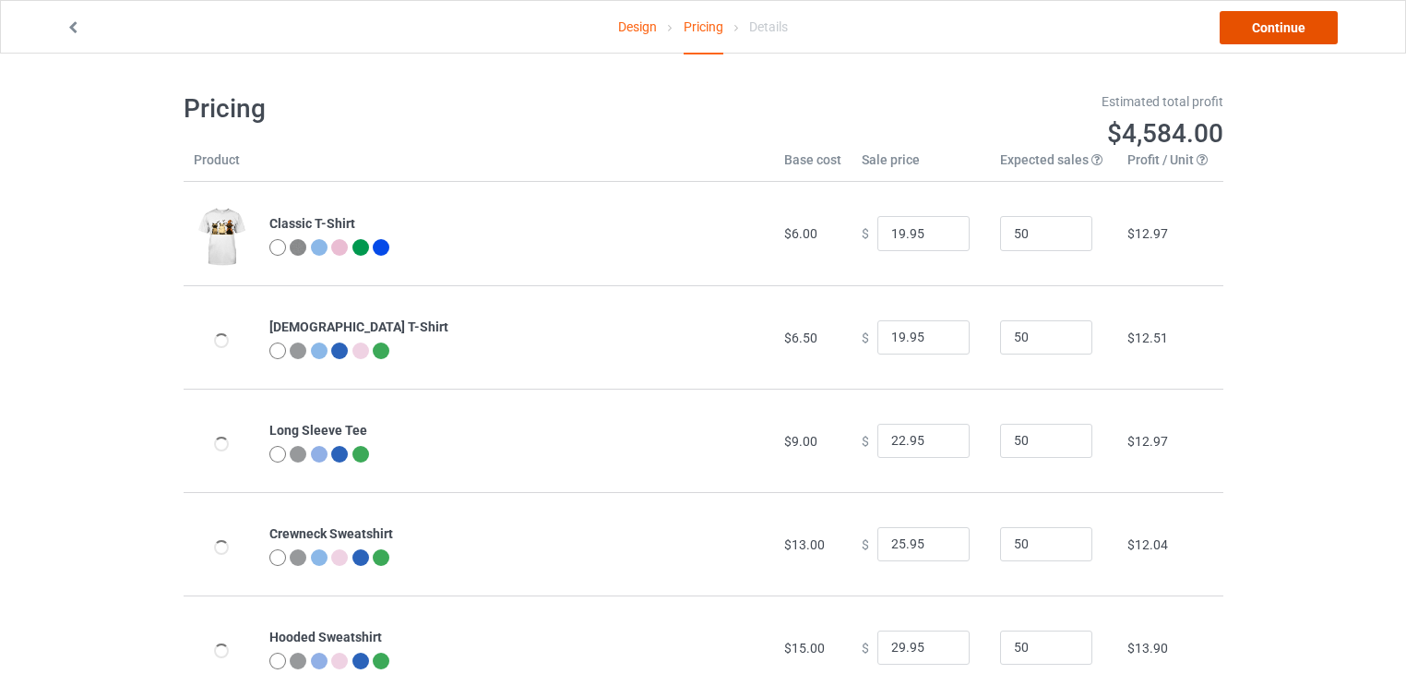
click at [1255, 21] on link "Continue" at bounding box center [1279, 27] width 118 height 33
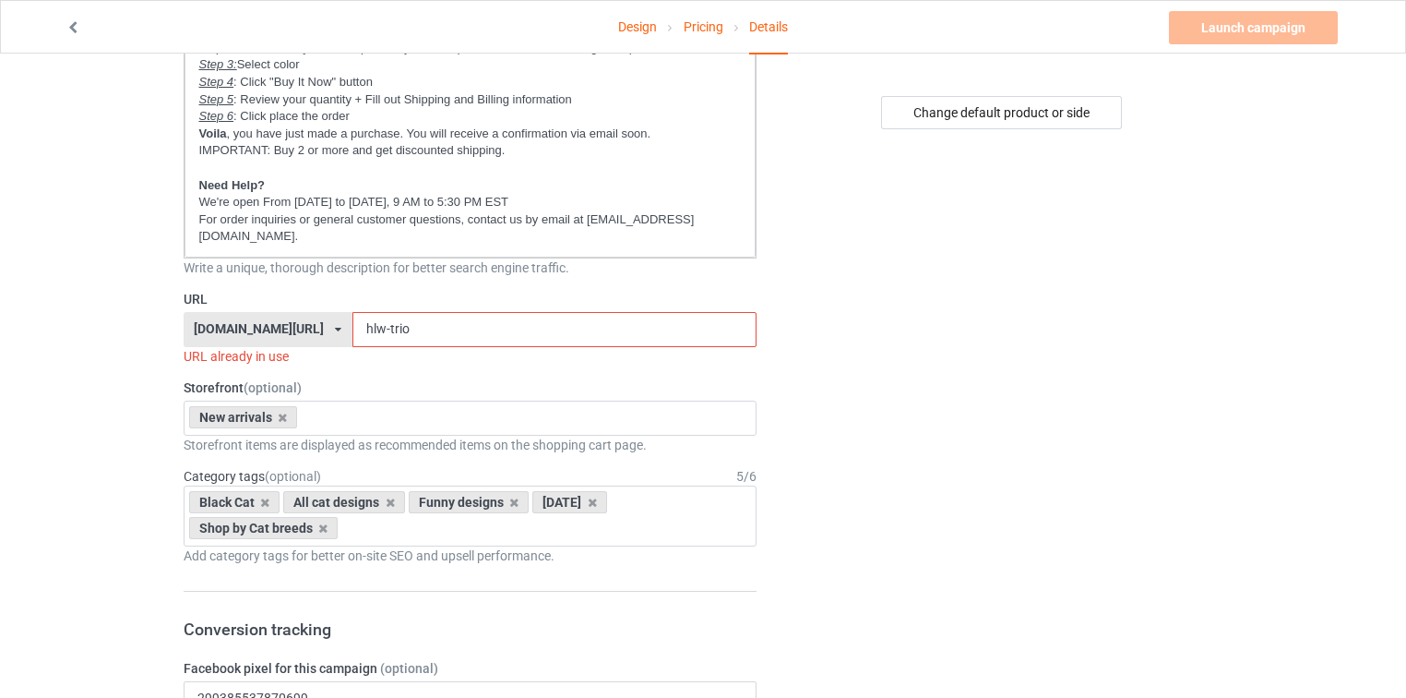
click at [241, 315] on div "[DOMAIN_NAME][URL] [DOMAIN_NAME][URL] [DOMAIN_NAME][URL] [DOMAIN_NAME][URL] [DO…" at bounding box center [268, 329] width 169 height 35
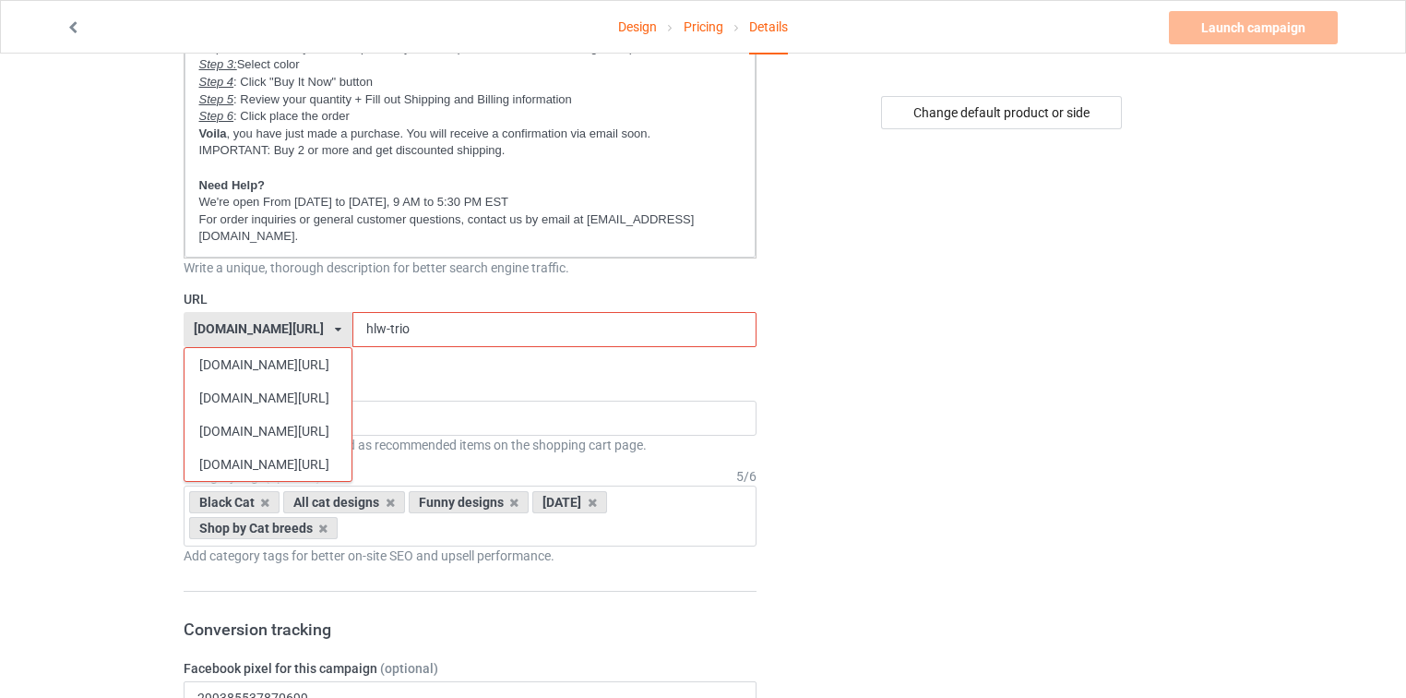
scroll to position [443, 0]
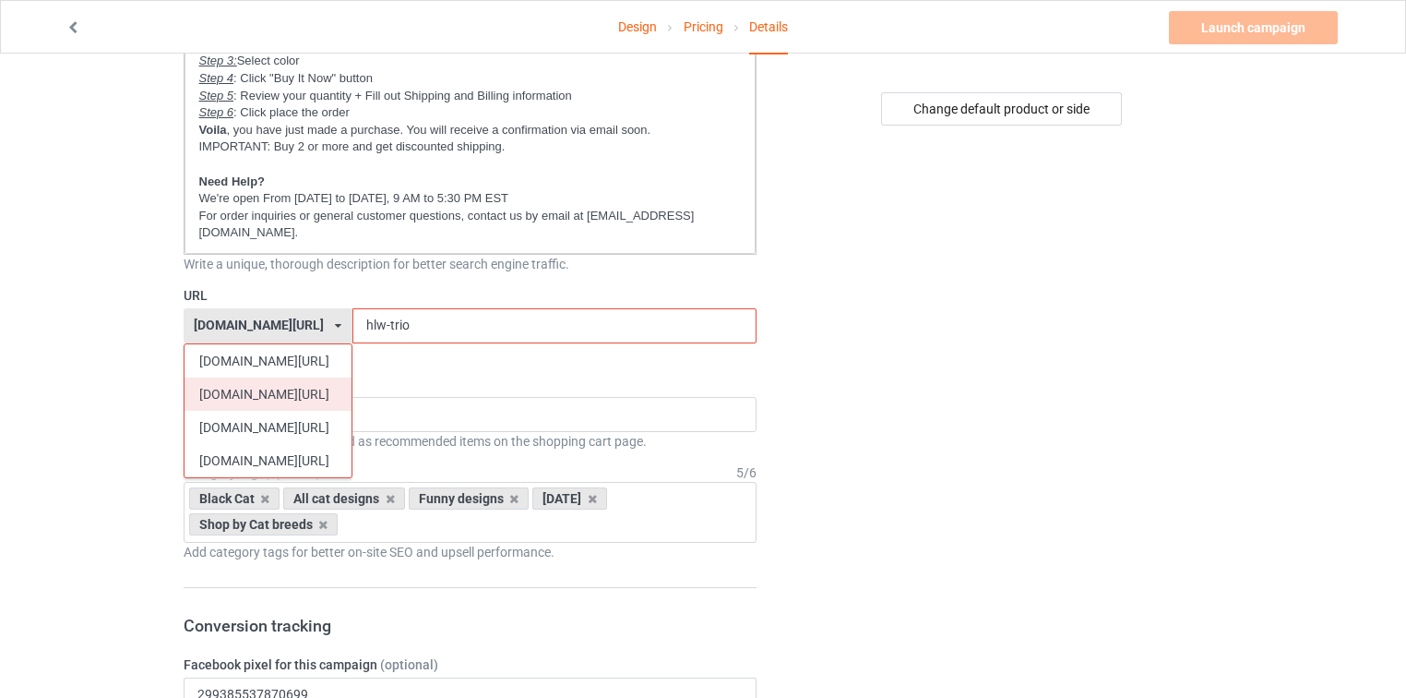
click at [242, 377] on div "[DOMAIN_NAME][URL]" at bounding box center [268, 393] width 167 height 33
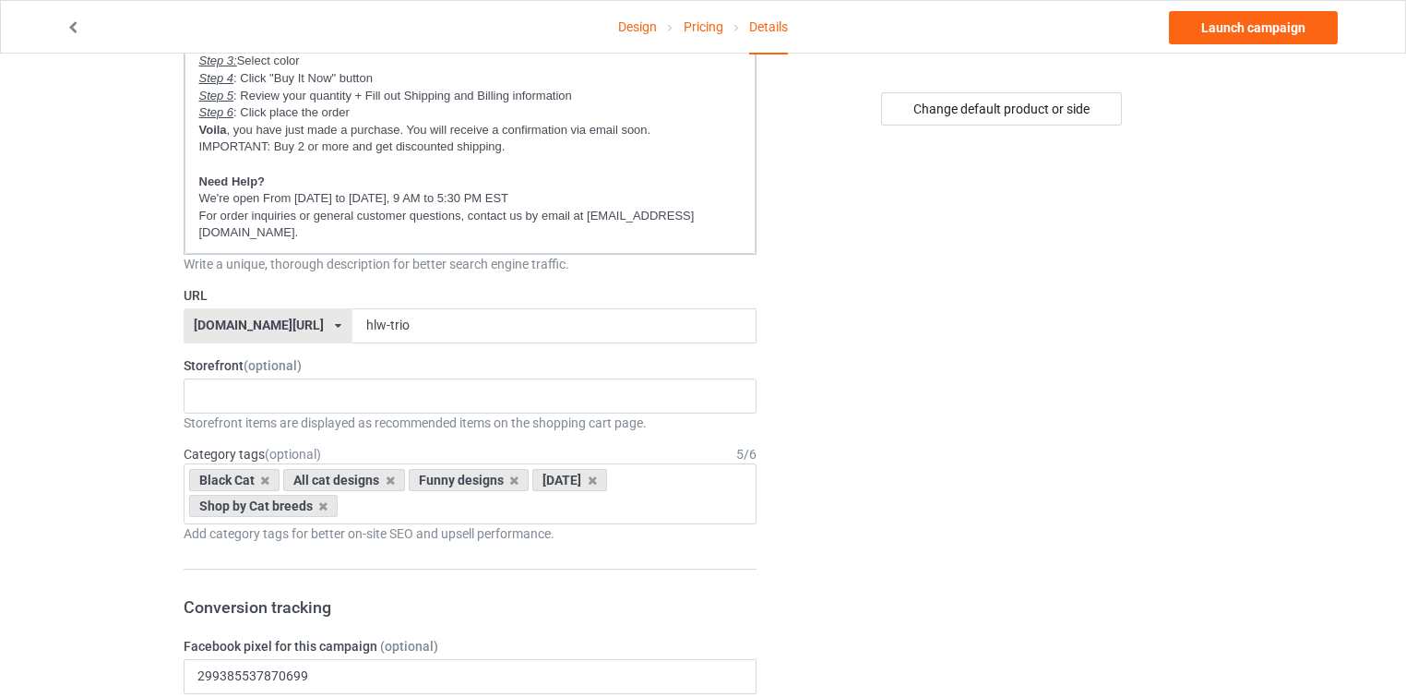
click at [224, 318] on div "[DOMAIN_NAME][URL]" at bounding box center [259, 324] width 130 height 13
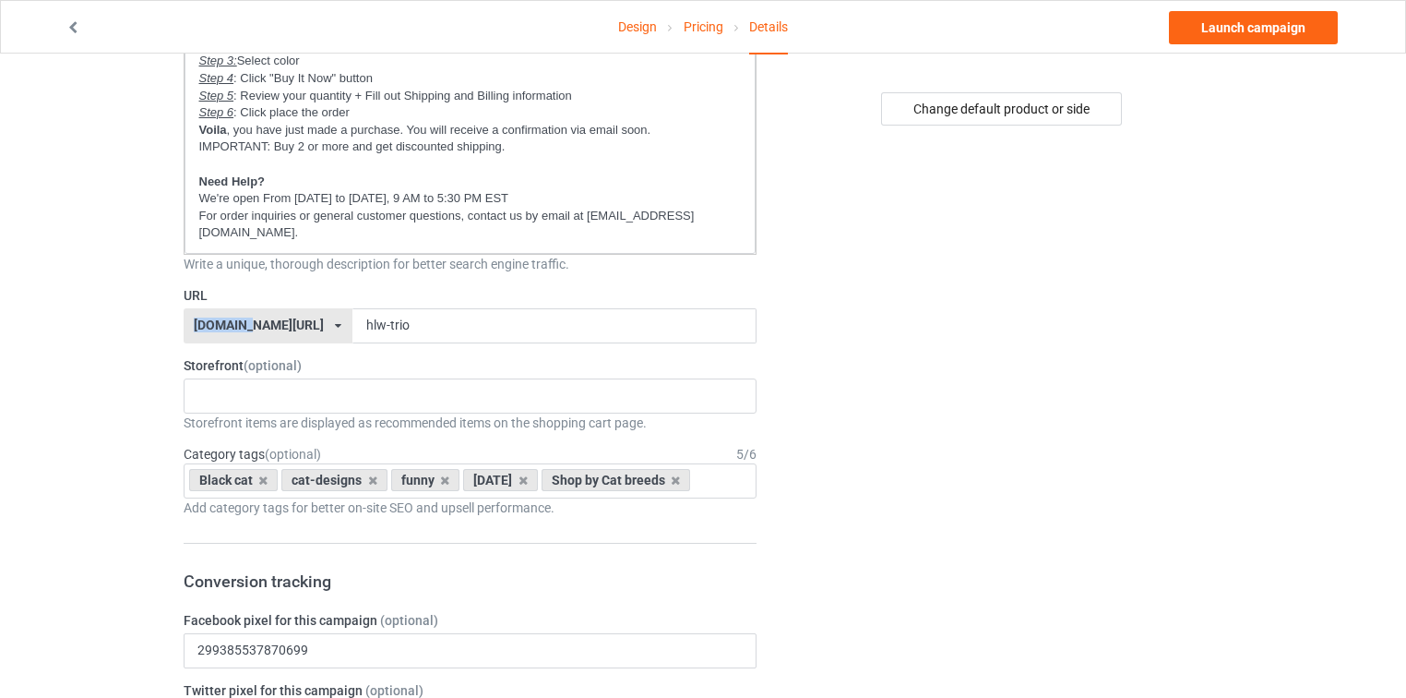
copy div "catsissy"
click at [687, 214] on p "For order inquiries or general customer questions, contact us by email at [EMAI…" at bounding box center [470, 225] width 543 height 34
click at [342, 378] on div "New arrivals Cat Mom collection Purrfect cat collection Meowy Christmas 6821f5b…" at bounding box center [471, 395] width 574 height 35
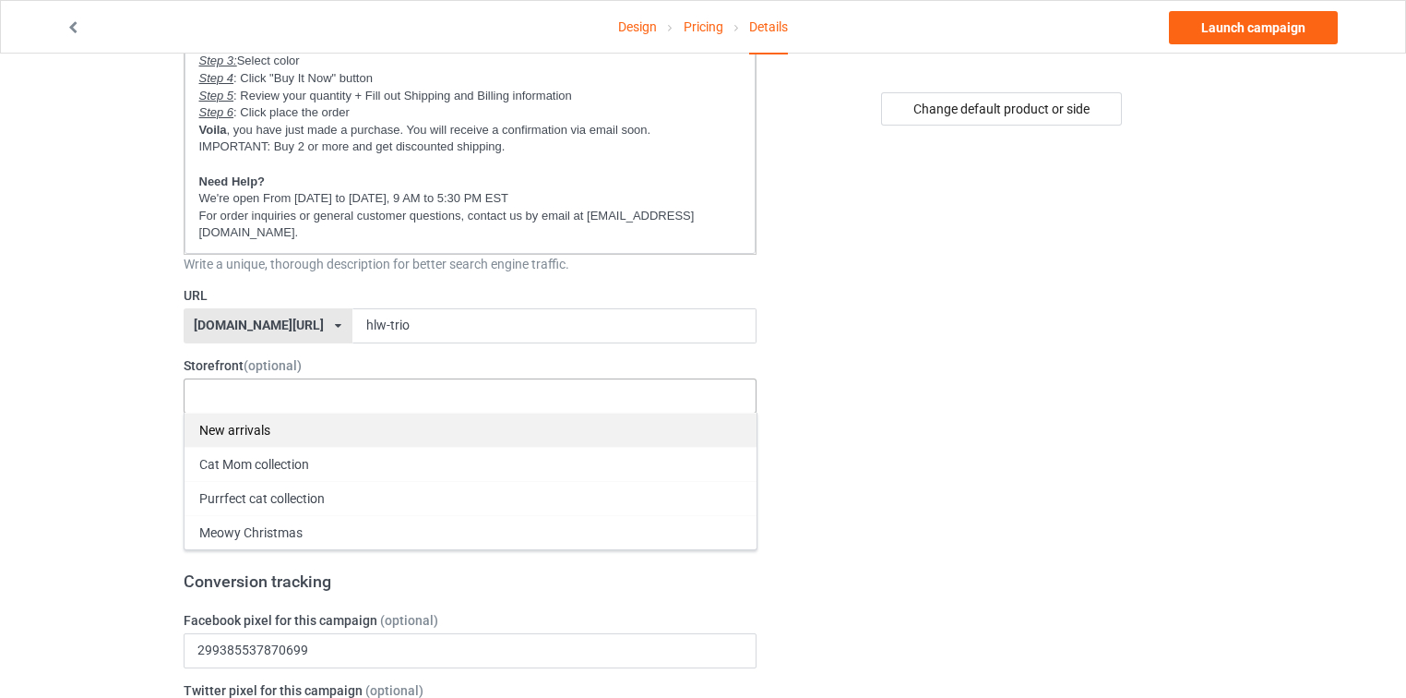
click at [313, 412] on div "New arrivals" at bounding box center [471, 429] width 572 height 34
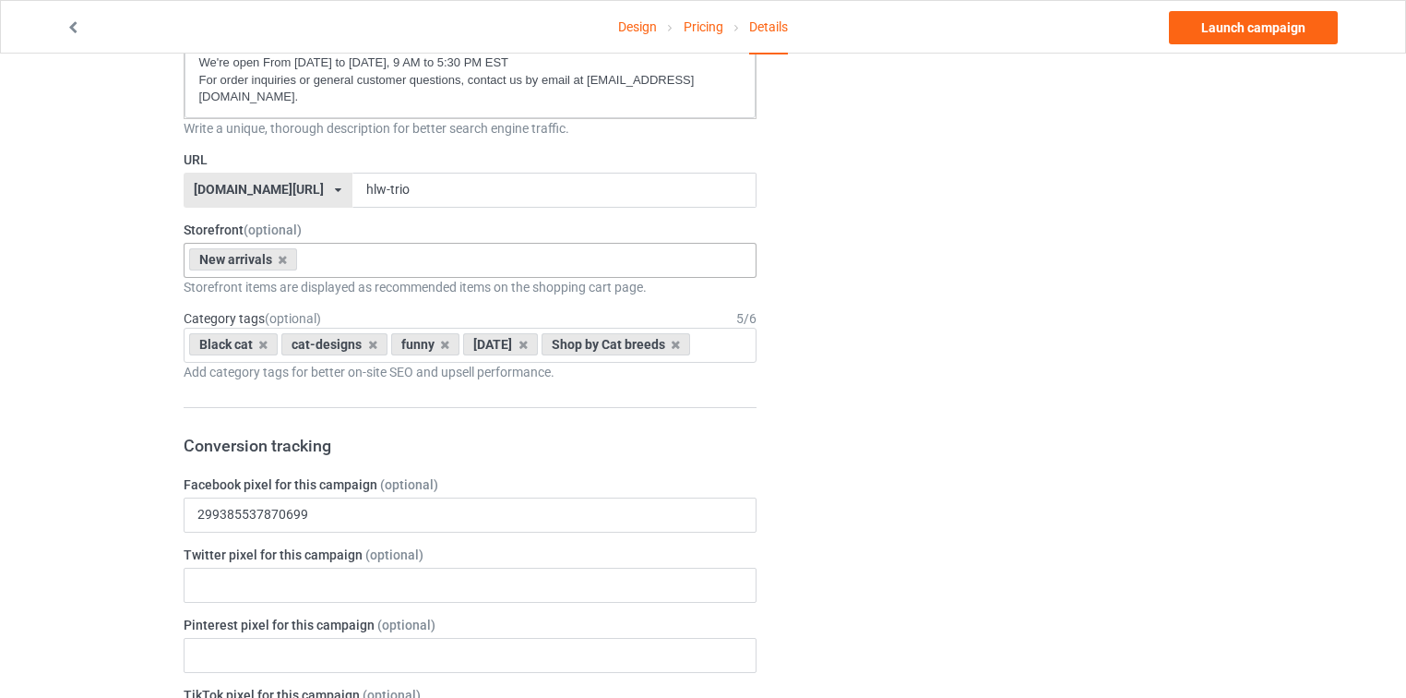
scroll to position [591, 0]
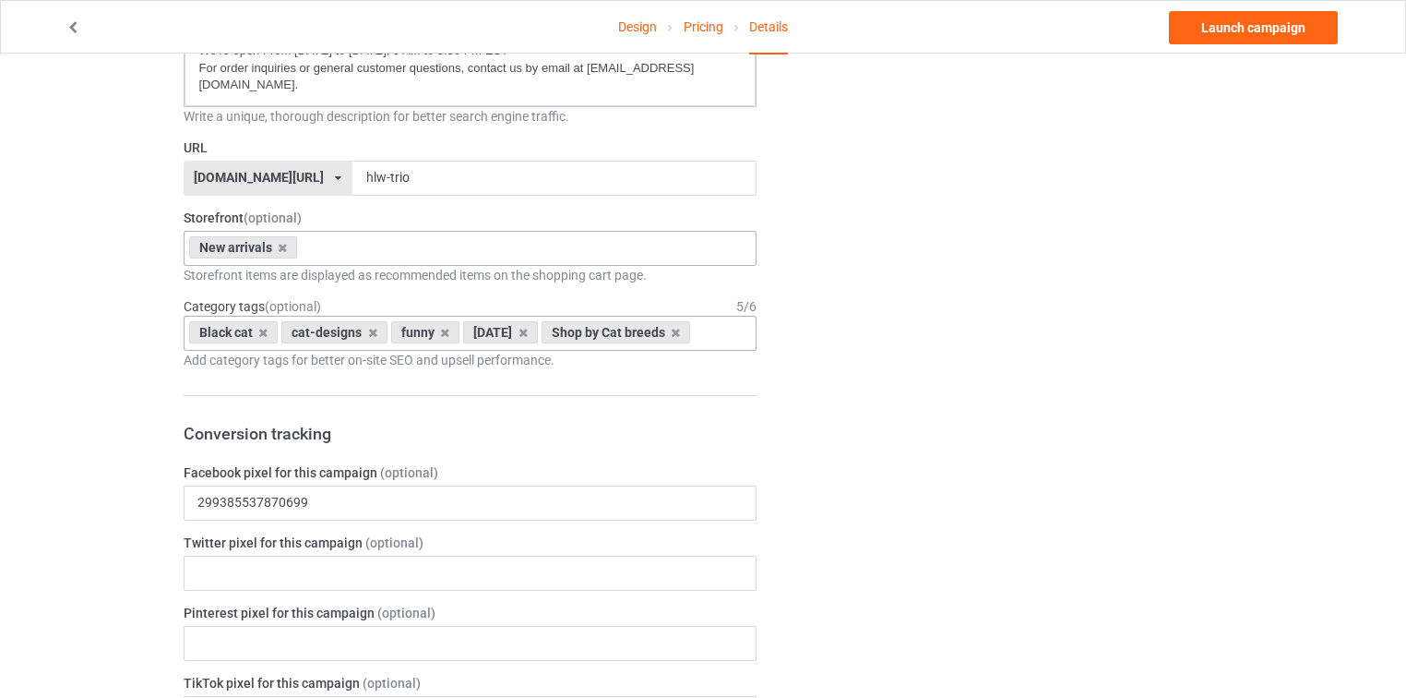
click at [716, 328] on div "Black cat cat-designs funny [DATE] Shop by Cat breeds Age > [DEMOGRAPHIC_DATA] …" at bounding box center [471, 333] width 574 height 35
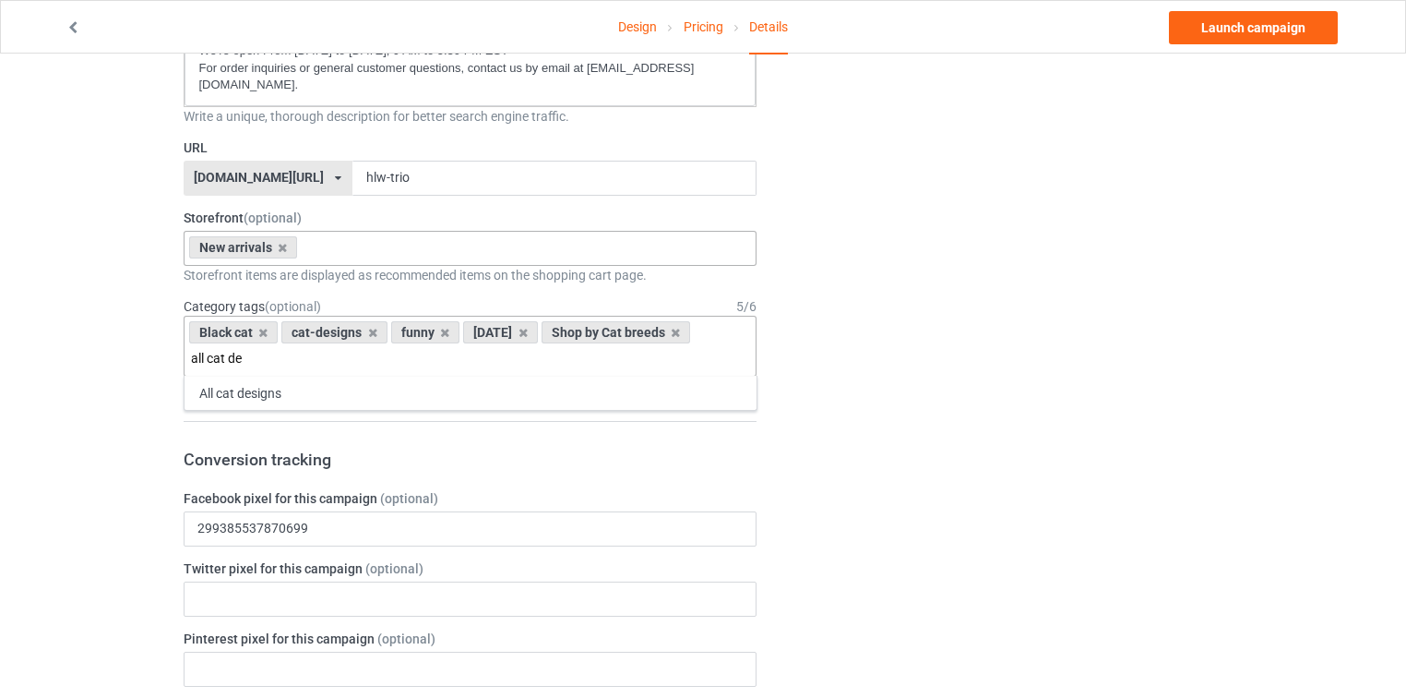
type input "all cat de"
click at [805, 292] on div "Change default product or side" at bounding box center [1003, 596] width 466 height 2214
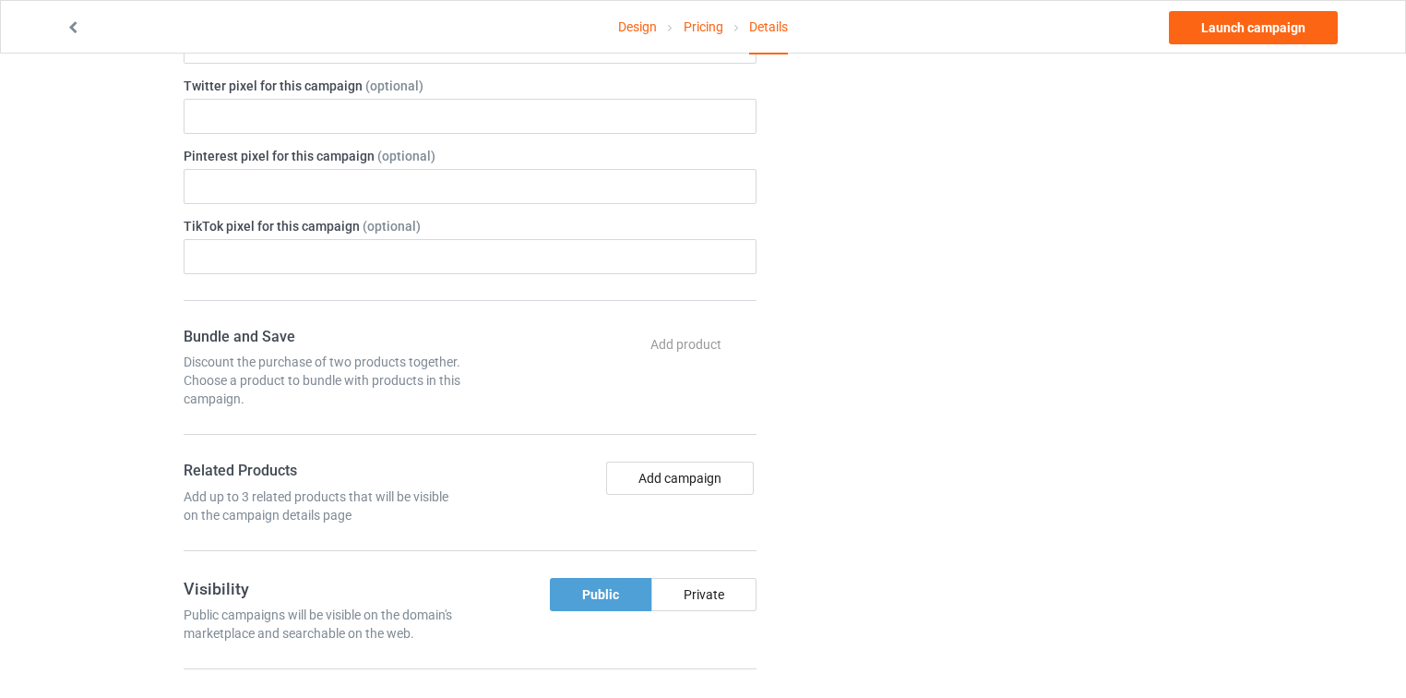
scroll to position [1329, 0]
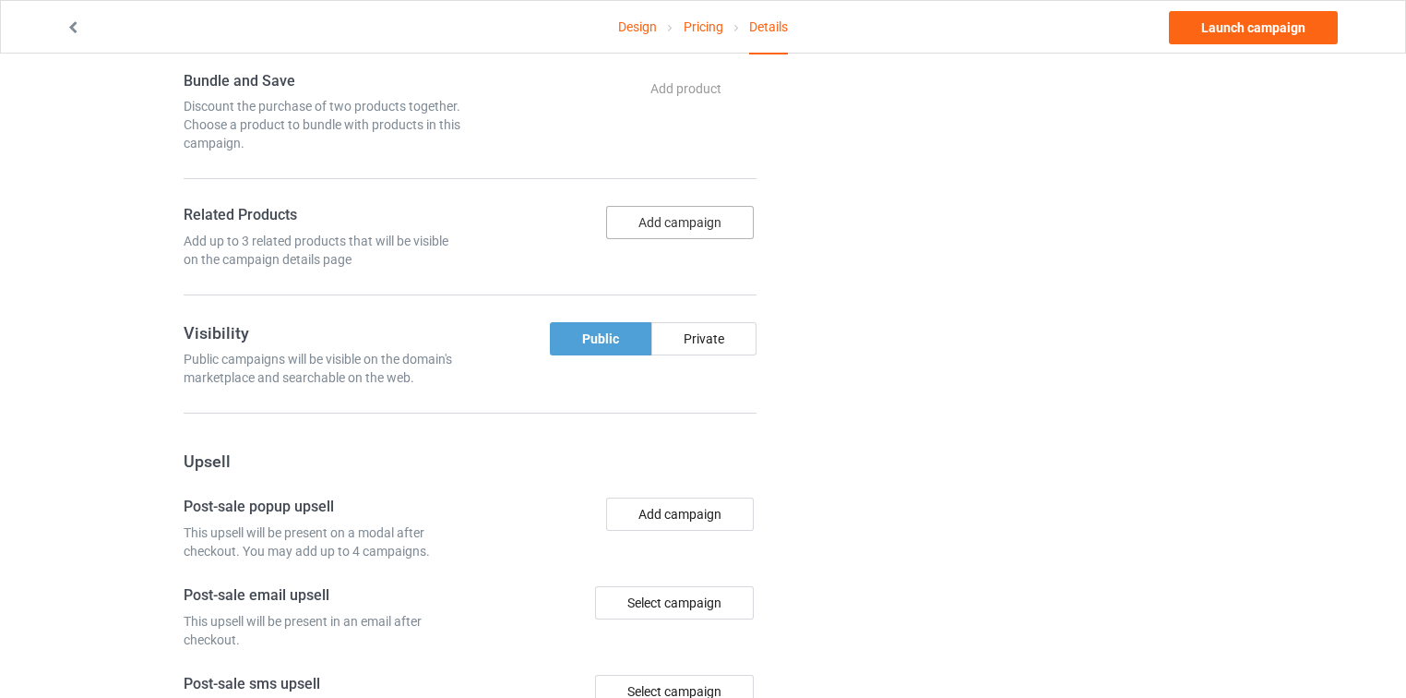
click at [680, 206] on button "Add campaign" at bounding box center [680, 222] width 148 height 33
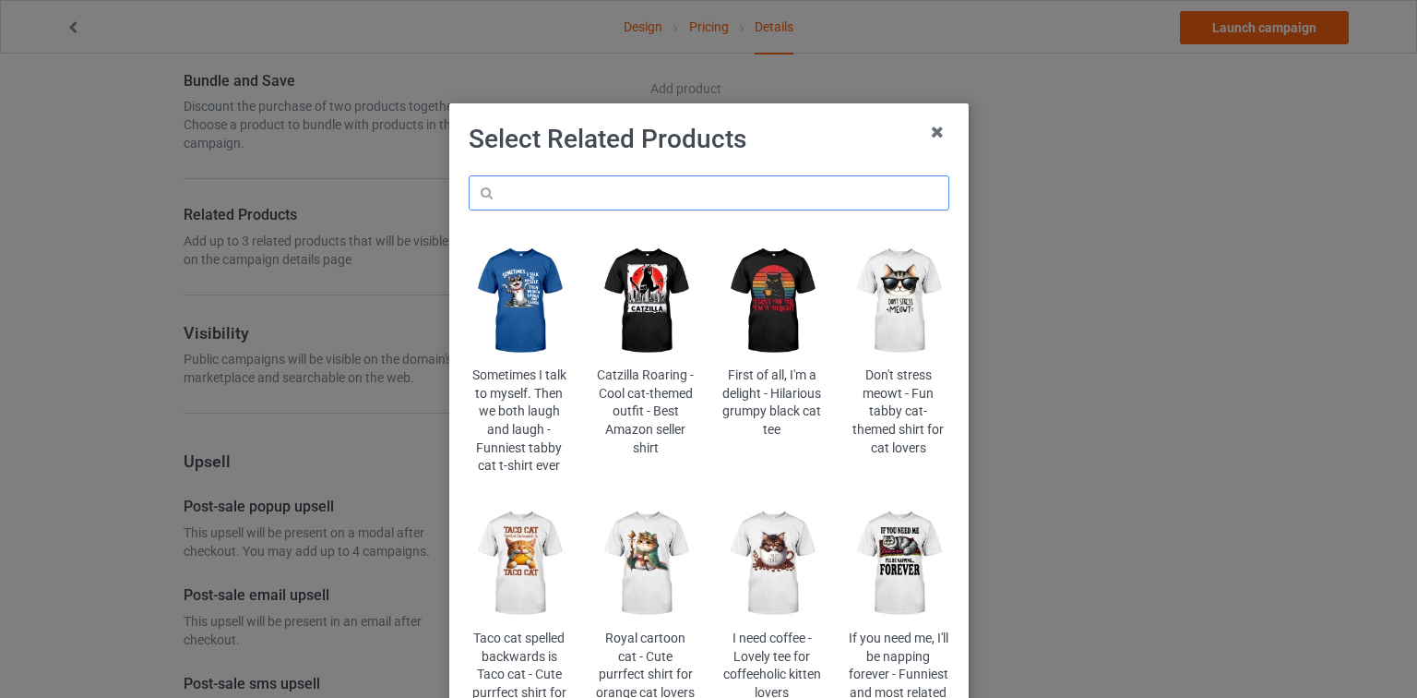
click at [672, 192] on input "text" at bounding box center [709, 192] width 481 height 35
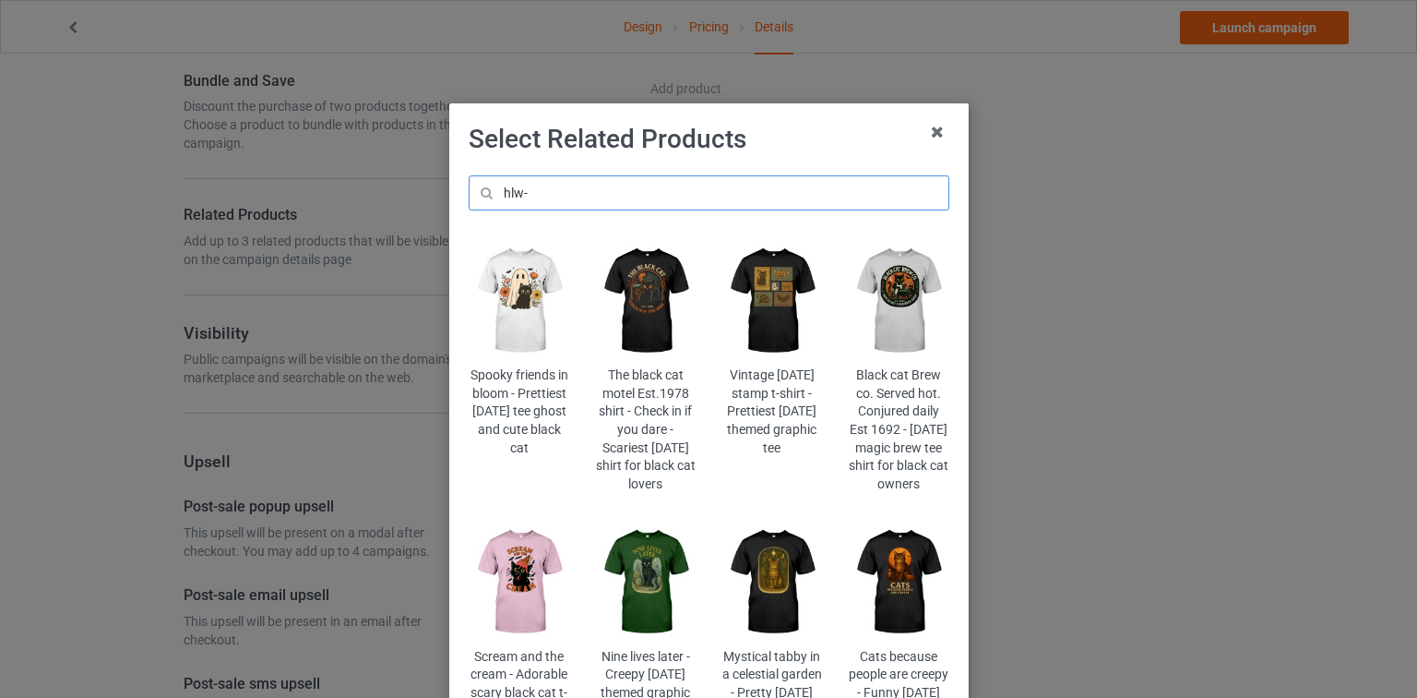
type input "hlw-"
click at [545, 277] on img at bounding box center [519, 300] width 101 height 125
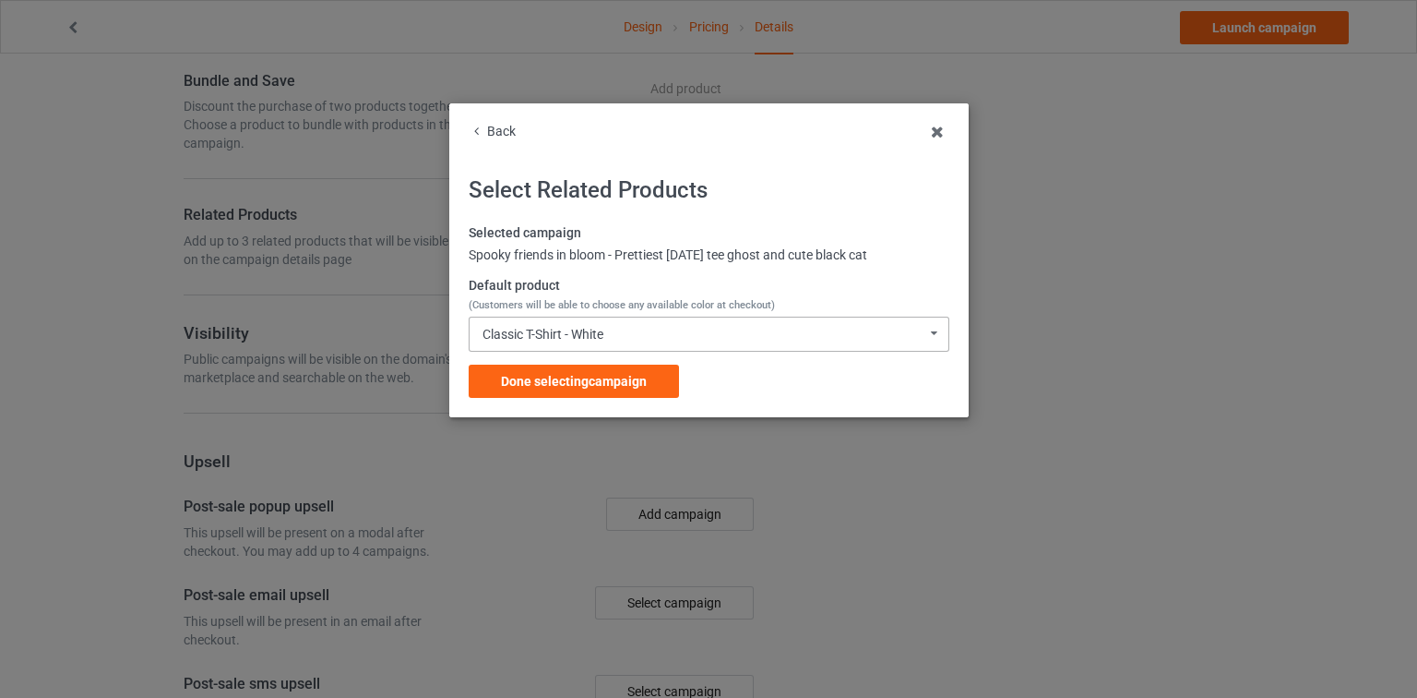
drag, startPoint x: 602, startPoint y: 328, endPoint x: 606, endPoint y: 336, distance: 9.5
click at [603, 328] on div "Classic T-Shirt - White" at bounding box center [543, 334] width 121 height 13
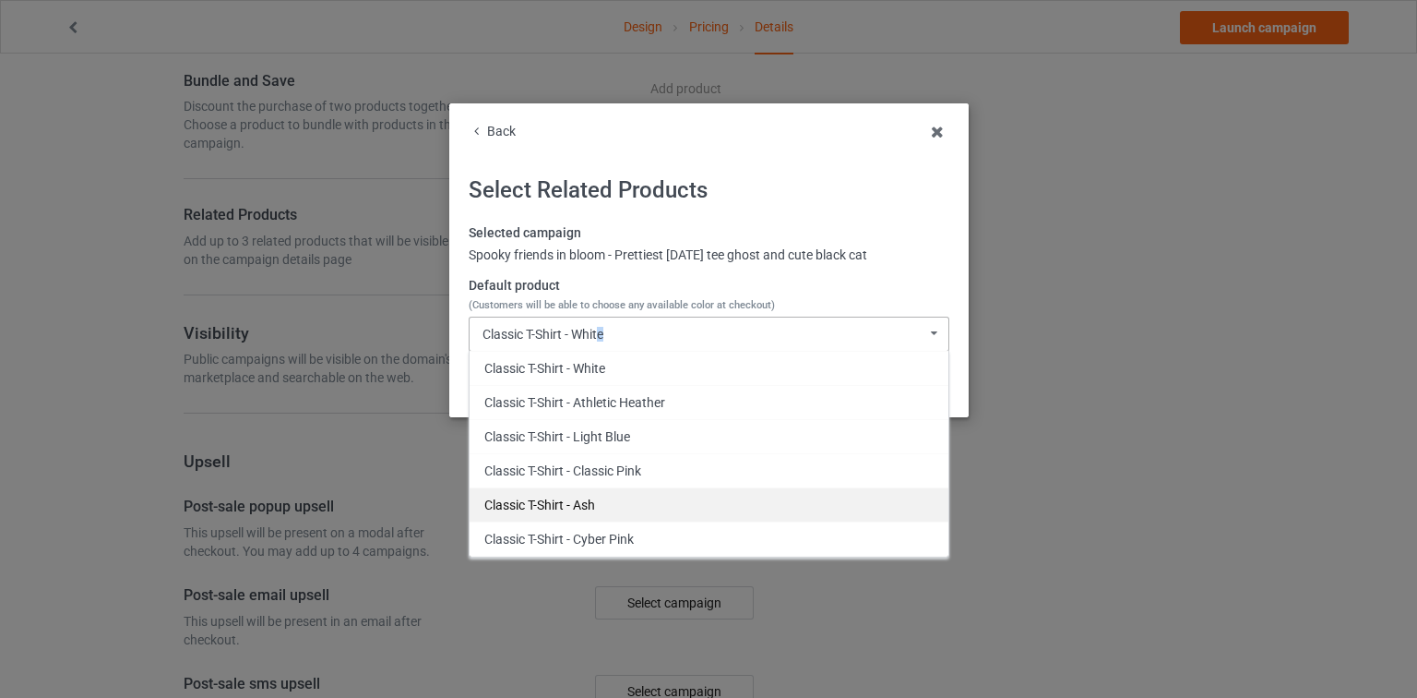
click at [597, 507] on div "Classic T-Shirt - Ash" at bounding box center [709, 504] width 479 height 34
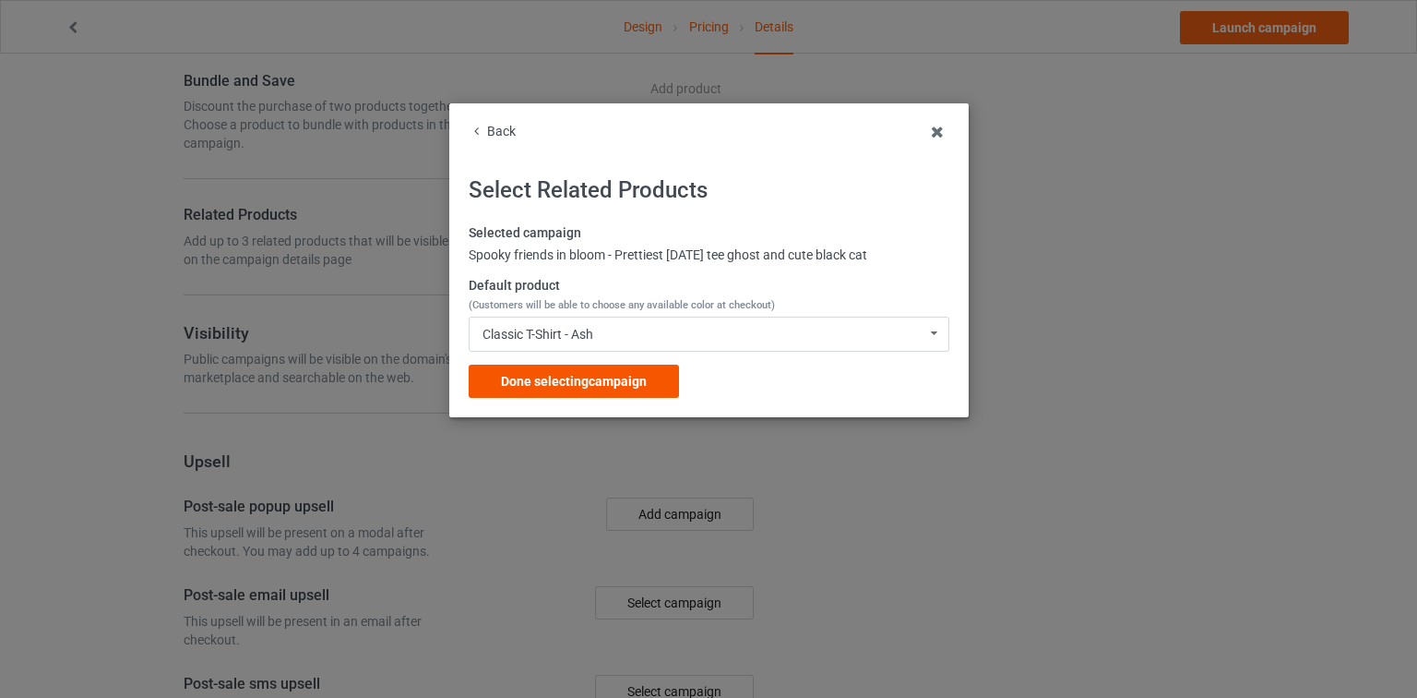
click at [635, 370] on div "Done selecting campaign" at bounding box center [574, 380] width 210 height 33
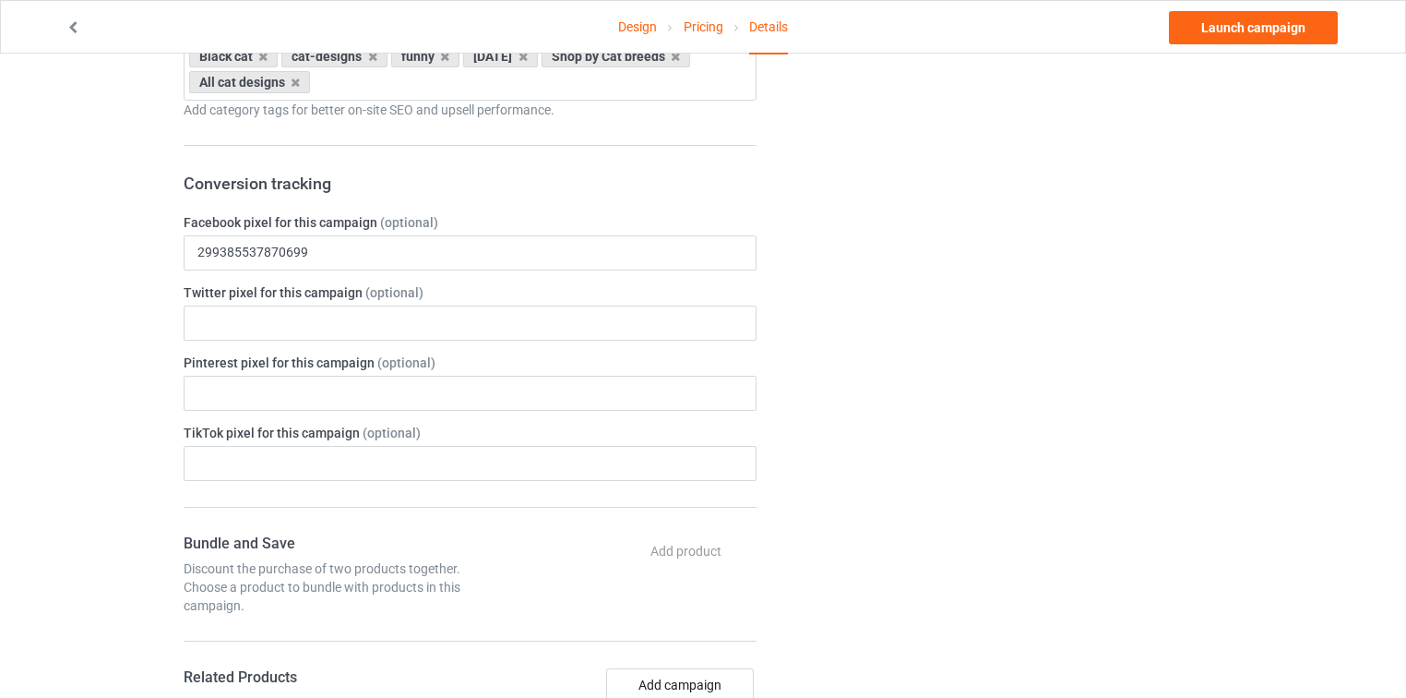
scroll to position [1033, 0]
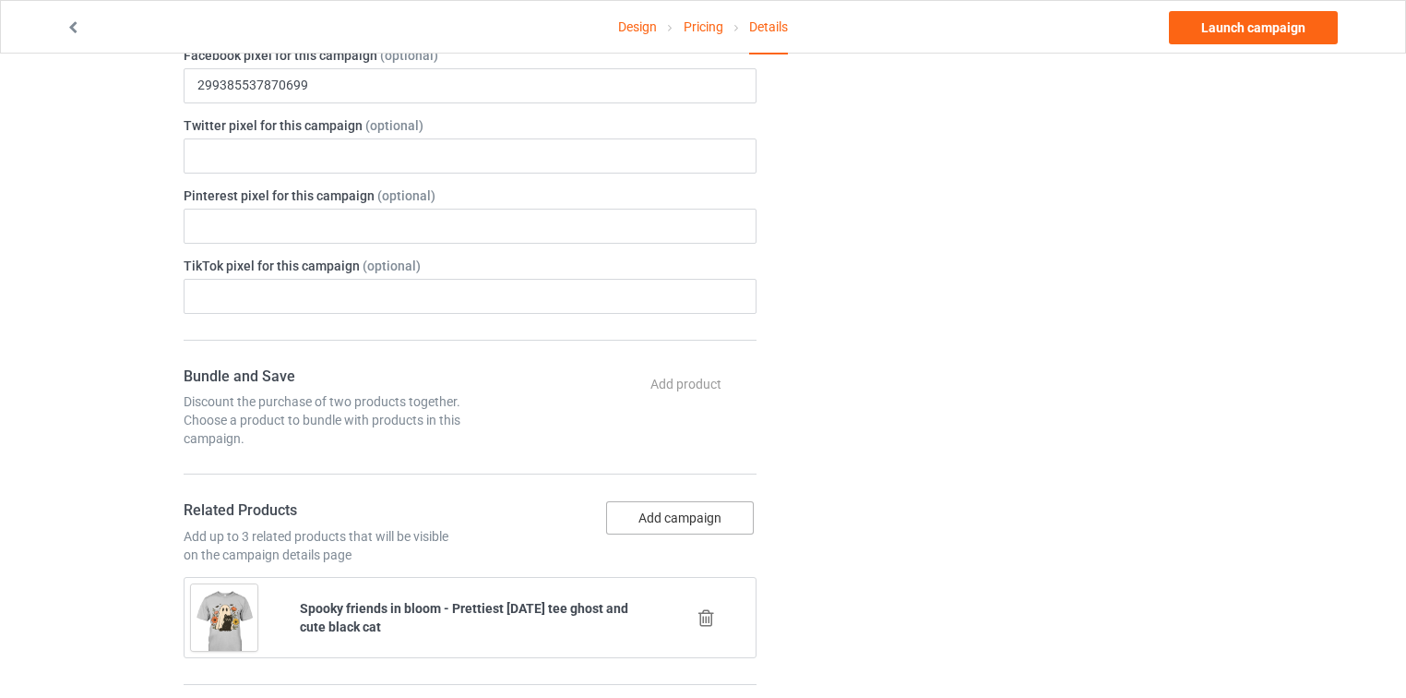
click at [630, 501] on button "Add campaign" at bounding box center [680, 517] width 148 height 33
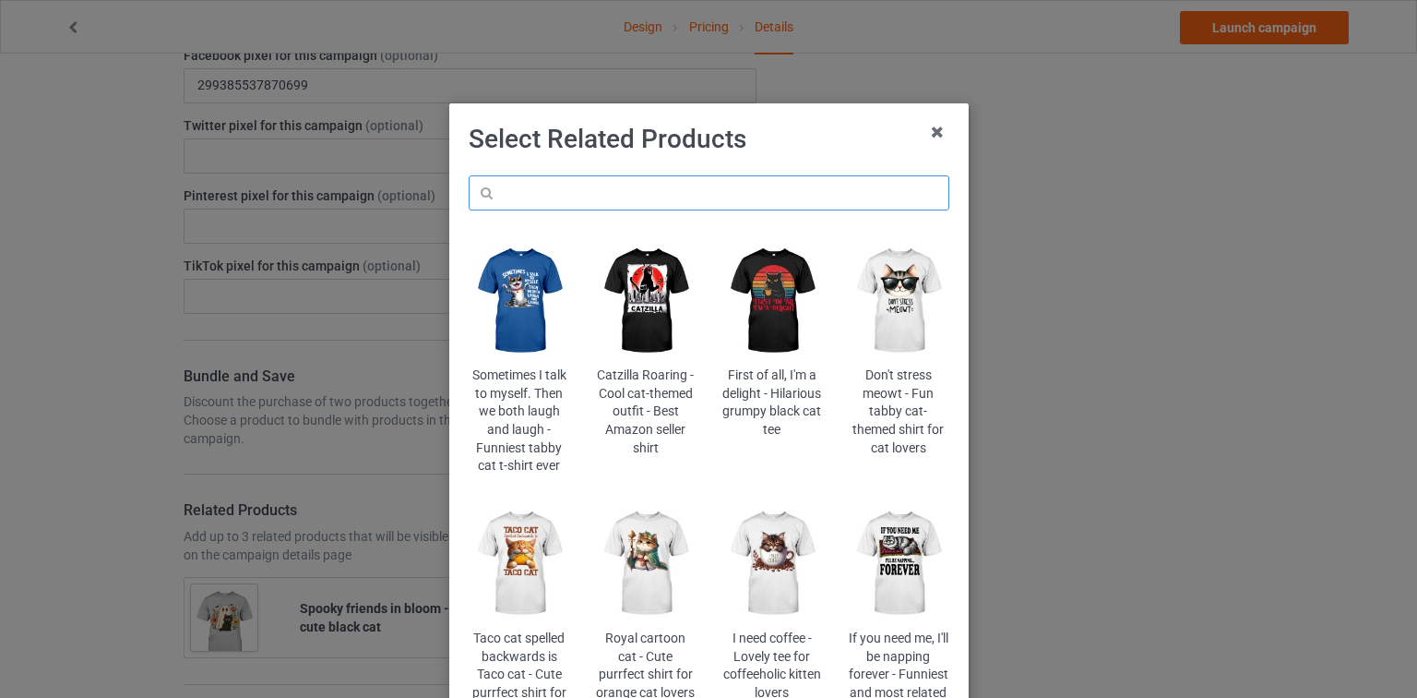
click at [668, 204] on input "text" at bounding box center [709, 192] width 481 height 35
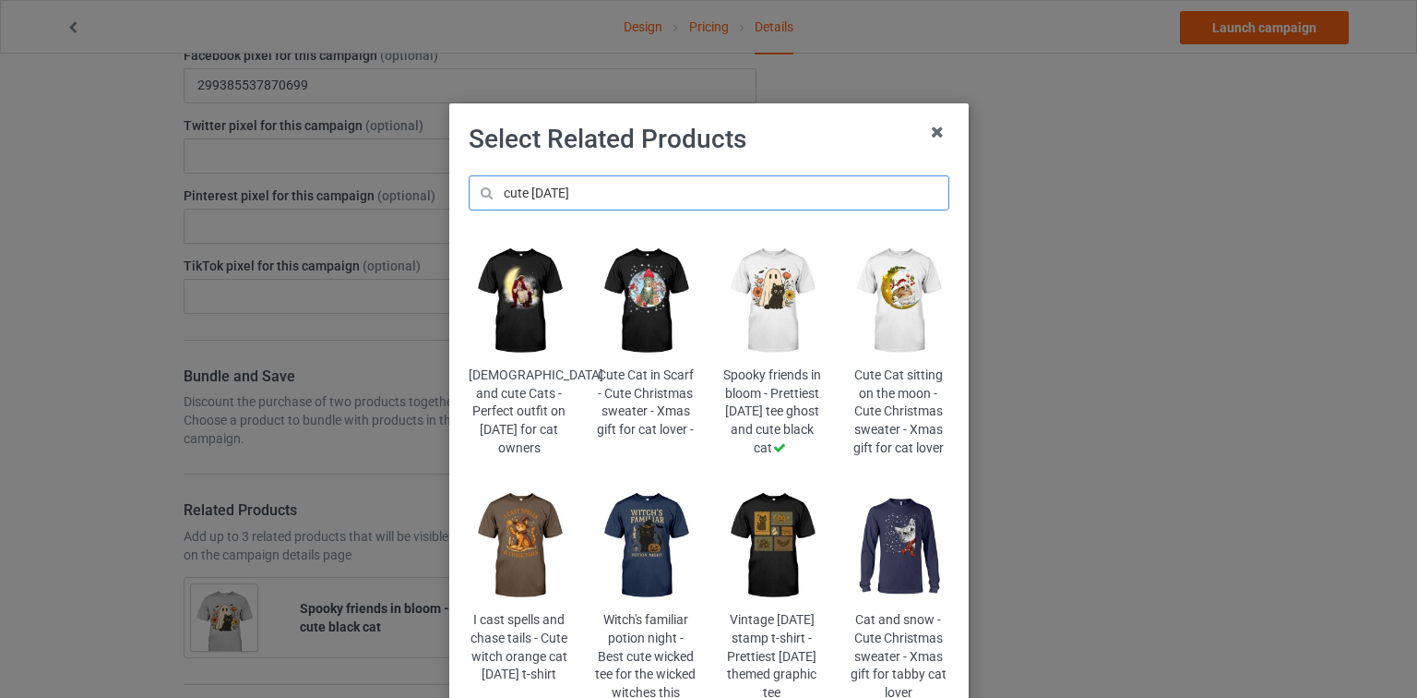
type input "cute [DATE]"
click at [743, 543] on img at bounding box center [772, 545] width 101 height 125
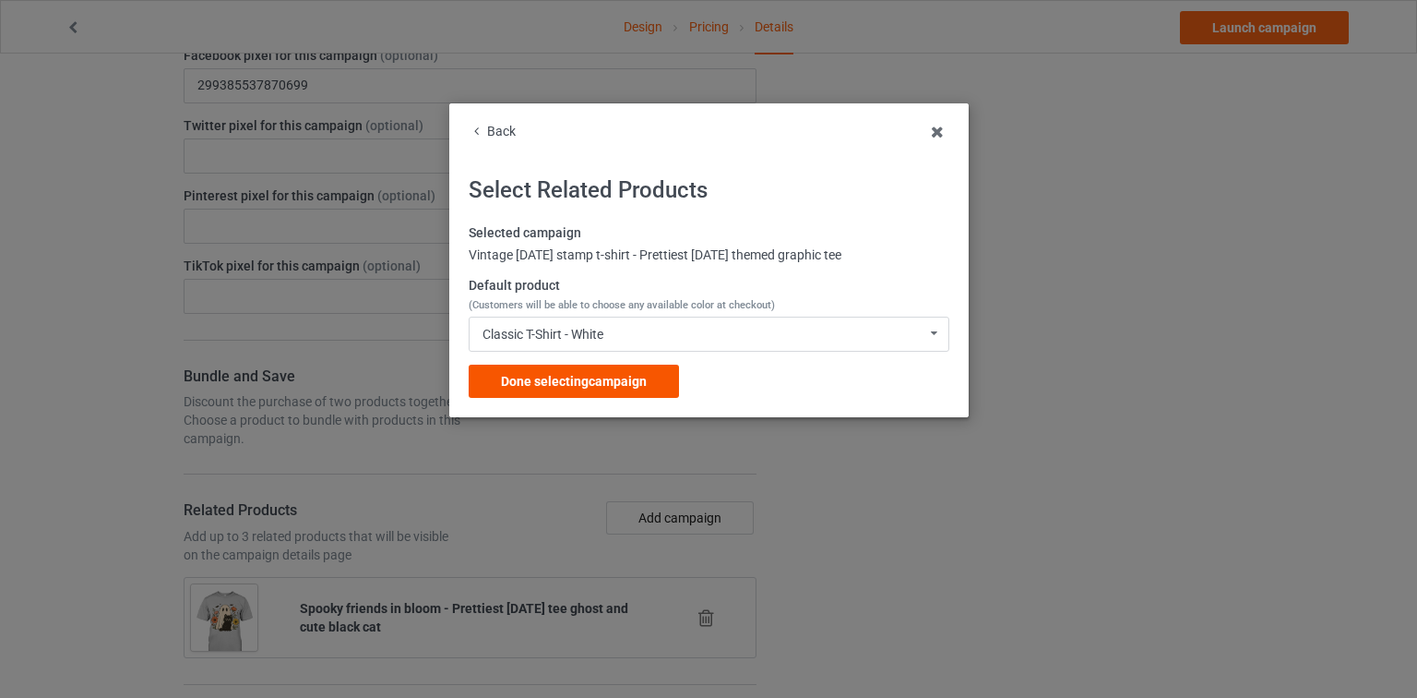
click at [631, 395] on div "Done selecting campaign" at bounding box center [574, 380] width 210 height 33
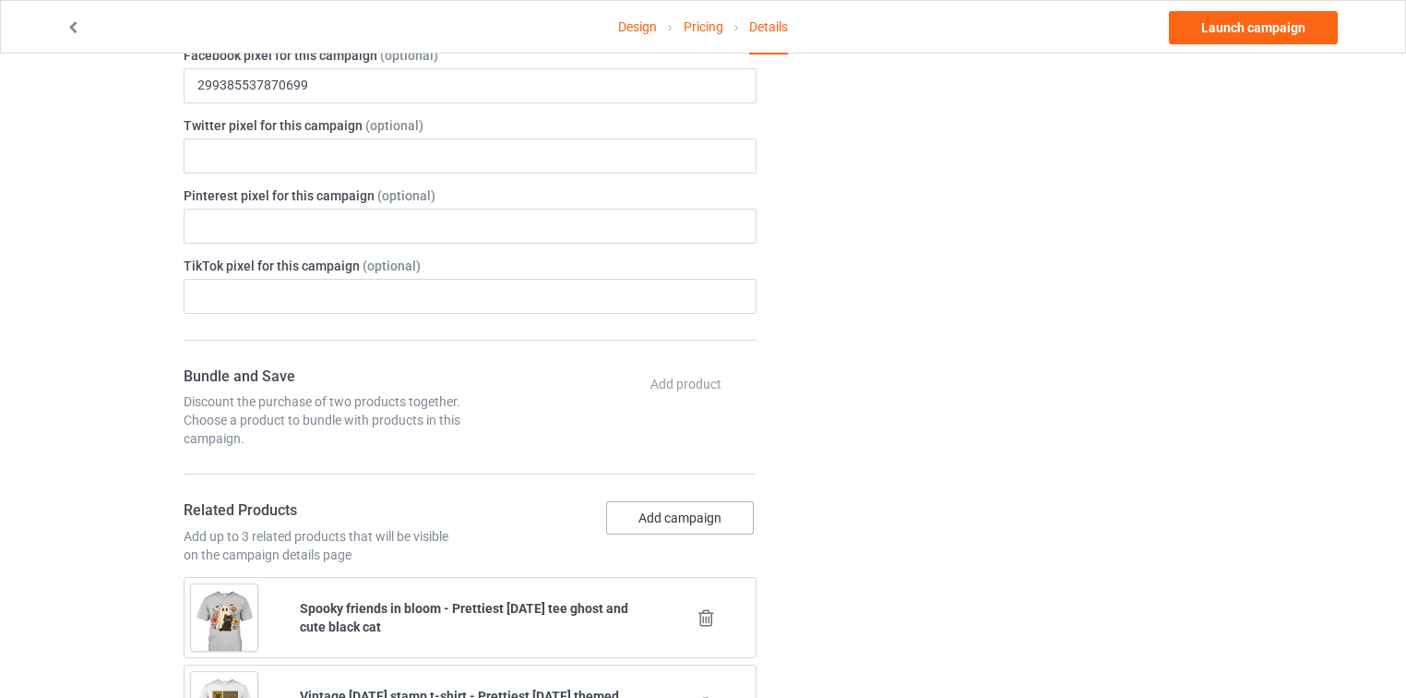
click at [710, 501] on button "Add campaign" at bounding box center [680, 517] width 148 height 33
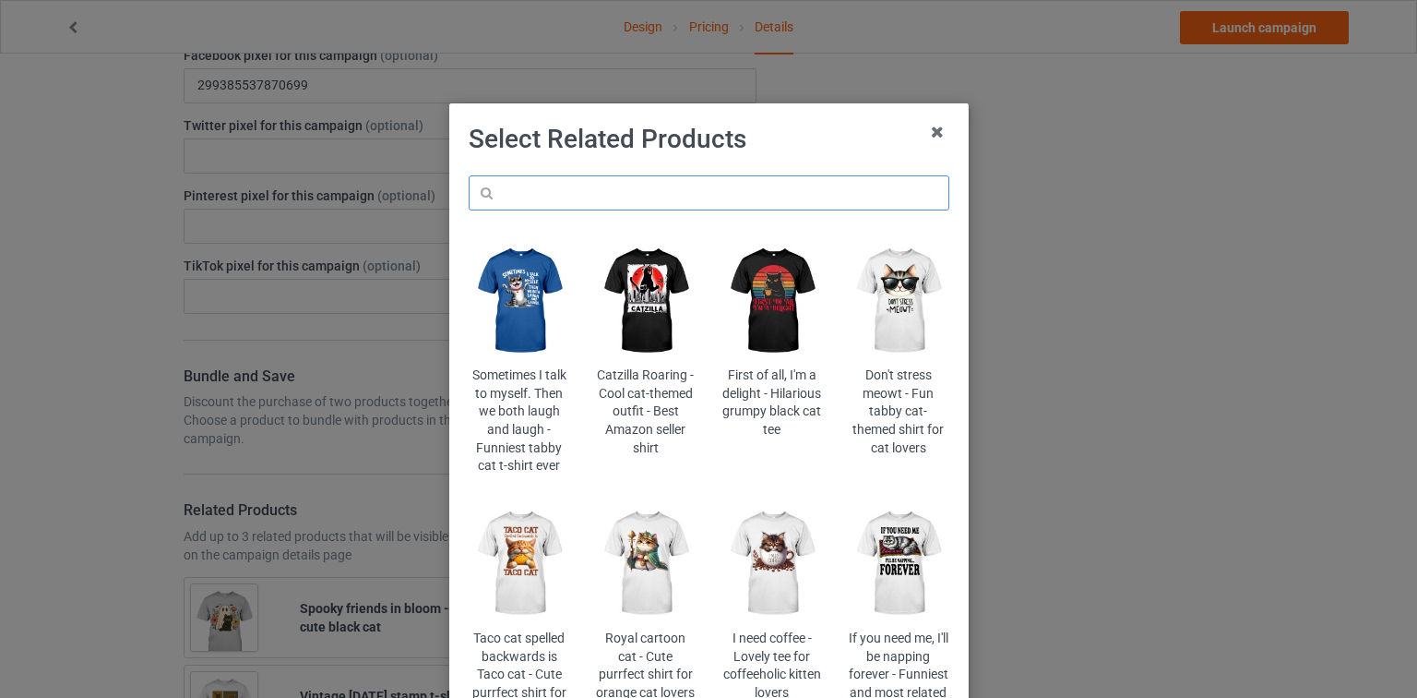
click at [738, 186] on input "text" at bounding box center [709, 192] width 481 height 35
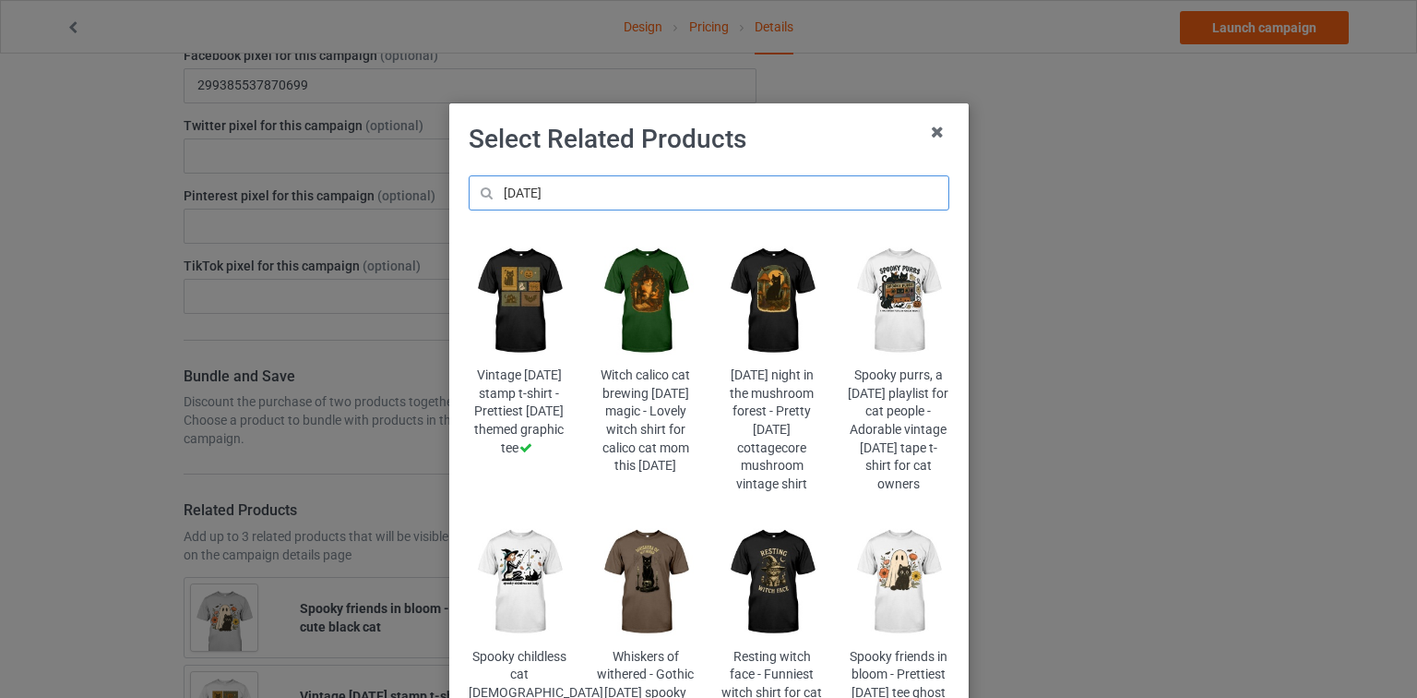
type input "[DATE]"
click at [838, 302] on div "Spooky purrs, a [DATE] playlist for cat people - Adorable vintage [DATE] tape t…" at bounding box center [898, 365] width 126 height 280
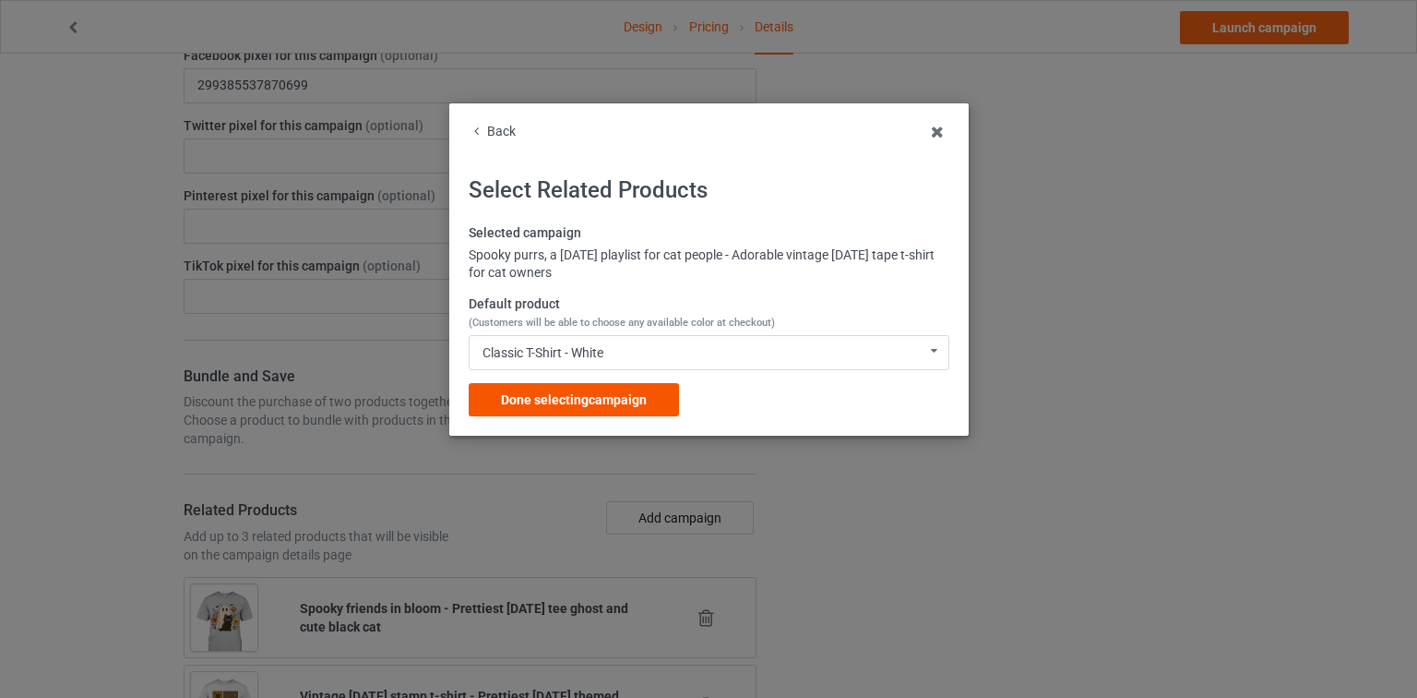
click at [627, 407] on div "Done selecting campaign" at bounding box center [574, 399] width 210 height 33
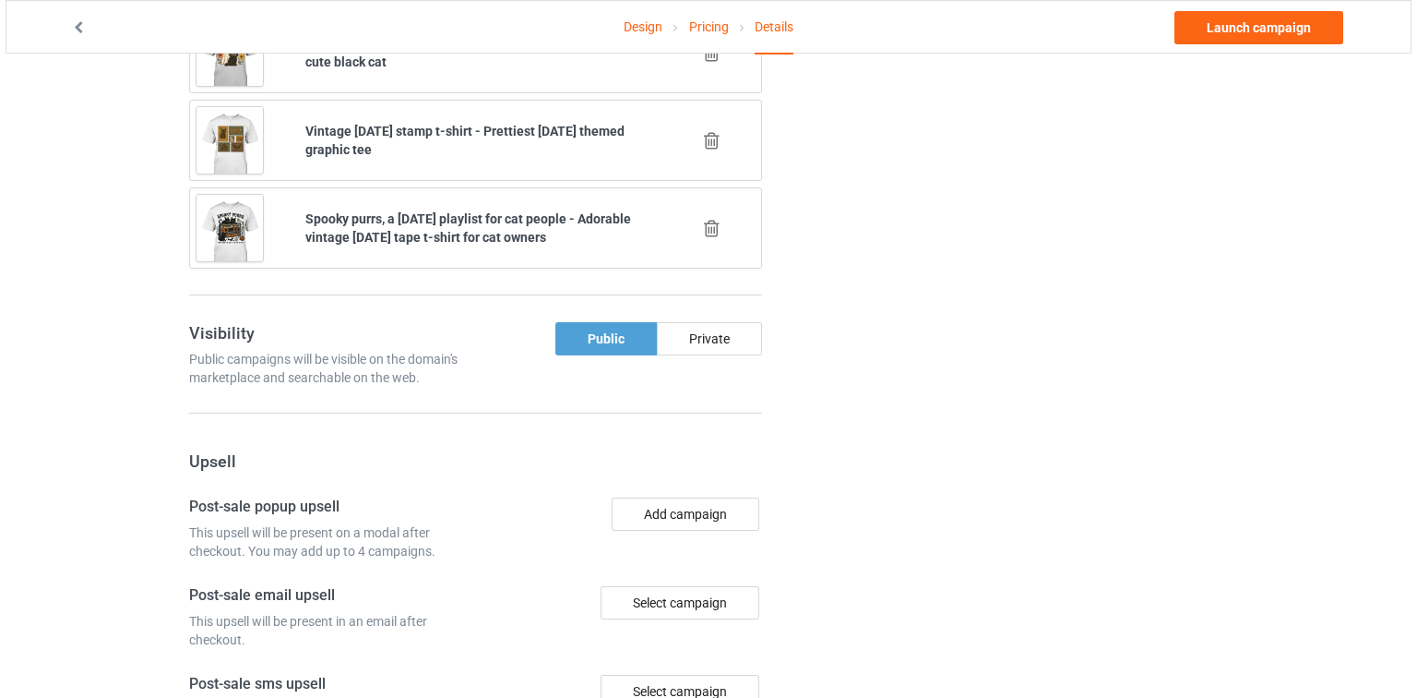
scroll to position [1624, 0]
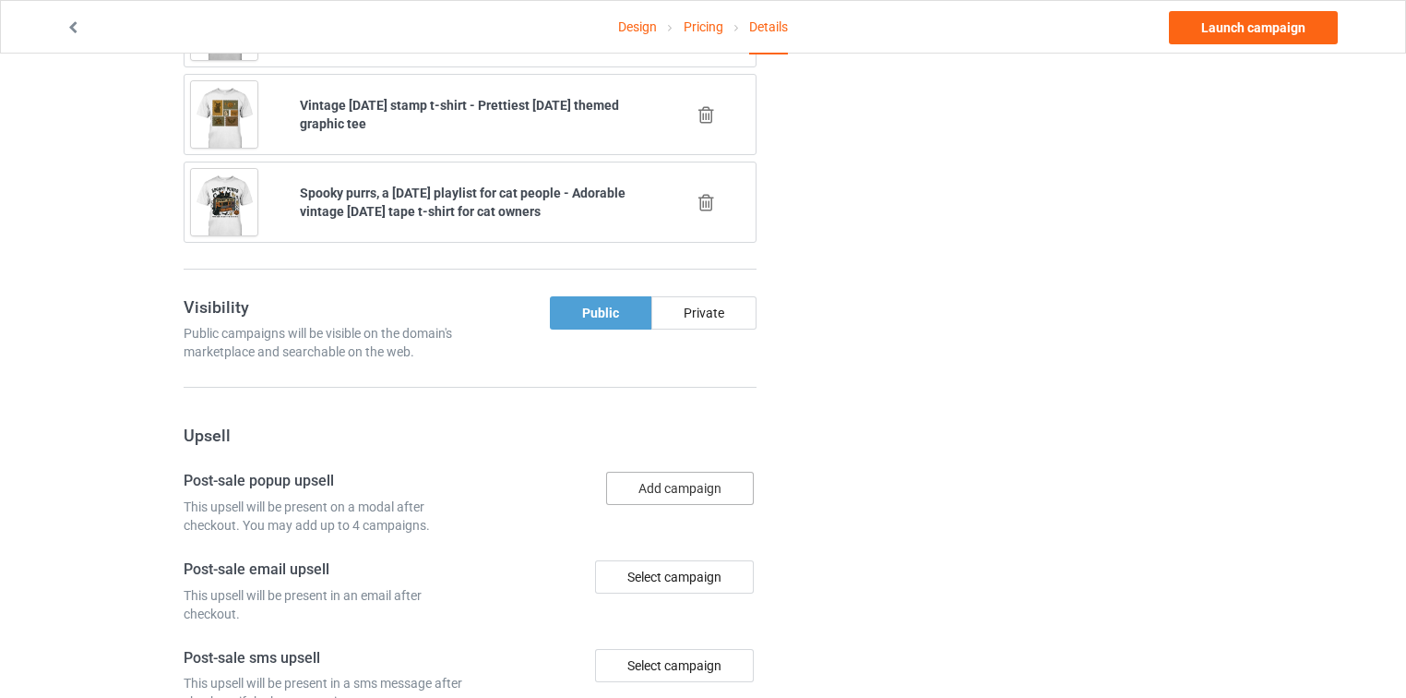
click at [667, 471] on button "Add campaign" at bounding box center [680, 487] width 148 height 33
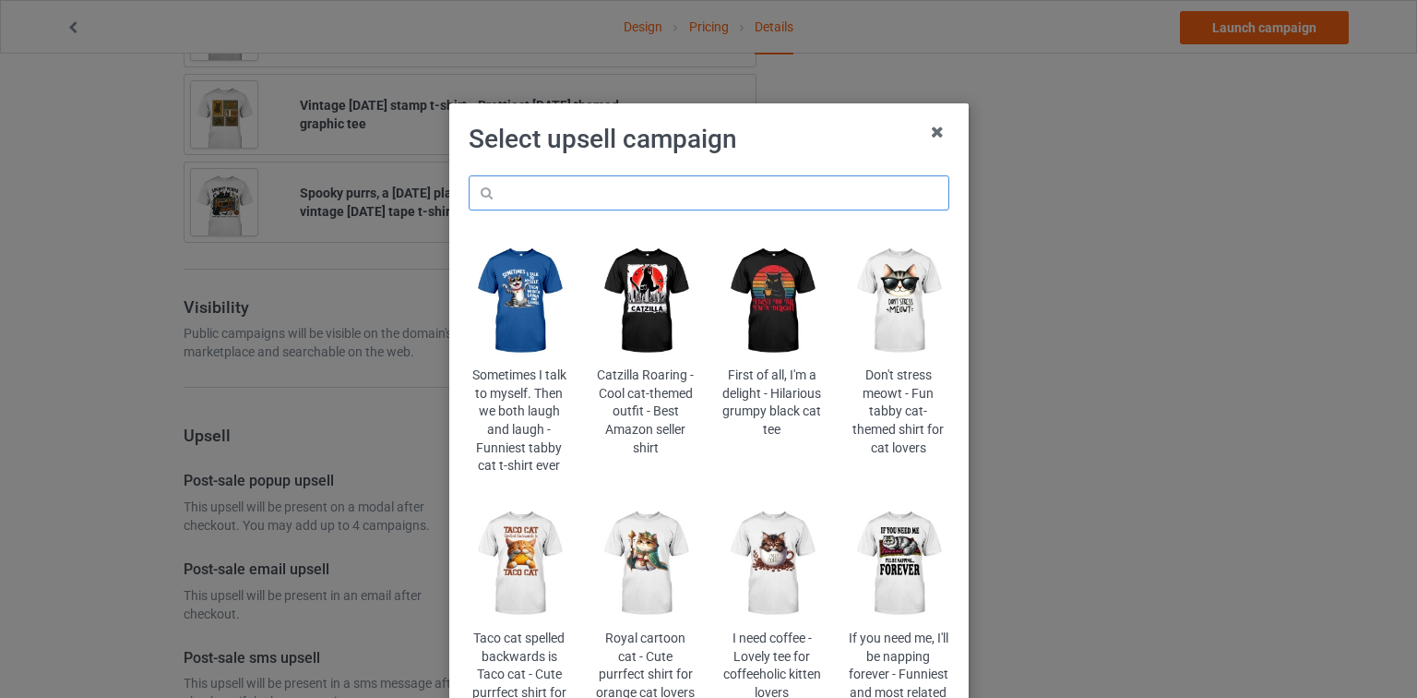
click at [738, 192] on input "text" at bounding box center [709, 192] width 481 height 35
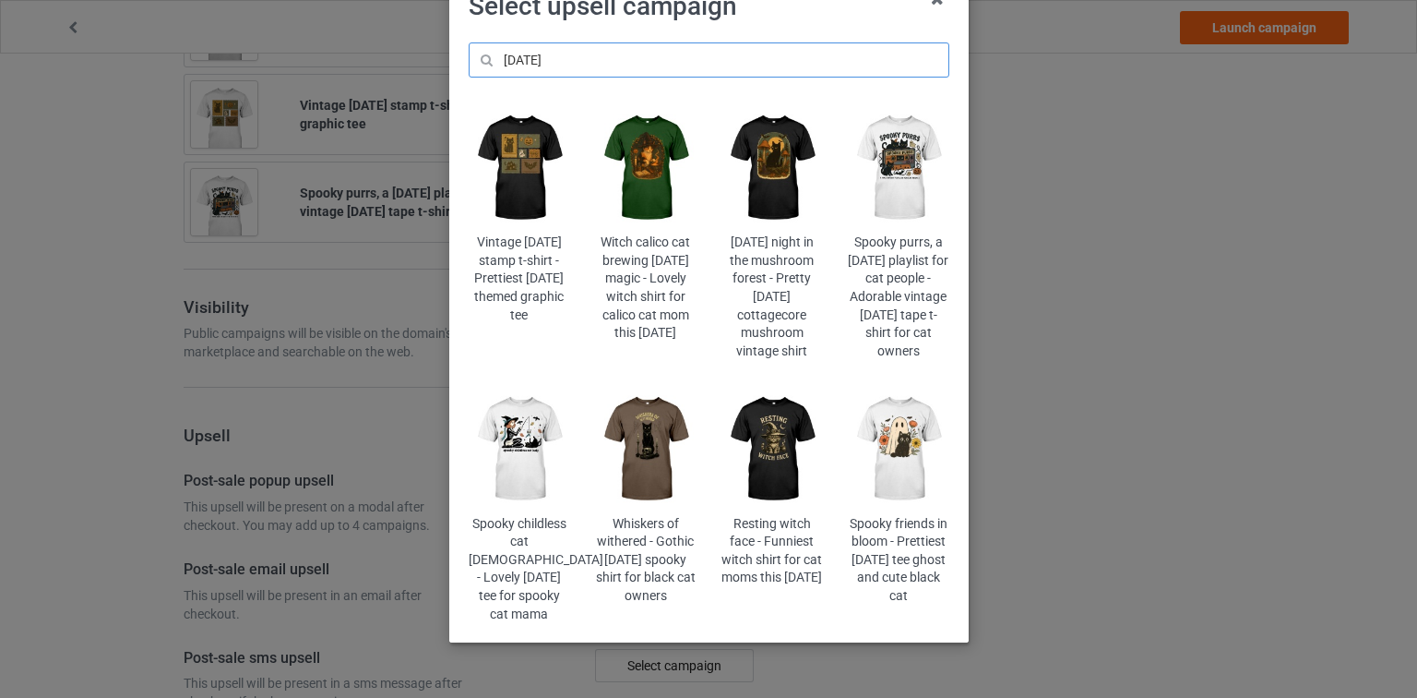
scroll to position [148, 0]
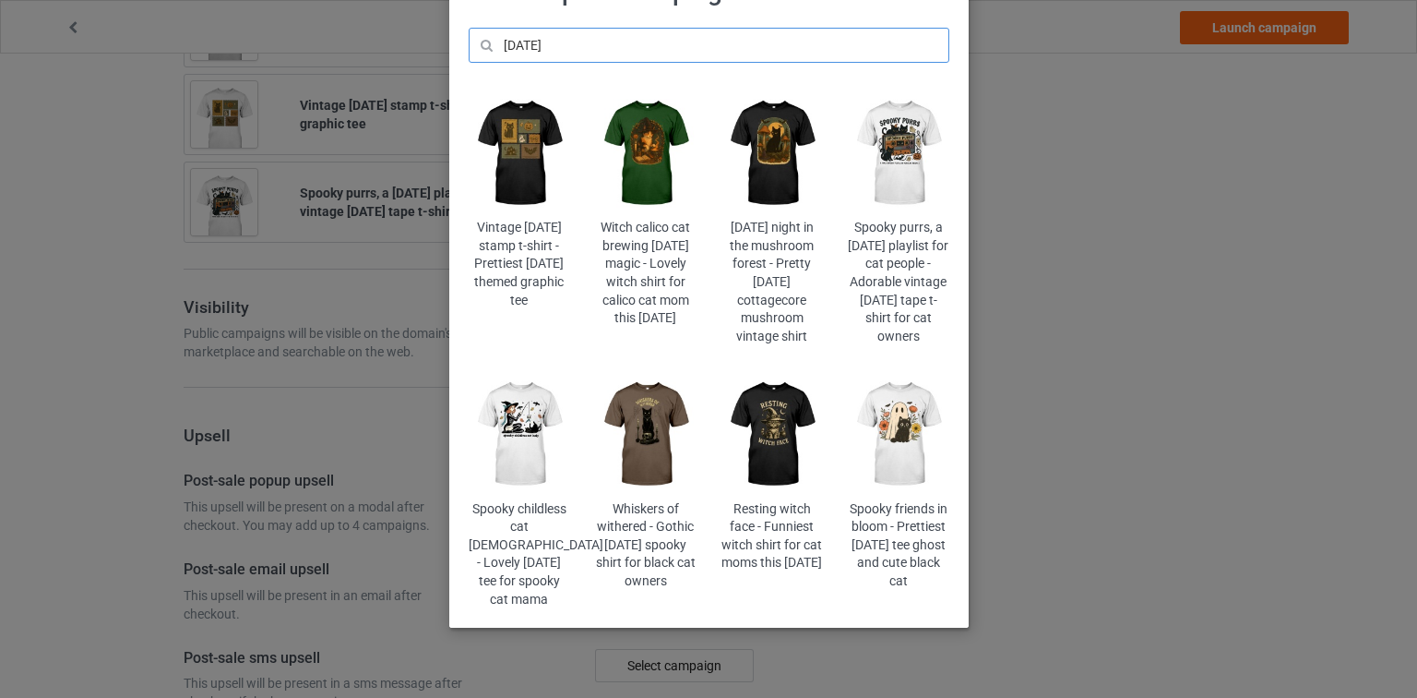
type input "[DATE]"
click at [772, 442] on img at bounding box center [772, 433] width 101 height 125
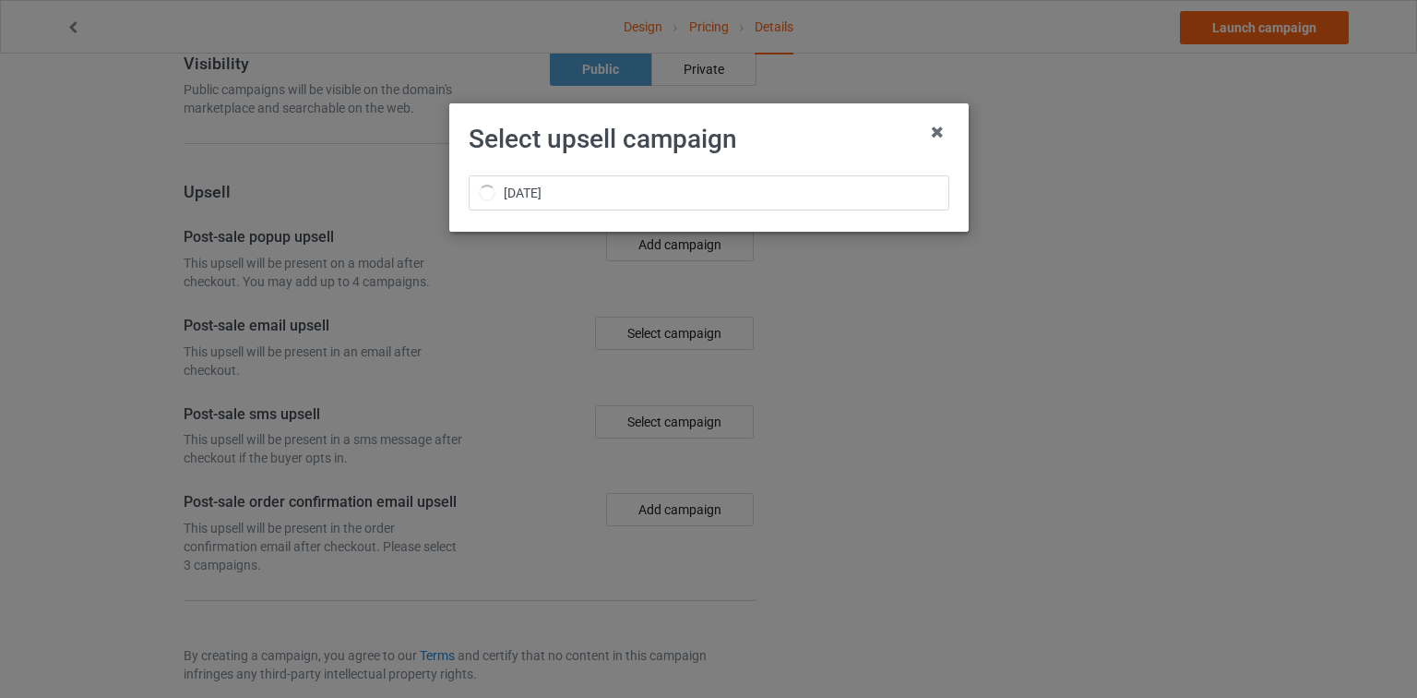
scroll to position [1624, 0]
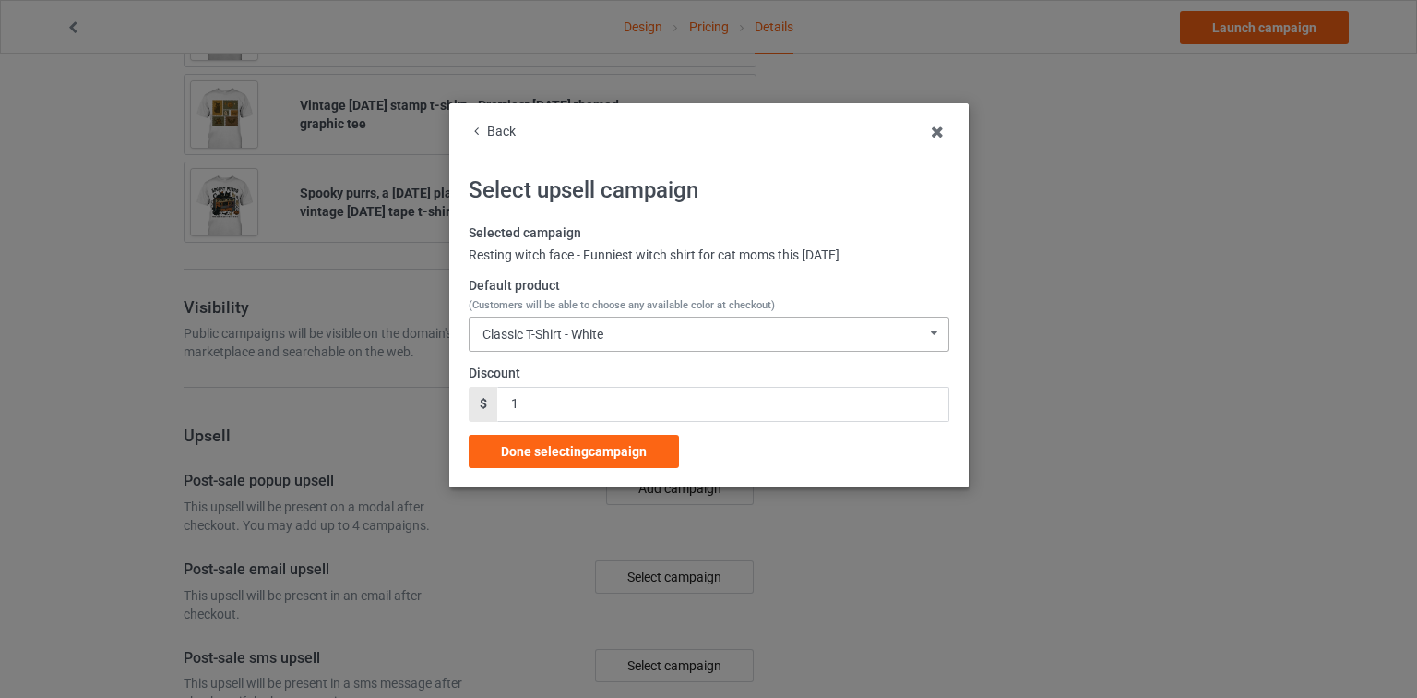
click at [673, 331] on div "Classic T-Shirt - White Classic T-Shirt - White Classic T-Shirt - Black Classic…" at bounding box center [709, 333] width 481 height 35
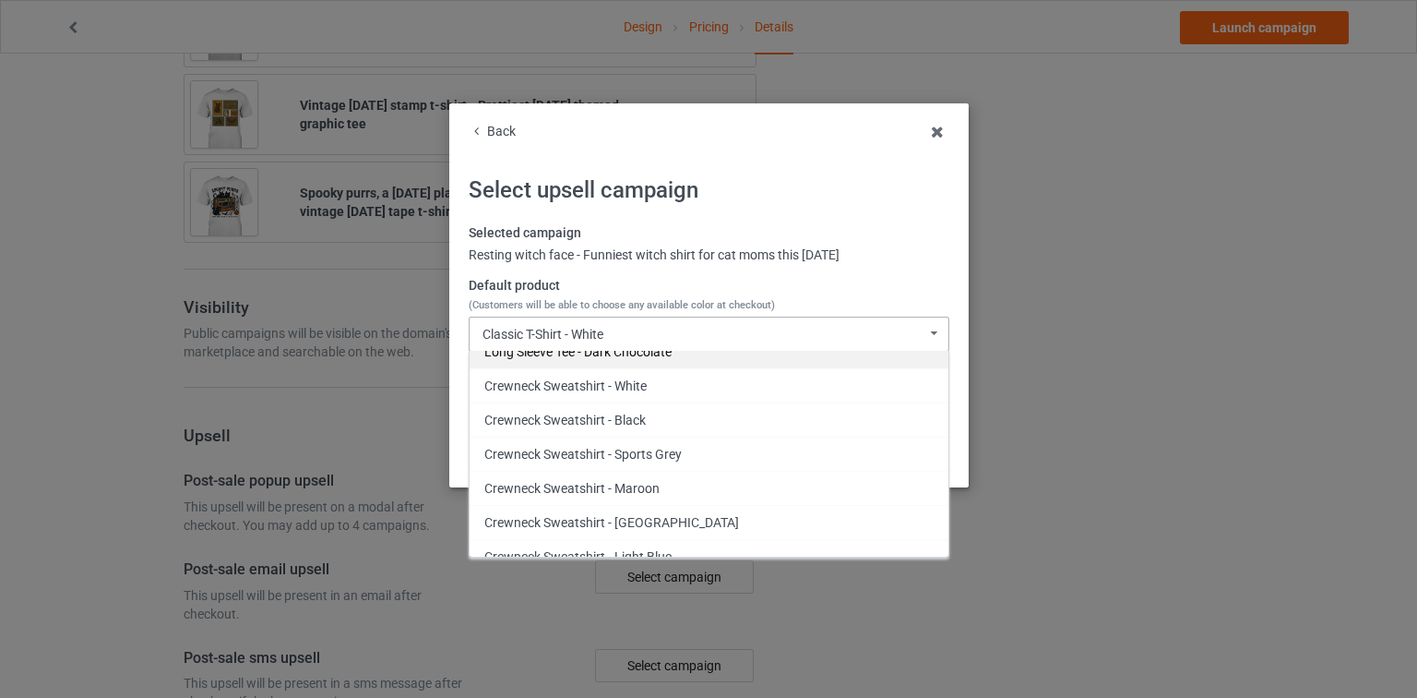
scroll to position [701, 0]
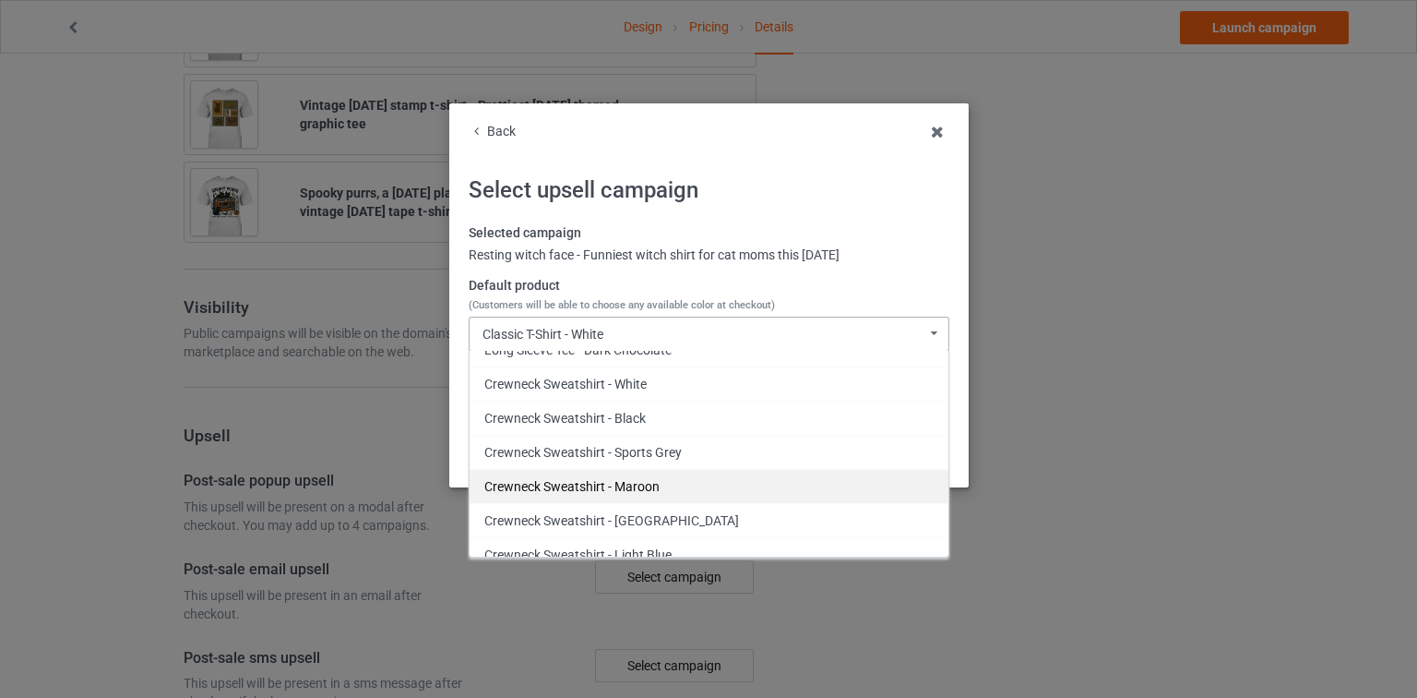
click at [626, 480] on div "Crewneck Sweatshirt - Maroon" at bounding box center [709, 486] width 479 height 34
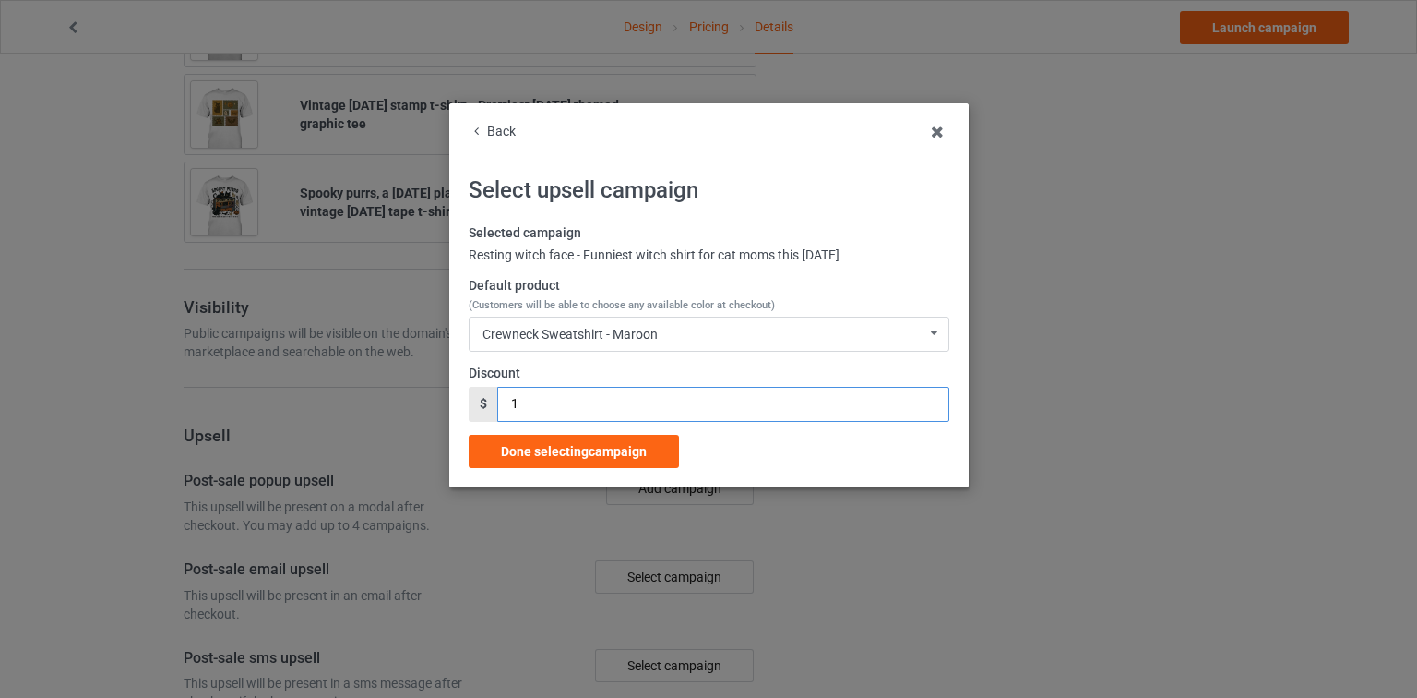
drag, startPoint x: 479, startPoint y: 404, endPoint x: 471, endPoint y: 412, distance: 11.1
click at [450, 404] on div "Back Select upsell campaign Selected campaign Resting witch face - Funniest wit…" at bounding box center [708, 295] width 519 height 384
type input "3"
click at [594, 457] on span "Done selecting campaign" at bounding box center [574, 451] width 146 height 15
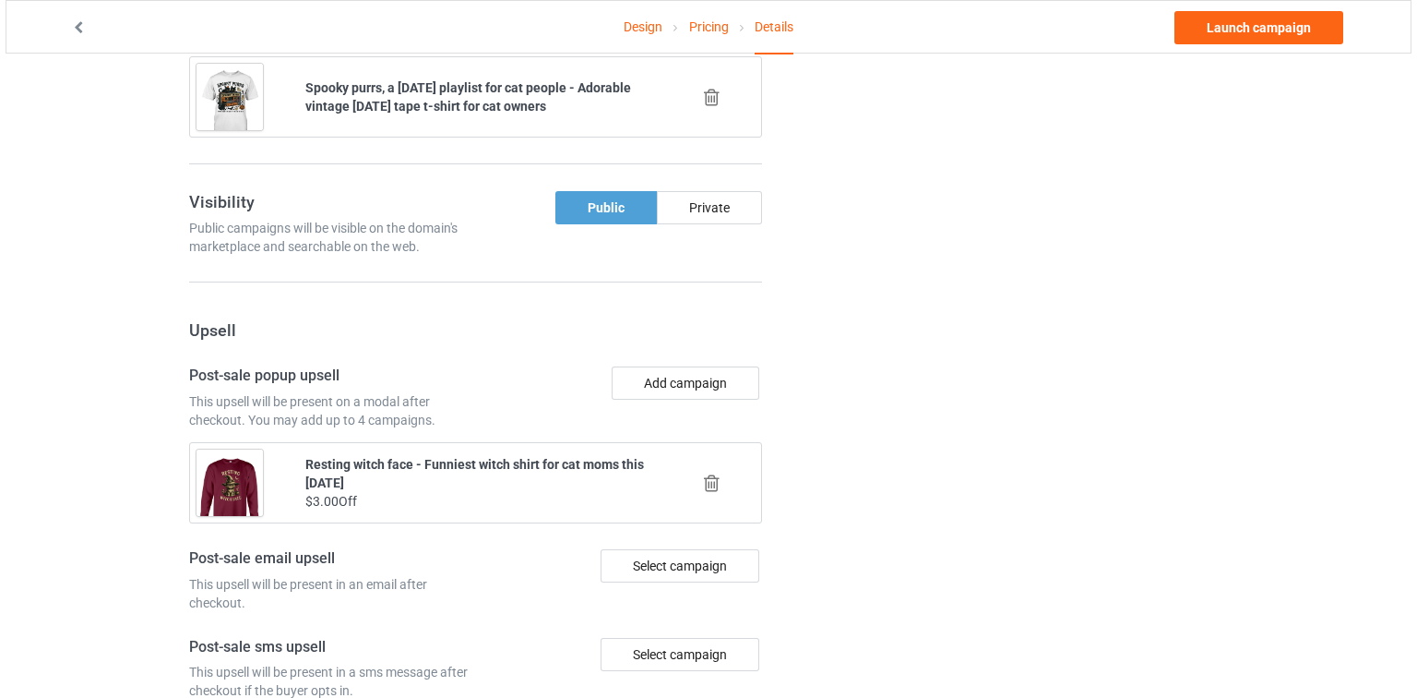
scroll to position [1731, 0]
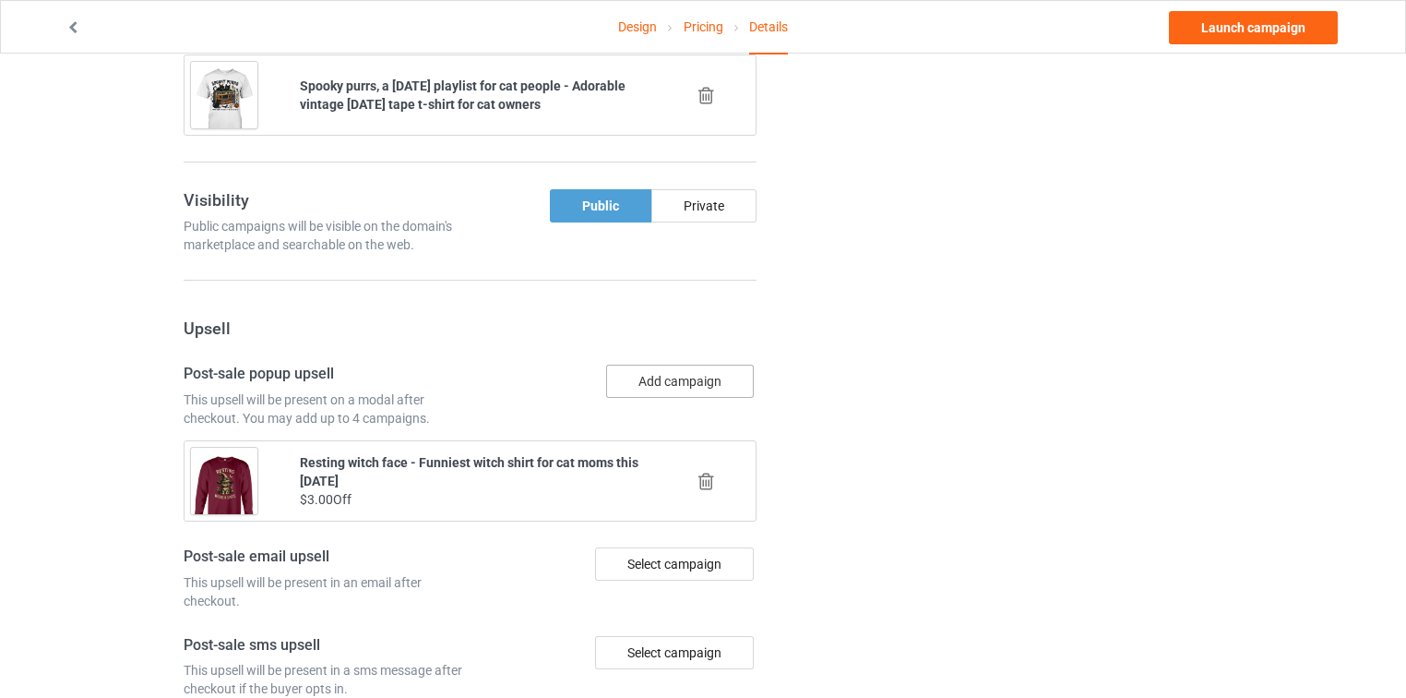
click at [701, 364] on button "Add campaign" at bounding box center [680, 380] width 148 height 33
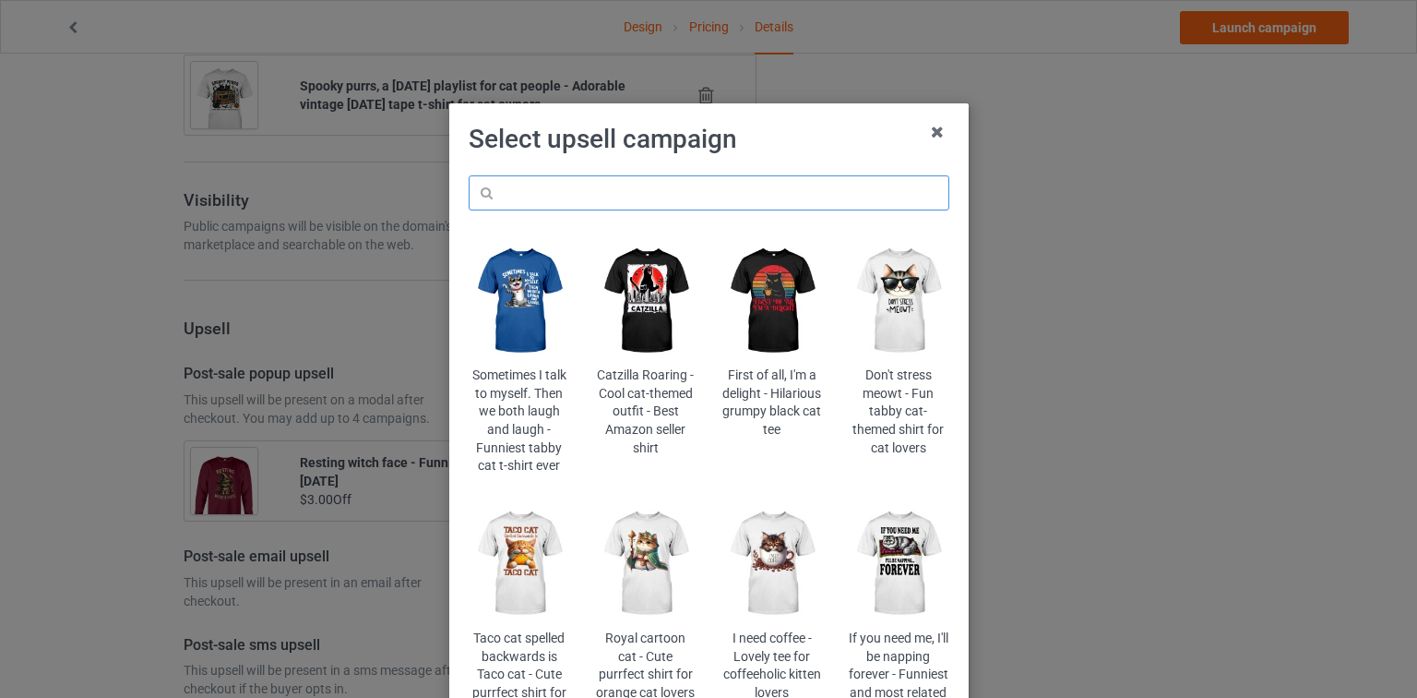
click at [723, 196] on input "text" at bounding box center [709, 192] width 481 height 35
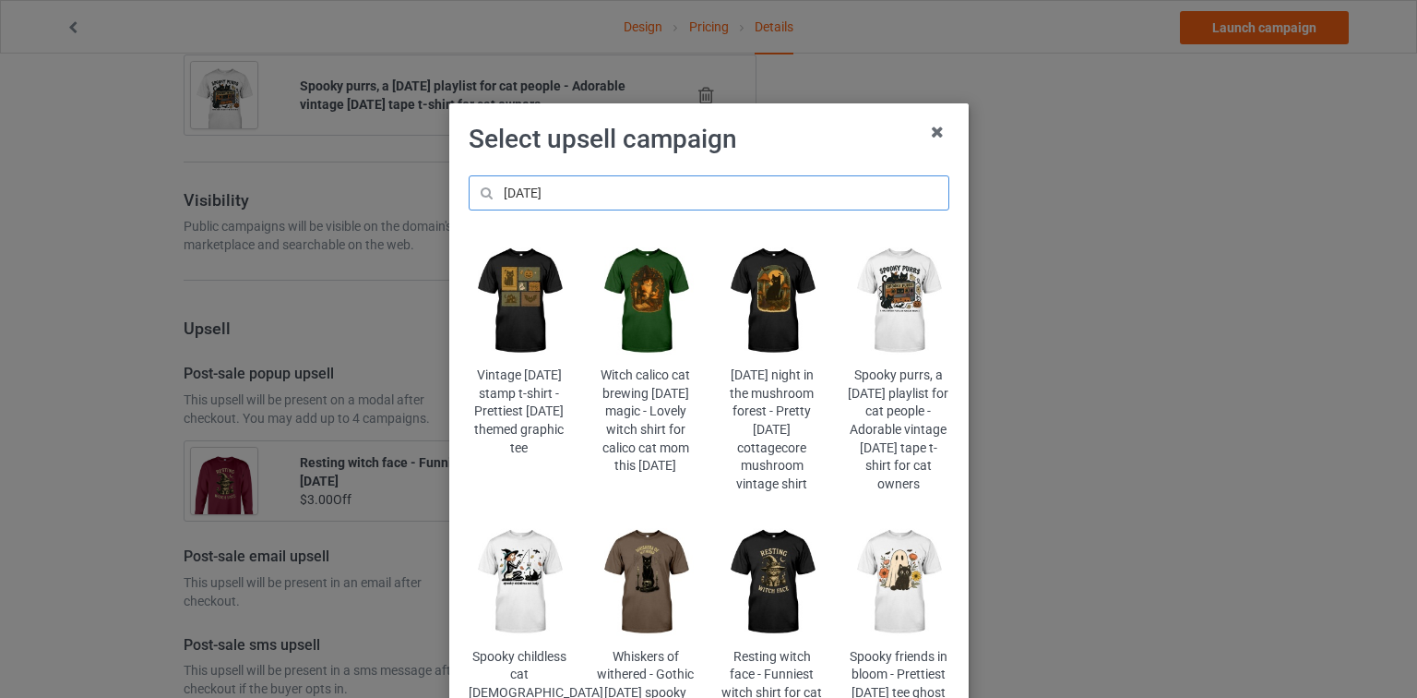
drag, startPoint x: 578, startPoint y: 197, endPoint x: 406, endPoint y: 197, distance: 171.6
click at [406, 197] on div "Select upsell campaign [DATE] Vintage [DATE] stamp t-shirt - Prettiest [DATE] t…" at bounding box center [708, 349] width 1417 height 698
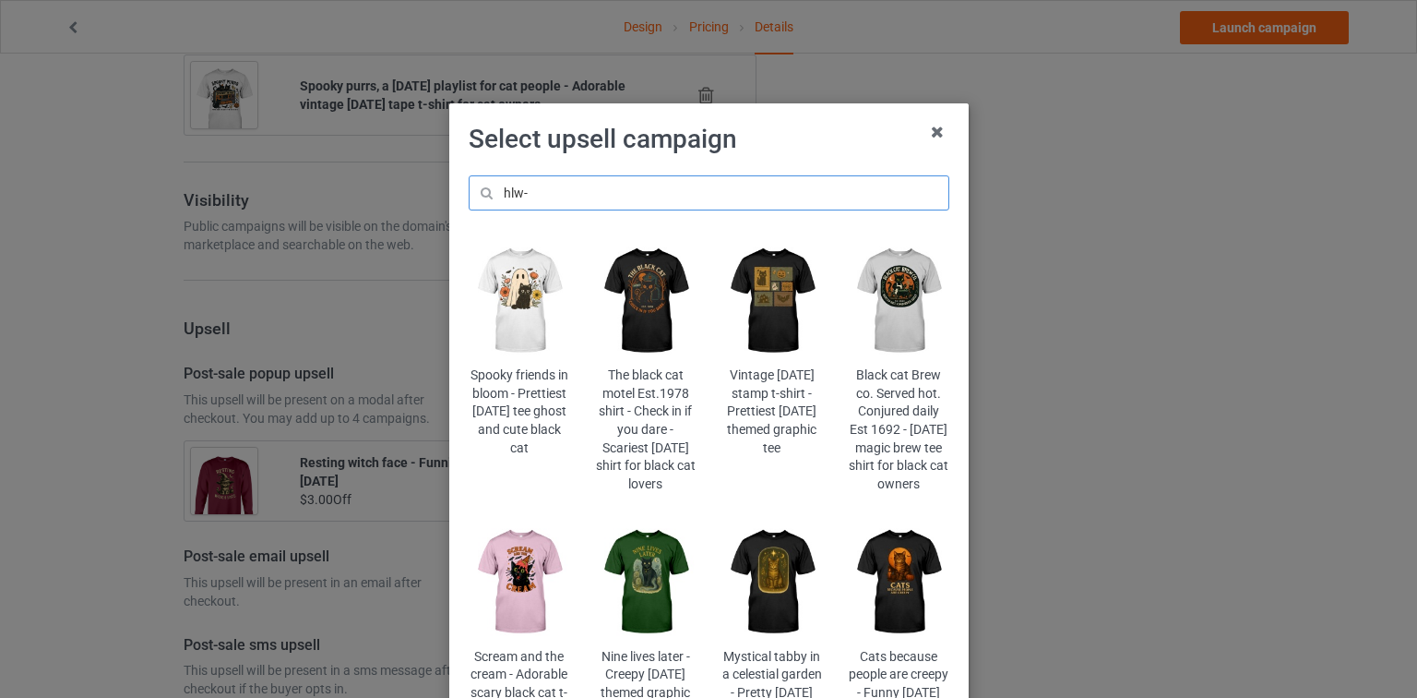
type input "hlw-"
click at [518, 602] on img at bounding box center [519, 581] width 101 height 125
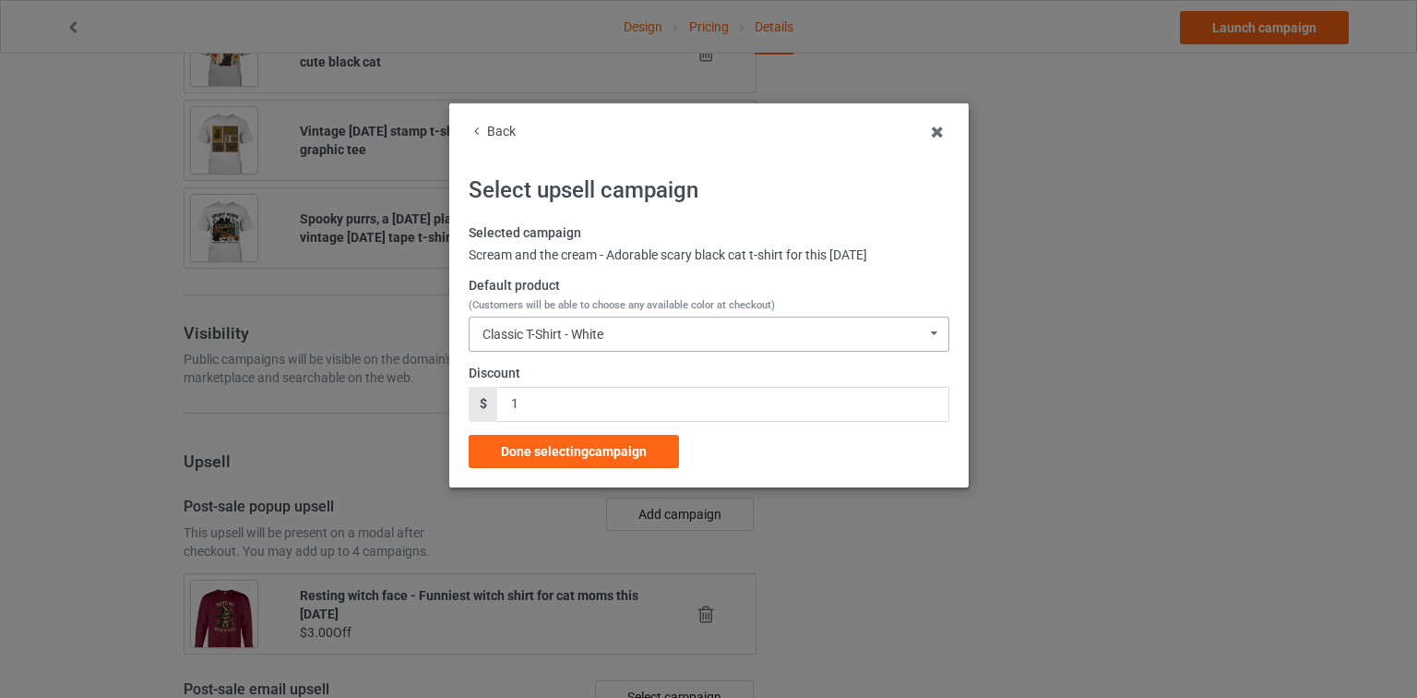
scroll to position [1731, 0]
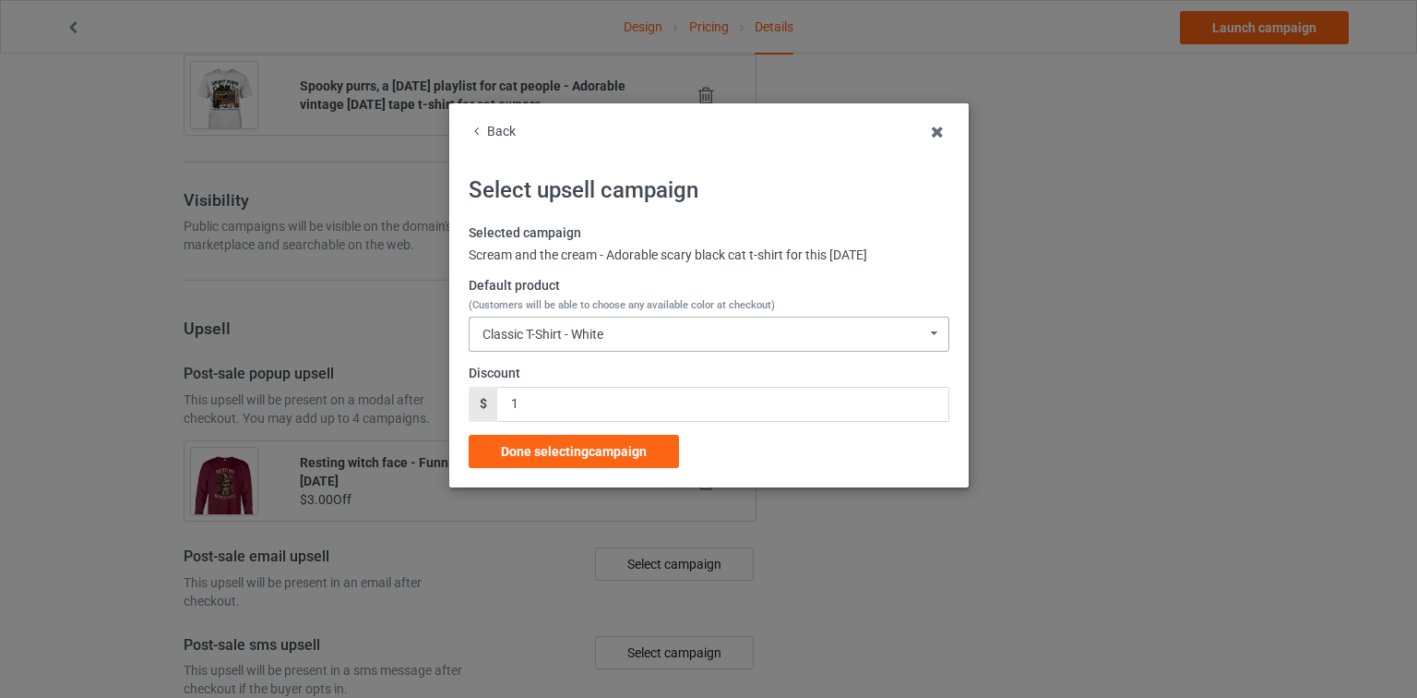
click at [669, 332] on div "Classic T-Shirt - White Classic T-Shirt - White Classic T-Shirt - Athletic Heat…" at bounding box center [709, 333] width 481 height 35
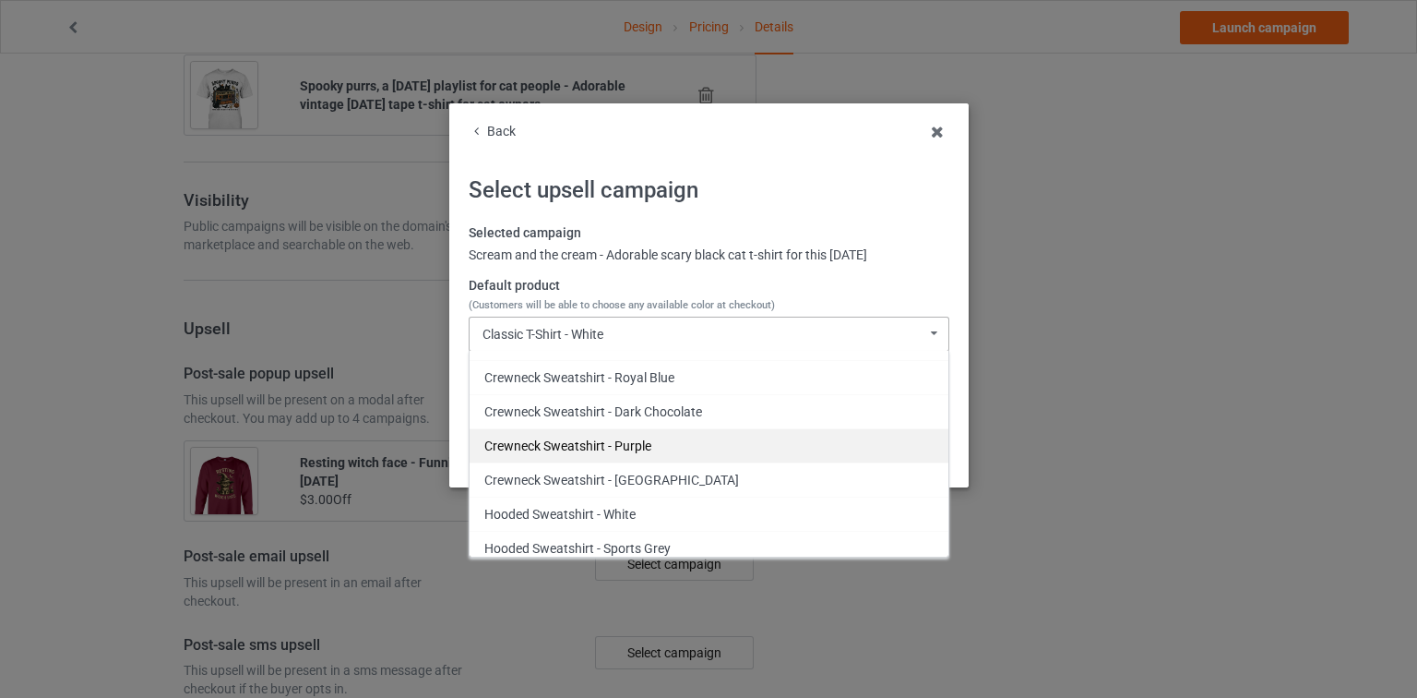
scroll to position [950, 0]
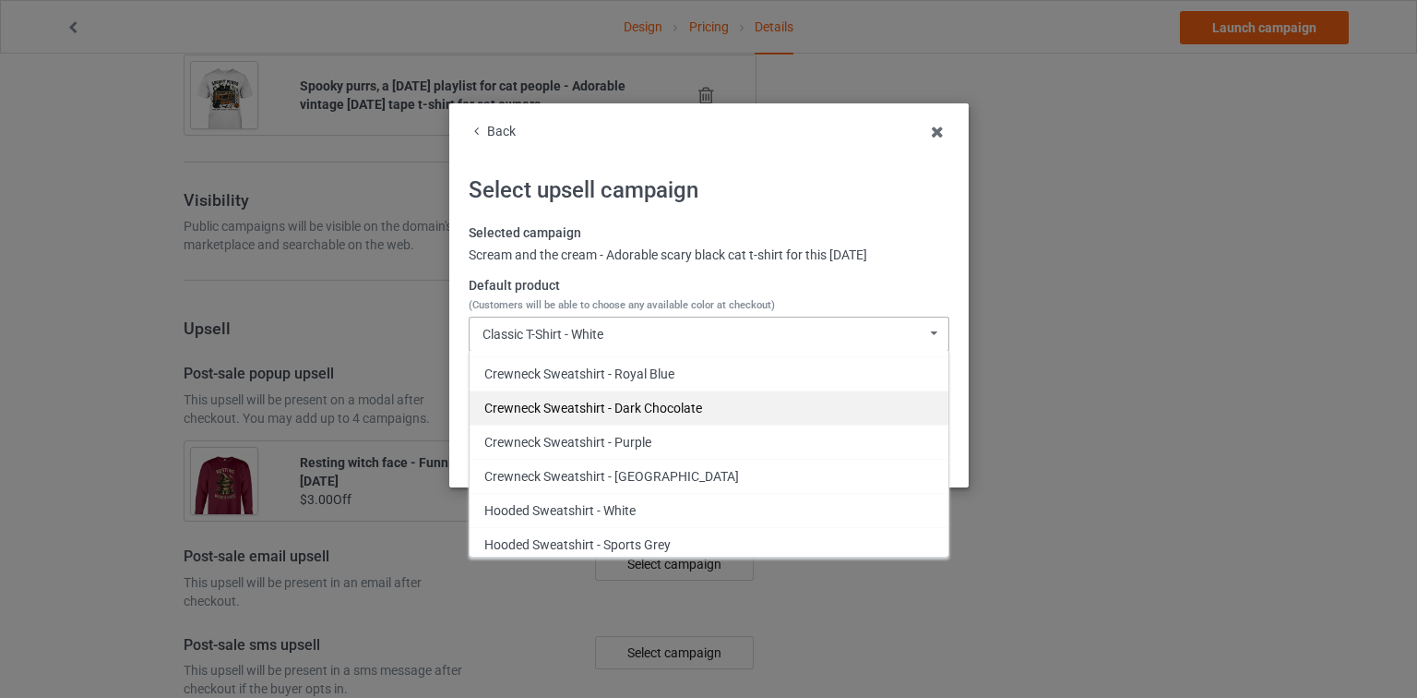
click at [671, 399] on div "Crewneck Sweatshirt - Dark Chocolate" at bounding box center [709, 407] width 479 height 34
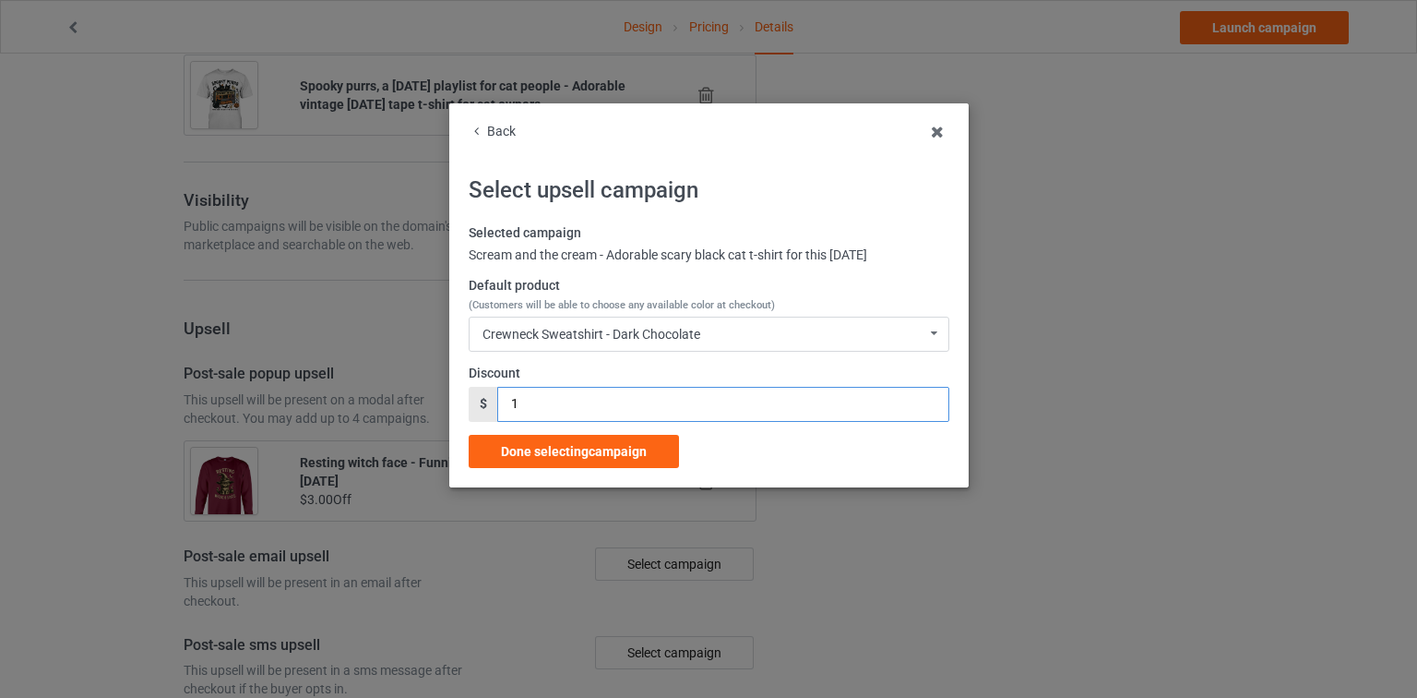
drag, startPoint x: 509, startPoint y: 413, endPoint x: 424, endPoint y: 414, distance: 85.8
click at [424, 414] on div "Back Select upsell campaign Selected campaign Scream and the cream - Adorable s…" at bounding box center [708, 349] width 1417 height 698
type input "3"
click at [594, 444] on span "Done selecting campaign" at bounding box center [574, 451] width 146 height 15
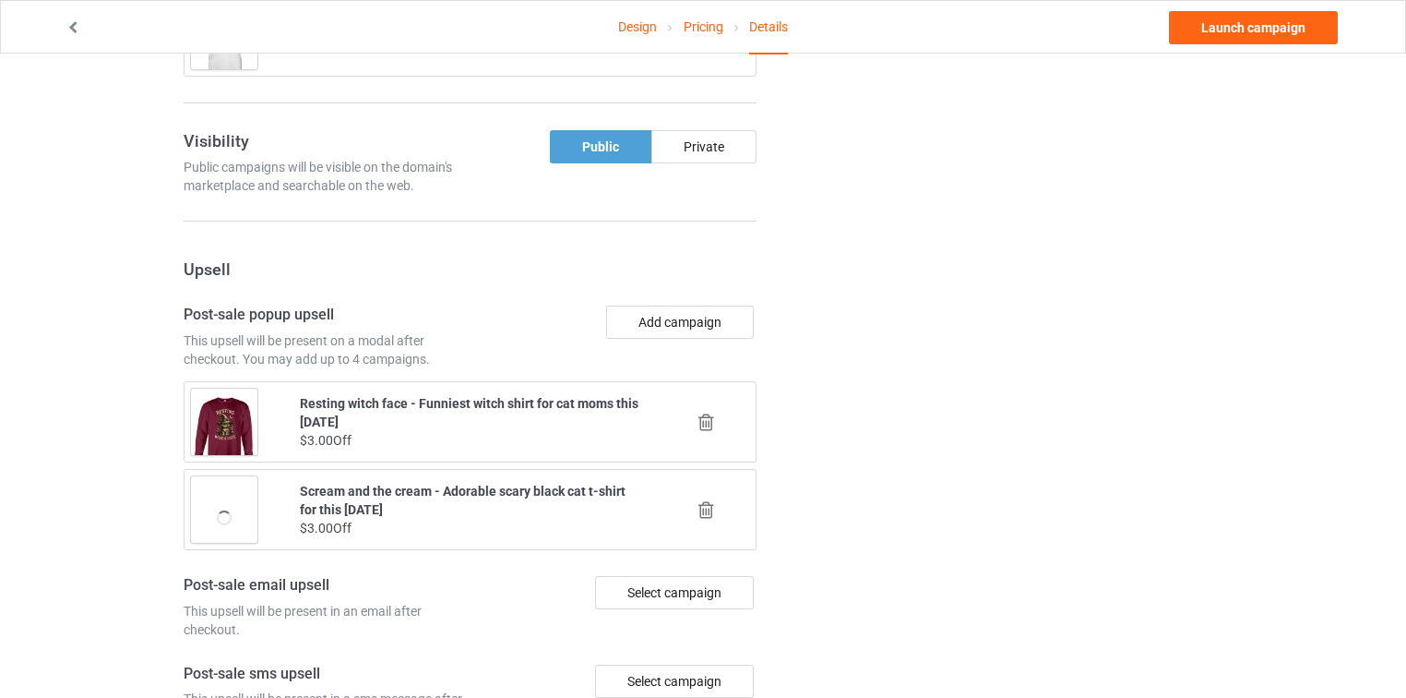
scroll to position [1805, 0]
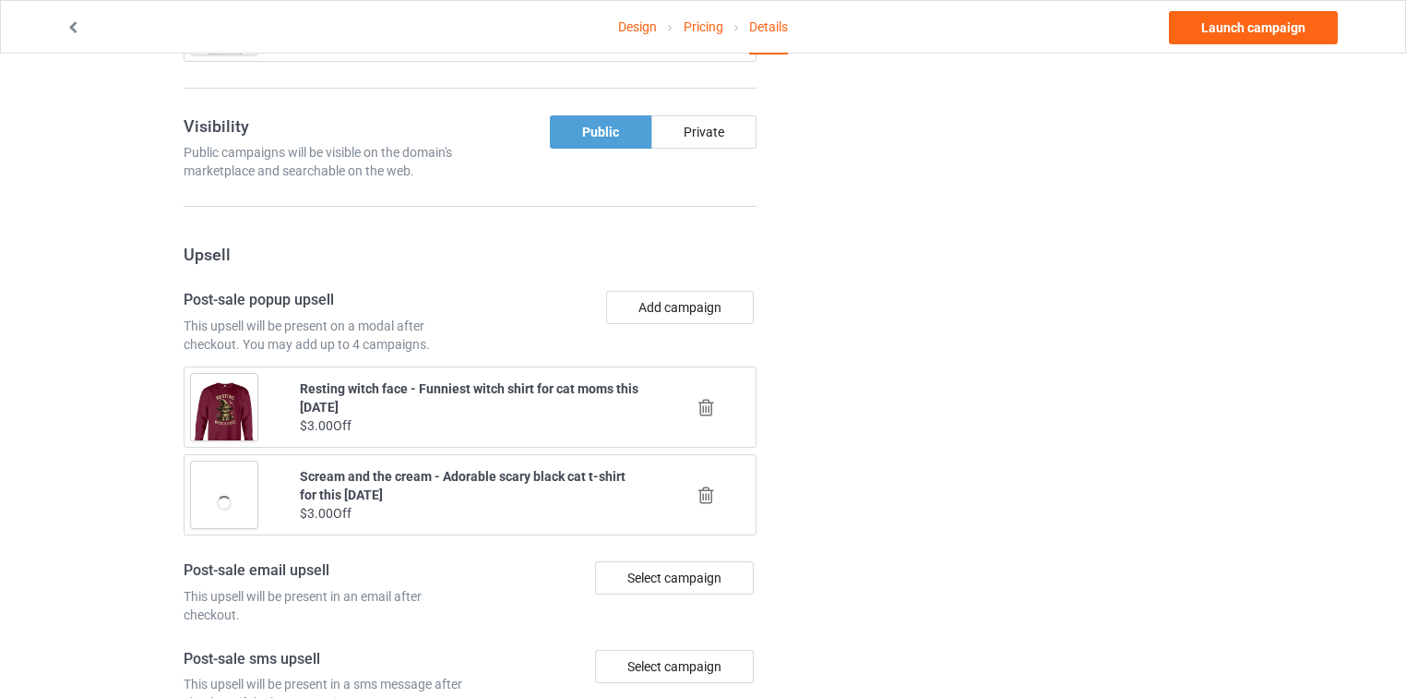
drag, startPoint x: 710, startPoint y: 468, endPoint x: 704, endPoint y: 455, distance: 14.1
click at [710, 485] on icon at bounding box center [706, 494] width 23 height 19
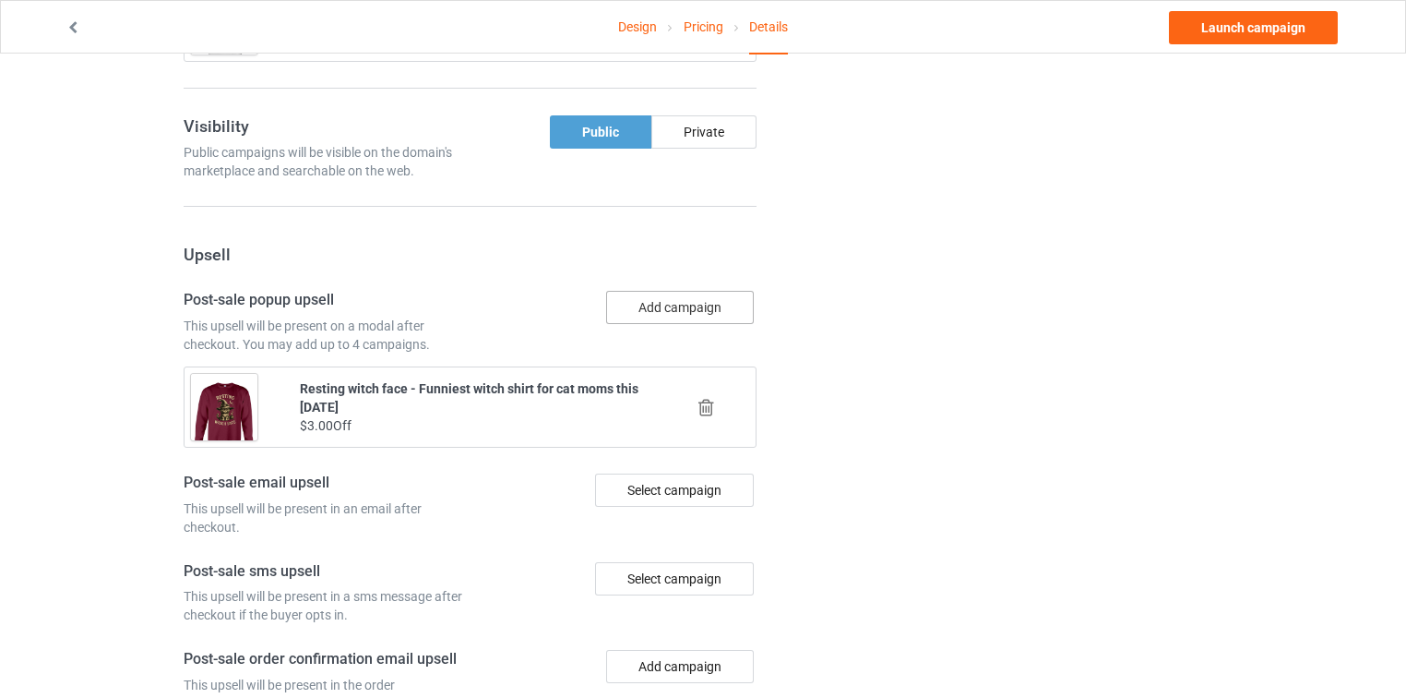
click at [704, 291] on button "Add campaign" at bounding box center [680, 307] width 148 height 33
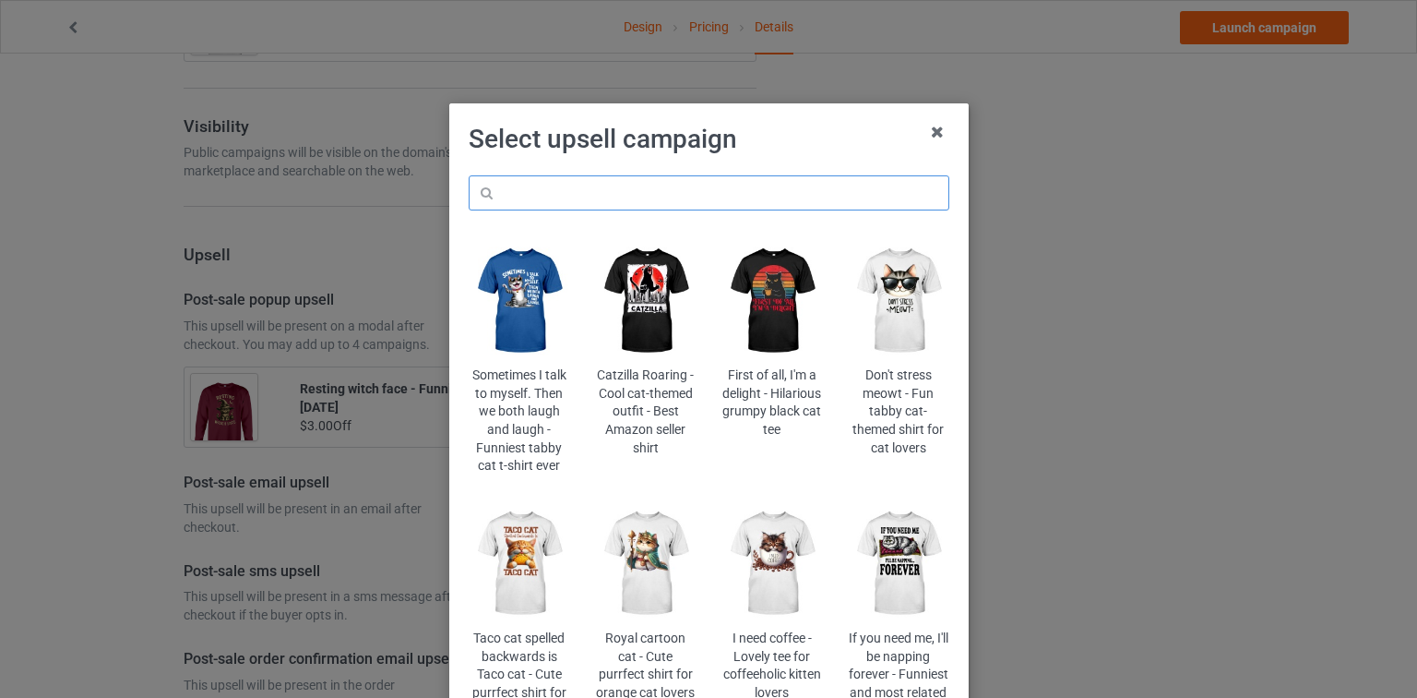
click at [715, 194] on input "text" at bounding box center [709, 192] width 481 height 35
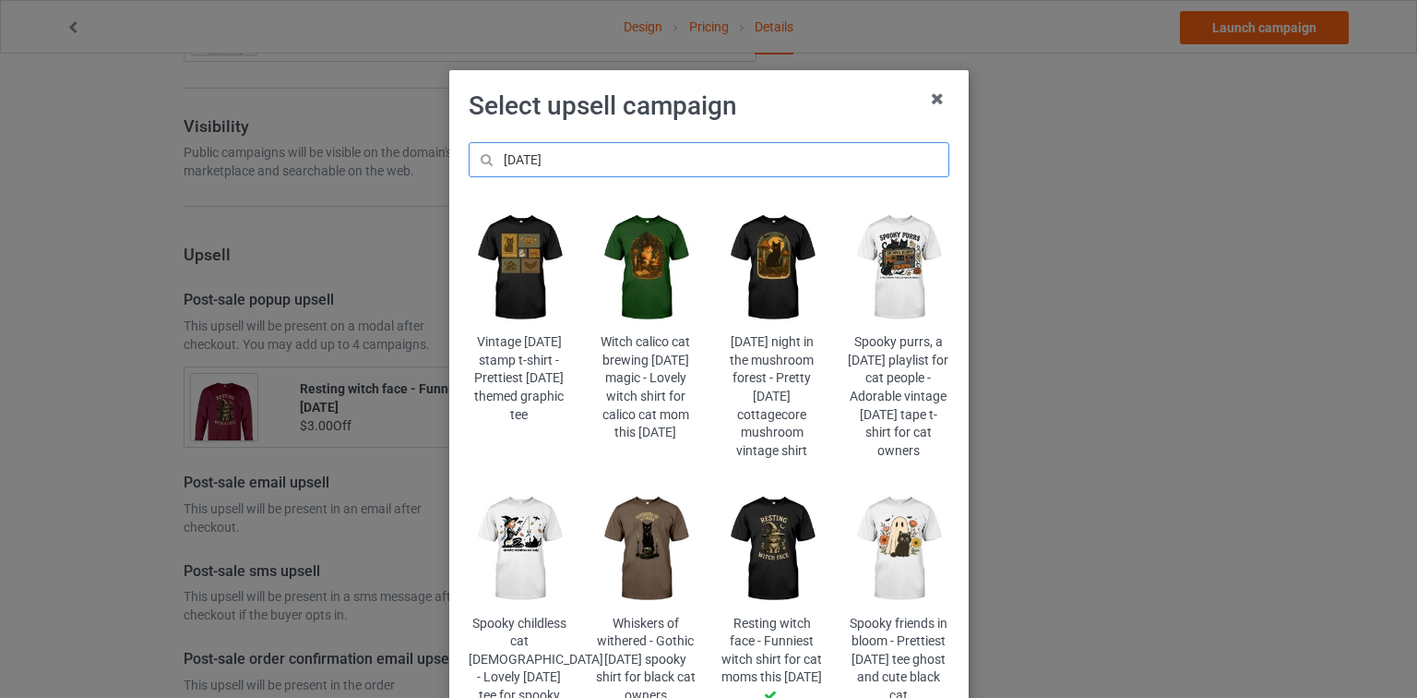
scroll to position [32, 0]
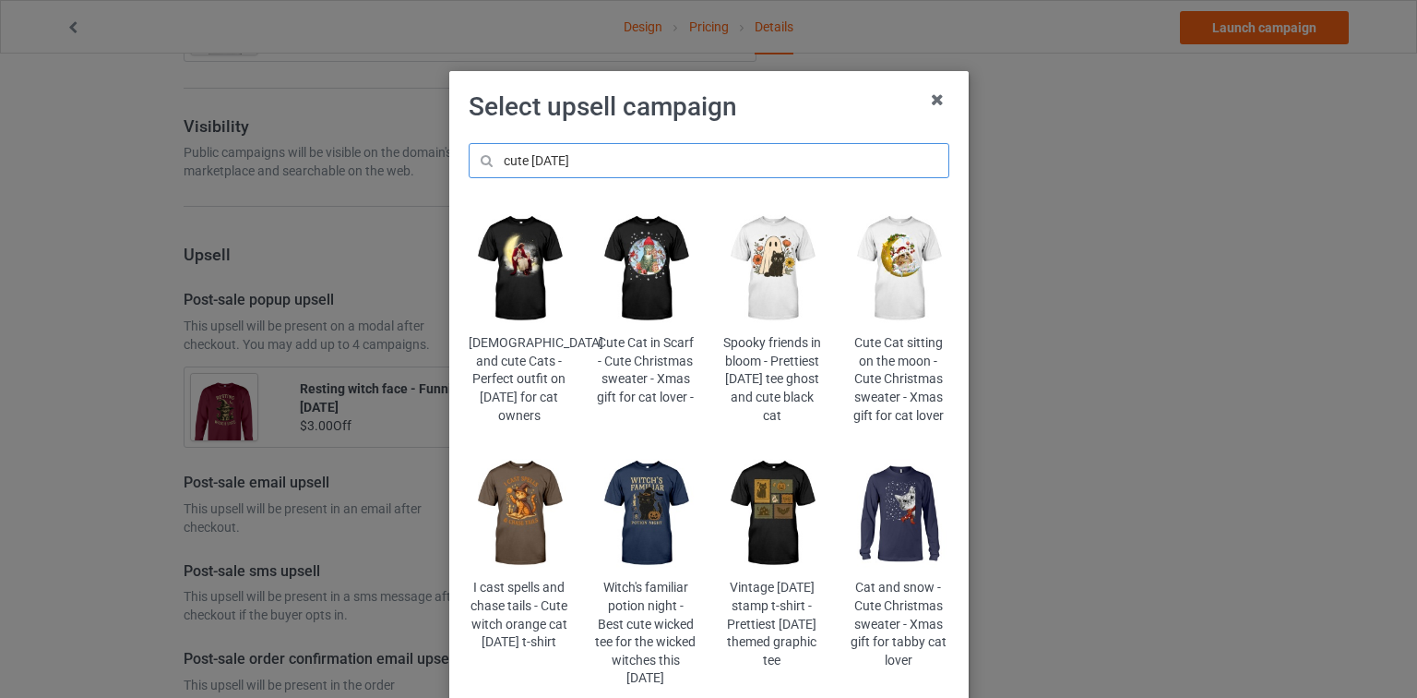
type input "cute [DATE]"
click at [528, 495] on img at bounding box center [519, 512] width 101 height 125
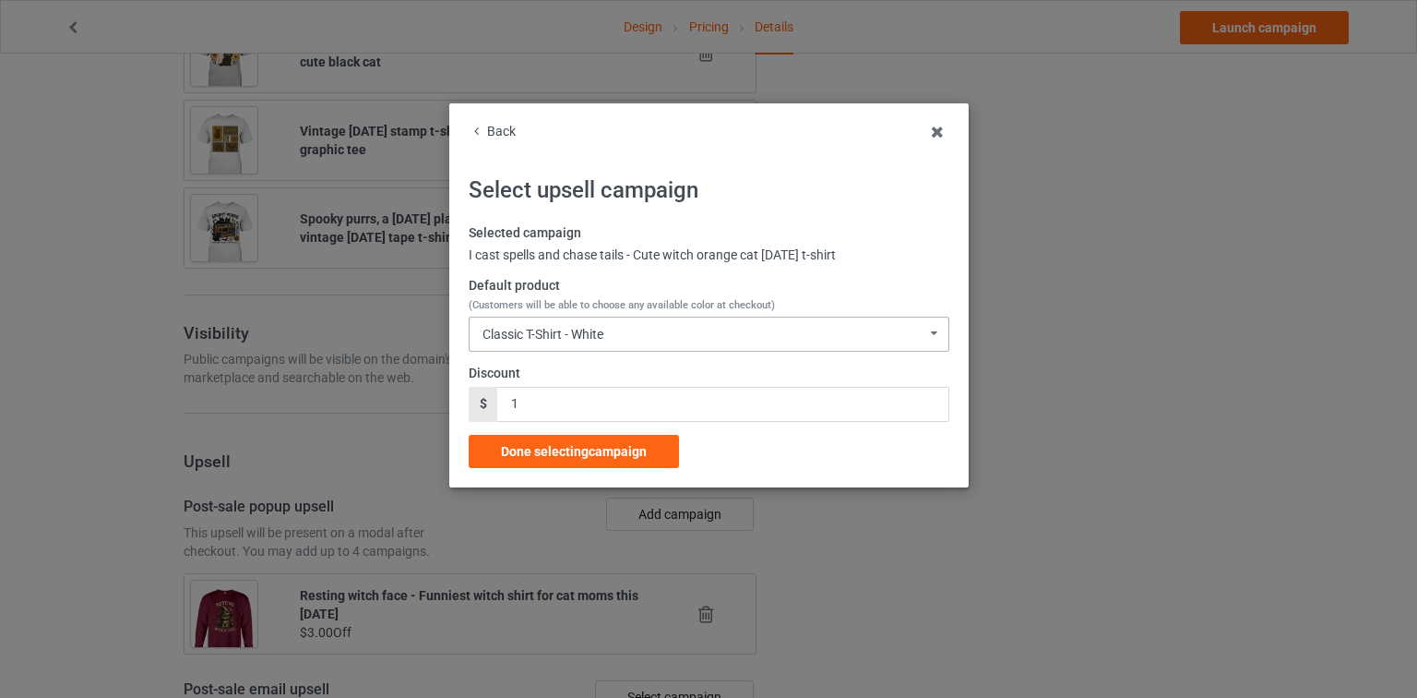
scroll to position [1805, 0]
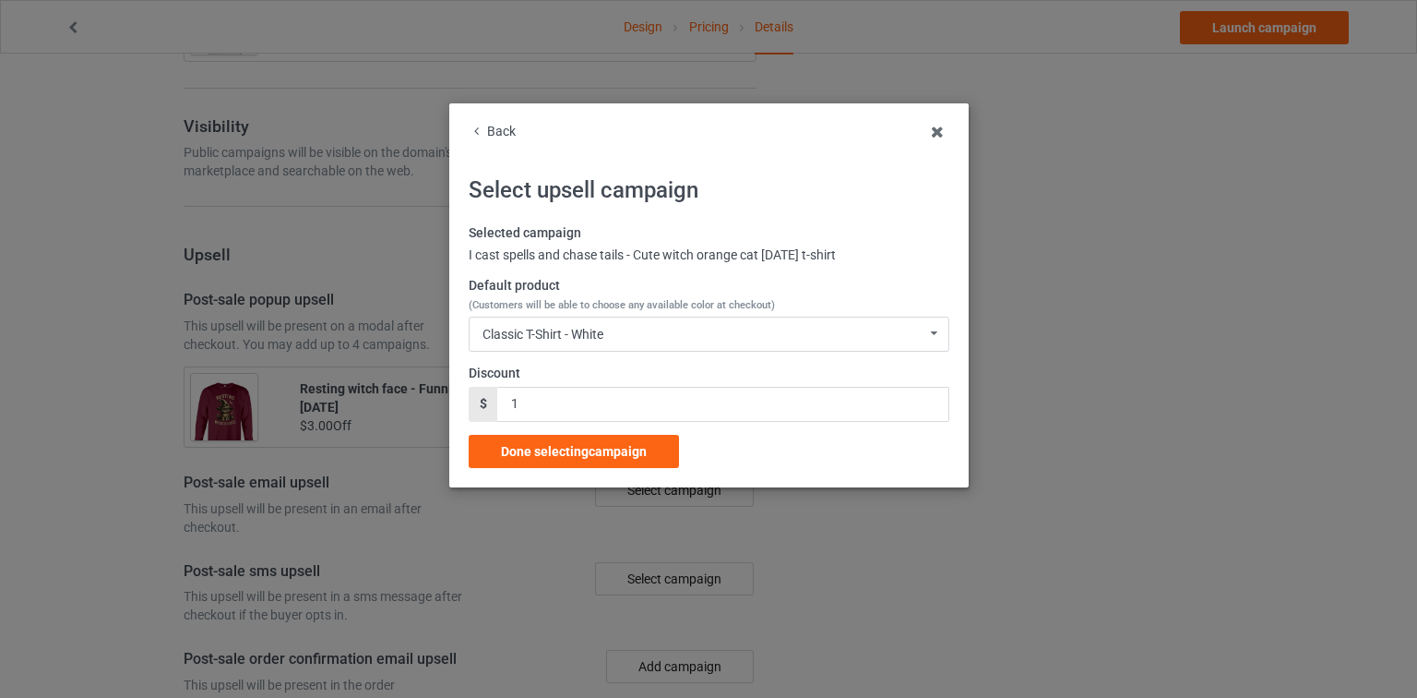
drag, startPoint x: 636, startPoint y: 333, endPoint x: 745, endPoint y: 310, distance: 111.3
click at [636, 332] on div "Classic T-Shirt - White Classic T-Shirt - White Classic T-Shirt - Athletic Heat…" at bounding box center [709, 333] width 481 height 35
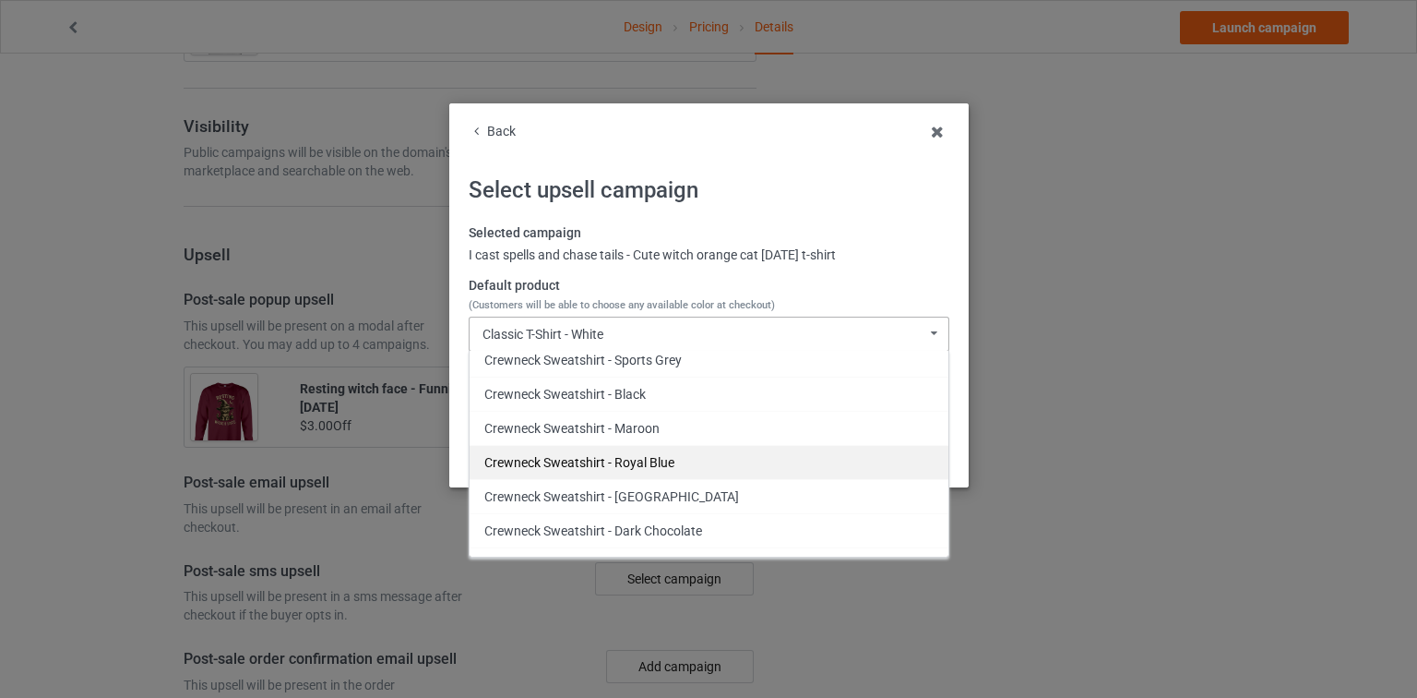
scroll to position [775, 0]
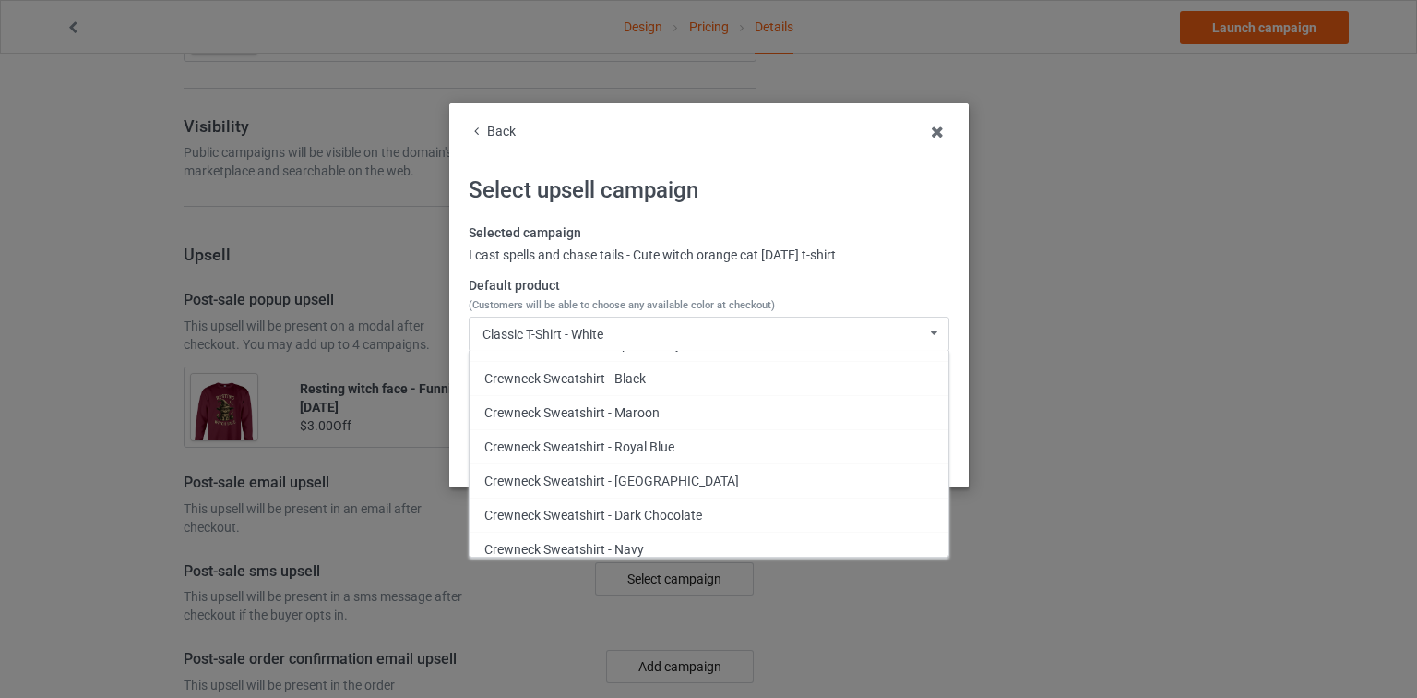
click at [642, 402] on div "Crewneck Sweatshirt - Maroon" at bounding box center [709, 412] width 479 height 34
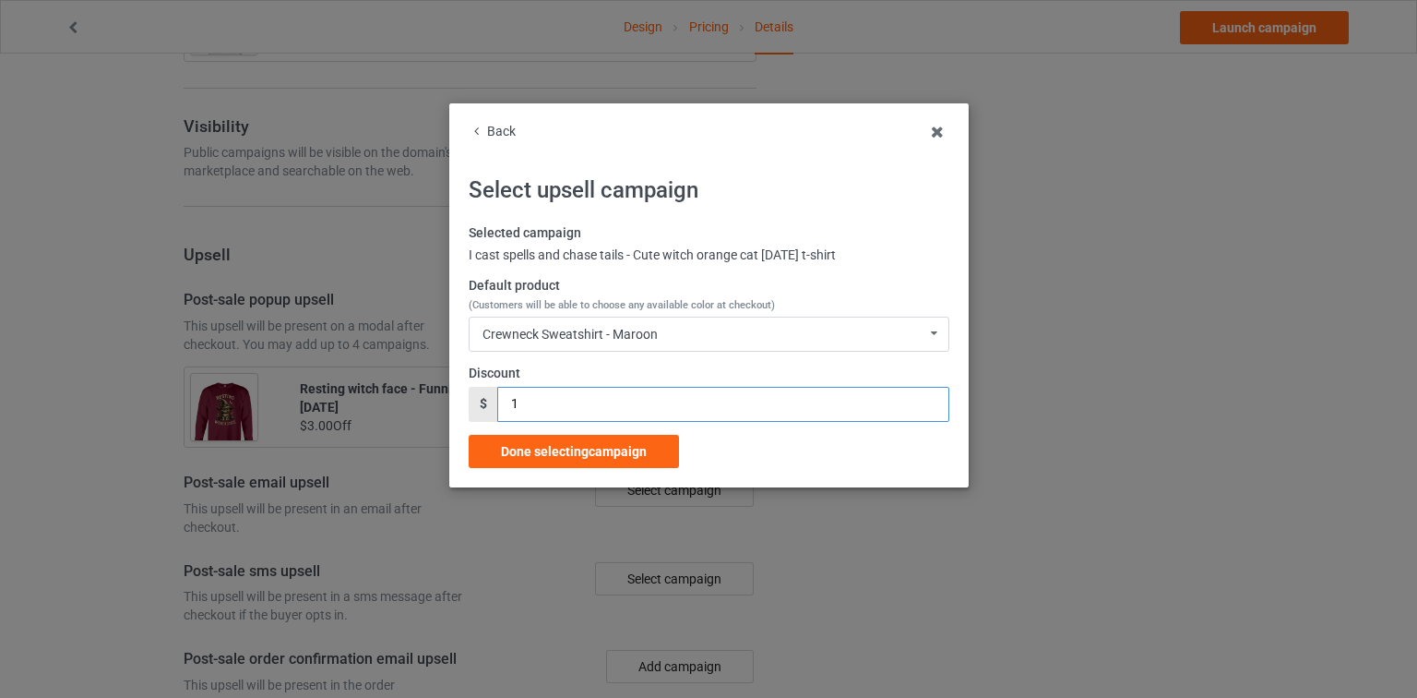
drag, startPoint x: 549, startPoint y: 401, endPoint x: 394, endPoint y: 409, distance: 155.2
click at [394, 409] on div "Back Select upsell campaign Selected campaign I cast spells and chase tails - C…" at bounding box center [708, 349] width 1417 height 698
type input "3"
click at [553, 447] on span "Done selecting campaign" at bounding box center [574, 451] width 146 height 15
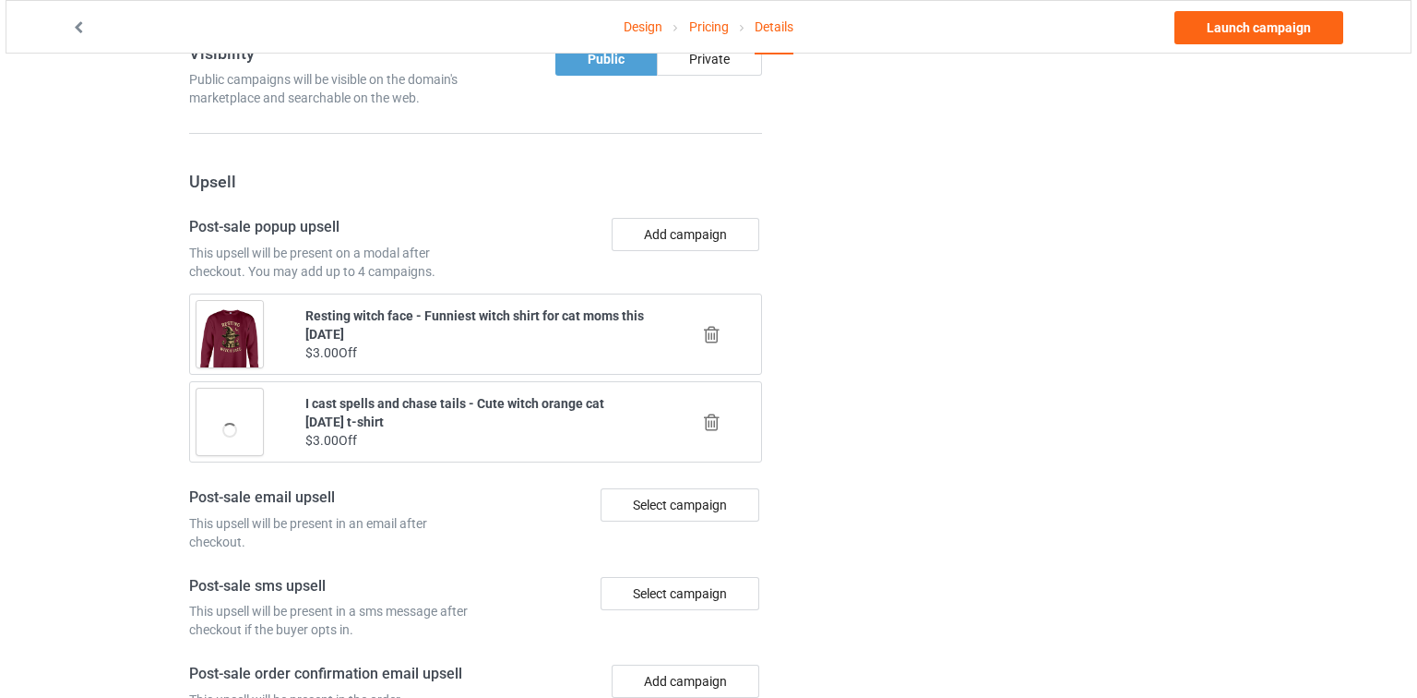
scroll to position [1879, 0]
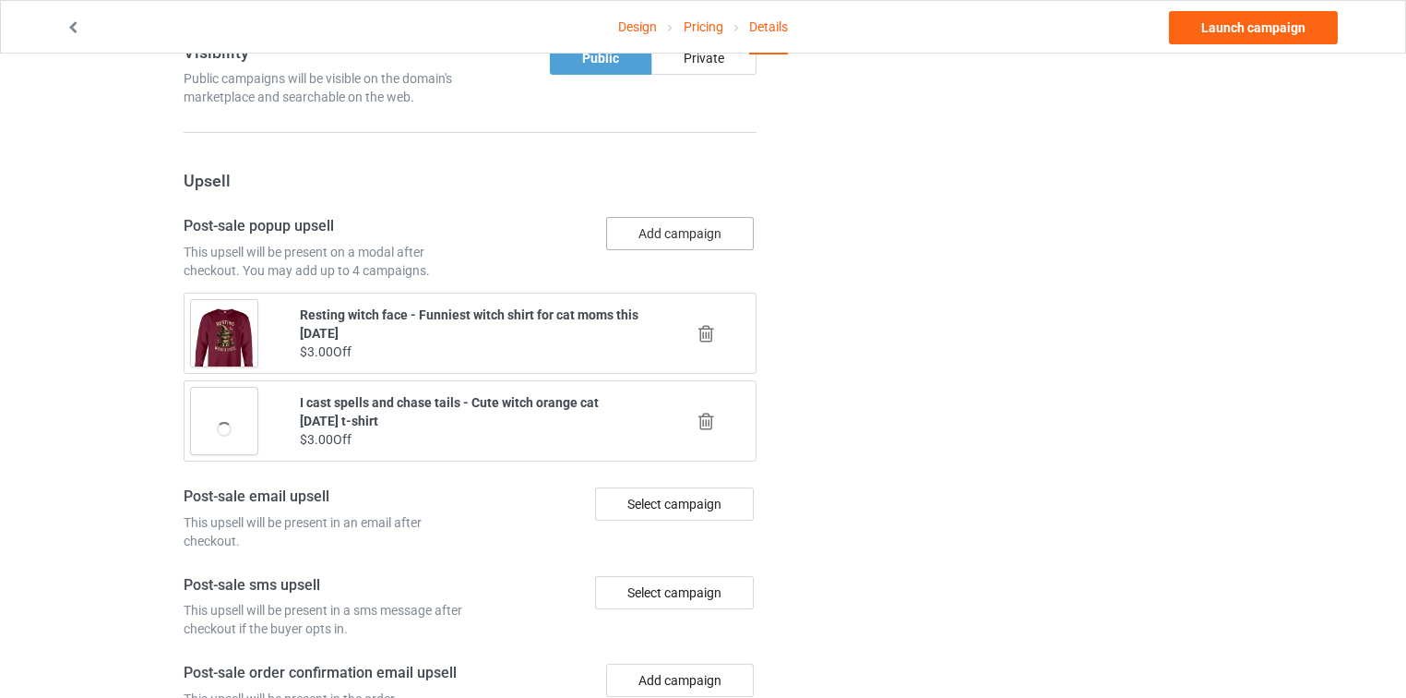
click at [683, 217] on button "Add campaign" at bounding box center [680, 233] width 148 height 33
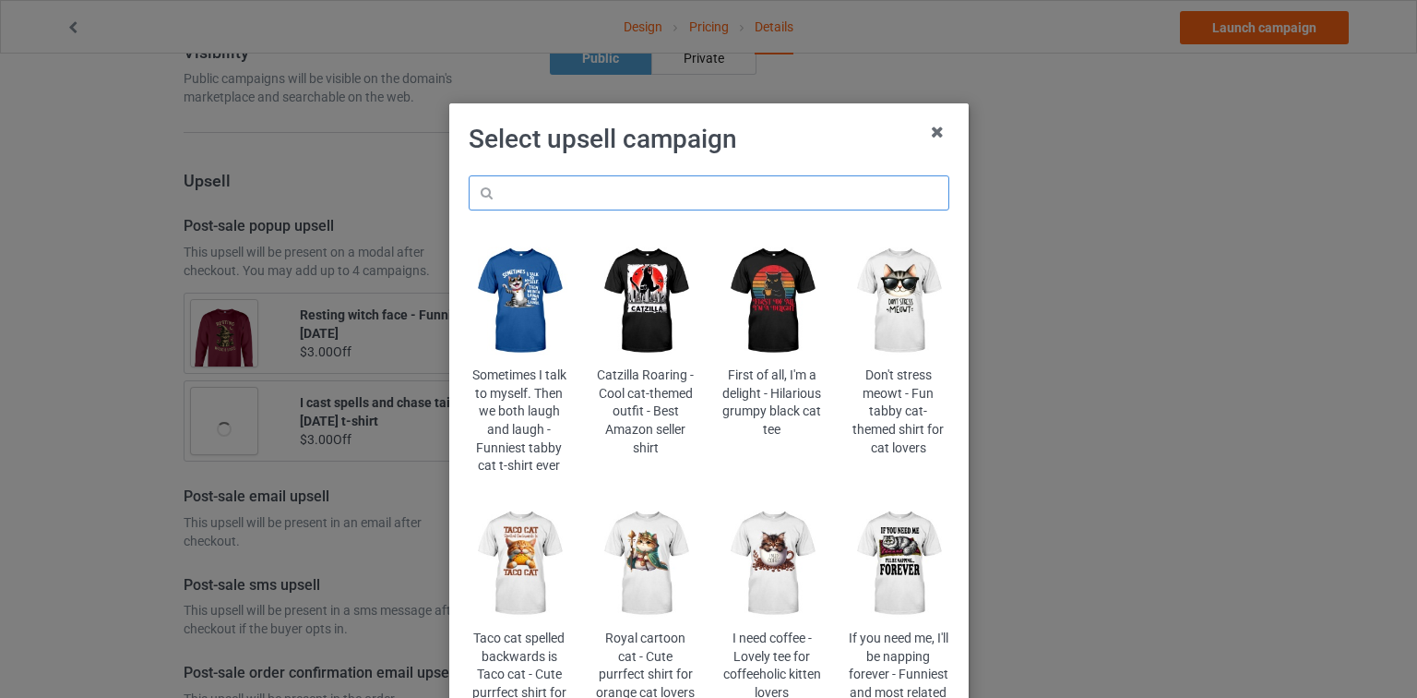
click at [675, 186] on input "text" at bounding box center [709, 192] width 481 height 35
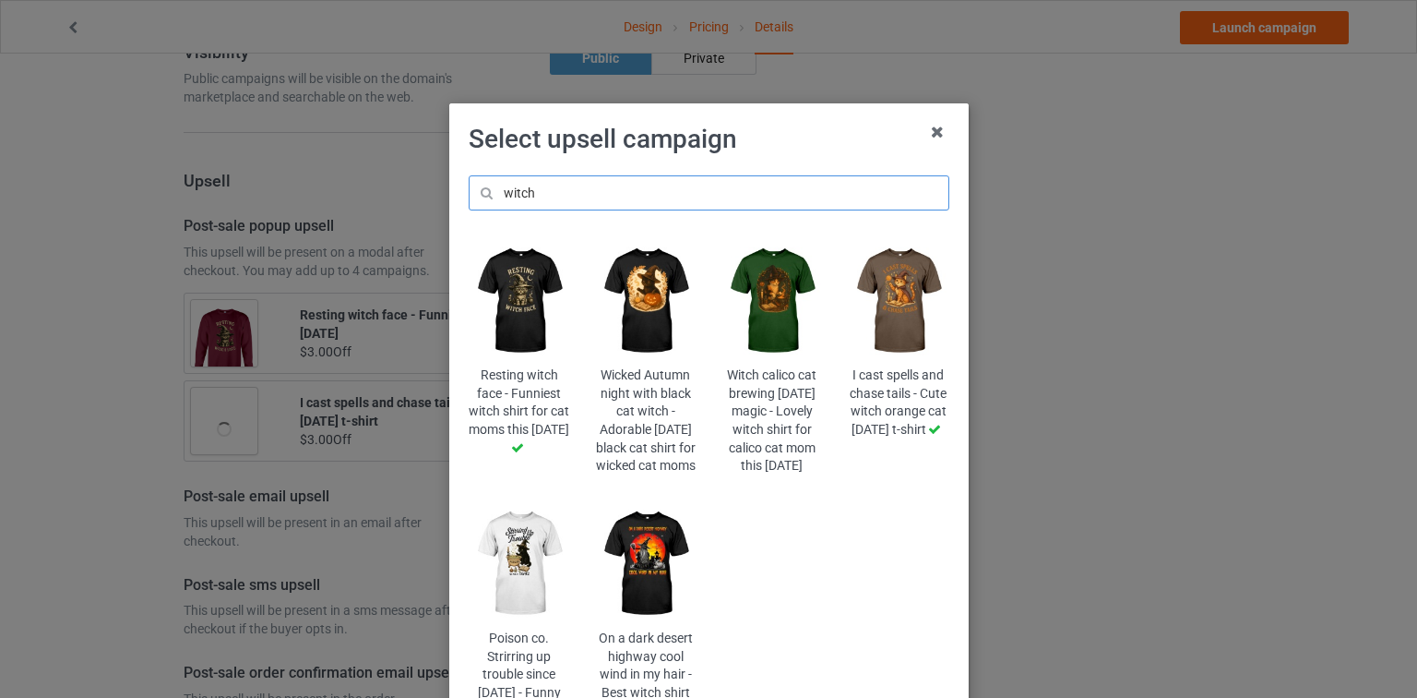
type input "witch"
click at [661, 592] on img at bounding box center [645, 563] width 101 height 125
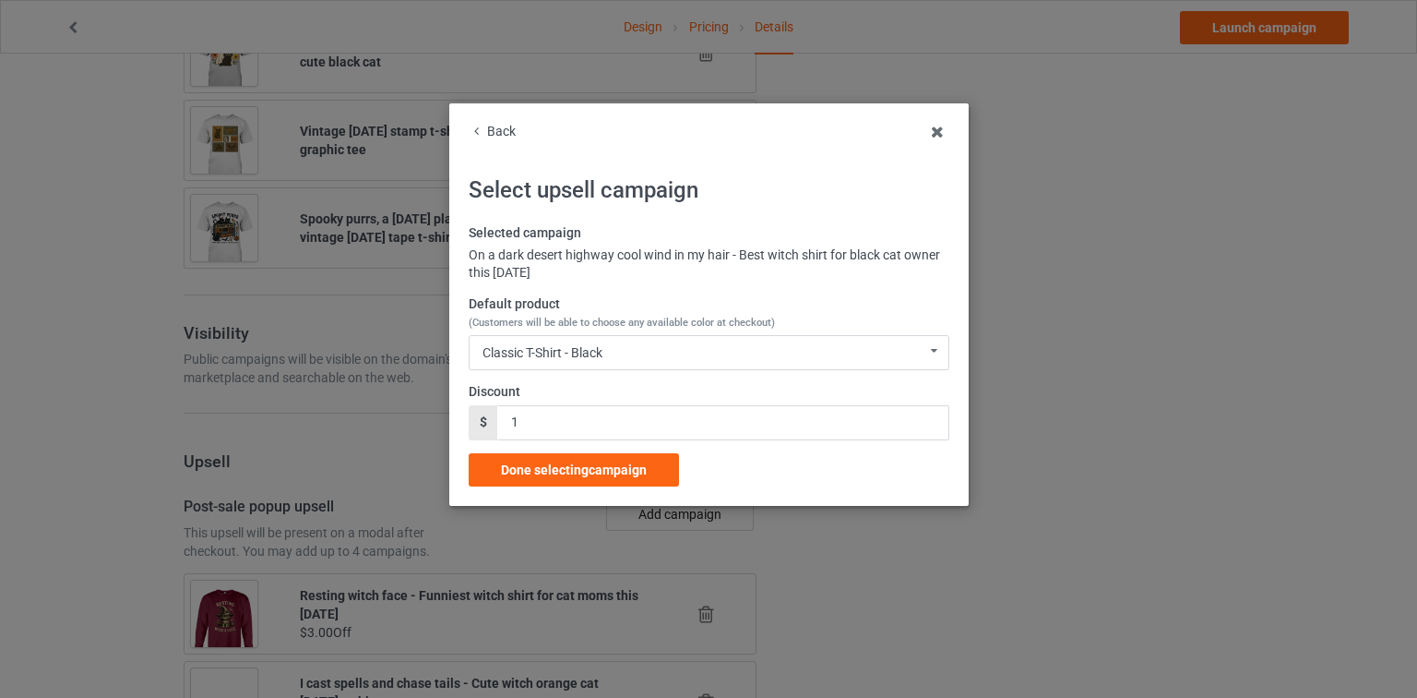
scroll to position [1879, 0]
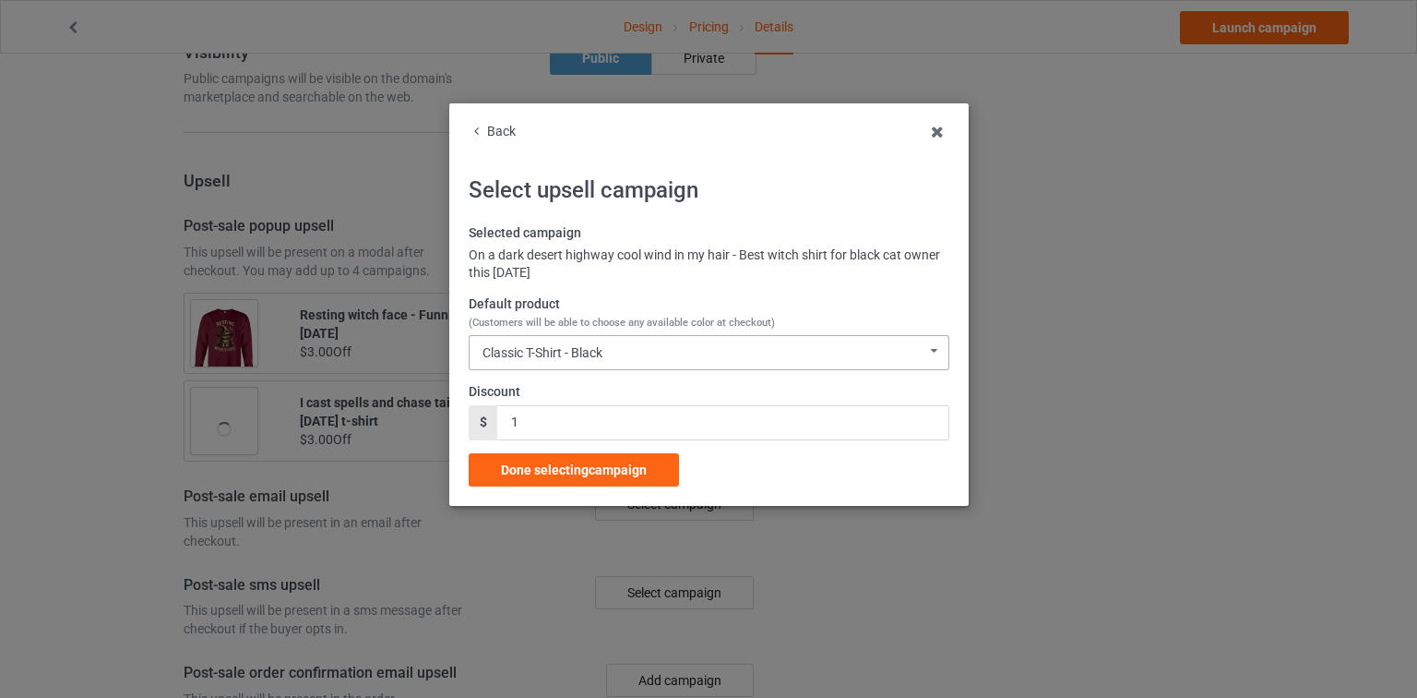
click at [665, 348] on div "Classic T-Shirt - Black Classic T-Shirt - Black Classic T-Shirt - Chocolate Cla…" at bounding box center [709, 352] width 481 height 35
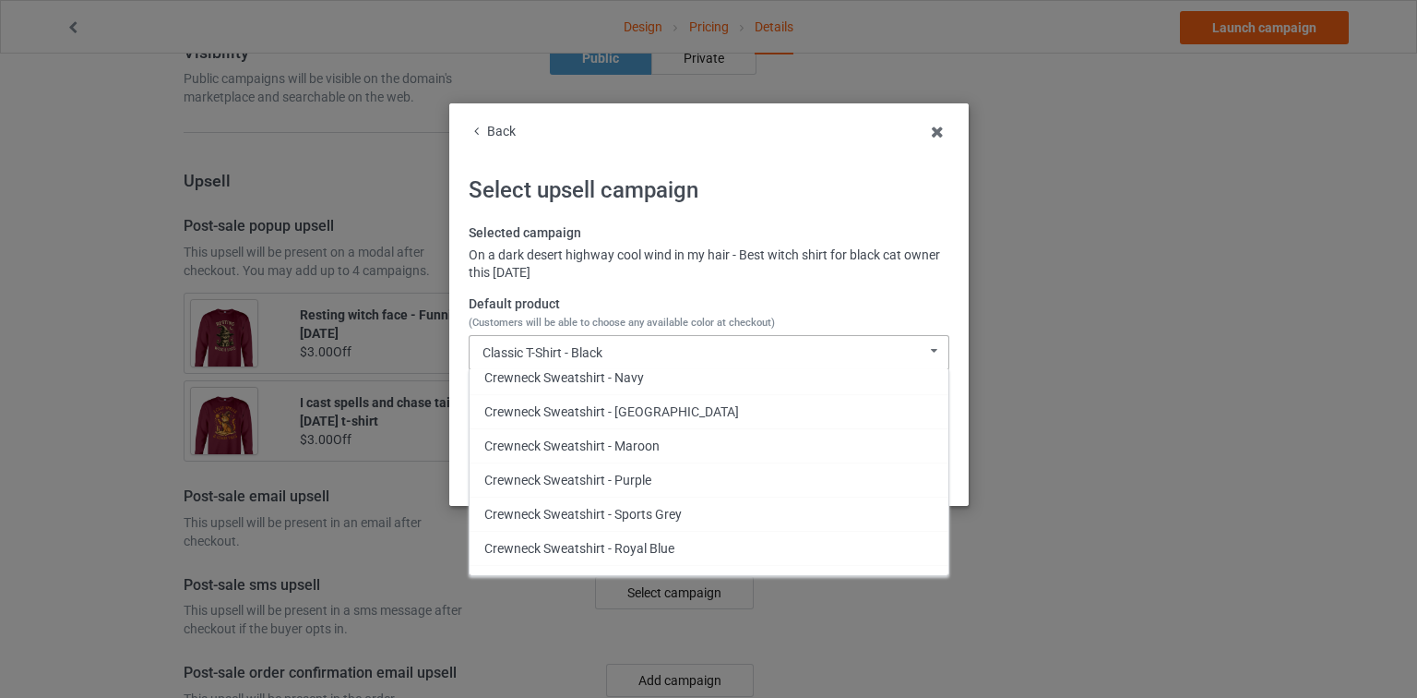
scroll to position [611, 0]
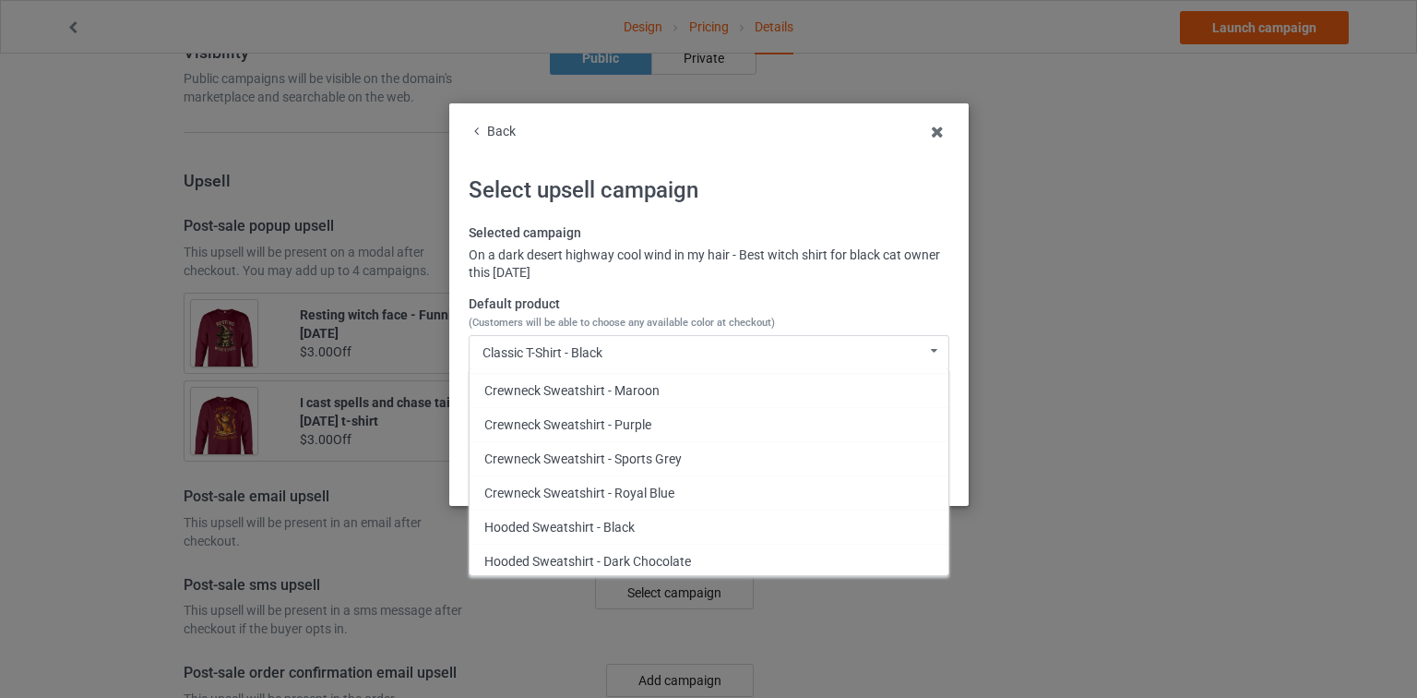
click at [647, 379] on div "Crewneck Sweatshirt - Maroon" at bounding box center [709, 390] width 479 height 34
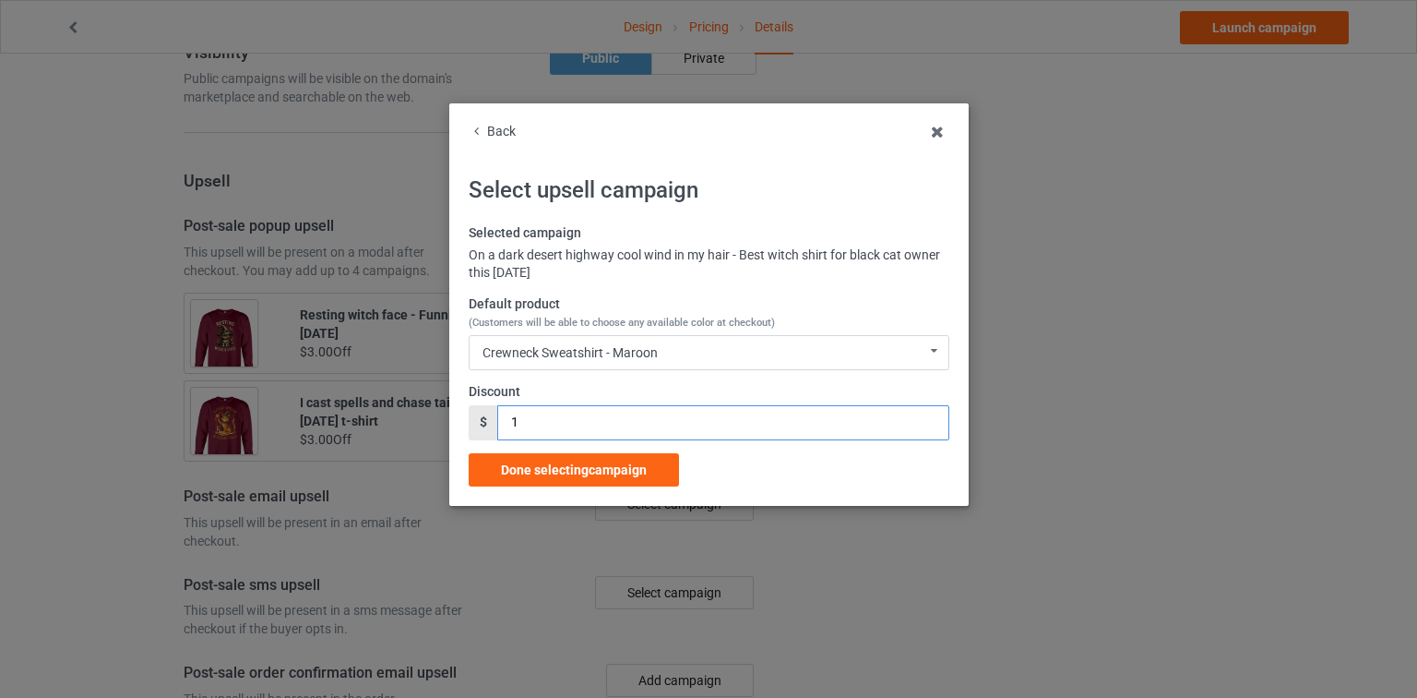
drag, startPoint x: 452, startPoint y: 424, endPoint x: 440, endPoint y: 424, distance: 12.0
click at [425, 424] on div "Back Select upsell campaign Selected campaign On a dark desert highway cool win…" at bounding box center [708, 349] width 1417 height 698
type input "3"
click at [649, 473] on div "Done selecting campaign" at bounding box center [574, 469] width 210 height 33
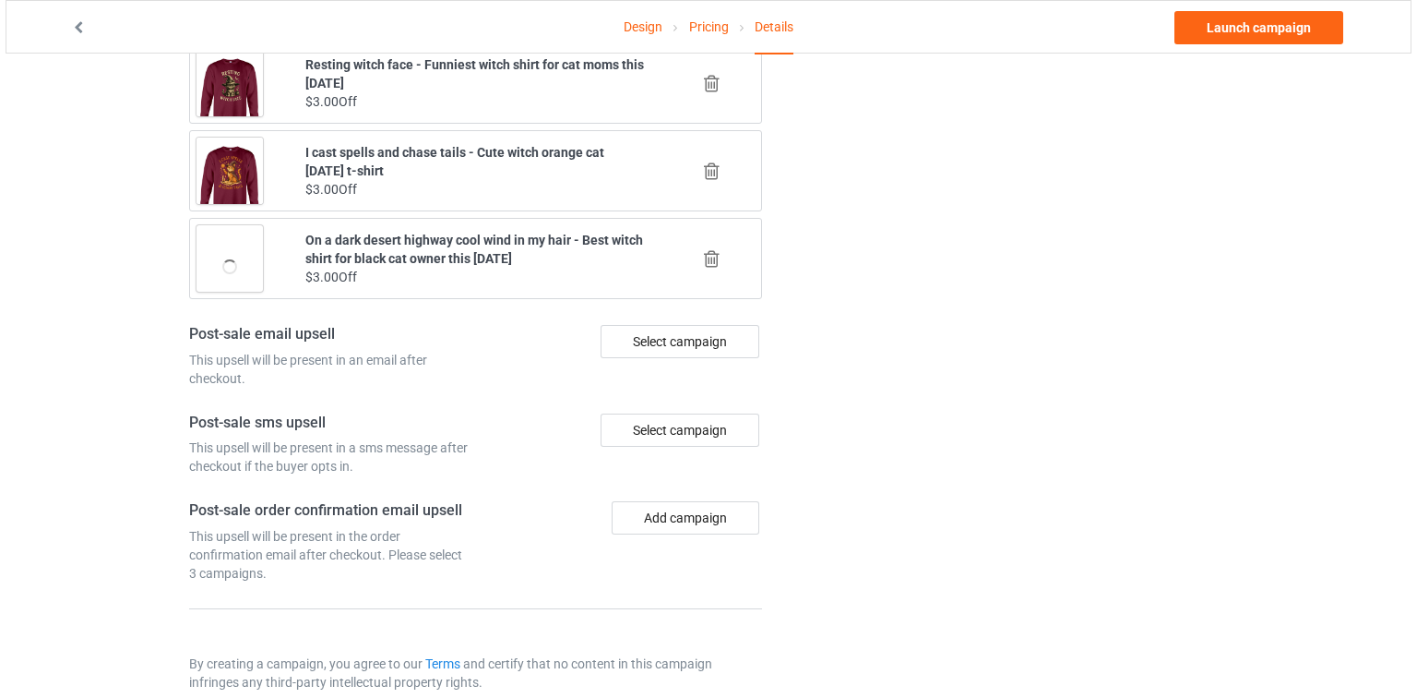
scroll to position [2134, 0]
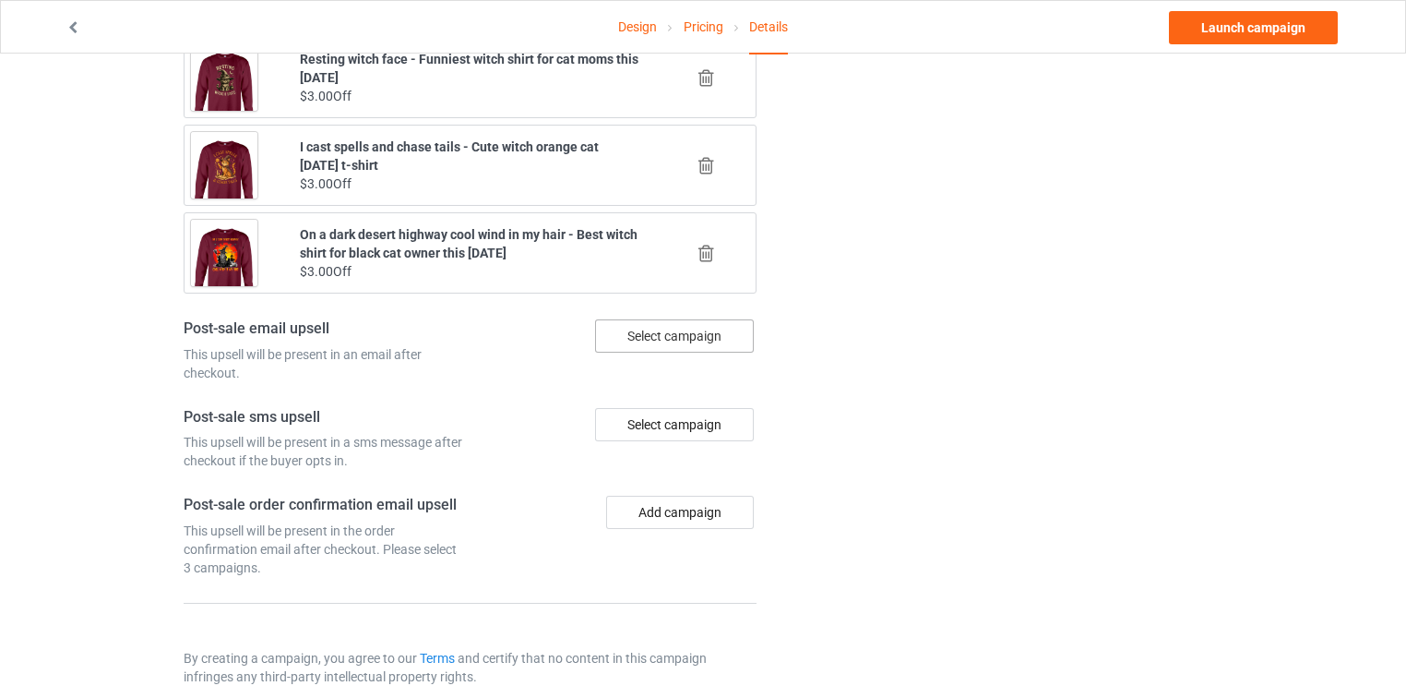
click at [690, 325] on div "Select campaign" at bounding box center [674, 335] width 159 height 33
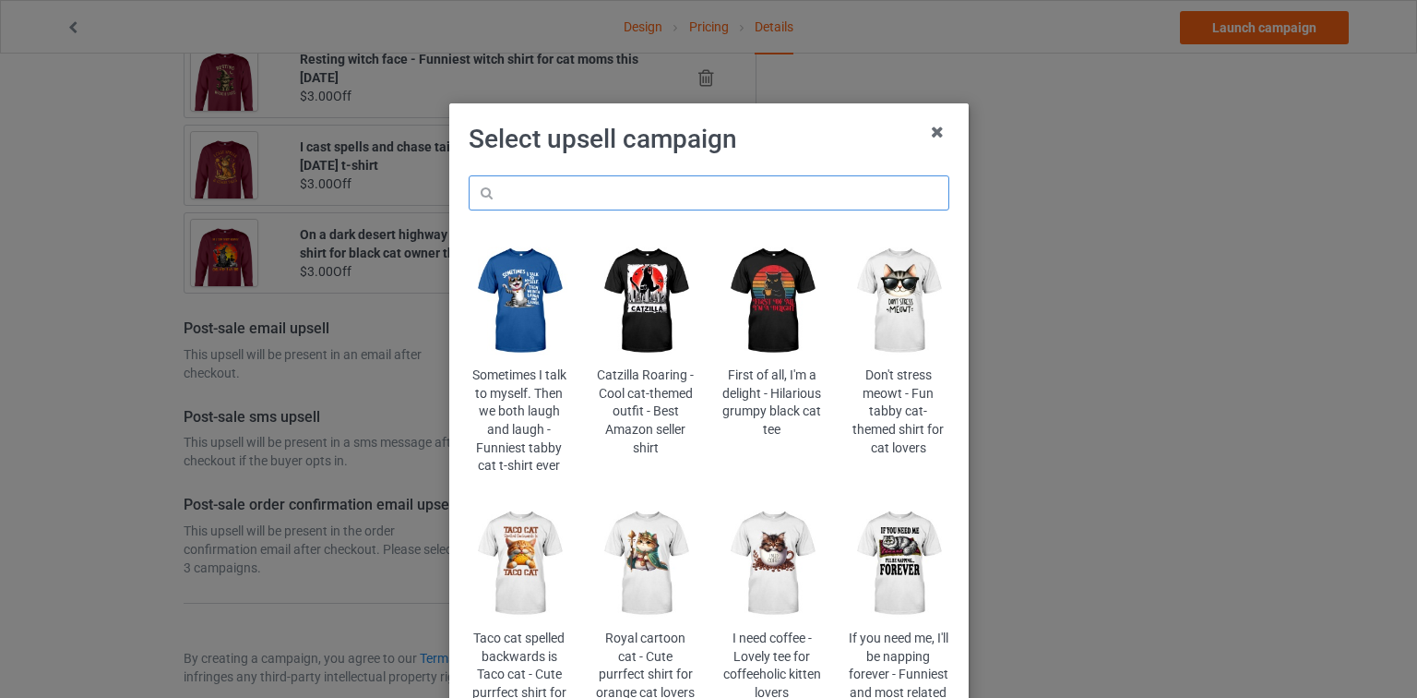
click at [738, 205] on input "text" at bounding box center [709, 192] width 481 height 35
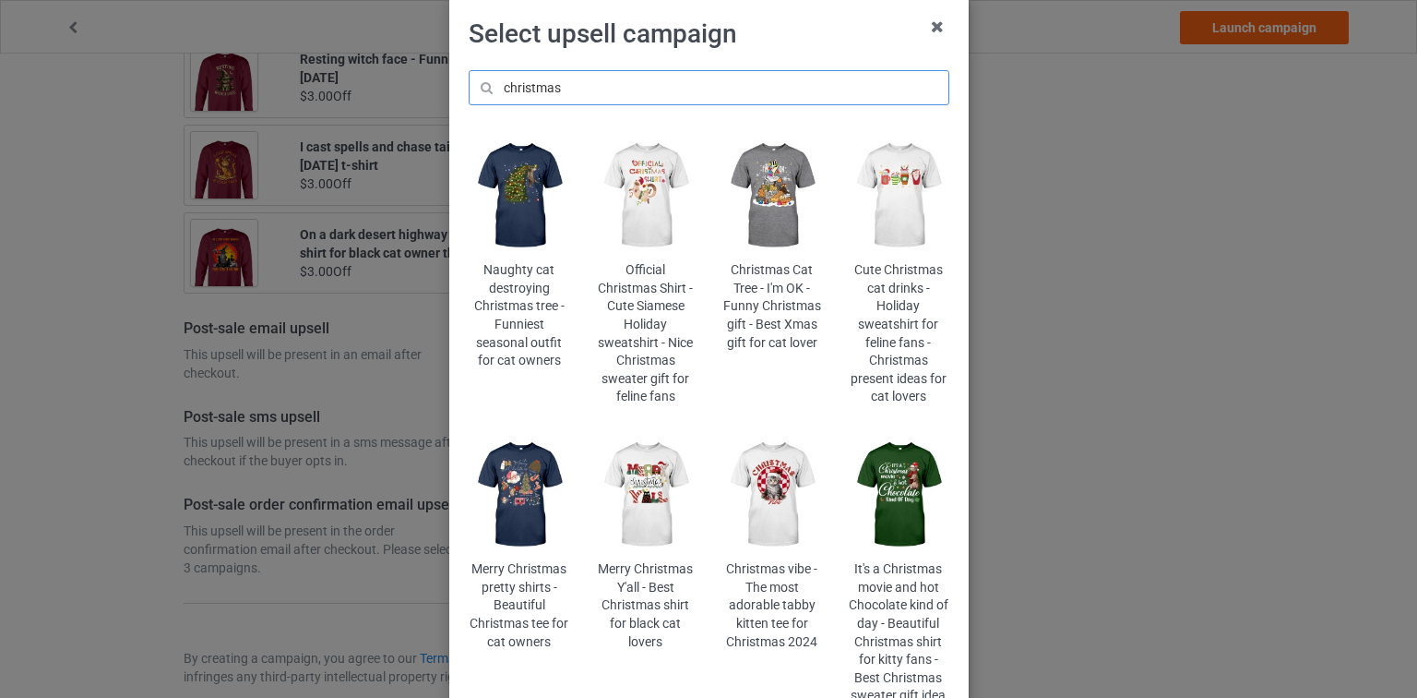
scroll to position [148, 0]
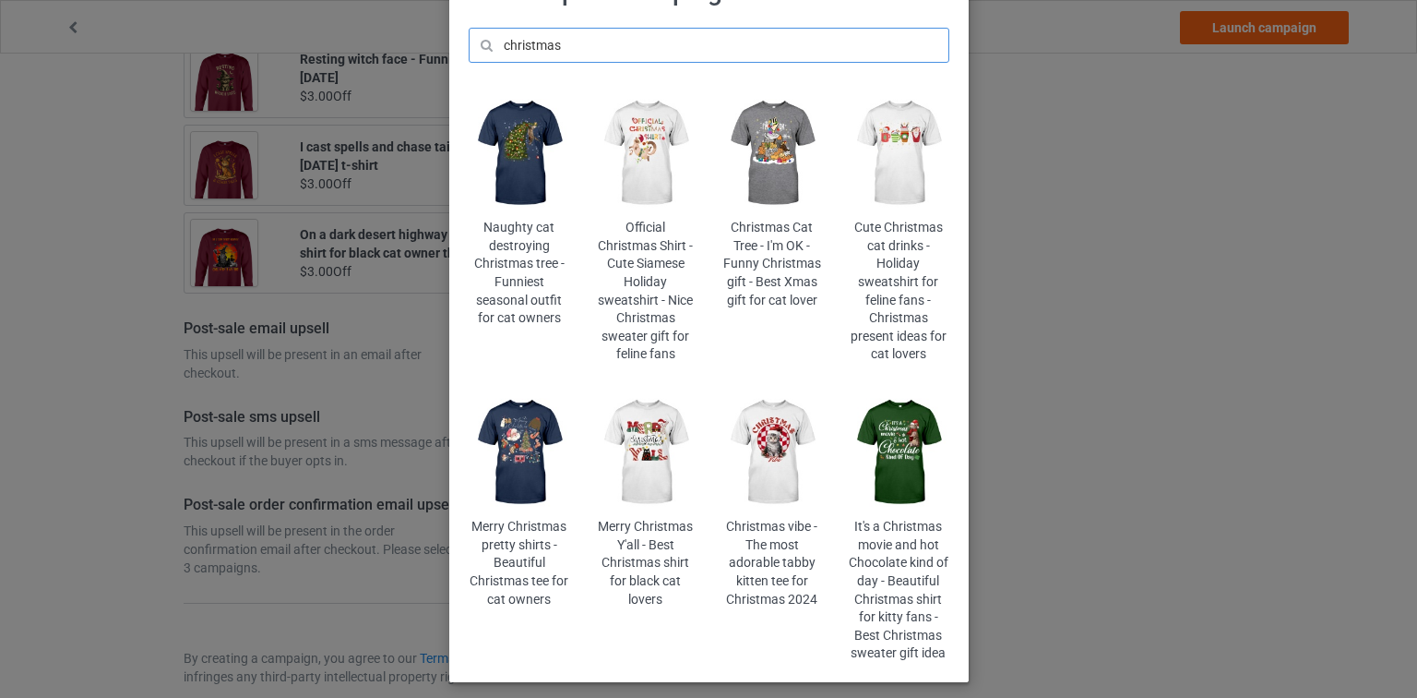
type input "christmas"
click at [503, 457] on img at bounding box center [519, 451] width 101 height 125
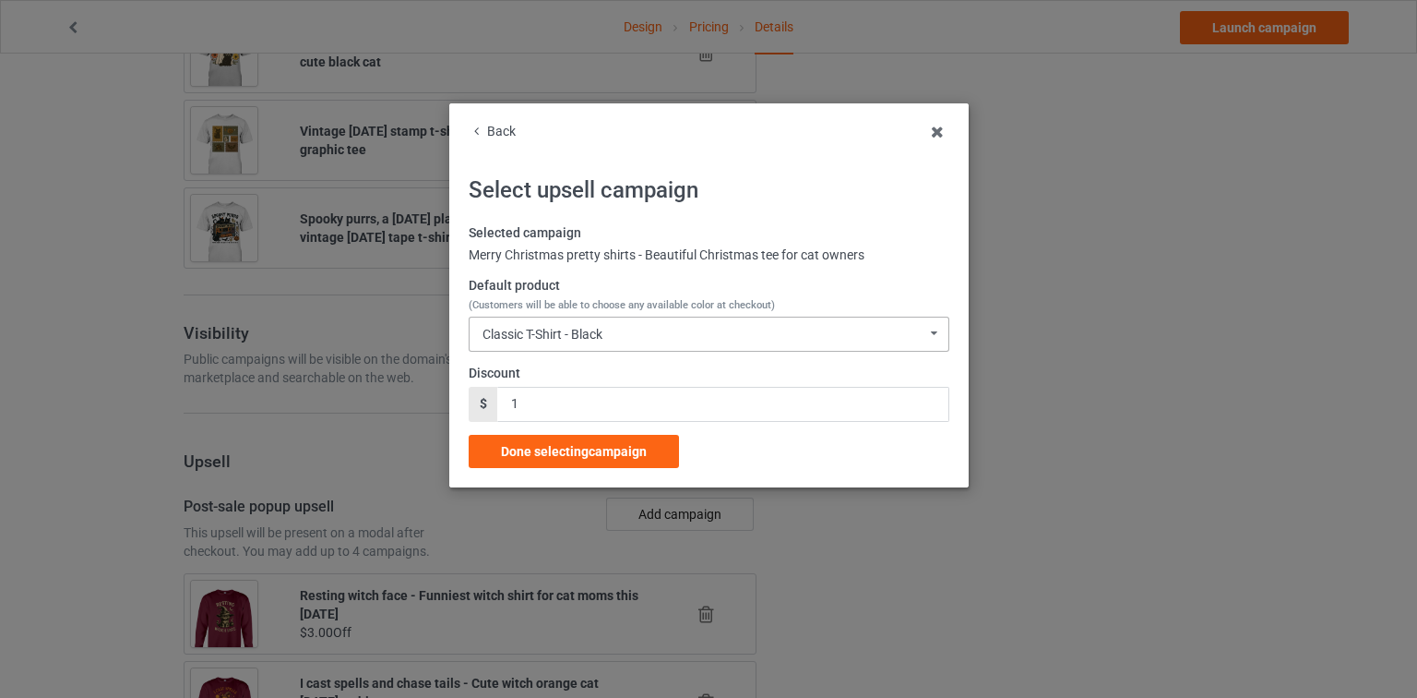
scroll to position [2134, 0]
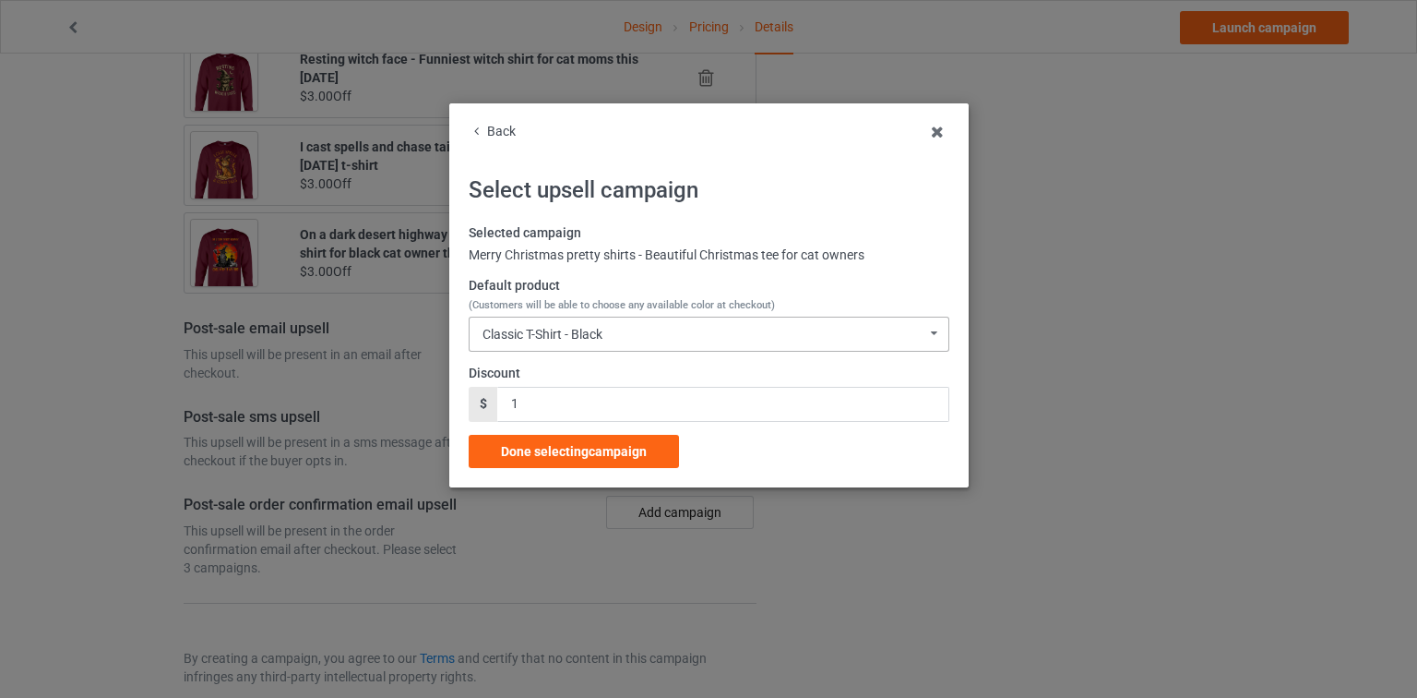
click at [640, 332] on div "Classic T-Shirt - Black Classic T-Shirt - Black Classic T-Shirt - Athletic Heat…" at bounding box center [709, 333] width 481 height 35
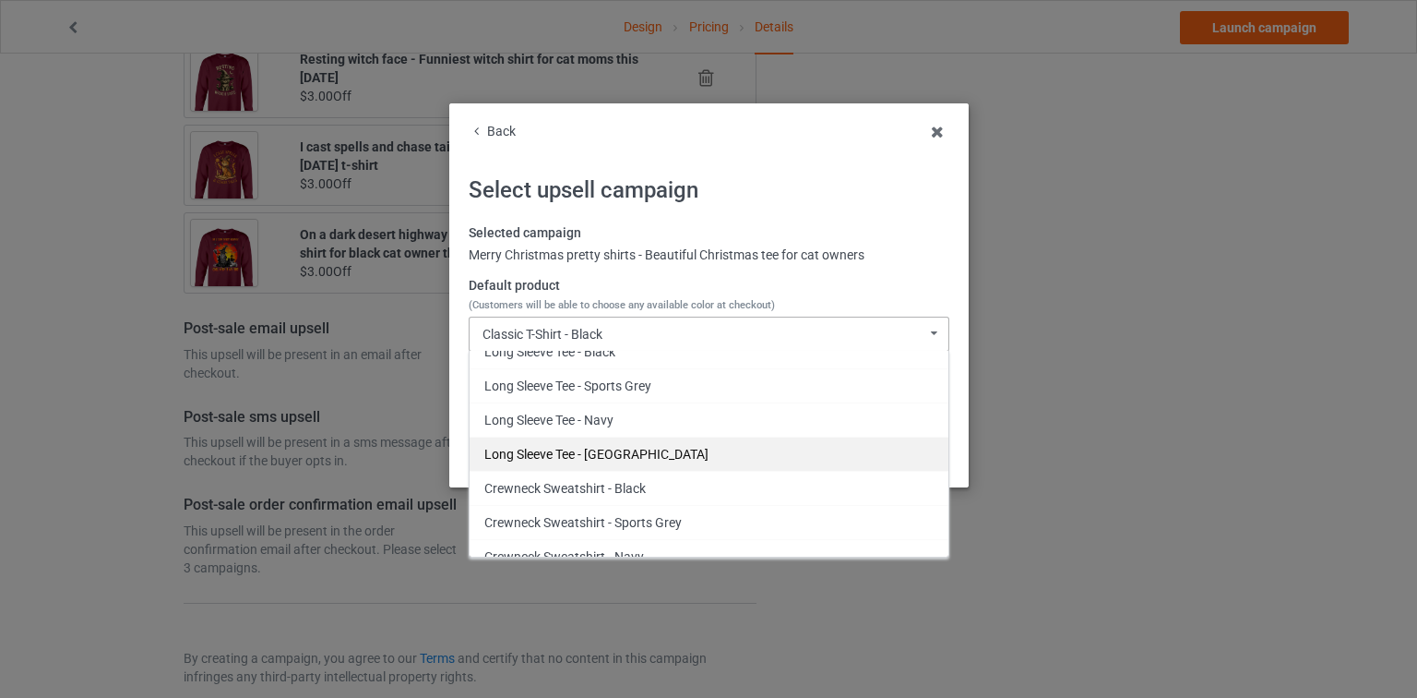
scroll to position [185, 0]
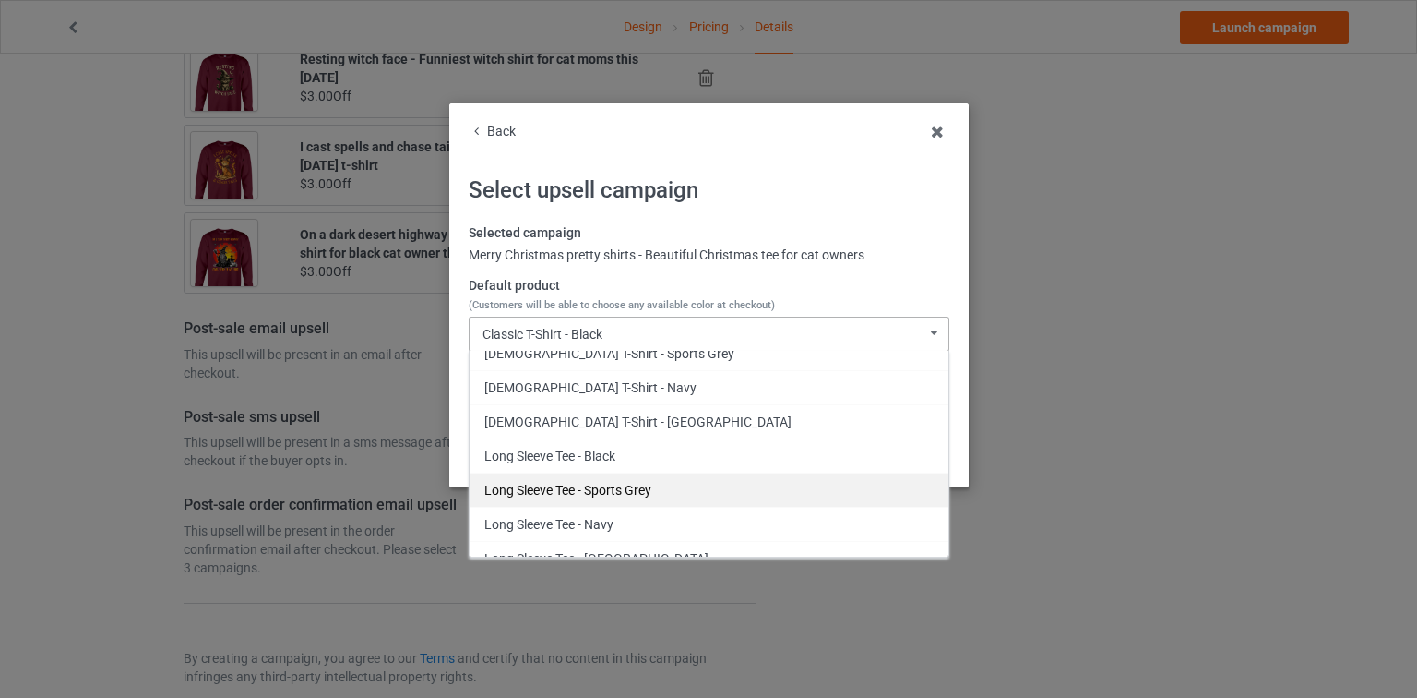
click at [631, 484] on div "Long Sleeve Tee - Sports Grey" at bounding box center [709, 489] width 479 height 34
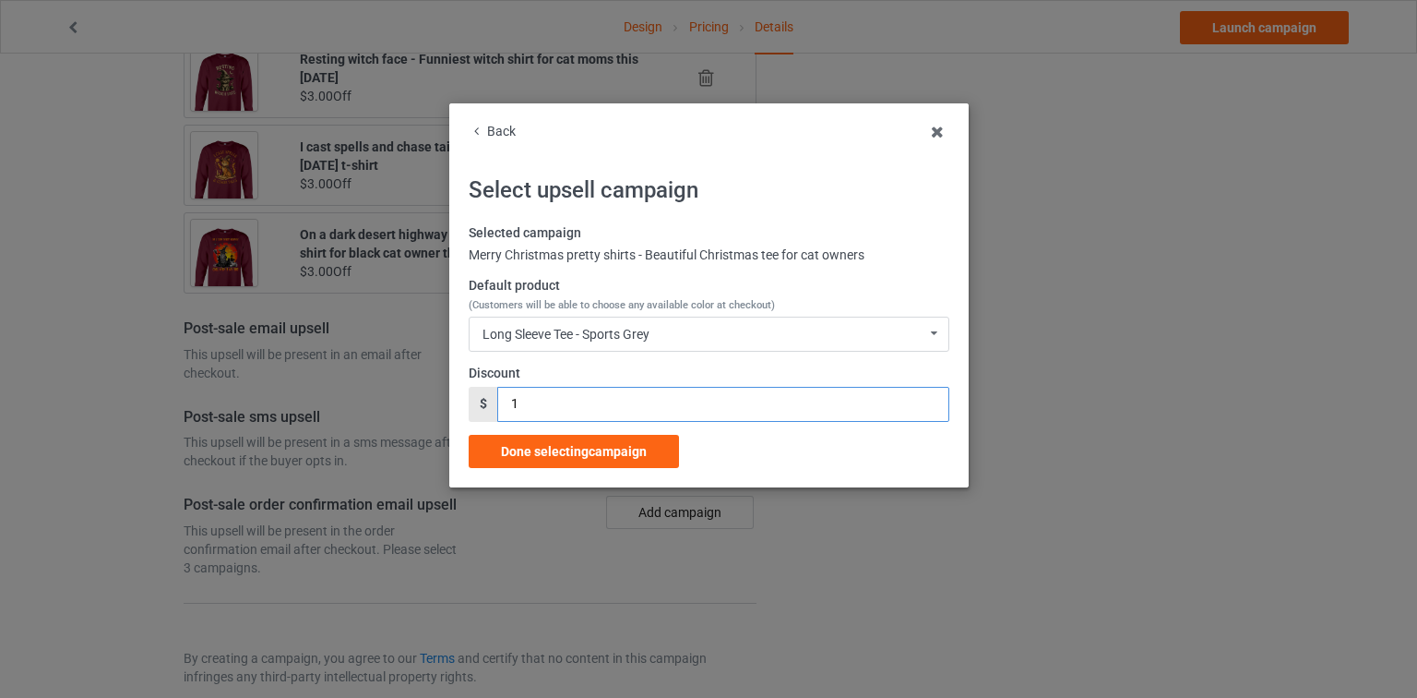
drag, startPoint x: 483, startPoint y: 405, endPoint x: 443, endPoint y: 412, distance: 40.2
click at [442, 410] on div "Back Select upsell campaign Selected campaign Merry Christmas pretty shirts - B…" at bounding box center [708, 349] width 1417 height 698
type input "2"
click at [613, 450] on span "Done selecting campaign" at bounding box center [574, 451] width 146 height 15
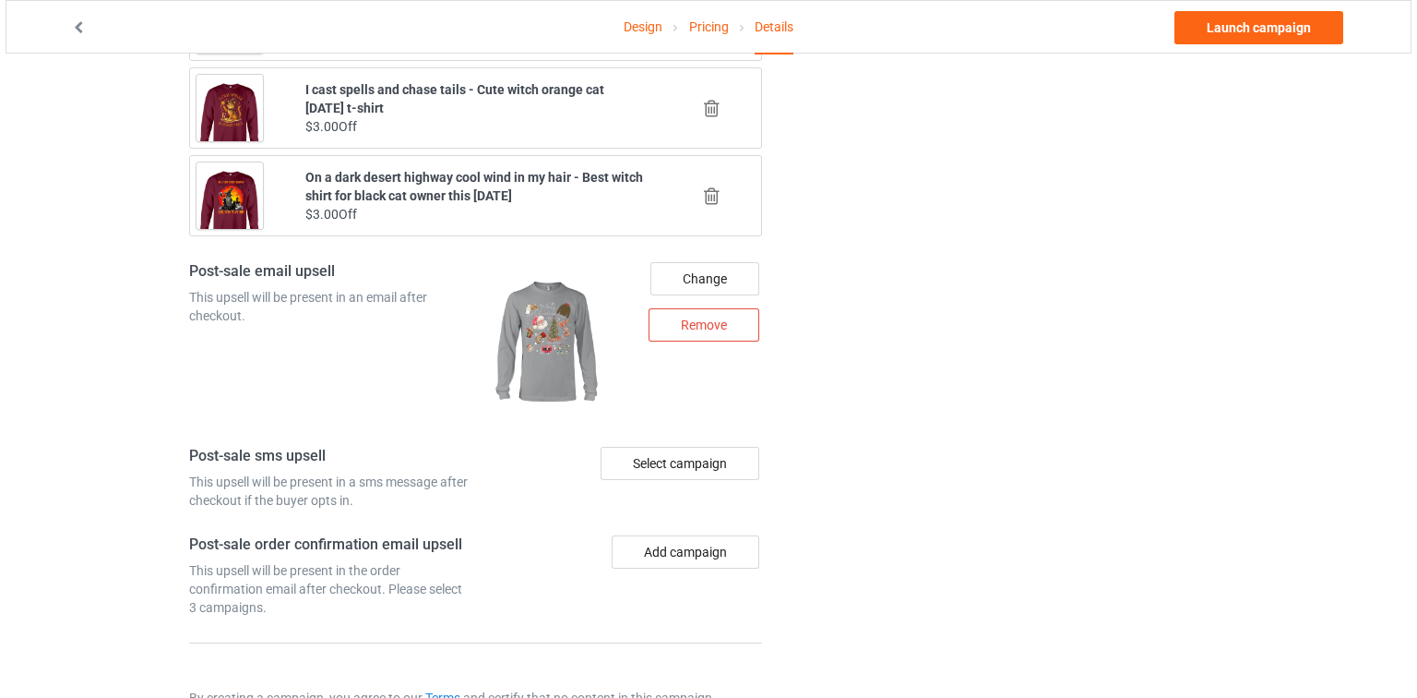
scroll to position [2231, 0]
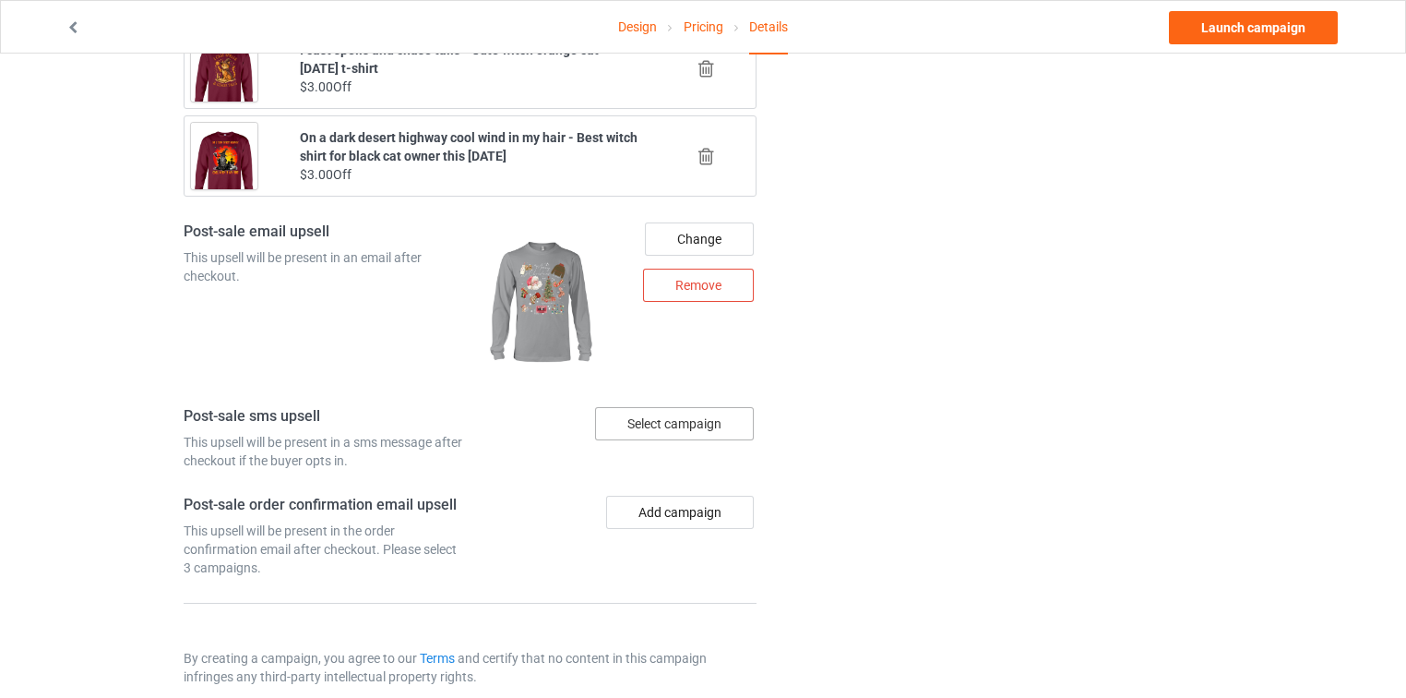
click at [709, 407] on div "Select campaign" at bounding box center [674, 423] width 159 height 33
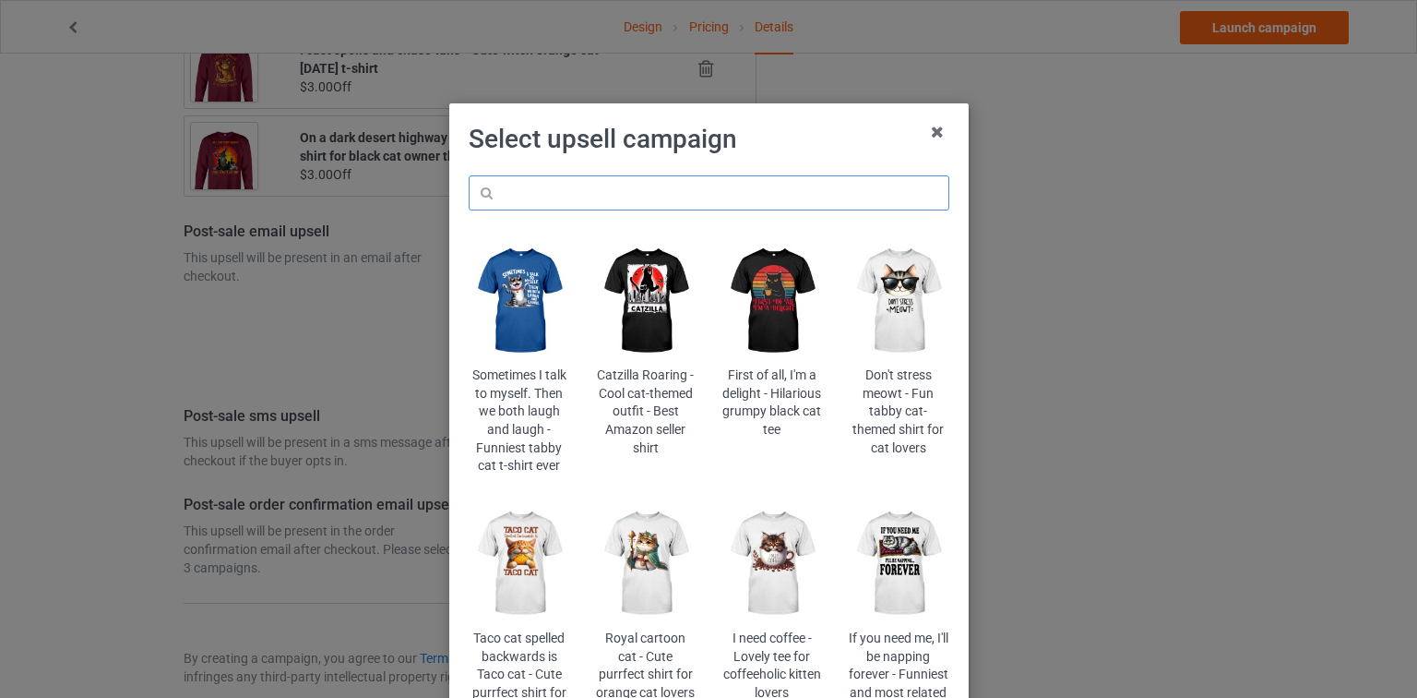
click at [758, 181] on input "text" at bounding box center [709, 192] width 481 height 35
click at [898, 539] on img at bounding box center [898, 563] width 101 height 125
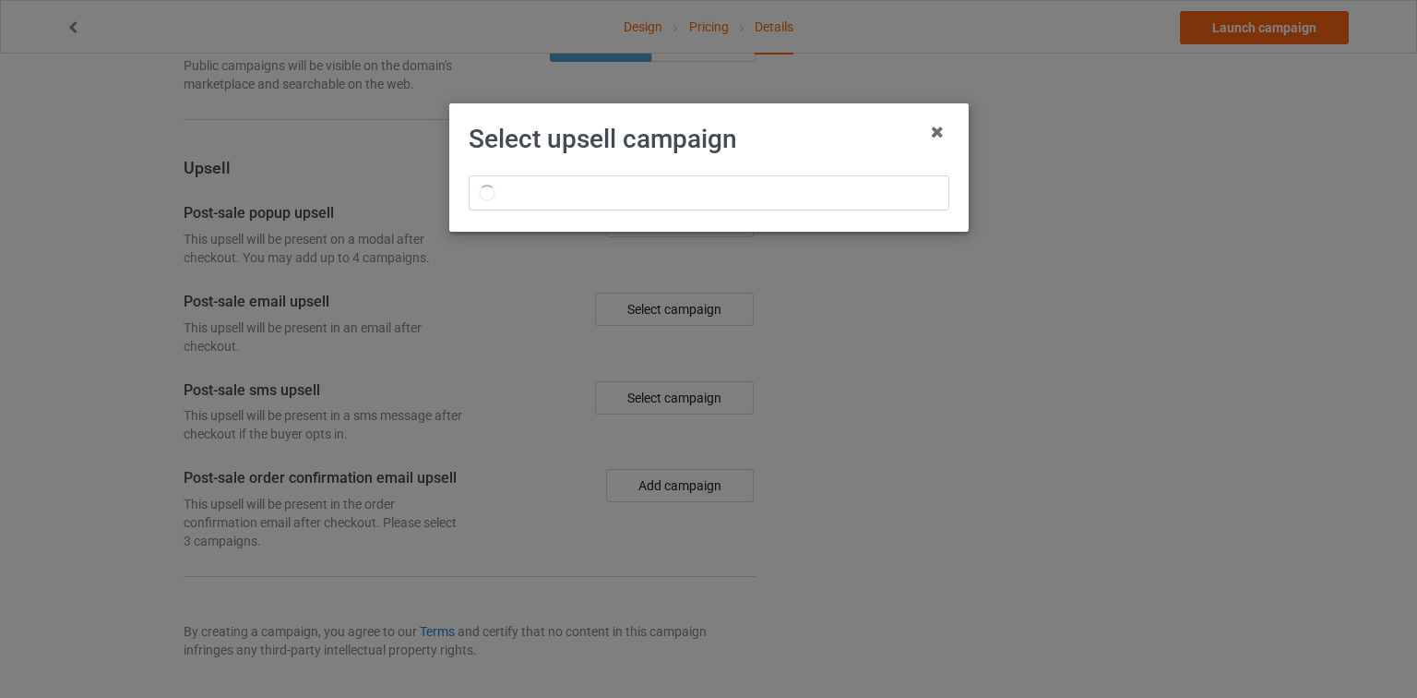
scroll to position [1598, 0]
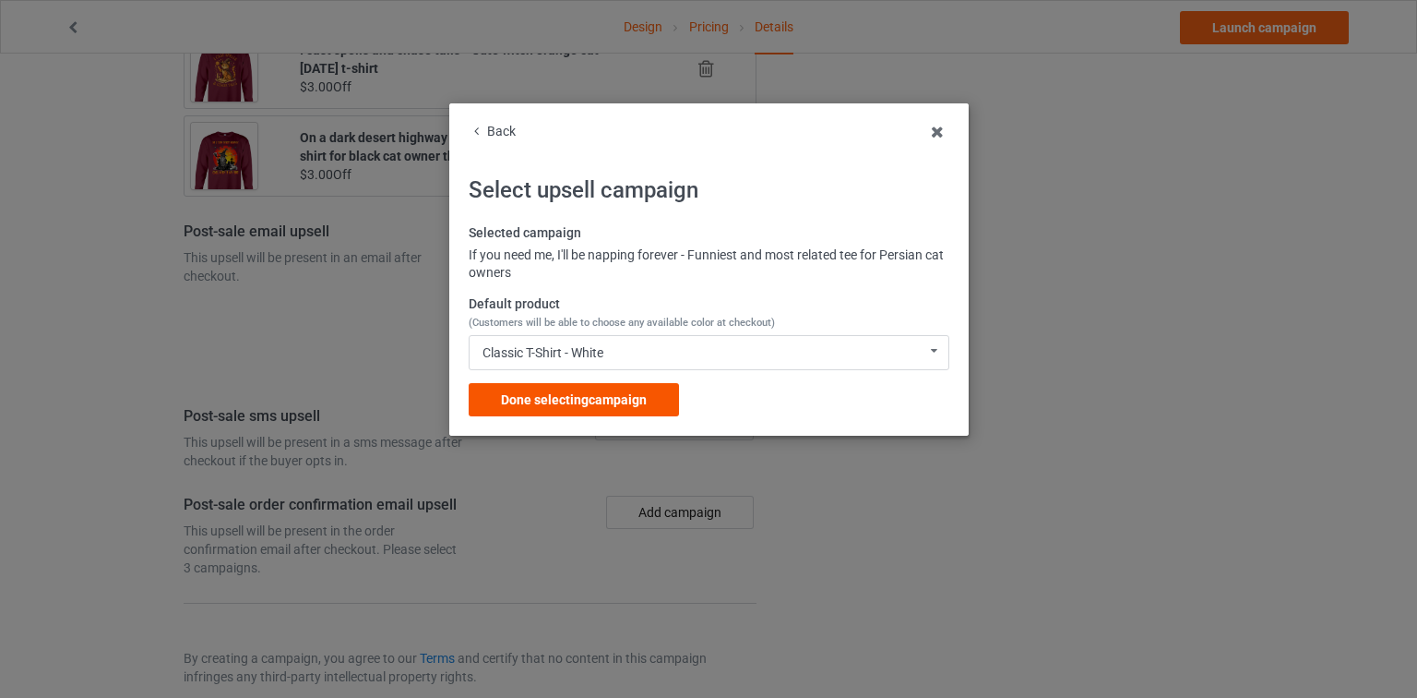
click at [661, 397] on div "Done selecting campaign" at bounding box center [574, 399] width 210 height 33
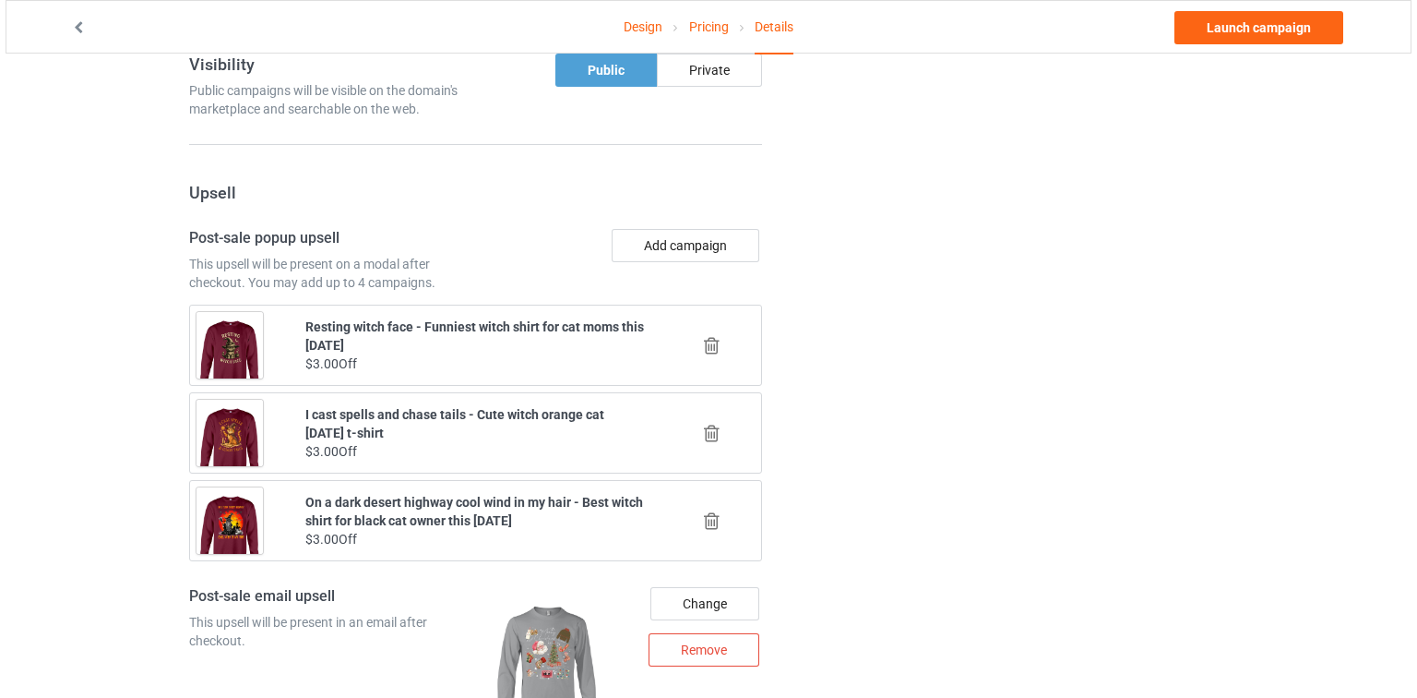
scroll to position [2328, 0]
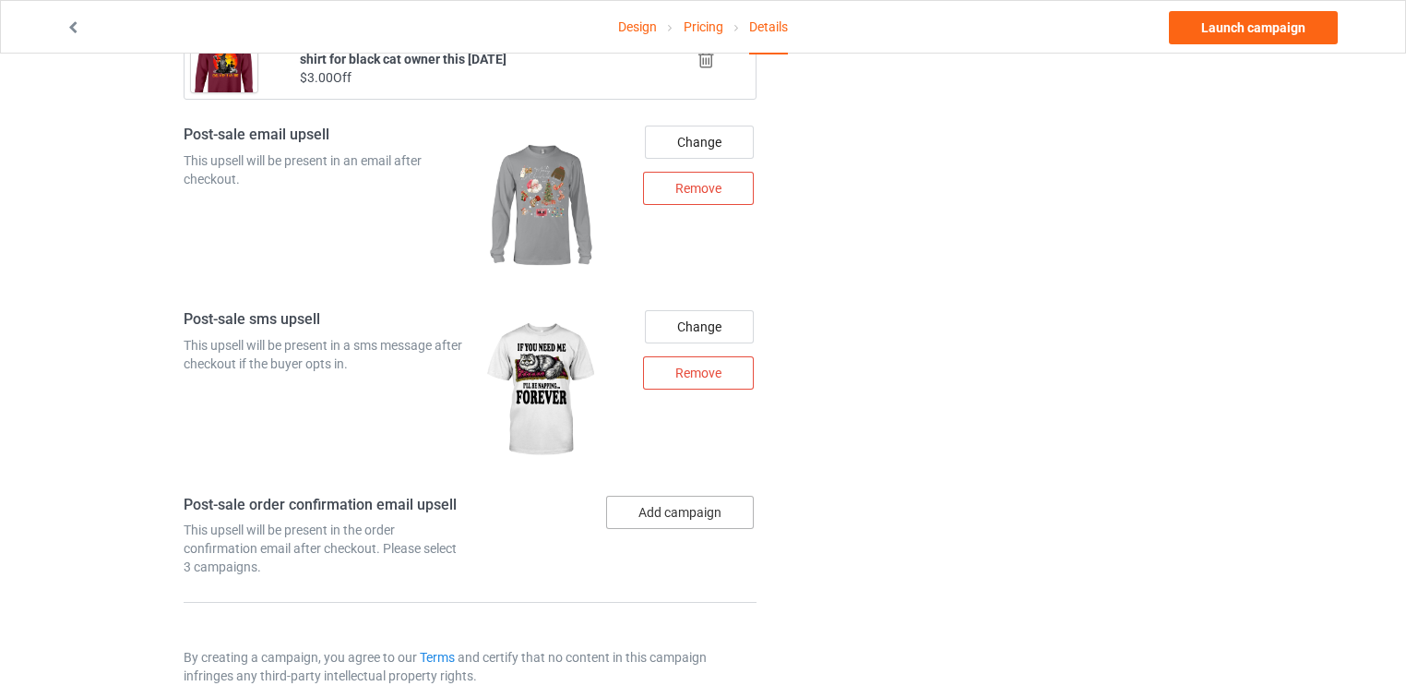
click at [712, 497] on button "Add campaign" at bounding box center [680, 511] width 148 height 33
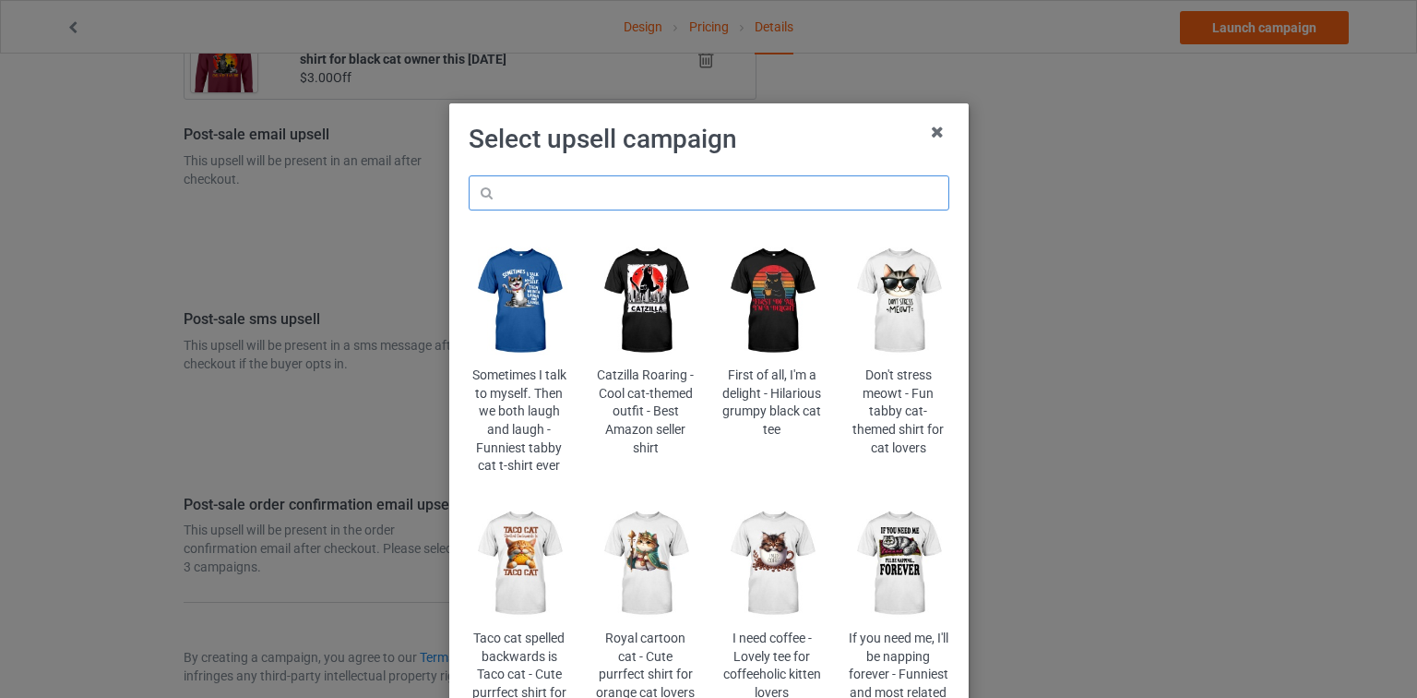
click at [783, 188] on input "text" at bounding box center [709, 192] width 481 height 35
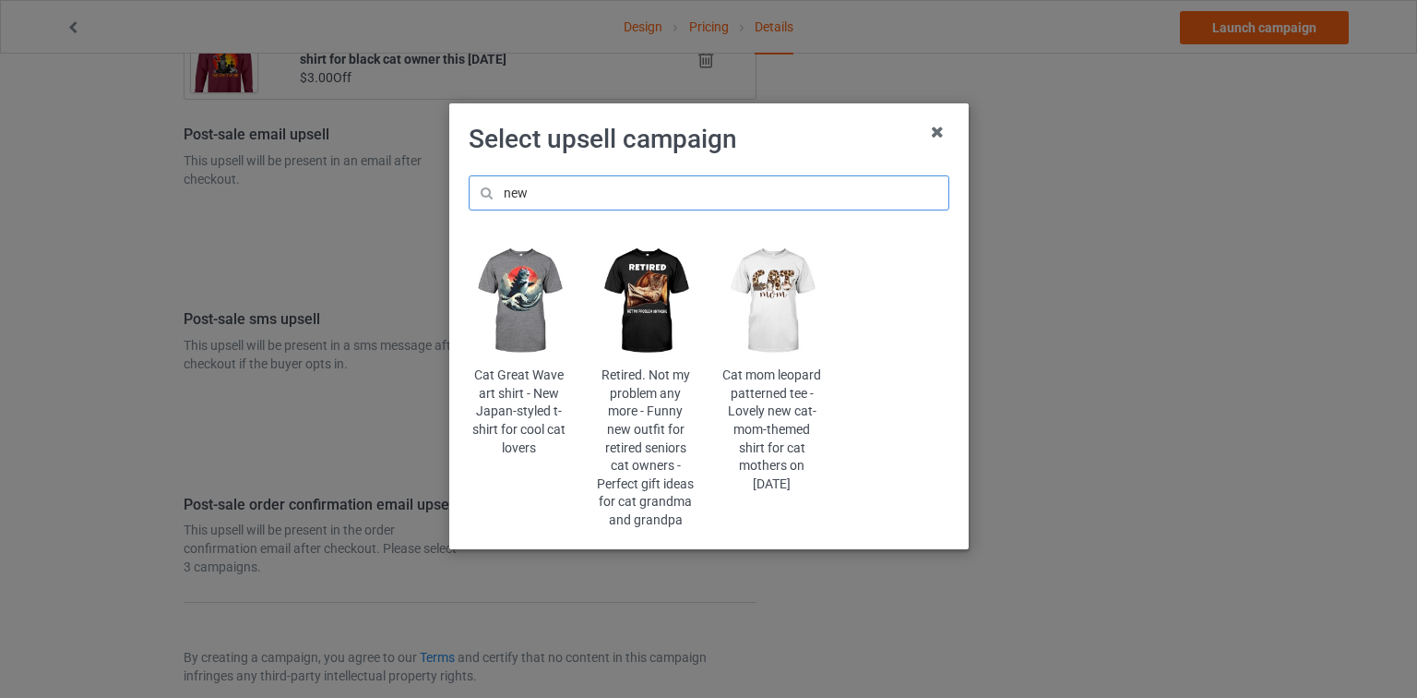
type input "new"
click at [531, 292] on img at bounding box center [519, 300] width 101 height 125
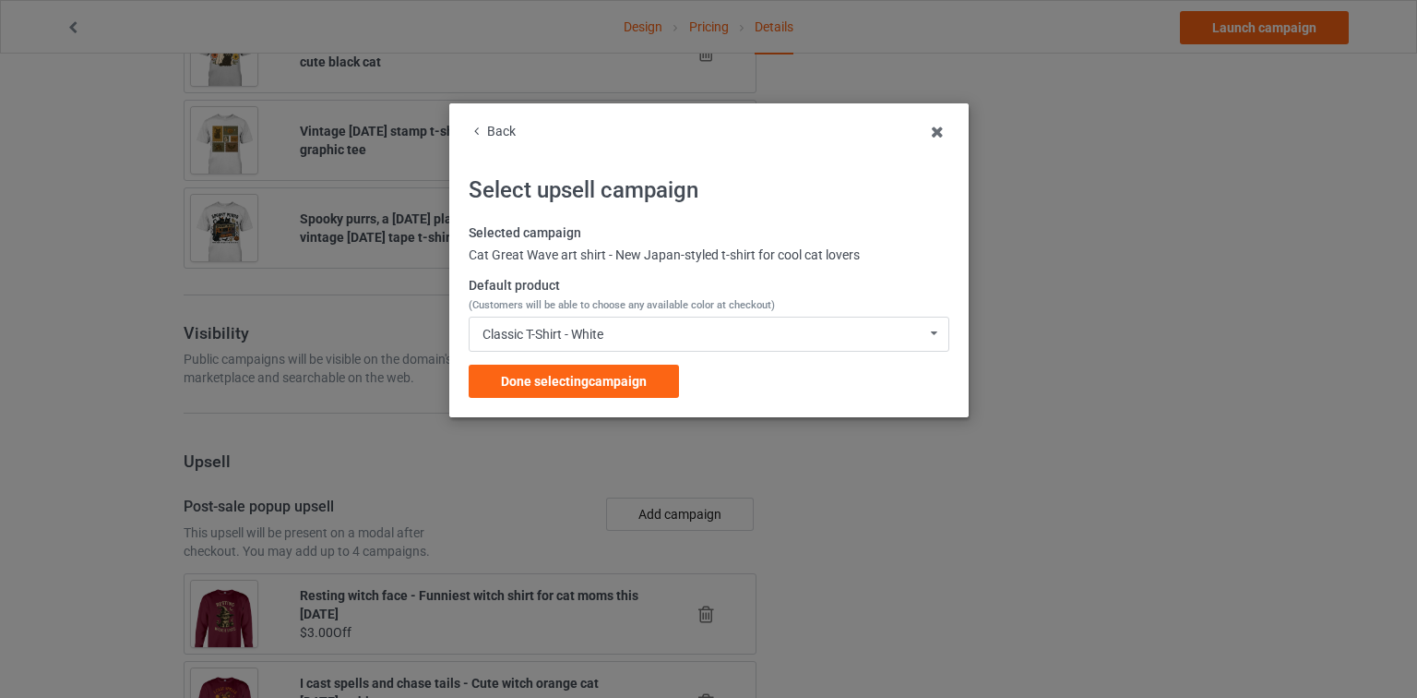
scroll to position [2328, 0]
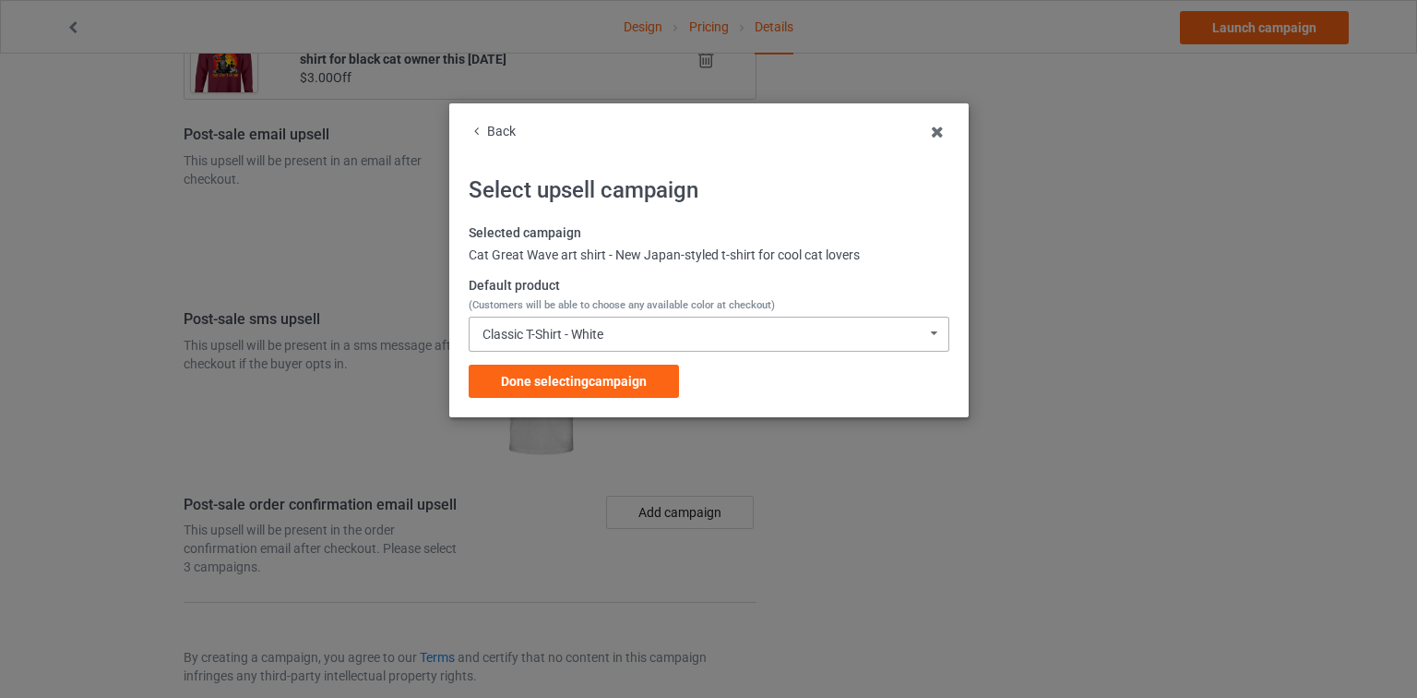
click at [672, 320] on div "Classic T-Shirt - White Classic T-Shirt - White Classic T-Shirt - Classic Pink …" at bounding box center [709, 333] width 481 height 35
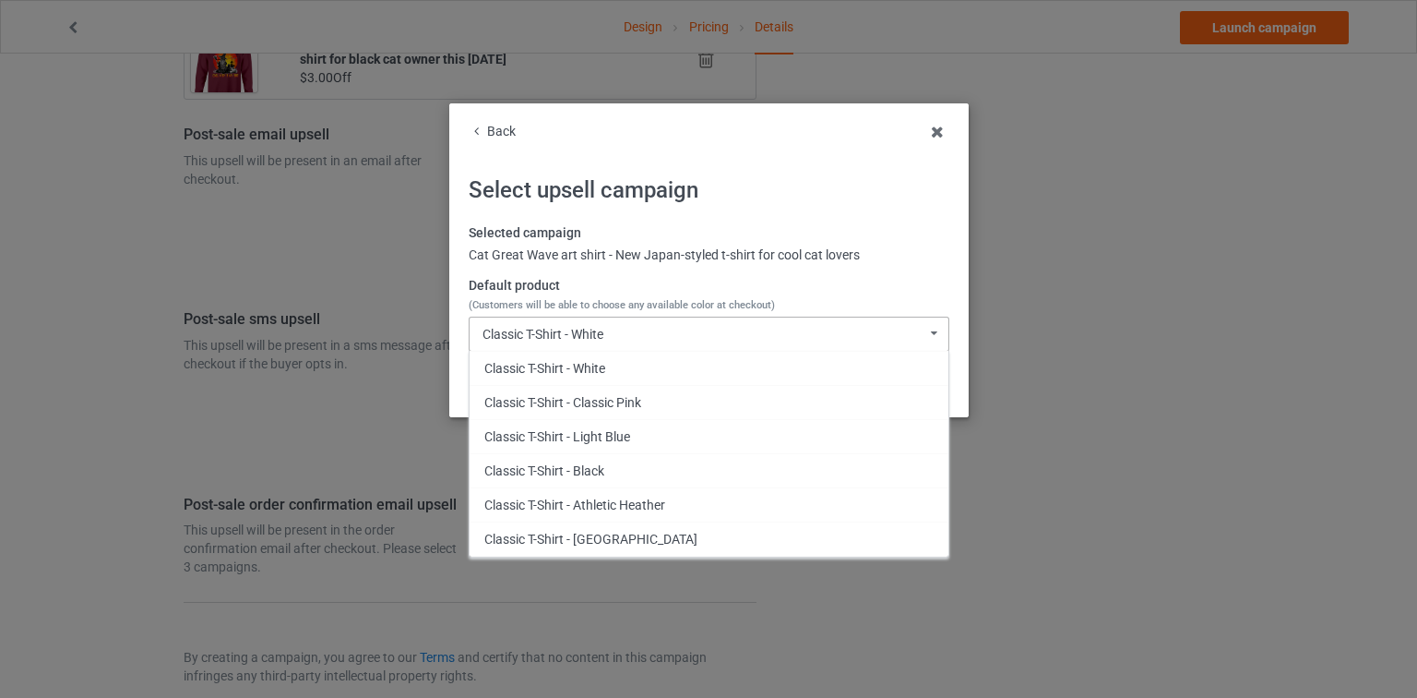
scroll to position [1137, 0]
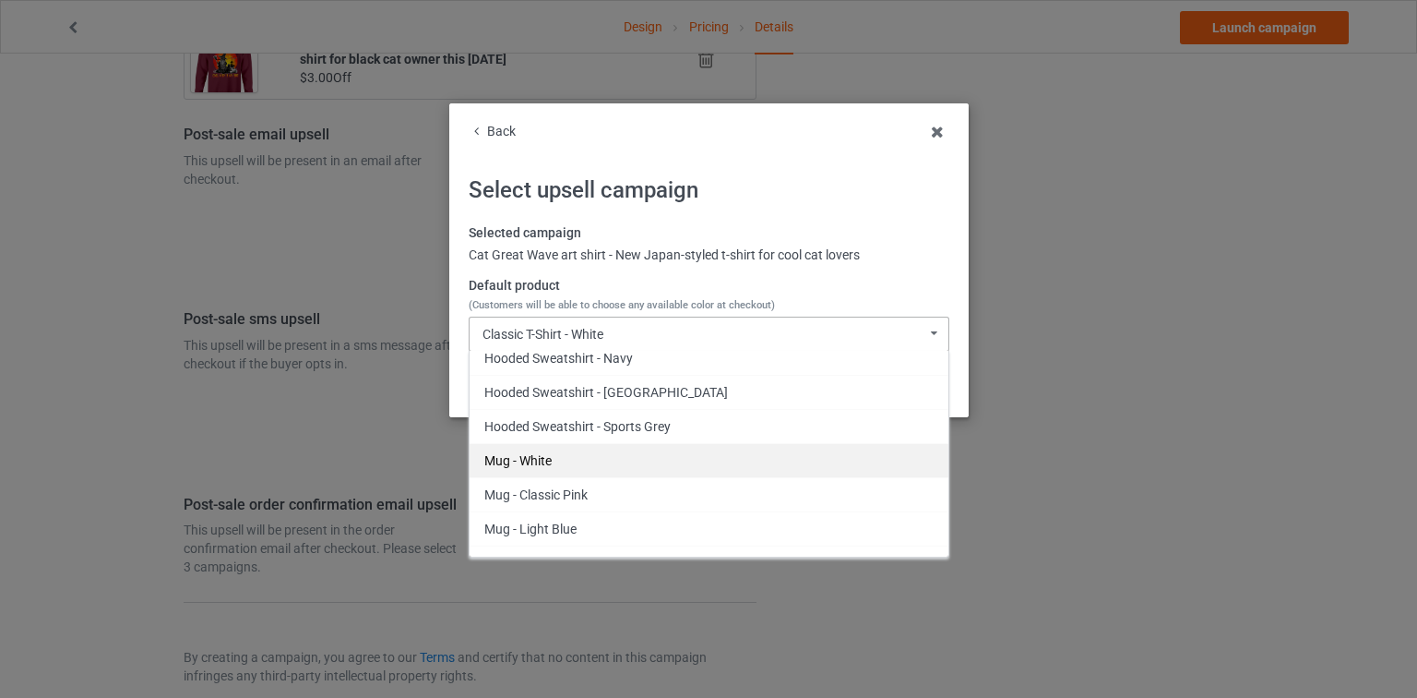
click at [574, 454] on div "Mug - White" at bounding box center [709, 460] width 479 height 34
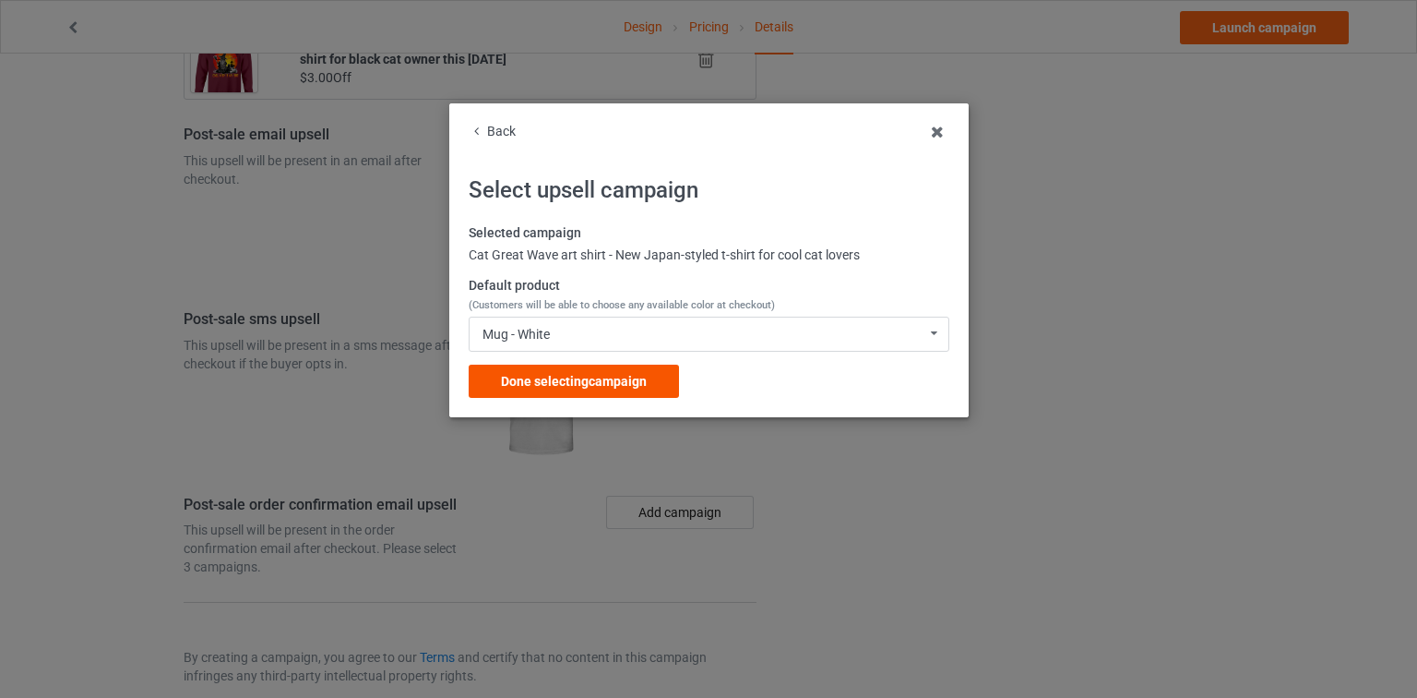
click at [615, 380] on span "Done selecting campaign" at bounding box center [574, 381] width 146 height 15
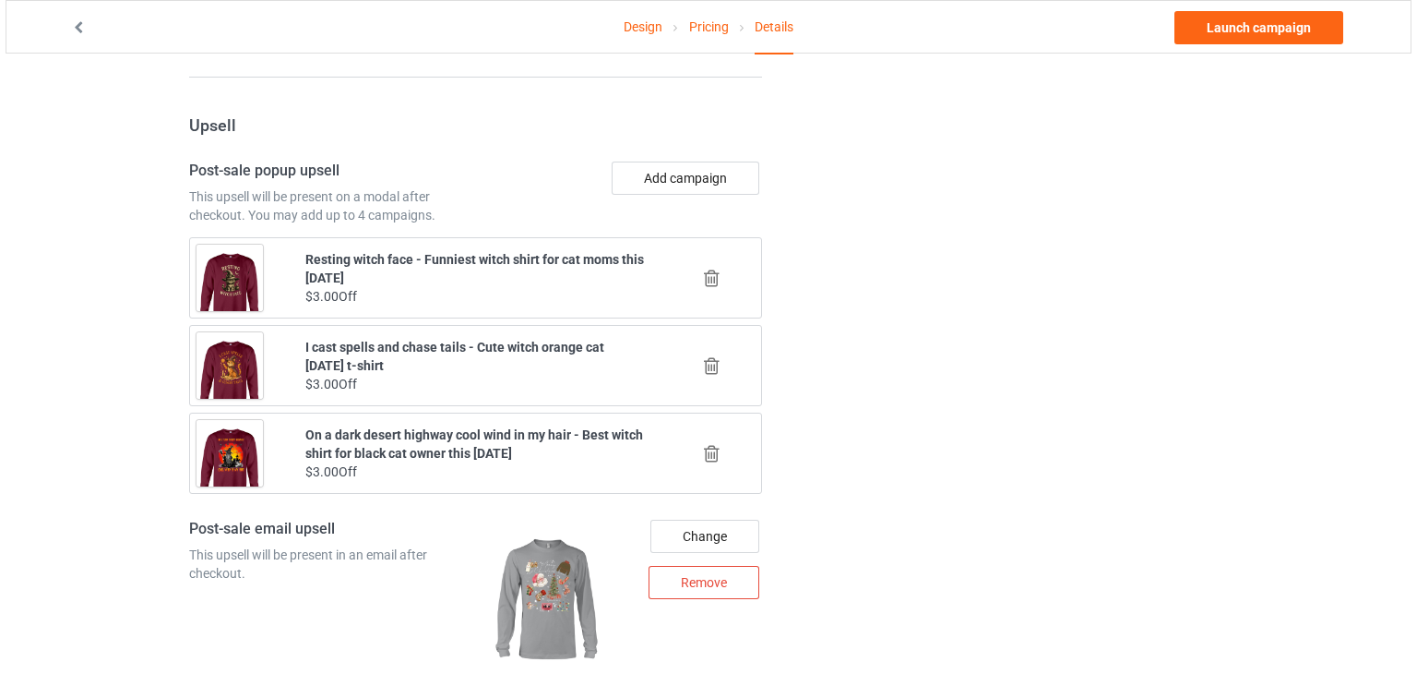
scroll to position [2421, 0]
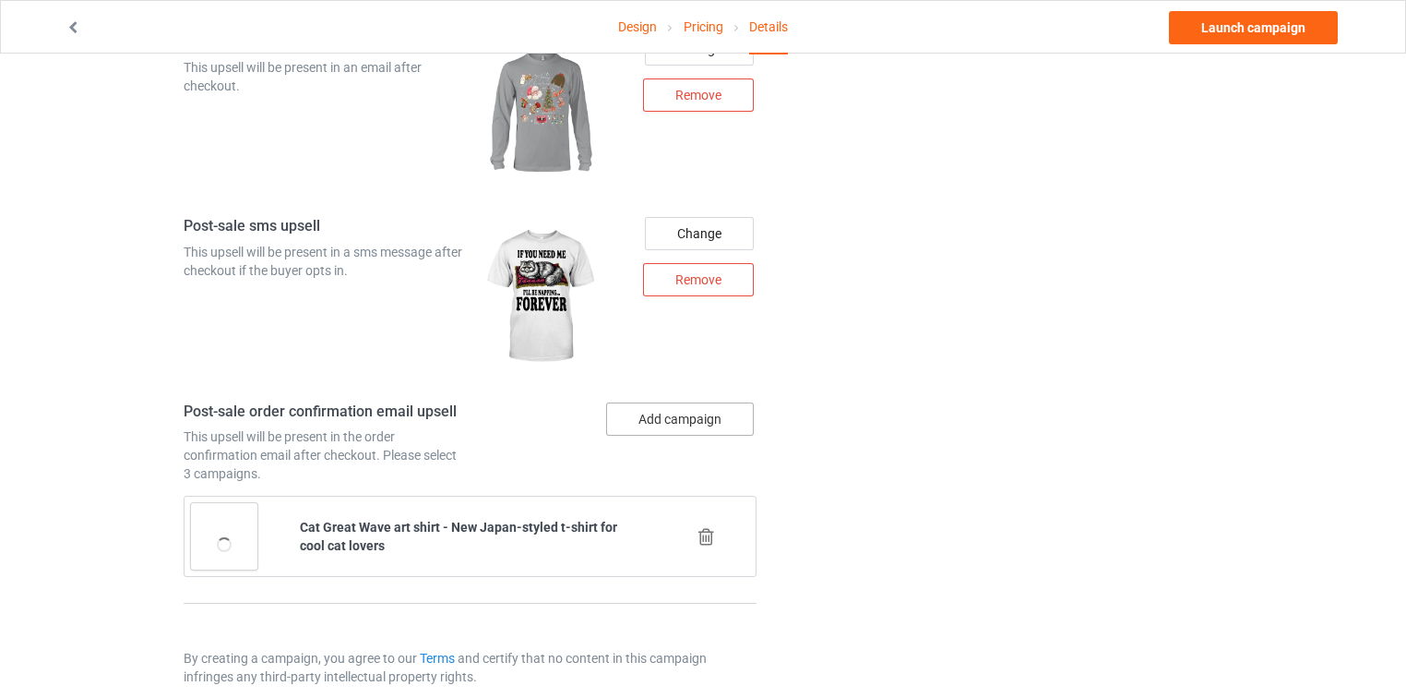
click at [709, 402] on button "Add campaign" at bounding box center [680, 418] width 148 height 33
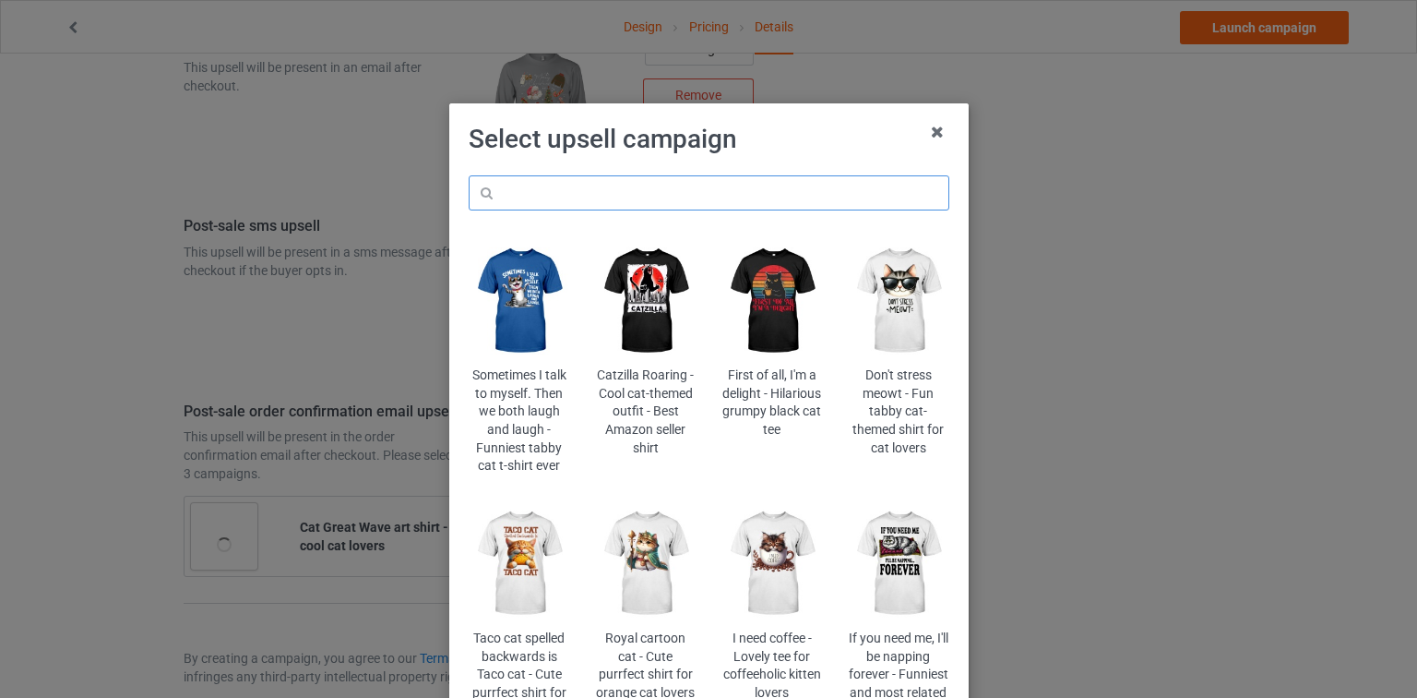
click at [753, 193] on input "text" at bounding box center [709, 192] width 481 height 35
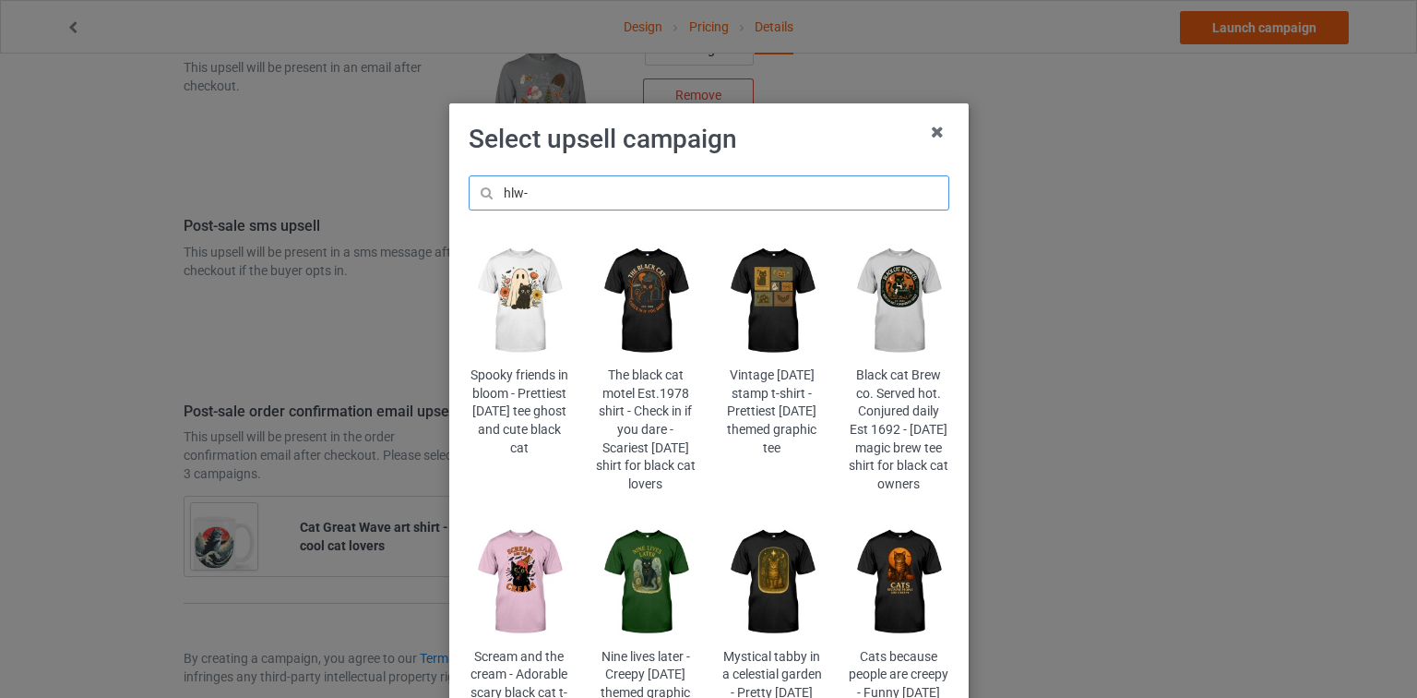
type input "hlw-"
click at [886, 606] on img at bounding box center [898, 581] width 101 height 125
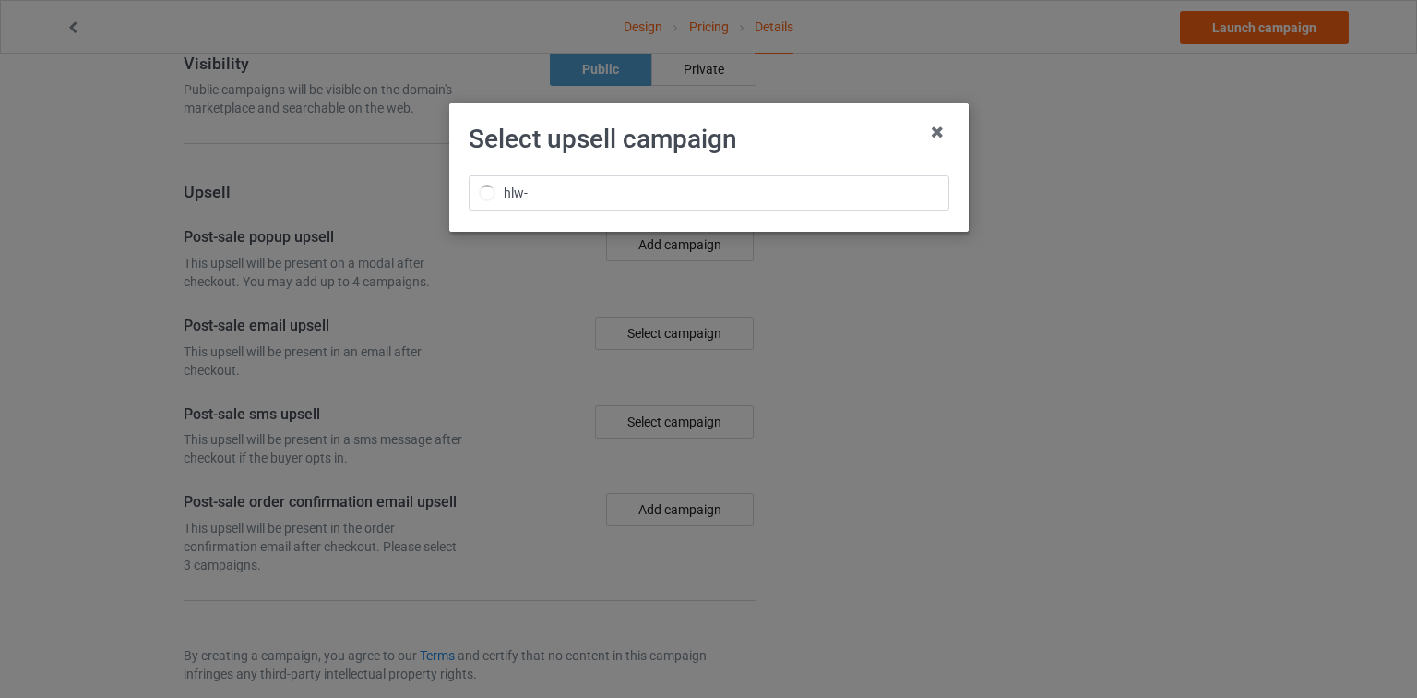
scroll to position [2421, 0]
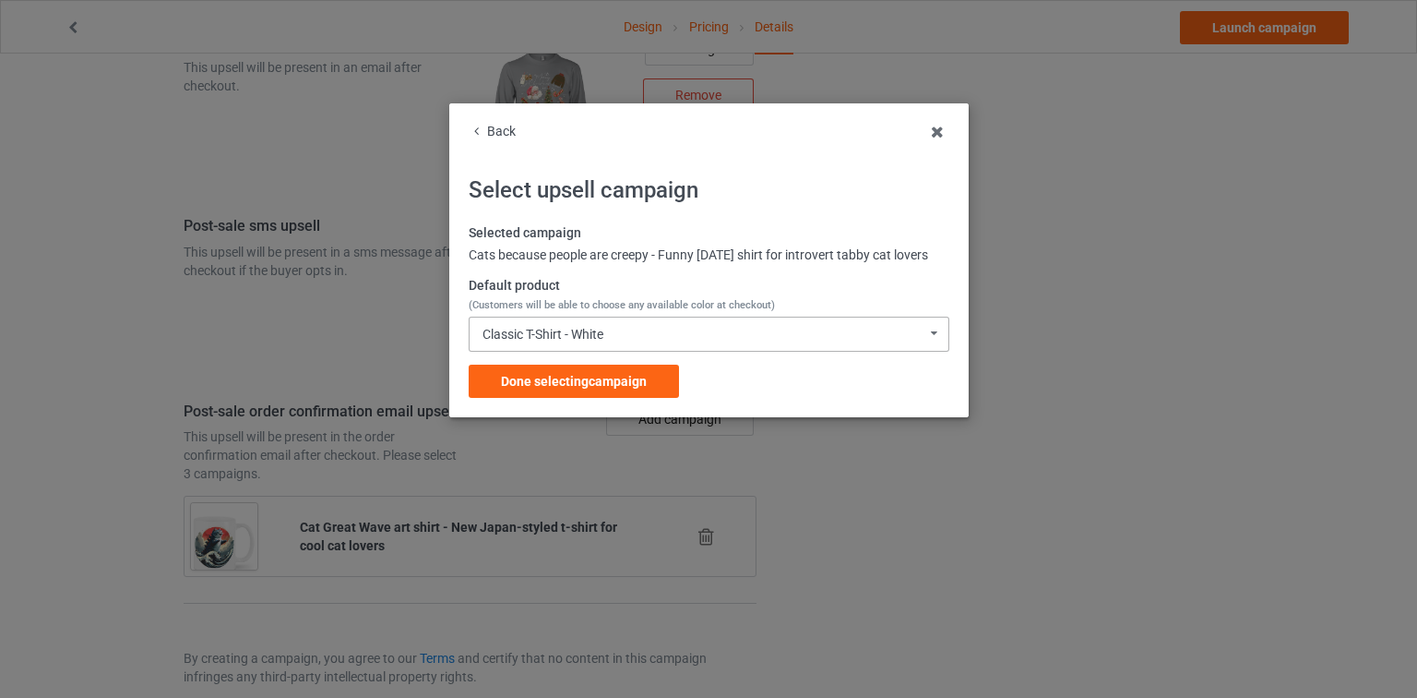
click at [638, 347] on div "Classic T-Shirt - White Classic T-Shirt - White Classic T-Shirt - Black Classic…" at bounding box center [709, 333] width 481 height 35
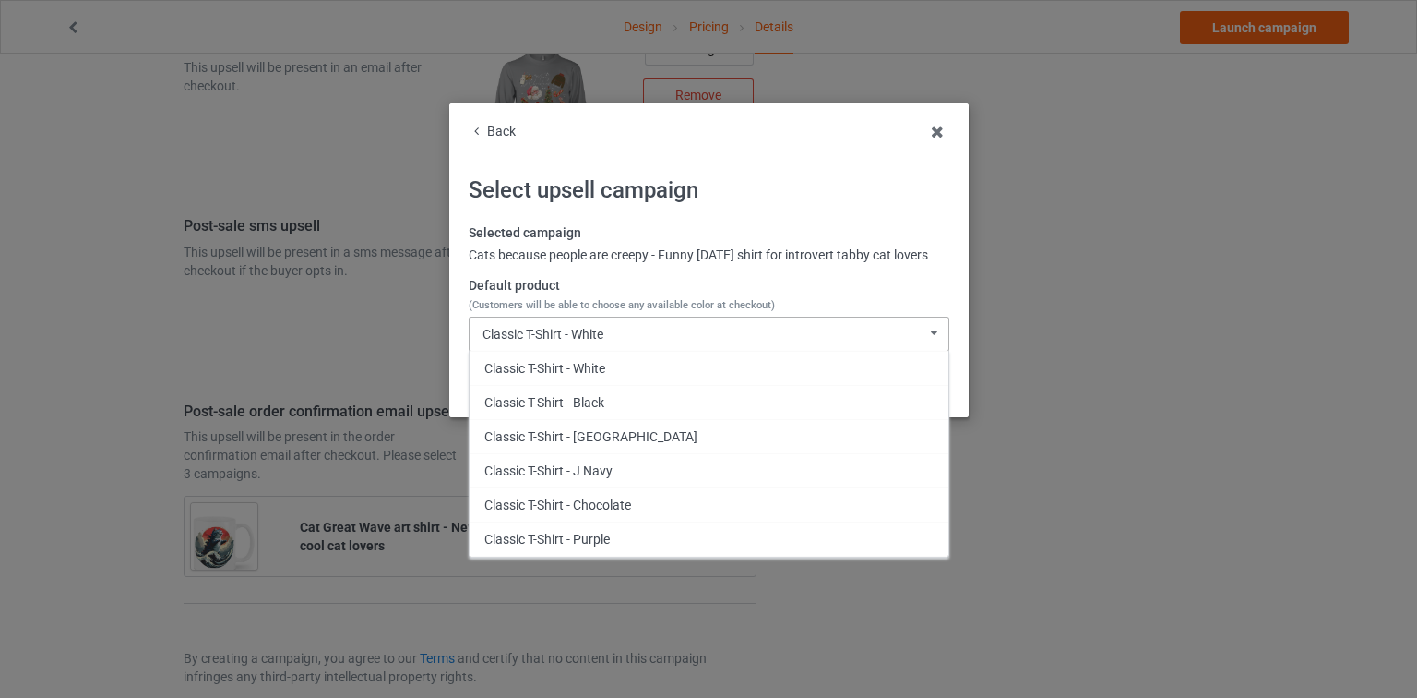
scroll to position [1137, 0]
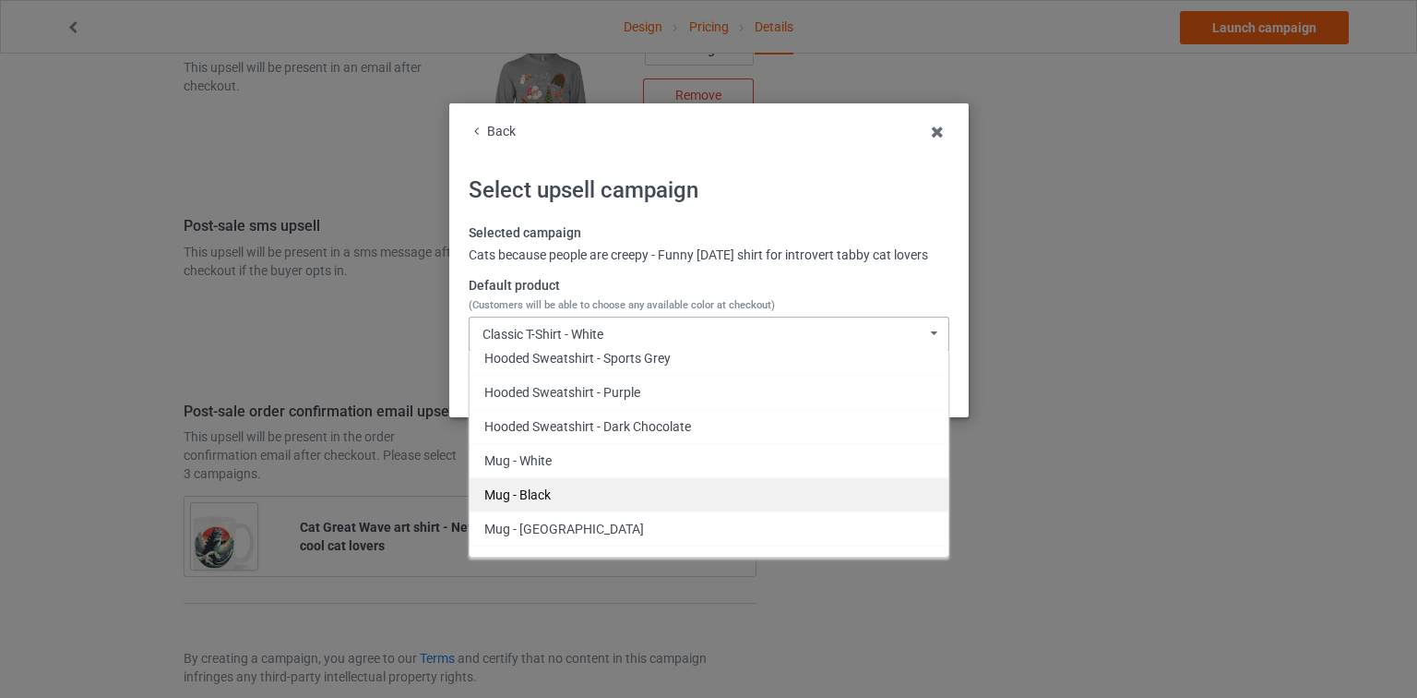
click at [570, 511] on div "Mug - Black" at bounding box center [709, 494] width 479 height 34
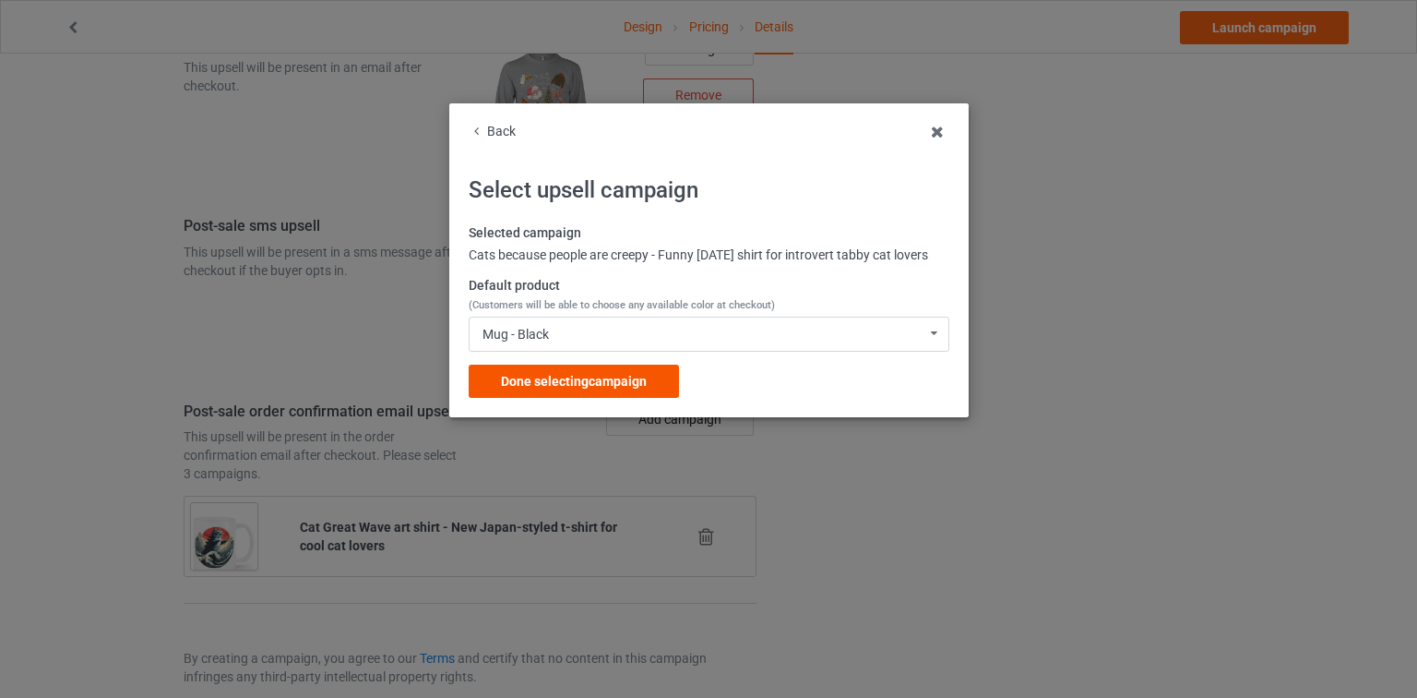
click at [637, 387] on div "Done selecting campaign" at bounding box center [574, 380] width 210 height 33
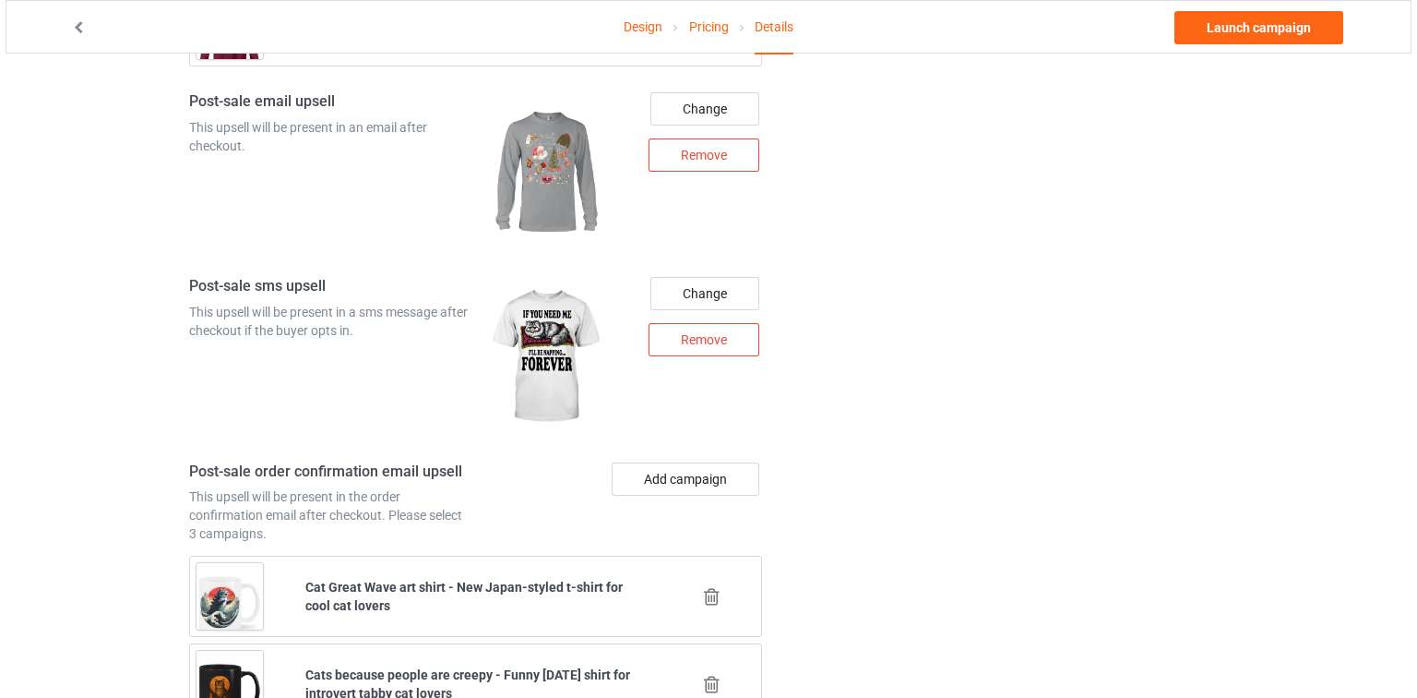
scroll to position [2509, 0]
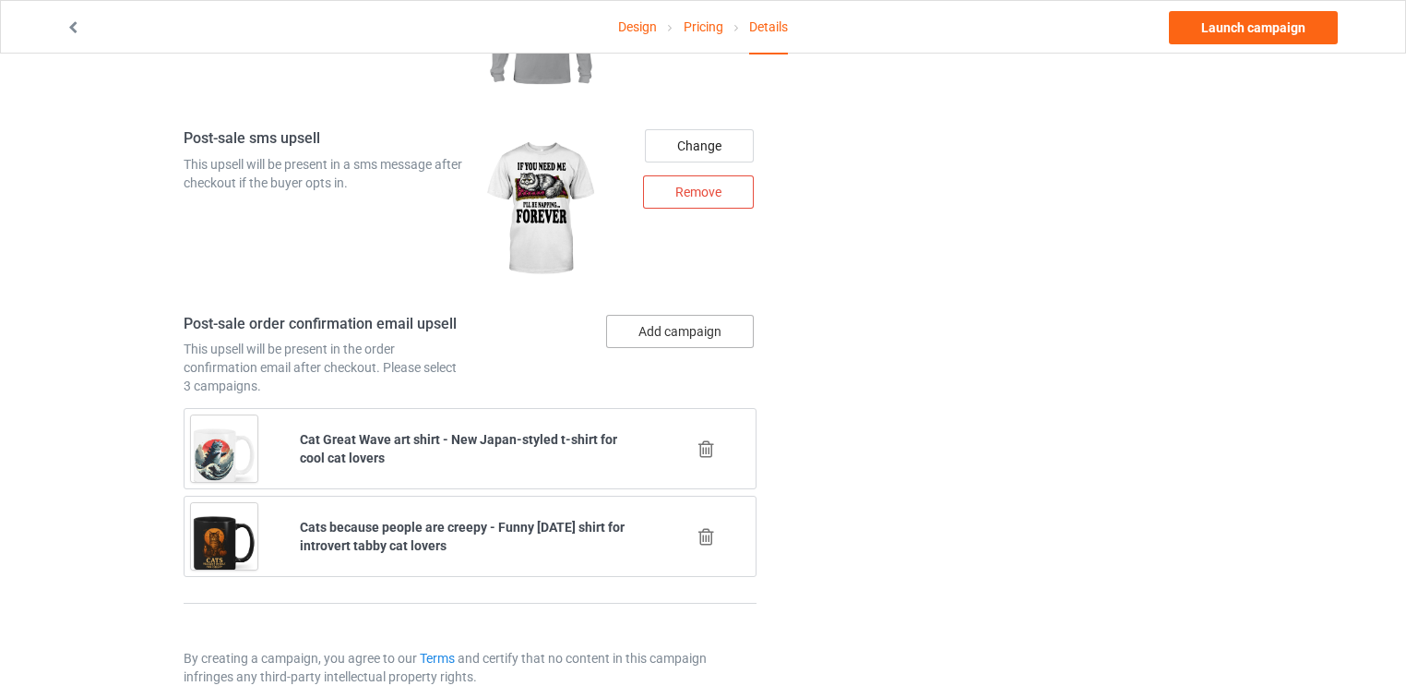
click at [704, 315] on button "Add campaign" at bounding box center [680, 331] width 148 height 33
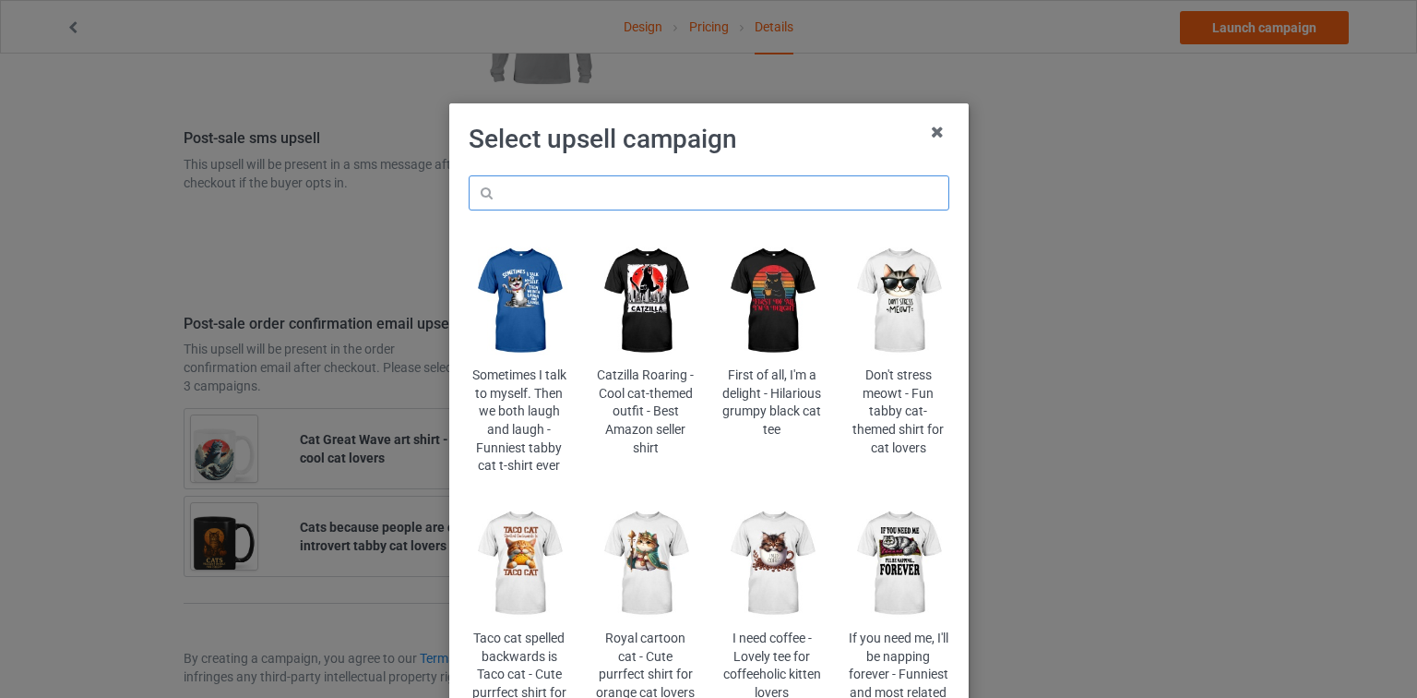
click at [712, 202] on input "text" at bounding box center [709, 192] width 481 height 35
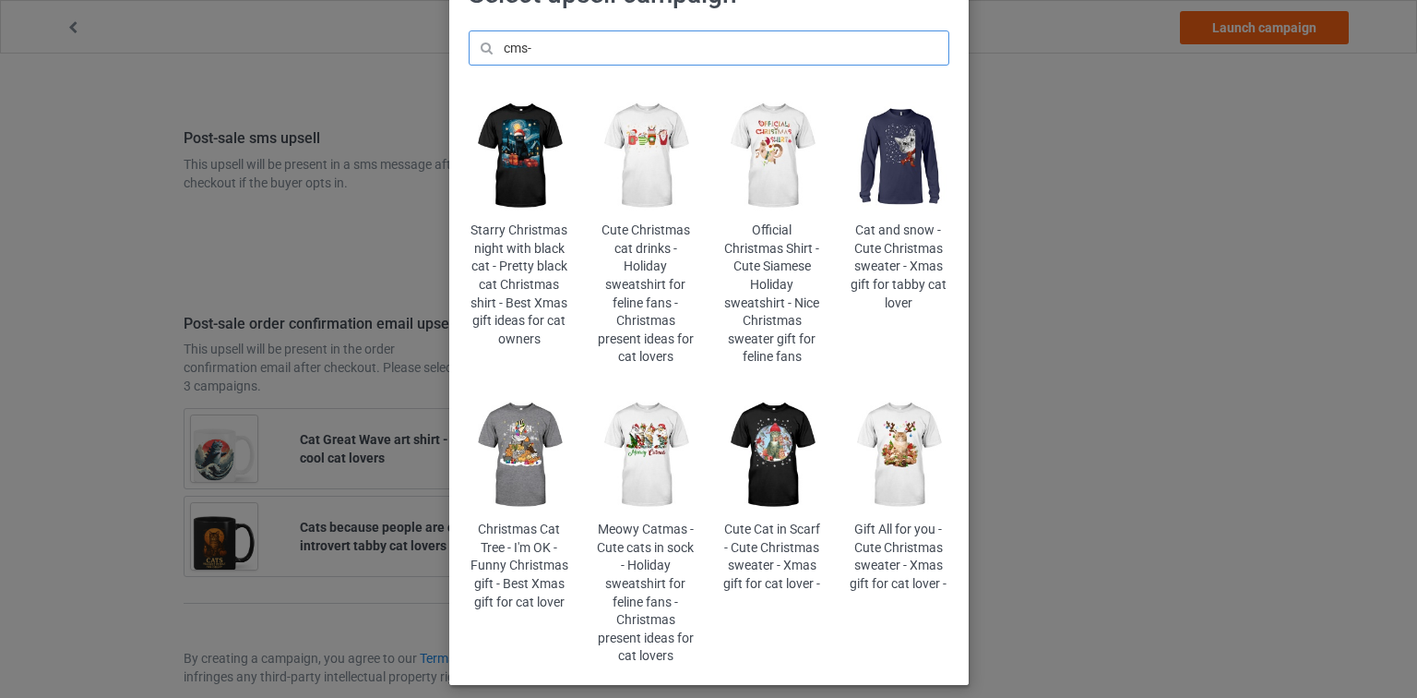
scroll to position [148, 0]
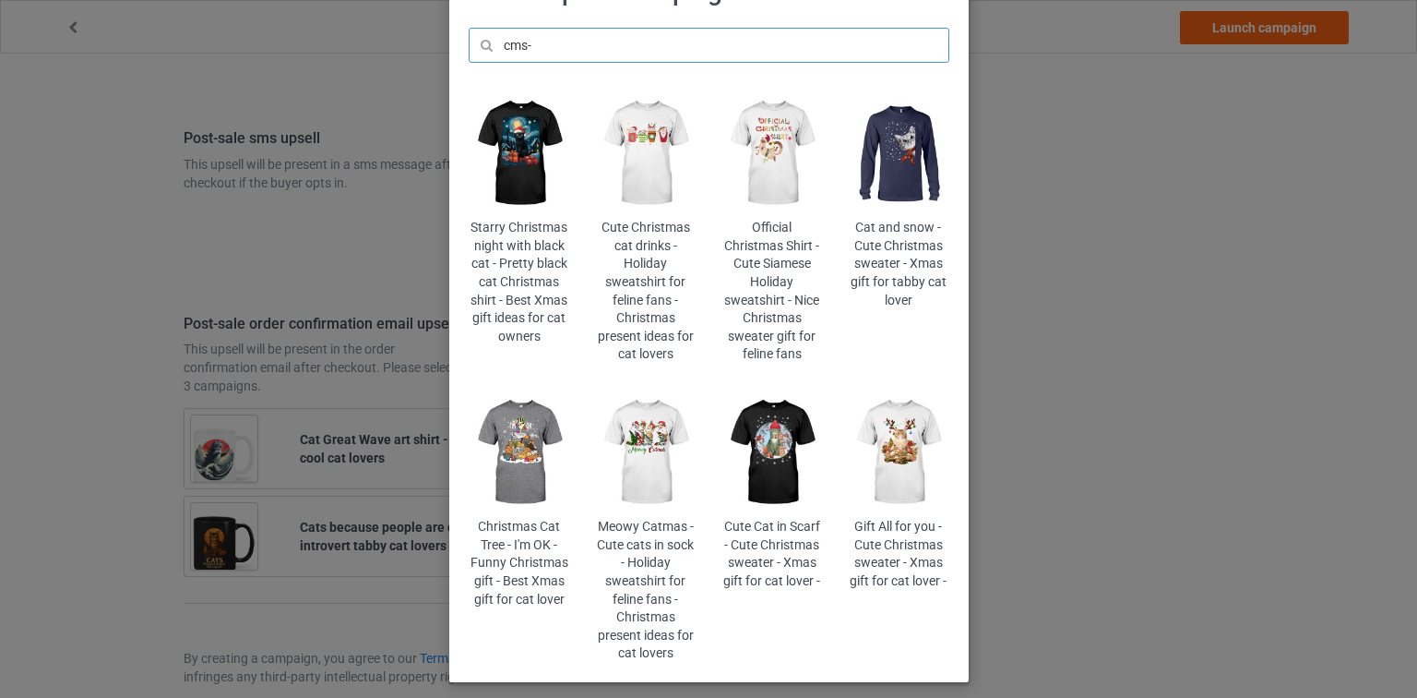
type input "cms-"
click at [662, 458] on img at bounding box center [645, 451] width 101 height 125
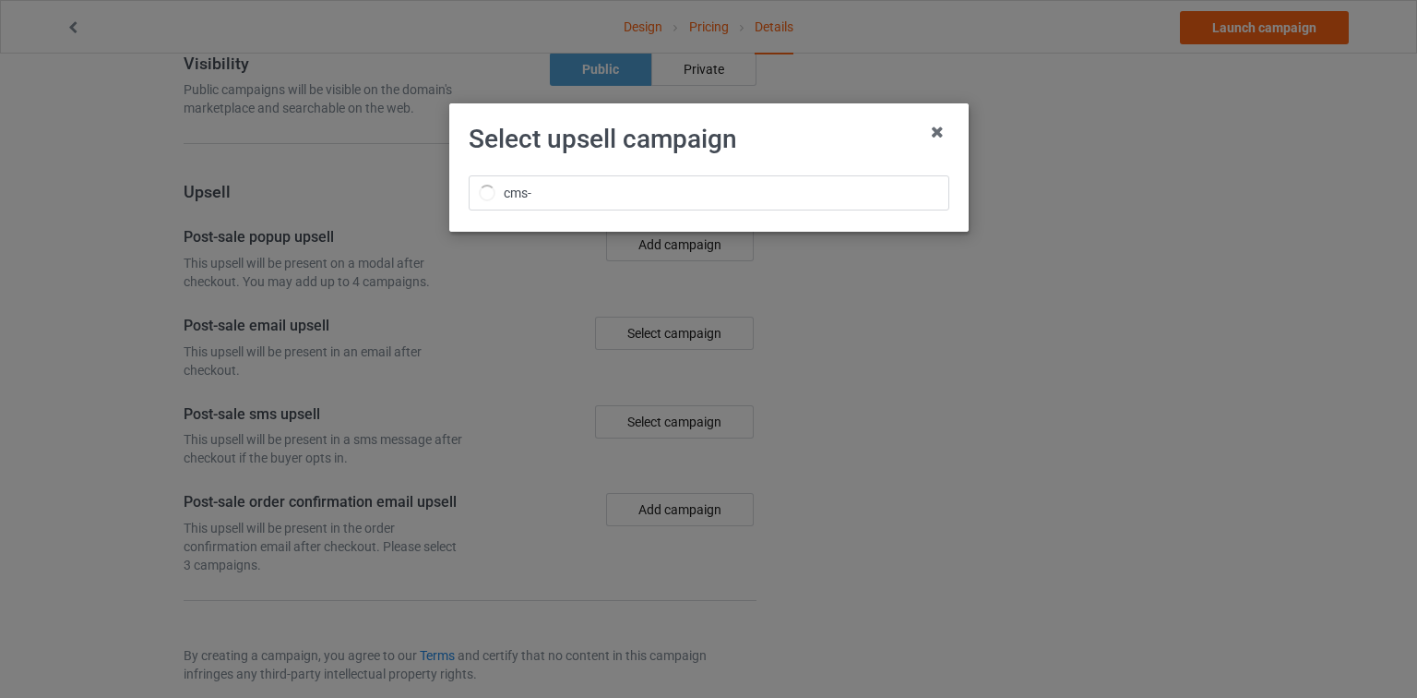
scroll to position [2509, 0]
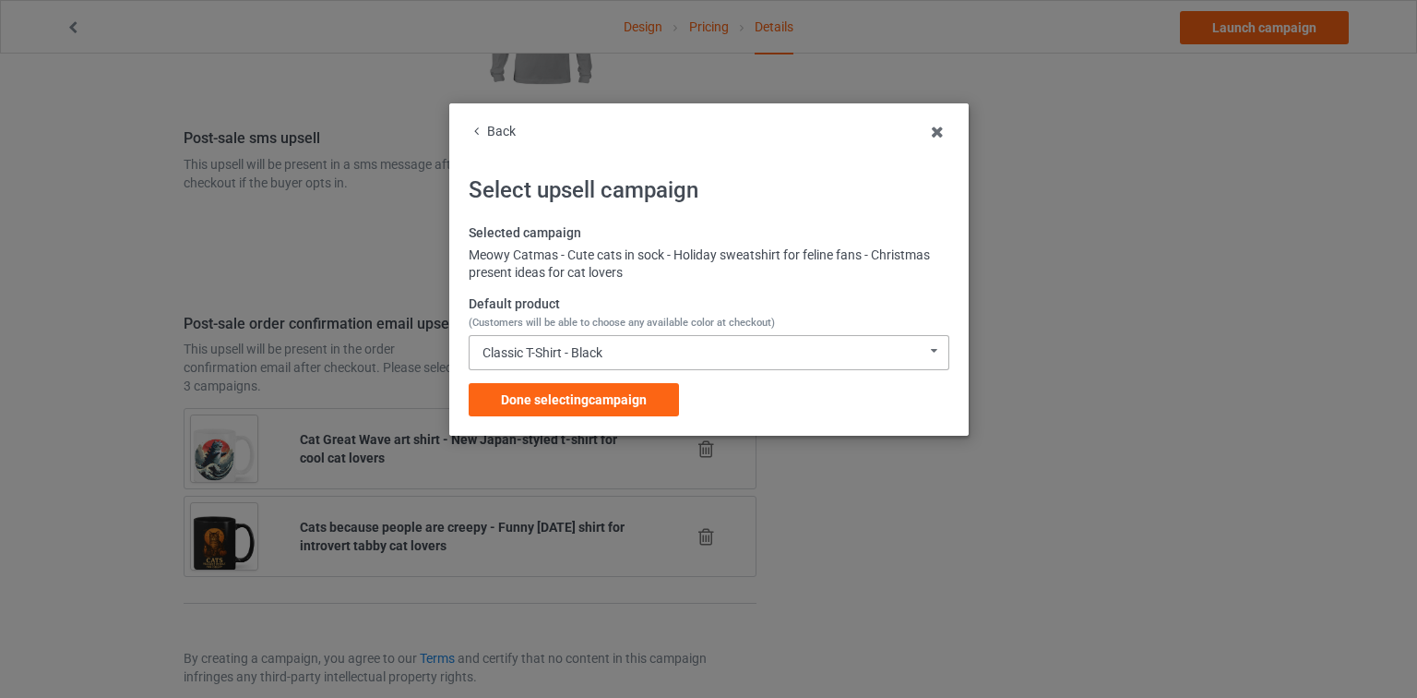
click at [706, 344] on div "Classic T-Shirt - Black Classic T-Shirt - Black Classic T-Shirt - Athletic Heat…" at bounding box center [709, 352] width 481 height 35
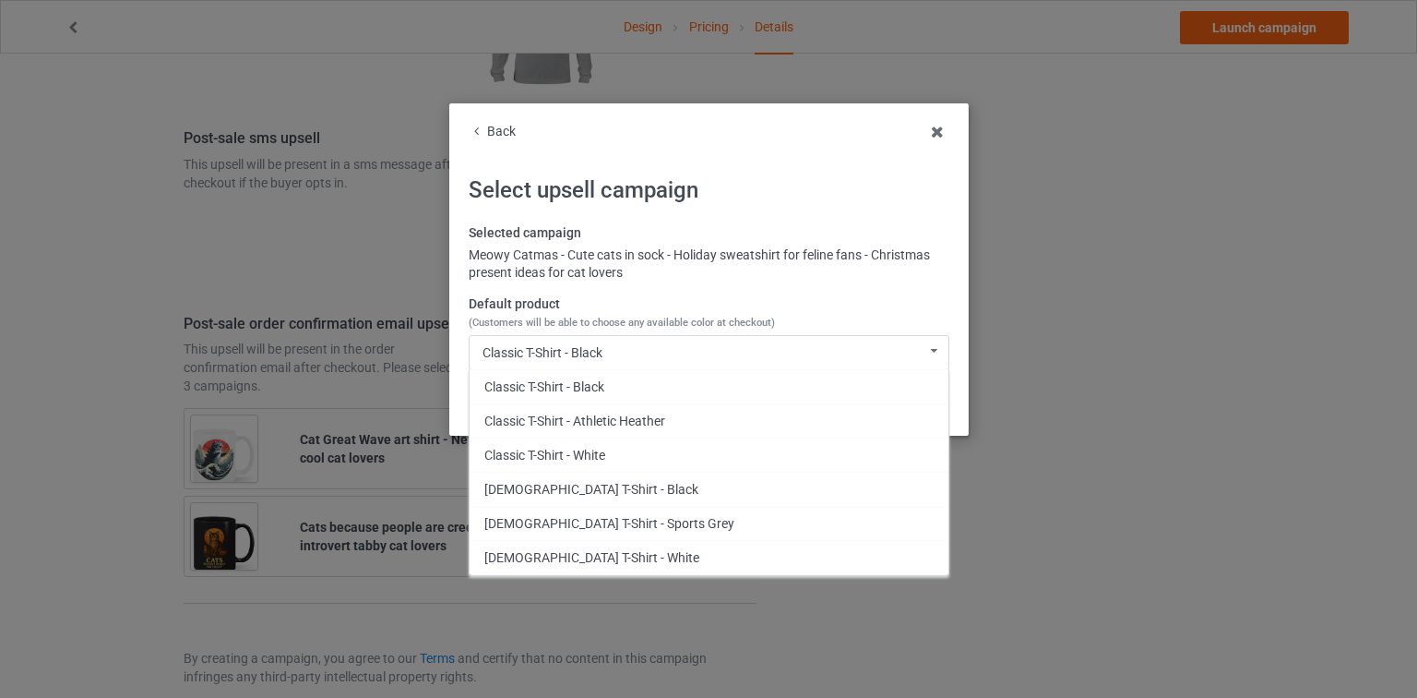
scroll to position [424, 0]
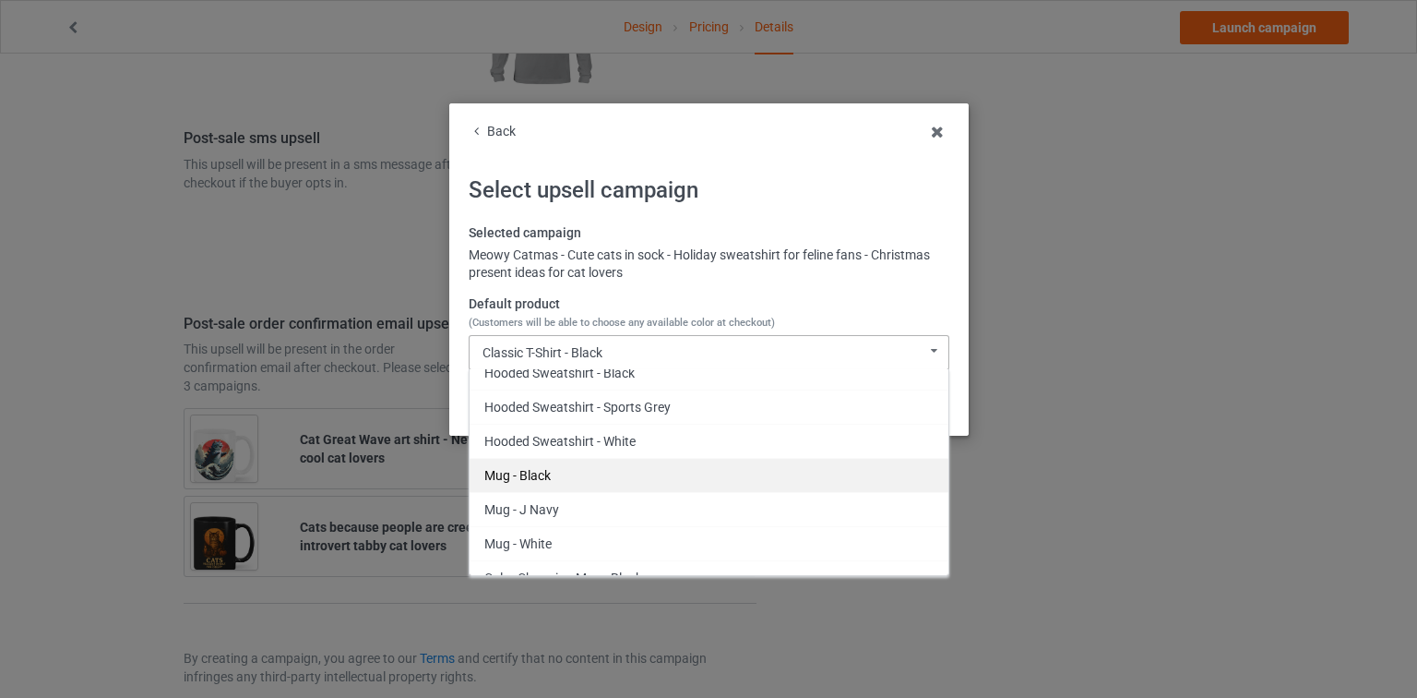
click at [586, 479] on div "Mug - Black" at bounding box center [709, 475] width 479 height 34
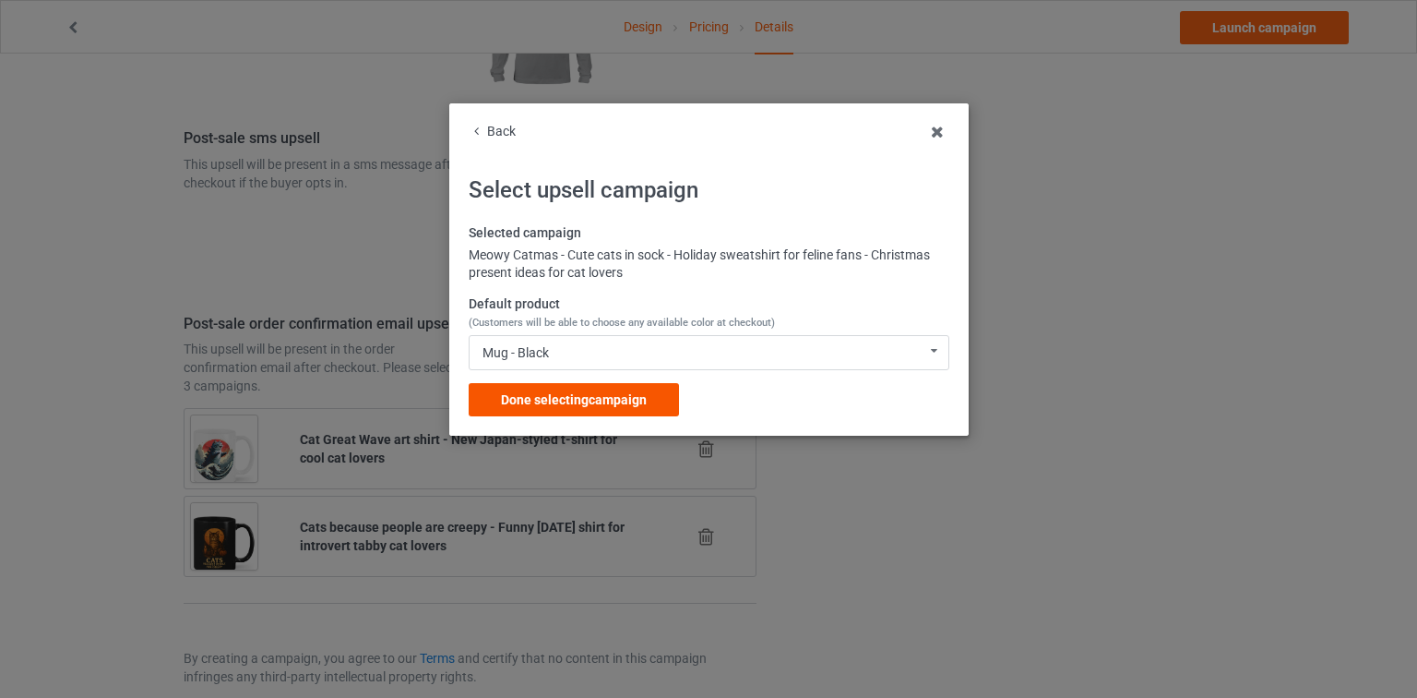
click at [601, 397] on span "Done selecting campaign" at bounding box center [574, 399] width 146 height 15
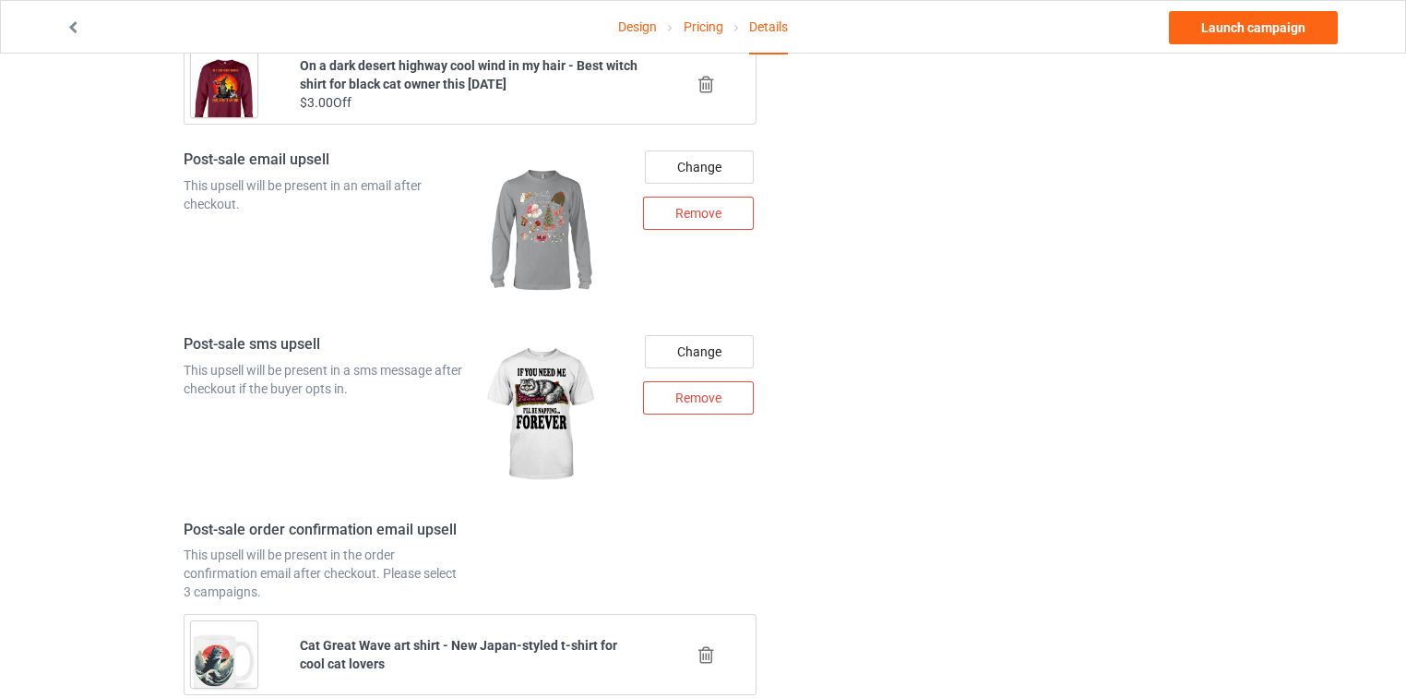
scroll to position [2596, 0]
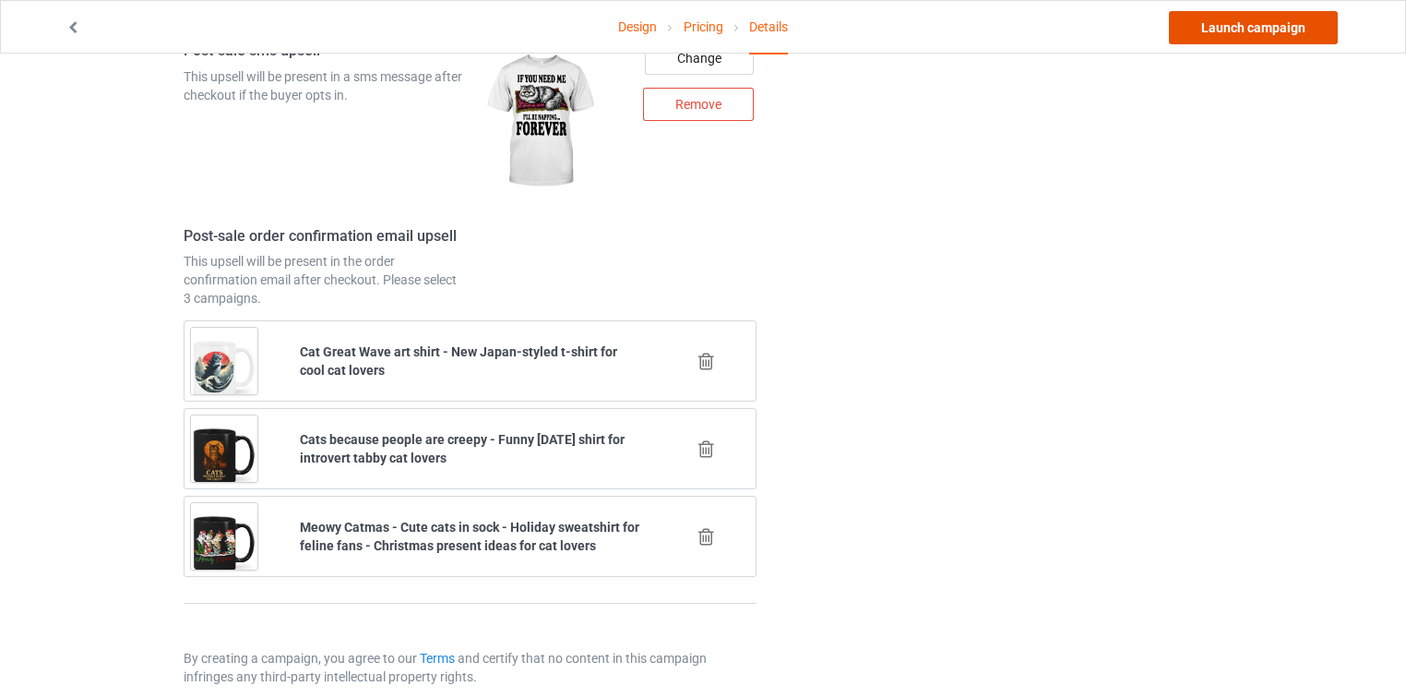
click at [1277, 31] on link "Launch campaign" at bounding box center [1253, 27] width 169 height 33
